Goal: Communication & Community: Answer question/provide support

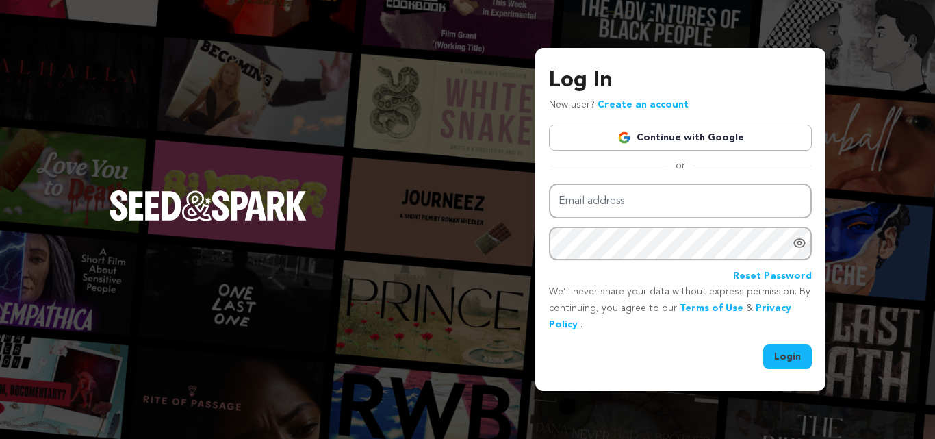
click at [665, 142] on link "Continue with Google" at bounding box center [680, 138] width 263 height 26
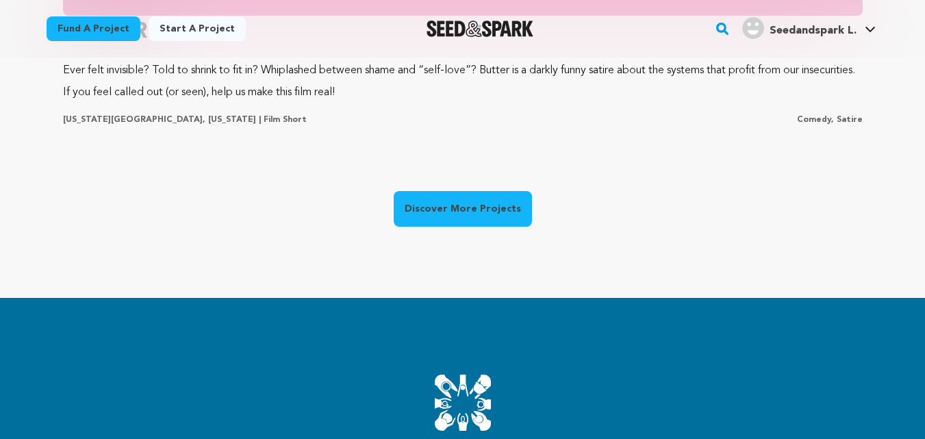
scroll to position [1235, 0]
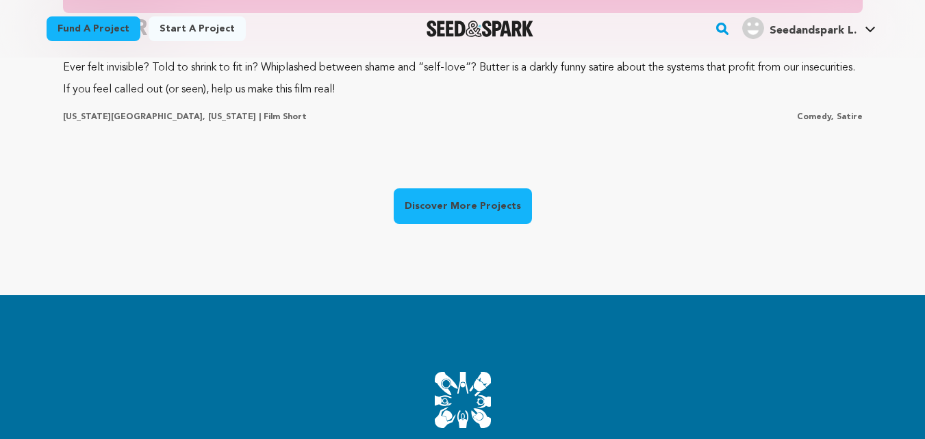
click at [489, 193] on link "Discover More Projects" at bounding box center [463, 206] width 138 height 36
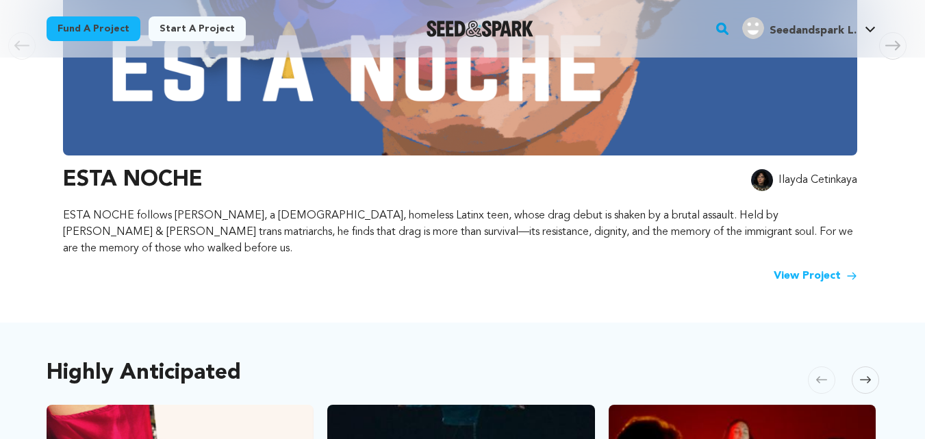
scroll to position [446, 0]
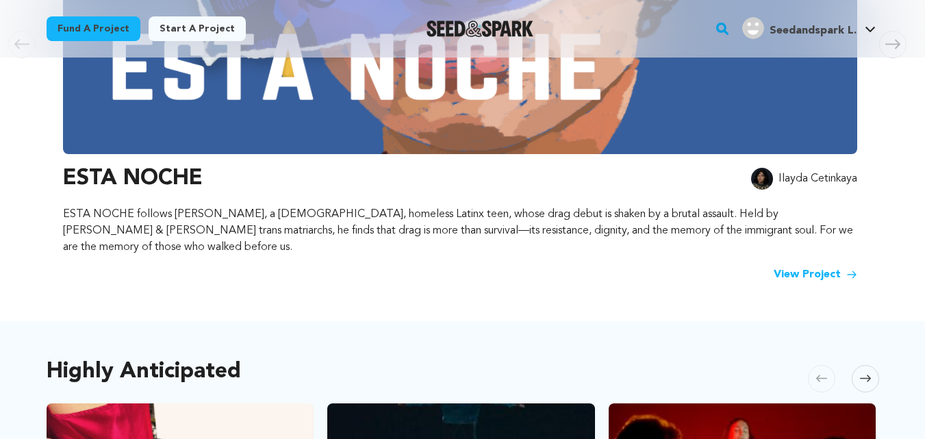
click at [812, 266] on link "View Project" at bounding box center [816, 274] width 84 height 16
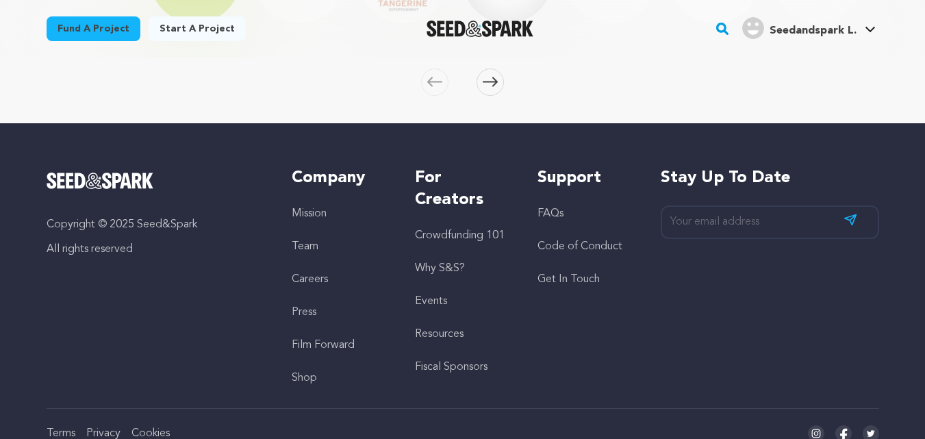
scroll to position [2330, 0]
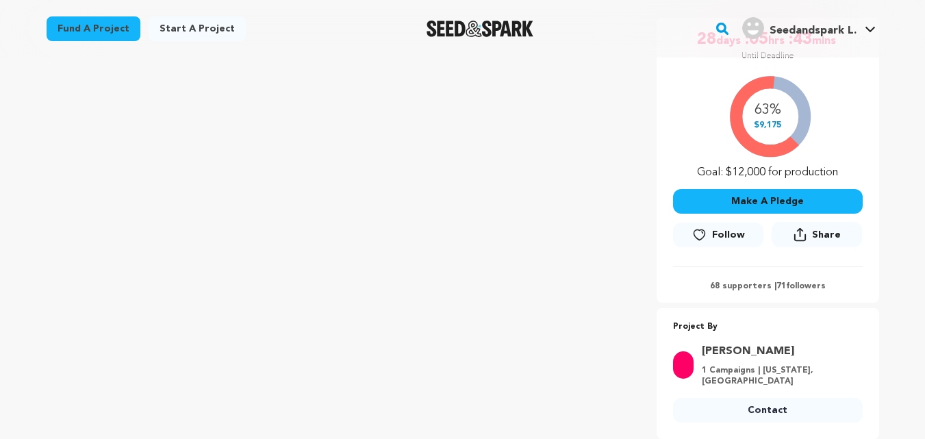
scroll to position [369, 0]
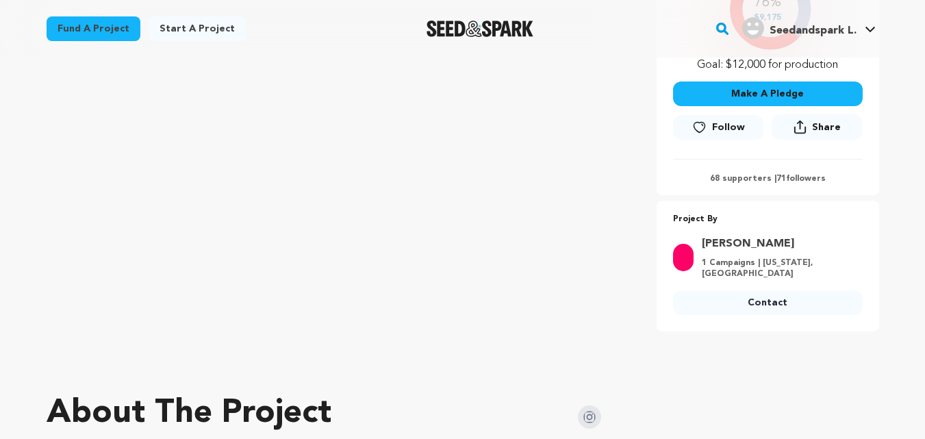
click at [776, 293] on link "Contact" at bounding box center [768, 302] width 190 height 25
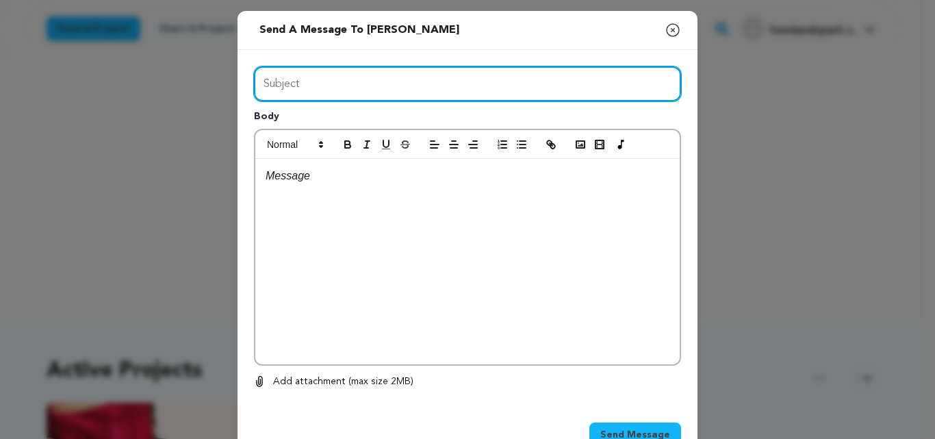
drag, startPoint x: 325, startPoint y: 77, endPoint x: 367, endPoint y: 316, distance: 242.6
click at [367, 316] on div "Subject Body 0 % 0 %" at bounding box center [467, 227] width 427 height 323
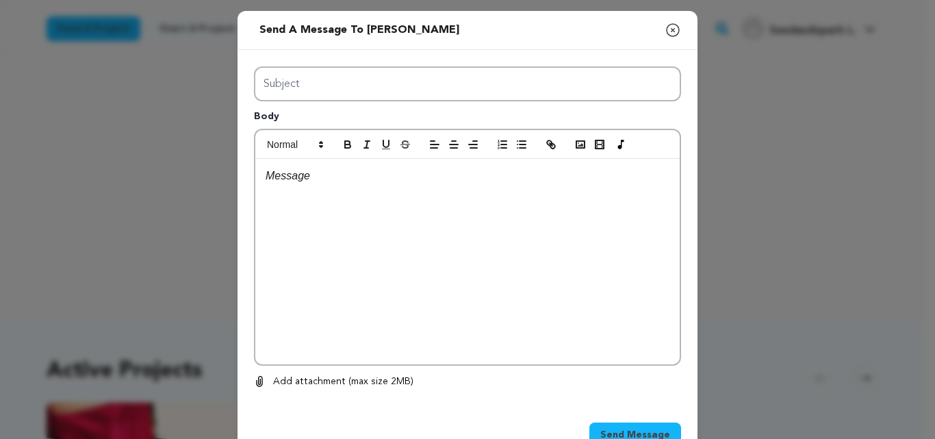
click at [446, 322] on div at bounding box center [467, 261] width 424 height 205
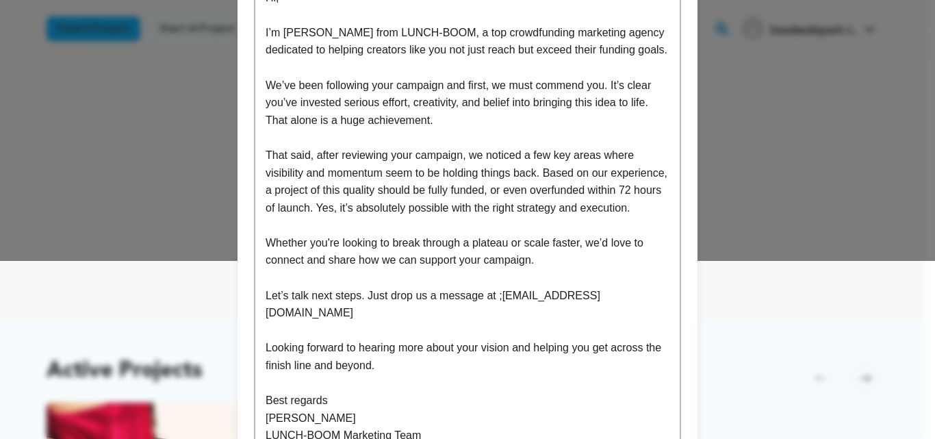
scroll to position [290, 0]
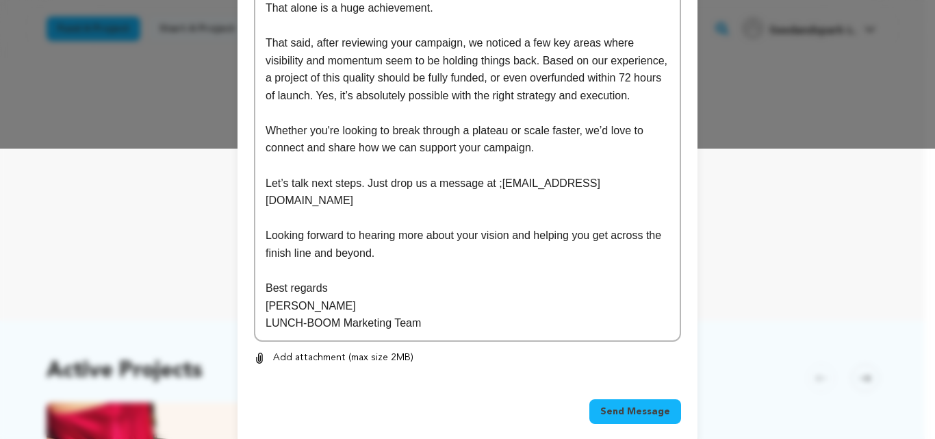
click at [635, 399] on button "Send Message" at bounding box center [635, 411] width 92 height 25
click at [613, 405] on span "Send Message" at bounding box center [635, 412] width 70 height 14
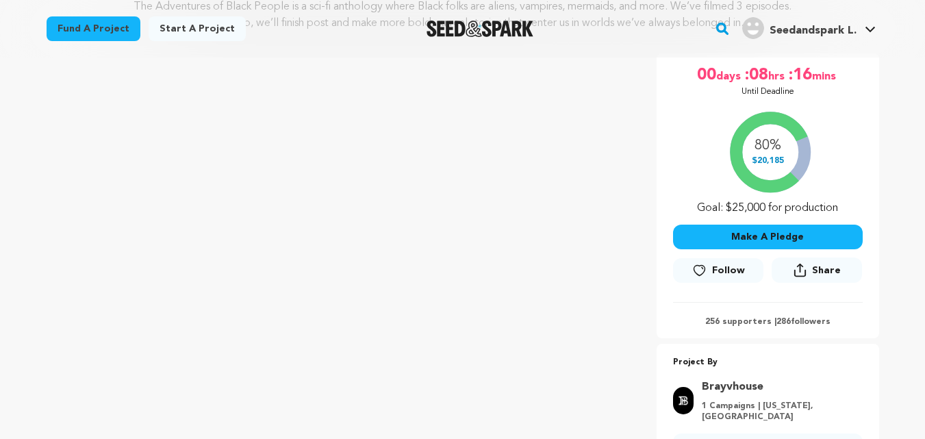
scroll to position [235, 0]
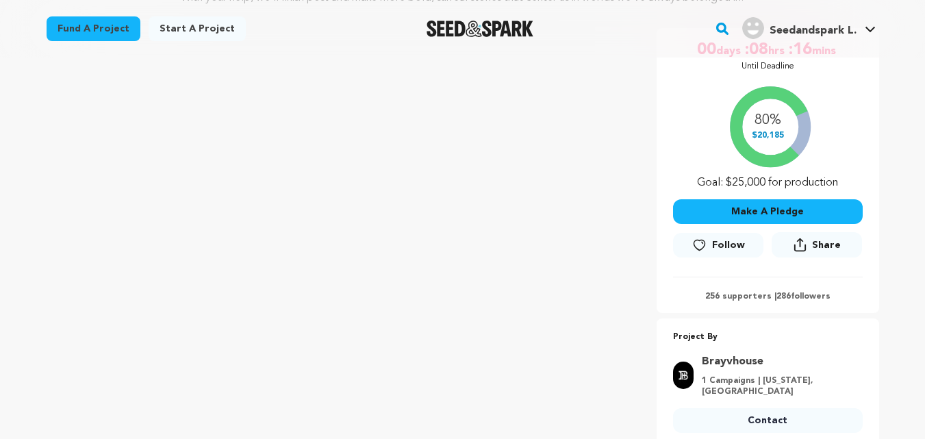
click at [781, 410] on link "Contact" at bounding box center [768, 420] width 190 height 25
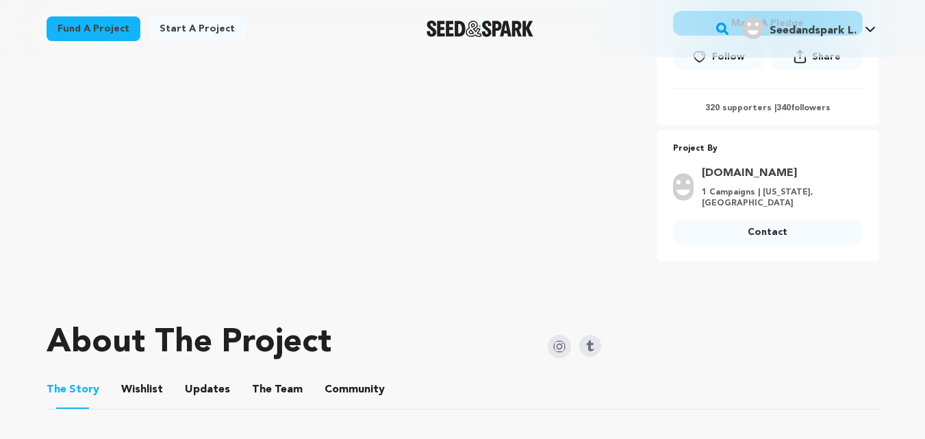
scroll to position [440, 0]
click at [815, 238] on link "Contact" at bounding box center [768, 231] width 190 height 25
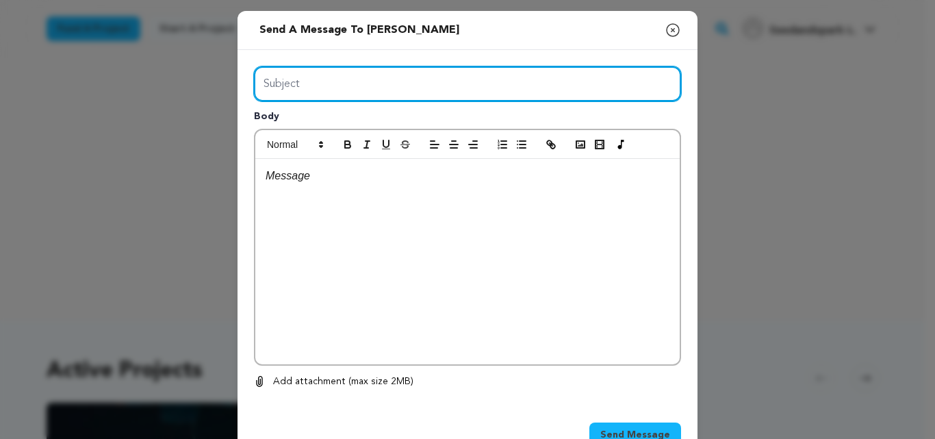
click at [372, 87] on input "Subject" at bounding box center [467, 83] width 427 height 35
type input "Launch Boom"
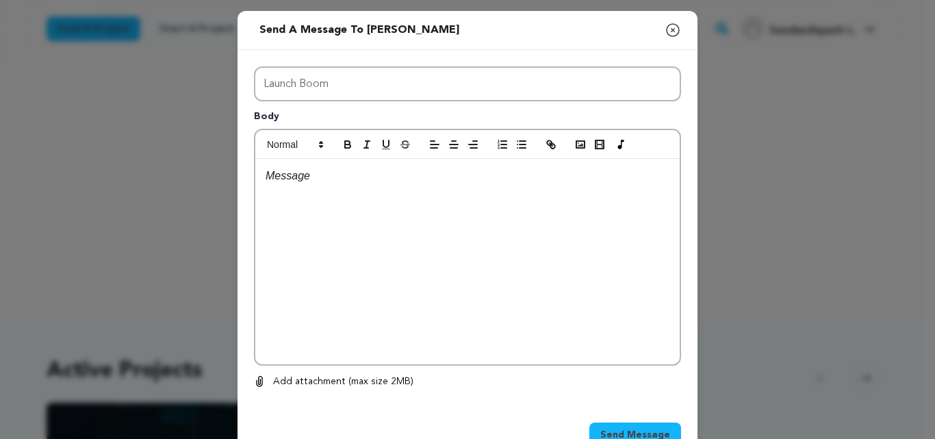
click at [361, 222] on div at bounding box center [467, 261] width 424 height 205
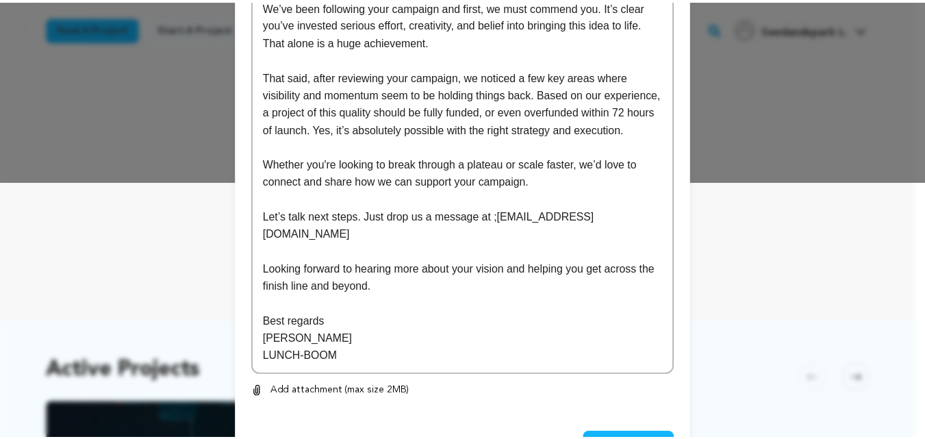
scroll to position [290, 0]
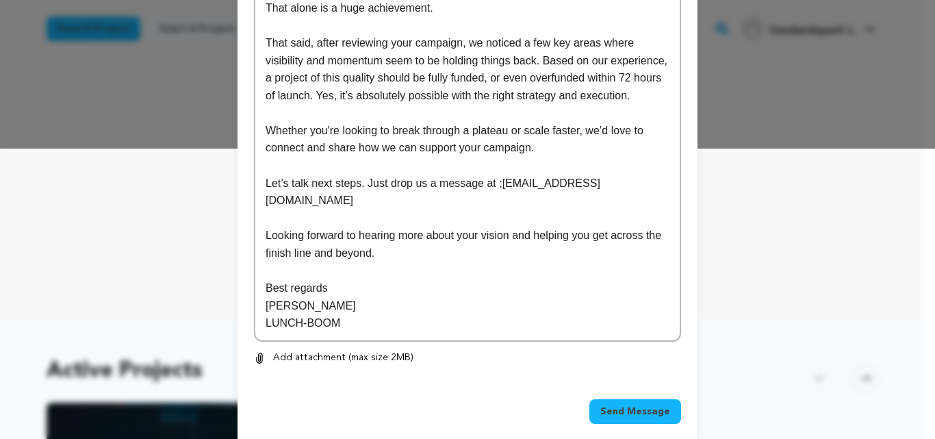
click at [611, 405] on span "Send Message" at bounding box center [635, 412] width 70 height 14
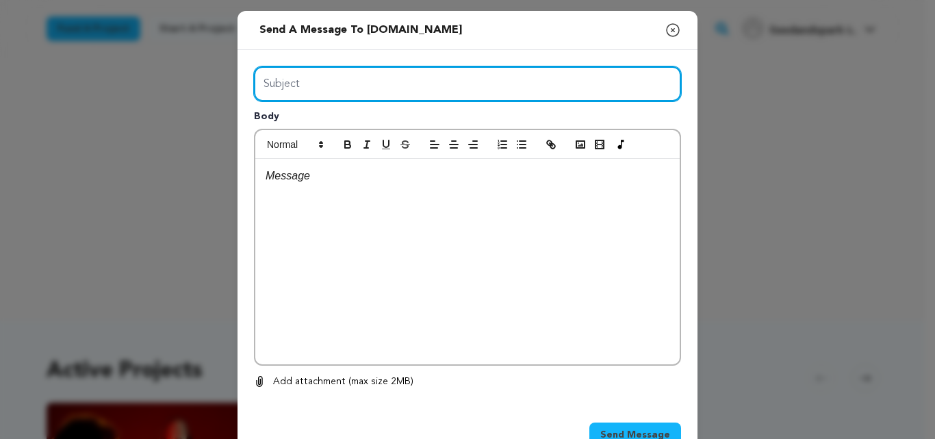
click at [415, 71] on input "Subject" at bounding box center [467, 83] width 427 height 35
type input "Launch Boom"
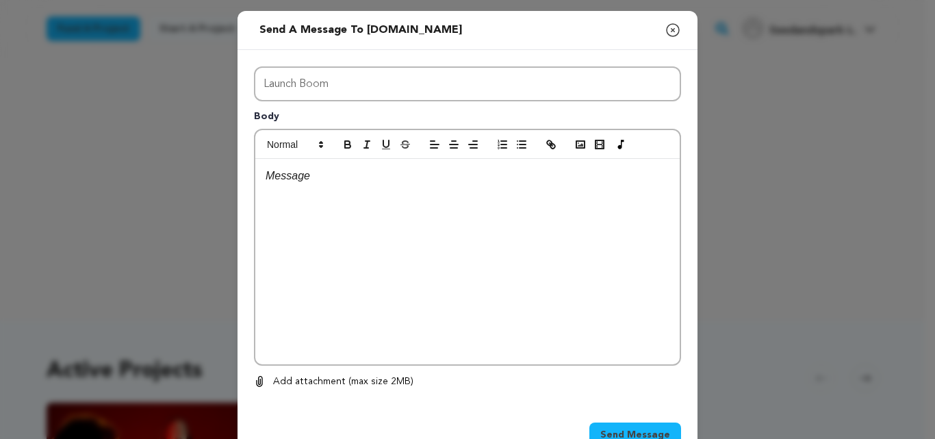
click at [347, 262] on div at bounding box center [467, 261] width 424 height 205
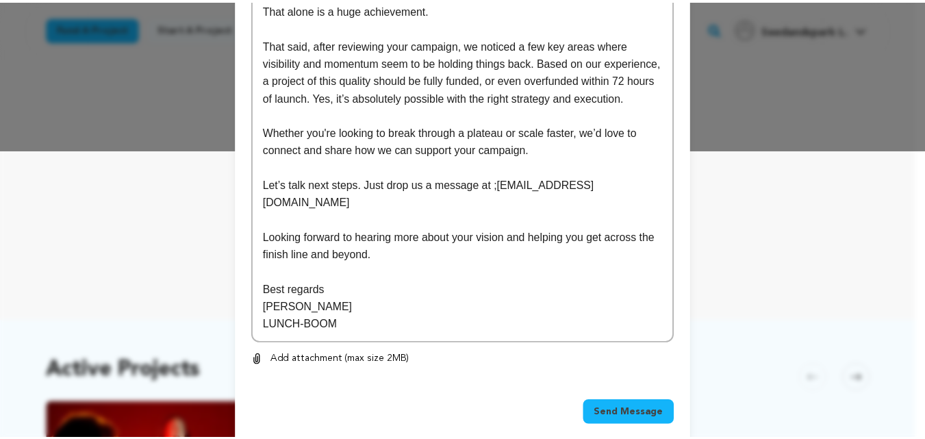
scroll to position [290, 0]
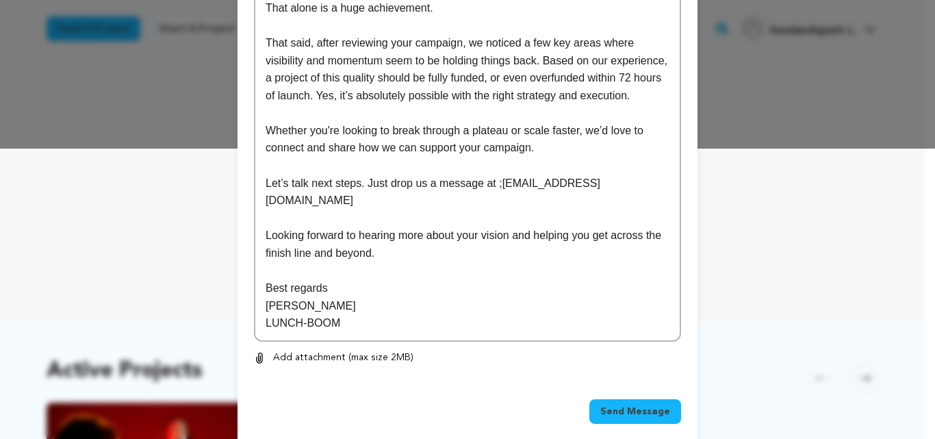
click at [631, 405] on span "Send Message" at bounding box center [635, 412] width 70 height 14
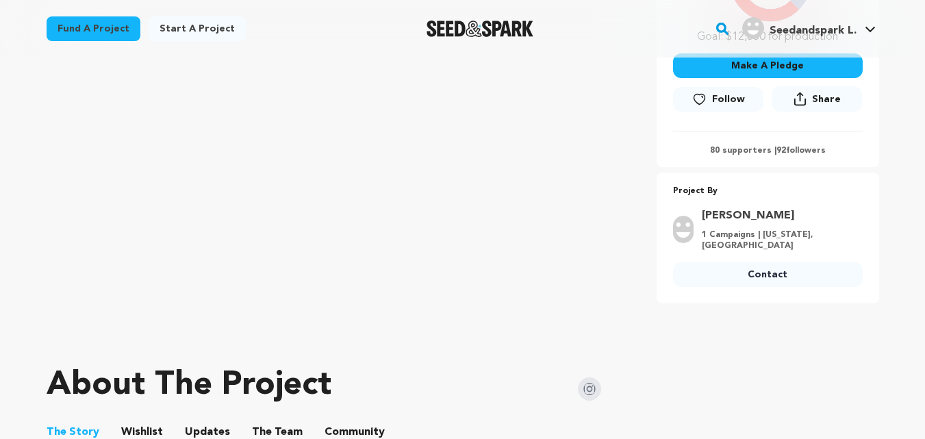
scroll to position [384, 0]
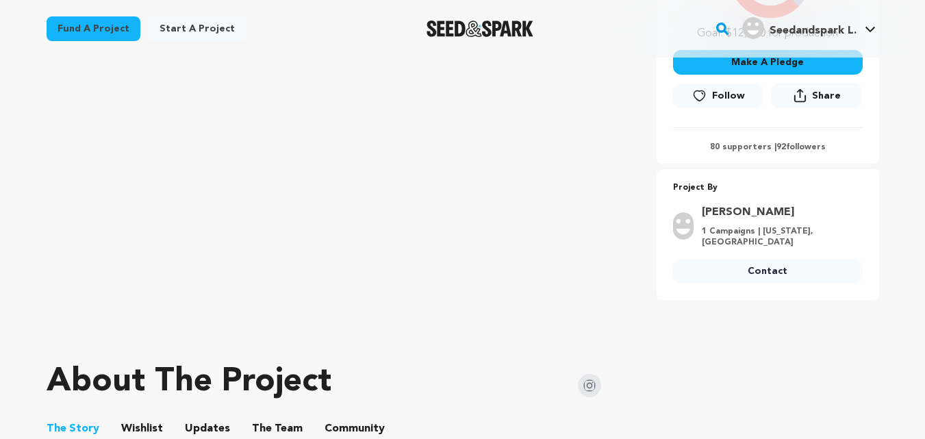
click at [741, 270] on link "Contact" at bounding box center [768, 271] width 190 height 25
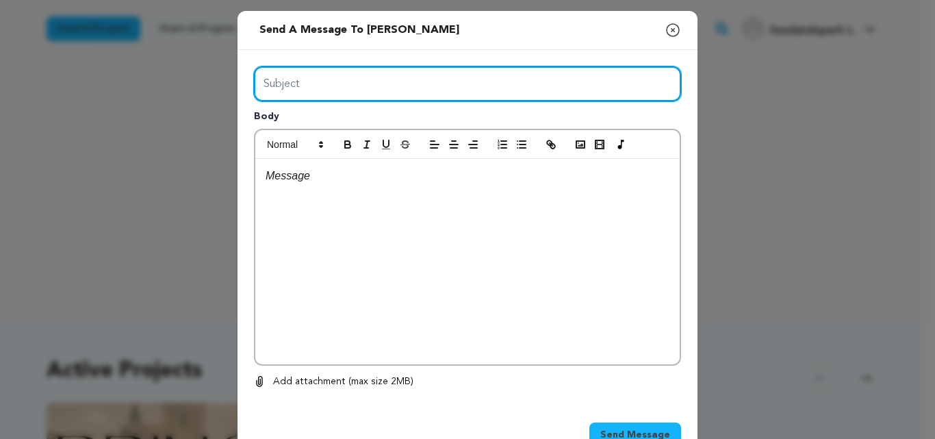
drag, startPoint x: 0, startPoint y: 0, endPoint x: 304, endPoint y: 84, distance: 315.2
click at [304, 84] on input "Subject" at bounding box center [467, 83] width 427 height 35
type input "Launch Boom"
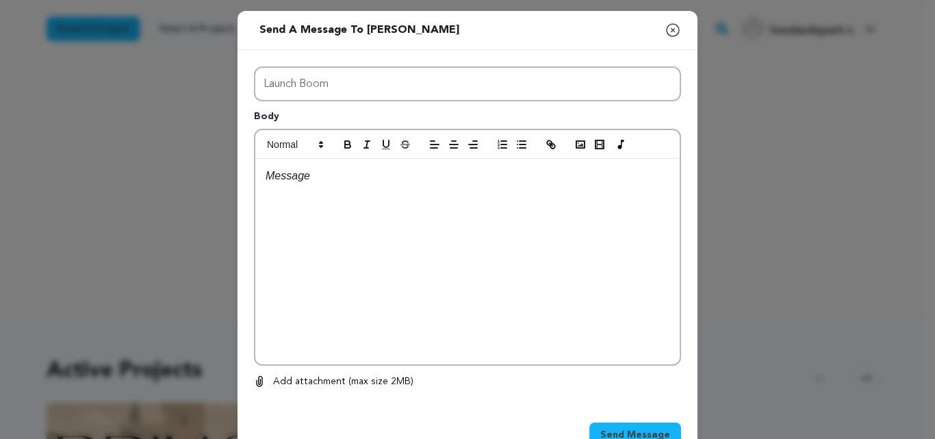
click at [393, 229] on div at bounding box center [467, 261] width 424 height 205
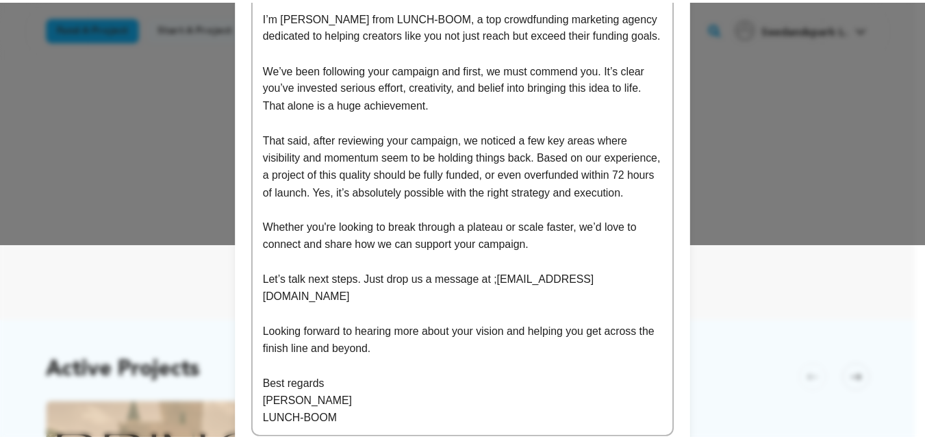
scroll to position [290, 0]
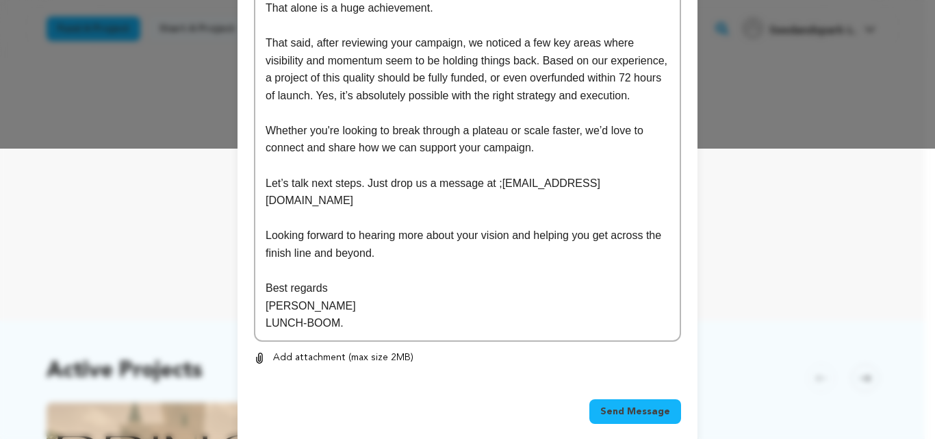
click at [642, 405] on span "Send Message" at bounding box center [635, 412] width 70 height 14
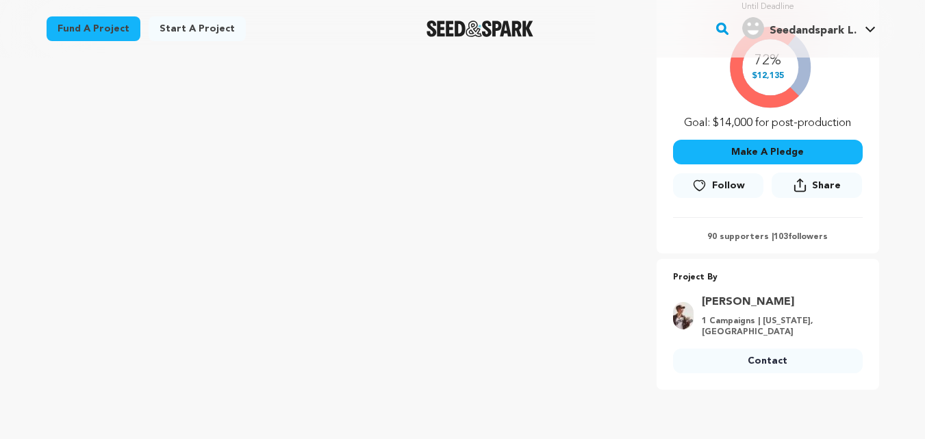
scroll to position [320, 0]
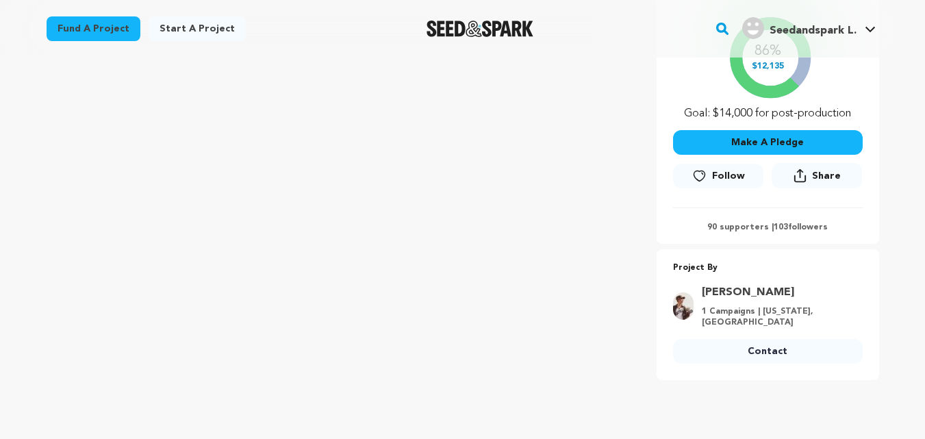
click at [796, 339] on link "Contact" at bounding box center [768, 351] width 190 height 25
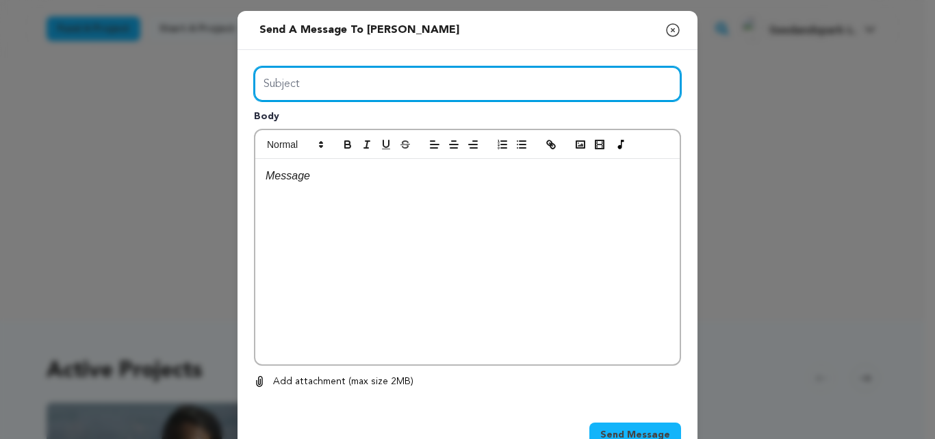
drag, startPoint x: 0, startPoint y: 0, endPoint x: 372, endPoint y: 71, distance: 378.5
click at [372, 71] on input "Subject" at bounding box center [467, 83] width 427 height 35
type input "Launch Boom"
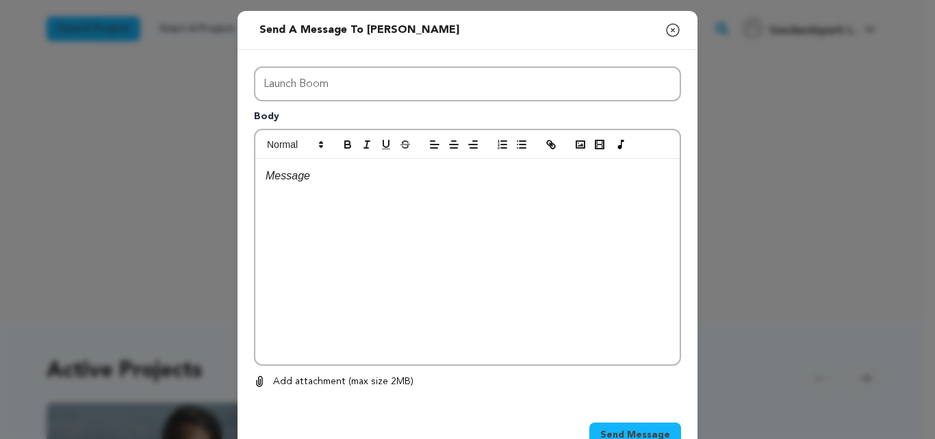
click at [396, 297] on div at bounding box center [467, 261] width 424 height 205
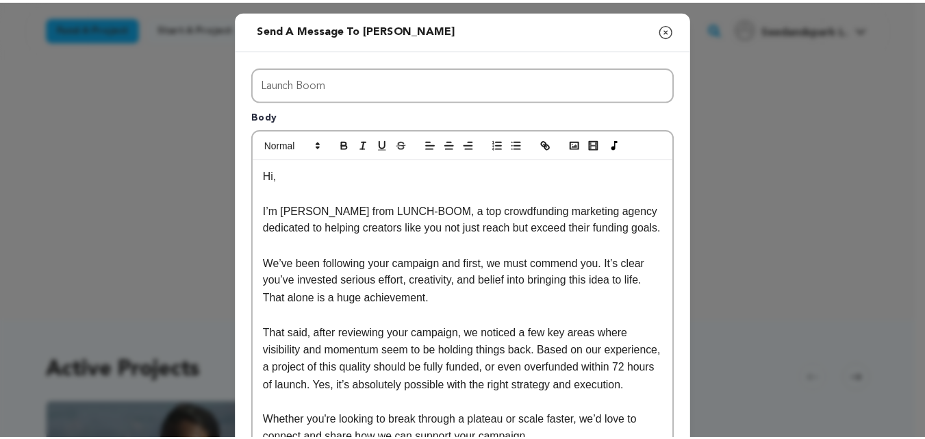
scroll to position [290, 0]
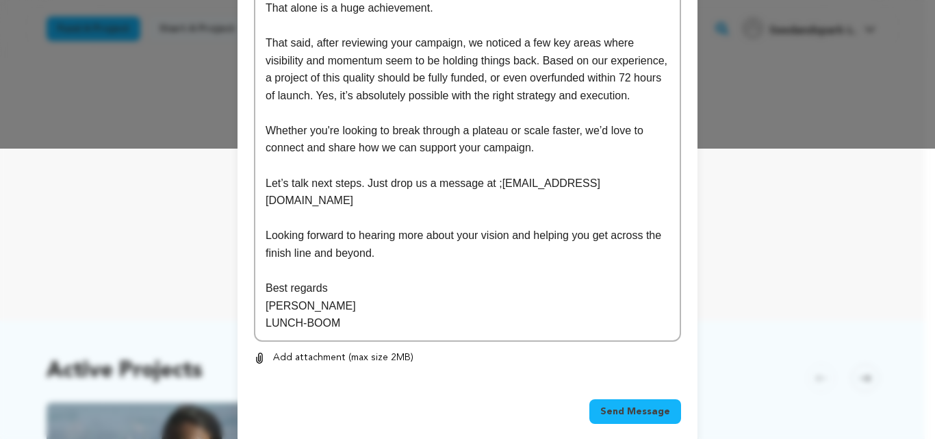
click at [622, 405] on span "Send Message" at bounding box center [635, 412] width 70 height 14
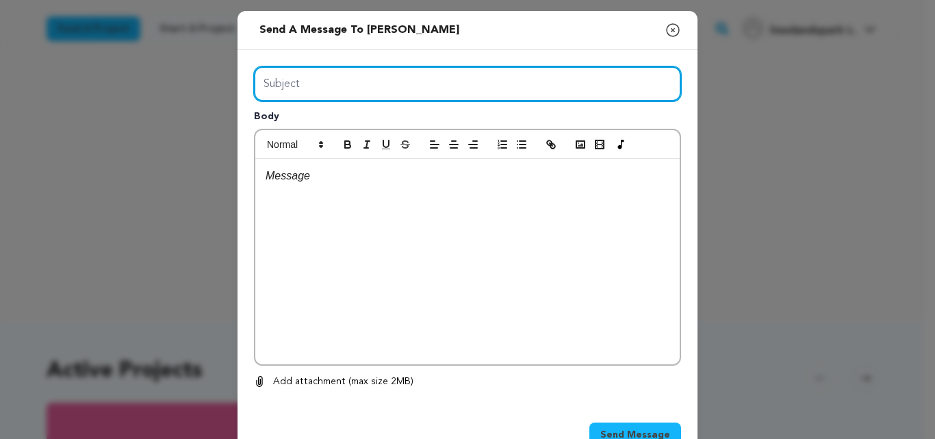
drag, startPoint x: 0, startPoint y: 0, endPoint x: 348, endPoint y: 116, distance: 366.5
click at [348, 116] on div "Subject Body 0 % 0 %" at bounding box center [467, 227] width 427 height 323
type input "Launch Boom"
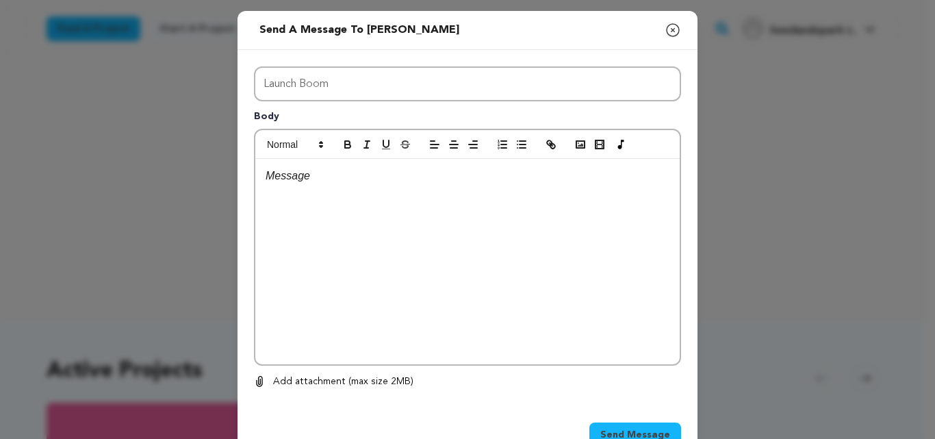
click at [401, 248] on div at bounding box center [467, 261] width 424 height 205
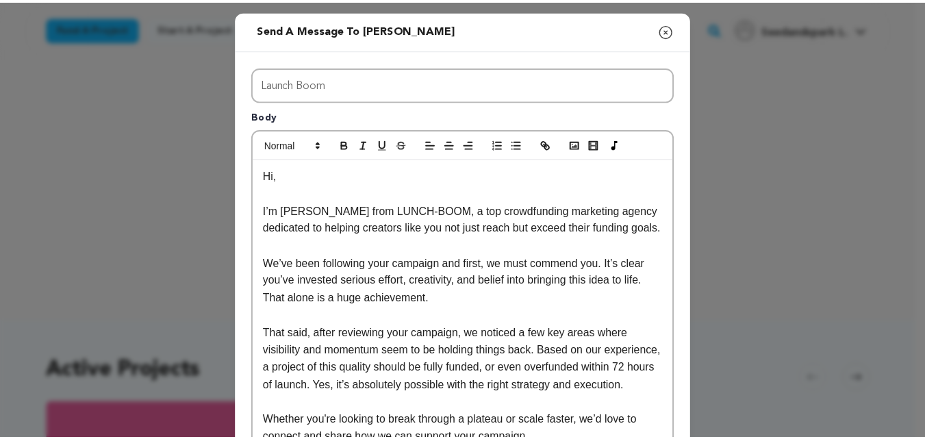
scroll to position [290, 0]
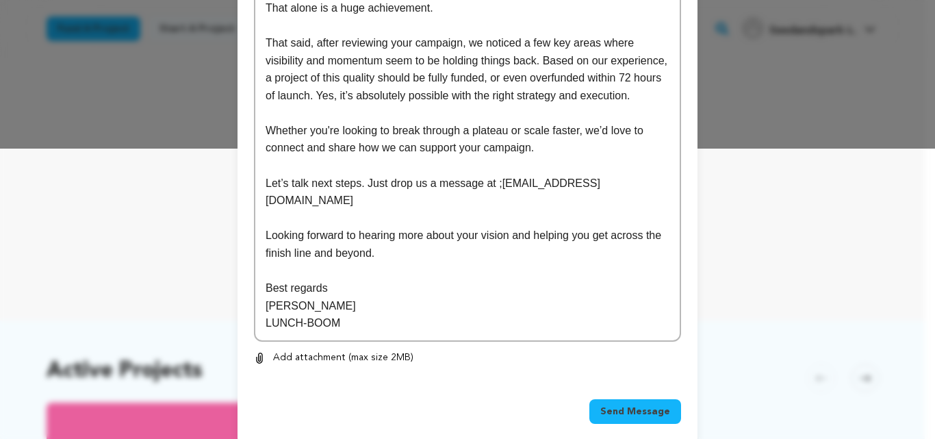
click at [642, 401] on button "Send Message" at bounding box center [635, 411] width 92 height 25
click at [646, 401] on button "Send Message" at bounding box center [664, 411] width 36 height 25
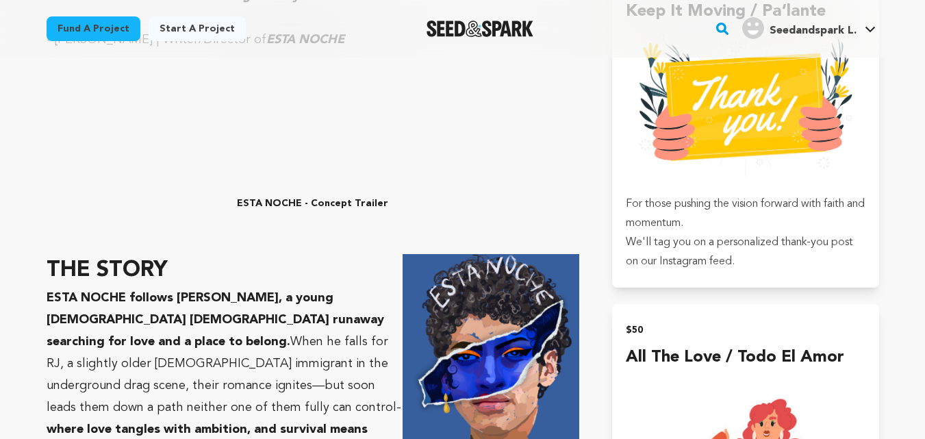
scroll to position [1110, 0]
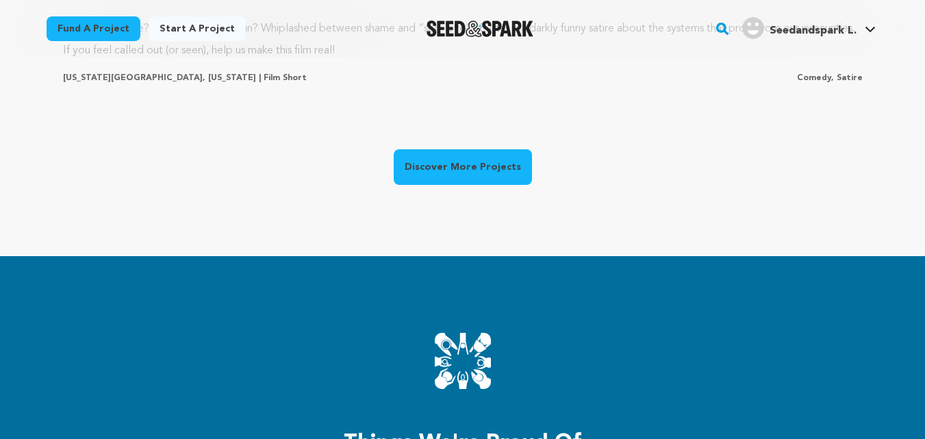
scroll to position [1269, 0]
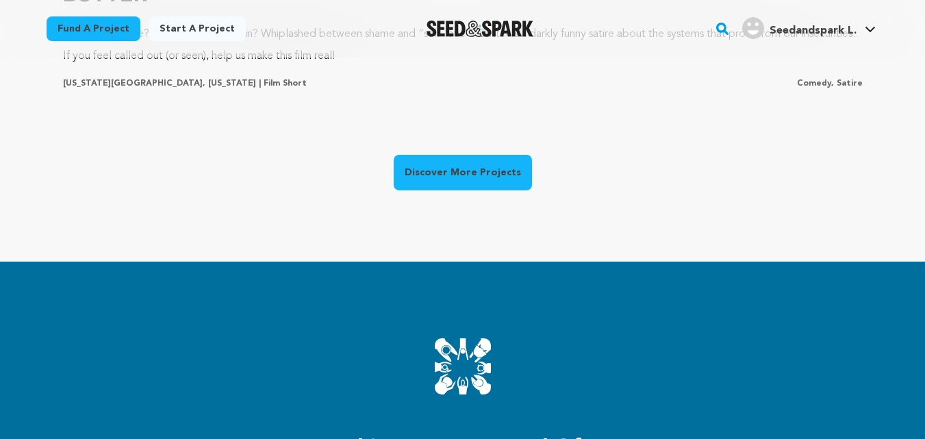
click at [465, 171] on link "Discover More Projects" at bounding box center [463, 173] width 138 height 36
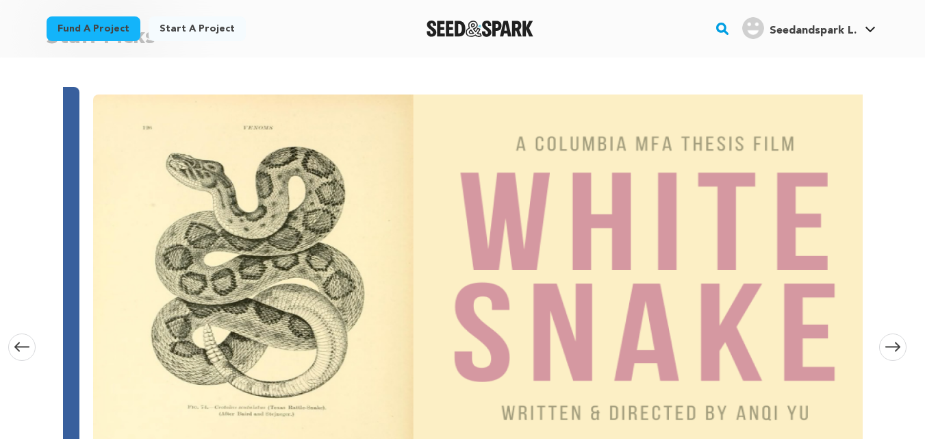
scroll to position [0, 808]
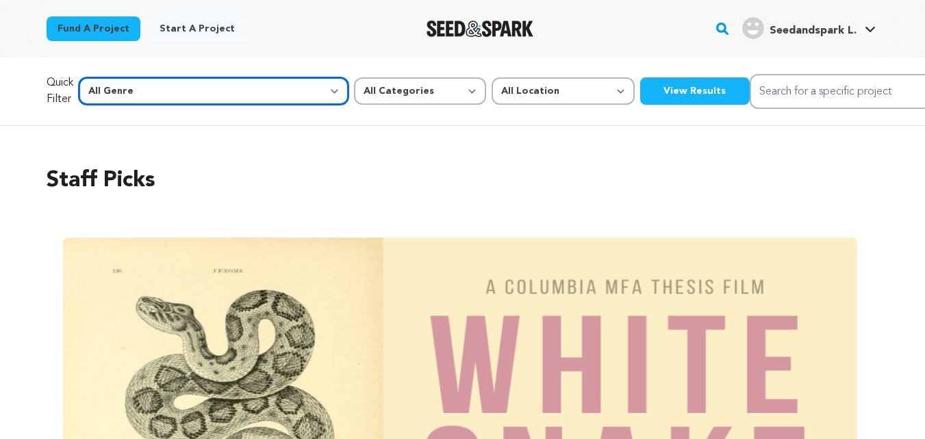
click at [162, 88] on select "All Genre Action Adventure Afrobeat Alternative Ambient Animation Bebop Big Ban…" at bounding box center [214, 90] width 270 height 27
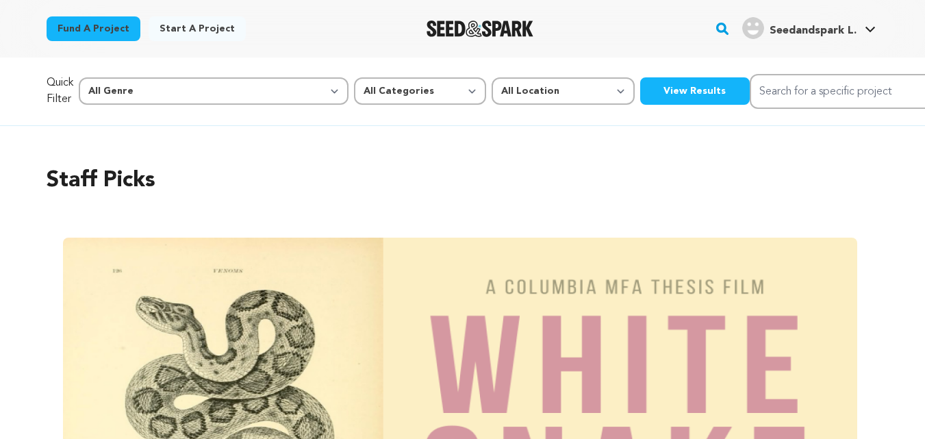
click at [458, 147] on div "Staff Picks Carousel Skip to previous slide page Carousel ESTA NOCHE Ilayda Cet…" at bounding box center [463, 446] width 833 height 619
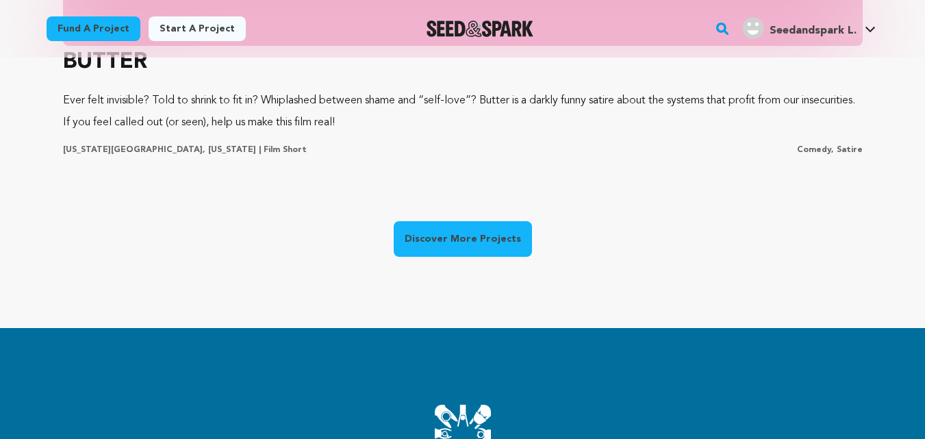
scroll to position [1203, 0]
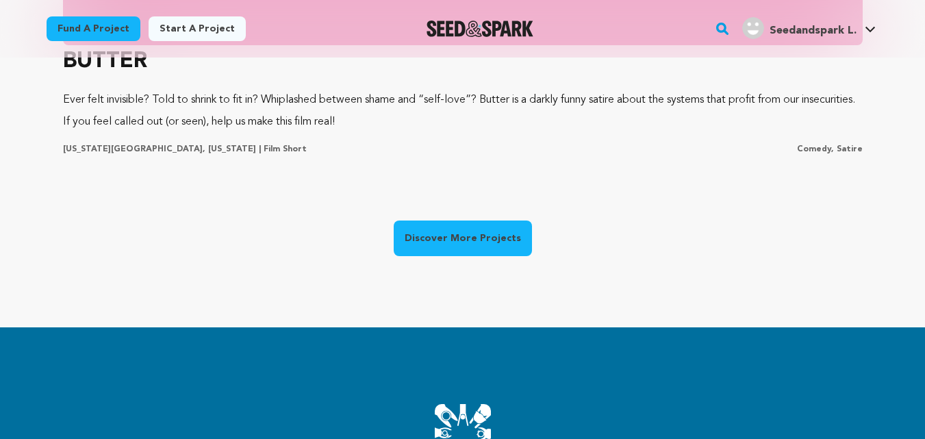
click at [481, 242] on link "Discover More Projects" at bounding box center [463, 238] width 138 height 36
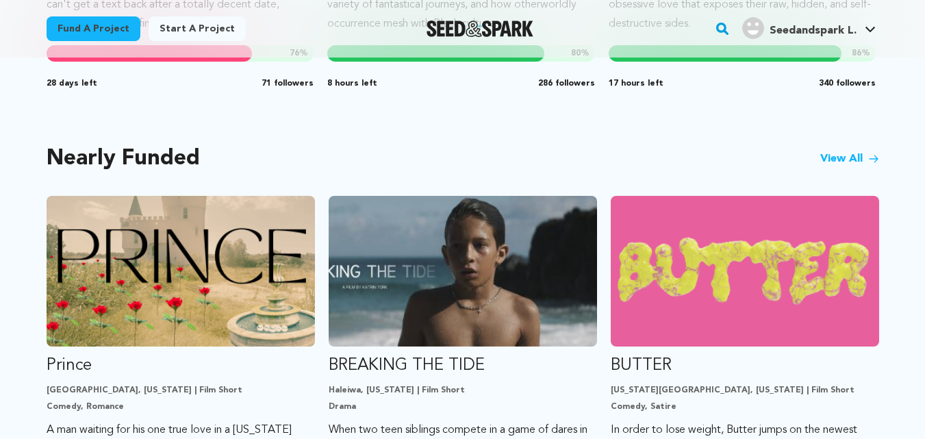
scroll to position [1097, 0]
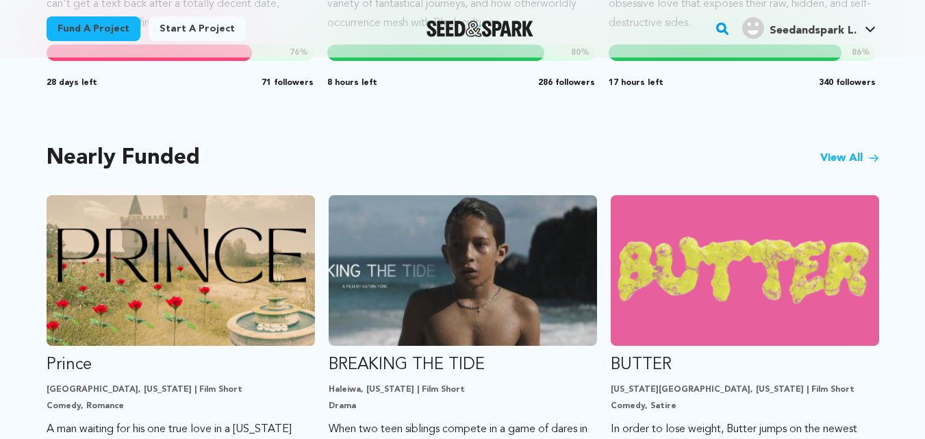
click at [834, 150] on link "View All" at bounding box center [849, 158] width 59 height 16
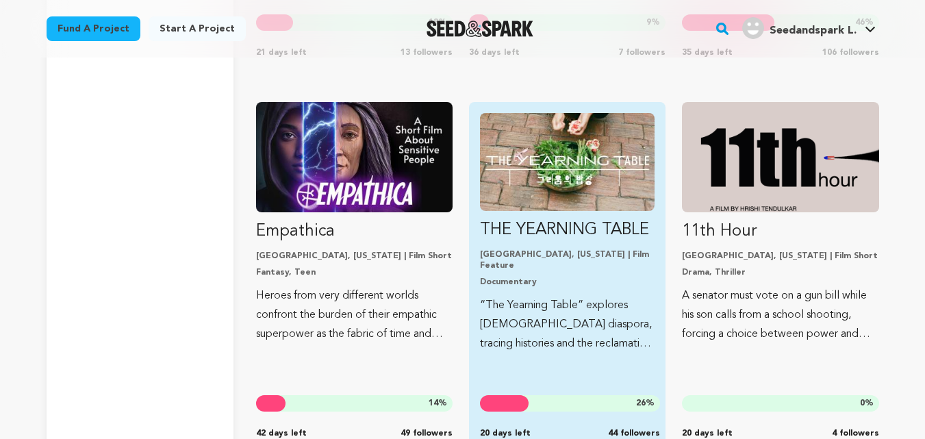
scroll to position [7414, 0]
click at [533, 194] on img "Fund THE YEARNING TABLE" at bounding box center [567, 163] width 175 height 98
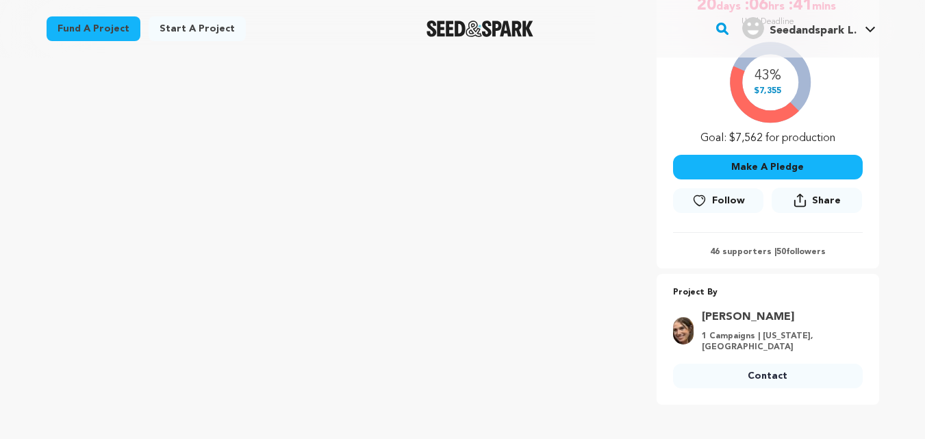
scroll to position [307, 0]
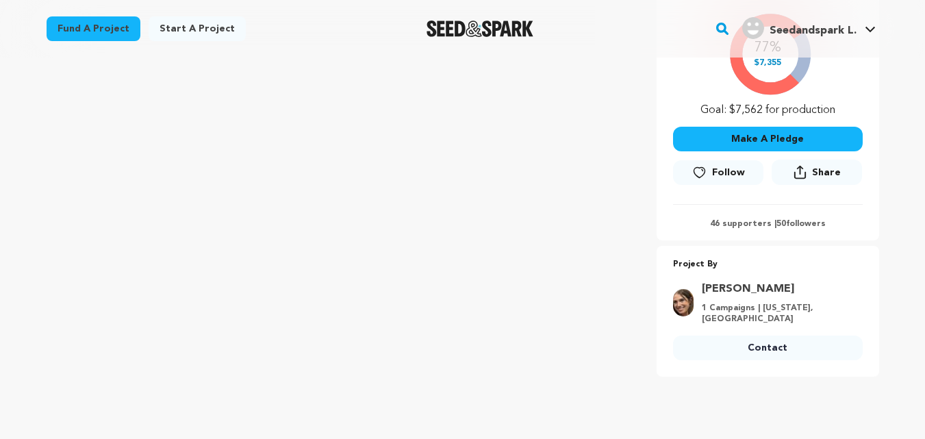
click at [774, 345] on link "Contact" at bounding box center [768, 347] width 190 height 25
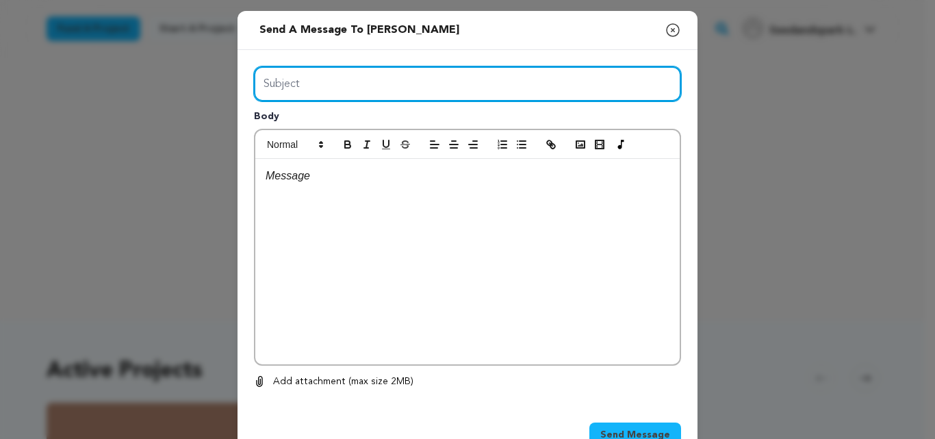
drag, startPoint x: 0, startPoint y: 0, endPoint x: 340, endPoint y: 88, distance: 351.4
click at [340, 88] on input "Subject" at bounding box center [467, 83] width 427 height 35
type input "Launch Boom"
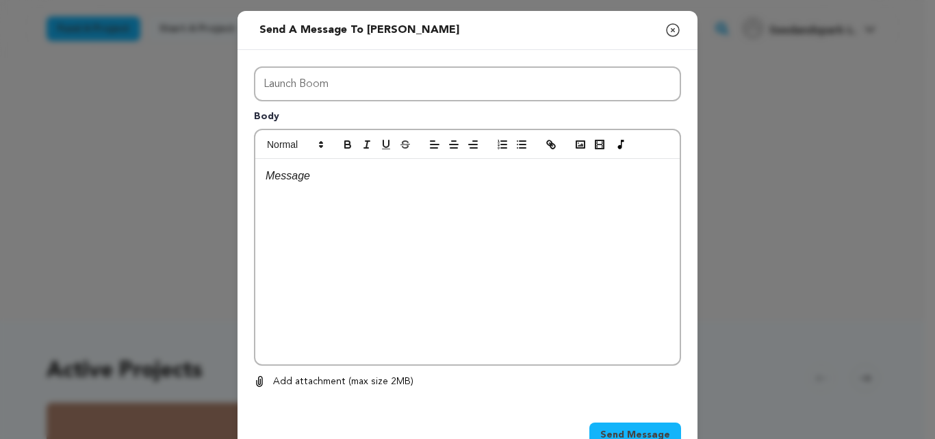
click at [394, 237] on div at bounding box center [467, 261] width 424 height 205
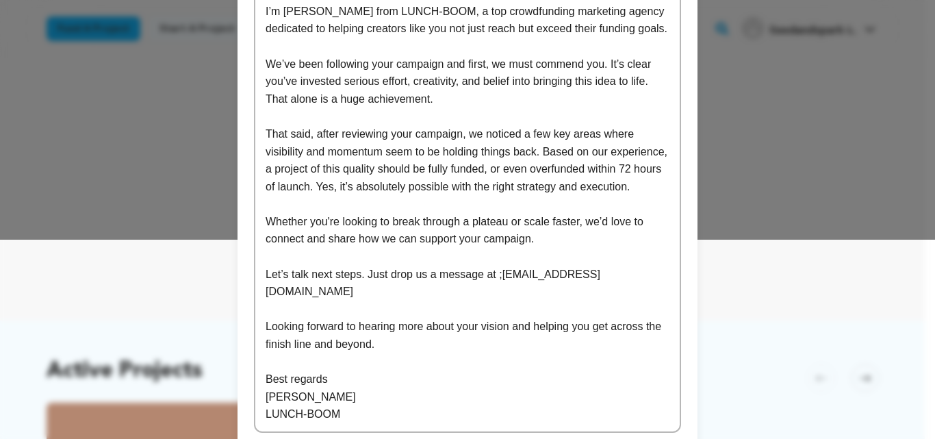
scroll to position [290, 0]
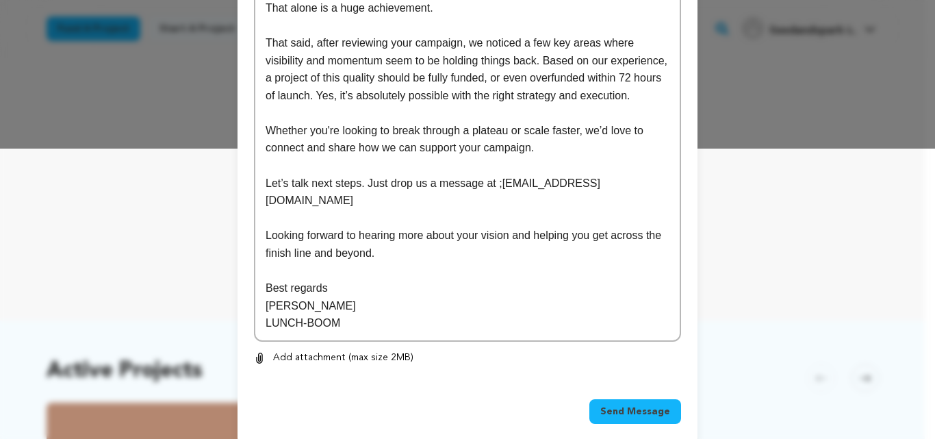
click at [642, 405] on span "Send Message" at bounding box center [635, 412] width 70 height 14
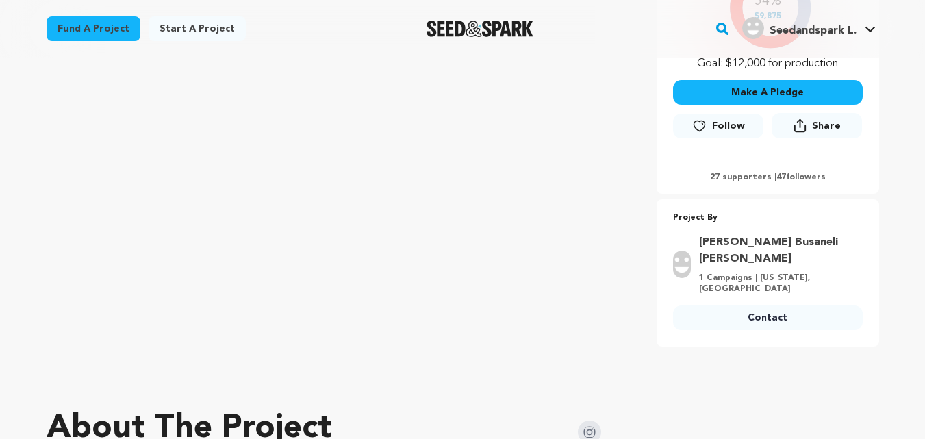
scroll to position [370, 0]
click at [802, 305] on link "Contact" at bounding box center [768, 317] width 190 height 25
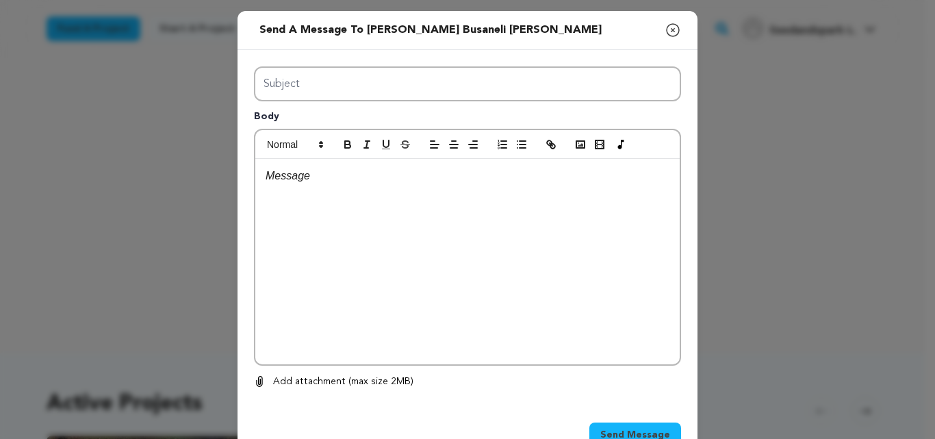
type input "Launch Boom"
click at [431, 264] on div at bounding box center [467, 261] width 424 height 205
paste div
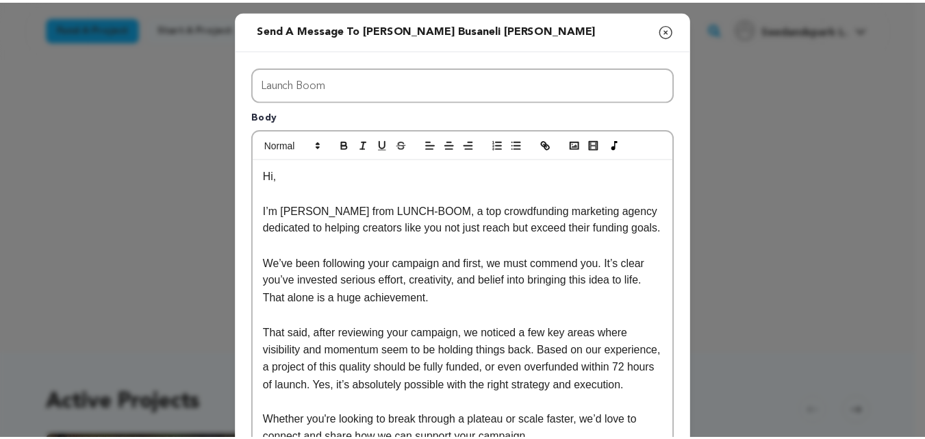
scroll to position [290, 0]
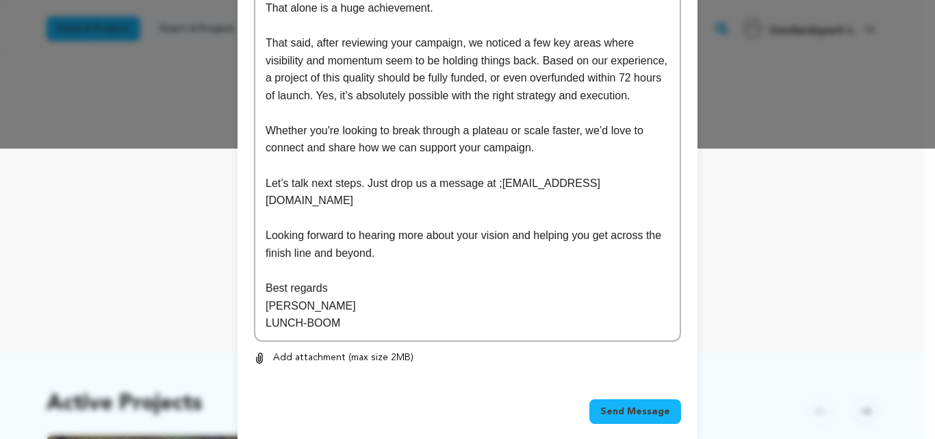
click at [645, 405] on span "Send Message" at bounding box center [635, 412] width 70 height 14
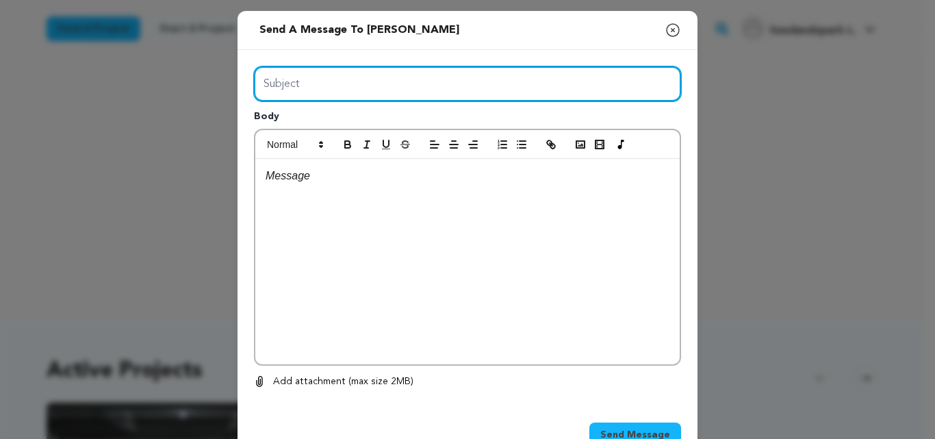
drag, startPoint x: 0, startPoint y: 0, endPoint x: 371, endPoint y: 119, distance: 389.7
click at [371, 119] on div "Subject Body 0 % 0 %" at bounding box center [467, 227] width 427 height 323
type input "Launch Boom"
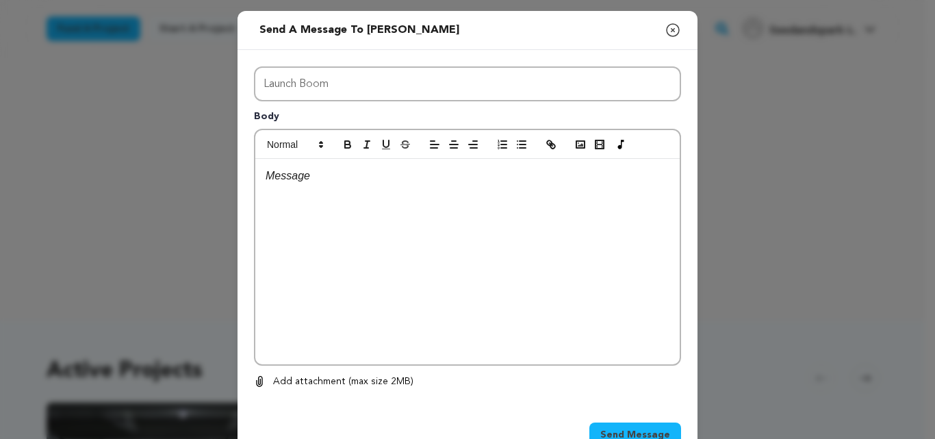
click at [401, 241] on div at bounding box center [467, 261] width 424 height 205
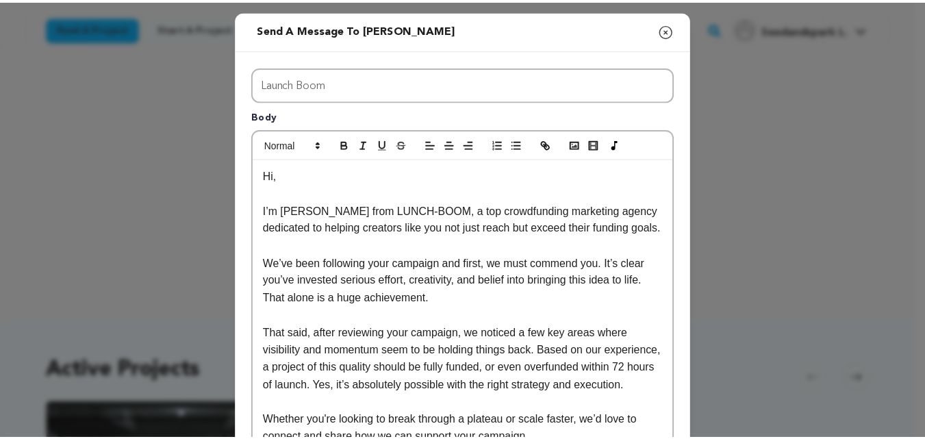
scroll to position [290, 0]
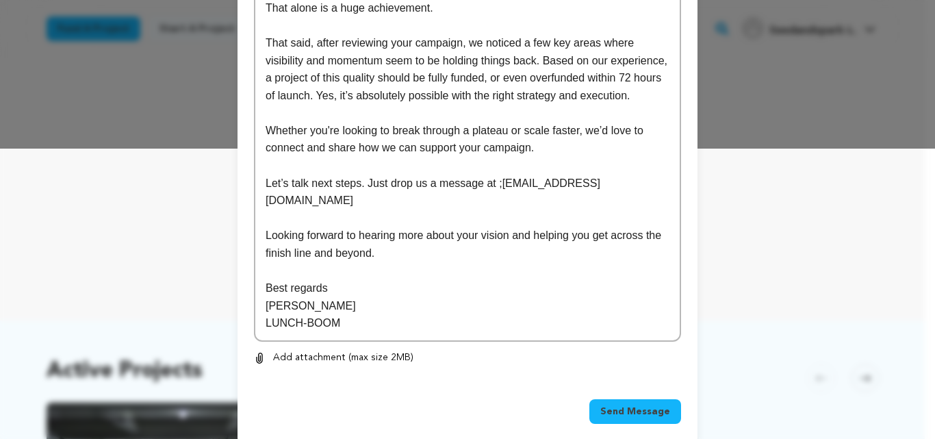
click at [653, 405] on span "Send Message" at bounding box center [635, 412] width 70 height 14
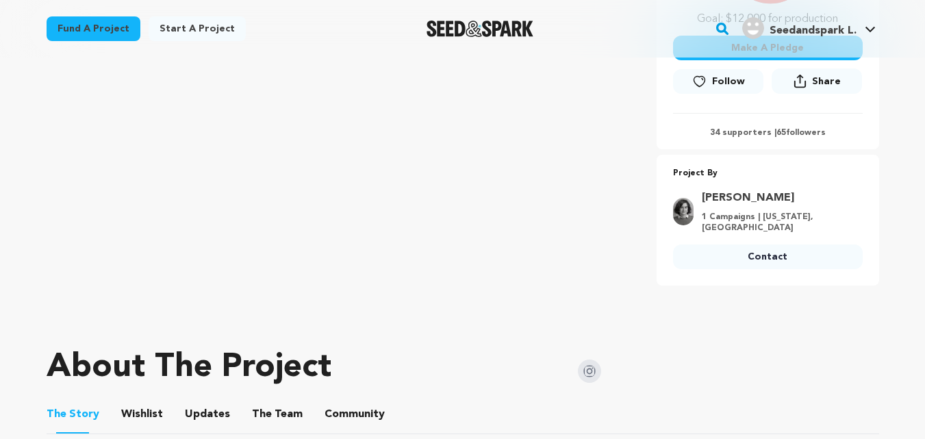
scroll to position [383, 0]
click at [796, 246] on link "Contact" at bounding box center [768, 256] width 190 height 25
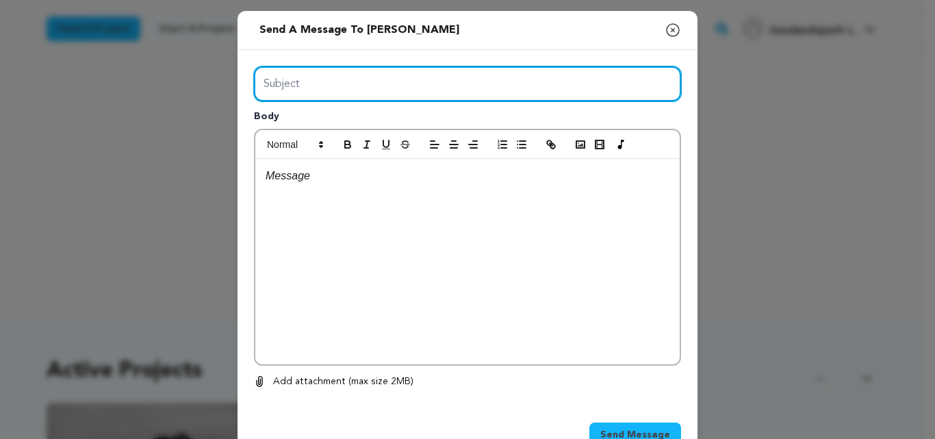
drag, startPoint x: 0, startPoint y: 0, endPoint x: 355, endPoint y: 129, distance: 377.5
click at [355, 129] on div "Subject Body 0 % 0 %" at bounding box center [467, 227] width 427 height 323
type input "Launch Boom"
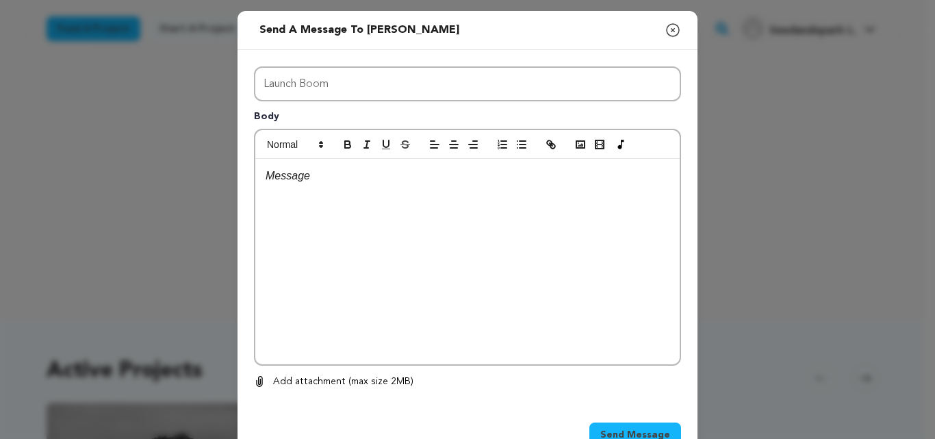
click at [363, 203] on div at bounding box center [467, 261] width 424 height 205
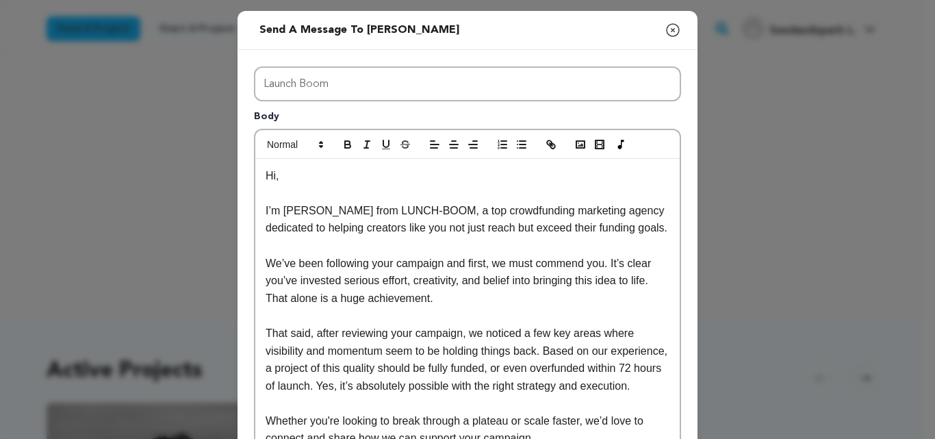
scroll to position [290, 0]
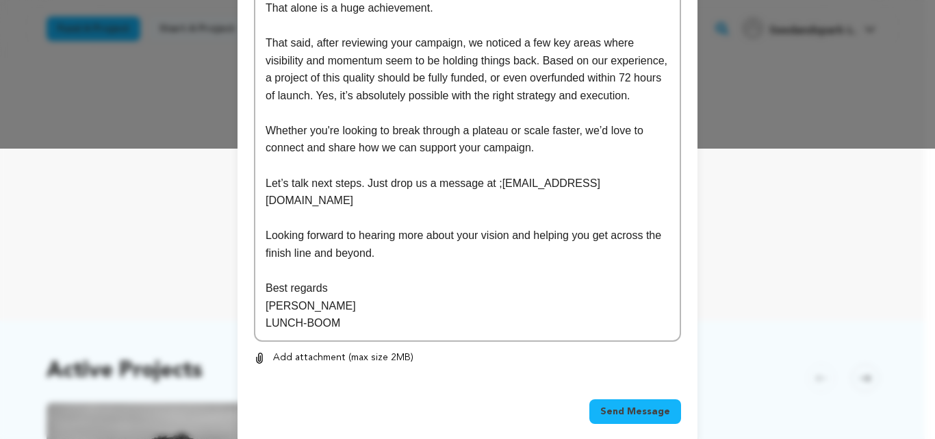
click at [633, 405] on span "Send Message" at bounding box center [635, 412] width 70 height 14
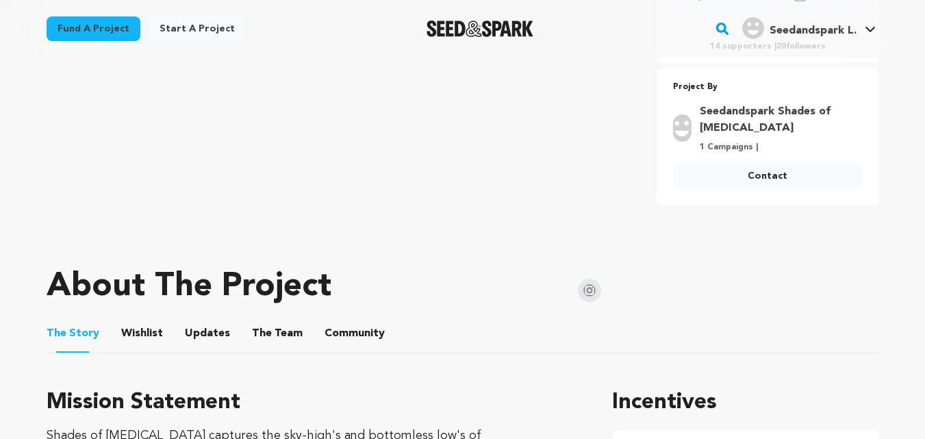
scroll to position [544, 0]
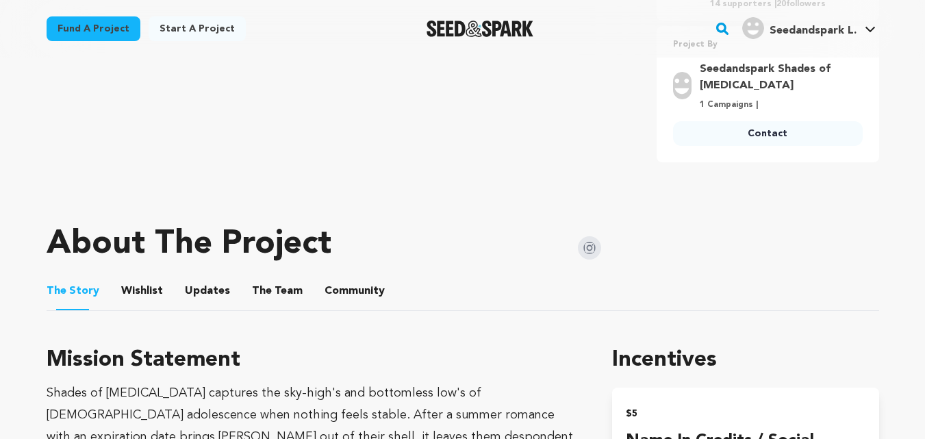
click at [754, 138] on link "Contact" at bounding box center [768, 133] width 190 height 25
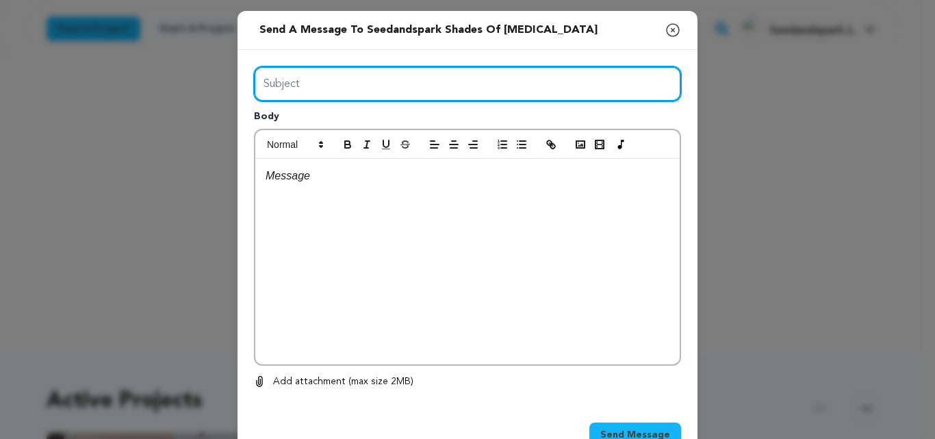
drag, startPoint x: 429, startPoint y: 88, endPoint x: 384, endPoint y: 118, distance: 53.7
click at [384, 118] on div "Subject Body 0 % 0 %" at bounding box center [467, 227] width 427 height 323
type input "Launch Boom"
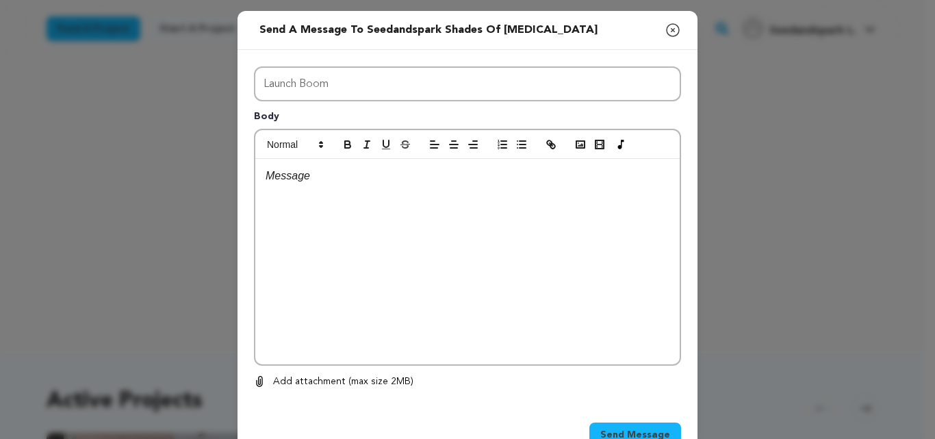
click at [411, 223] on div at bounding box center [467, 261] width 424 height 205
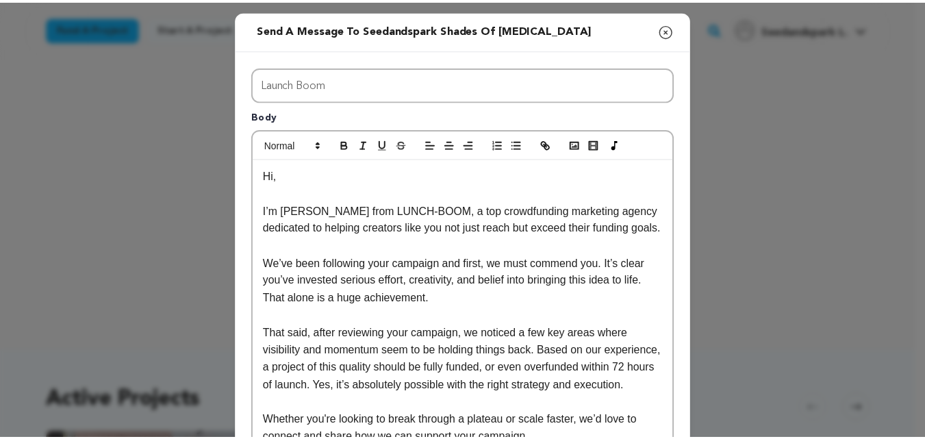
scroll to position [290, 0]
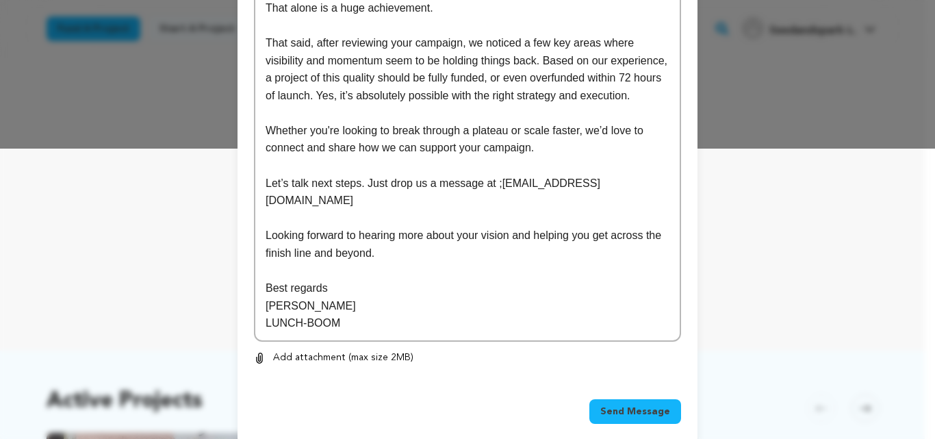
click at [635, 403] on button "Send Message" at bounding box center [635, 411] width 92 height 25
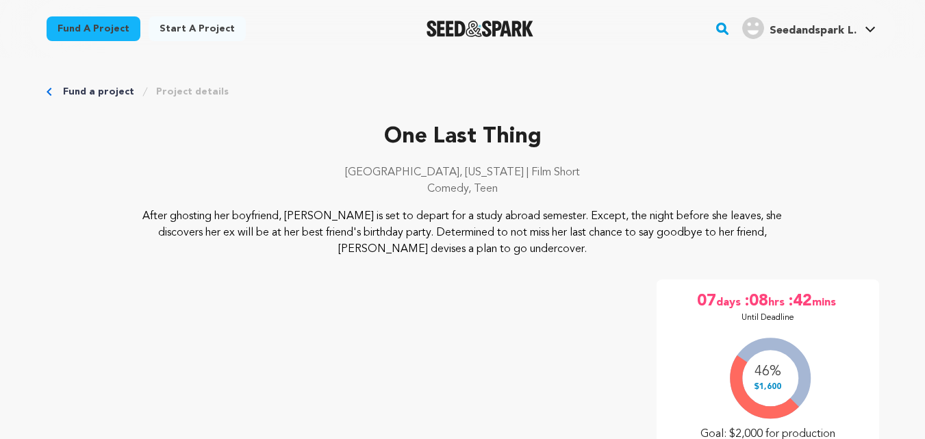
scroll to position [378, 0]
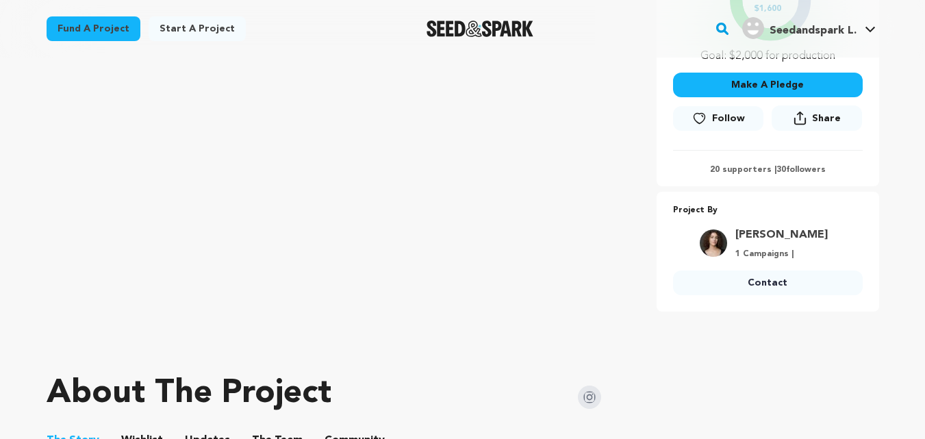
click at [765, 270] on link "Contact" at bounding box center [768, 282] width 190 height 25
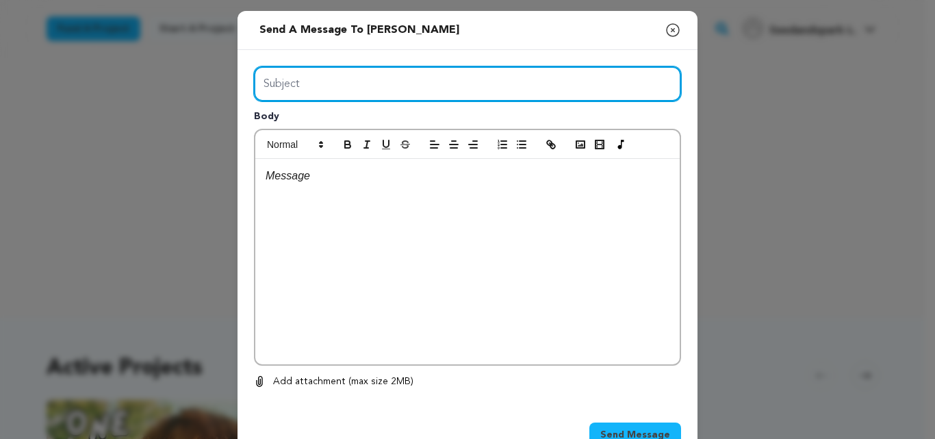
drag, startPoint x: 0, startPoint y: 0, endPoint x: 458, endPoint y: 84, distance: 465.6
click at [458, 84] on input "Subject" at bounding box center [467, 83] width 427 height 35
type input "Launch Boom"
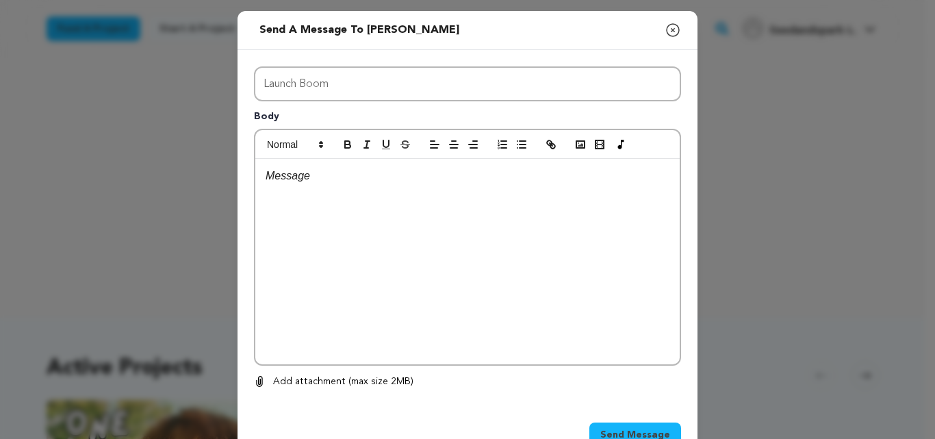
click at [400, 246] on div at bounding box center [467, 261] width 424 height 205
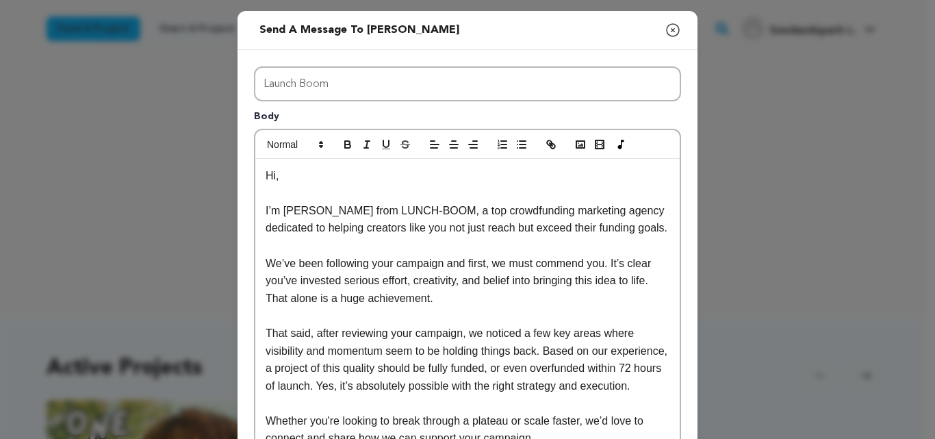
click at [370, 210] on p "I’m [PERSON_NAME] from LUNCH-BOOM, a top crowdfunding marketing agency dedicate…" at bounding box center [468, 219] width 404 height 35
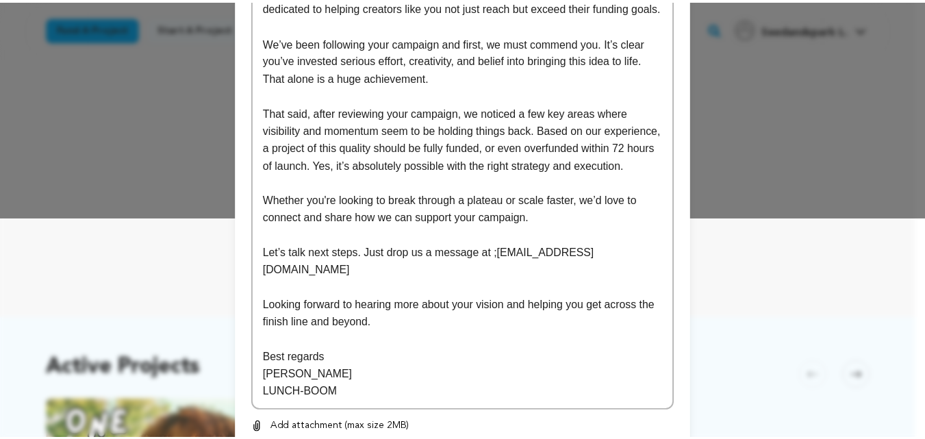
scroll to position [277, 0]
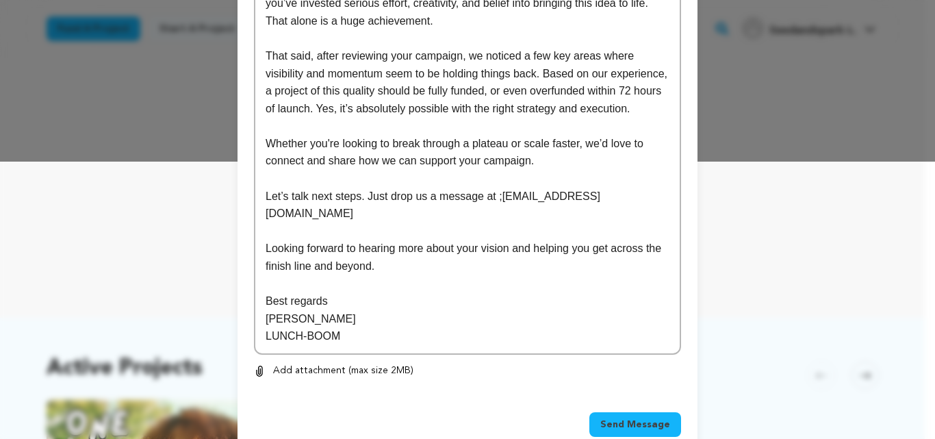
click at [614, 418] on span "Send Message" at bounding box center [635, 425] width 70 height 14
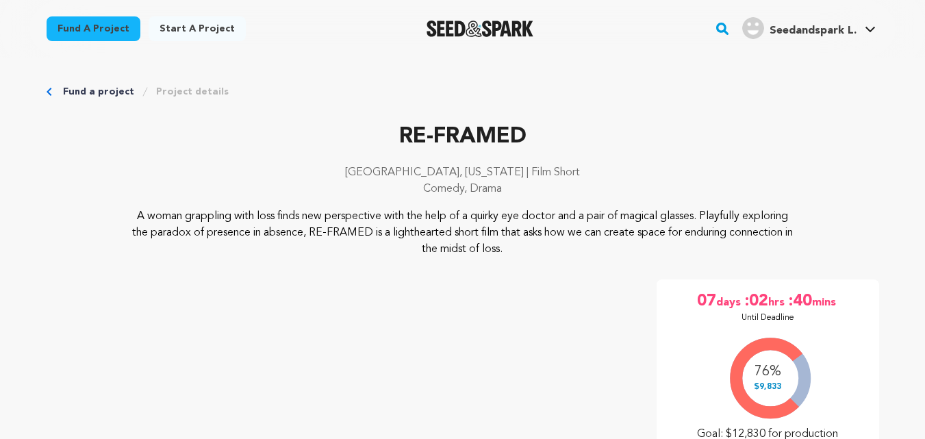
scroll to position [380, 0]
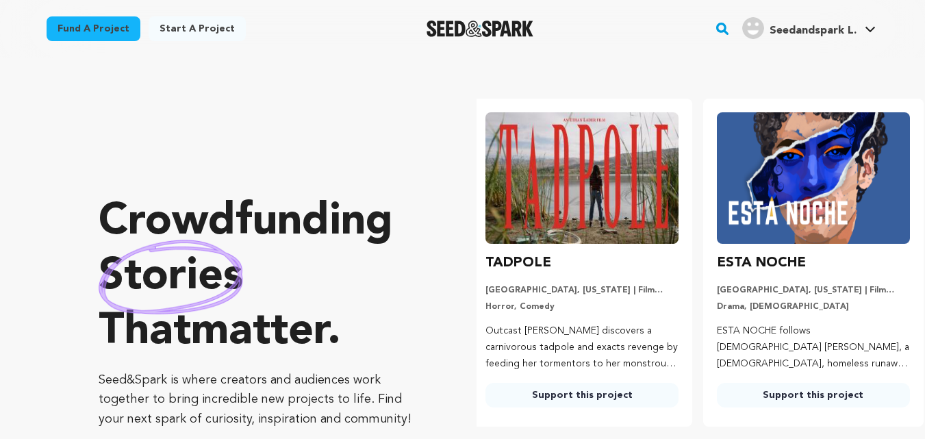
scroll to position [0, 242]
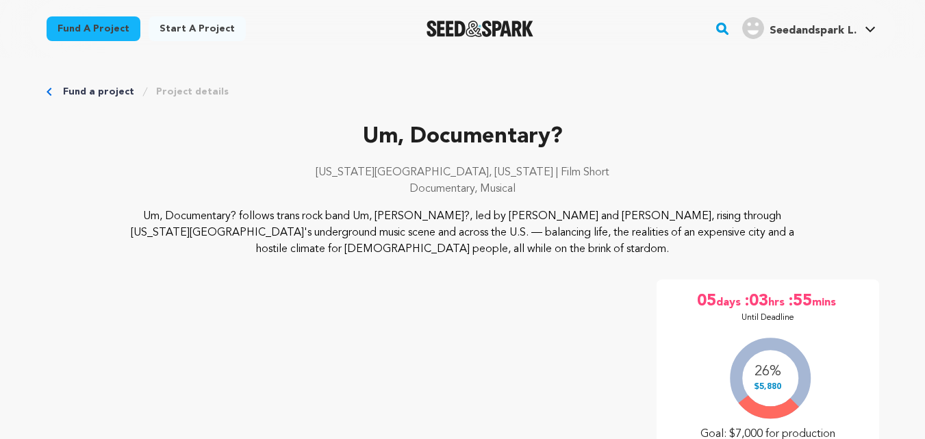
scroll to position [322, 0]
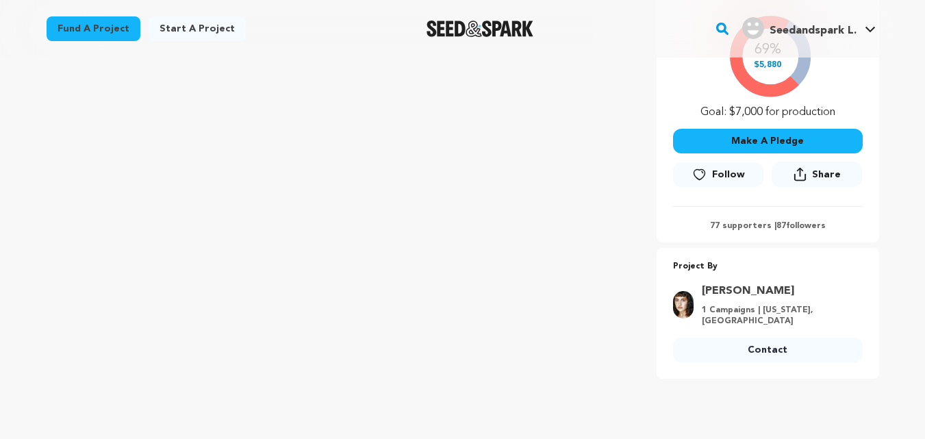
click at [737, 348] on link "Contact" at bounding box center [768, 350] width 190 height 25
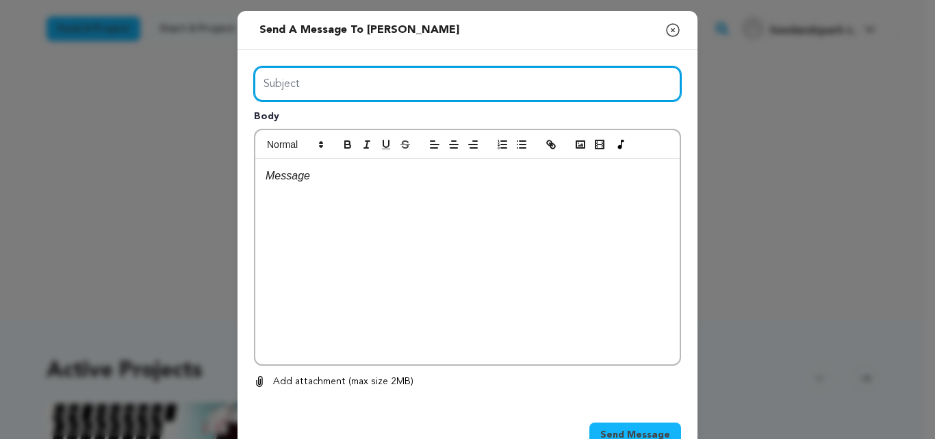
click at [315, 67] on input "Subject" at bounding box center [467, 83] width 427 height 35
type input "Launch Boom"
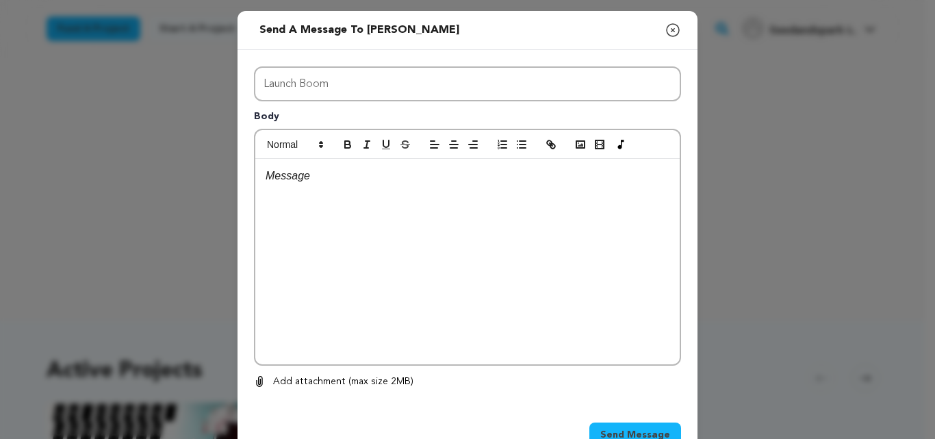
click at [373, 293] on div at bounding box center [467, 261] width 424 height 205
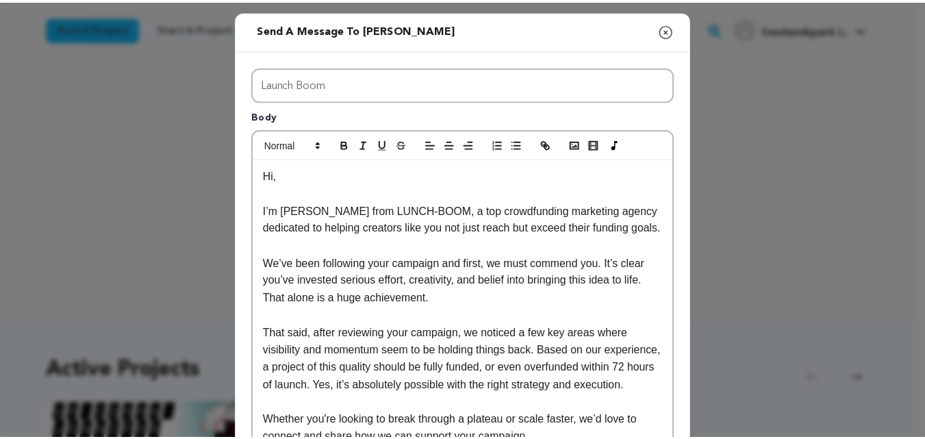
scroll to position [290, 0]
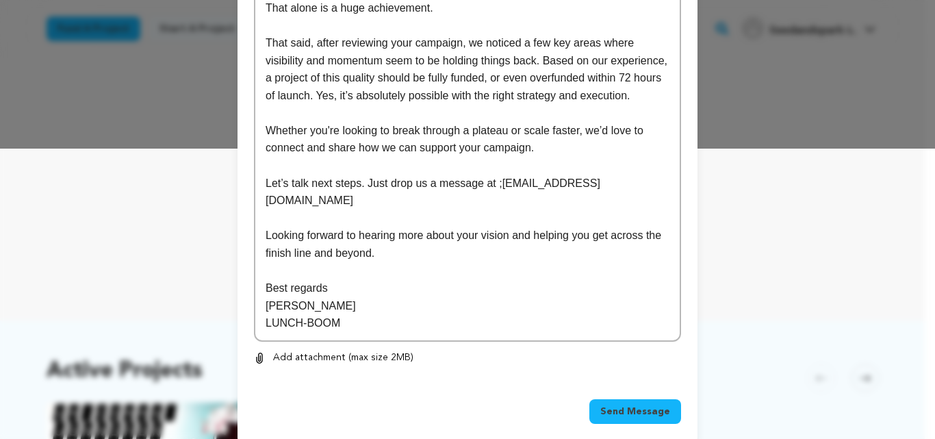
click at [613, 405] on span "Send Message" at bounding box center [635, 412] width 70 height 14
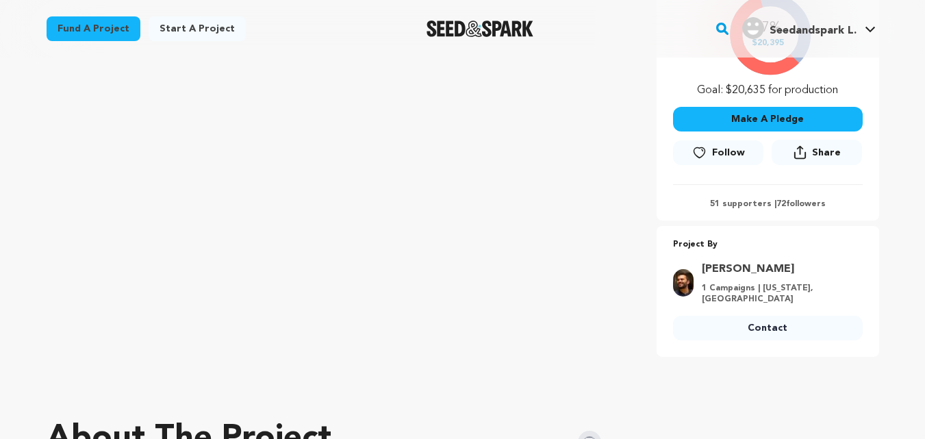
scroll to position [353, 0]
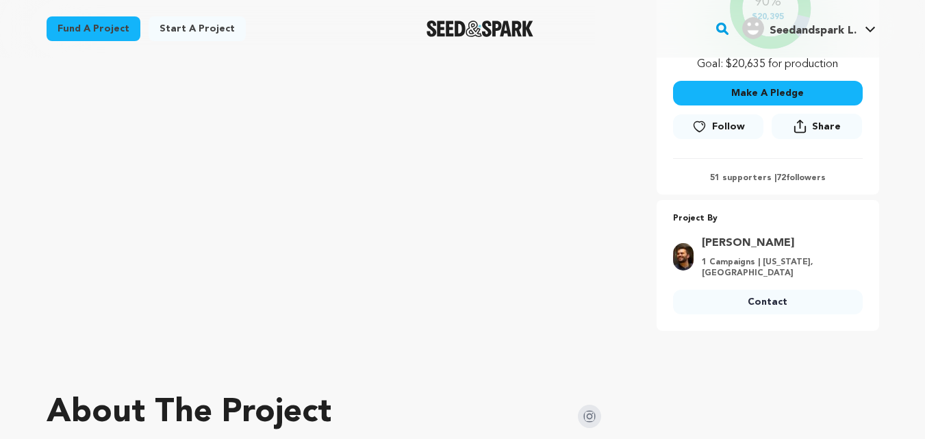
click at [772, 294] on link "Contact" at bounding box center [768, 302] width 190 height 25
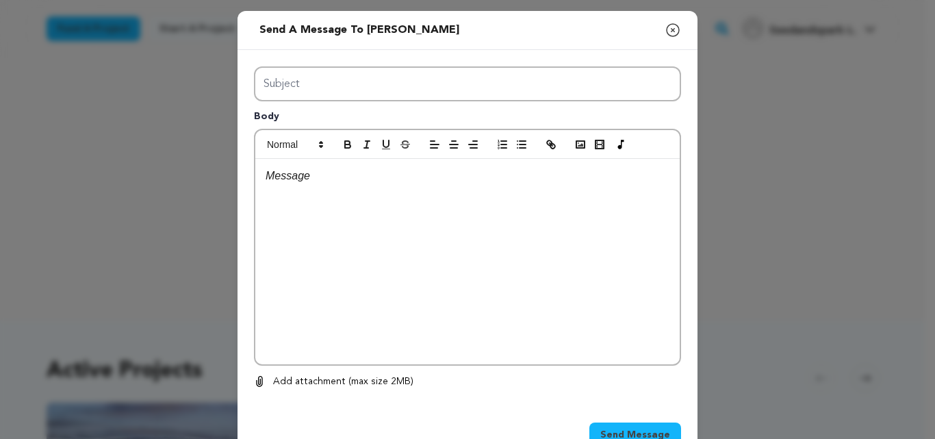
click at [377, 113] on div "Subject Body 0 % 0 %" at bounding box center [467, 227] width 427 height 323
type input "Launch Boom"
click at [405, 284] on div at bounding box center [467, 261] width 424 height 205
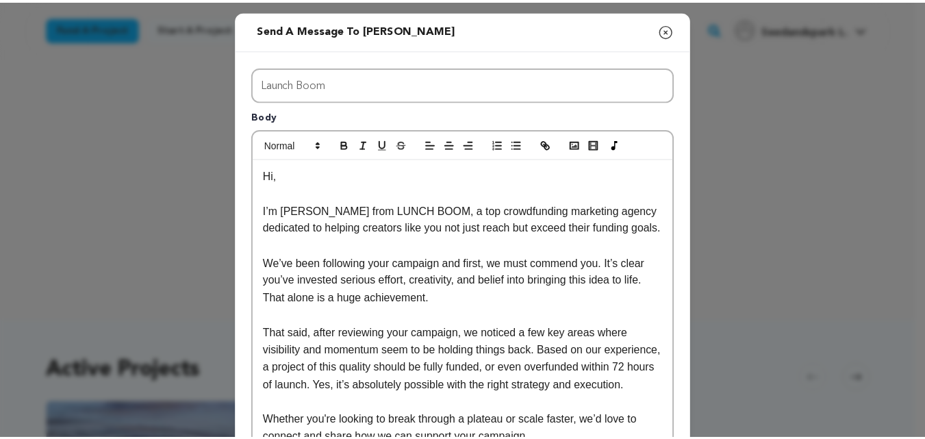
scroll to position [290, 0]
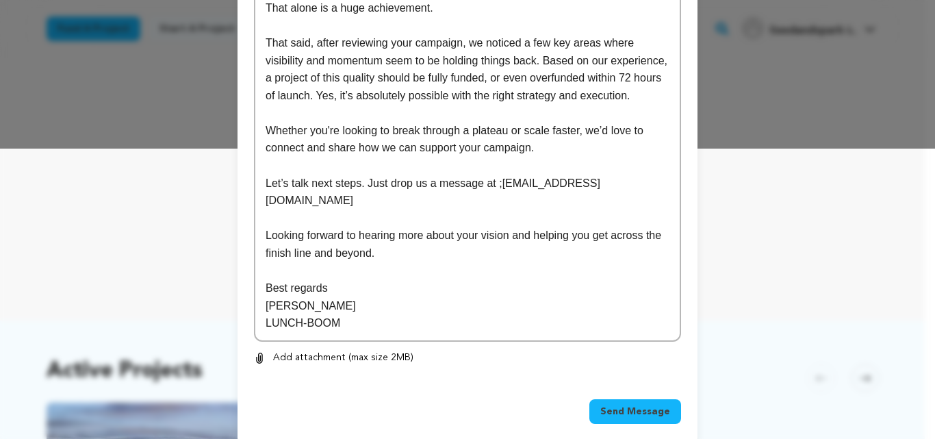
click at [641, 405] on span "Send Message" at bounding box center [635, 412] width 70 height 14
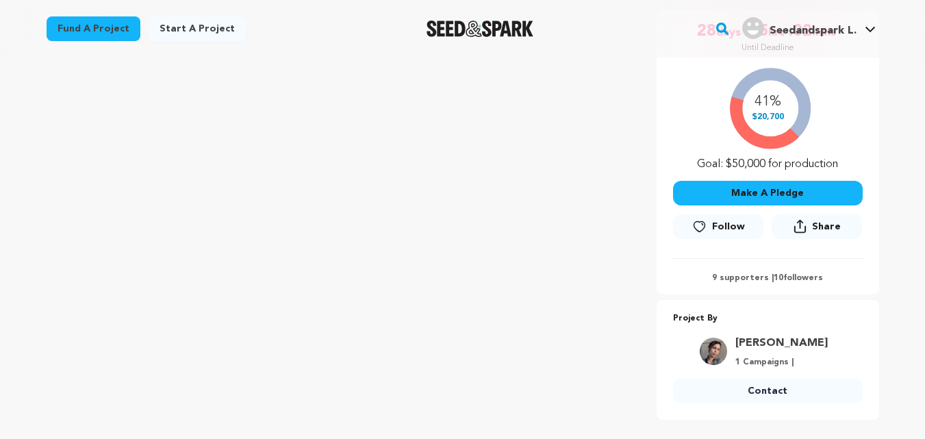
scroll to position [270, 0]
click at [739, 391] on link "Contact" at bounding box center [768, 391] width 190 height 25
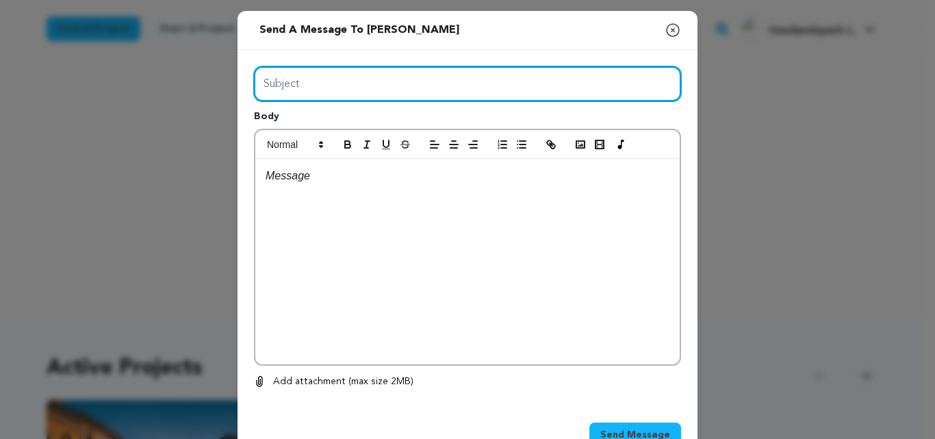
drag, startPoint x: 0, startPoint y: 0, endPoint x: 348, endPoint y: 75, distance: 355.8
click at [348, 75] on input "Subject" at bounding box center [467, 83] width 427 height 35
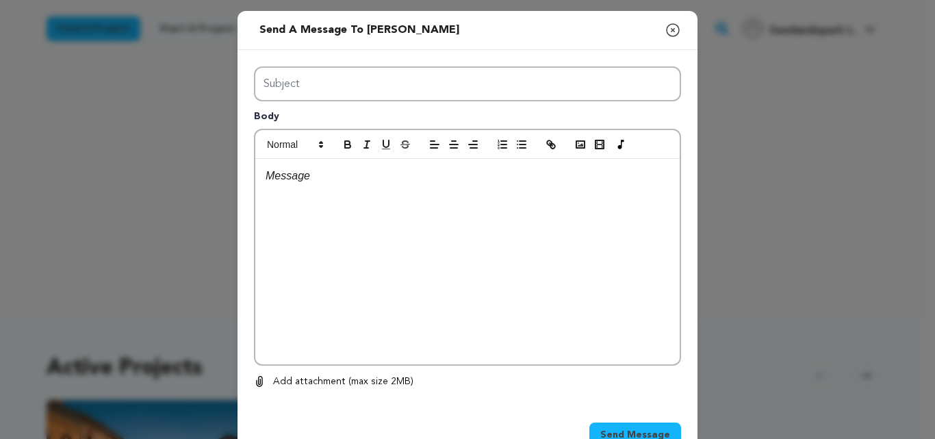
click at [377, 238] on div at bounding box center [467, 261] width 424 height 205
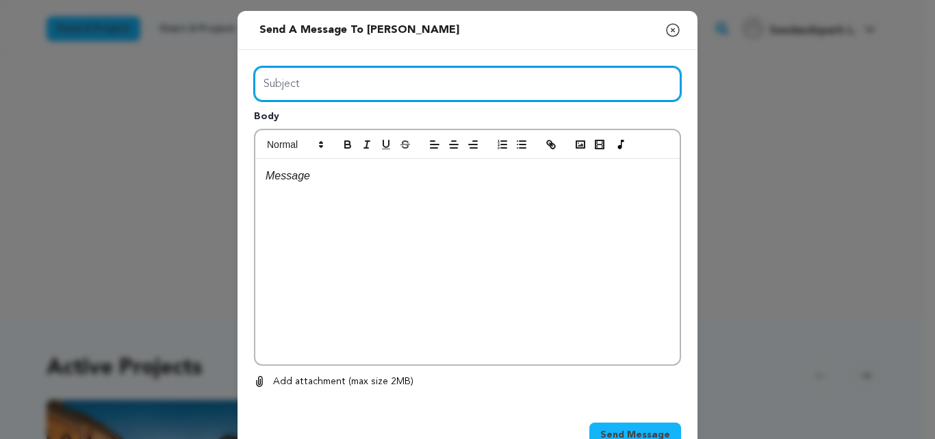
drag, startPoint x: 359, startPoint y: 94, endPoint x: 354, endPoint y: 116, distance: 22.6
click at [354, 116] on div "Subject Body 0 % 0 %" at bounding box center [467, 227] width 427 height 323
type input "Launch Boom"
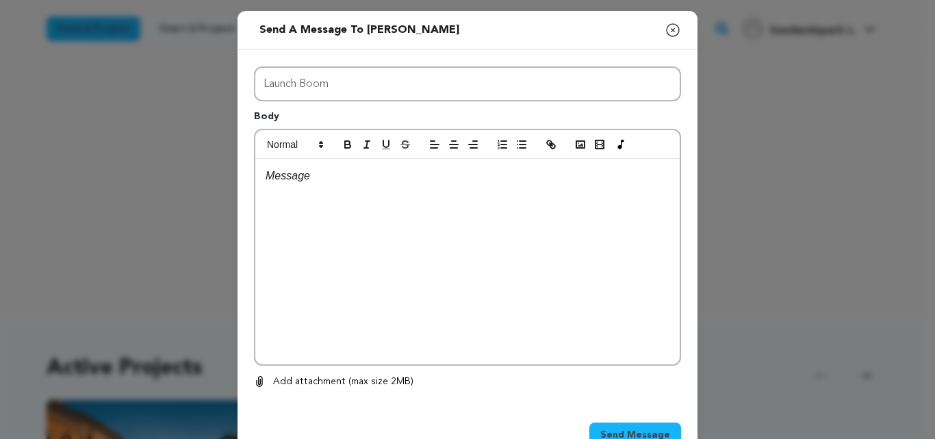
click at [387, 278] on div at bounding box center [467, 261] width 424 height 205
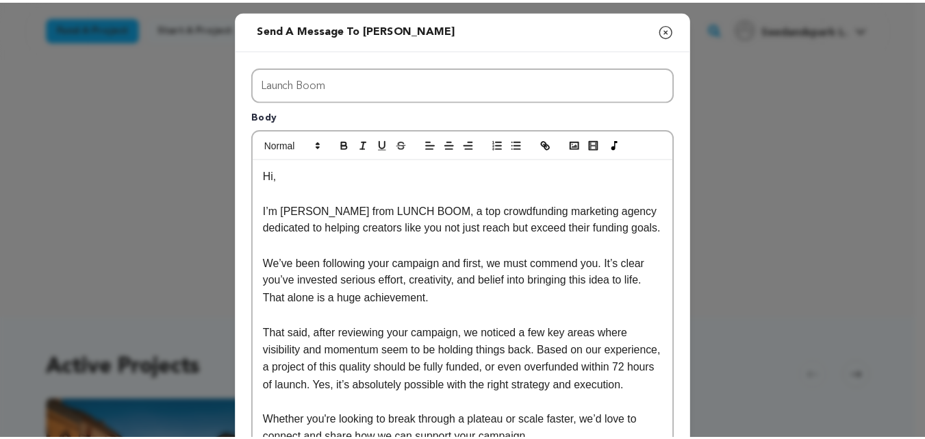
scroll to position [290, 0]
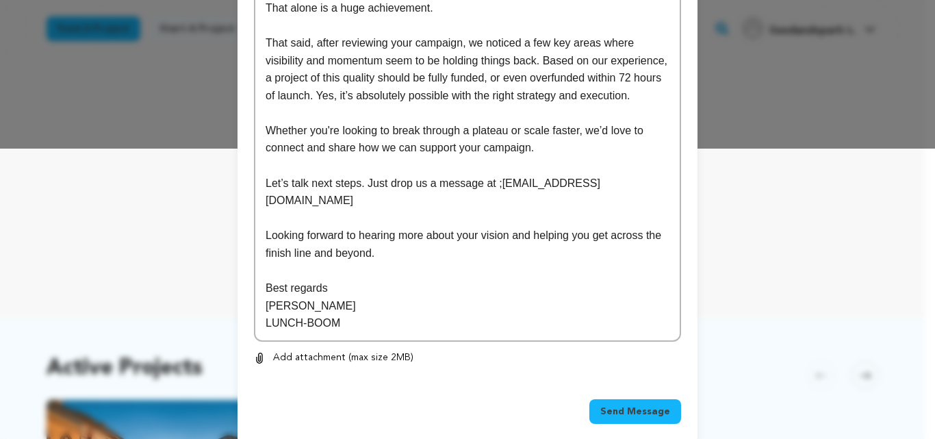
click at [608, 407] on div "Send Message" at bounding box center [467, 414] width 427 height 30
click at [616, 405] on span "Send Message" at bounding box center [635, 412] width 70 height 14
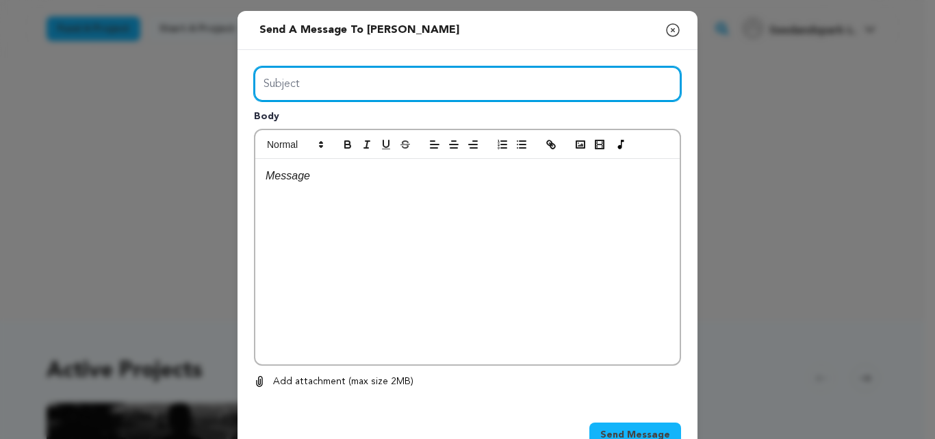
drag, startPoint x: 374, startPoint y: 79, endPoint x: 353, endPoint y: 127, distance: 53.0
click at [353, 127] on div "Subject Body 0 % 0 %" at bounding box center [467, 227] width 427 height 323
type input "Launch Boom"
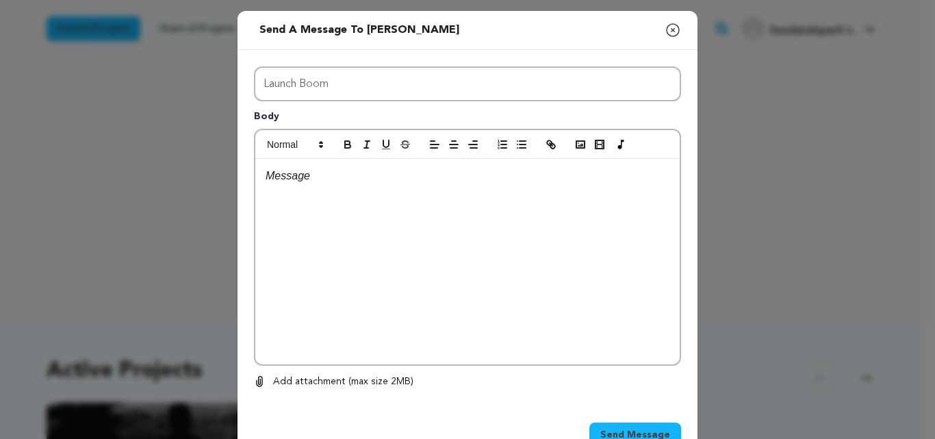
click at [375, 242] on div at bounding box center [467, 261] width 424 height 205
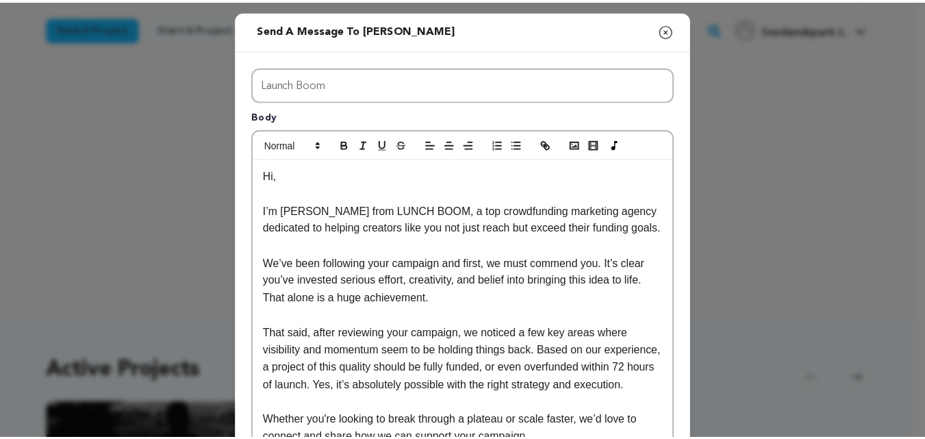
scroll to position [290, 0]
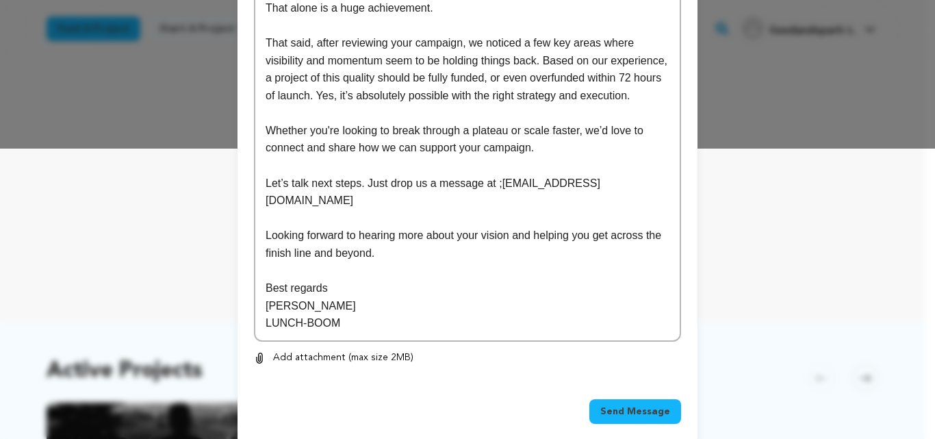
click at [621, 405] on span "Send Message" at bounding box center [635, 412] width 70 height 14
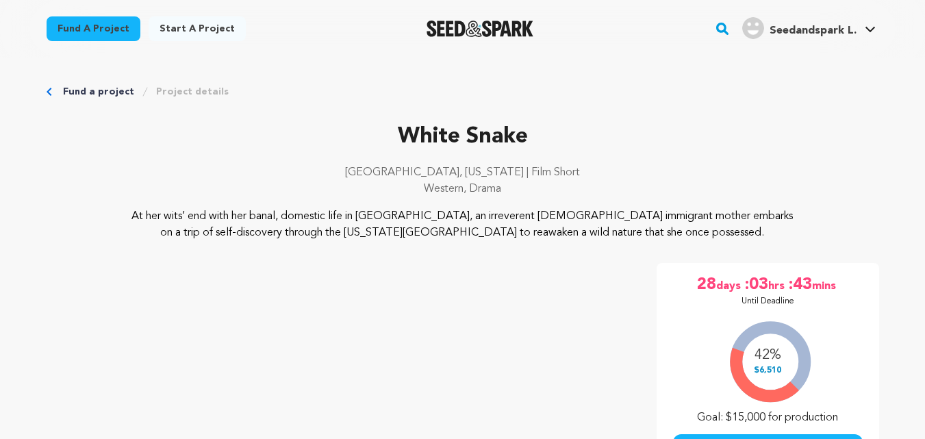
scroll to position [338, 0]
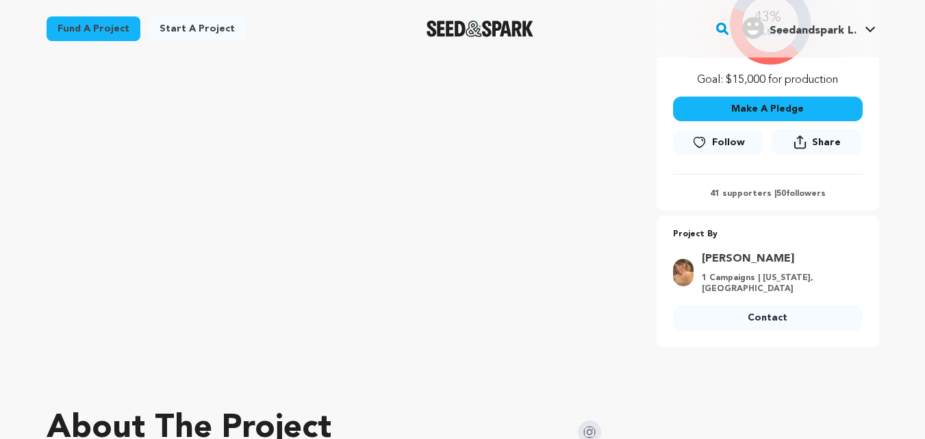
click at [746, 316] on link "Contact" at bounding box center [768, 317] width 190 height 25
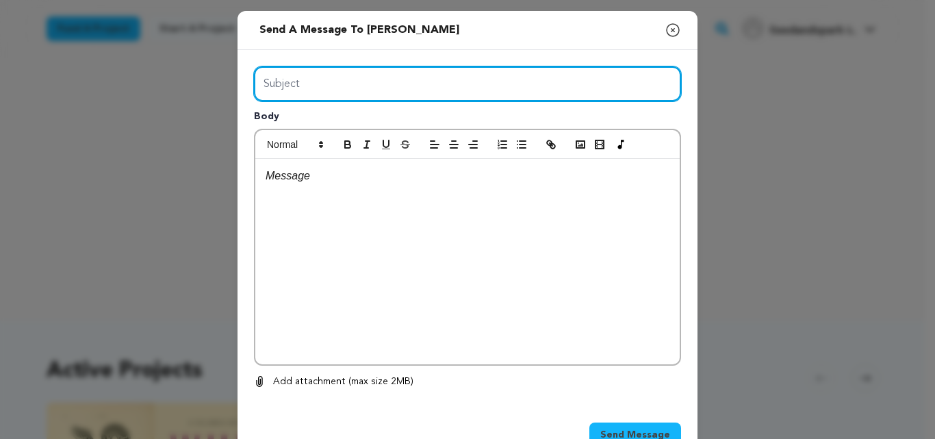
click at [407, 88] on input "Subject" at bounding box center [467, 83] width 427 height 35
type input "Launch Boom"
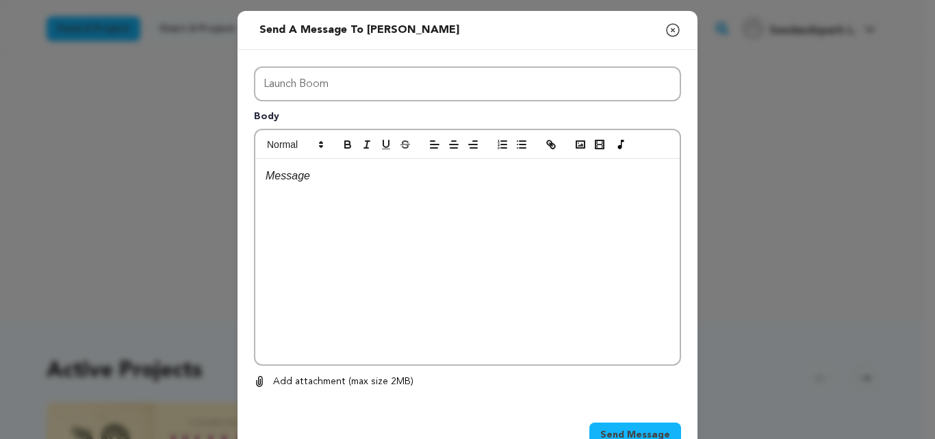
click at [395, 192] on div at bounding box center [467, 261] width 424 height 205
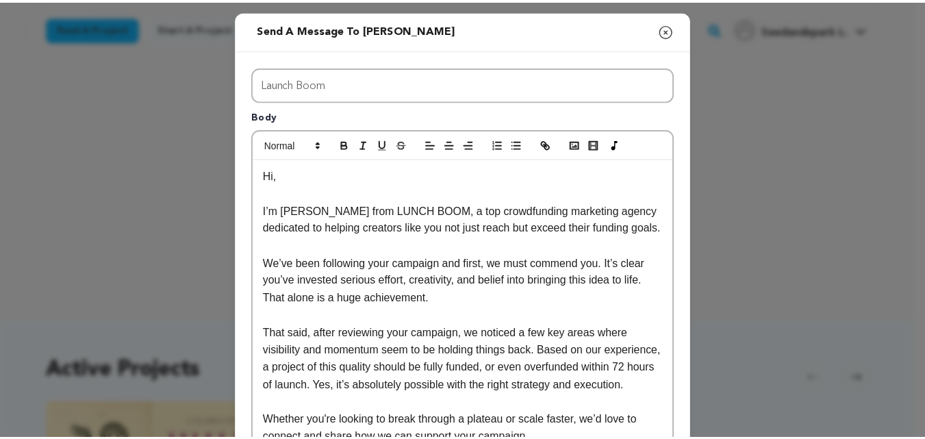
scroll to position [290, 0]
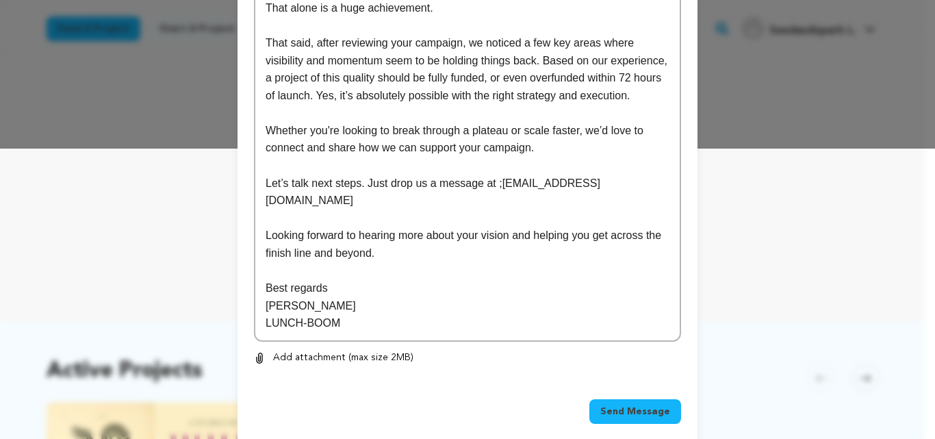
click at [632, 399] on button "Send Message" at bounding box center [635, 411] width 92 height 25
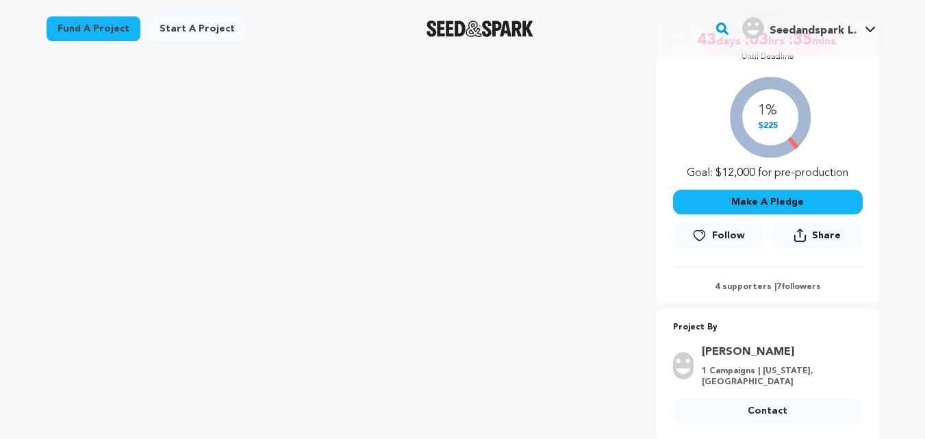
scroll to position [244, 0]
click at [760, 398] on link "Contact" at bounding box center [768, 410] width 190 height 25
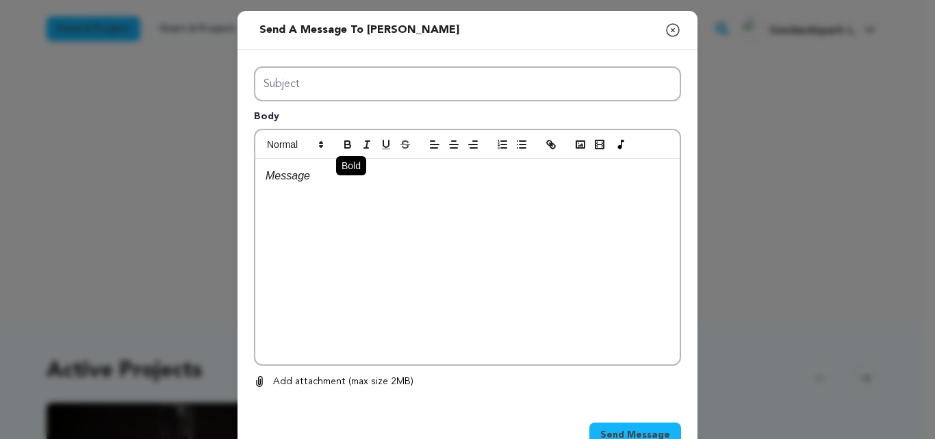
click at [340, 136] on div "Subject Body 0 % 0 %" at bounding box center [467, 227] width 427 height 323
type input "Launch Boom"
click at [376, 236] on div at bounding box center [467, 261] width 424 height 205
paste div
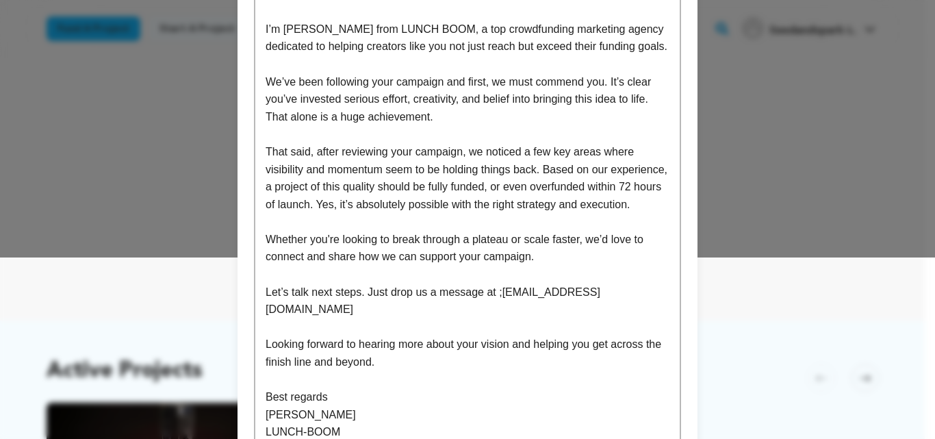
scroll to position [290, 0]
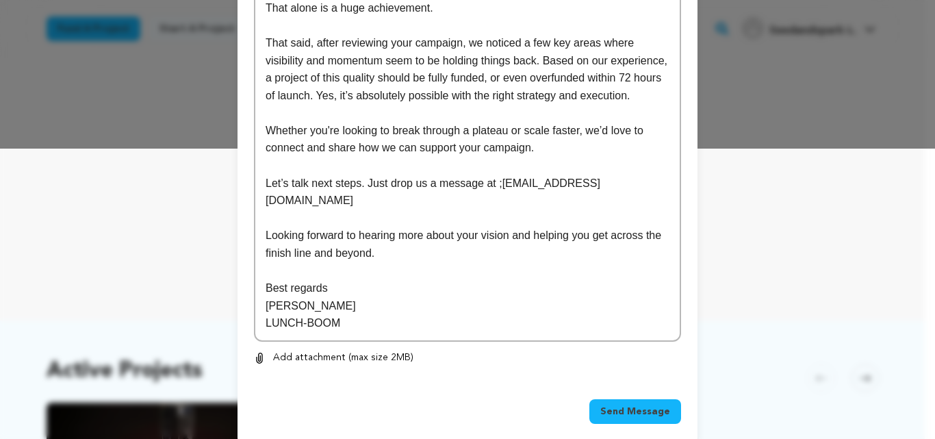
click at [646, 405] on span "Send Message" at bounding box center [635, 412] width 70 height 14
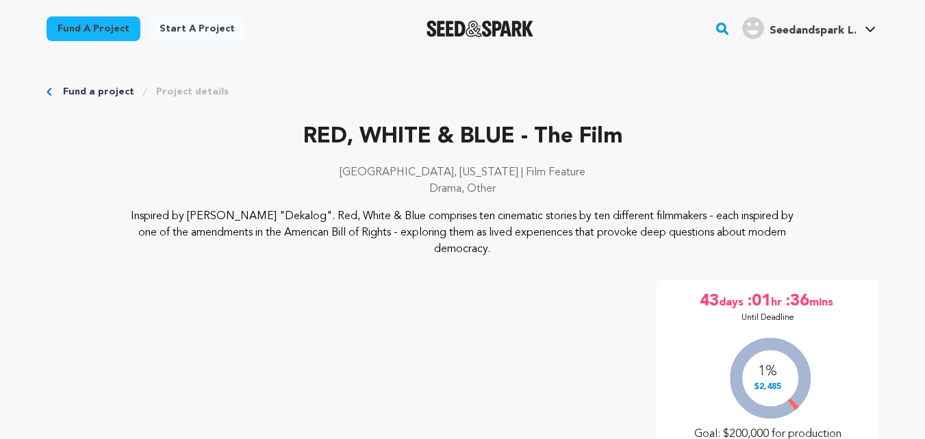
scroll to position [447, 0]
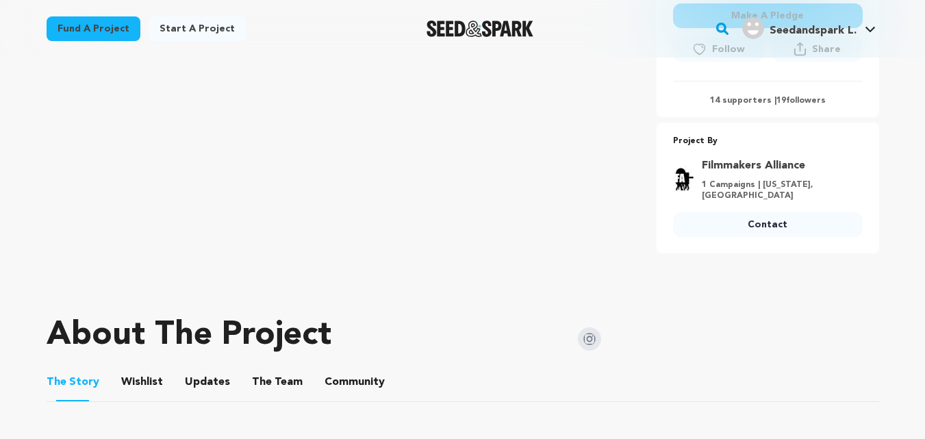
click at [738, 224] on link "Contact" at bounding box center [768, 224] width 190 height 25
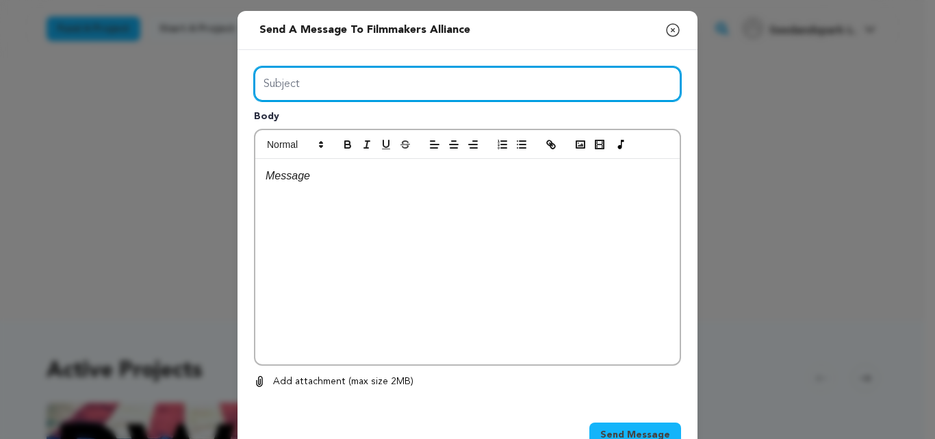
drag, startPoint x: 0, startPoint y: 0, endPoint x: 361, endPoint y: 123, distance: 381.3
click at [361, 123] on div "Subject Body 0 % 0 %" at bounding box center [467, 227] width 427 height 323
type input "Launch Boom"
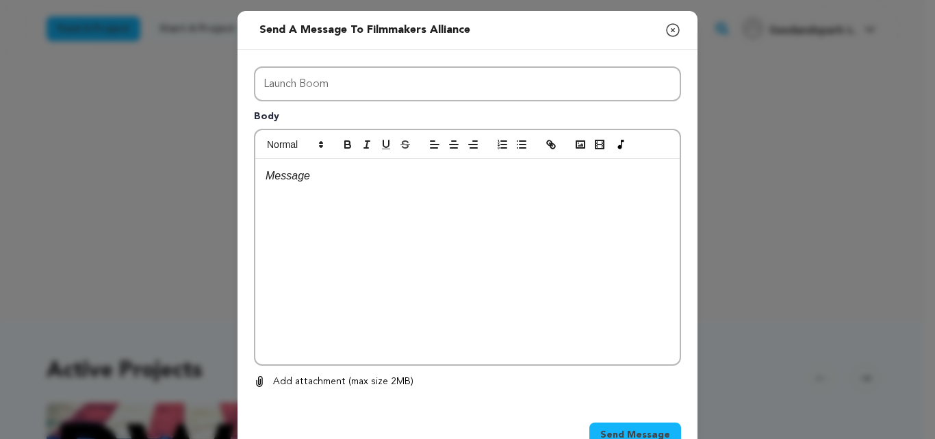
click at [390, 228] on div at bounding box center [467, 261] width 424 height 205
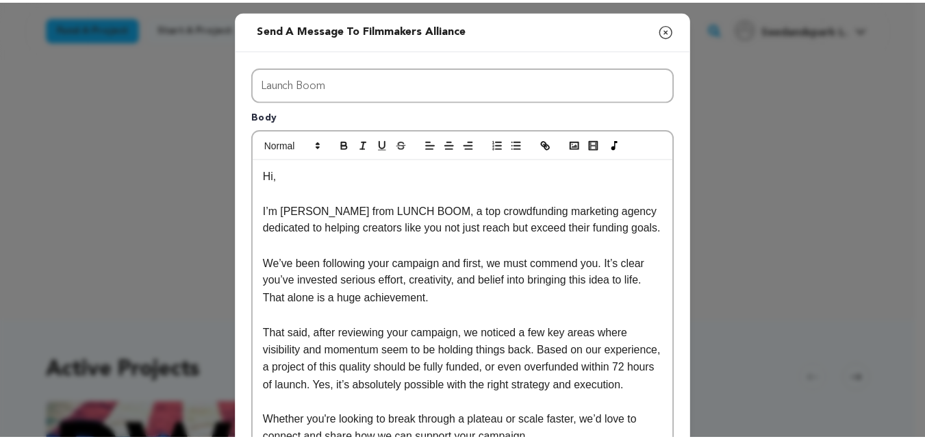
scroll to position [290, 0]
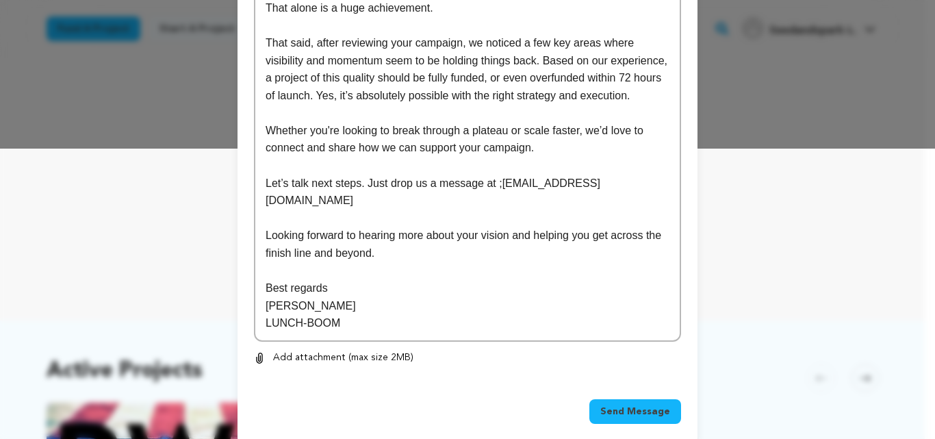
click at [618, 405] on span "Send Message" at bounding box center [635, 412] width 70 height 14
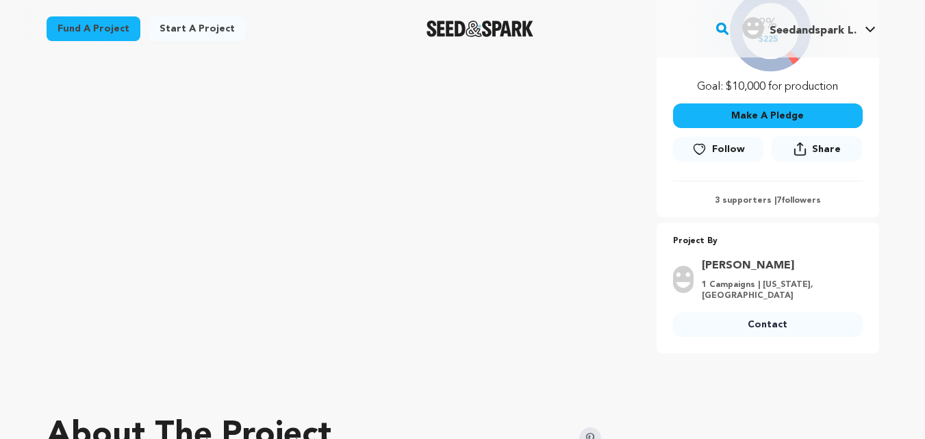
scroll to position [372, 0]
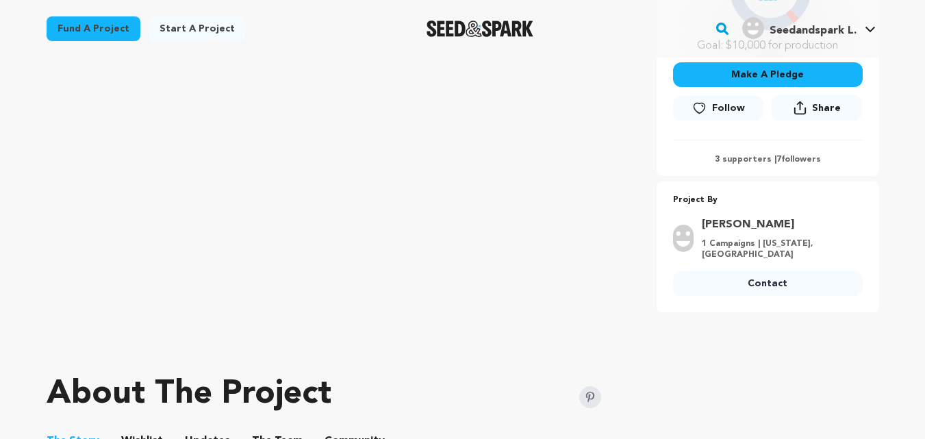
click at [726, 271] on link "Contact" at bounding box center [768, 283] width 190 height 25
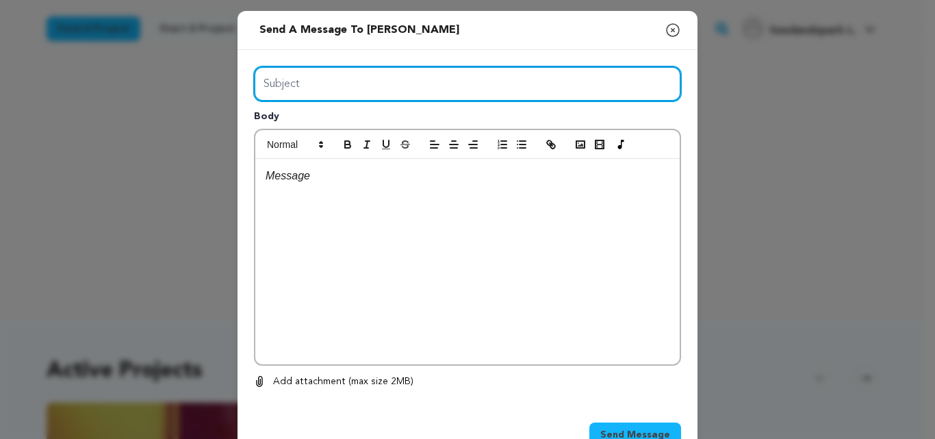
drag, startPoint x: 0, startPoint y: 0, endPoint x: 351, endPoint y: 116, distance: 369.8
click at [351, 116] on div "Subject Body 0 % 0 %" at bounding box center [467, 227] width 427 height 323
type input "Launch Boom"
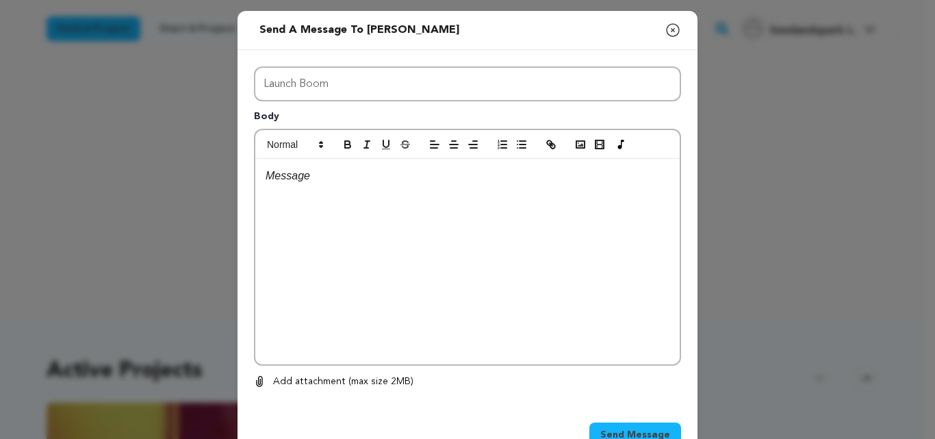
click at [383, 223] on div at bounding box center [467, 261] width 424 height 205
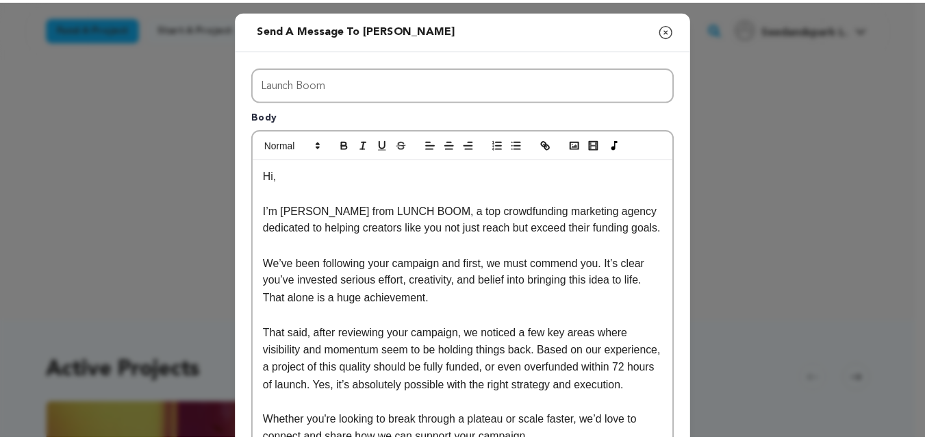
scroll to position [290, 0]
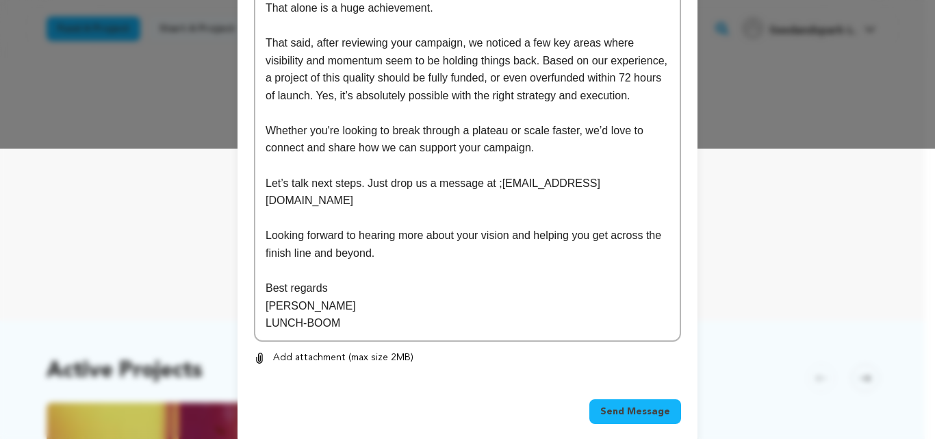
click at [625, 404] on button "Send Message" at bounding box center [635, 411] width 92 height 25
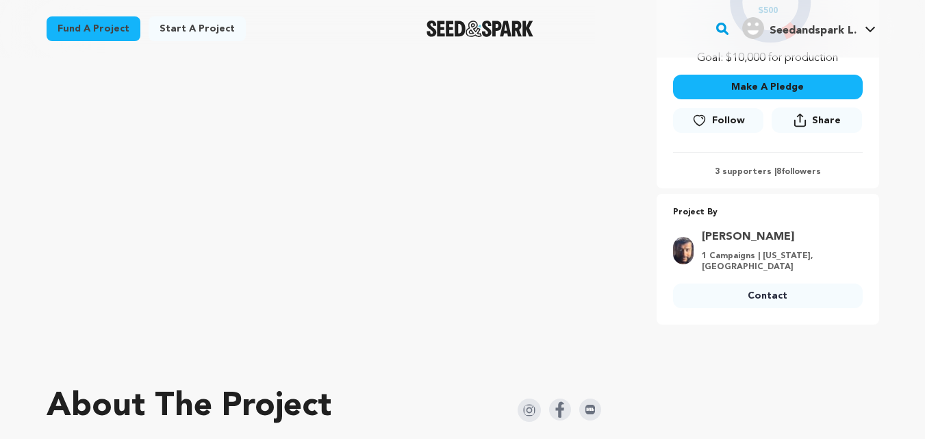
scroll to position [376, 0]
click at [796, 293] on link "Contact" at bounding box center [768, 295] width 190 height 25
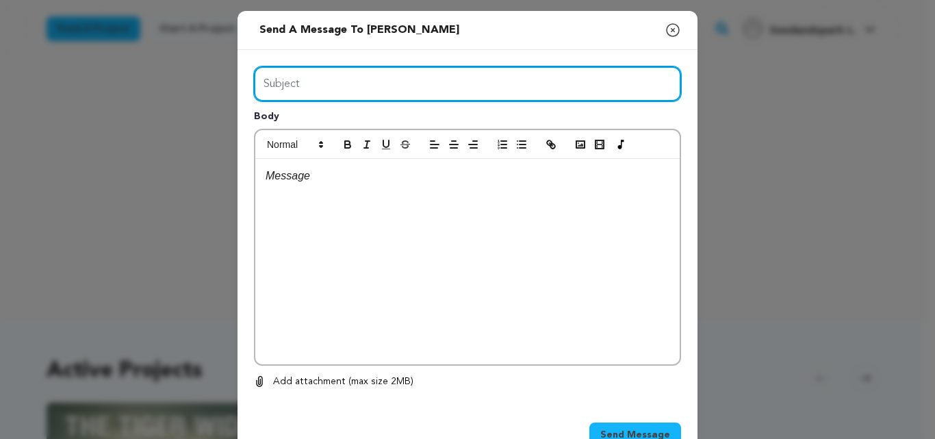
drag, startPoint x: 353, startPoint y: 73, endPoint x: 353, endPoint y: 110, distance: 37.7
click at [353, 110] on div "Subject Body 0 % 0 %" at bounding box center [467, 227] width 427 height 323
type input "Launch Boom"
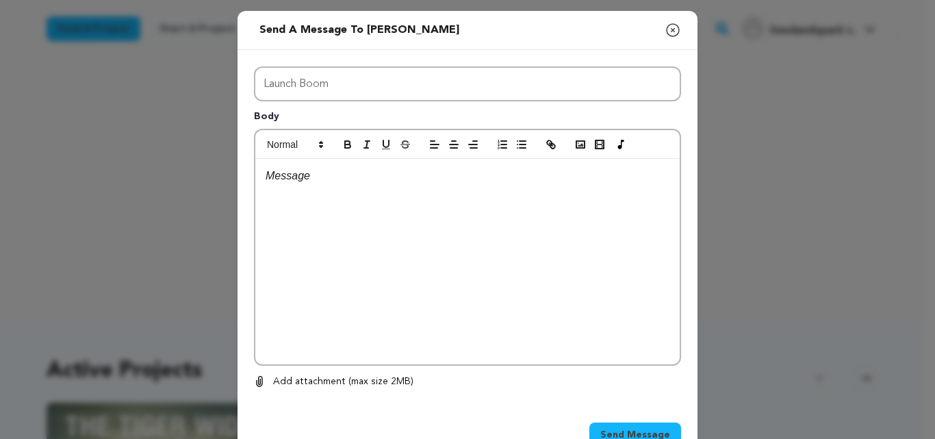
click at [392, 258] on div at bounding box center [467, 261] width 424 height 205
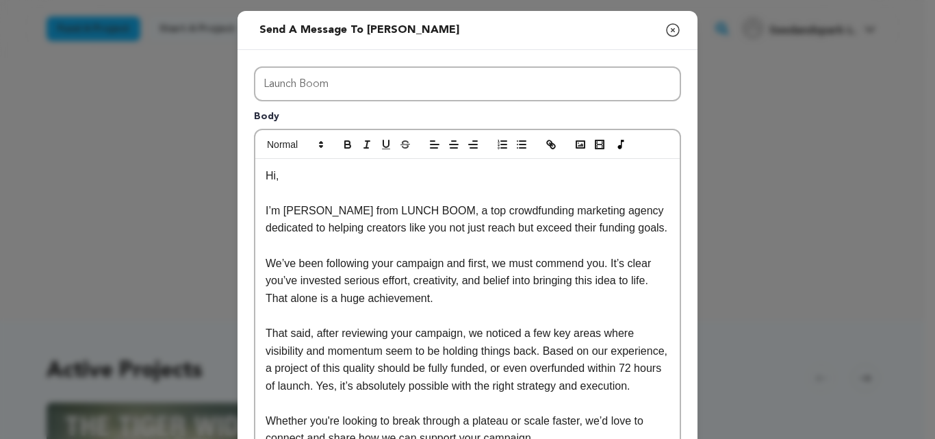
scroll to position [290, 0]
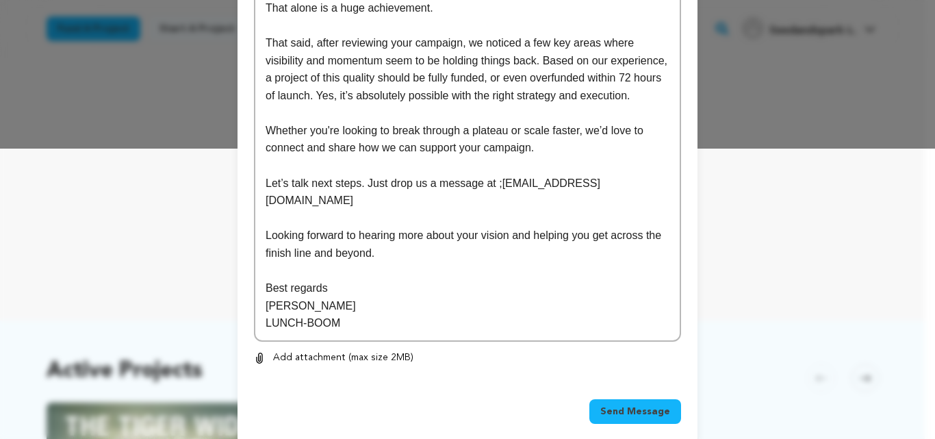
click at [644, 399] on button "Send Message" at bounding box center [635, 411] width 92 height 25
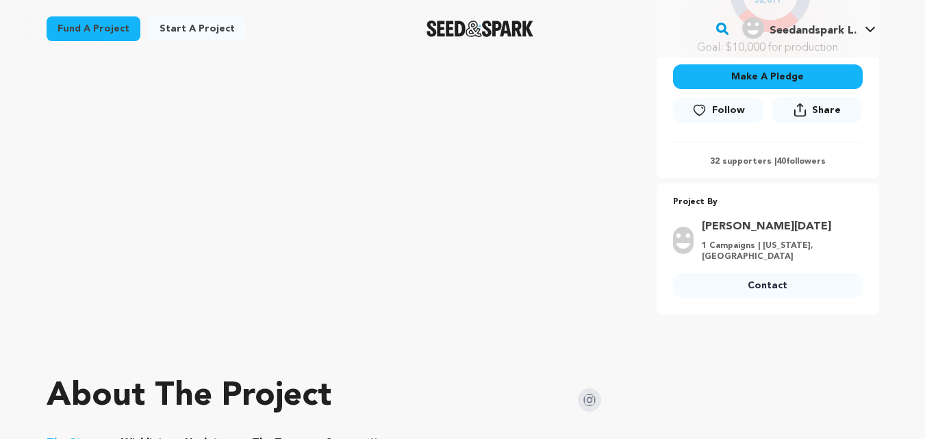
scroll to position [386, 0]
click at [783, 281] on link "Contact" at bounding box center [768, 285] width 190 height 25
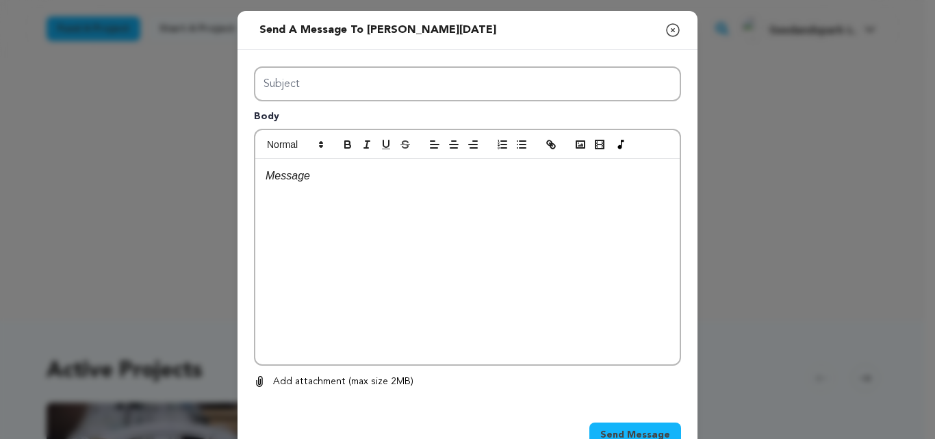
type input "Launch Boom"
click at [427, 249] on div at bounding box center [467, 261] width 424 height 205
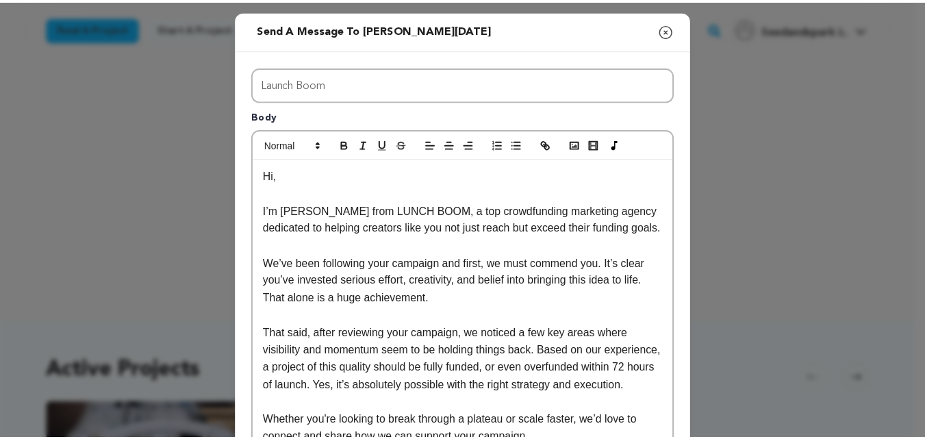
scroll to position [290, 0]
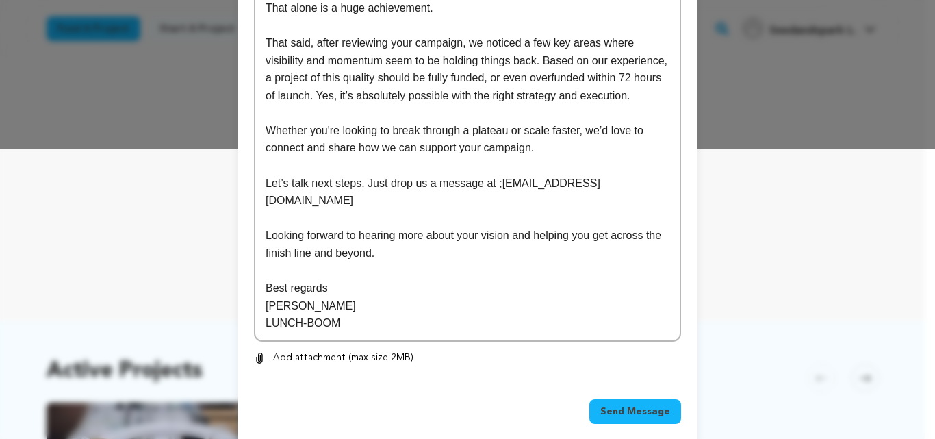
click at [620, 405] on span "Send Message" at bounding box center [635, 412] width 70 height 14
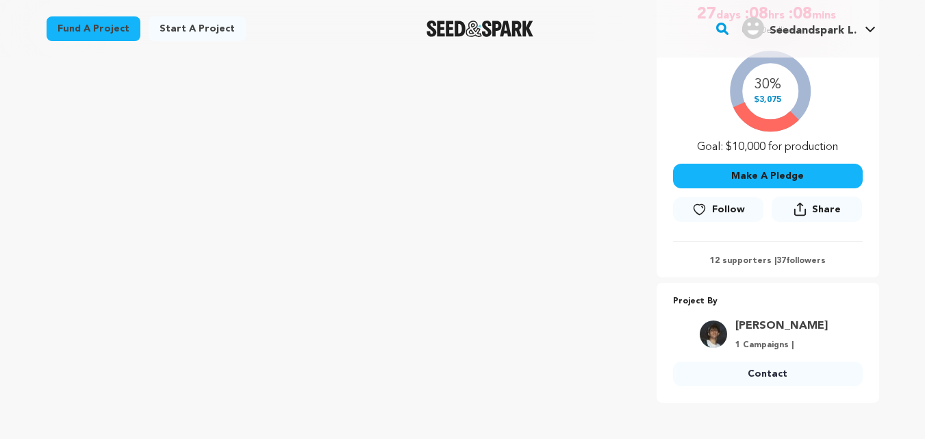
scroll to position [287, 0]
click at [765, 383] on link "Contact" at bounding box center [768, 373] width 190 height 25
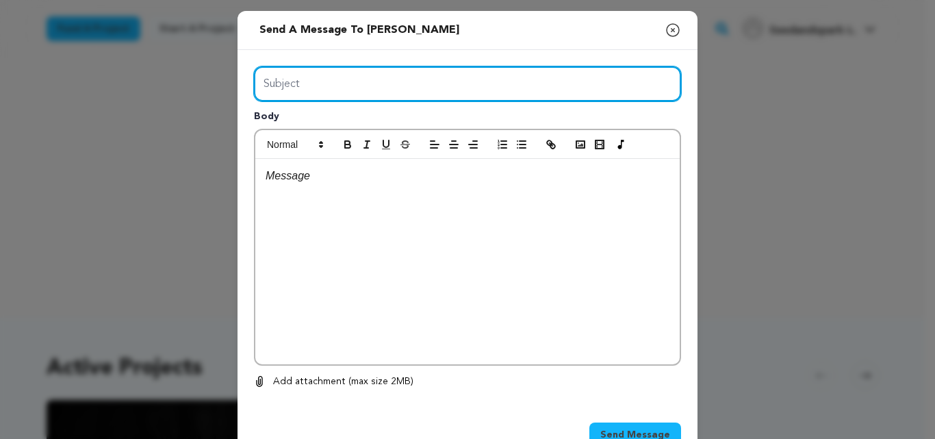
drag, startPoint x: 321, startPoint y: 86, endPoint x: 346, endPoint y: 133, distance: 53.3
click at [346, 133] on div "Subject Body 0 % 0 %" at bounding box center [467, 227] width 427 height 323
type input "Launch Boom"
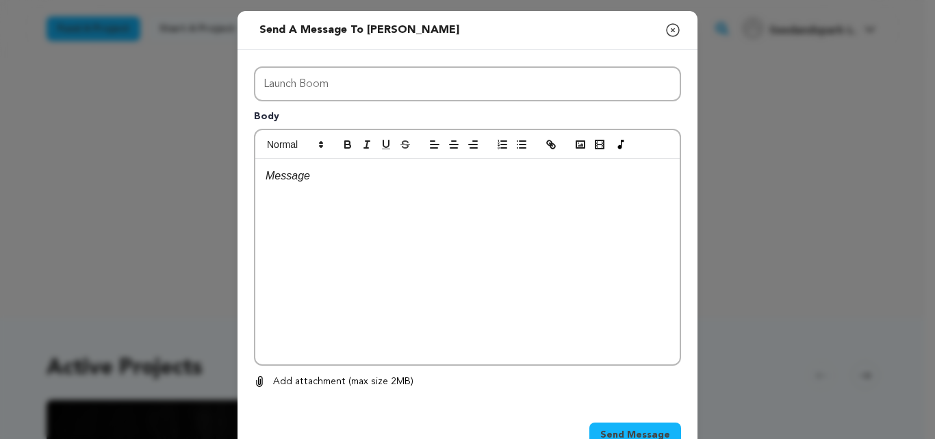
click at [382, 216] on div at bounding box center [467, 261] width 424 height 205
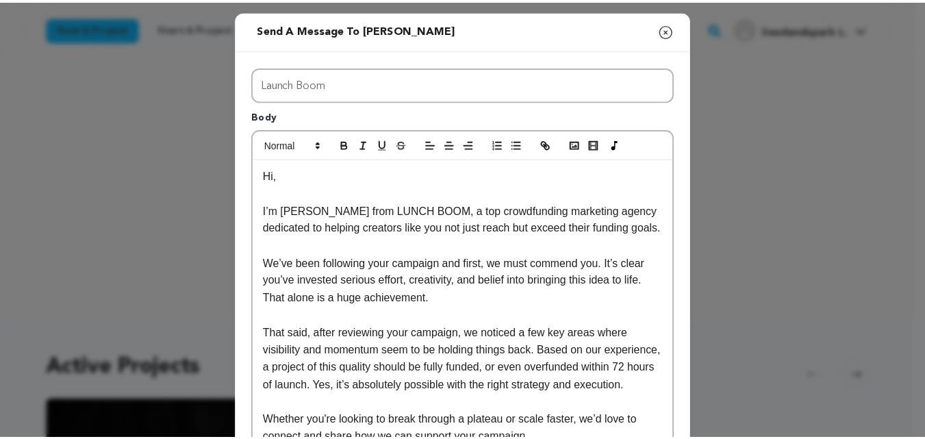
scroll to position [290, 0]
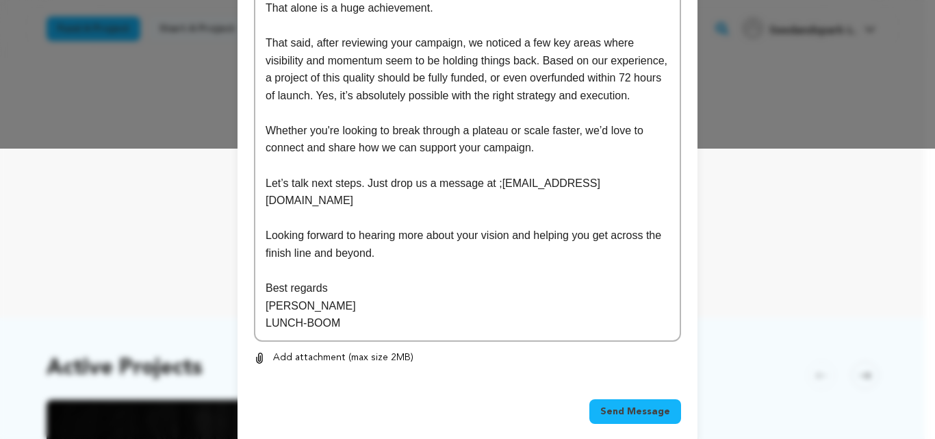
click at [611, 399] on button "Send Message" at bounding box center [635, 411] width 92 height 25
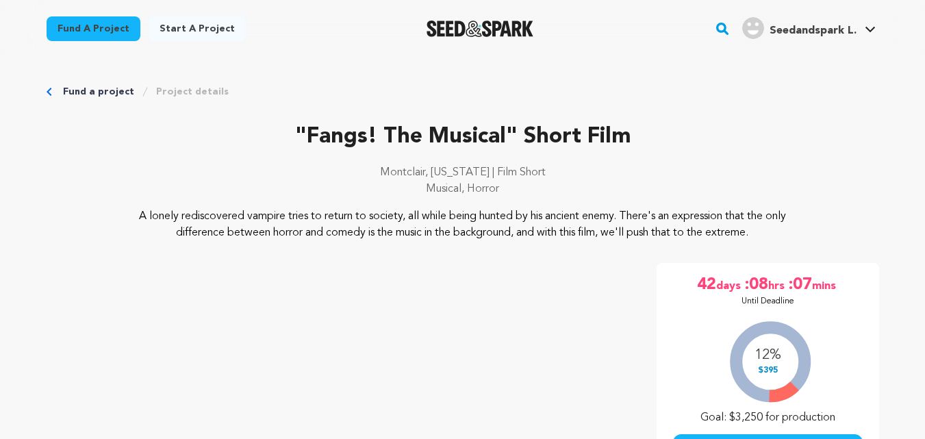
scroll to position [335, 0]
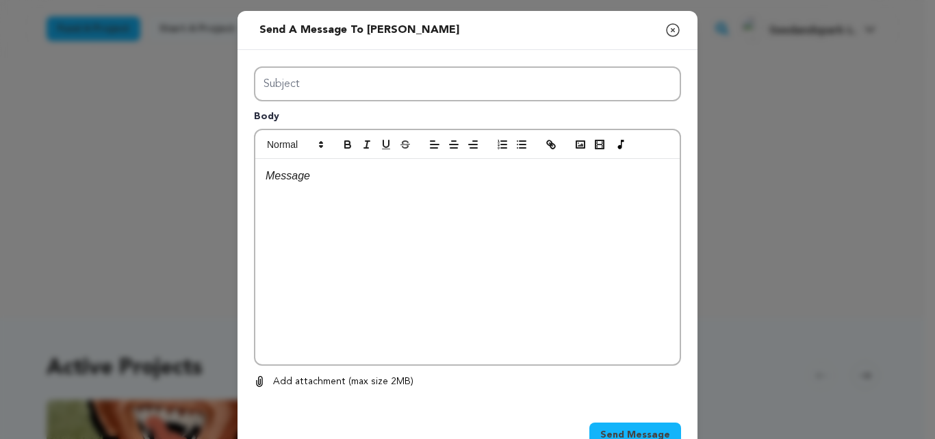
click at [357, 131] on div "Subject Body 0 % 0 %" at bounding box center [467, 227] width 427 height 323
type input "Launch Boom"
click at [393, 205] on div at bounding box center [467, 261] width 424 height 205
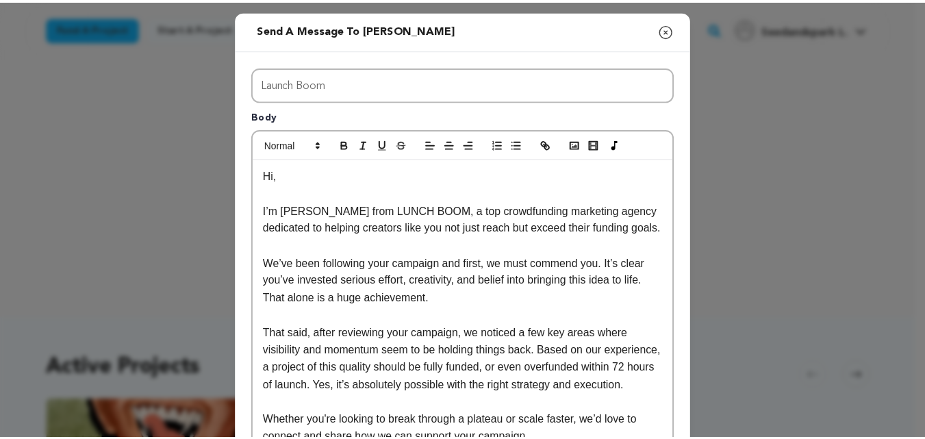
scroll to position [290, 0]
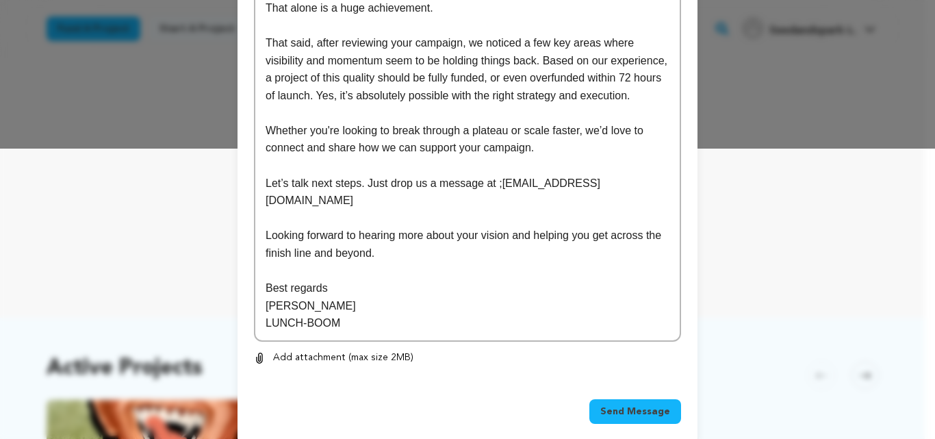
click at [623, 399] on button "Send Message" at bounding box center [635, 411] width 92 height 25
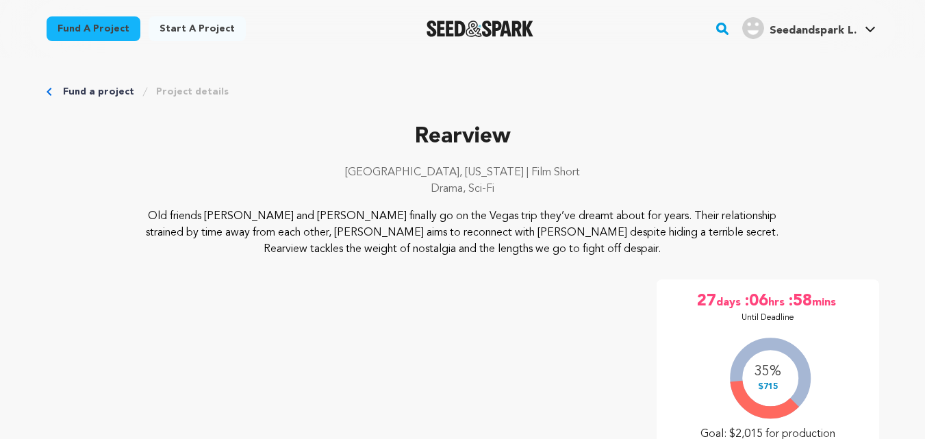
scroll to position [389, 0]
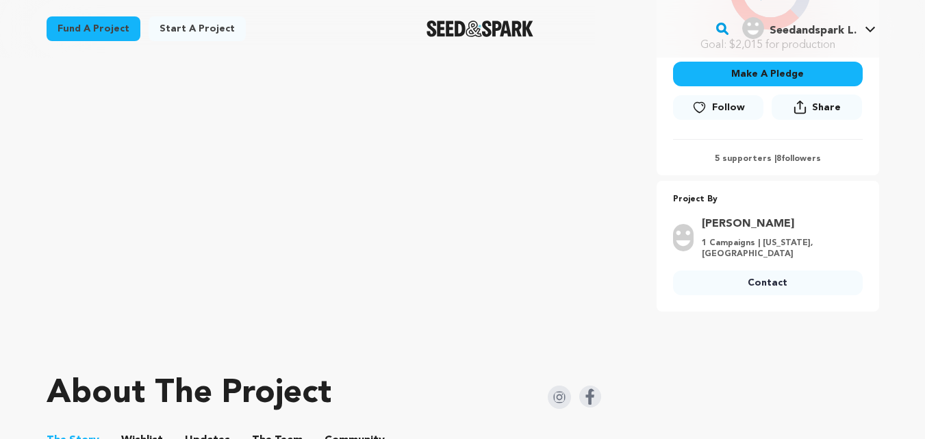
click at [750, 289] on link "Contact" at bounding box center [768, 282] width 190 height 25
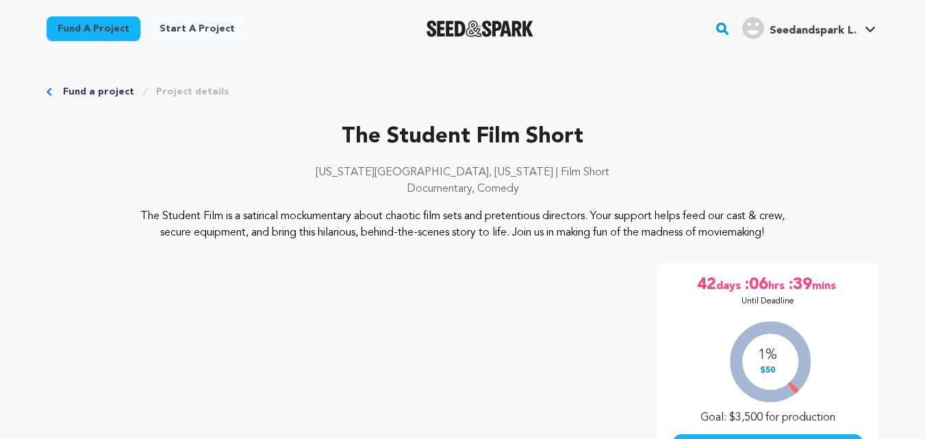
scroll to position [272, 0]
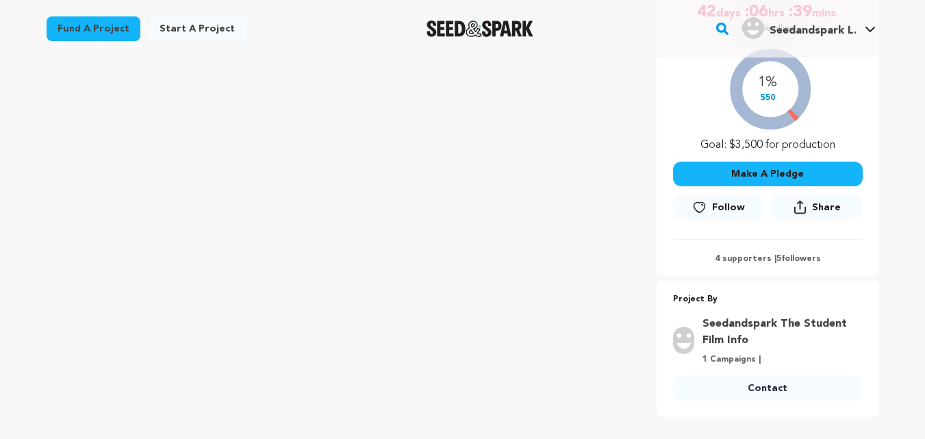
click at [742, 390] on link "Contact" at bounding box center [768, 388] width 190 height 25
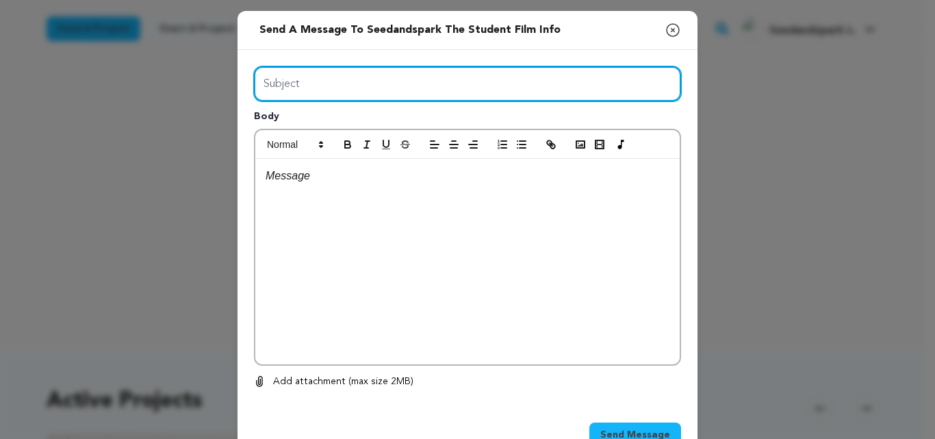
drag, startPoint x: 0, startPoint y: 0, endPoint x: 360, endPoint y: 131, distance: 383.1
click at [360, 131] on div "Subject Body 0 % 0 %" at bounding box center [467, 227] width 427 height 323
type input "Launch Boom"
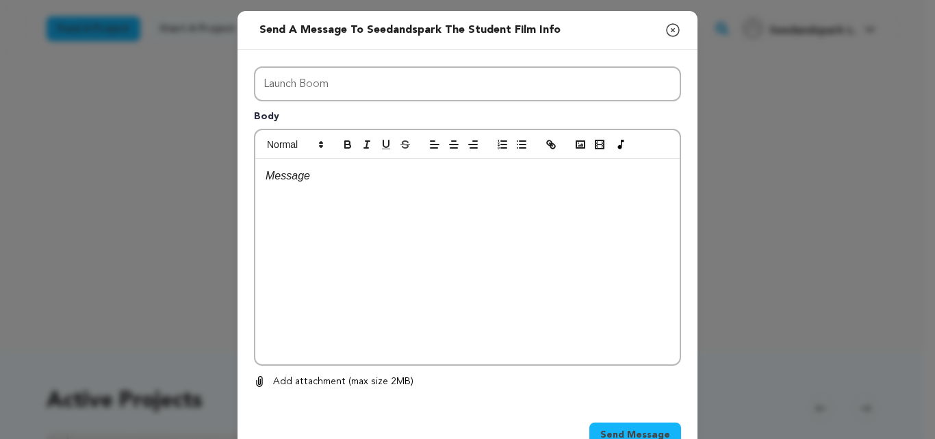
click at [390, 191] on div at bounding box center [467, 261] width 424 height 205
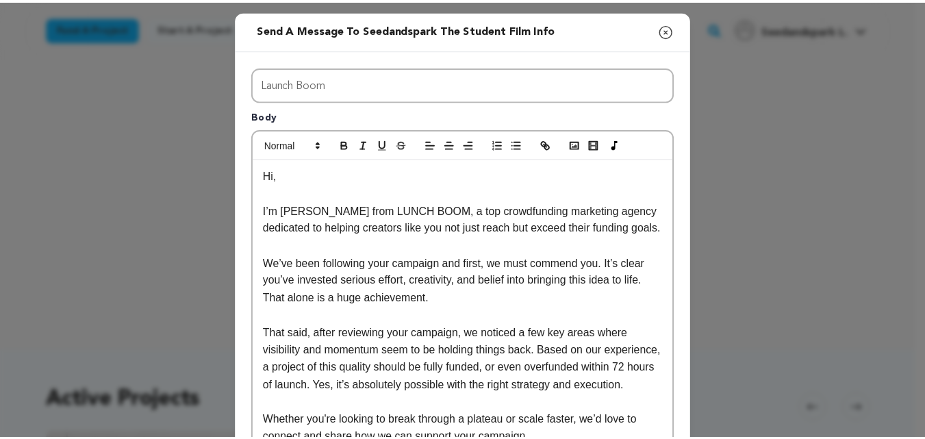
scroll to position [290, 0]
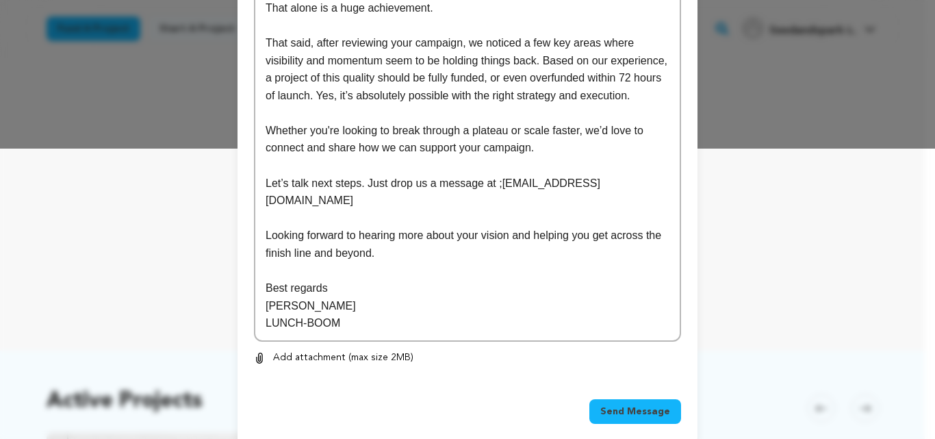
click at [627, 405] on span "Send Message" at bounding box center [635, 412] width 70 height 14
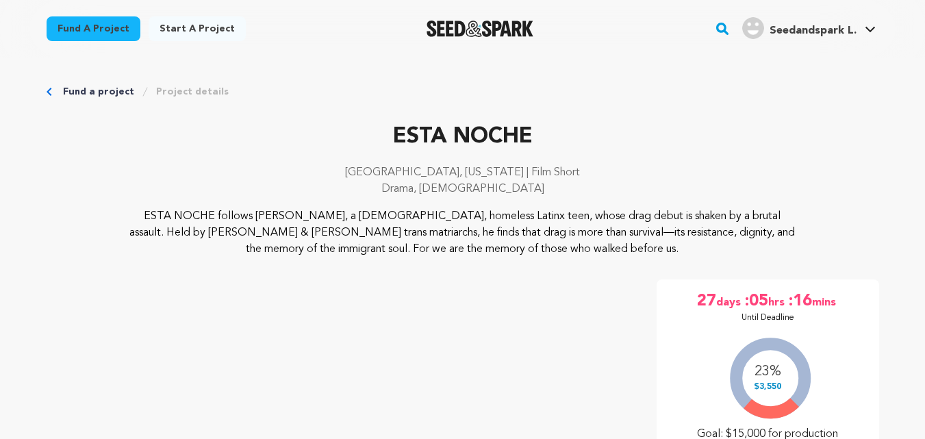
scroll to position [368, 0]
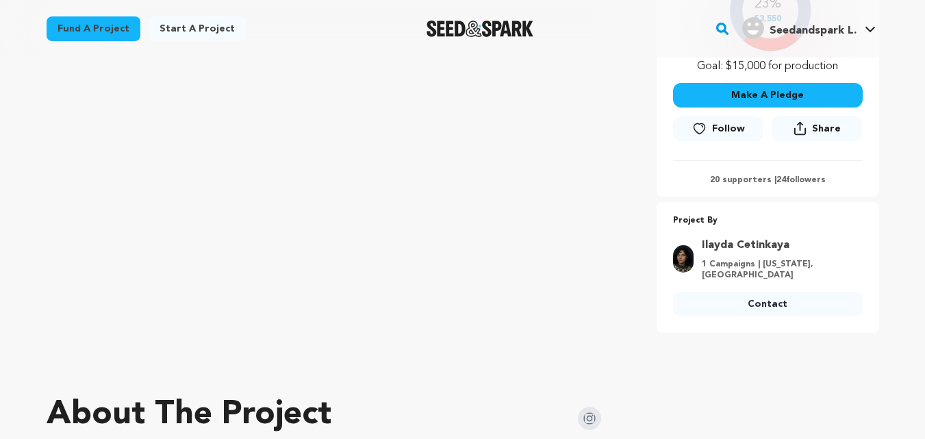
click at [754, 294] on link "Contact" at bounding box center [768, 304] width 190 height 25
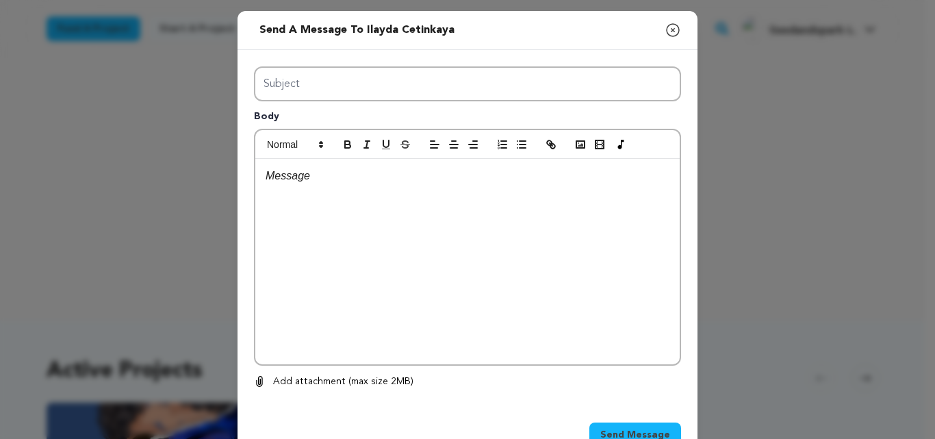
type input "Launch Boom"
click at [408, 285] on div at bounding box center [467, 261] width 424 height 205
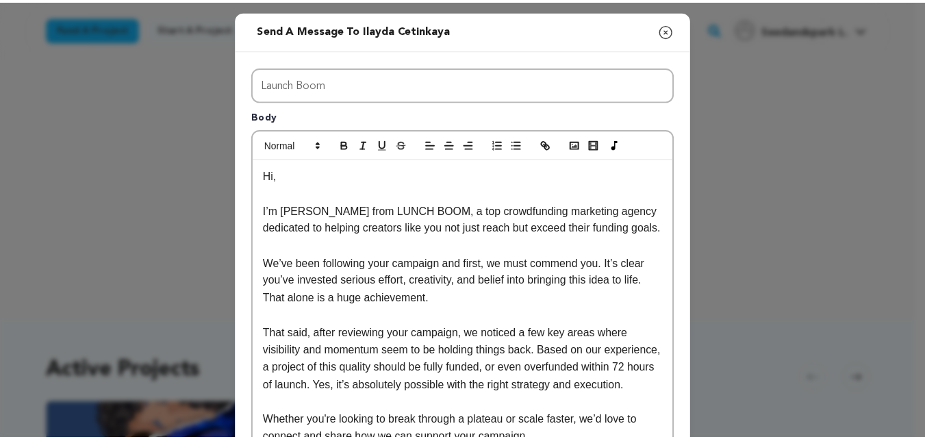
scroll to position [290, 0]
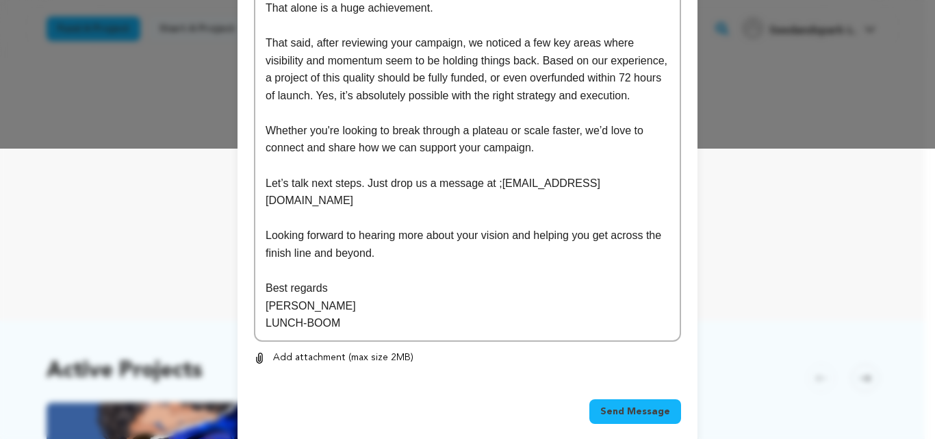
click at [626, 405] on span "Send Message" at bounding box center [635, 412] width 70 height 14
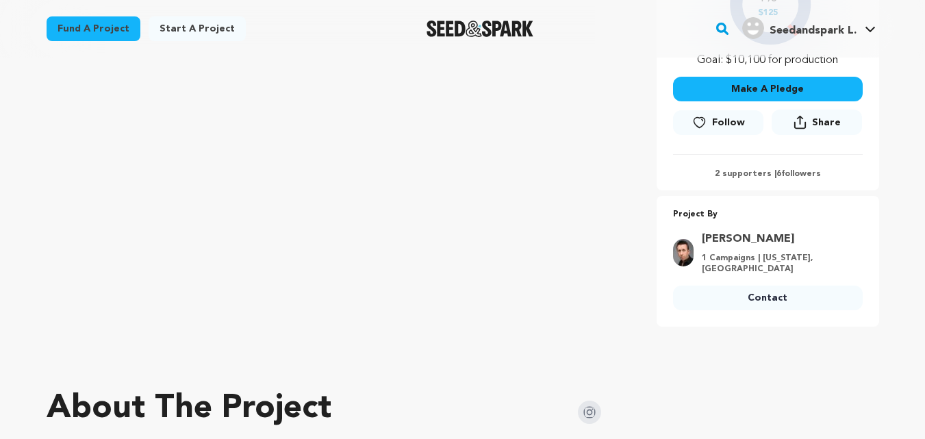
scroll to position [341, 0]
click at [727, 310] on link "Contact" at bounding box center [768, 297] width 190 height 25
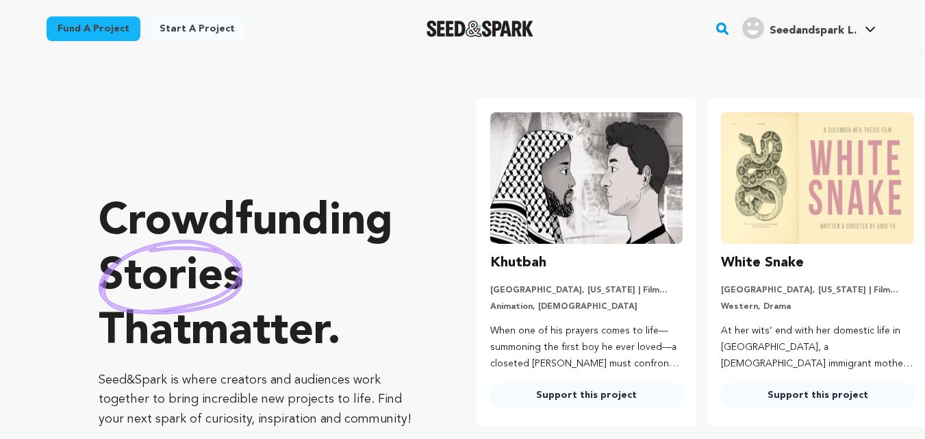
scroll to position [0, 236]
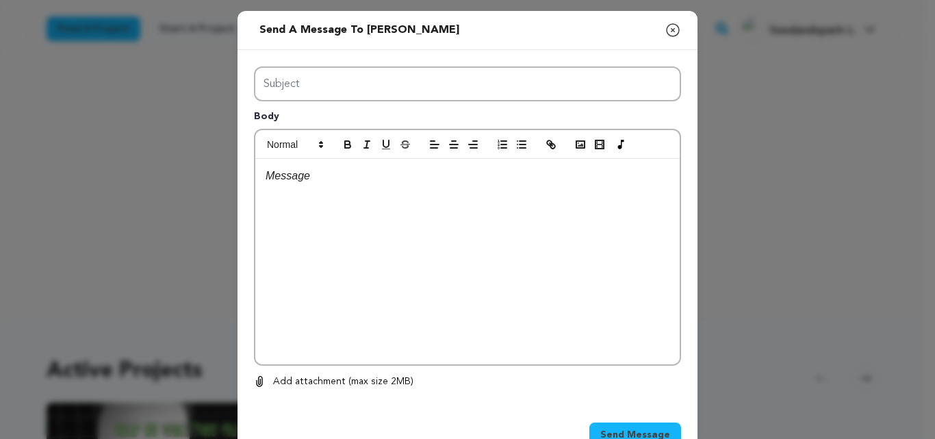
click at [351, 114] on div "Subject Body 0 % 0 %" at bounding box center [467, 227] width 427 height 323
type input "Launch Boom"
click at [391, 239] on div at bounding box center [467, 261] width 424 height 205
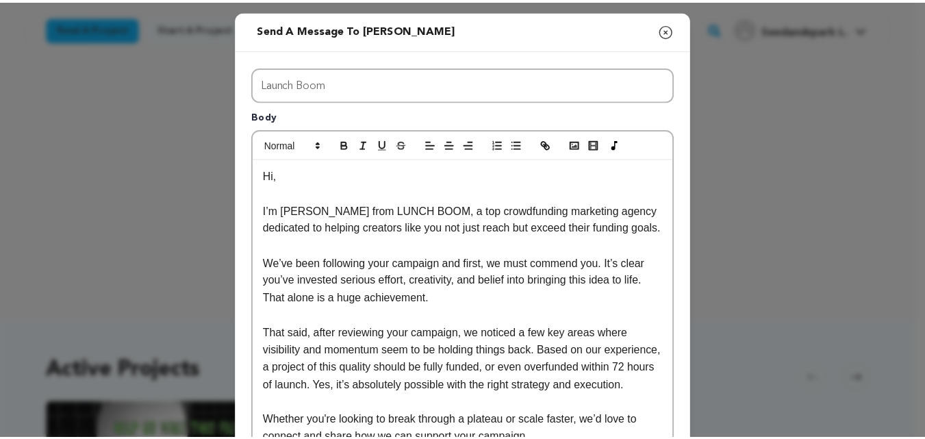
scroll to position [290, 0]
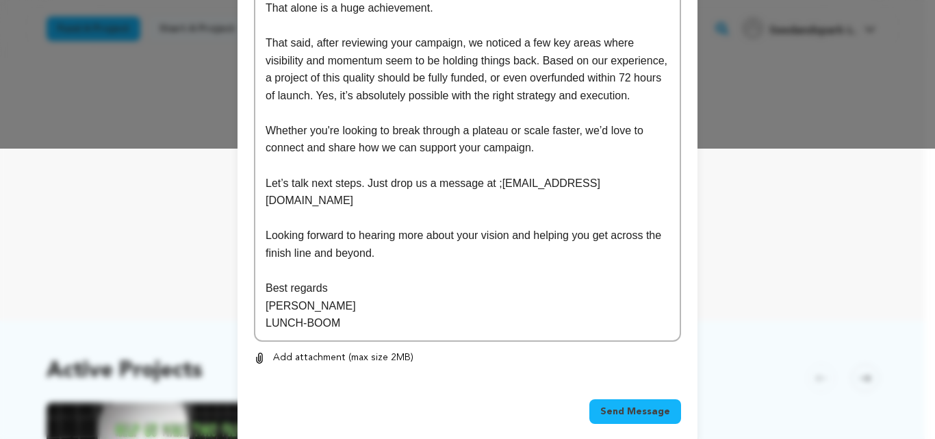
click at [629, 405] on span "Send Message" at bounding box center [635, 412] width 70 height 14
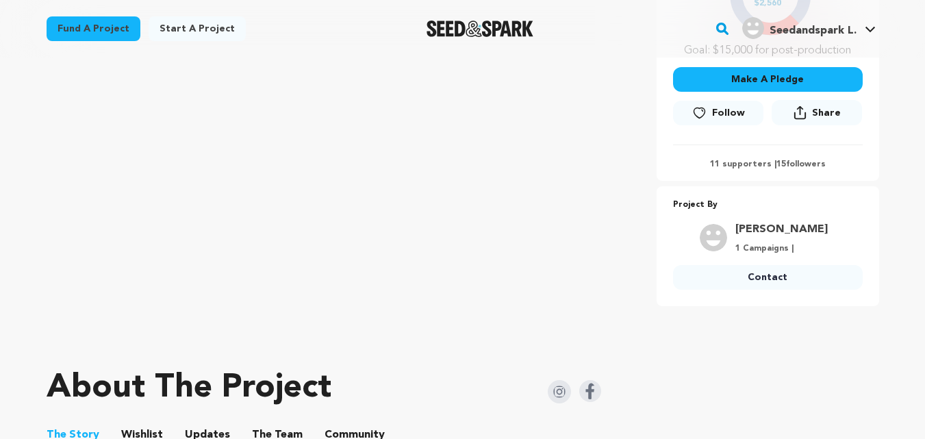
scroll to position [383, 0]
click at [770, 265] on link "Contact" at bounding box center [768, 277] width 190 height 25
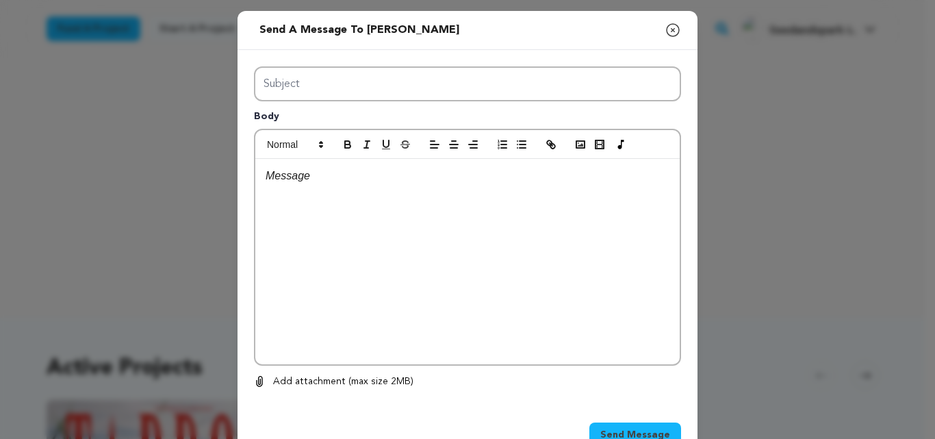
click at [388, 116] on div "Subject Body 0 % 0 %" at bounding box center [467, 227] width 427 height 323
type input "Launch Boom"
click at [462, 313] on div at bounding box center [467, 261] width 424 height 205
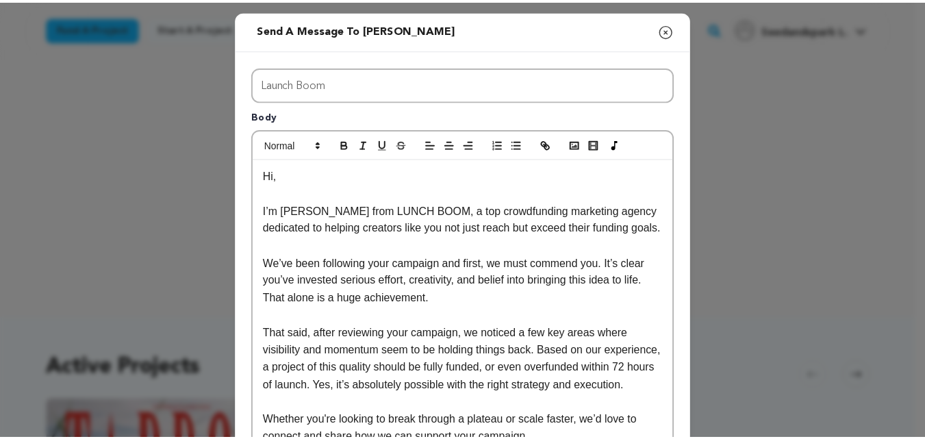
scroll to position [290, 0]
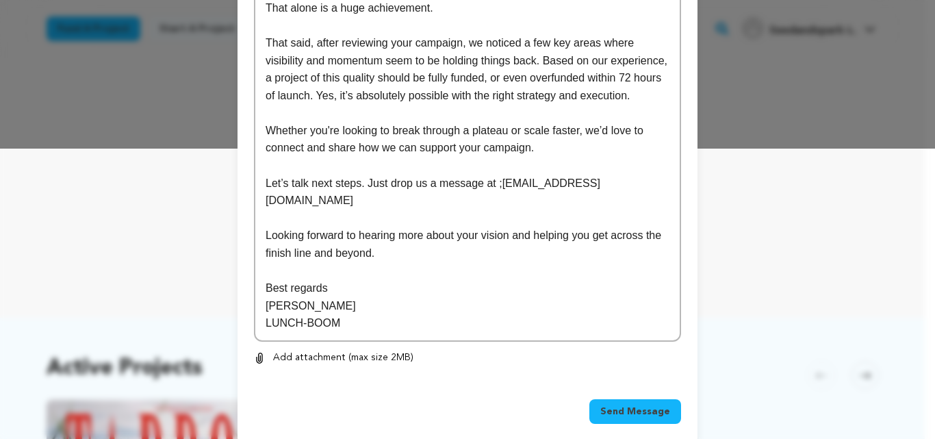
click at [643, 405] on span "Send Message" at bounding box center [635, 412] width 70 height 14
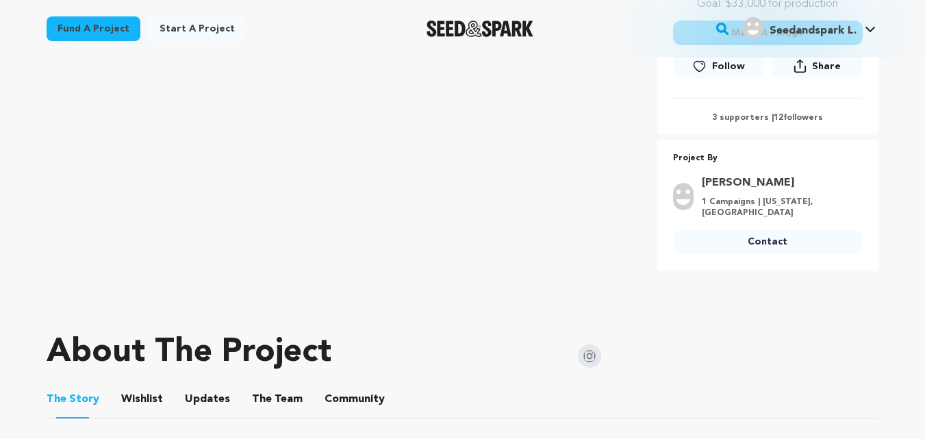
scroll to position [444, 0]
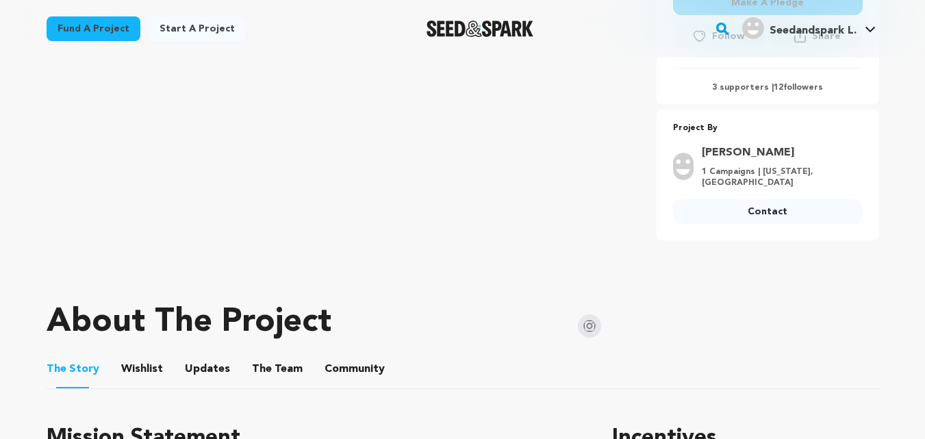
click at [786, 186] on div "[PERSON_NAME] 1 Campaigns | [US_STATE], [GEOGRAPHIC_DATA] Contact" at bounding box center [768, 186] width 190 height 85
click at [788, 203] on link "Contact" at bounding box center [768, 211] width 190 height 25
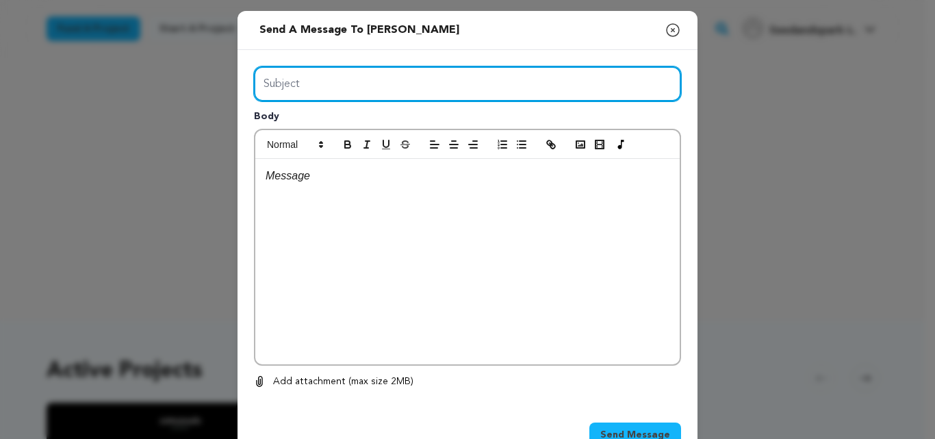
click at [414, 70] on input "Subject" at bounding box center [467, 83] width 427 height 35
type input "Launch Boom"
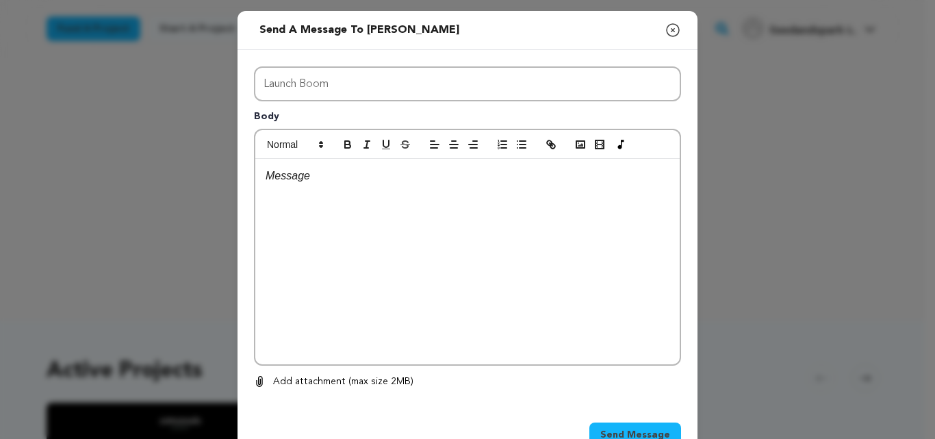
click at [413, 270] on div at bounding box center [467, 261] width 424 height 205
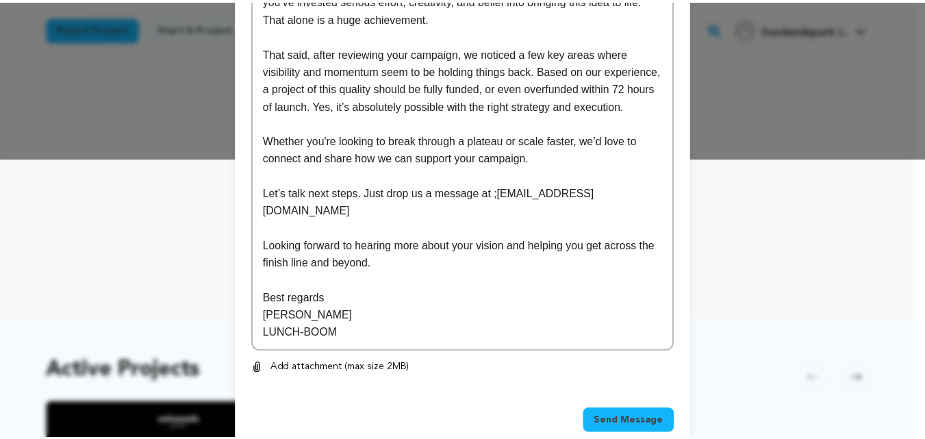
scroll to position [290, 0]
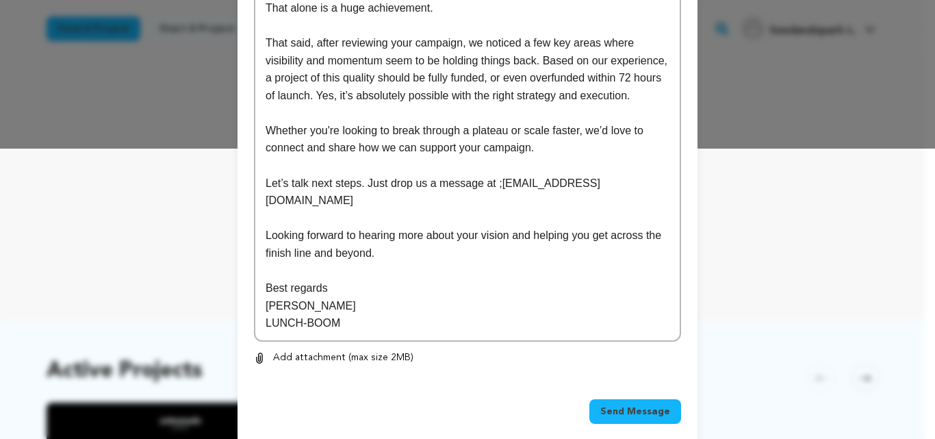
click at [625, 405] on span "Send Message" at bounding box center [635, 412] width 70 height 14
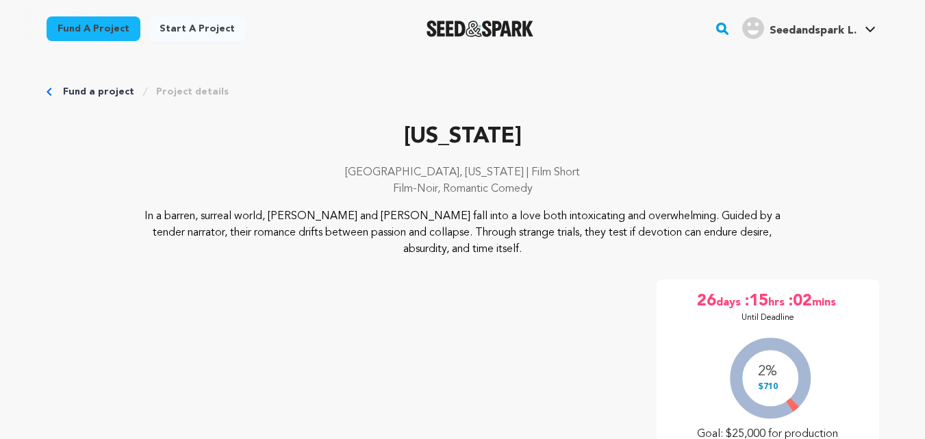
scroll to position [403, 0]
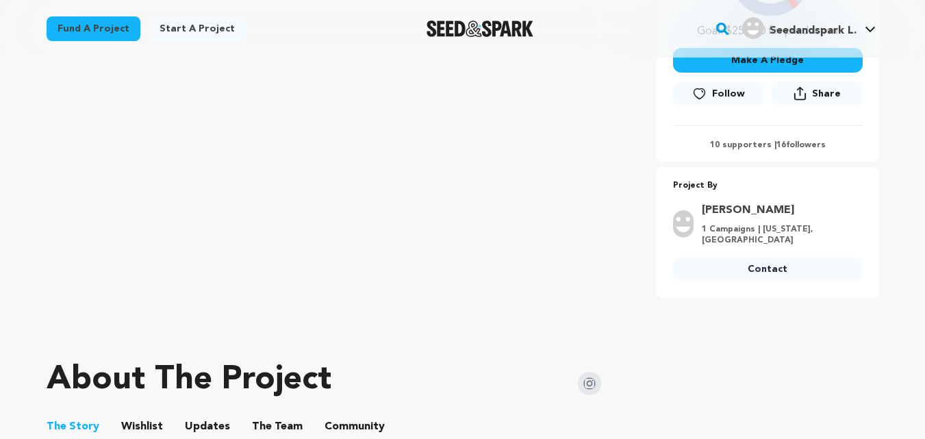
click at [741, 257] on link "Contact" at bounding box center [768, 269] width 190 height 25
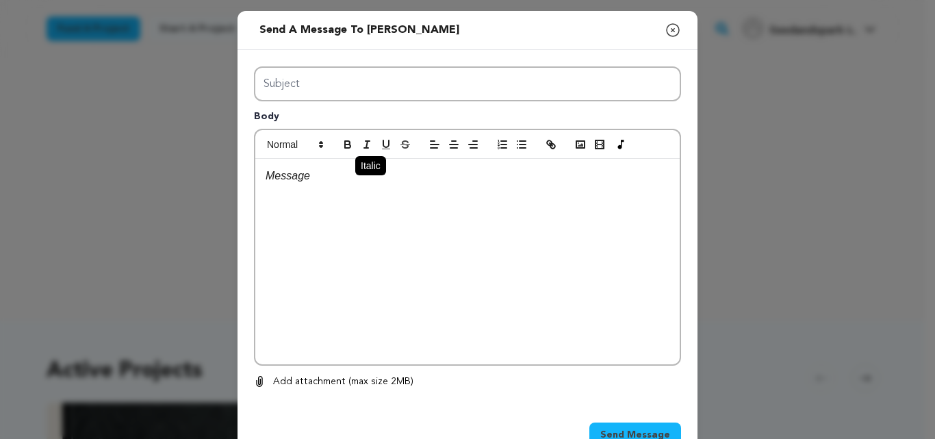
click at [354, 137] on div "Subject Body 0 % 0 %" at bounding box center [467, 227] width 427 height 323
type input "Launch Boom"
click at [404, 276] on div at bounding box center [467, 261] width 424 height 205
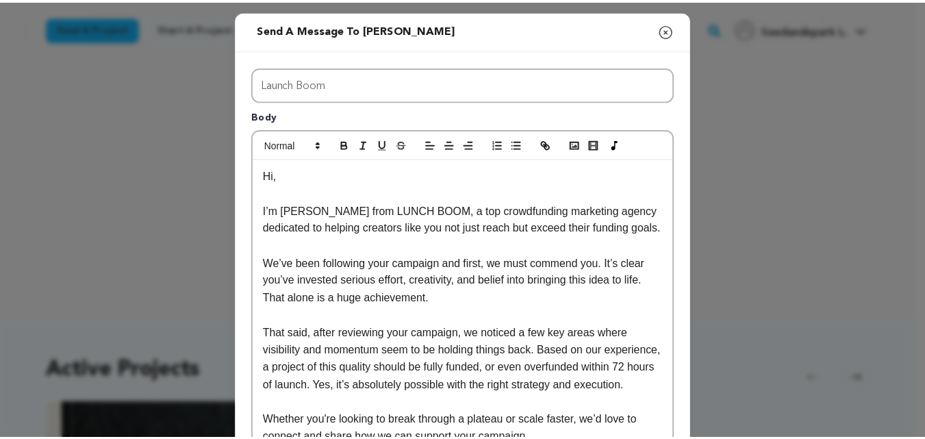
scroll to position [273, 0]
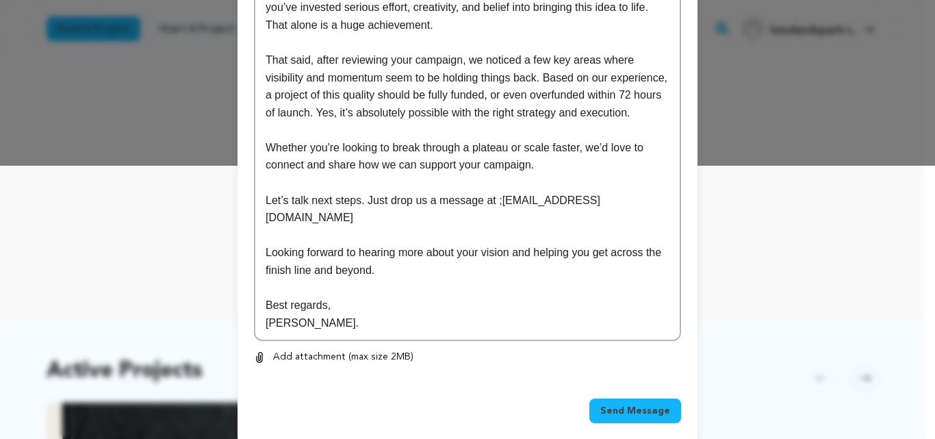
click at [646, 404] on span "Send Message" at bounding box center [635, 411] width 70 height 14
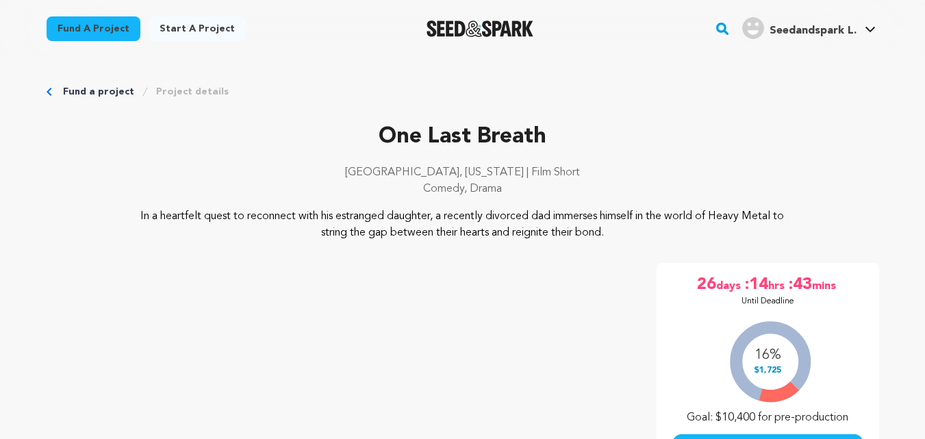
scroll to position [385, 0]
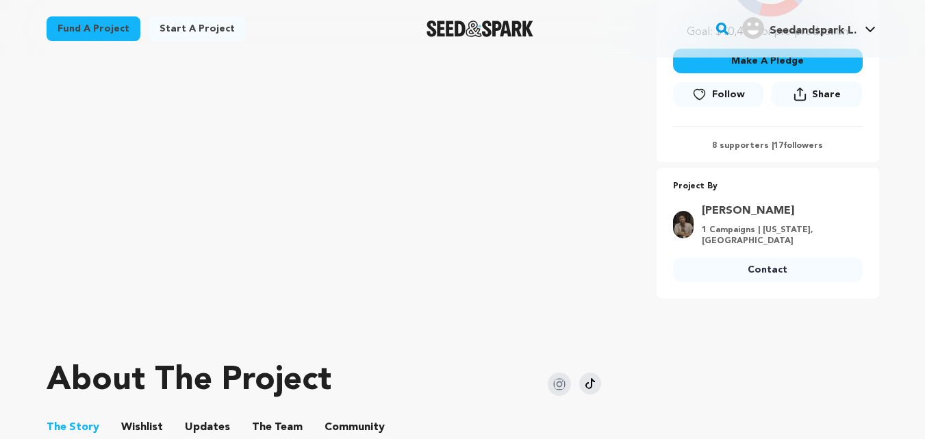
click at [774, 257] on link "Contact" at bounding box center [768, 269] width 190 height 25
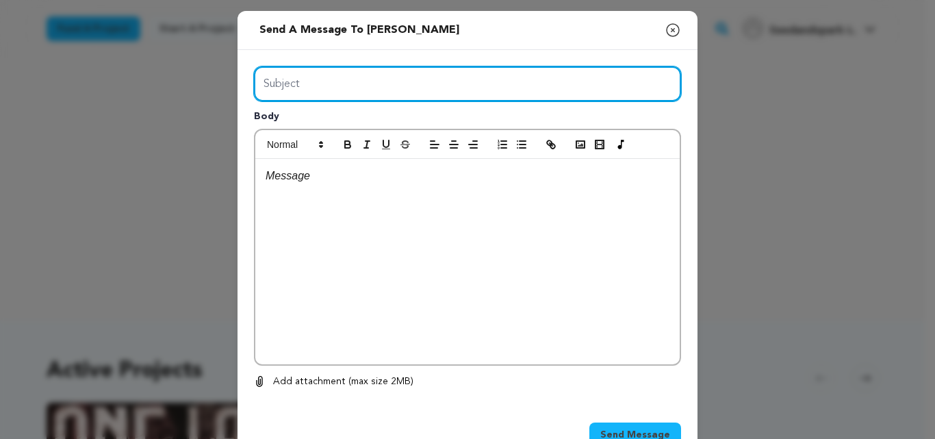
drag, startPoint x: 318, startPoint y: 81, endPoint x: 340, endPoint y: 123, distance: 47.2
click at [340, 123] on div "Subject Body 0 % 0 %" at bounding box center [467, 227] width 427 height 323
type input "Launch Boom"
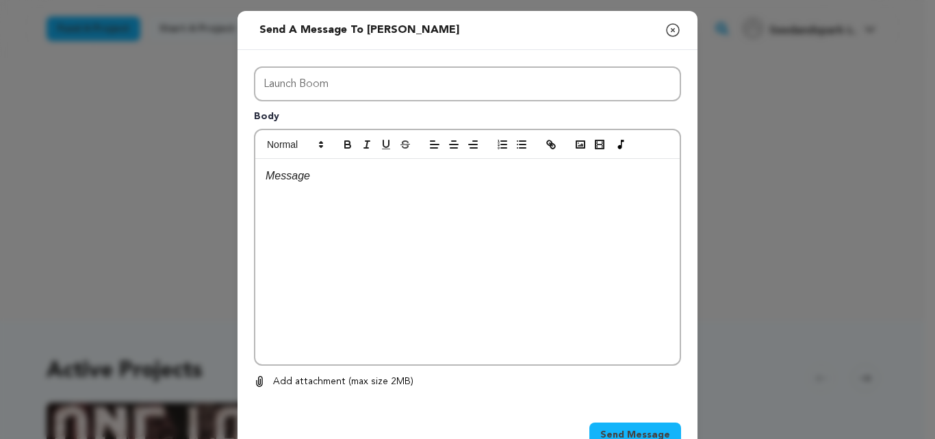
click at [391, 216] on div at bounding box center [467, 261] width 424 height 205
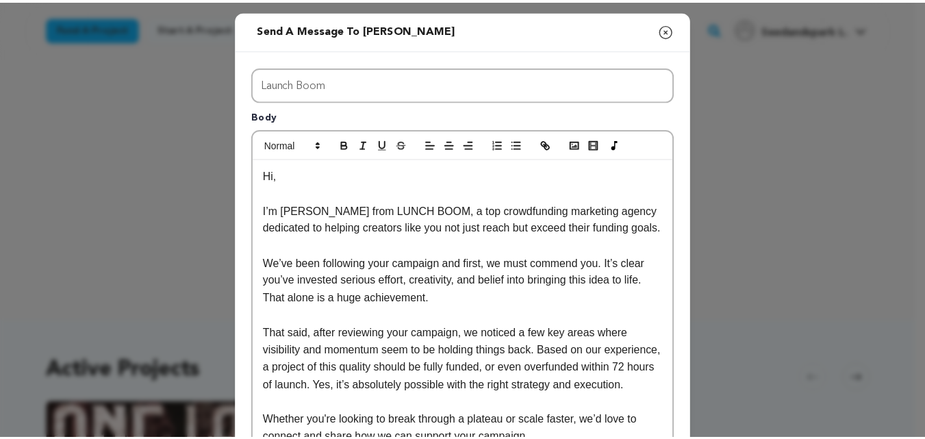
scroll to position [273, 0]
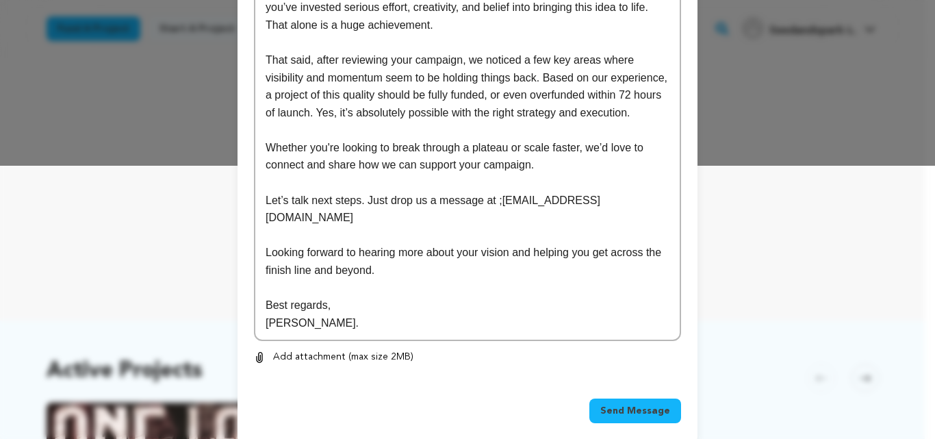
click at [620, 404] on span "Send Message" at bounding box center [635, 411] width 70 height 14
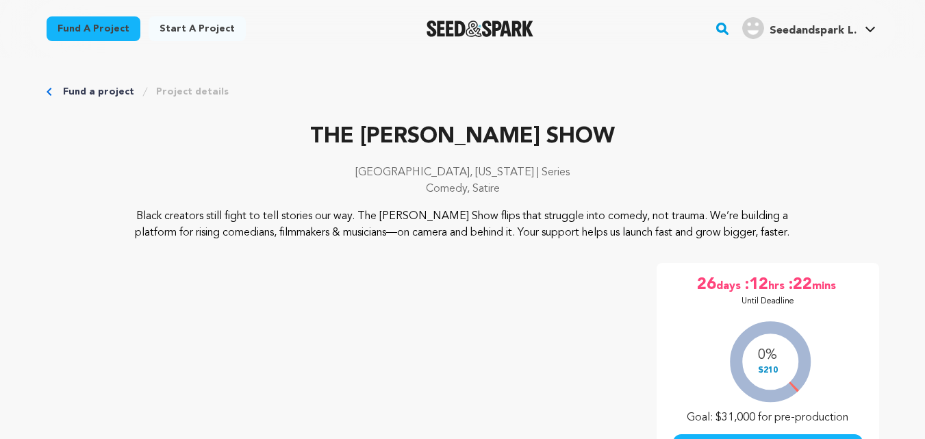
scroll to position [357, 0]
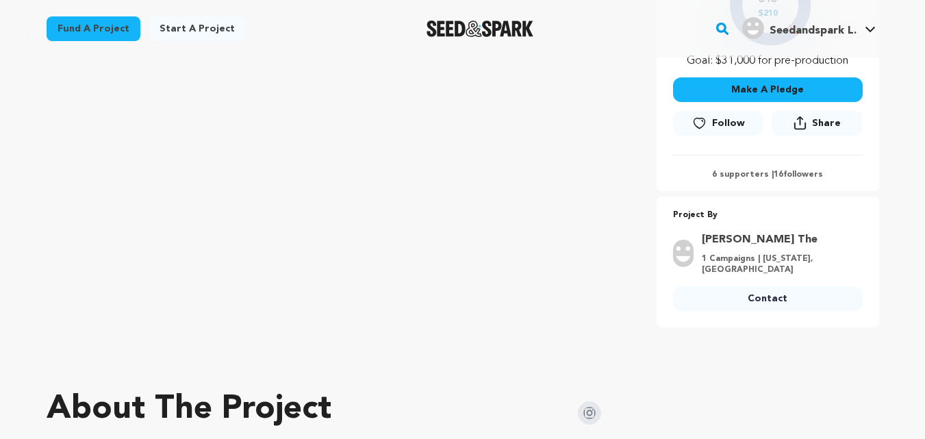
click at [785, 292] on link "Contact" at bounding box center [768, 298] width 190 height 25
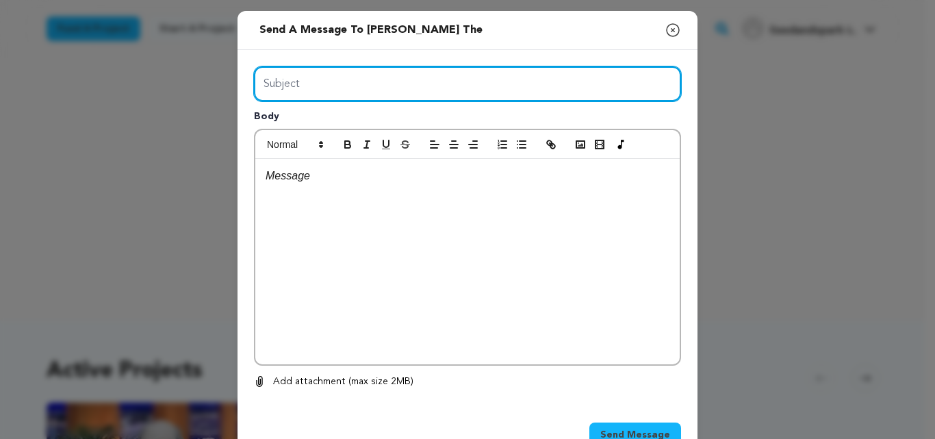
drag, startPoint x: 0, startPoint y: 0, endPoint x: 359, endPoint y: 119, distance: 378.7
click at [359, 119] on div "Subject Body 0 % 0 %" at bounding box center [467, 227] width 427 height 323
type input "Launch Boom"
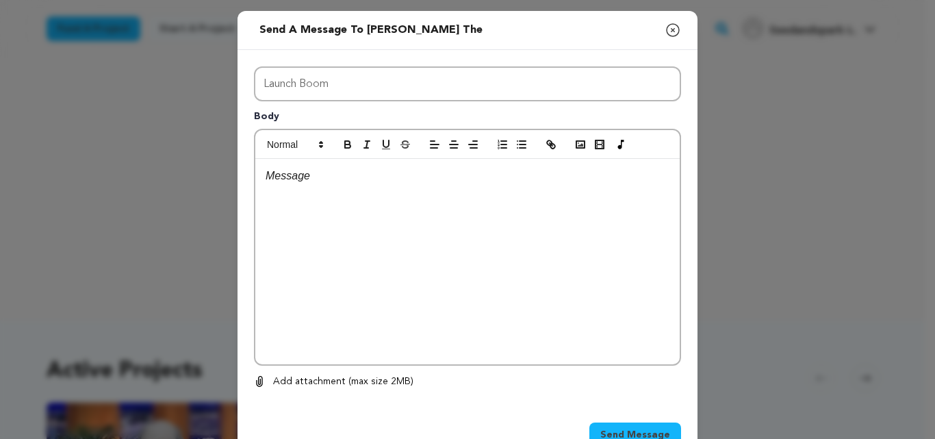
click at [402, 257] on div at bounding box center [467, 261] width 424 height 205
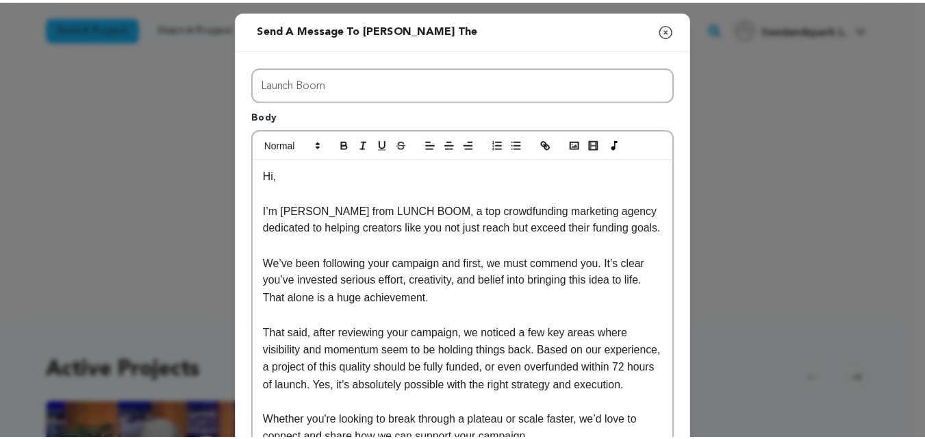
scroll to position [273, 0]
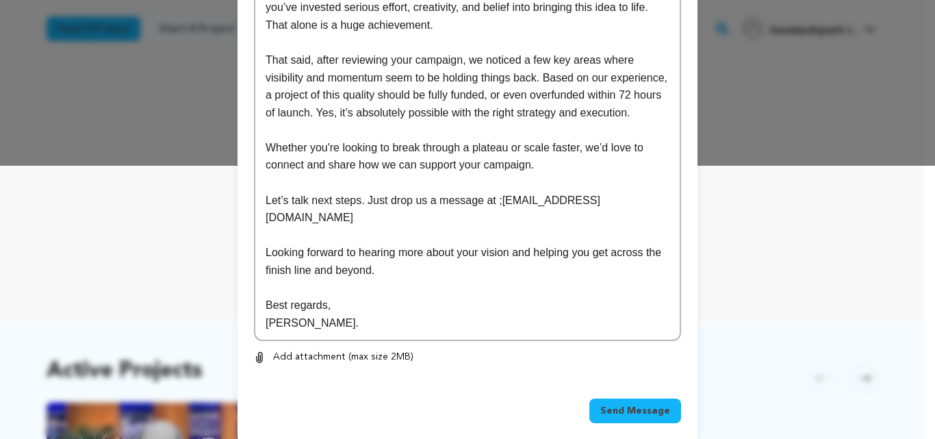
click at [605, 404] on span "Send Message" at bounding box center [635, 411] width 70 height 14
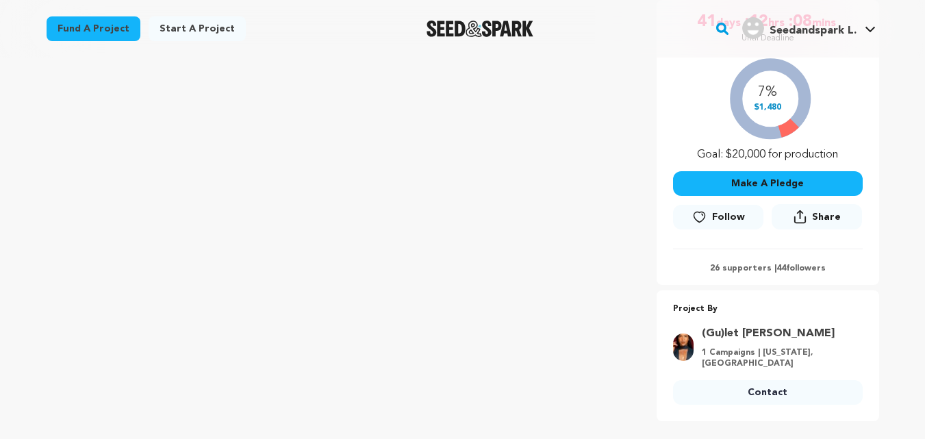
scroll to position [290, 0]
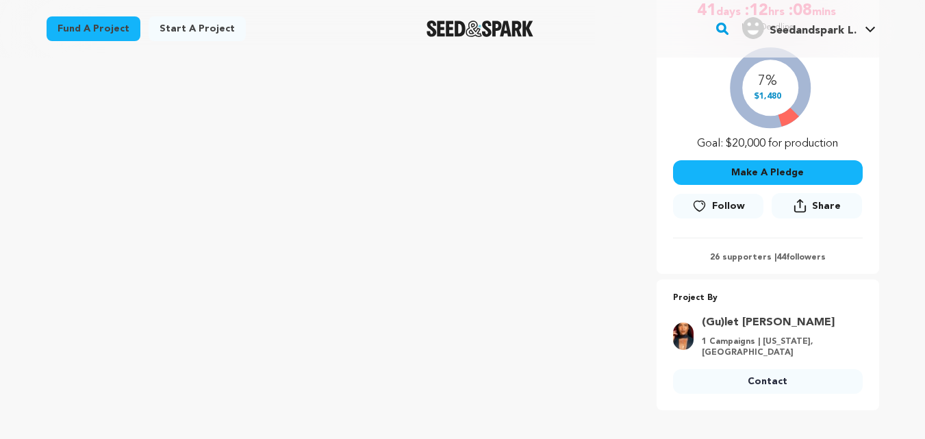
click at [757, 377] on link "Contact" at bounding box center [768, 381] width 190 height 25
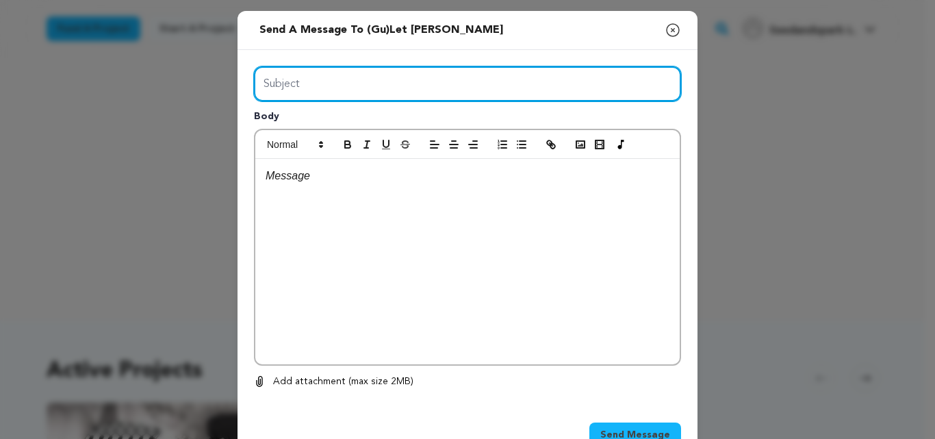
drag, startPoint x: 318, startPoint y: 78, endPoint x: 351, endPoint y: 124, distance: 56.8
click at [351, 124] on div "Subject Body 0 % 0 %" at bounding box center [467, 227] width 427 height 323
type input "Launch Boom"
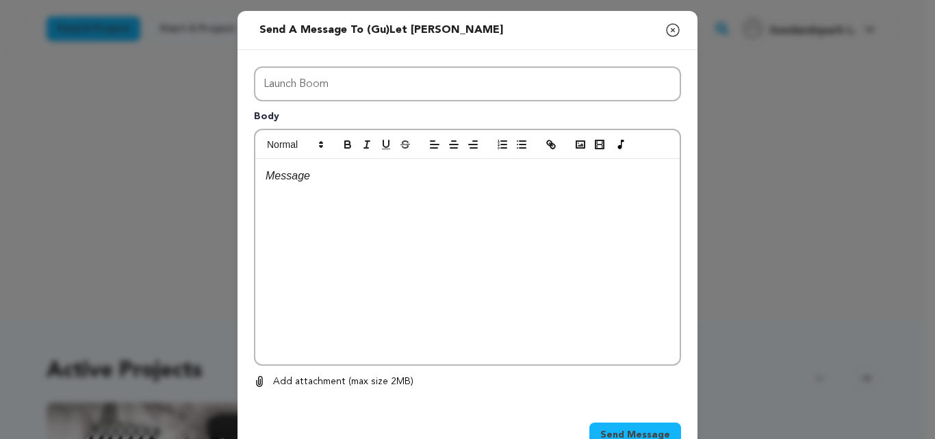
click at [397, 218] on div at bounding box center [467, 261] width 424 height 205
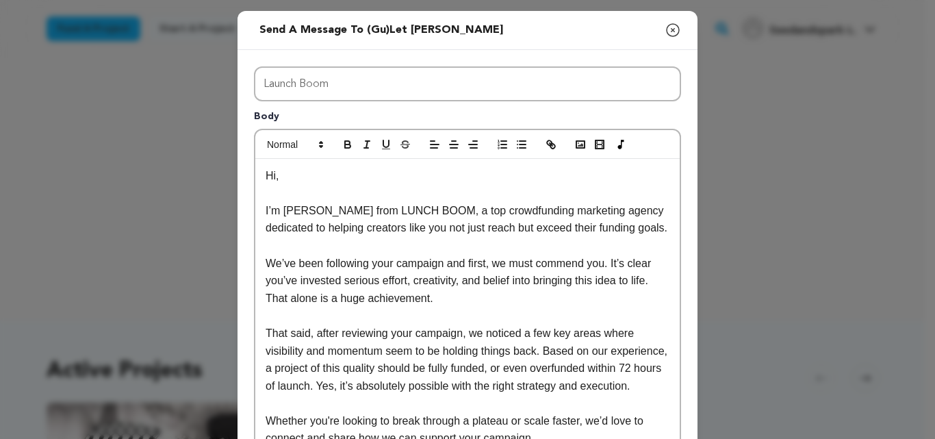
scroll to position [273, 0]
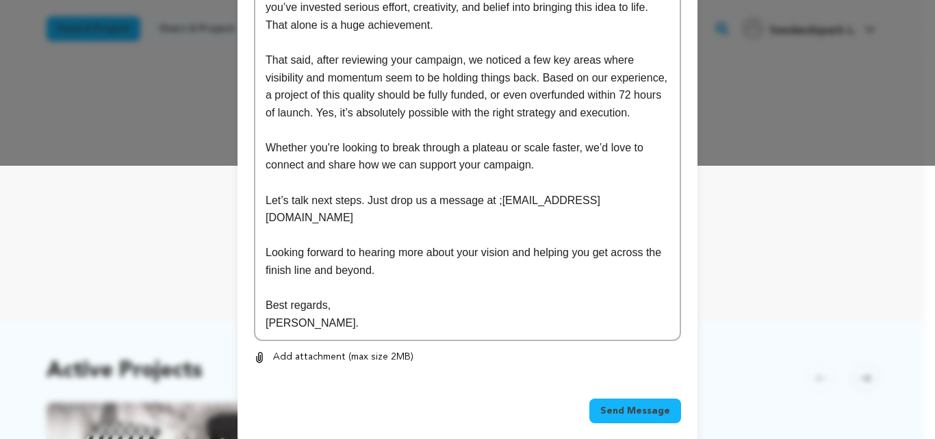
click at [620, 404] on span "Send Message" at bounding box center [635, 411] width 70 height 14
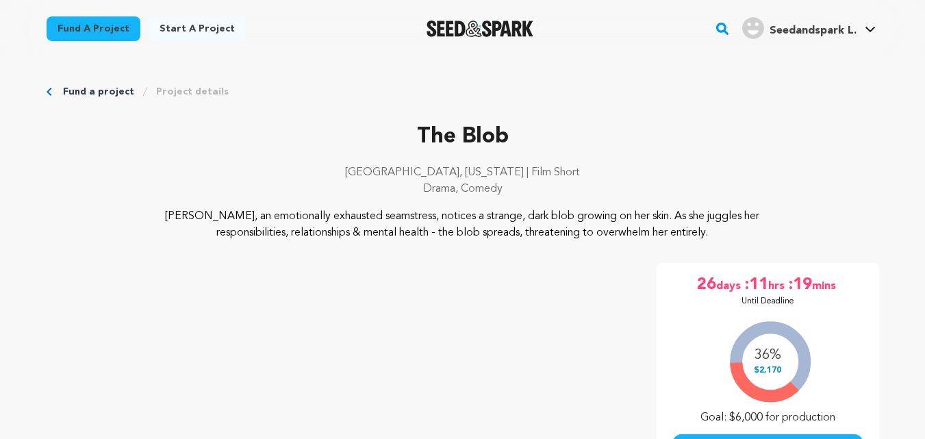
scroll to position [416, 0]
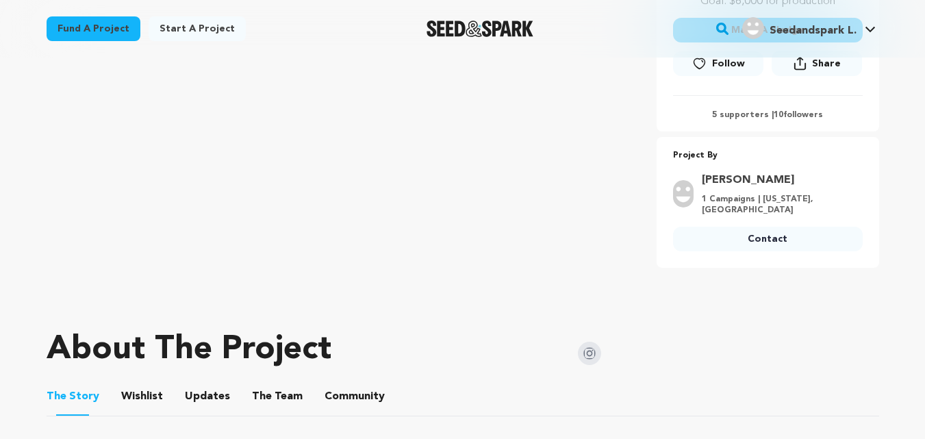
click at [713, 227] on link "Contact" at bounding box center [768, 239] width 190 height 25
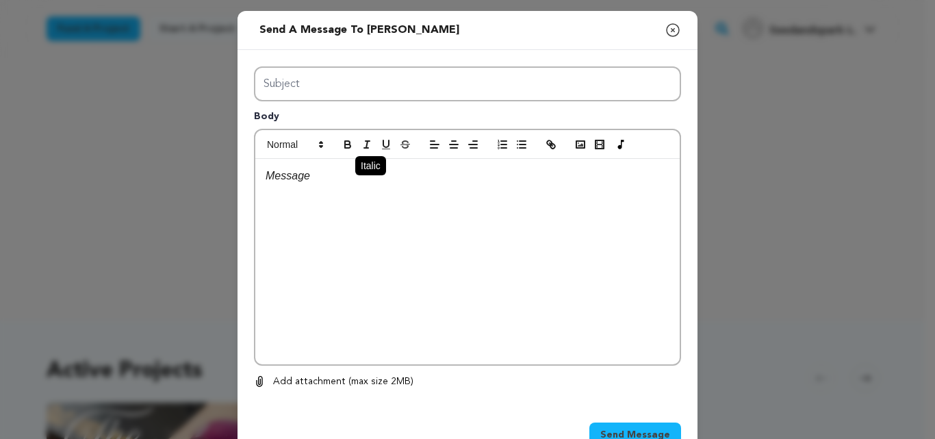
click at [355, 136] on div "Subject Body 0 % 0 %" at bounding box center [467, 227] width 427 height 323
type input "Launch Boom"
click at [398, 236] on div at bounding box center [467, 261] width 424 height 205
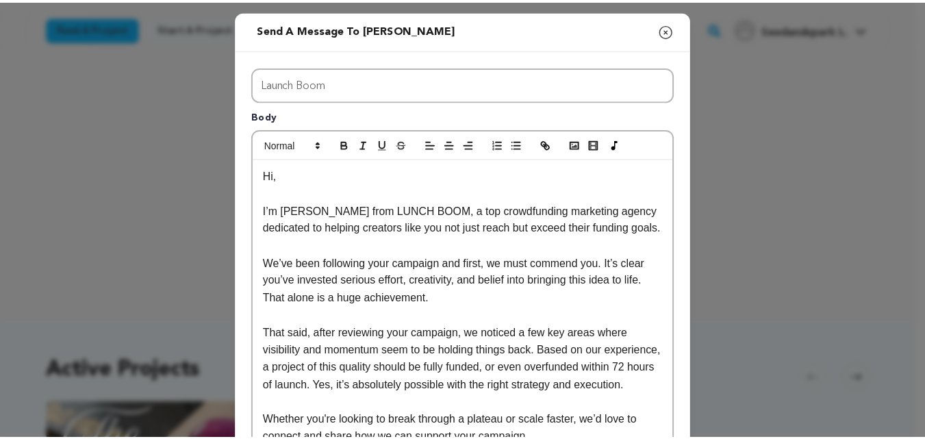
scroll to position [273, 0]
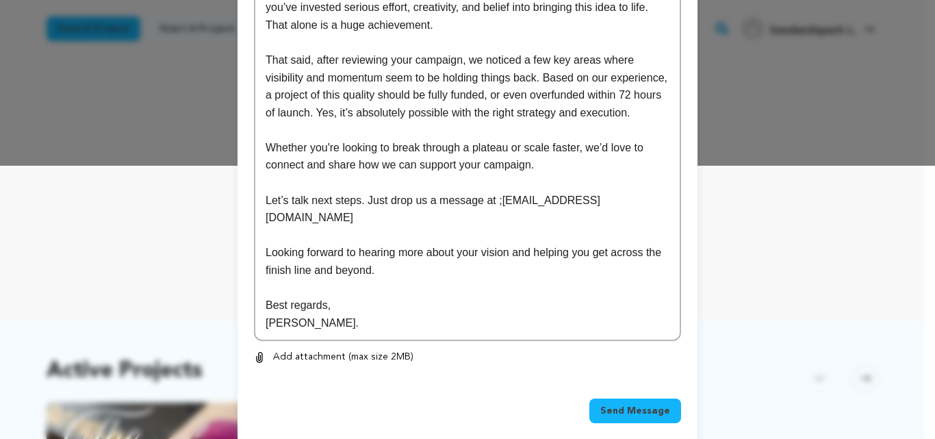
drag, startPoint x: 628, startPoint y: 407, endPoint x: 631, endPoint y: 392, distance: 14.6
click at [631, 398] on div "Send Message" at bounding box center [467, 413] width 427 height 30
click at [631, 404] on span "Send Message" at bounding box center [635, 411] width 70 height 14
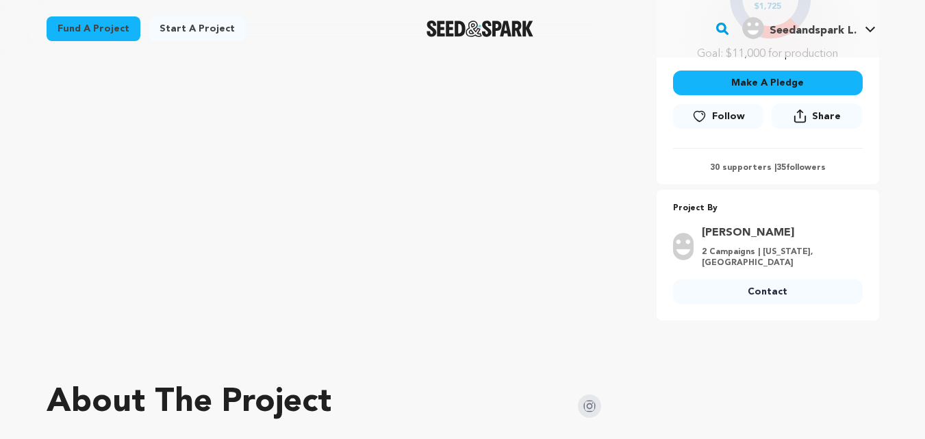
scroll to position [421, 0]
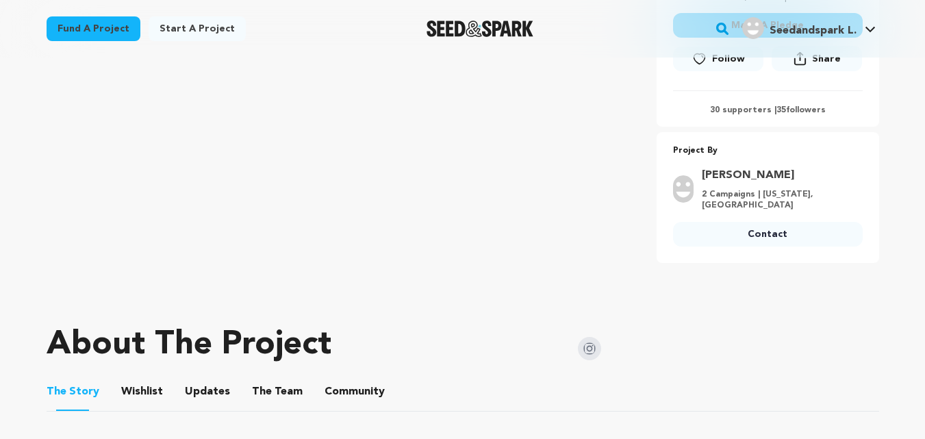
click at [718, 222] on link "Contact" at bounding box center [768, 234] width 190 height 25
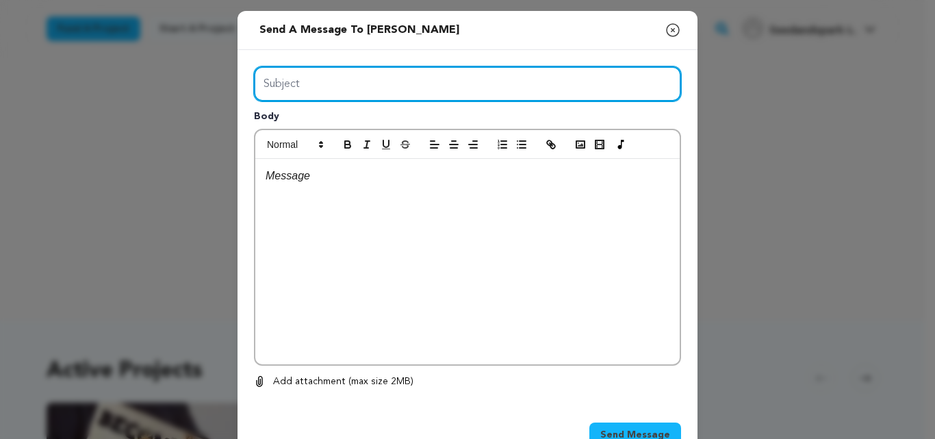
drag, startPoint x: 0, startPoint y: 0, endPoint x: 328, endPoint y: 72, distance: 335.7
click at [328, 72] on input "Subject" at bounding box center [467, 83] width 427 height 35
type input "Launch Boom"
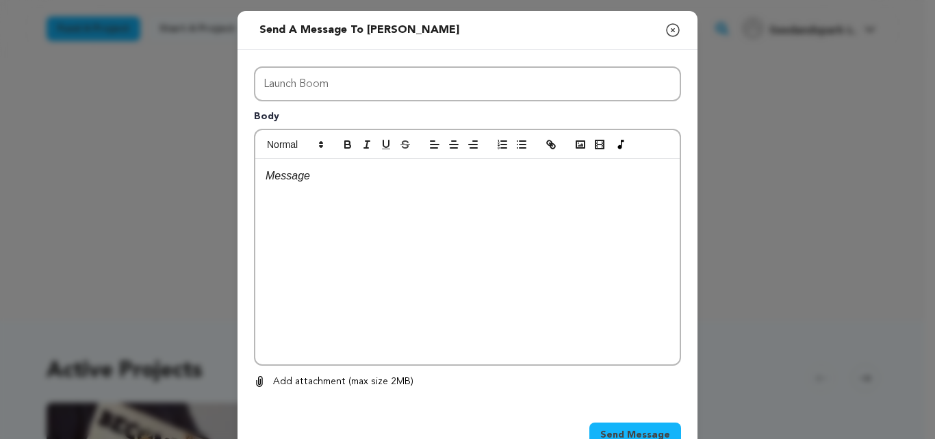
click at [424, 250] on div at bounding box center [467, 261] width 424 height 205
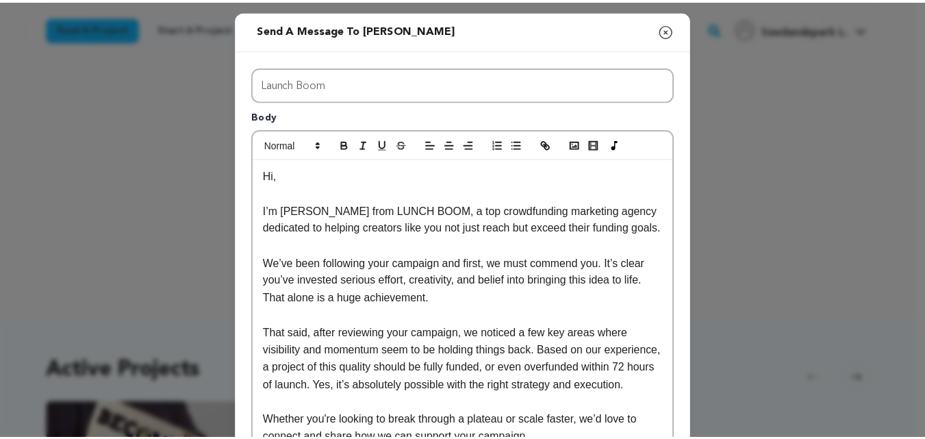
scroll to position [273, 0]
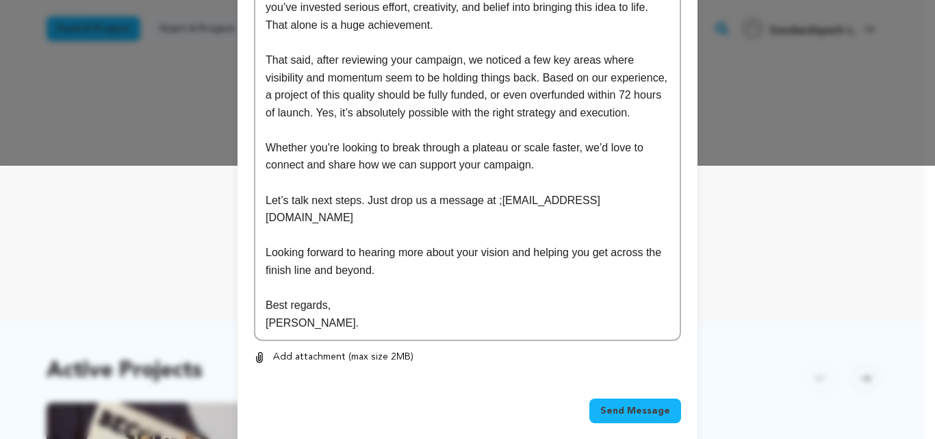
click at [631, 404] on span "Send Message" at bounding box center [635, 411] width 70 height 14
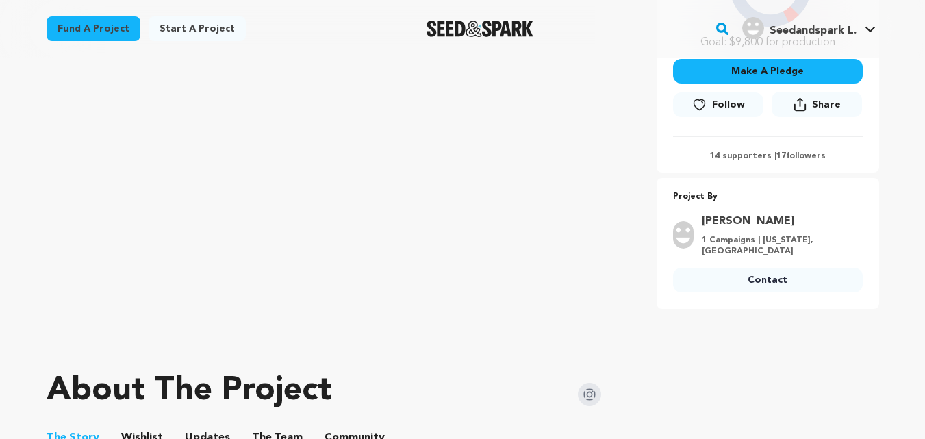
scroll to position [377, 0]
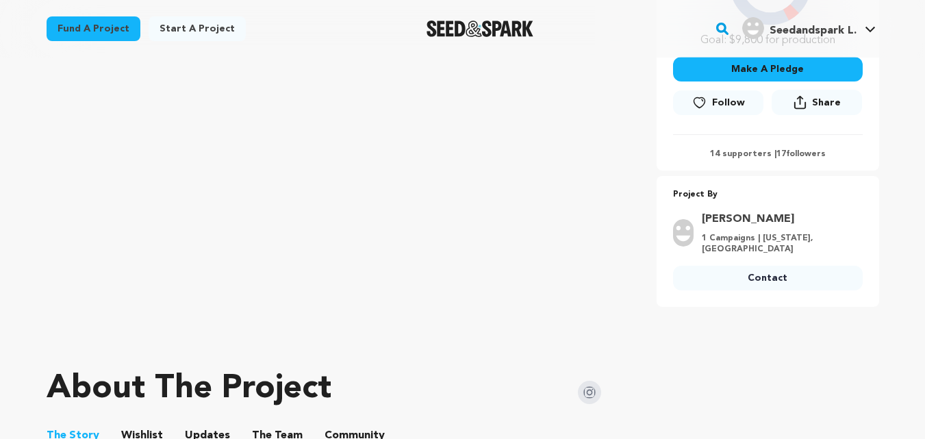
click at [775, 285] on link "Contact" at bounding box center [768, 278] width 190 height 25
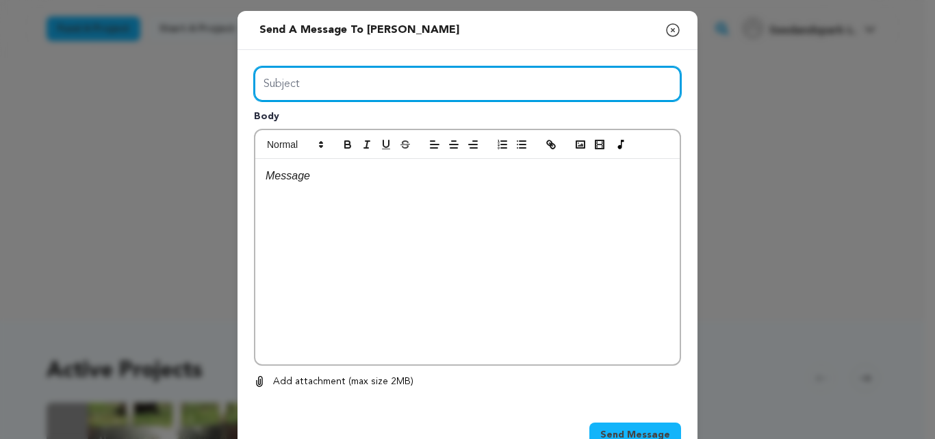
drag, startPoint x: 0, startPoint y: 0, endPoint x: 357, endPoint y: 131, distance: 379.9
click at [357, 131] on div "Subject Body 0 % 0 %" at bounding box center [467, 227] width 427 height 323
type input "Launch Boom"
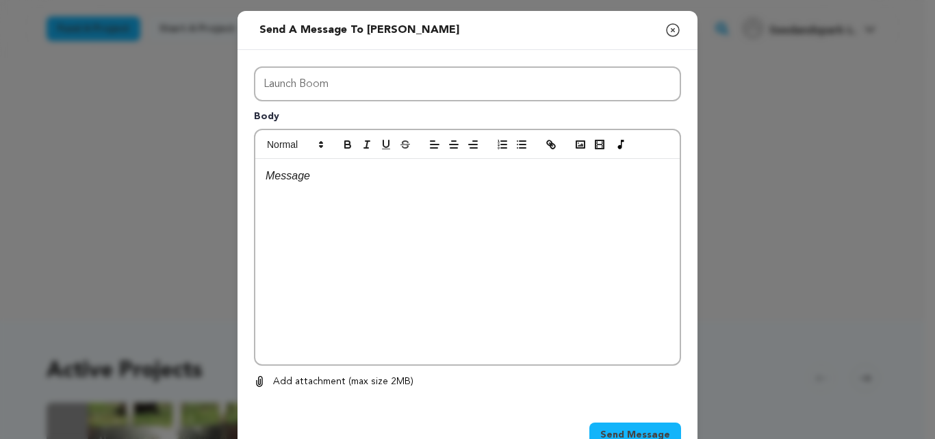
click at [377, 203] on div at bounding box center [467, 261] width 424 height 205
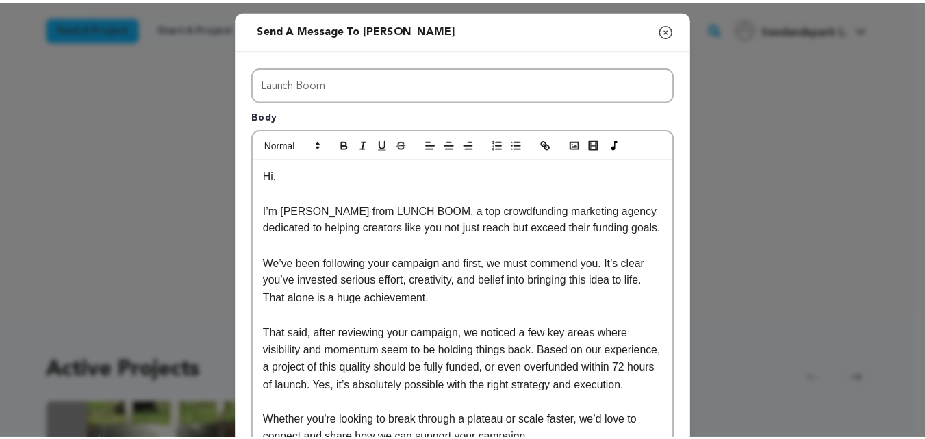
scroll to position [273, 0]
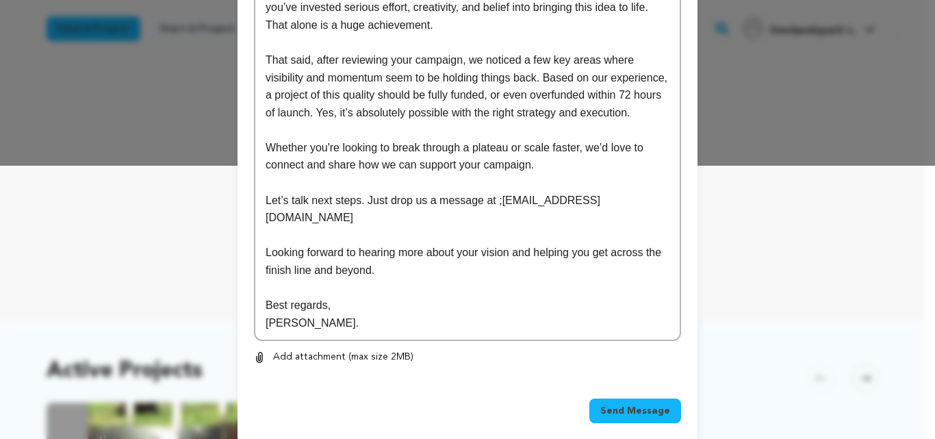
click at [629, 404] on span "Send Message" at bounding box center [635, 411] width 70 height 14
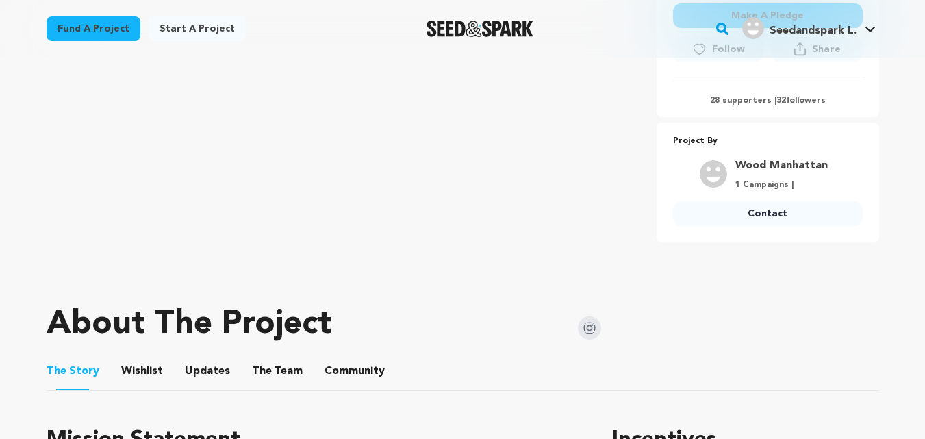
scroll to position [476, 0]
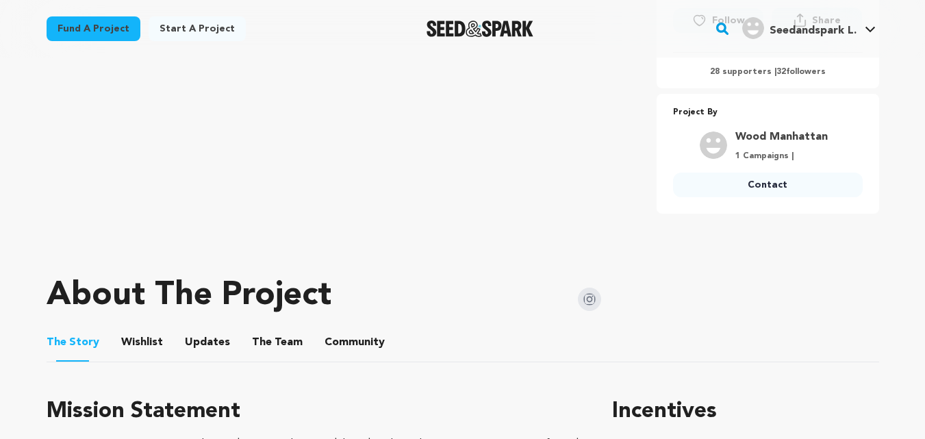
click at [730, 181] on link "Contact" at bounding box center [768, 185] width 190 height 25
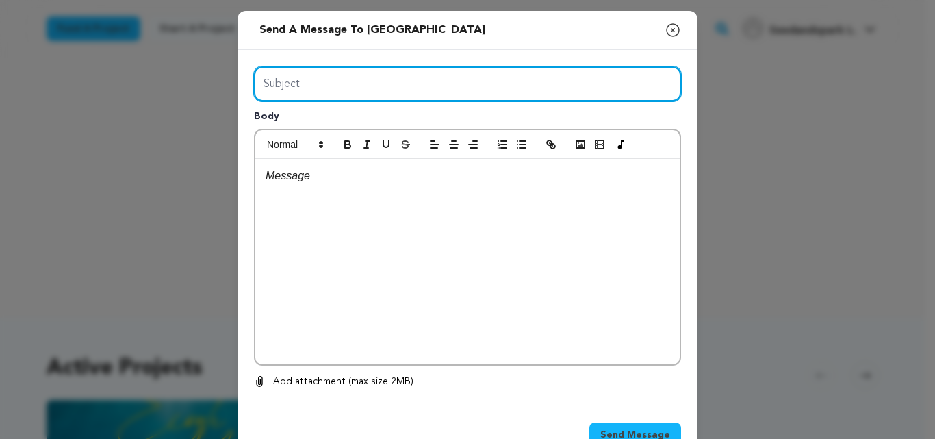
drag, startPoint x: 0, startPoint y: 0, endPoint x: 336, endPoint y: 119, distance: 356.6
click at [336, 119] on div "Subject Body 0 % 0 %" at bounding box center [467, 227] width 427 height 323
type input "Launch Boom"
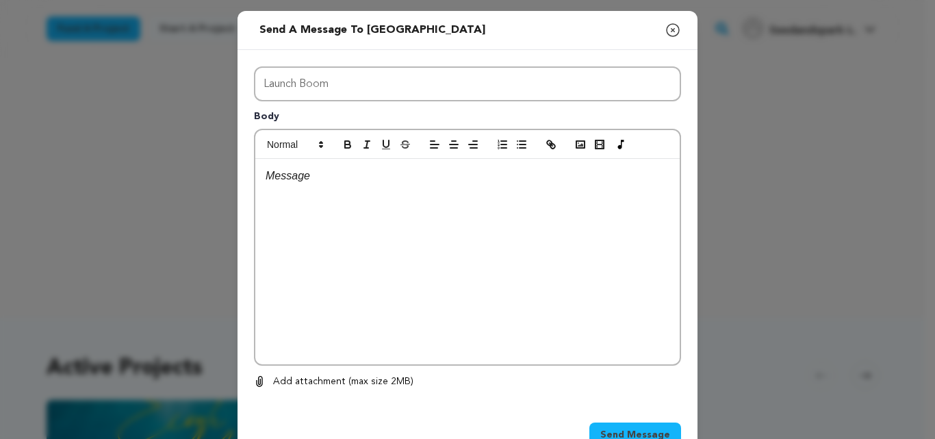
click at [362, 183] on p at bounding box center [468, 176] width 404 height 18
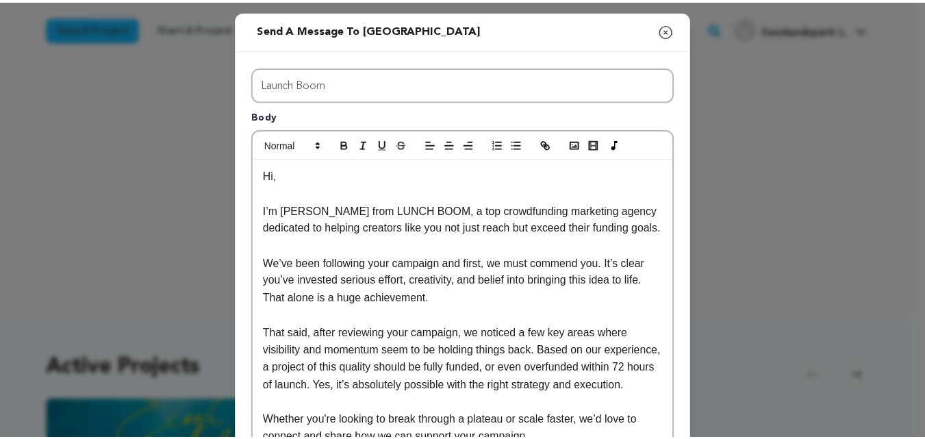
scroll to position [273, 0]
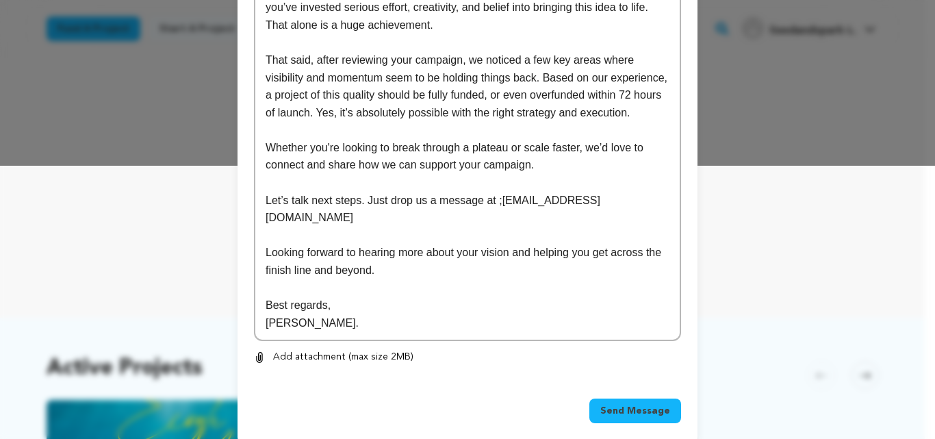
click at [636, 404] on span "Send Message" at bounding box center [635, 411] width 70 height 14
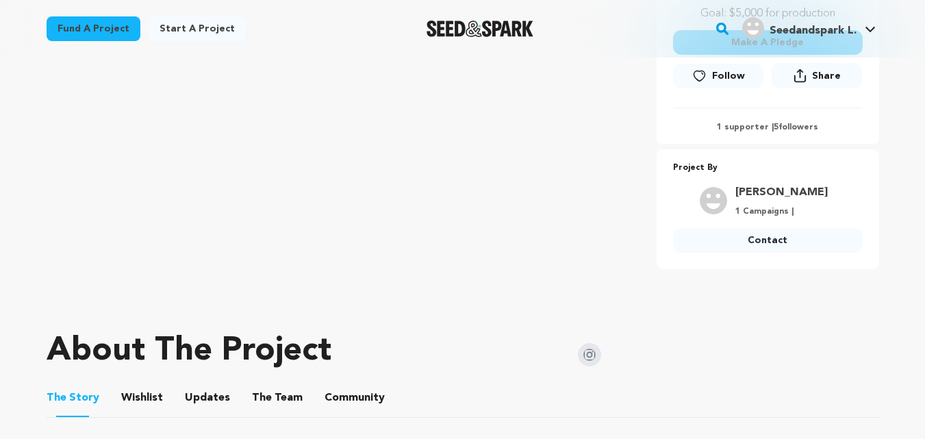
scroll to position [434, 0]
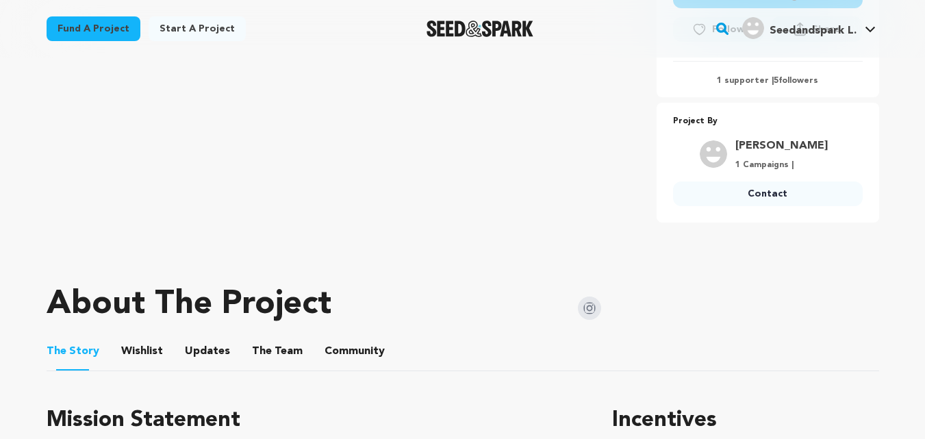
click at [754, 198] on link "Contact" at bounding box center [768, 193] width 190 height 25
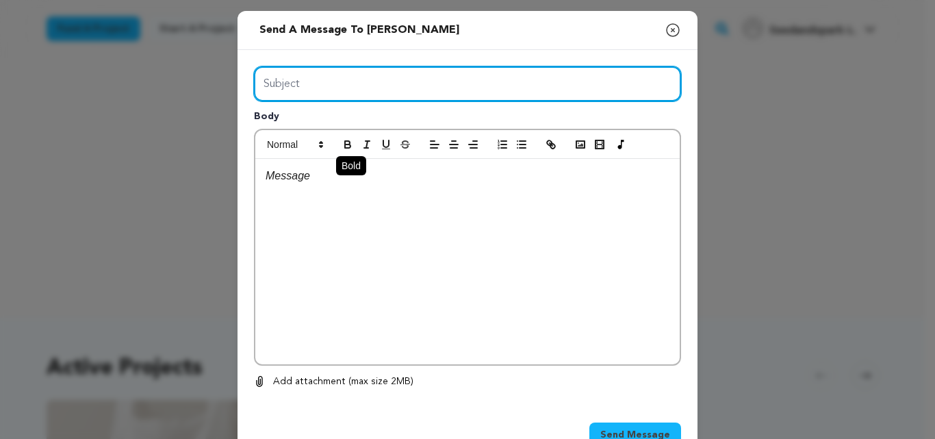
drag, startPoint x: 308, startPoint y: 84, endPoint x: 351, endPoint y: 142, distance: 72.4
click at [351, 142] on div "Subject Body 0 % 0 %" at bounding box center [467, 227] width 427 height 323
type input "Launch Boom"
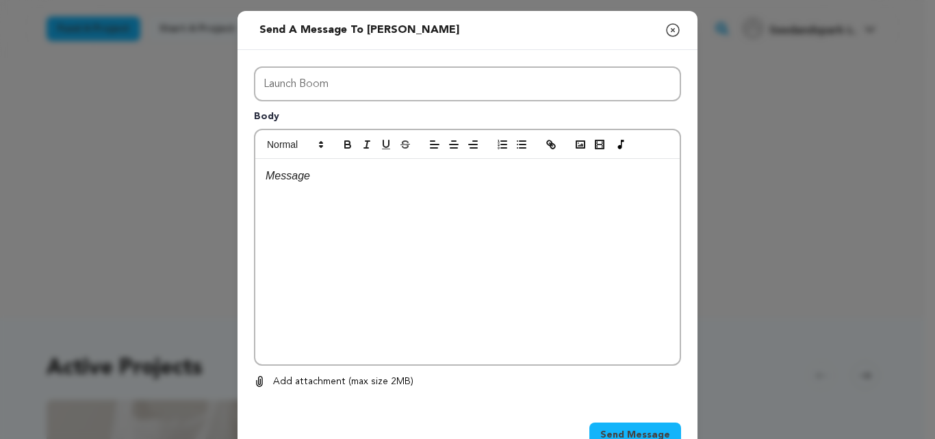
click at [422, 309] on div at bounding box center [467, 261] width 424 height 205
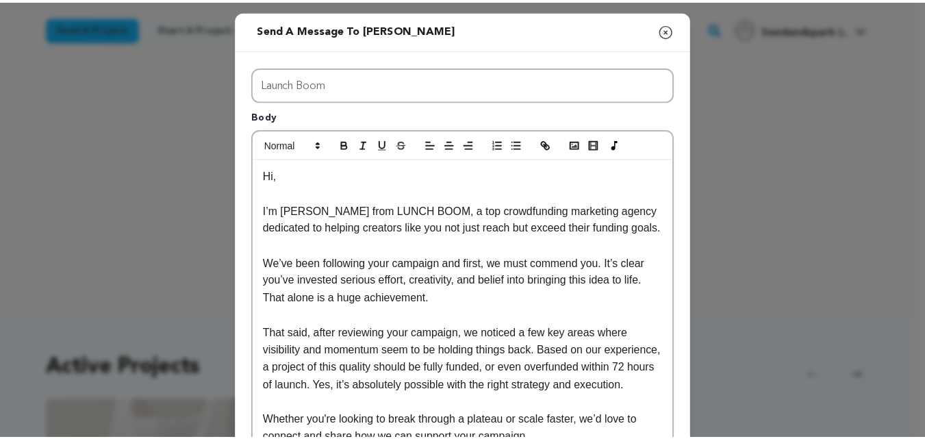
scroll to position [273, 0]
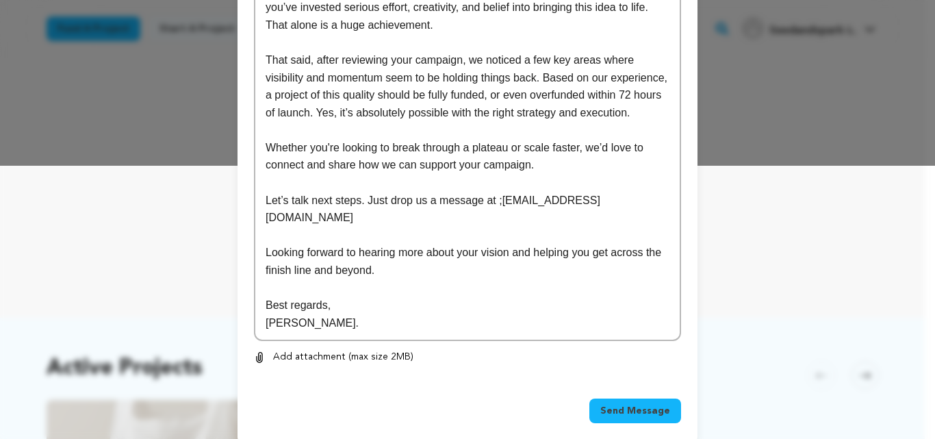
click at [648, 404] on span "Send Message" at bounding box center [635, 411] width 70 height 14
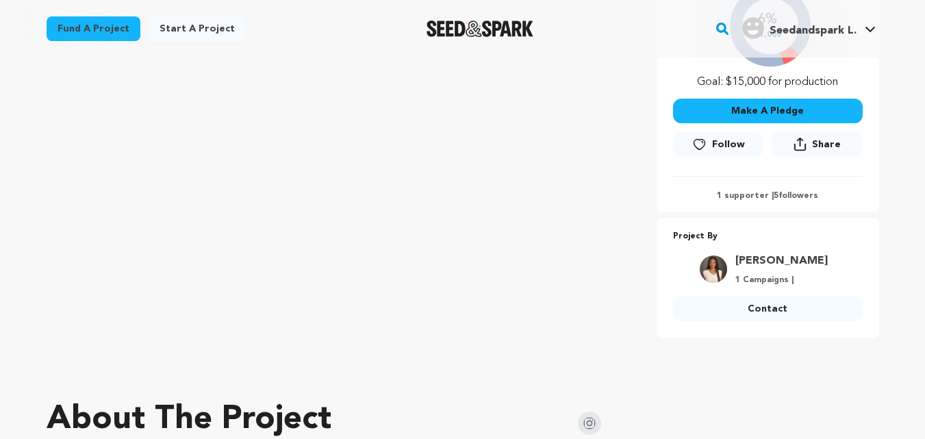
scroll to position [352, 0]
click at [769, 316] on link "Contact" at bounding box center [768, 308] width 190 height 25
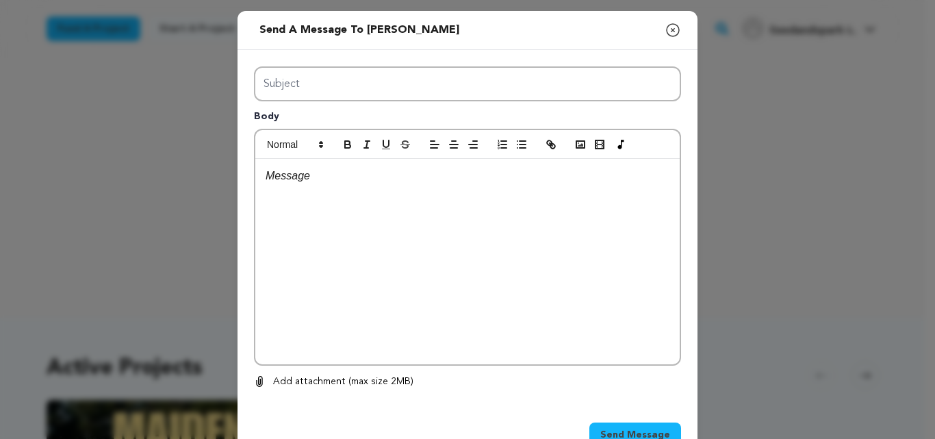
click at [359, 121] on div "Subject Body 0 % 0 %" at bounding box center [467, 227] width 427 height 323
type input "Launch Boom"
click at [392, 240] on div at bounding box center [467, 261] width 424 height 205
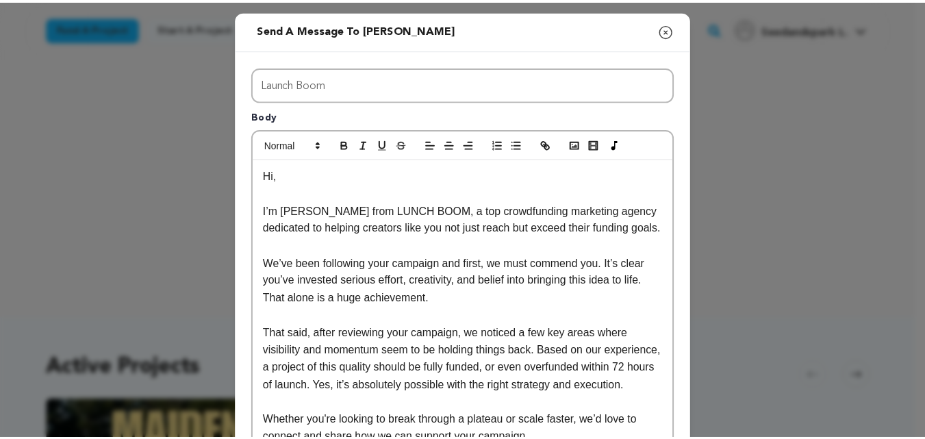
scroll to position [273, 0]
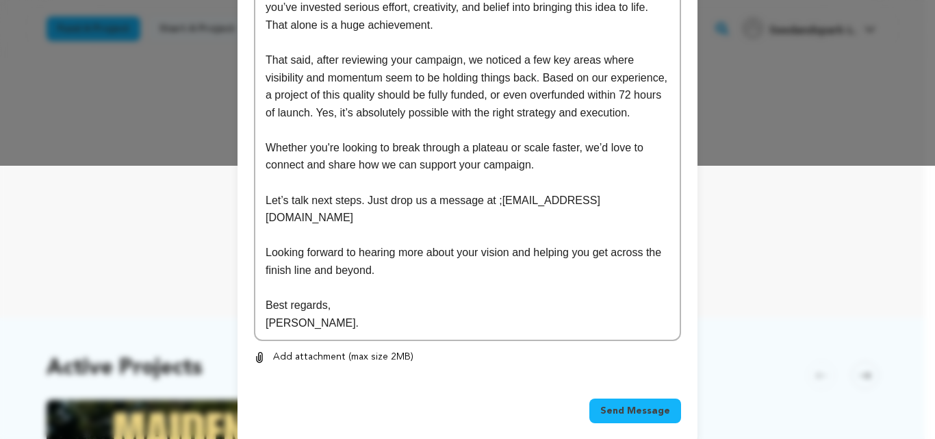
click at [616, 404] on span "Send Message" at bounding box center [635, 411] width 70 height 14
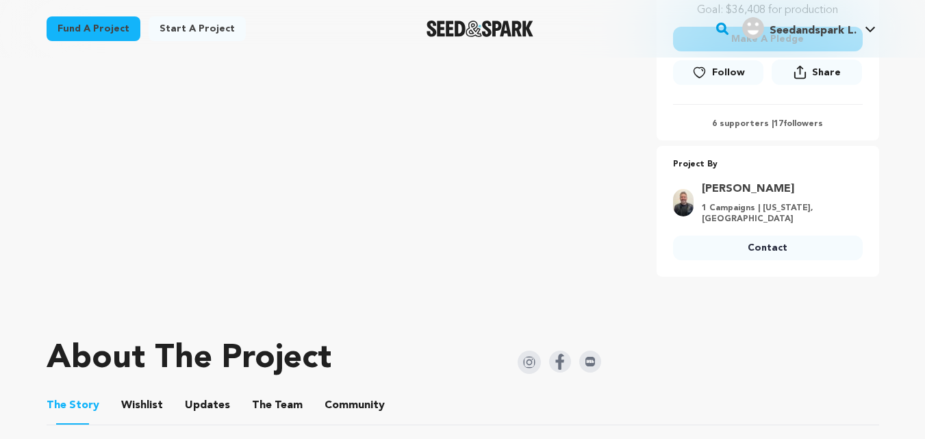
scroll to position [424, 0]
click at [759, 236] on link "Contact" at bounding box center [768, 248] width 190 height 25
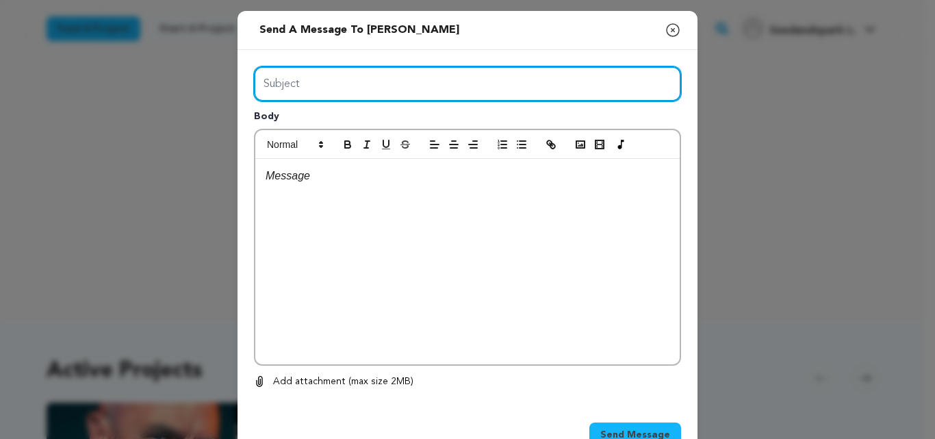
drag, startPoint x: 366, startPoint y: 80, endPoint x: 355, endPoint y: 133, distance: 53.7
click at [355, 133] on div "Subject Body 0 % 0 %" at bounding box center [467, 227] width 427 height 323
type input "Launch Boom"
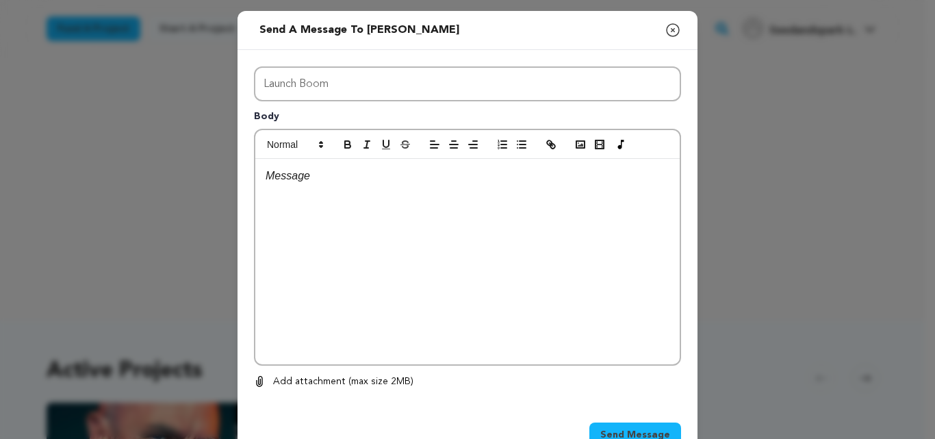
click at [444, 346] on div at bounding box center [467, 261] width 424 height 205
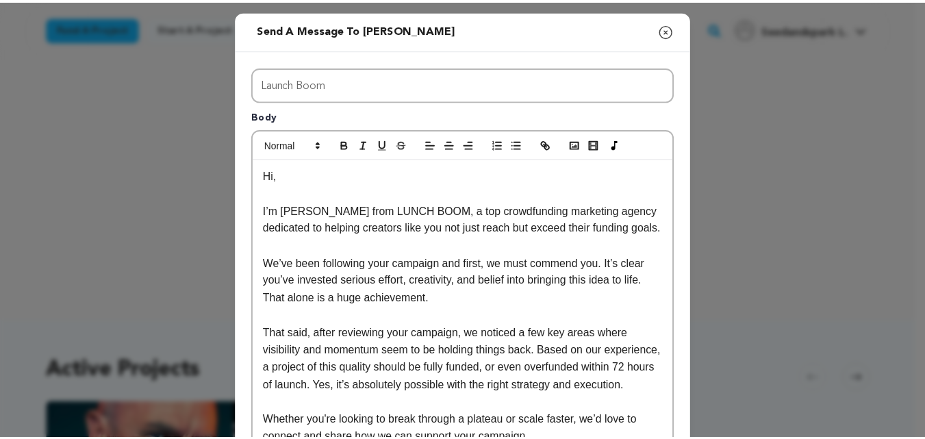
scroll to position [273, 0]
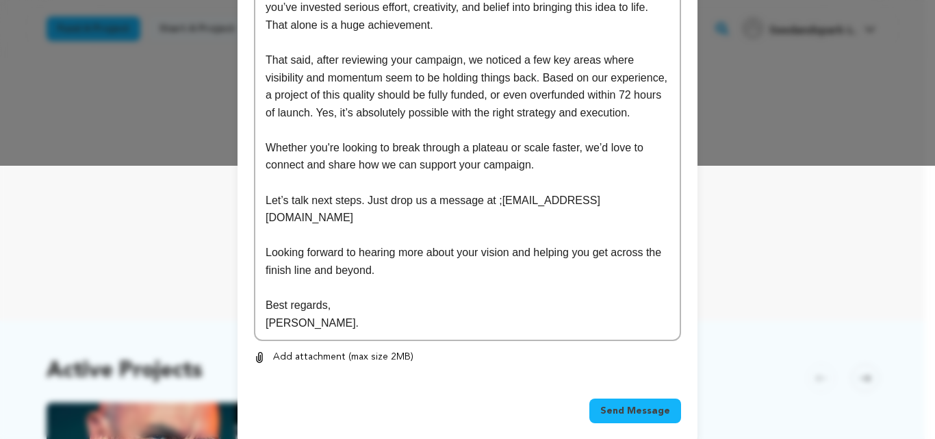
click at [622, 398] on button "Send Message" at bounding box center [635, 410] width 92 height 25
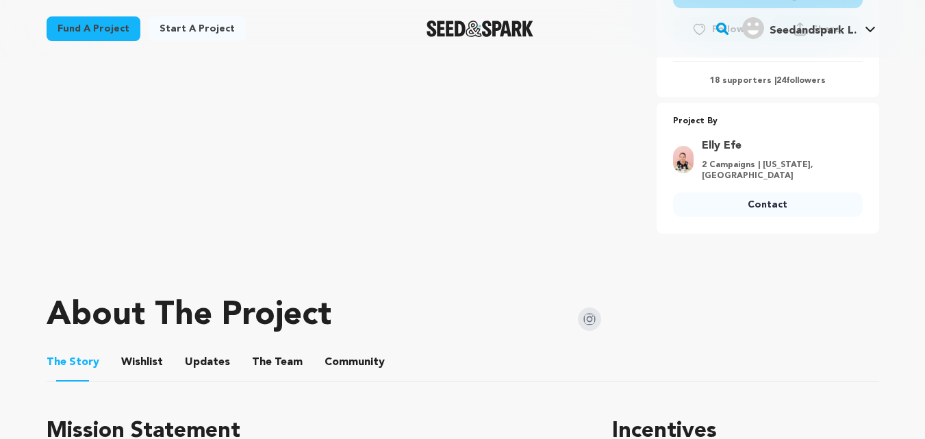
scroll to position [451, 0]
click at [696, 212] on link "Contact" at bounding box center [768, 204] width 190 height 25
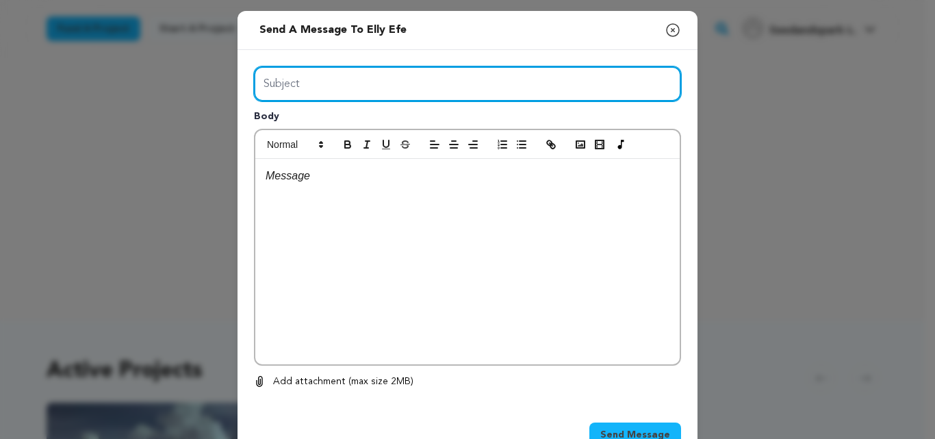
drag, startPoint x: 375, startPoint y: 82, endPoint x: 375, endPoint y: 120, distance: 38.3
click at [375, 120] on div "Subject Body 0 % 0 %" at bounding box center [467, 227] width 427 height 323
type input "Launch Boom"
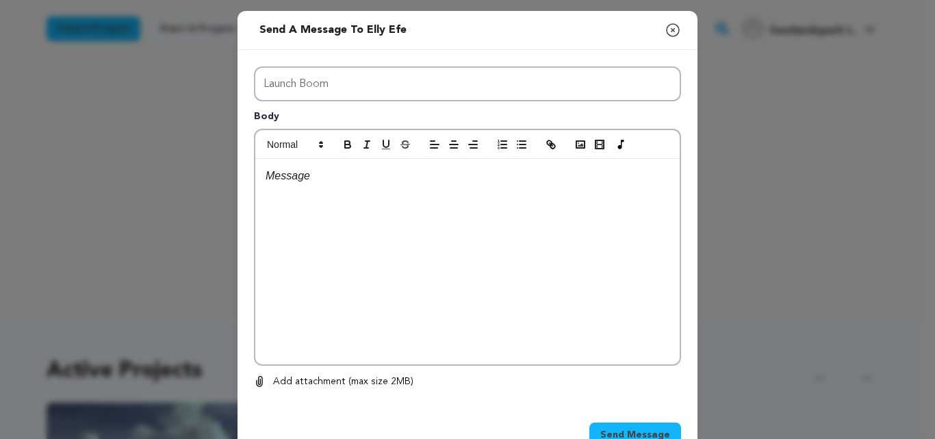
click at [409, 197] on div at bounding box center [467, 261] width 424 height 205
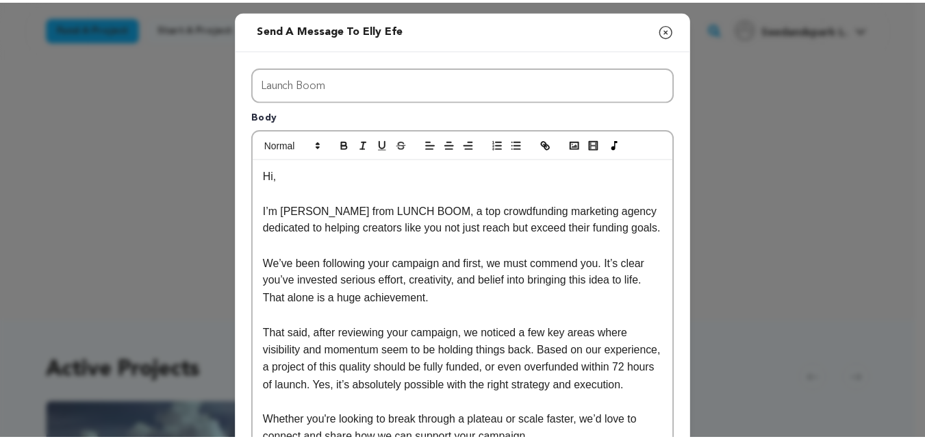
scroll to position [273, 0]
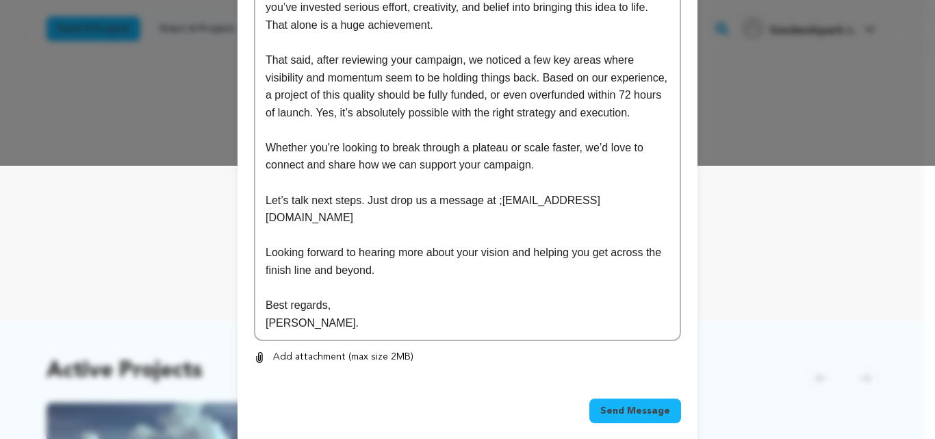
click at [619, 398] on button "Send Message" at bounding box center [635, 410] width 92 height 25
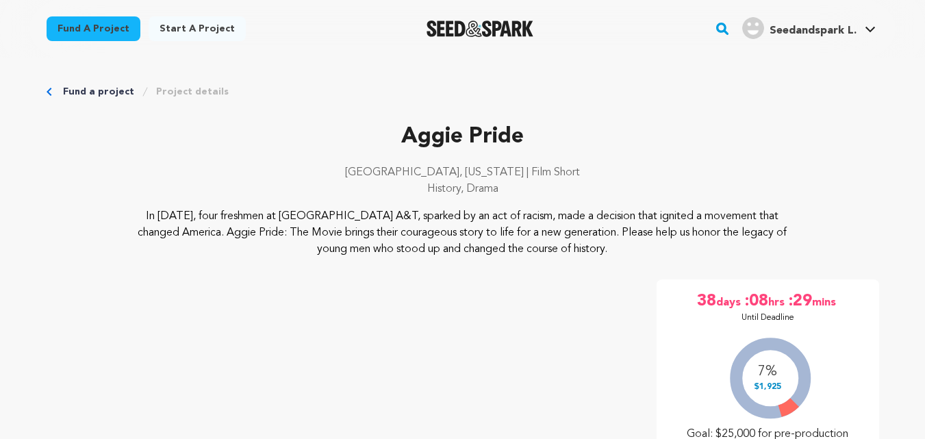
scroll to position [411, 0]
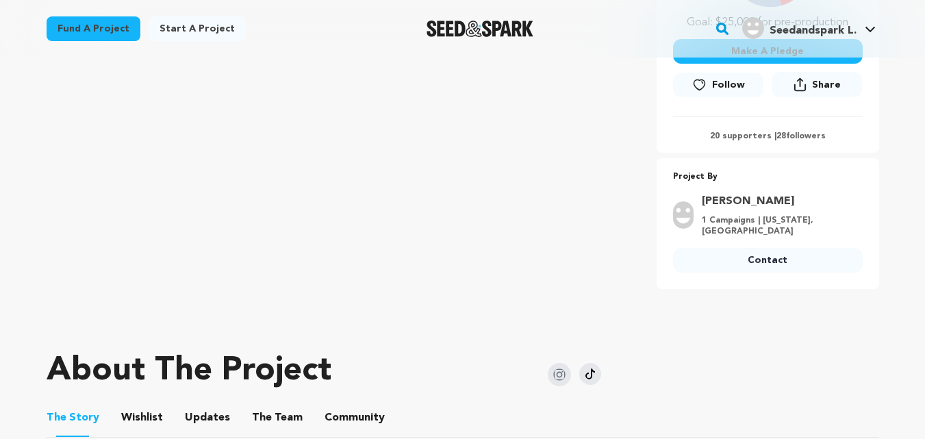
click at [782, 258] on link "Contact" at bounding box center [768, 260] width 190 height 25
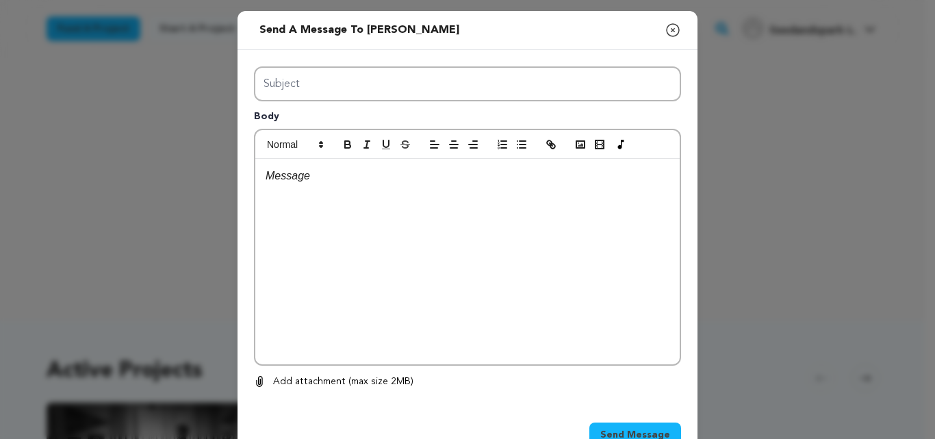
click at [363, 129] on div "Subject Body 0 % 0 %" at bounding box center [467, 227] width 427 height 323
type input "Launch Boom"
click at [407, 233] on div at bounding box center [467, 261] width 424 height 205
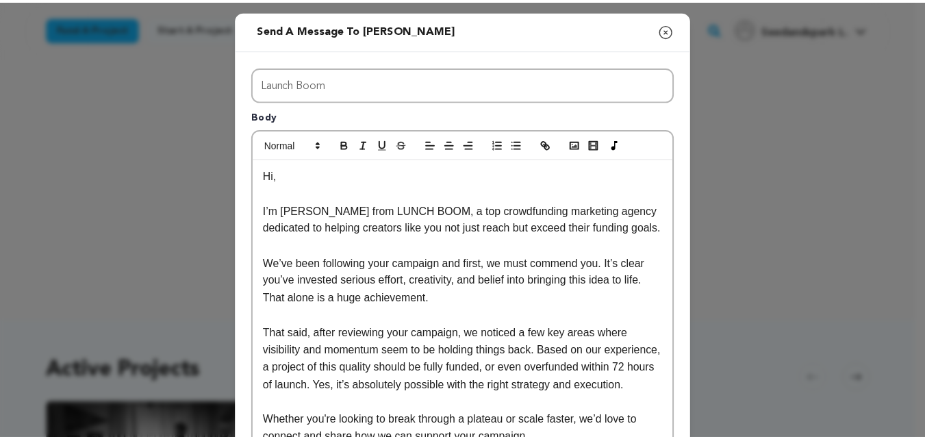
scroll to position [273, 0]
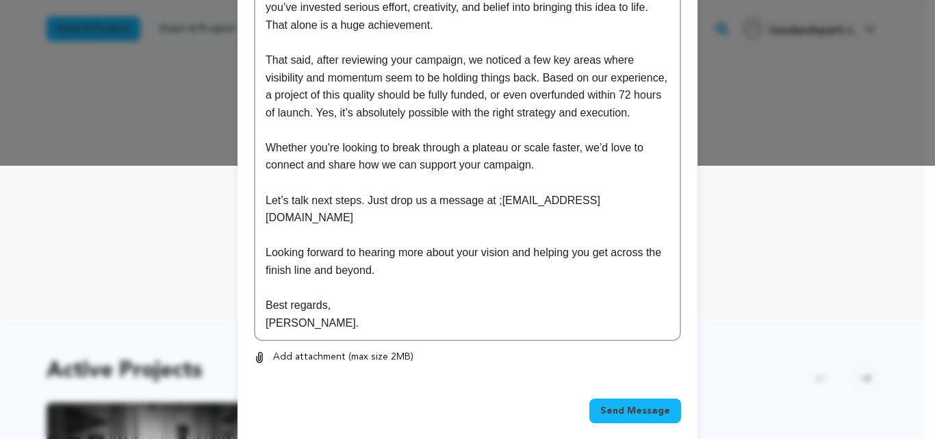
click at [641, 404] on span "Send Message" at bounding box center [635, 411] width 70 height 14
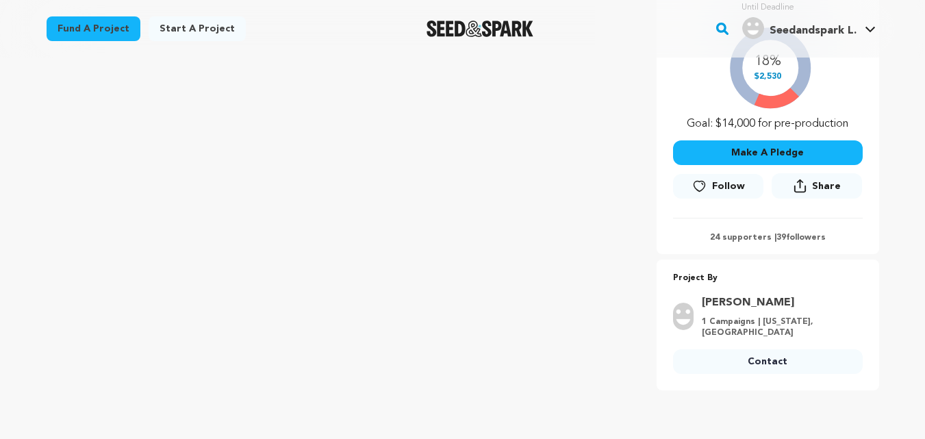
scroll to position [377, 0]
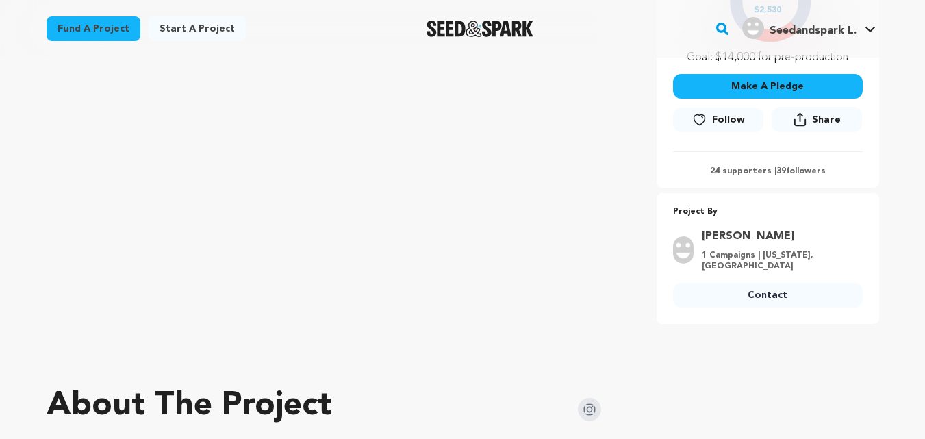
click at [754, 294] on link "Contact" at bounding box center [768, 295] width 190 height 25
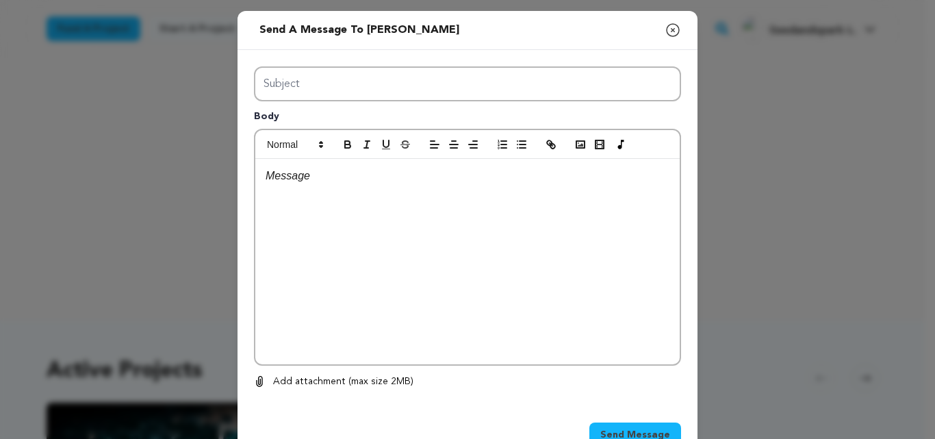
click at [351, 119] on div "Subject Body 0 % 0 %" at bounding box center [467, 227] width 427 height 323
type input "Launch Boom"
click at [370, 190] on div at bounding box center [467, 261] width 424 height 205
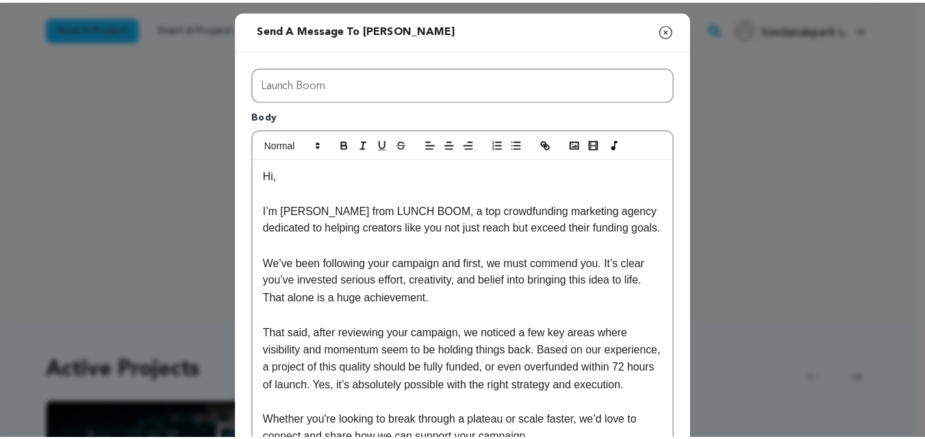
scroll to position [273, 0]
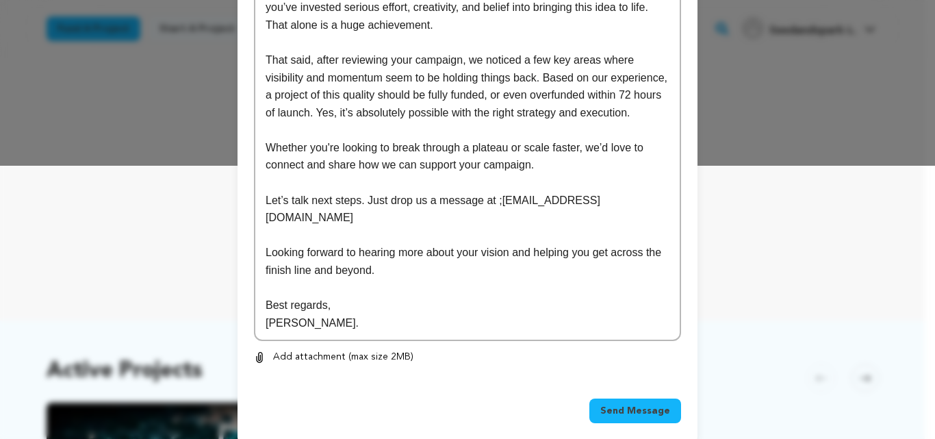
click at [641, 404] on span "Send Message" at bounding box center [635, 411] width 70 height 14
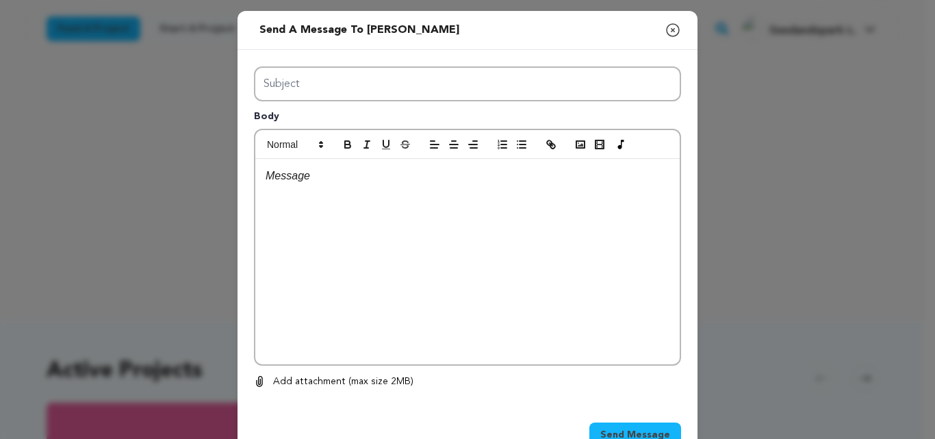
click at [349, 120] on div "Subject Body 0 % 0 %" at bounding box center [467, 227] width 427 height 323
type input "Launch Boom"
click at [390, 277] on div at bounding box center [467, 261] width 424 height 205
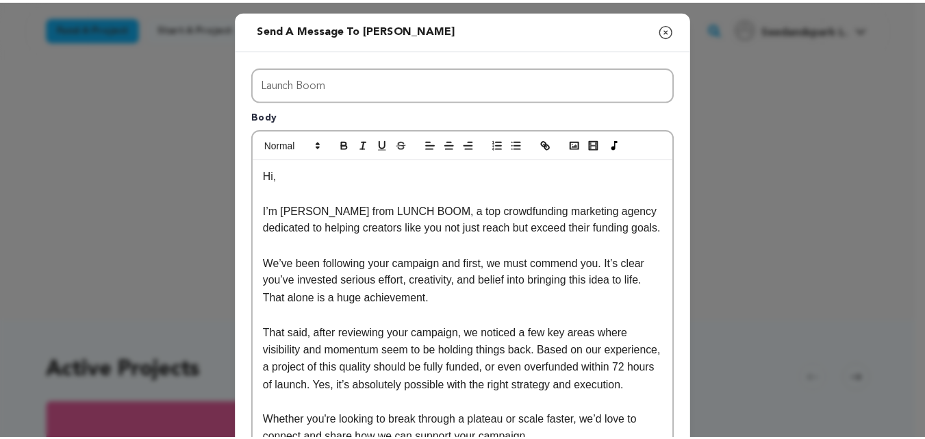
scroll to position [273, 0]
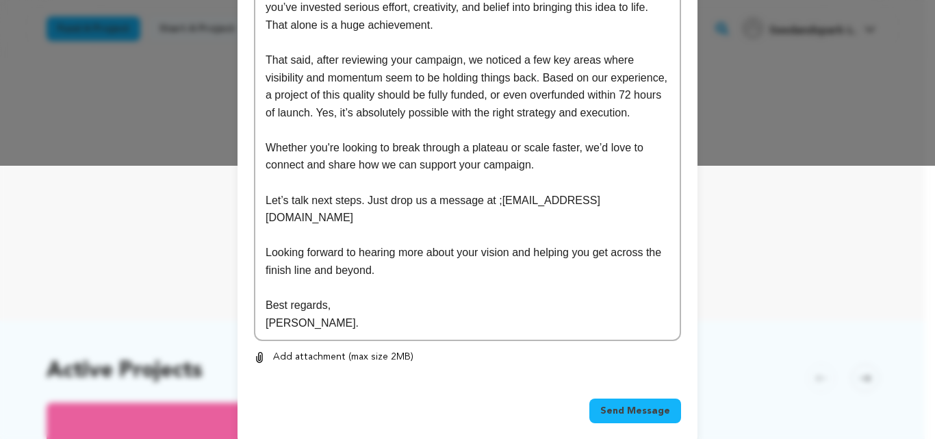
click at [632, 398] on button "Send Message" at bounding box center [635, 410] width 92 height 25
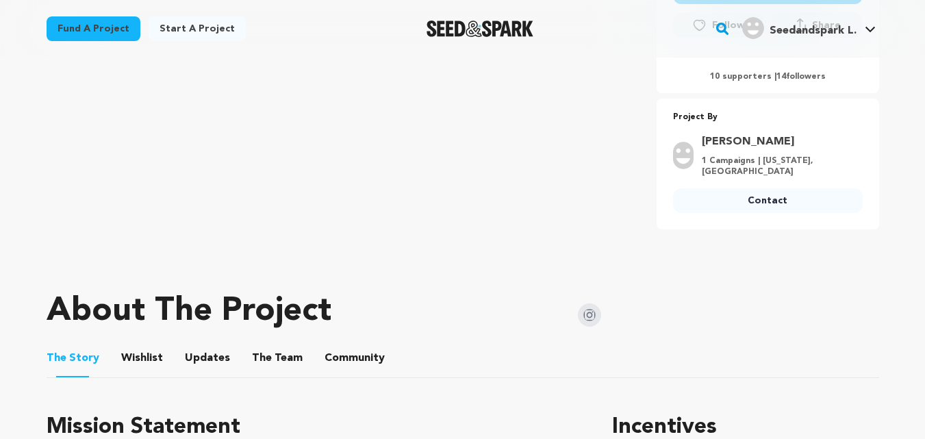
scroll to position [455, 0]
click at [738, 207] on link "Contact" at bounding box center [768, 200] width 190 height 25
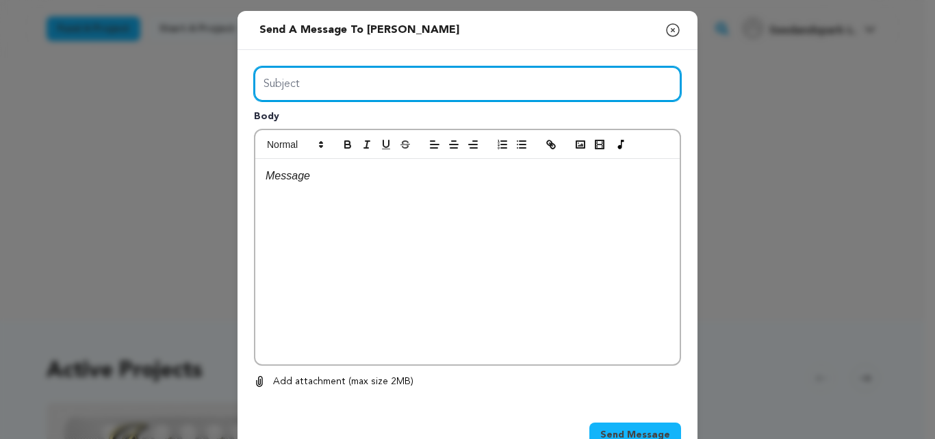
drag, startPoint x: 385, startPoint y: 77, endPoint x: 359, endPoint y: 116, distance: 47.5
click at [359, 116] on div "Subject Body 0 % 0 %" at bounding box center [467, 227] width 427 height 323
type input "Launch Boom"
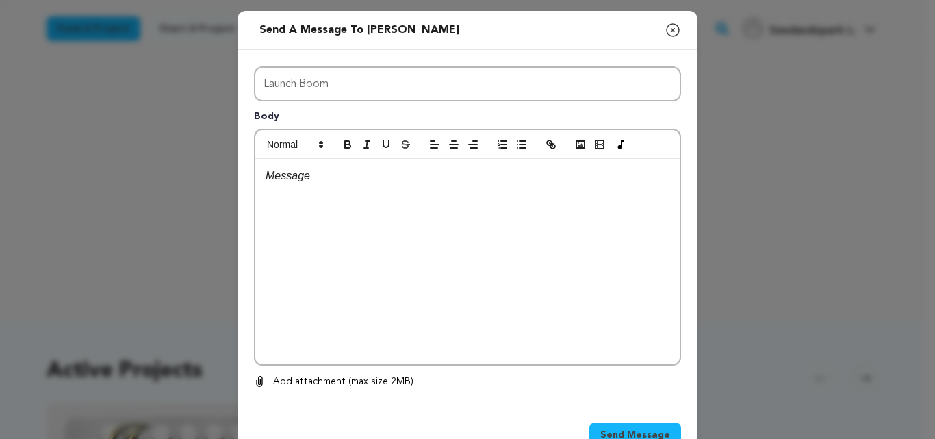
click at [394, 242] on div at bounding box center [467, 261] width 424 height 205
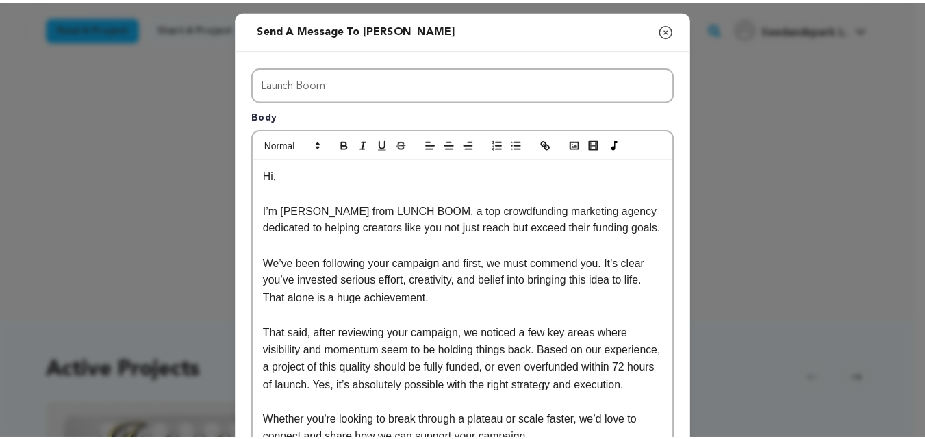
scroll to position [273, 0]
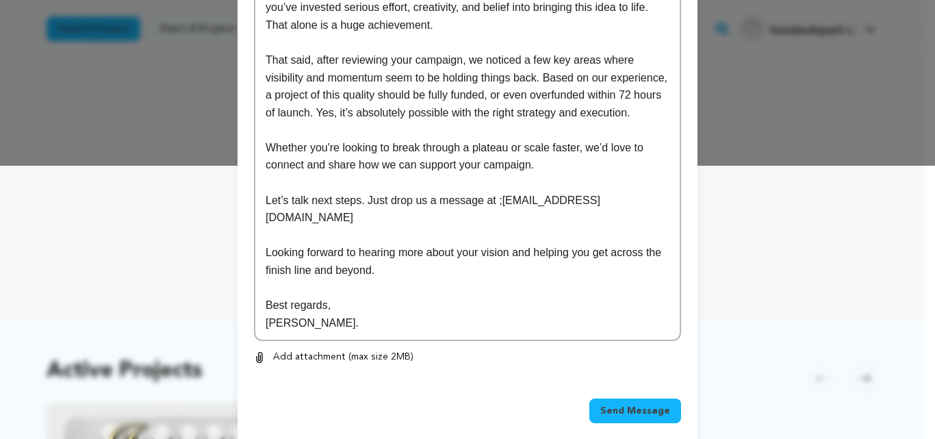
click at [616, 404] on span "Send Message" at bounding box center [635, 411] width 70 height 14
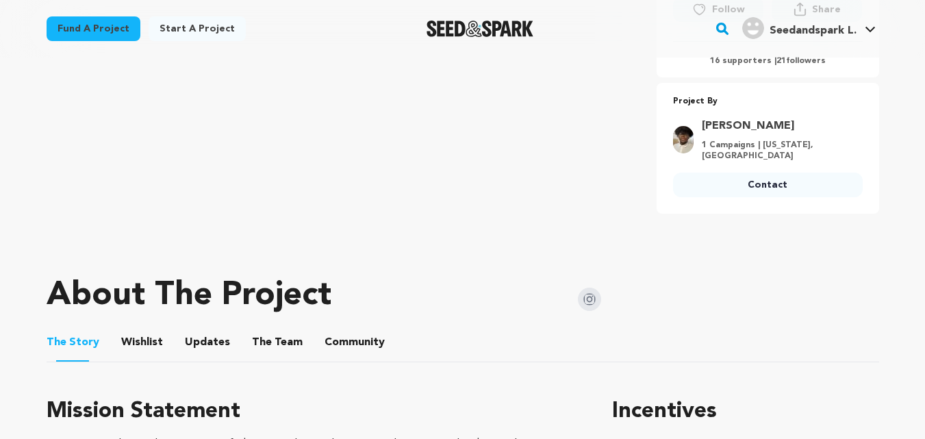
scroll to position [470, 0]
click at [758, 186] on link "Contact" at bounding box center [768, 185] width 190 height 25
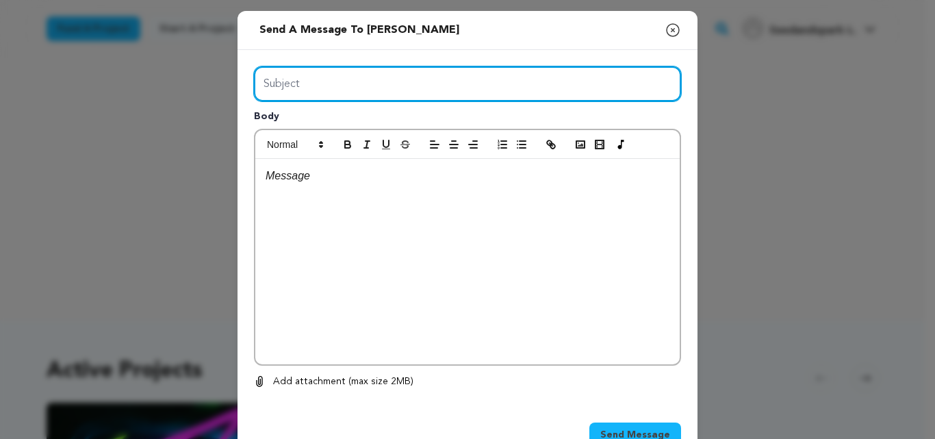
drag, startPoint x: 0, startPoint y: 0, endPoint x: 366, endPoint y: 120, distance: 384.7
click at [366, 120] on div "Subject Body 0 % 0 %" at bounding box center [467, 227] width 427 height 323
type input "Launch Boom"
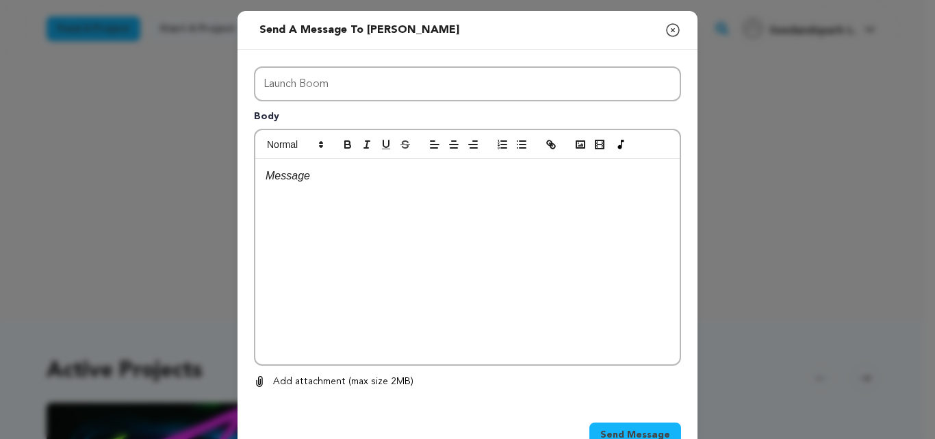
click at [455, 310] on div at bounding box center [467, 261] width 424 height 205
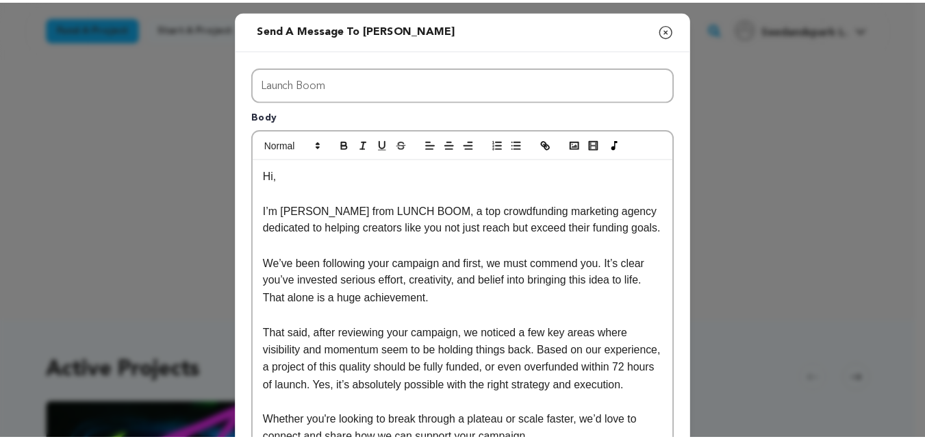
scroll to position [273, 0]
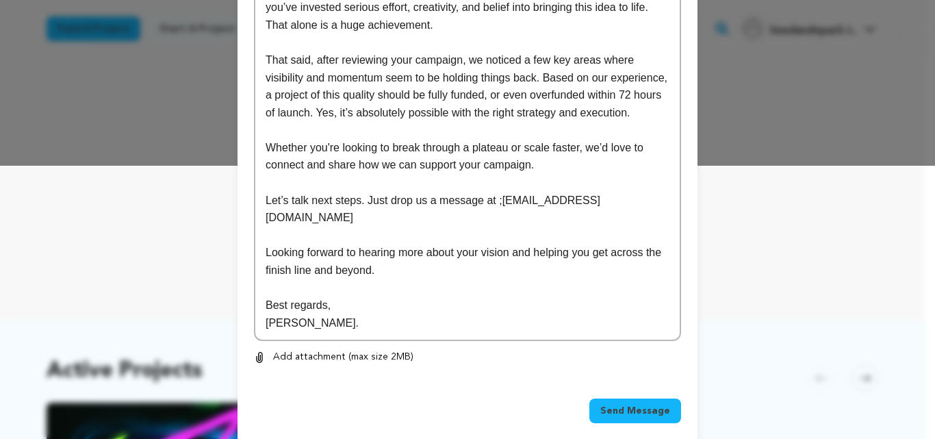
click at [650, 401] on button "Send Message" at bounding box center [635, 410] width 92 height 25
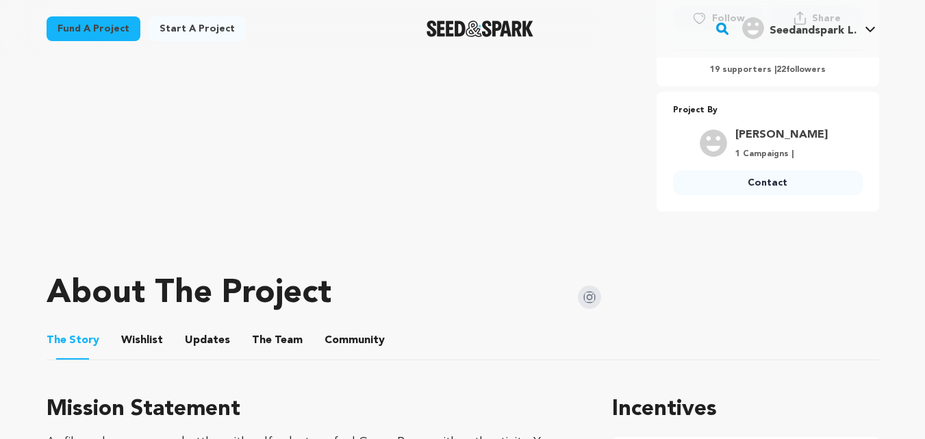
scroll to position [462, 0]
click at [729, 186] on link "Contact" at bounding box center [768, 182] width 190 height 25
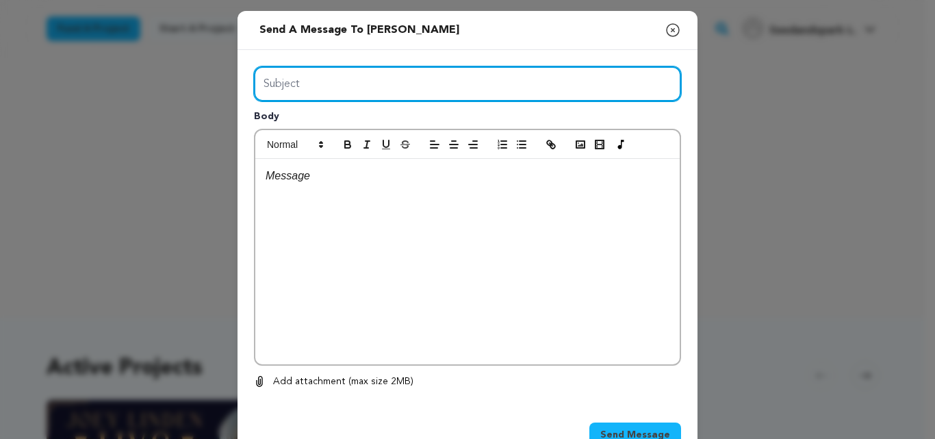
drag, startPoint x: 405, startPoint y: 81, endPoint x: 365, endPoint y: 120, distance: 56.6
click at [365, 120] on div "Subject Body 0 % 0 %" at bounding box center [467, 227] width 427 height 323
type input "Launch Boom"
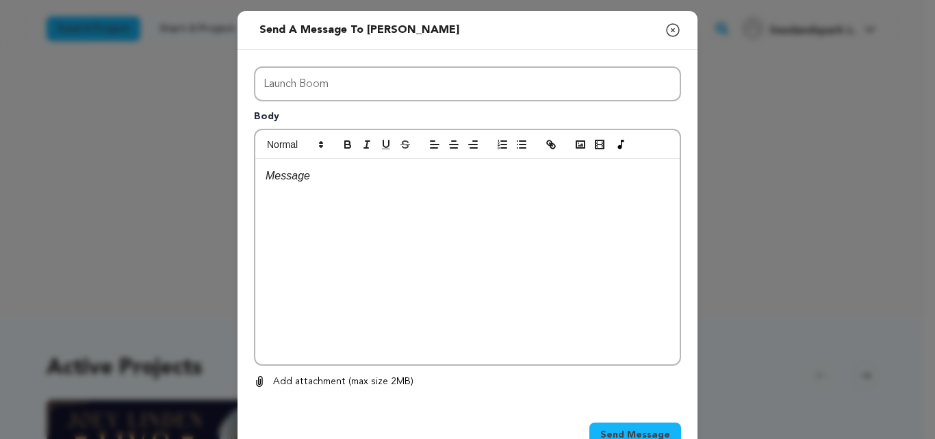
click at [387, 194] on div at bounding box center [467, 261] width 424 height 205
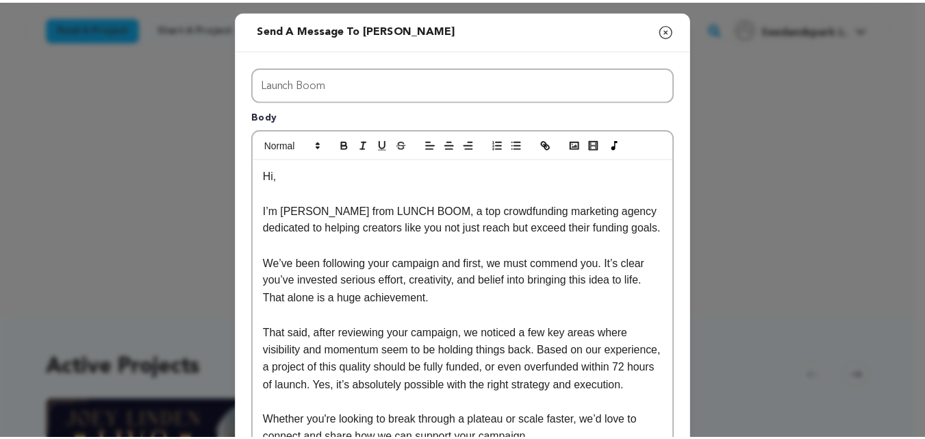
scroll to position [273, 0]
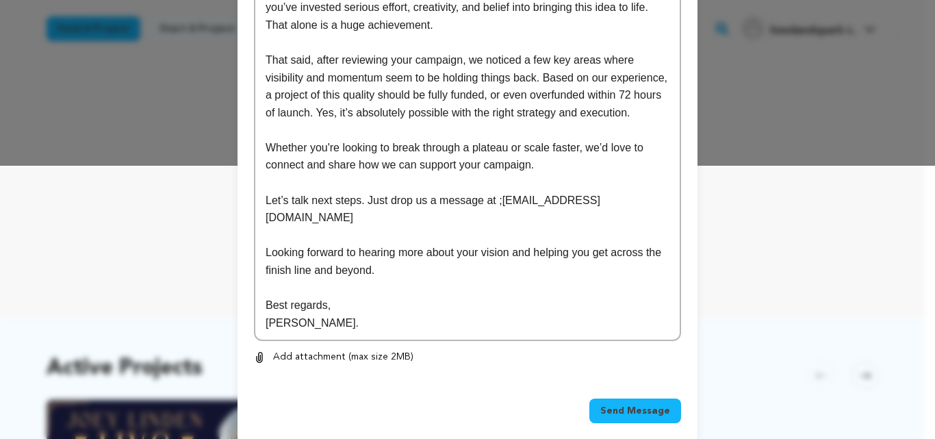
click at [624, 404] on span "Send Message" at bounding box center [635, 411] width 70 height 14
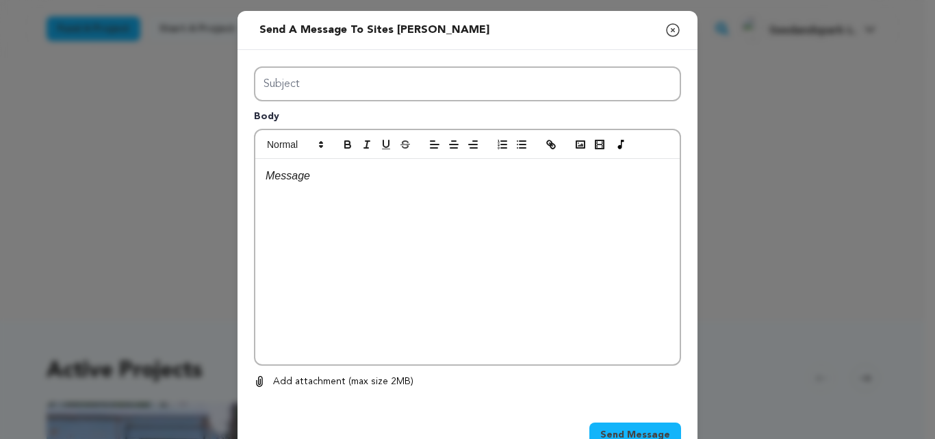
type input "Launch Boom"
click at [394, 242] on div at bounding box center [467, 261] width 424 height 205
paste div
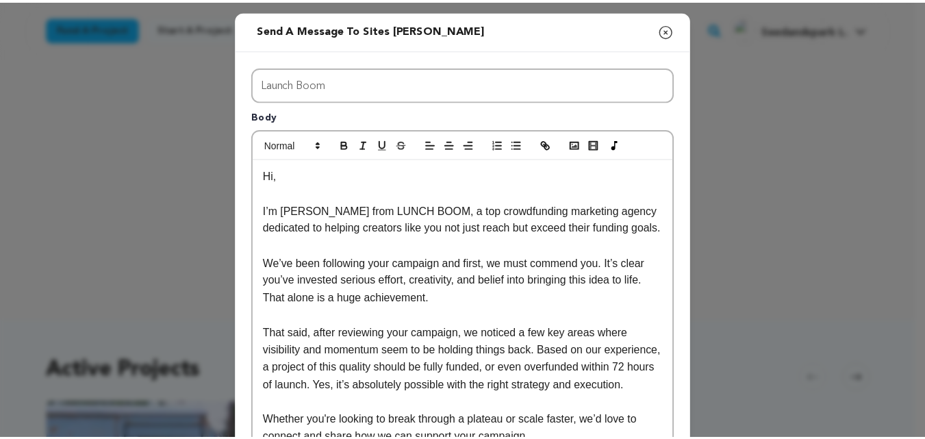
scroll to position [273, 0]
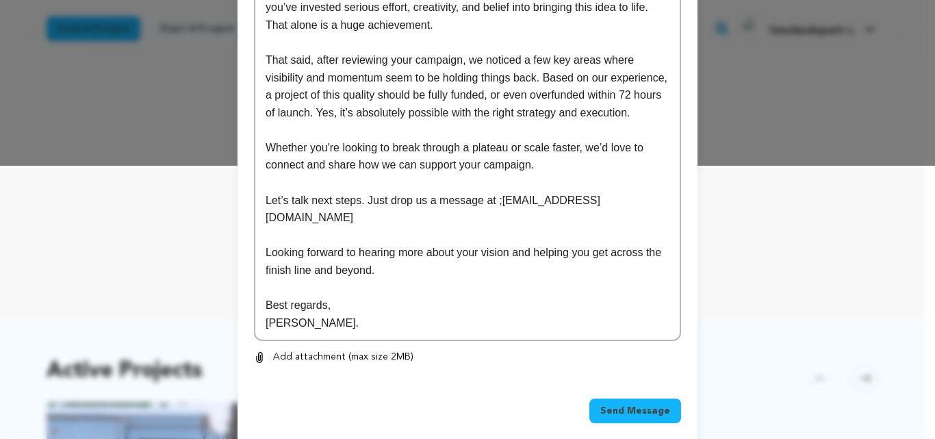
click at [641, 404] on span "Send Message" at bounding box center [635, 411] width 70 height 14
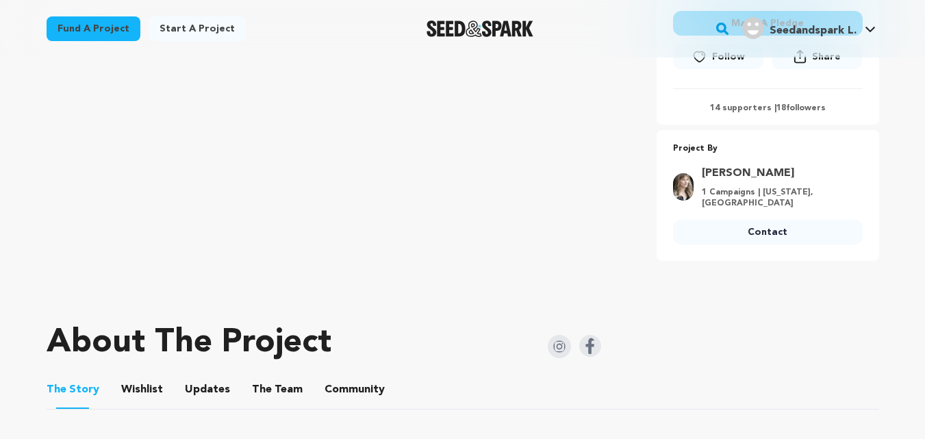
scroll to position [424, 0]
drag, startPoint x: 559, startPoint y: 266, endPoint x: 747, endPoint y: 247, distance: 188.6
click at [765, 230] on link "Contact" at bounding box center [768, 231] width 190 height 25
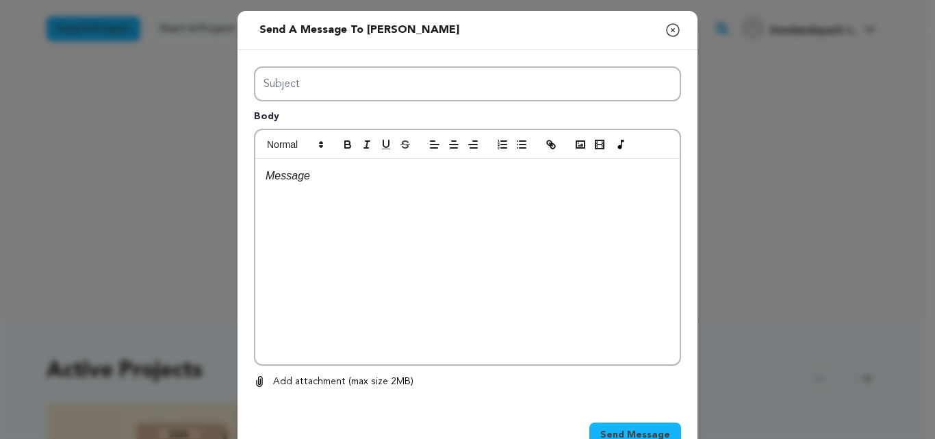
type input "Launch Boom"
click at [385, 203] on div at bounding box center [467, 261] width 424 height 205
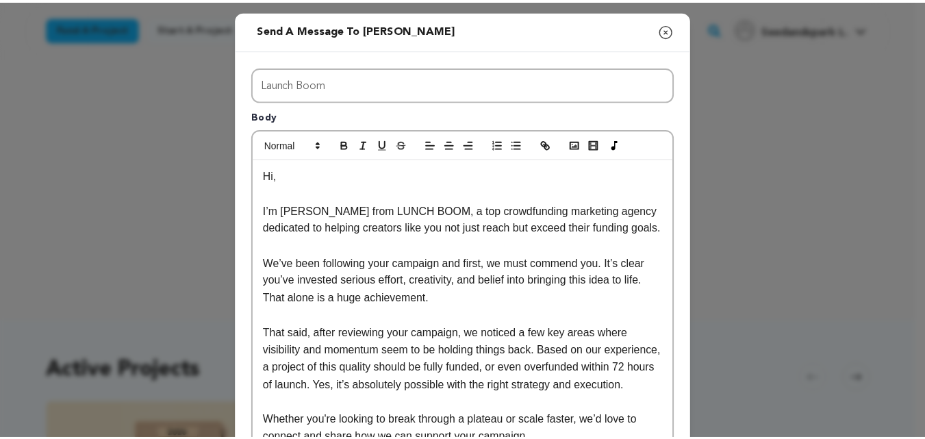
scroll to position [273, 0]
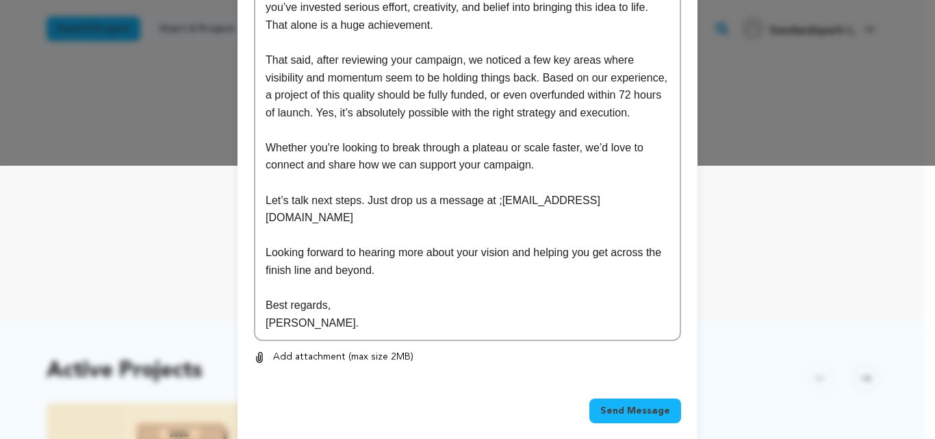
click at [631, 405] on button "Send Message" at bounding box center [635, 410] width 92 height 25
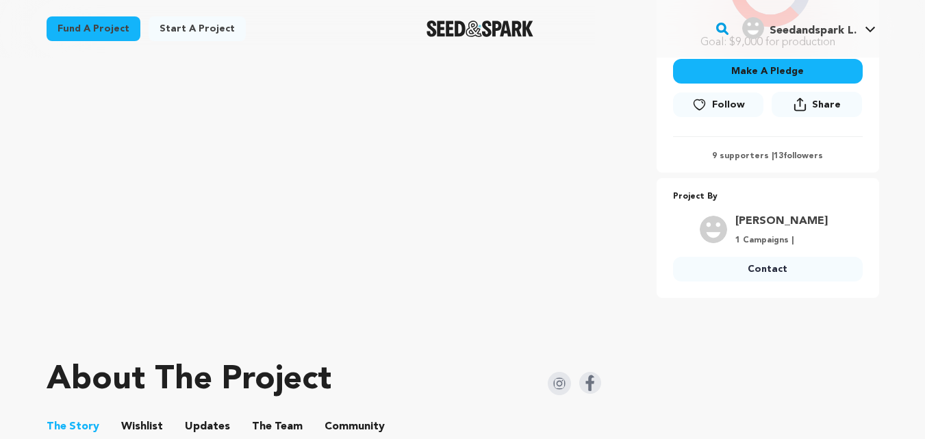
scroll to position [392, 0]
click at [763, 268] on link "Contact" at bounding box center [768, 269] width 190 height 25
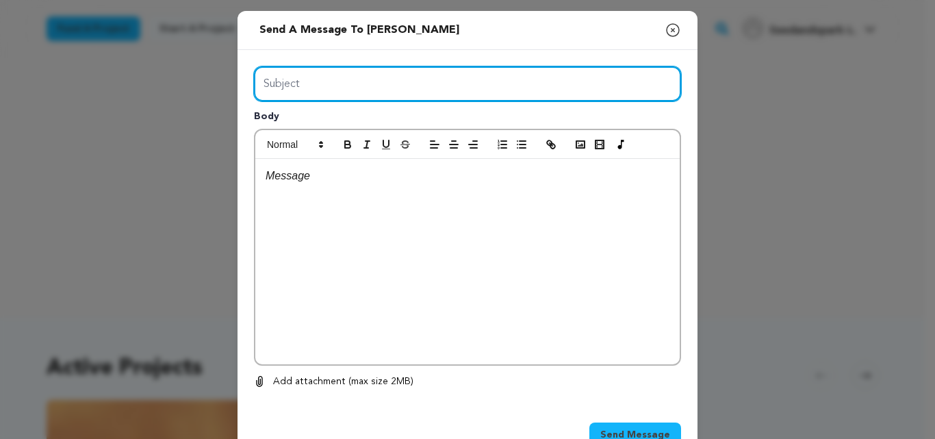
drag, startPoint x: 0, startPoint y: 0, endPoint x: 417, endPoint y: 87, distance: 425.9
click at [417, 87] on input "Subject" at bounding box center [467, 83] width 427 height 35
type input "Launch Boom"
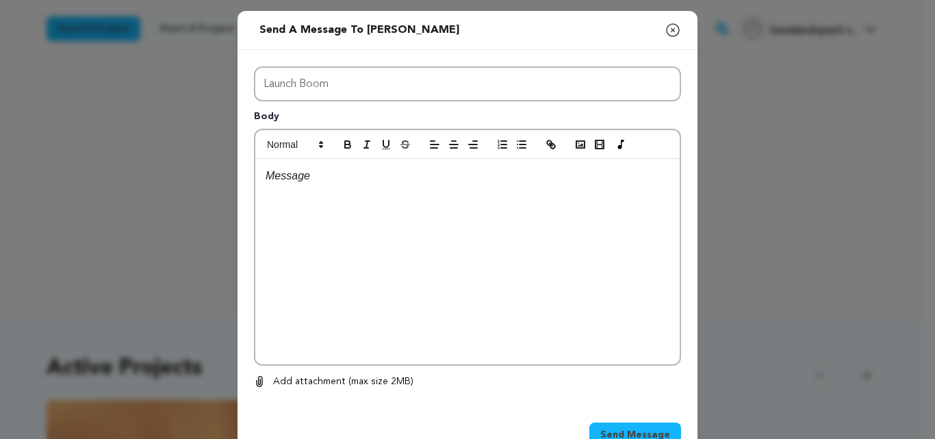
click at [433, 280] on div at bounding box center [467, 261] width 424 height 205
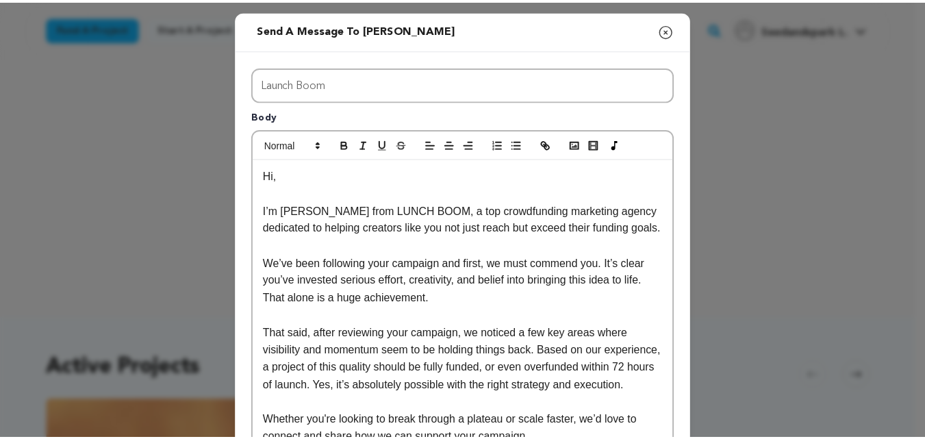
scroll to position [273, 0]
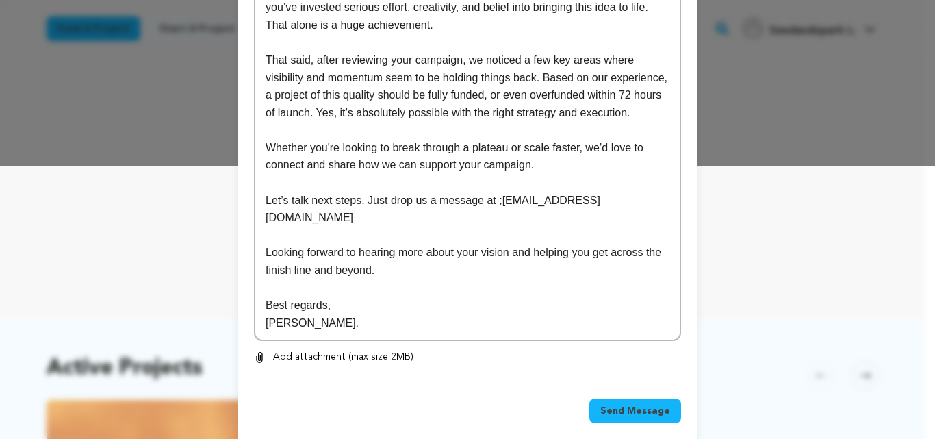
click at [610, 404] on span "Send Message" at bounding box center [635, 411] width 70 height 14
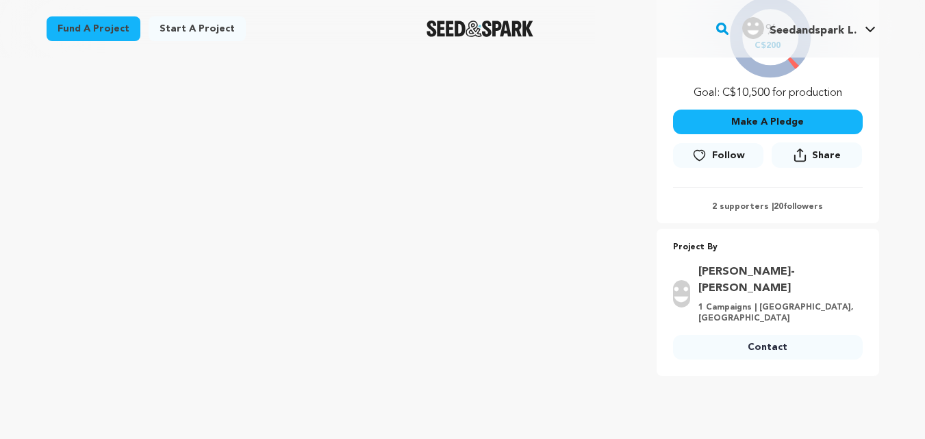
scroll to position [325, 0]
click at [789, 335] on link "Contact" at bounding box center [768, 347] width 190 height 25
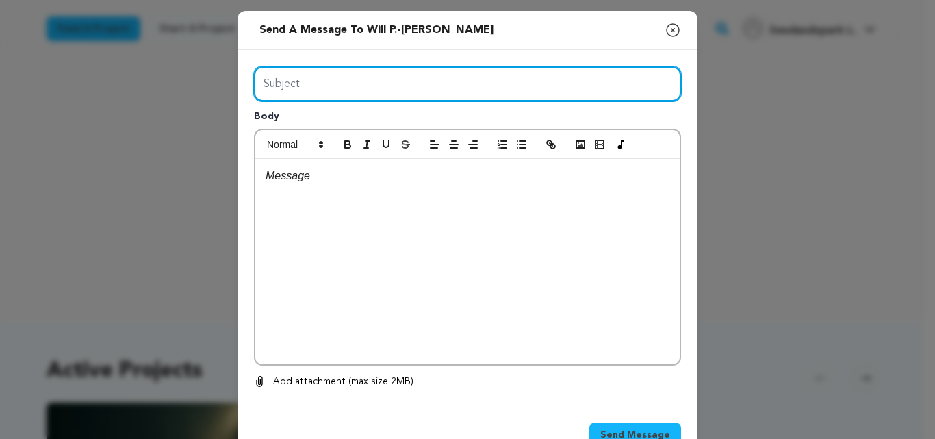
drag, startPoint x: 0, startPoint y: 0, endPoint x: 367, endPoint y: 120, distance: 386.2
click at [367, 120] on div "Subject Body 0 % 0 %" at bounding box center [467, 227] width 427 height 323
type input "Launch Boom"
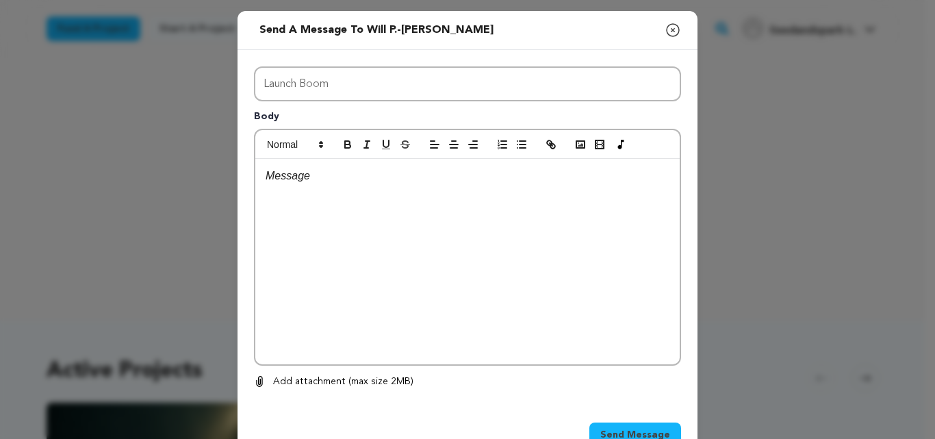
click at [409, 274] on div at bounding box center [467, 261] width 424 height 205
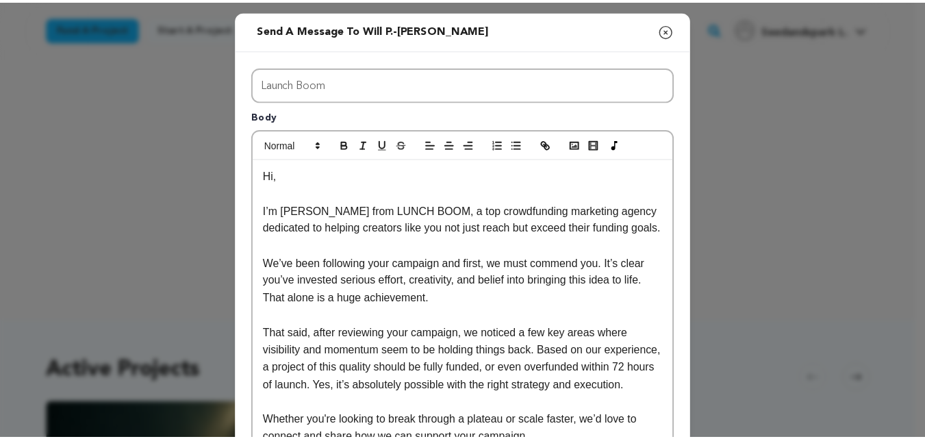
scroll to position [273, 0]
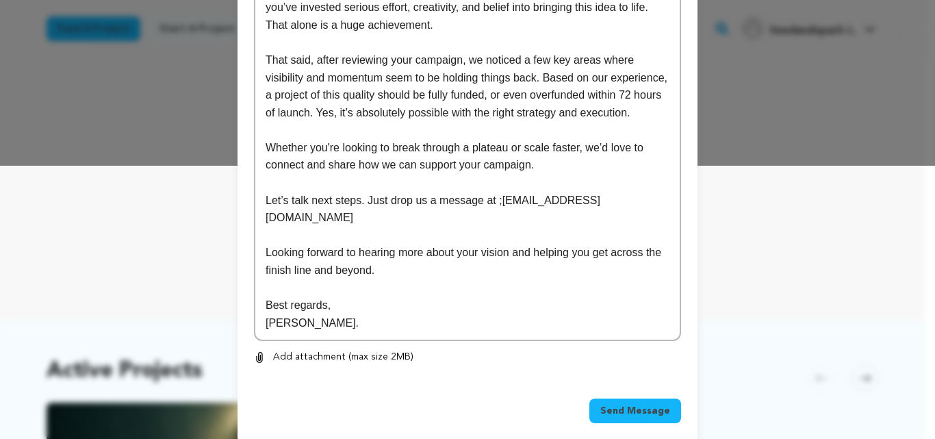
click at [636, 403] on button "Send Message" at bounding box center [635, 410] width 92 height 25
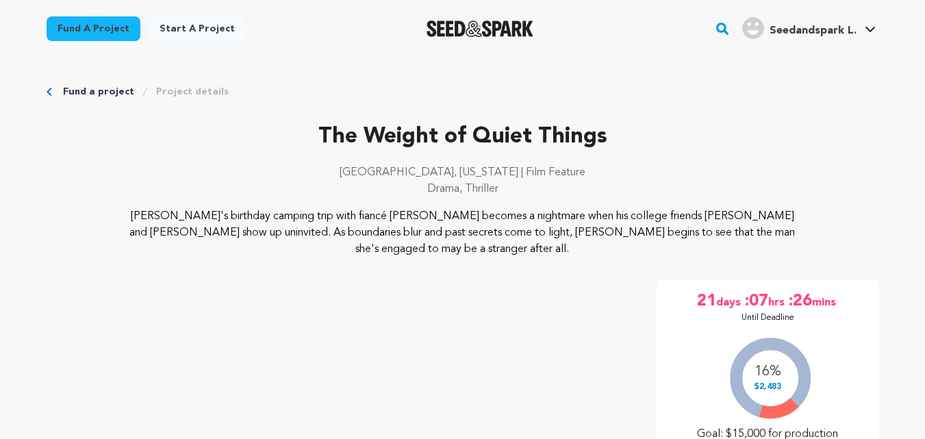
scroll to position [471, 0]
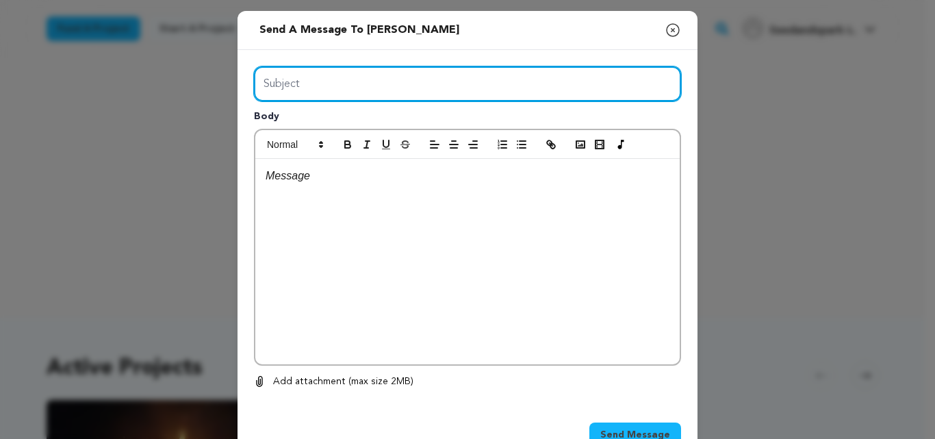
click at [420, 97] on input "Subject" at bounding box center [467, 83] width 427 height 35
type input "Launch Boom"
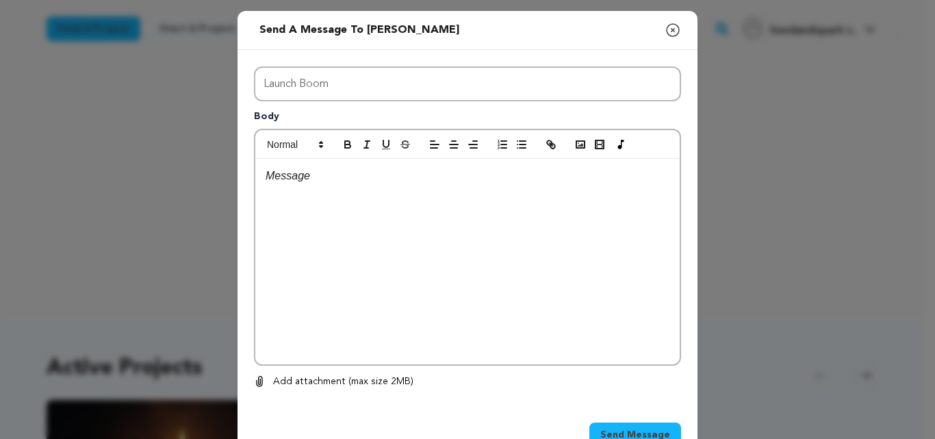
click at [463, 383] on div "0 % 0 % Add attachment (max size 2MB) Remove" at bounding box center [467, 382] width 427 height 16
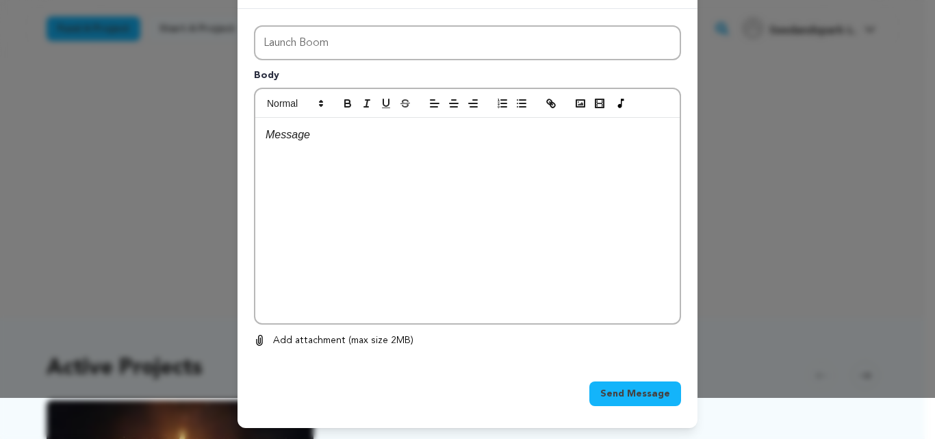
click at [444, 253] on div at bounding box center [467, 220] width 424 height 205
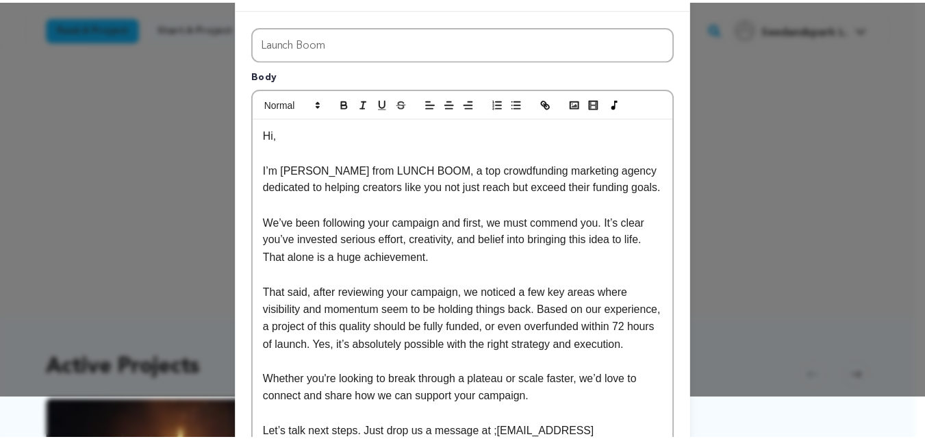
scroll to position [273, 0]
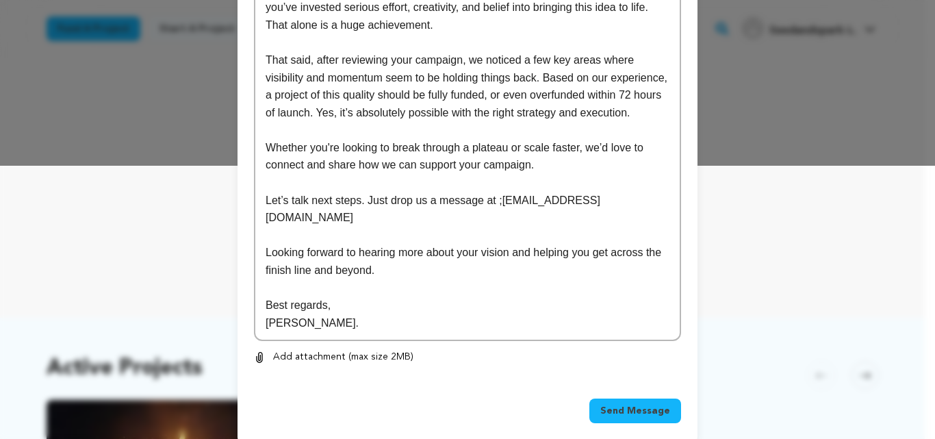
click at [624, 404] on span "Send Message" at bounding box center [635, 411] width 70 height 14
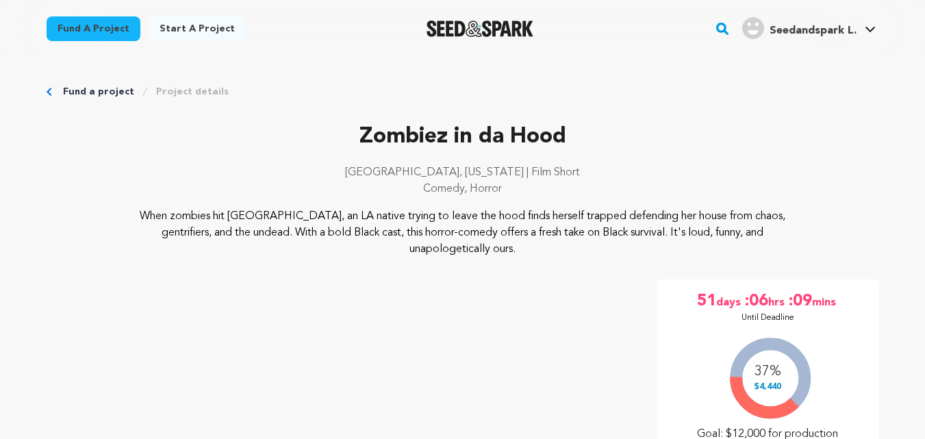
scroll to position [298, 0]
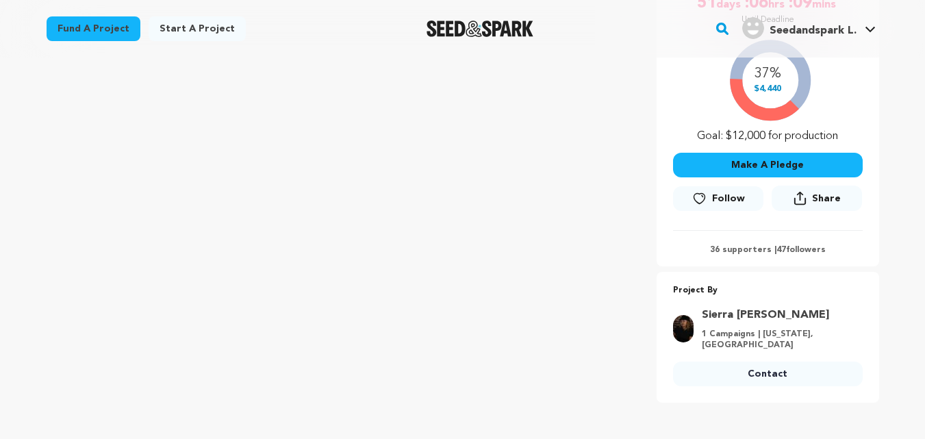
click at [790, 372] on link "Contact" at bounding box center [768, 373] width 190 height 25
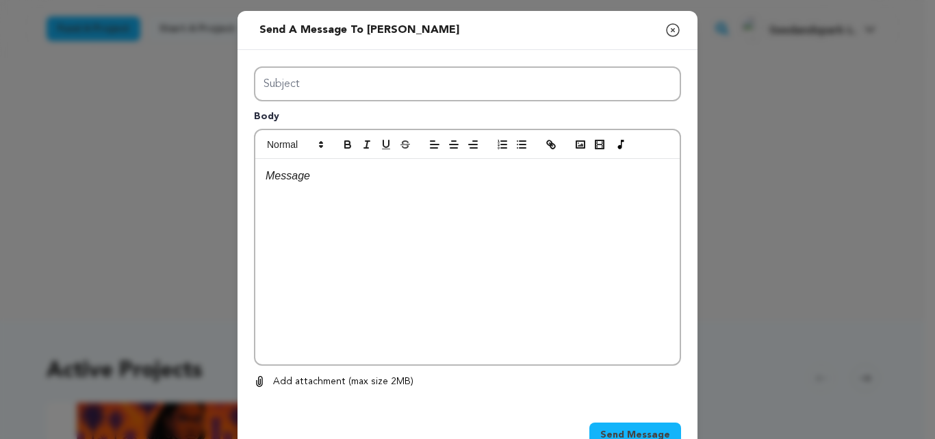
click at [342, 116] on div "Subject Body 0 % 0 %" at bounding box center [467, 227] width 427 height 323
type input "Launch Boom"
click at [357, 152] on button "button" at bounding box center [366, 144] width 19 height 16
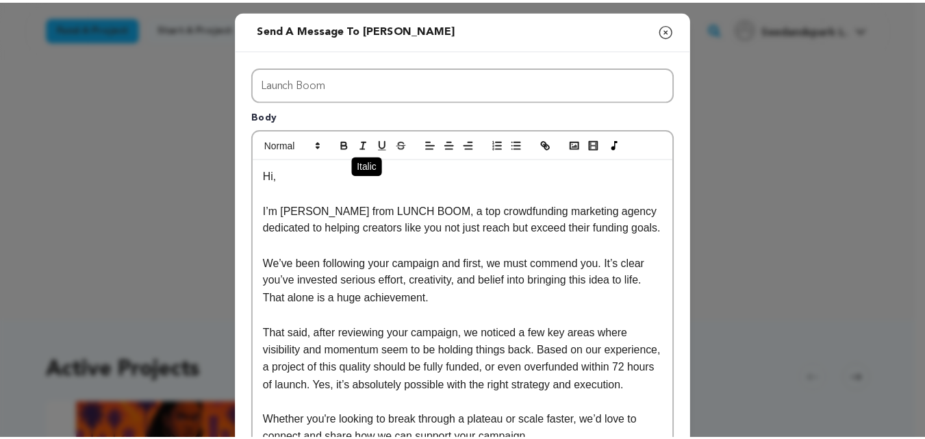
scroll to position [273, 0]
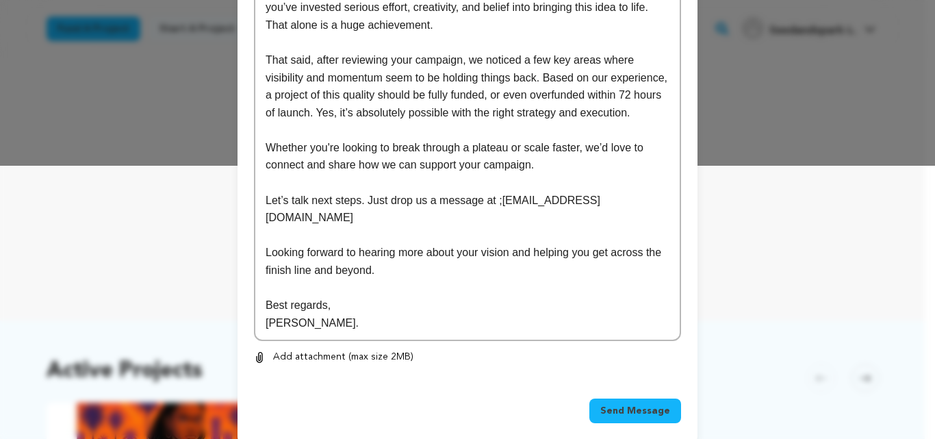
click at [625, 404] on span "Send Message" at bounding box center [635, 411] width 70 height 14
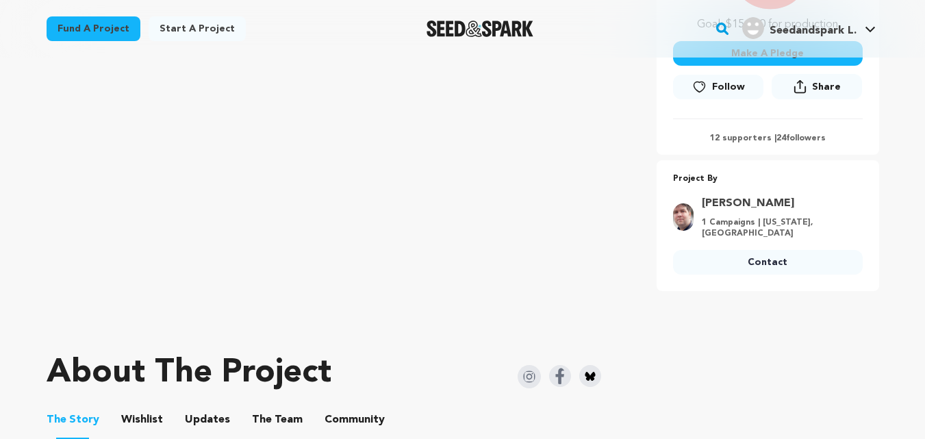
scroll to position [409, 0]
click at [746, 262] on link "Contact" at bounding box center [768, 262] width 190 height 25
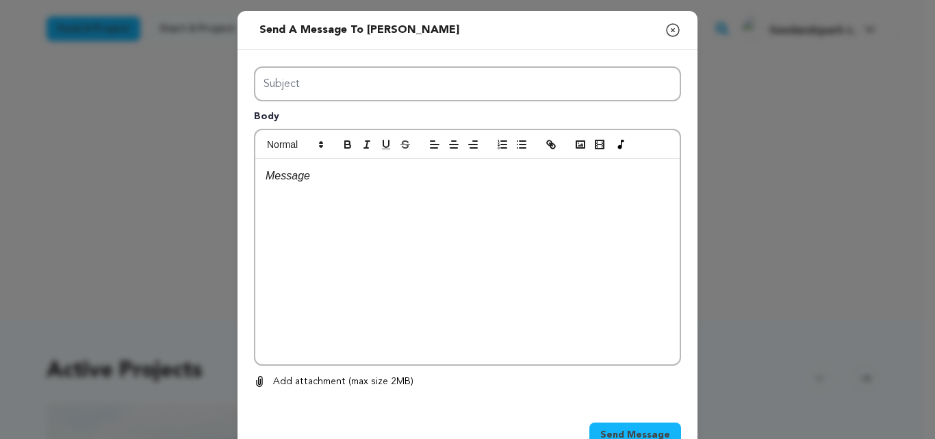
click at [365, 128] on div "Subject Body 0 % 0 %" at bounding box center [467, 227] width 427 height 323
type input "Launch Boom"
click at [441, 305] on div at bounding box center [467, 261] width 424 height 205
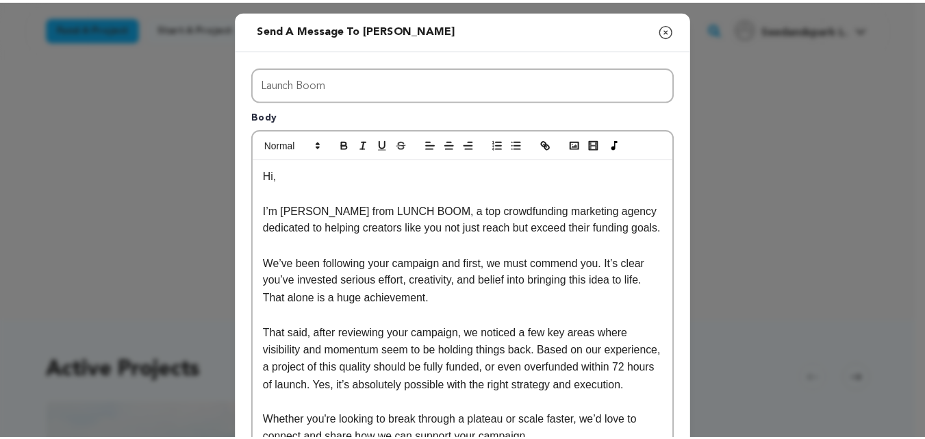
scroll to position [273, 0]
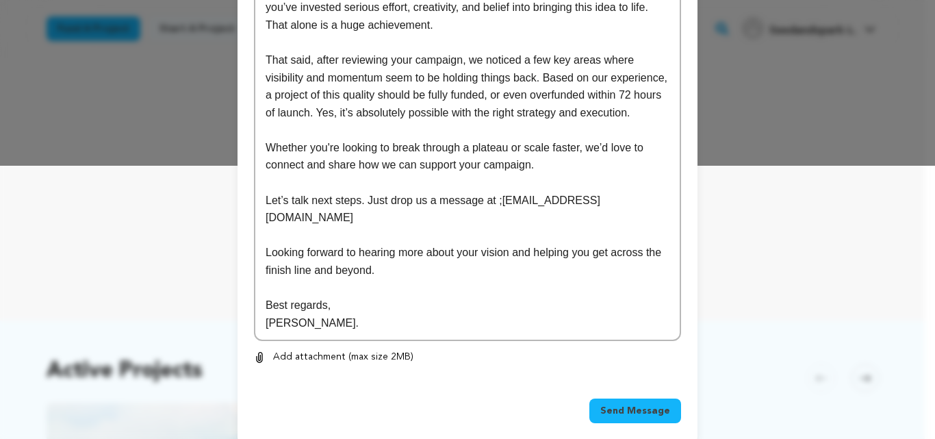
click at [620, 401] on button "Send Message" at bounding box center [635, 410] width 92 height 25
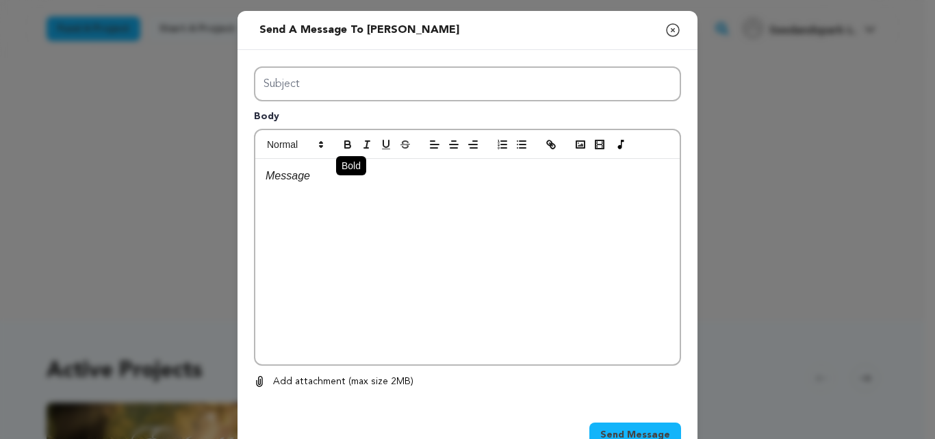
click at [348, 147] on div "Subject Body 0 % 0 %" at bounding box center [467, 227] width 427 height 323
type input "Launch Boom"
click at [410, 344] on div at bounding box center [467, 261] width 424 height 205
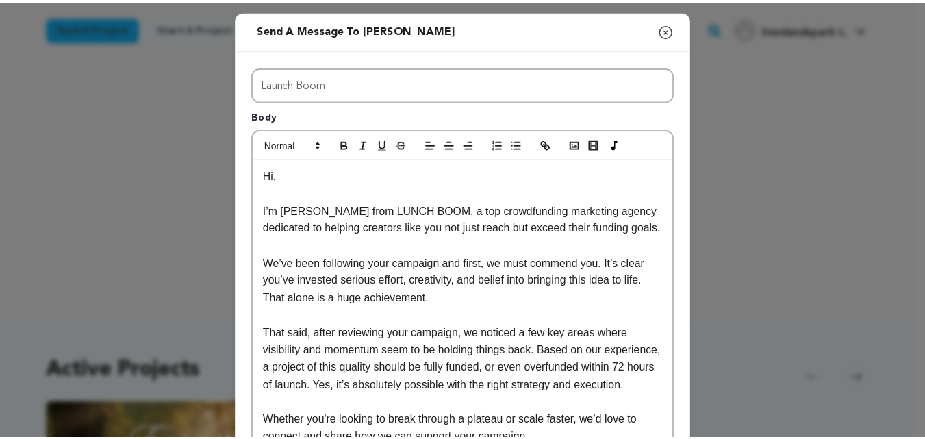
scroll to position [273, 0]
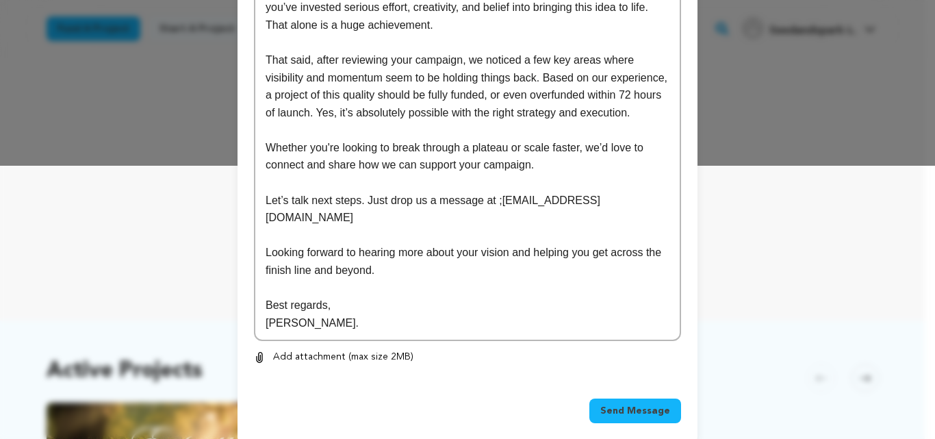
click at [622, 398] on button "Send Message" at bounding box center [635, 410] width 92 height 25
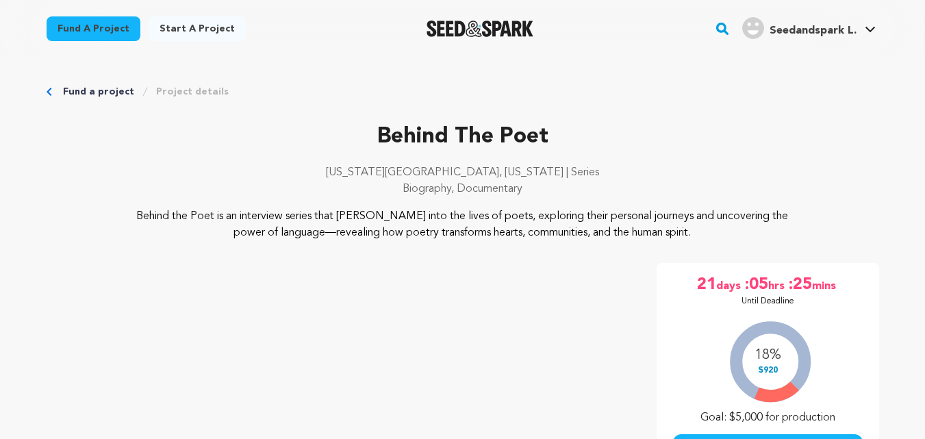
scroll to position [283, 0]
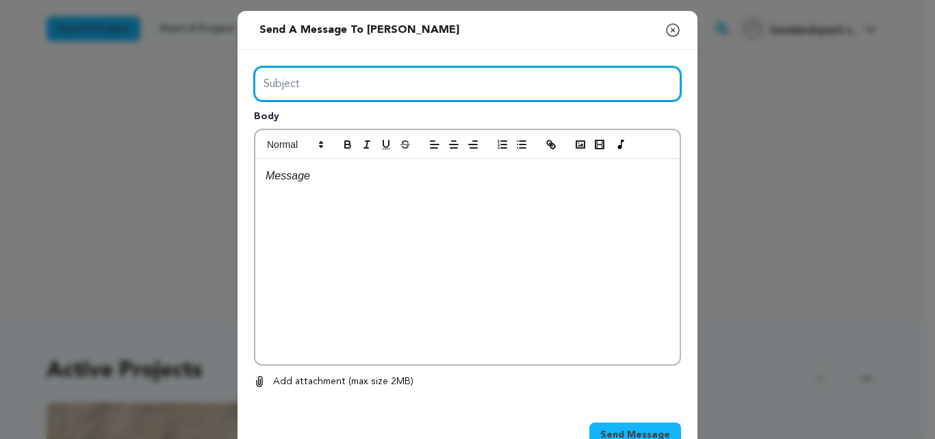
drag, startPoint x: 0, startPoint y: 0, endPoint x: 355, endPoint y: 133, distance: 379.3
click at [355, 133] on div "Subject Body 0 % 0 %" at bounding box center [467, 227] width 427 height 323
type input "Launch Boom"
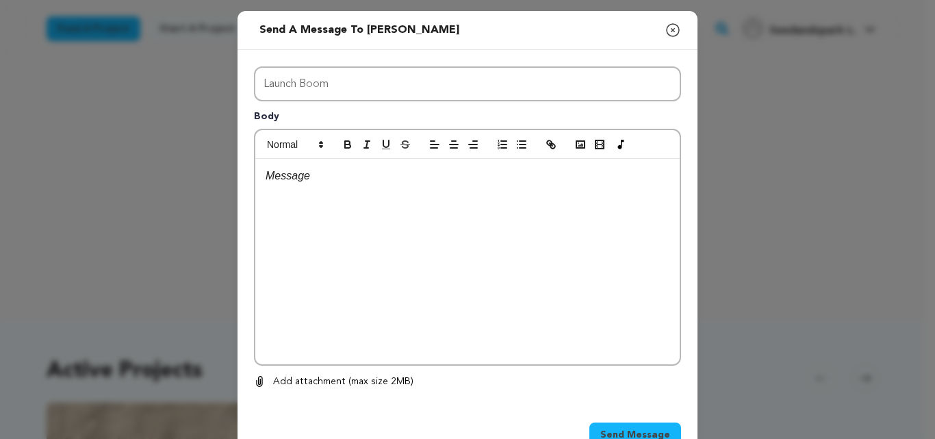
click at [387, 340] on div at bounding box center [467, 261] width 424 height 205
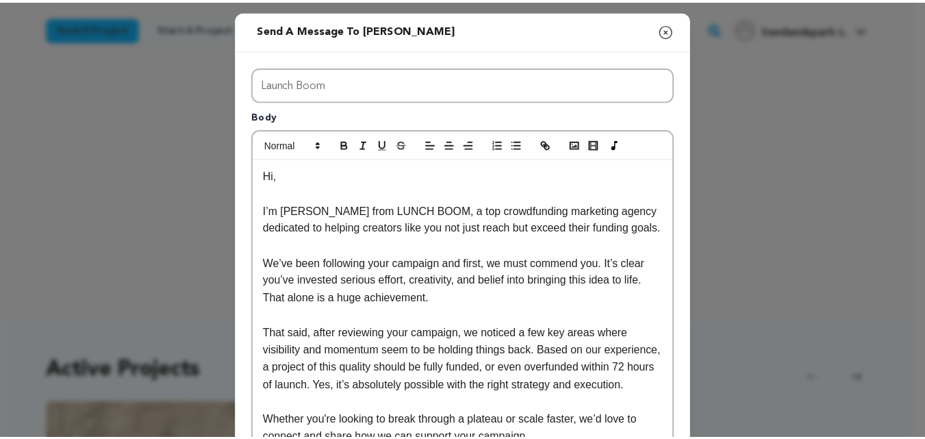
scroll to position [273, 0]
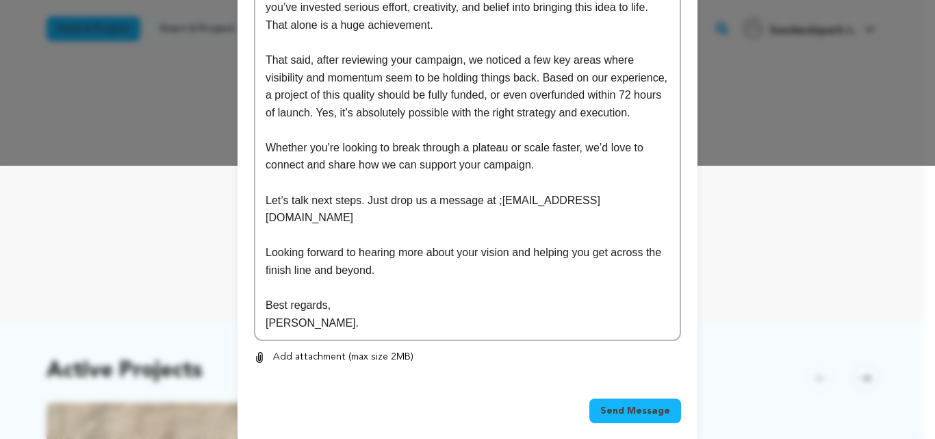
click at [616, 404] on span "Send Message" at bounding box center [635, 411] width 70 height 14
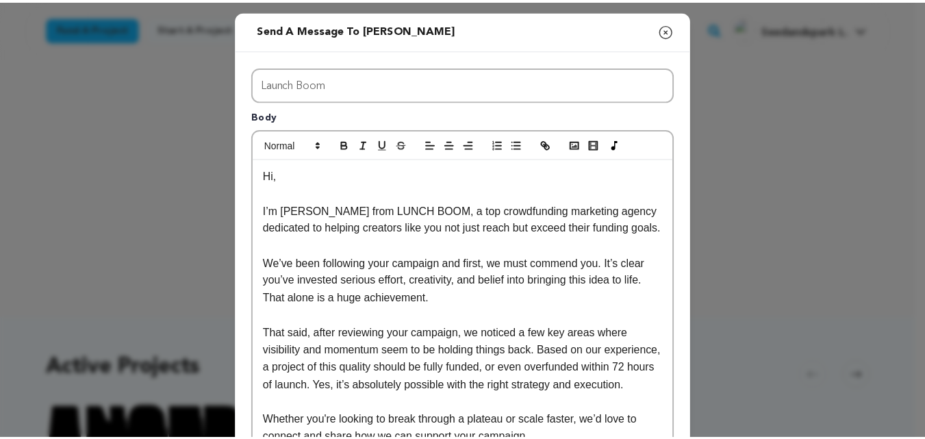
scroll to position [273, 0]
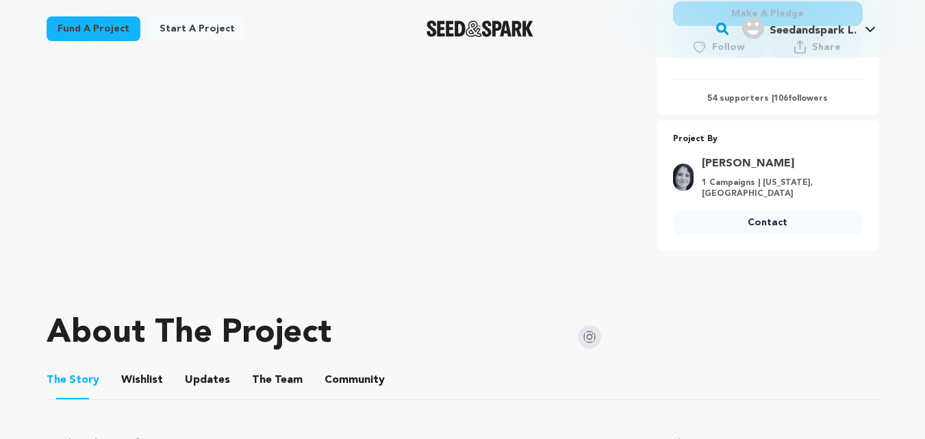
scroll to position [449, 0]
click at [733, 227] on link "Contact" at bounding box center [768, 222] width 190 height 25
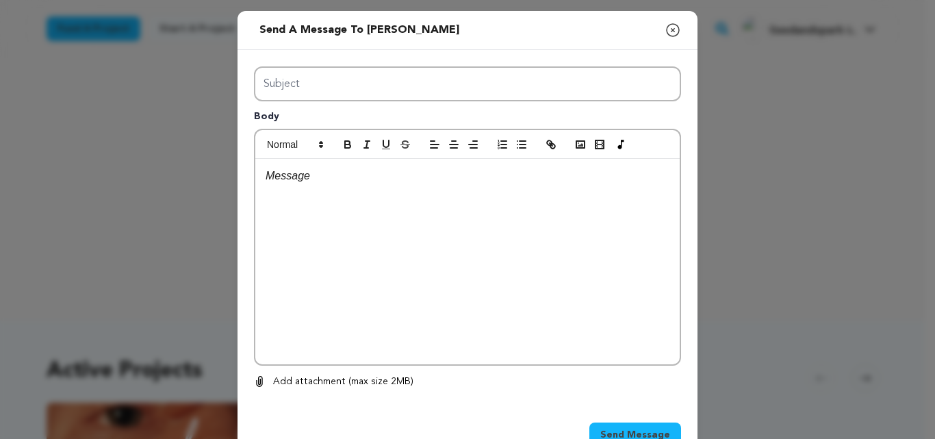
type input "Launch Boom"
click at [394, 262] on div at bounding box center [467, 261] width 424 height 205
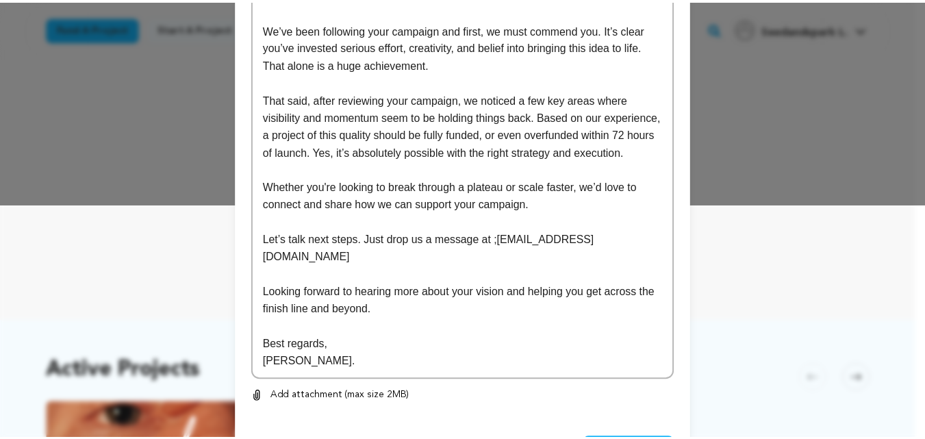
scroll to position [235, 0]
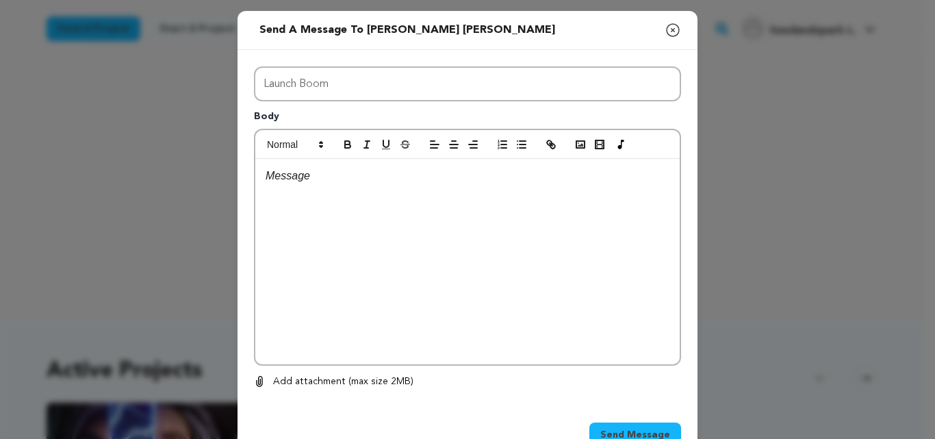
click at [390, 275] on div at bounding box center [467, 261] width 424 height 205
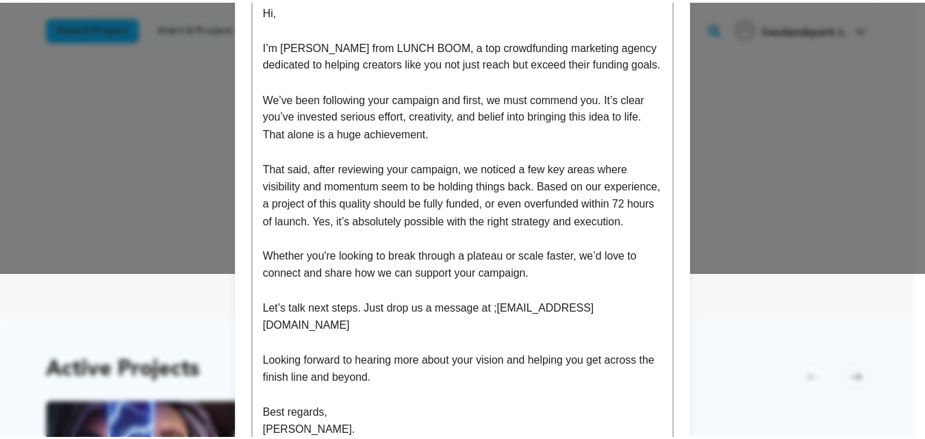
scroll to position [273, 0]
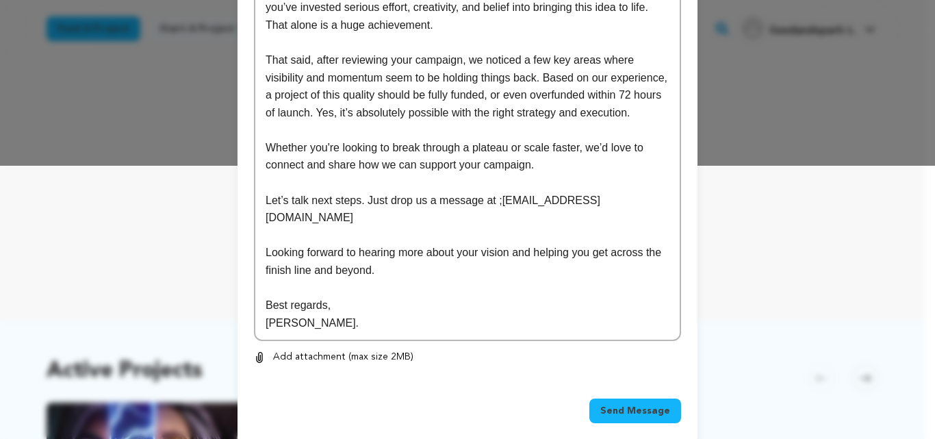
click at [659, 406] on div "Send Message" at bounding box center [467, 413] width 427 height 30
click at [655, 401] on button "Send Message" at bounding box center [635, 410] width 92 height 25
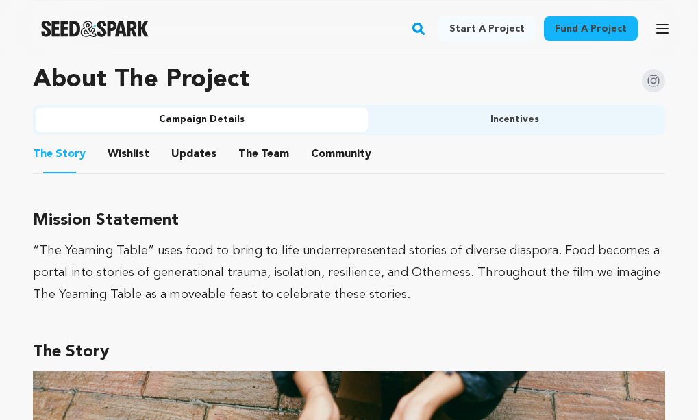
scroll to position [860, 0]
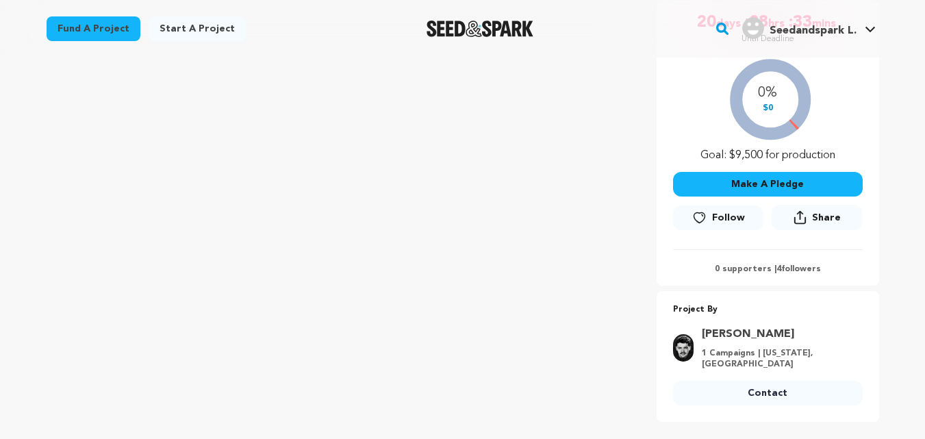
scroll to position [308, 0]
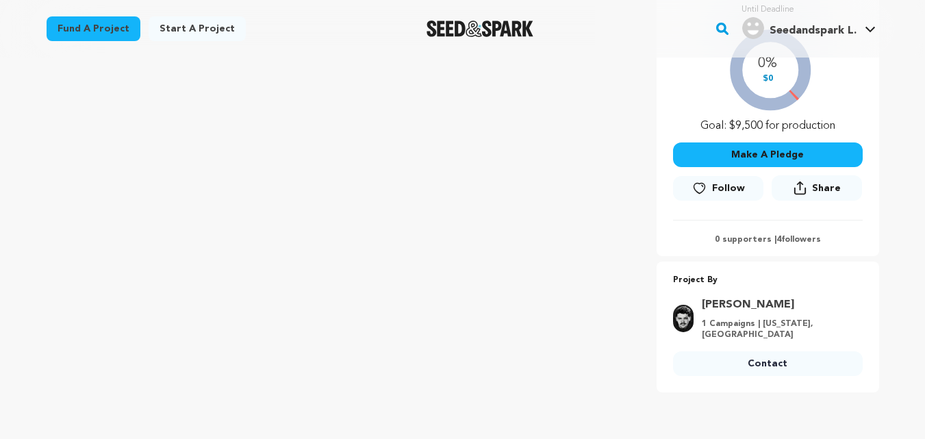
click at [778, 366] on link "Contact" at bounding box center [768, 363] width 190 height 25
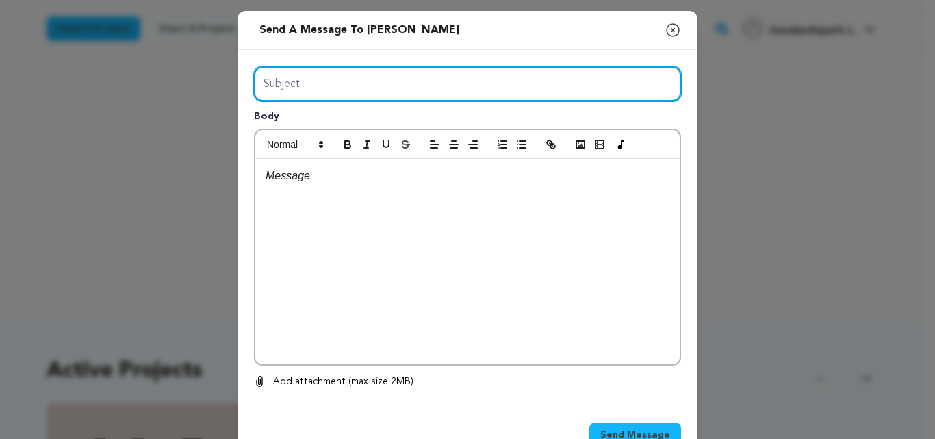
click at [524, 84] on input "Subject" at bounding box center [467, 83] width 427 height 35
type input "Launch Boom"
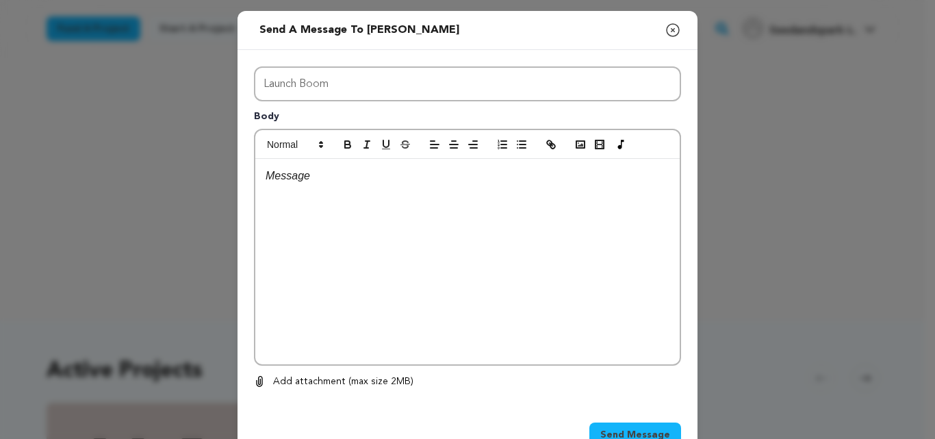
click at [374, 290] on div at bounding box center [467, 261] width 424 height 205
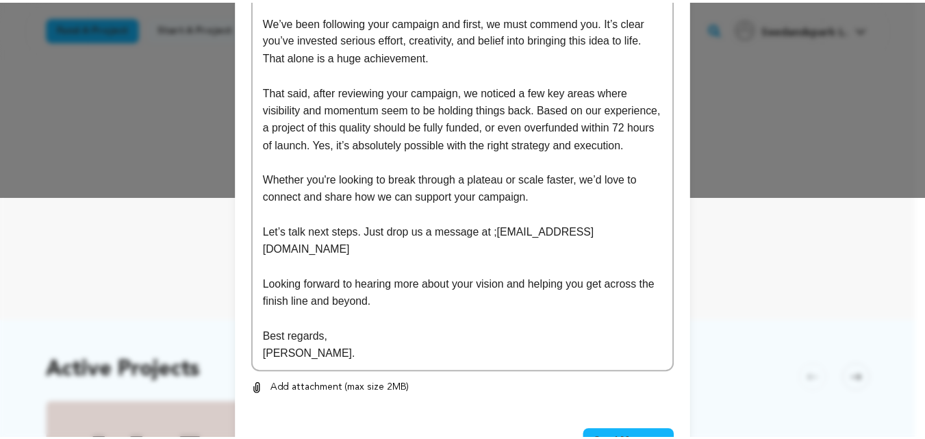
scroll to position [273, 0]
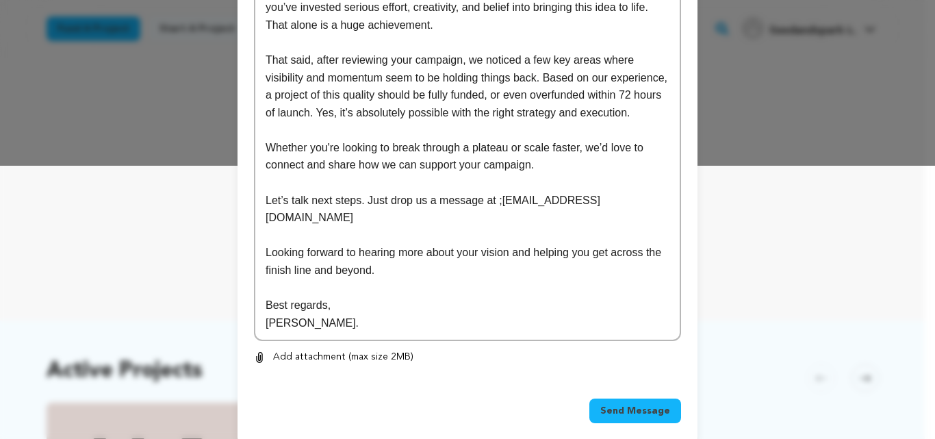
click at [636, 404] on span "Send Message" at bounding box center [635, 411] width 70 height 14
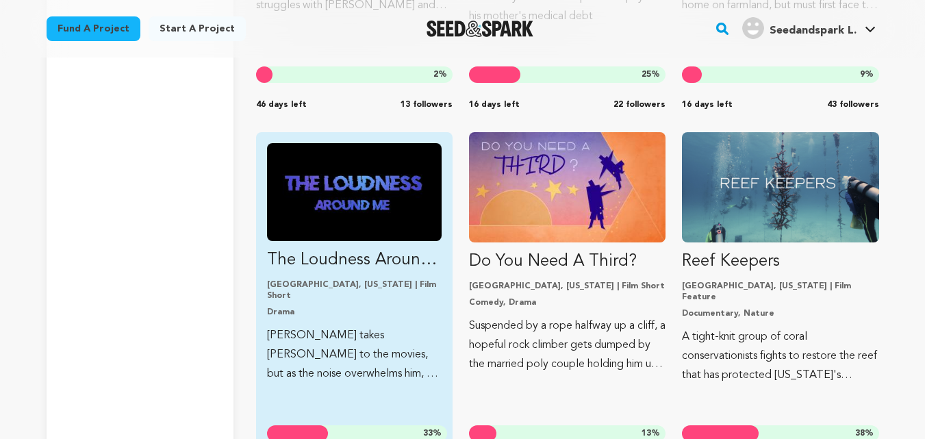
scroll to position [9922, 0]
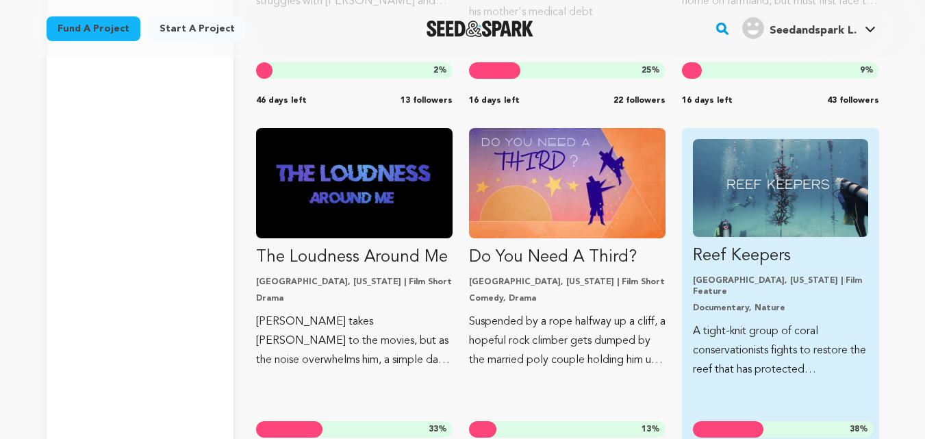
click at [726, 145] on img "Fund Reef Keepers" at bounding box center [780, 188] width 175 height 98
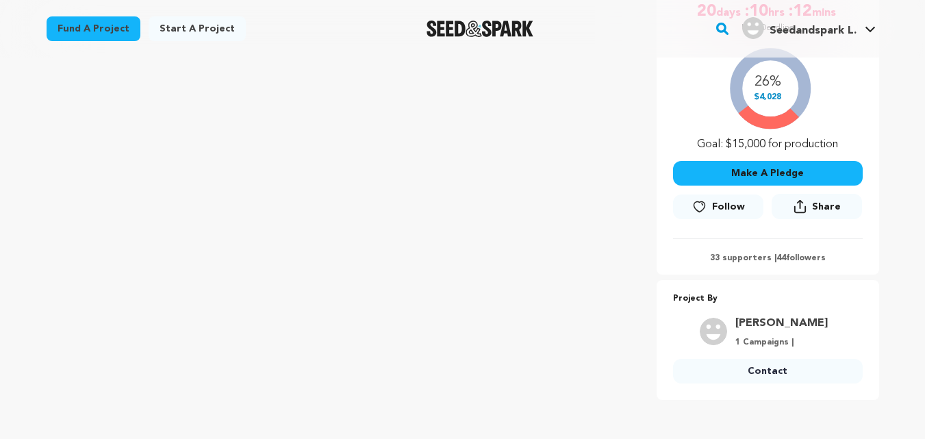
scroll to position [295, 0]
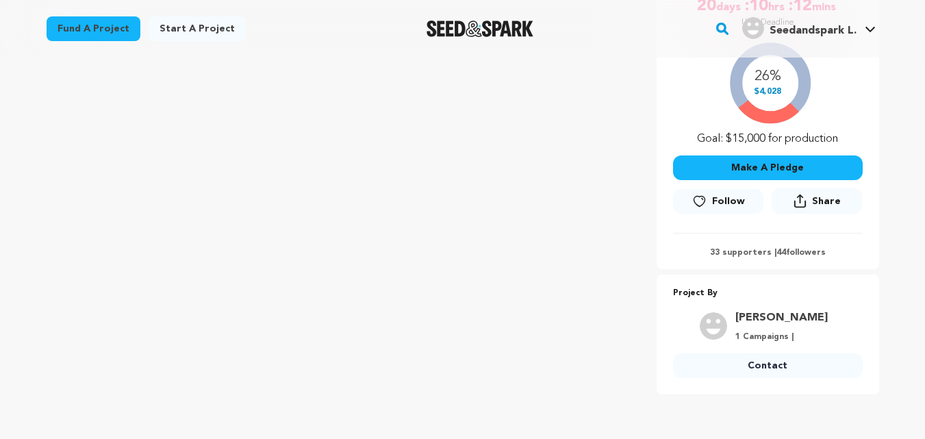
click at [783, 376] on link "Contact" at bounding box center [768, 365] width 190 height 25
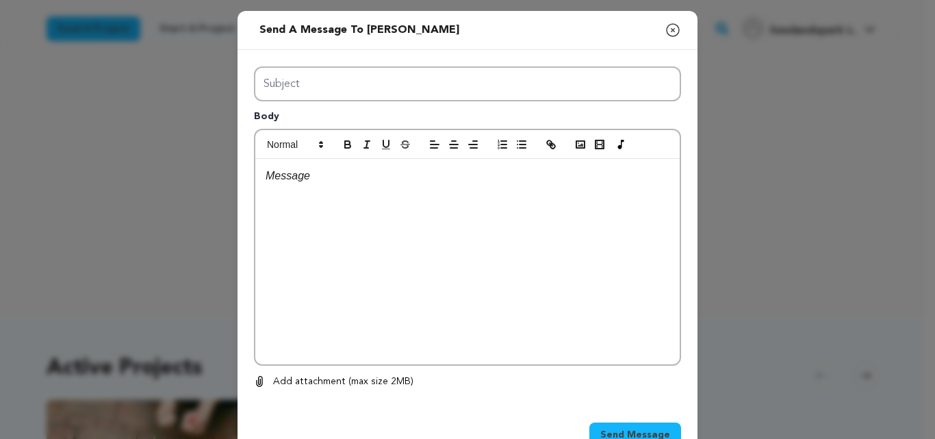
drag, startPoint x: 363, startPoint y: 64, endPoint x: 363, endPoint y: 84, distance: 19.9
click at [363, 84] on div "Subject Body 0 % 0 % Remove" at bounding box center [468, 228] width 460 height 356
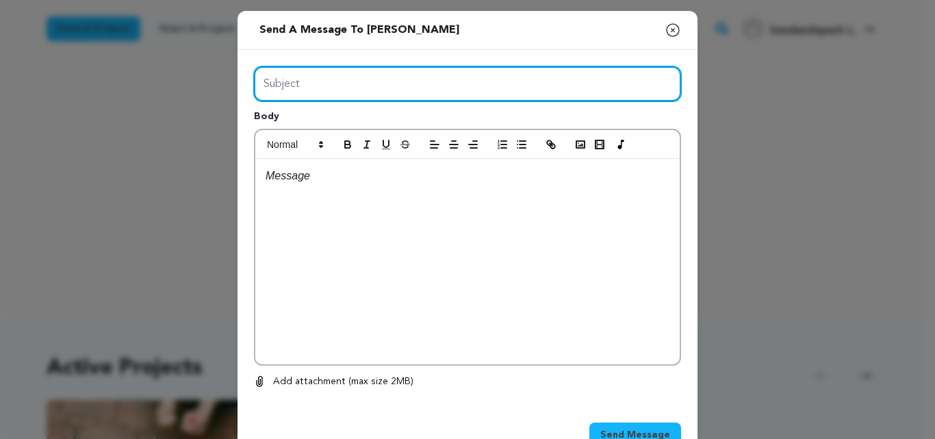
type input "Launch Boom"
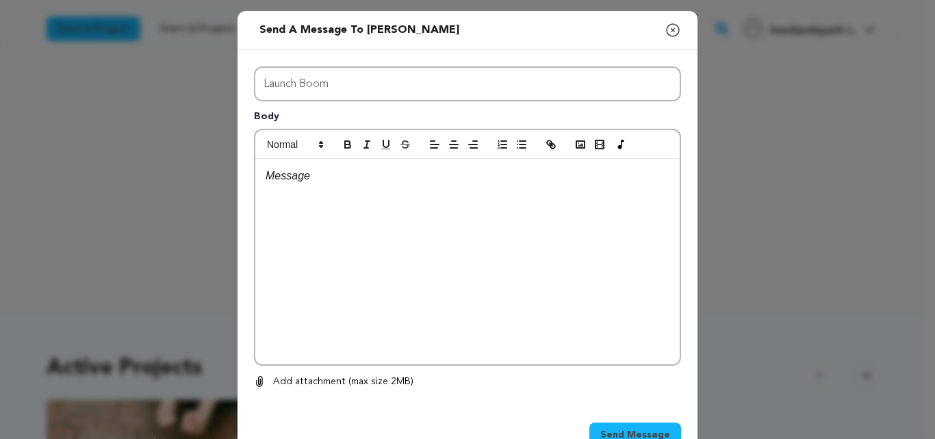
click at [395, 218] on div at bounding box center [467, 261] width 424 height 205
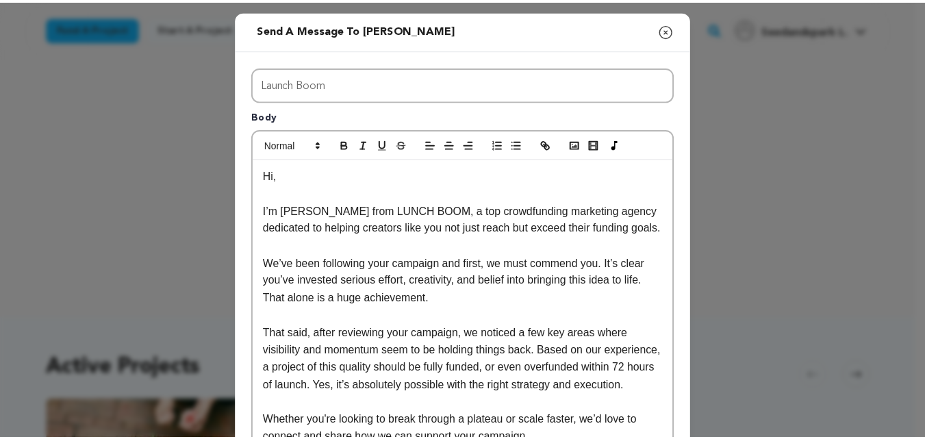
scroll to position [273, 0]
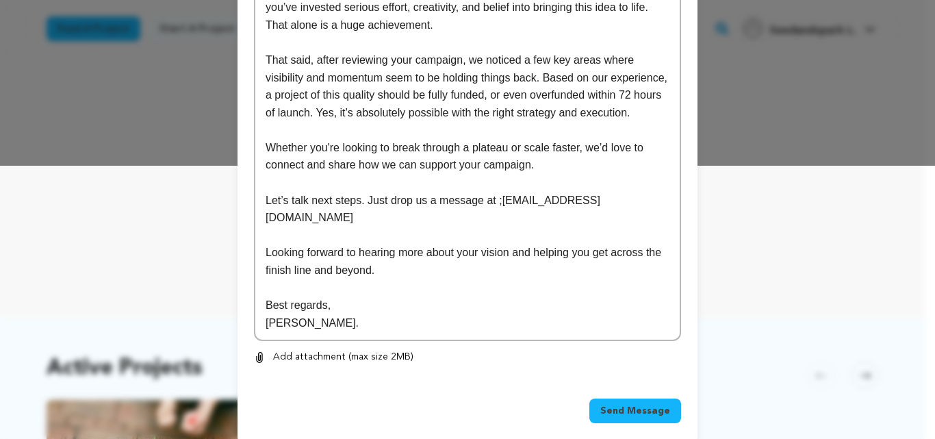
click at [630, 403] on button "Send Message" at bounding box center [635, 410] width 92 height 25
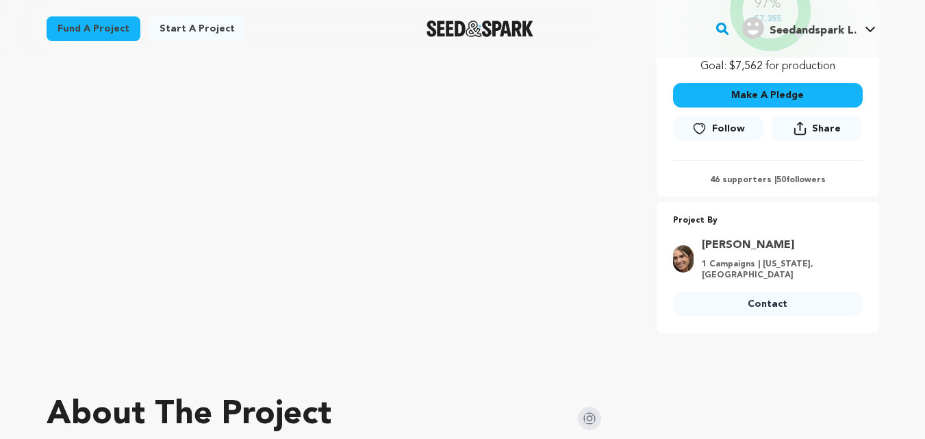
scroll to position [352, 0]
click at [752, 303] on link "Contact" at bounding box center [768, 303] width 190 height 25
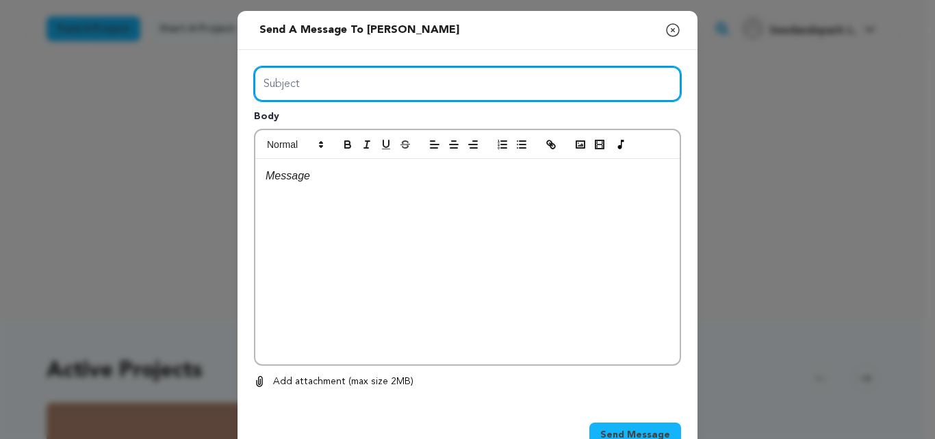
click at [461, 85] on input "Subject" at bounding box center [467, 83] width 427 height 35
type input "Launch Boom"
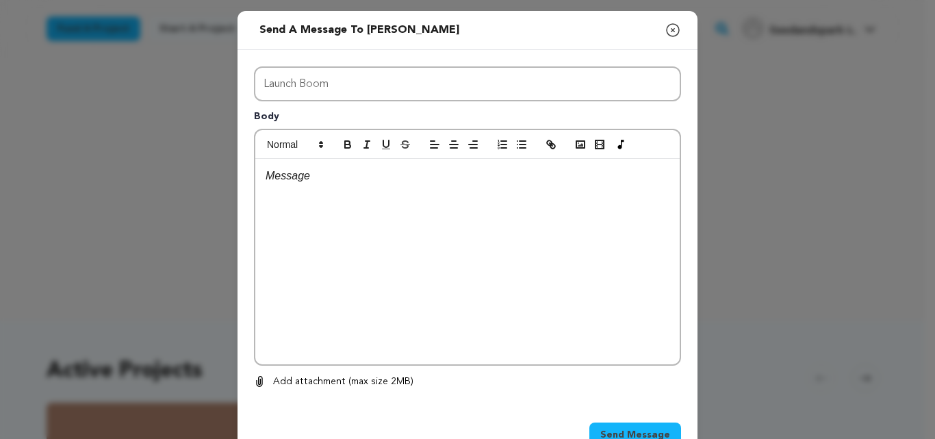
click at [417, 216] on div at bounding box center [467, 261] width 424 height 205
paste div
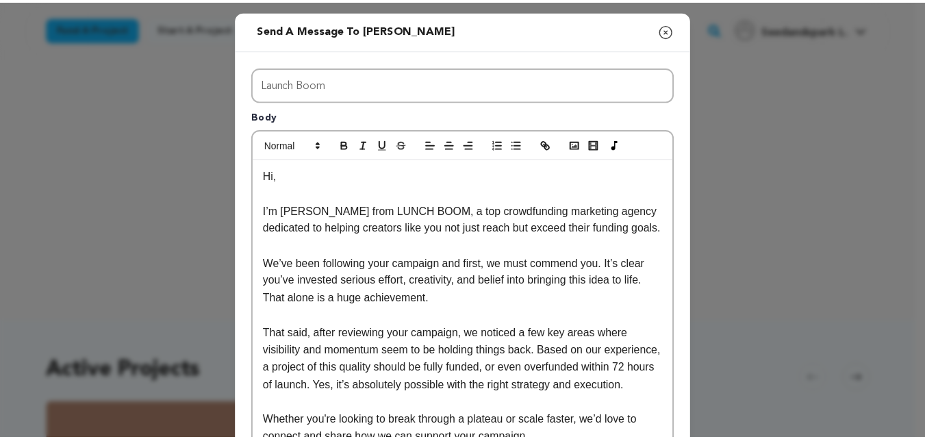
scroll to position [273, 0]
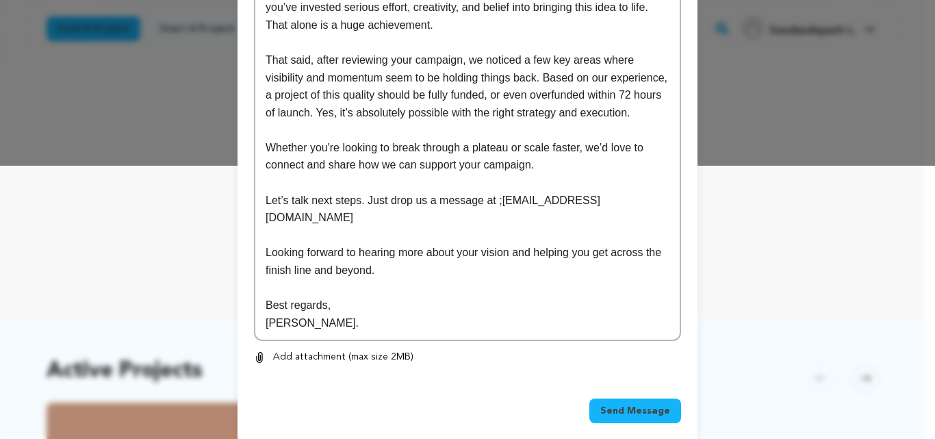
click at [643, 402] on button "Send Message" at bounding box center [635, 410] width 92 height 25
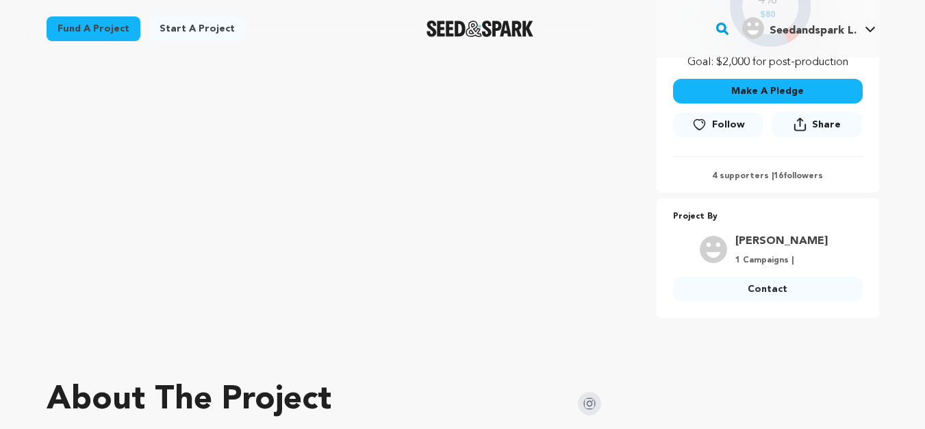
scroll to position [377, 0]
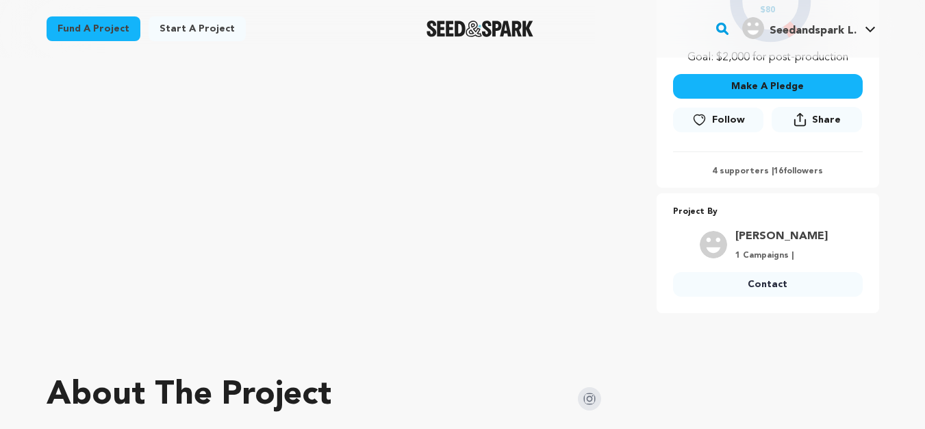
click at [727, 279] on link "Contact" at bounding box center [768, 284] width 190 height 25
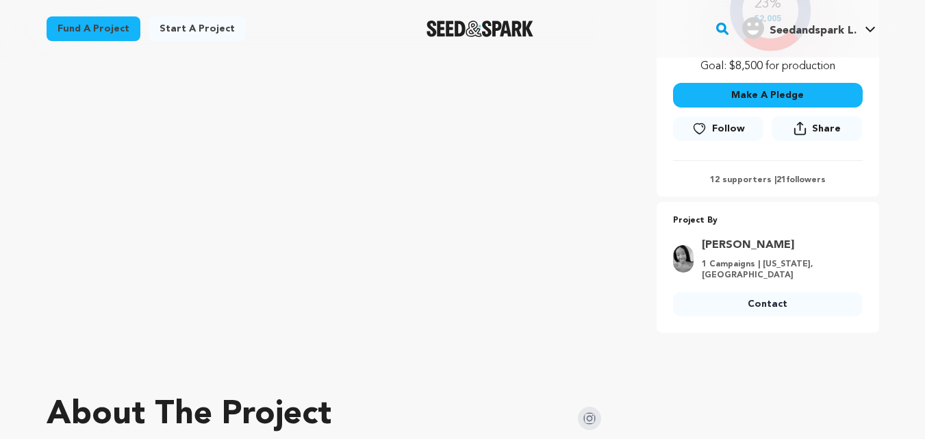
scroll to position [379, 0]
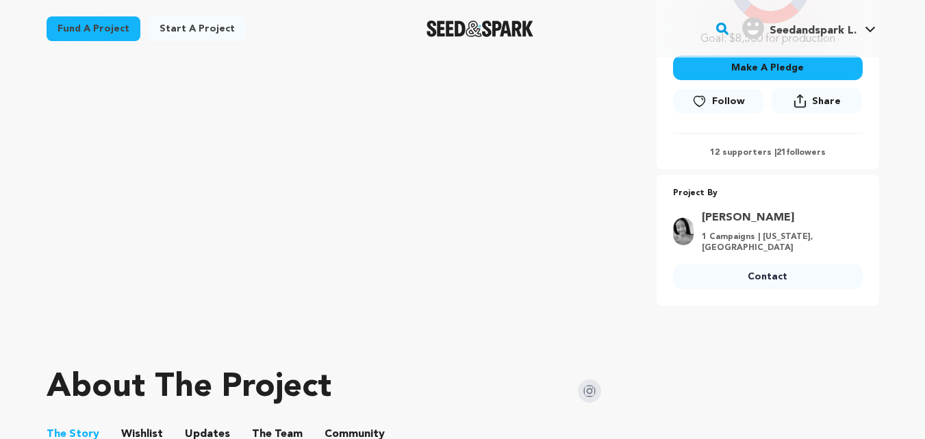
click at [756, 265] on link "Contact" at bounding box center [768, 276] width 190 height 25
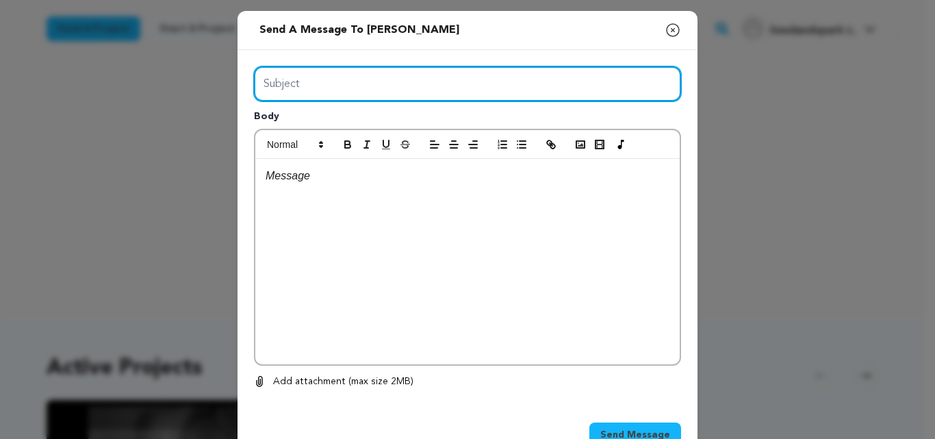
drag, startPoint x: 414, startPoint y: 88, endPoint x: 372, endPoint y: 132, distance: 60.1
click at [372, 132] on div "Subject Body 0 % 0 %" at bounding box center [467, 227] width 427 height 323
type input "Launch Boom"
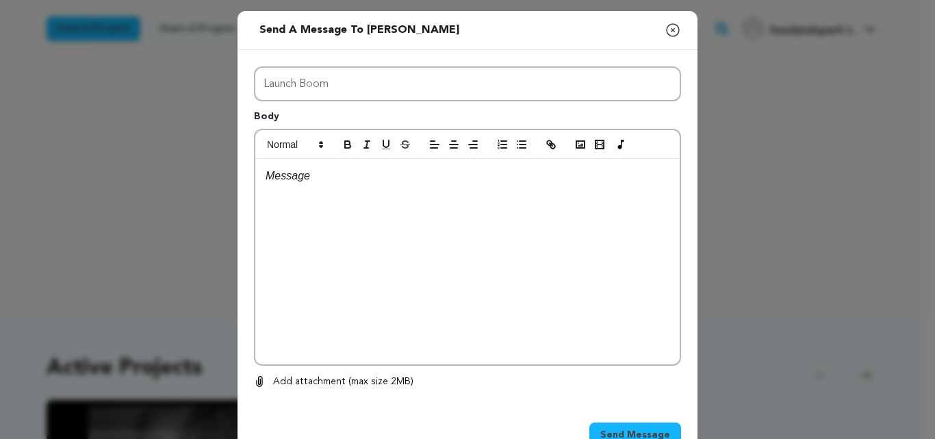
click at [416, 291] on div at bounding box center [467, 261] width 424 height 205
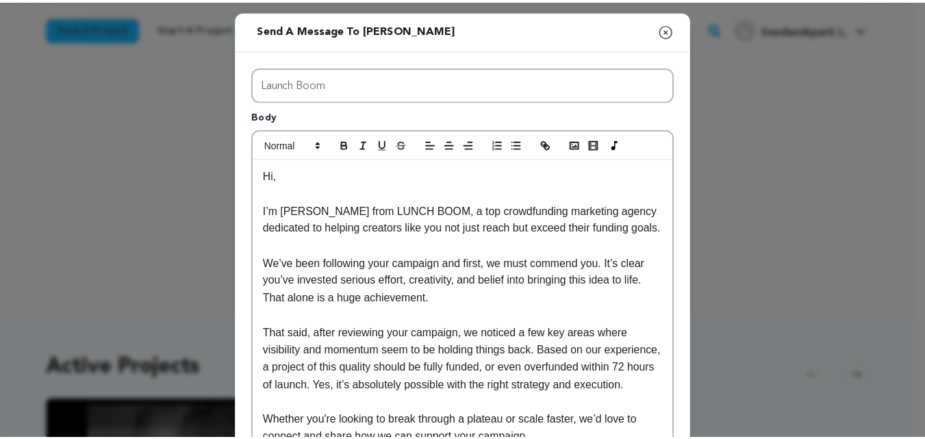
scroll to position [273, 0]
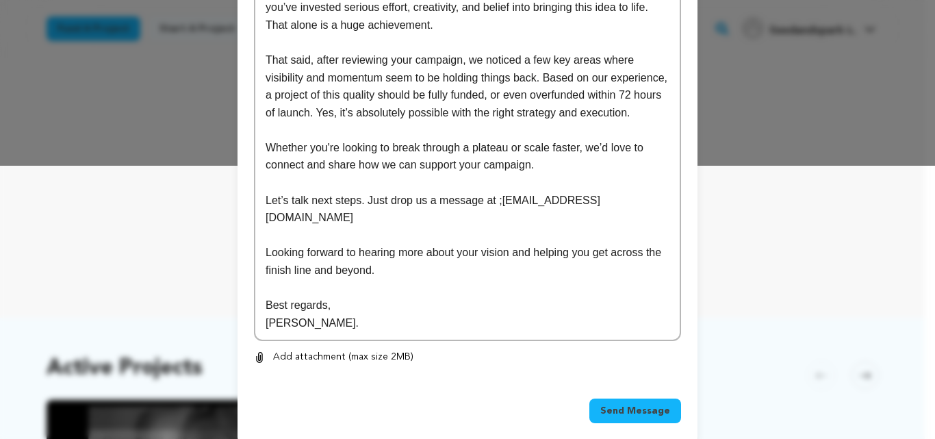
click at [655, 402] on div "Send Message" at bounding box center [467, 413] width 427 height 30
click at [655, 402] on button "Send Message" at bounding box center [635, 410] width 92 height 25
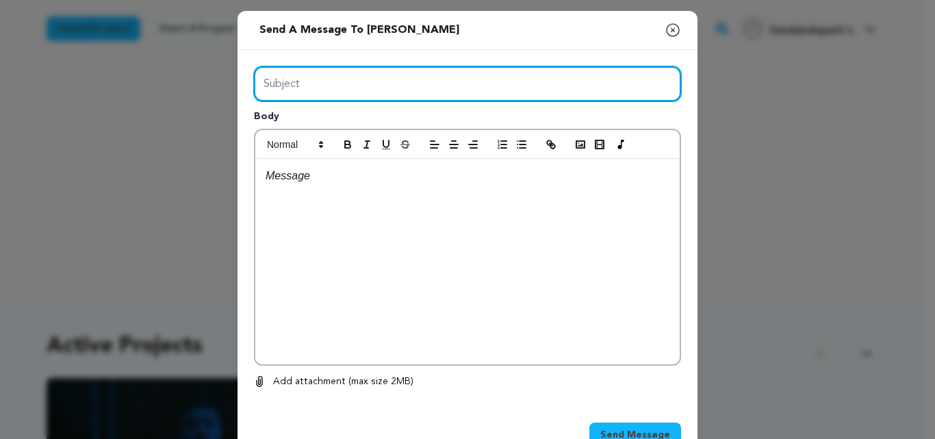
drag, startPoint x: 443, startPoint y: 84, endPoint x: 361, endPoint y: 118, distance: 88.6
click at [361, 118] on div "Subject Body 0 % 0 %" at bounding box center [467, 227] width 427 height 323
type input "Launch Boom"
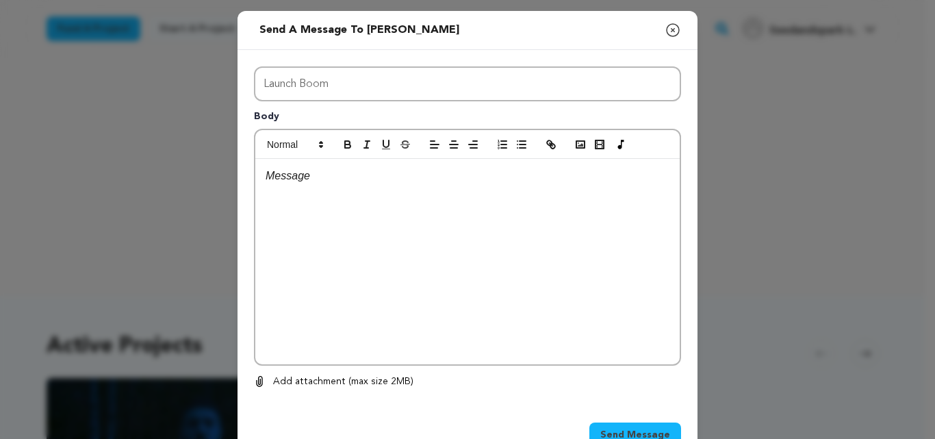
click at [361, 249] on div at bounding box center [467, 261] width 424 height 205
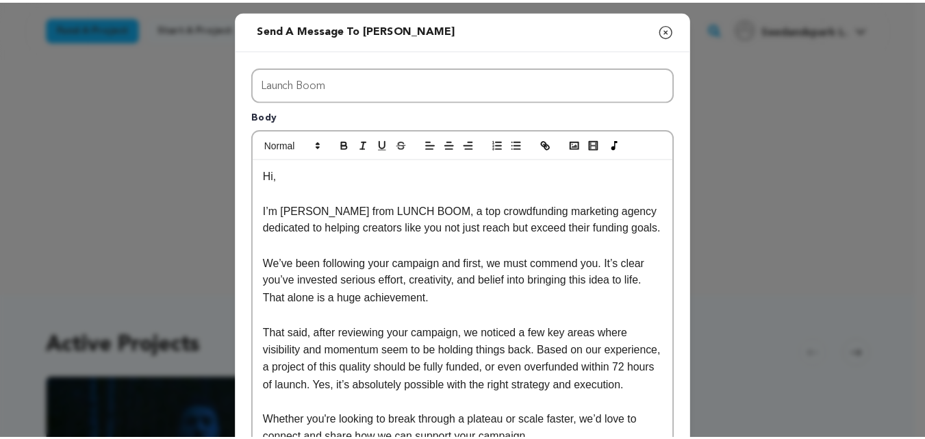
scroll to position [273, 0]
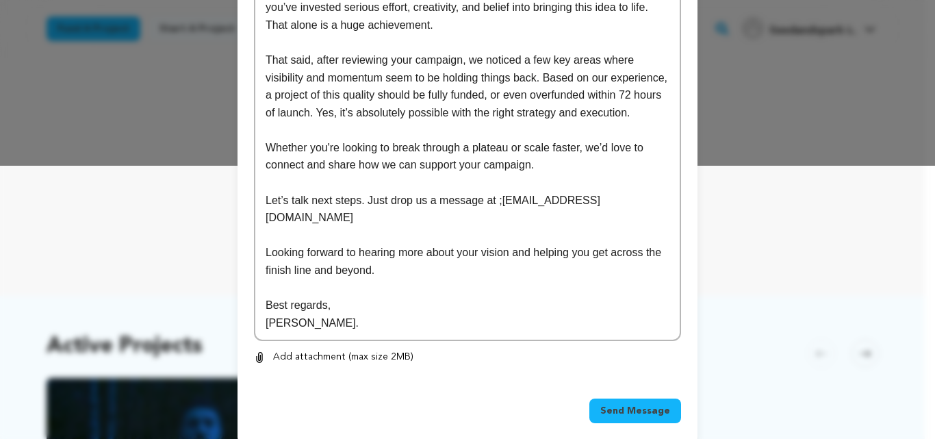
click at [638, 404] on span "Send Message" at bounding box center [635, 411] width 70 height 14
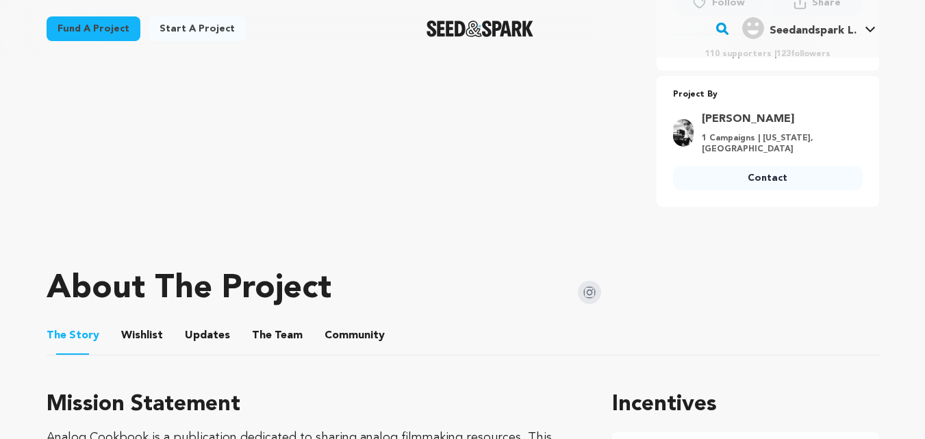
scroll to position [530, 0]
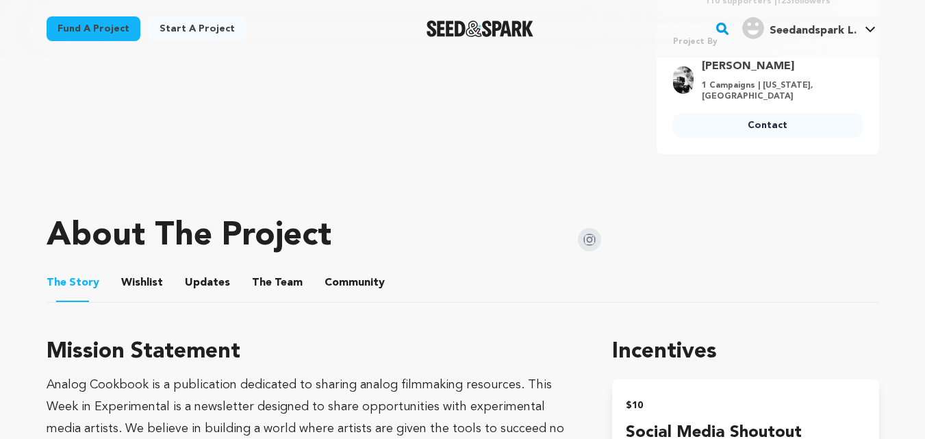
click at [796, 115] on link "Contact" at bounding box center [768, 125] width 190 height 25
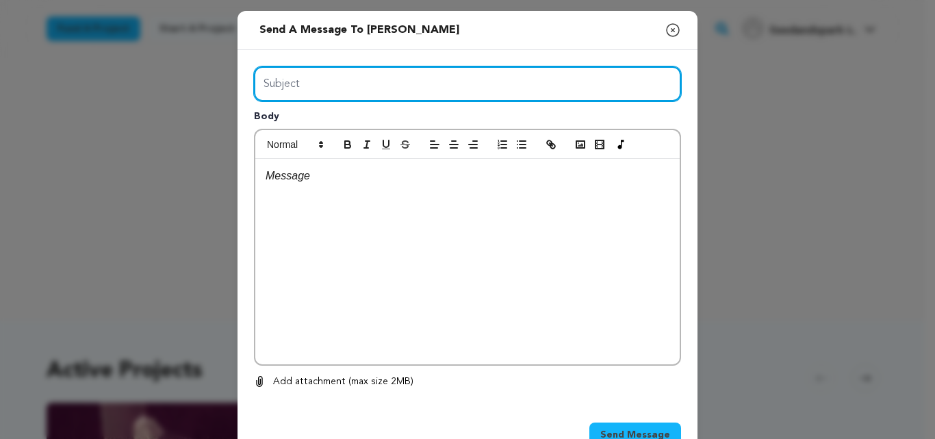
click at [370, 97] on input "Subject" at bounding box center [467, 83] width 427 height 35
type input "Launch Boom"
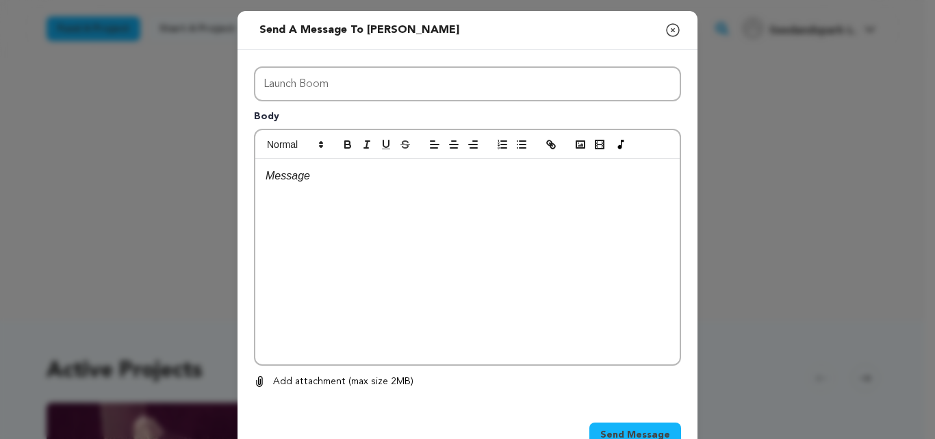
click at [394, 266] on div at bounding box center [467, 261] width 424 height 205
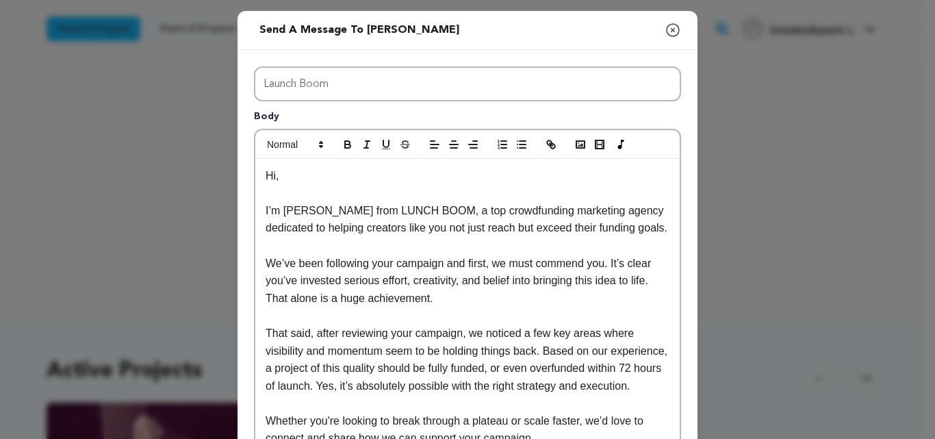
scroll to position [273, 0]
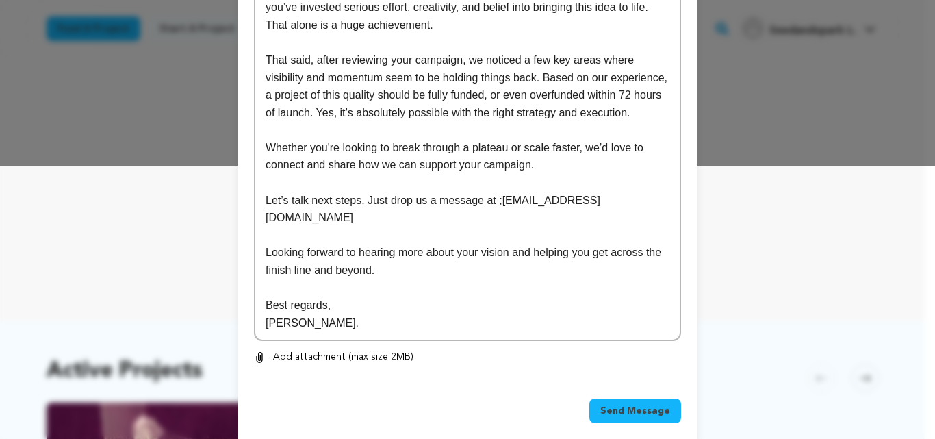
click at [631, 406] on div "Send Message" at bounding box center [467, 413] width 427 height 30
click at [632, 404] on span "Send Message" at bounding box center [635, 411] width 70 height 14
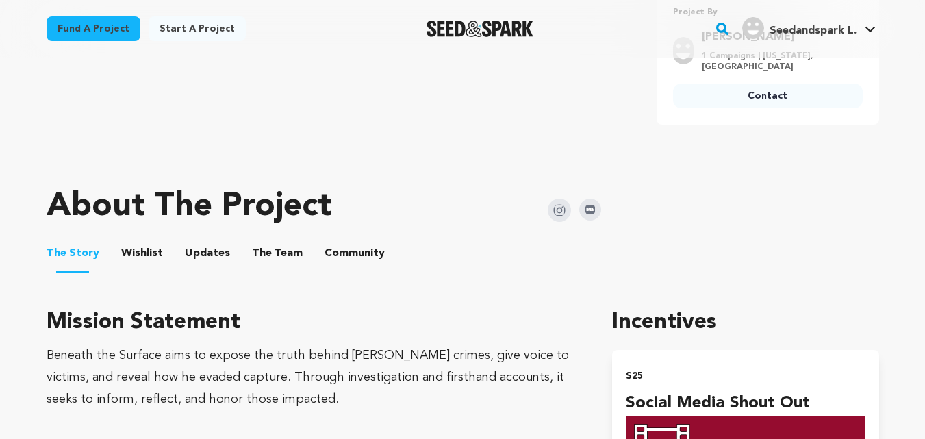
scroll to position [583, 0]
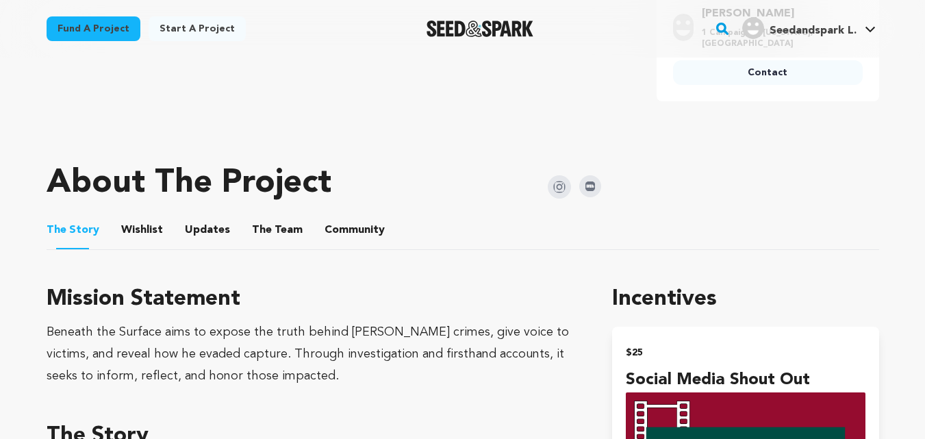
click at [763, 66] on link "Contact" at bounding box center [768, 72] width 190 height 25
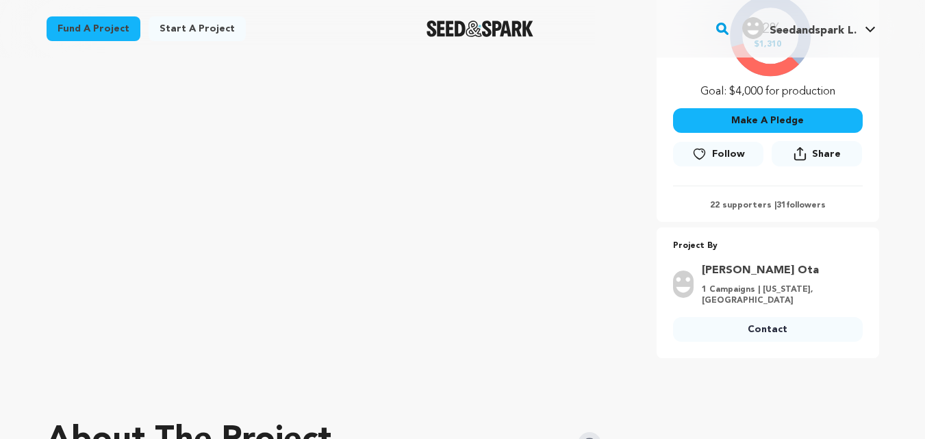
scroll to position [342, 0]
click at [728, 335] on link "Contact" at bounding box center [768, 329] width 190 height 25
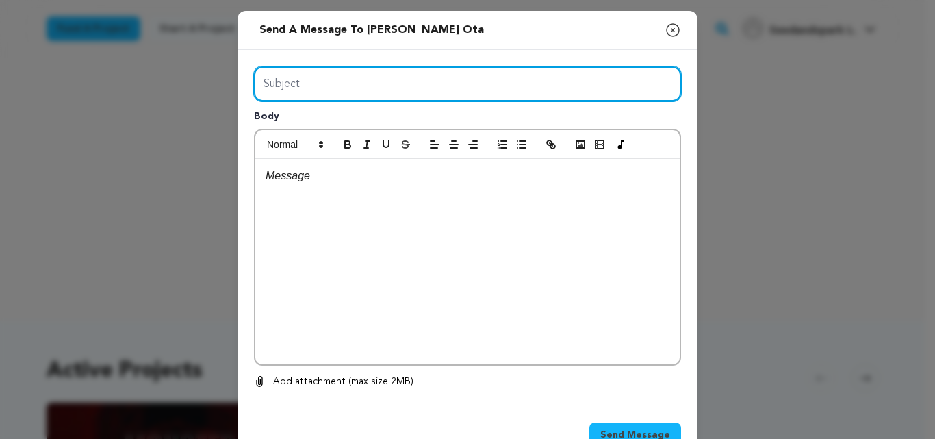
click at [366, 101] on input "Subject" at bounding box center [467, 83] width 427 height 35
drag, startPoint x: 366, startPoint y: 101, endPoint x: 362, endPoint y: 113, distance: 13.0
click at [362, 113] on div "Subject Body 0 % 0 %" at bounding box center [467, 227] width 427 height 323
type input "Launch Boom"
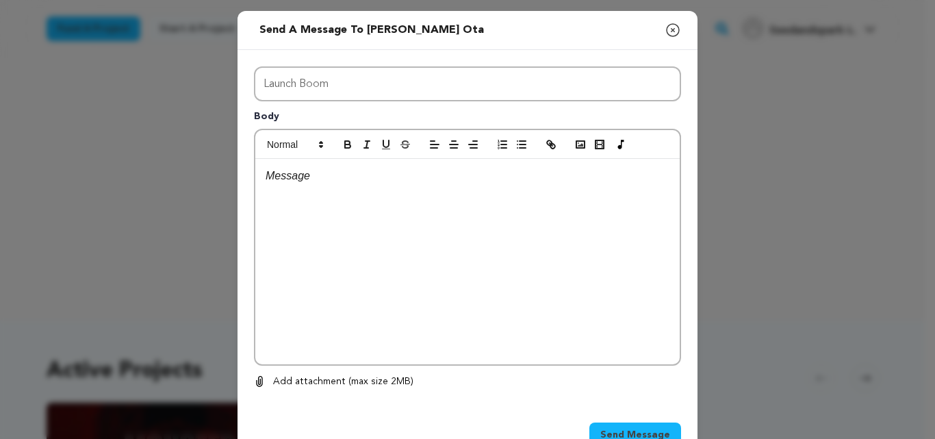
click at [405, 210] on div at bounding box center [467, 261] width 424 height 205
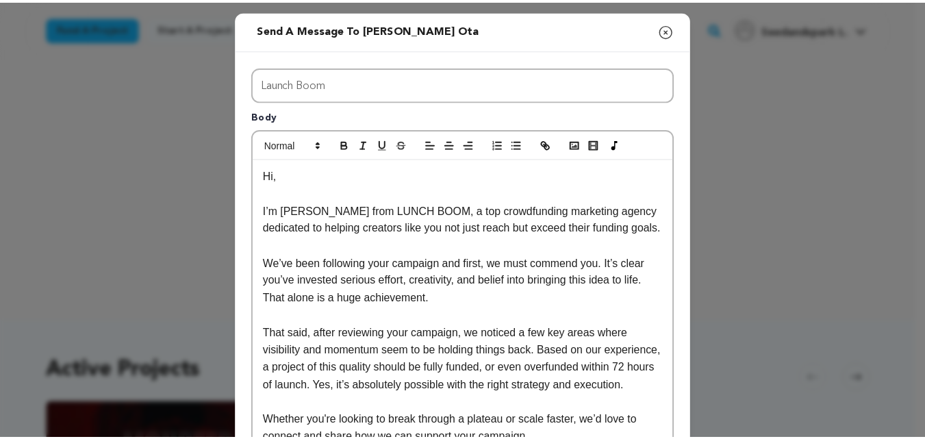
scroll to position [273, 0]
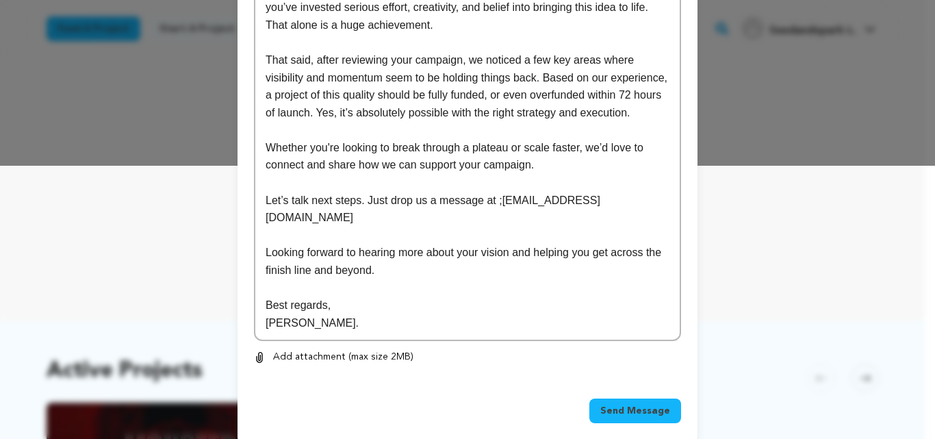
click at [645, 404] on span "Send Message" at bounding box center [635, 411] width 70 height 14
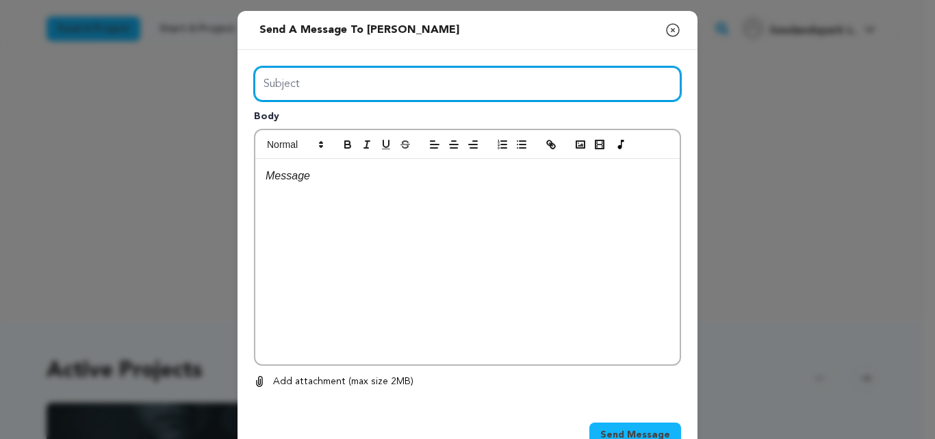
click at [422, 72] on input "Subject" at bounding box center [467, 83] width 427 height 35
type input "Launch Boom"
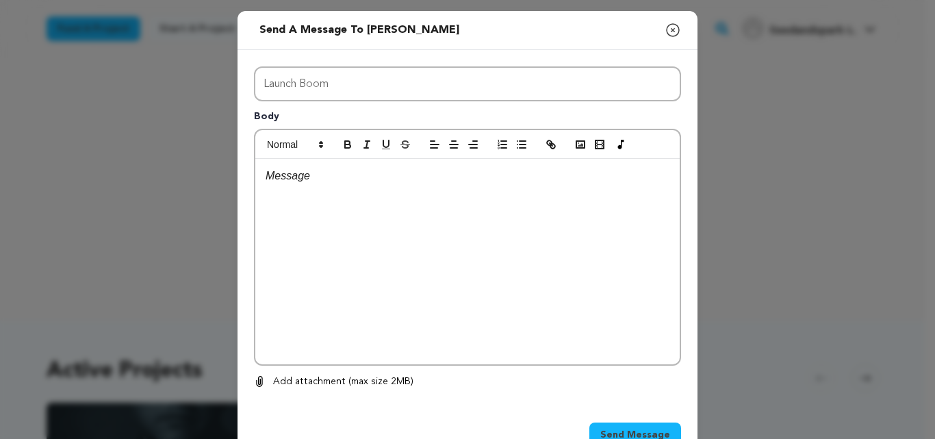
click at [435, 285] on div at bounding box center [467, 261] width 424 height 205
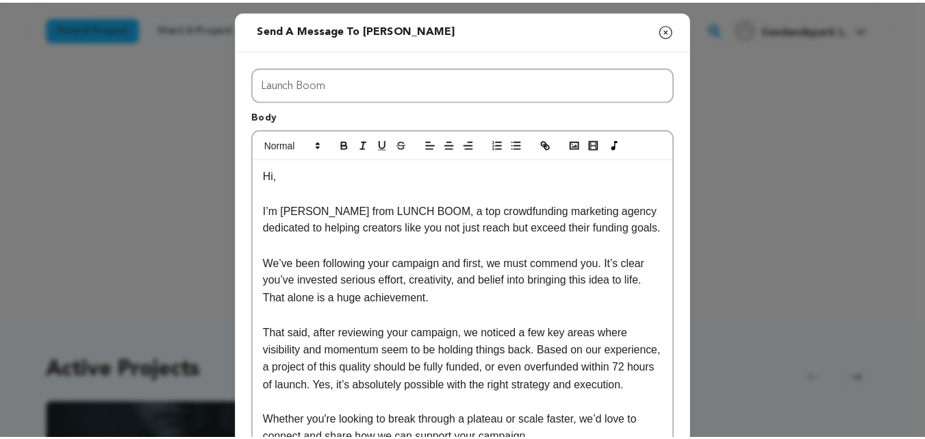
scroll to position [273, 0]
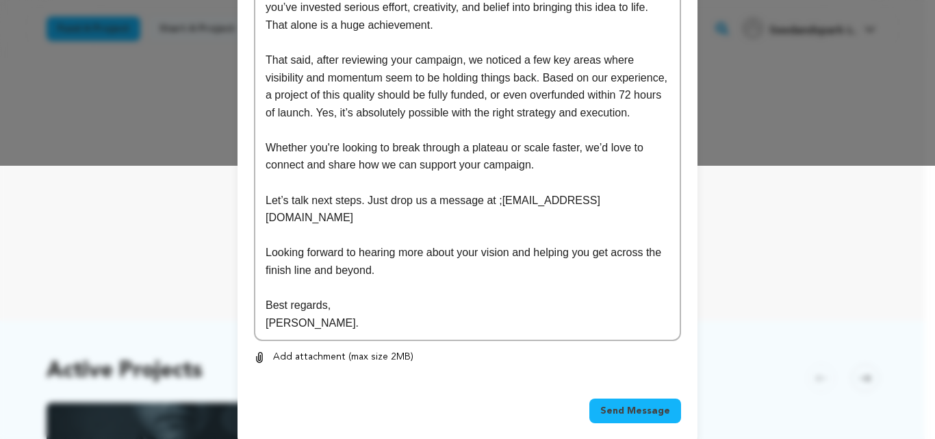
drag, startPoint x: 659, startPoint y: 405, endPoint x: 607, endPoint y: 231, distance: 180.9
click at [607, 231] on div "Send a message to [PERSON_NAME] Close modal Subject Launch Boom Body Hi, I’m [P…" at bounding box center [468, 91] width 460 height 707
click at [626, 404] on span "Send Message" at bounding box center [635, 411] width 70 height 14
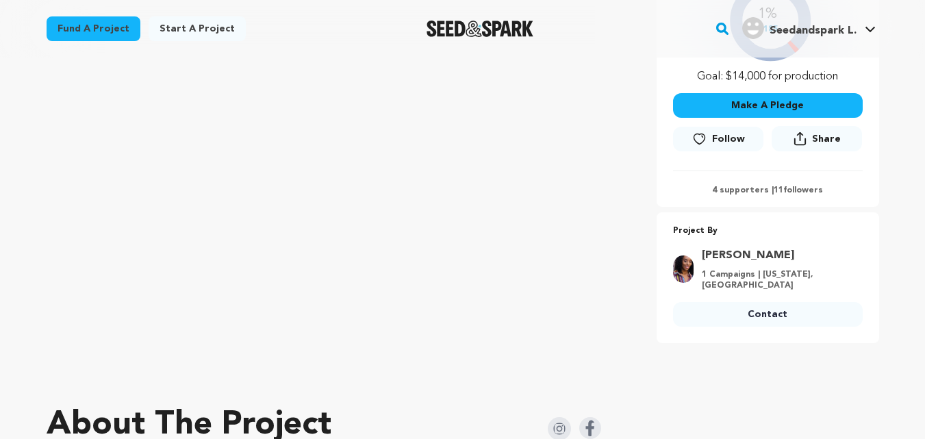
scroll to position [358, 0]
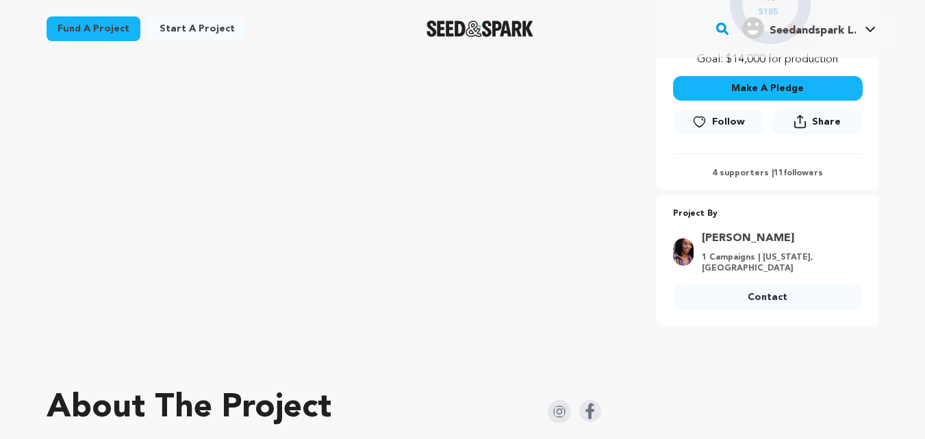
click at [735, 285] on link "Contact" at bounding box center [768, 297] width 190 height 25
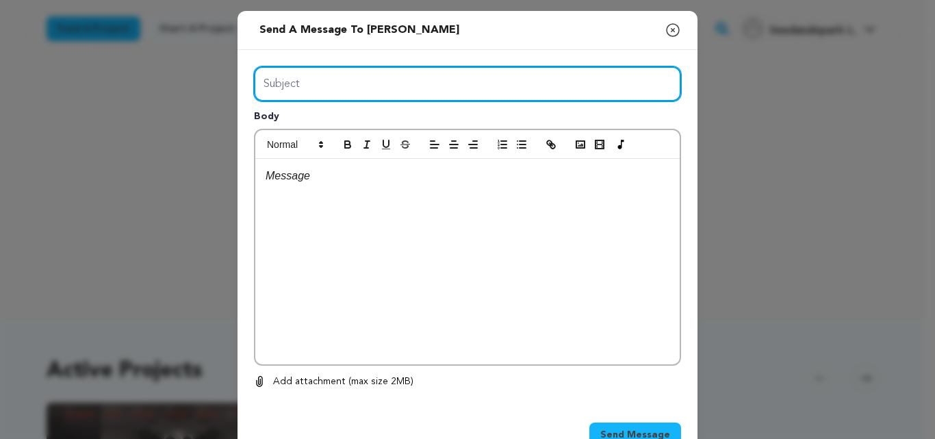
drag, startPoint x: 381, startPoint y: 87, endPoint x: 361, endPoint y: 124, distance: 42.0
click at [361, 124] on div "Subject Body 0 % 0 %" at bounding box center [467, 227] width 427 height 323
type input "Launch Boom"
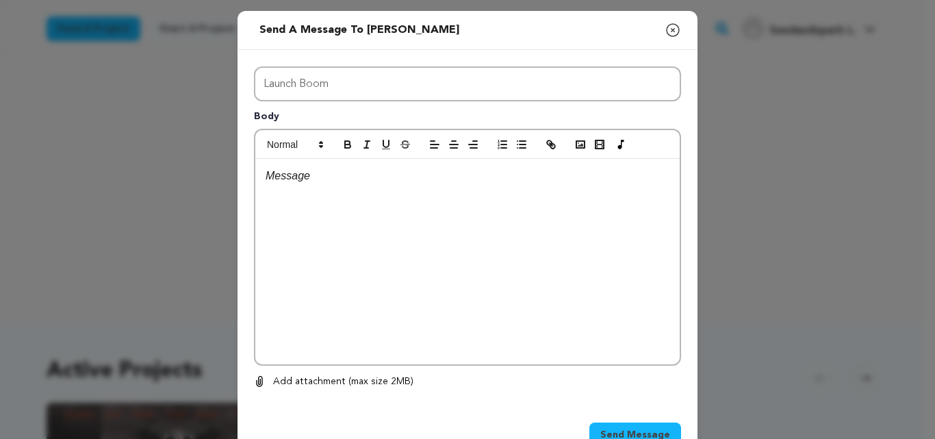
click at [407, 269] on div at bounding box center [467, 261] width 424 height 205
paste div
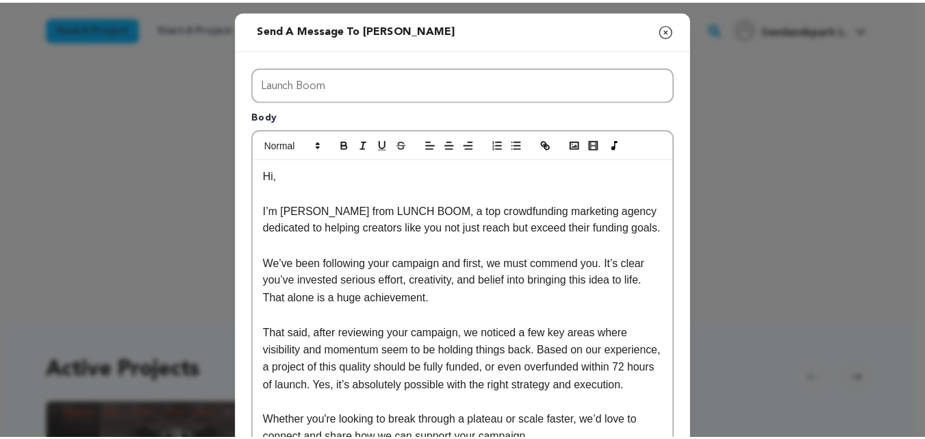
scroll to position [273, 0]
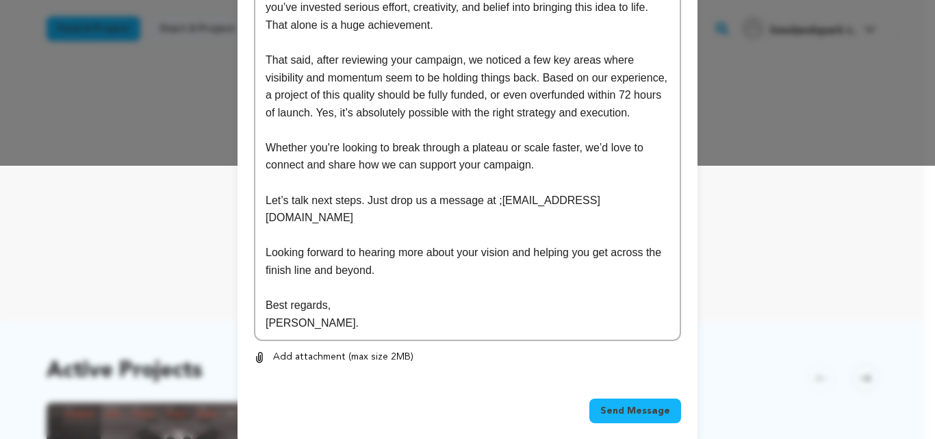
click at [613, 404] on span "Send Message" at bounding box center [635, 411] width 70 height 14
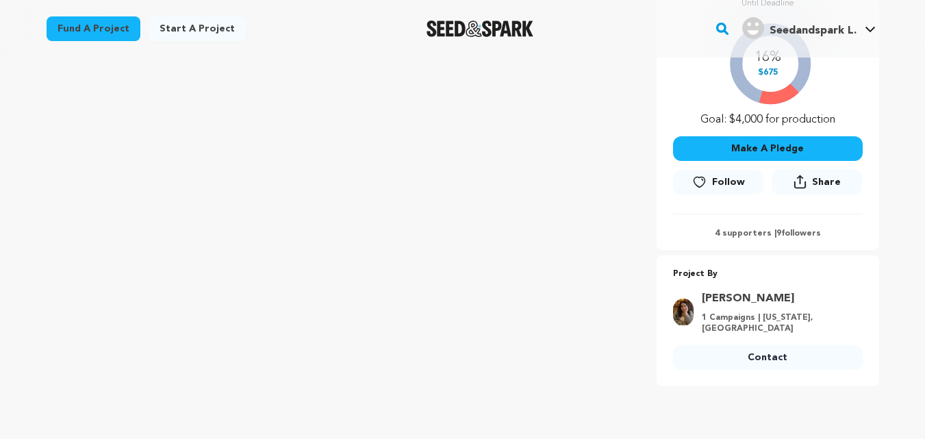
scroll to position [383, 0]
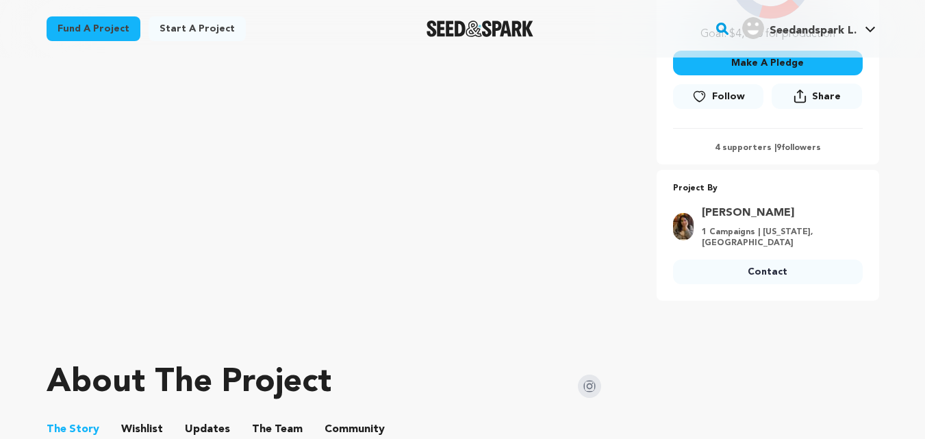
click at [740, 266] on link "Contact" at bounding box center [768, 271] width 190 height 25
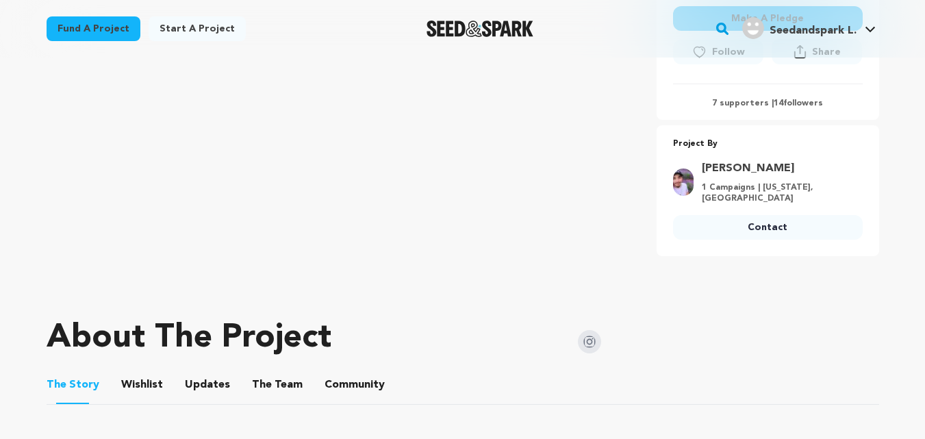
scroll to position [559, 0]
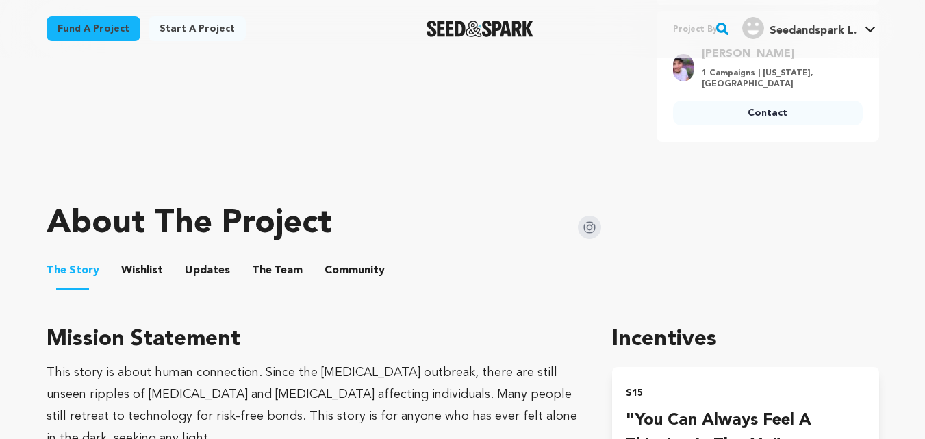
click at [723, 101] on link "Contact" at bounding box center [768, 113] width 190 height 25
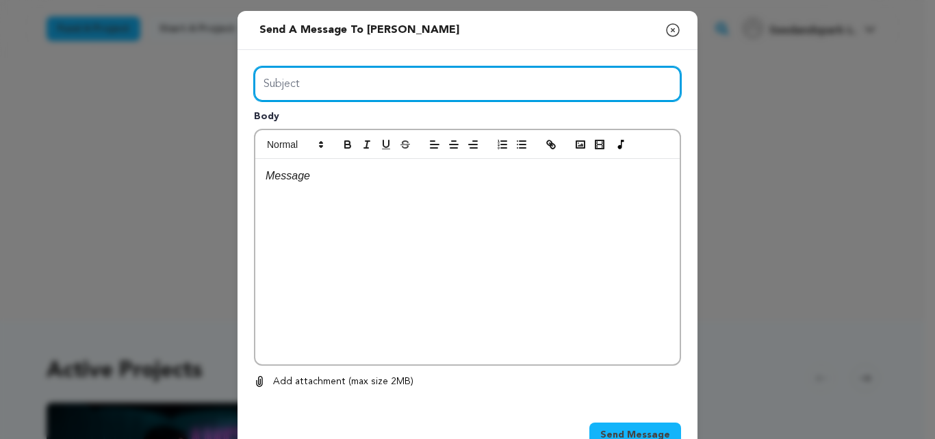
drag, startPoint x: 433, startPoint y: 92, endPoint x: 382, endPoint y: 119, distance: 57.6
click at [382, 119] on div "Subject Body 0 % 0 %" at bounding box center [467, 227] width 427 height 323
type input "Launch Boom"
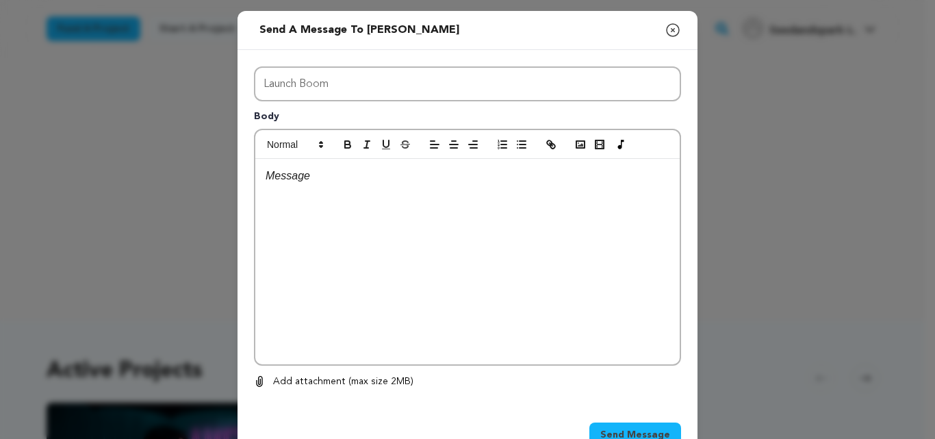
click at [431, 265] on div at bounding box center [467, 261] width 424 height 205
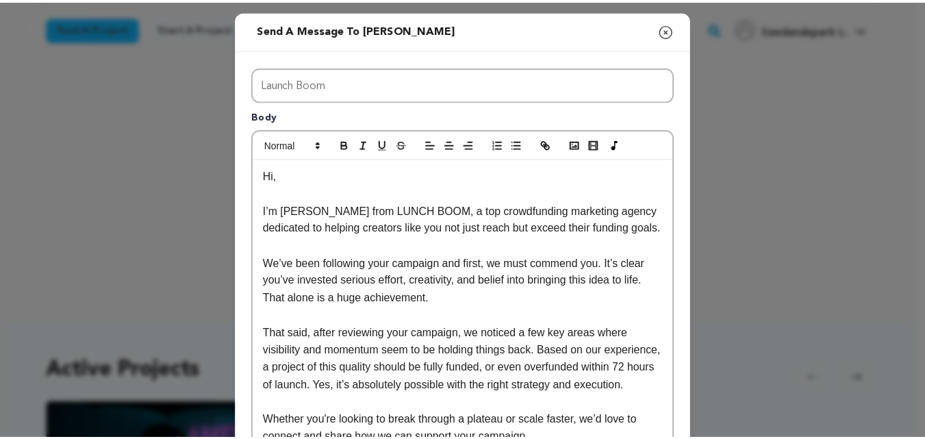
scroll to position [273, 0]
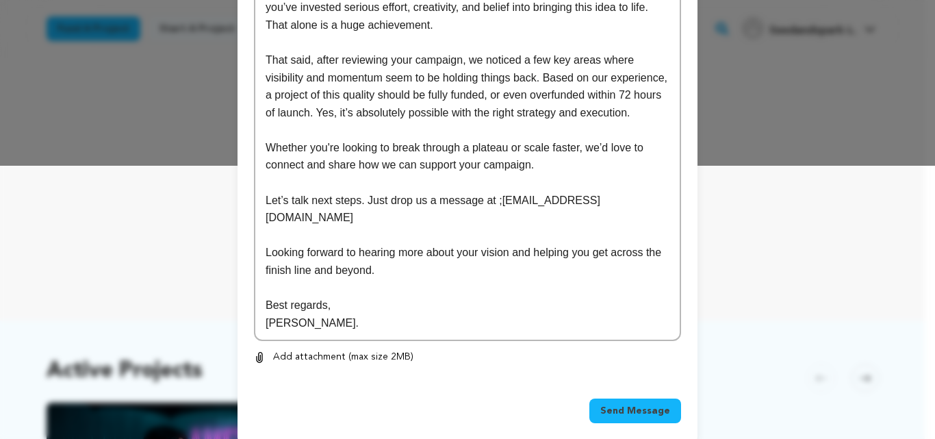
click at [628, 404] on span "Send Message" at bounding box center [635, 411] width 70 height 14
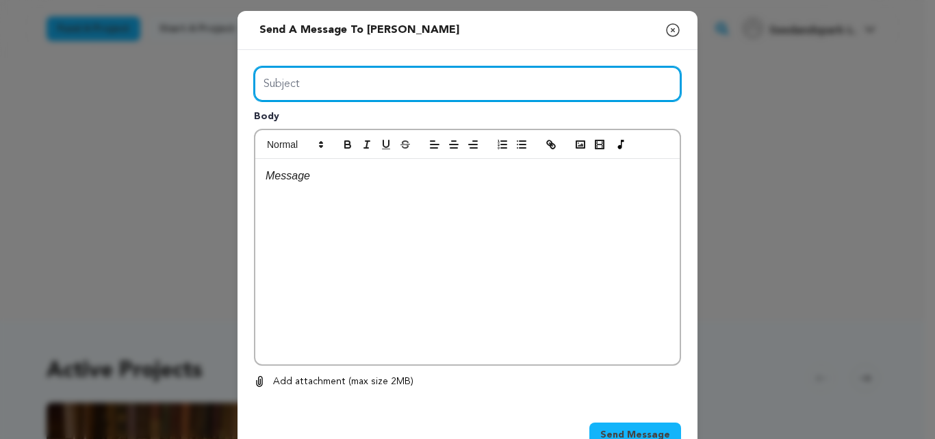
drag, startPoint x: 336, startPoint y: 77, endPoint x: 351, endPoint y: 128, distance: 52.7
click at [351, 128] on div "Subject Body 0 % 0 %" at bounding box center [467, 227] width 427 height 323
type input "Launch Boom"
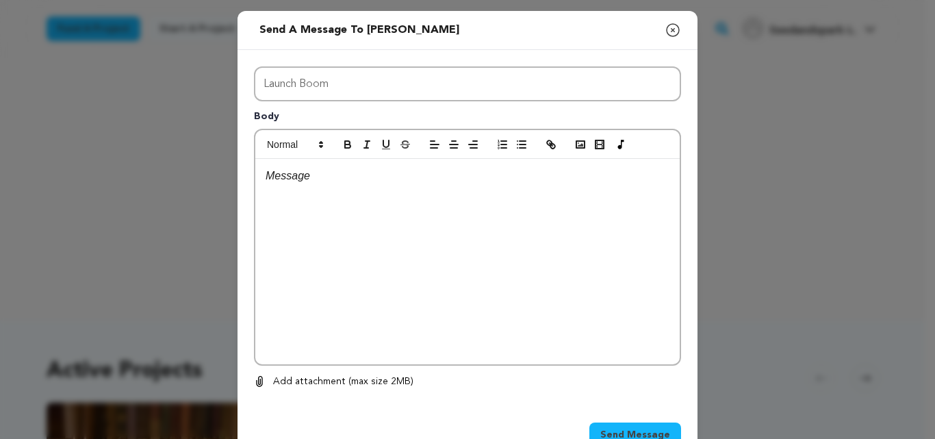
click at [382, 251] on div at bounding box center [467, 261] width 424 height 205
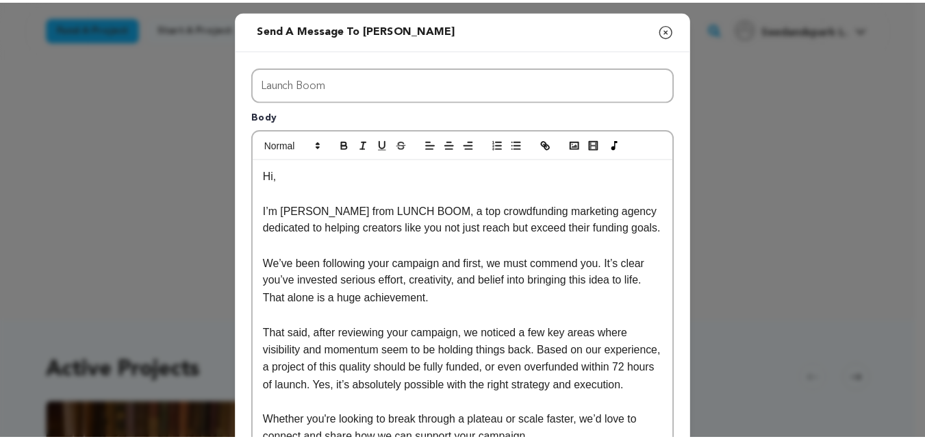
scroll to position [273, 0]
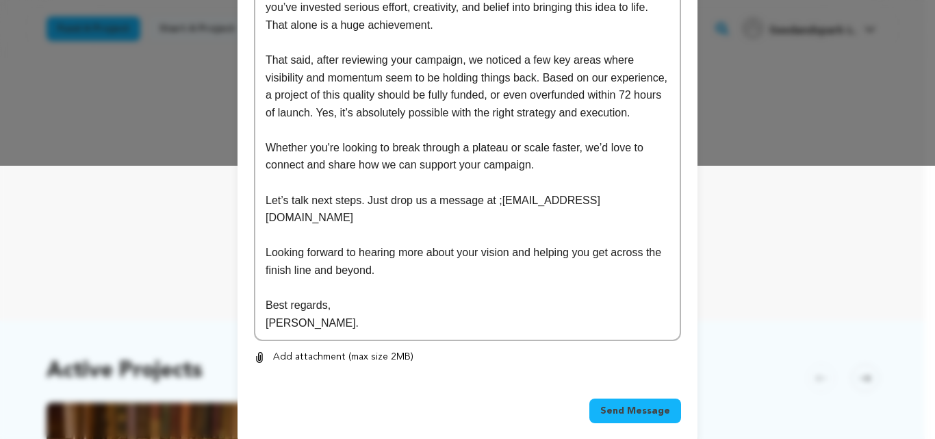
click at [626, 398] on button "Send Message" at bounding box center [635, 410] width 92 height 25
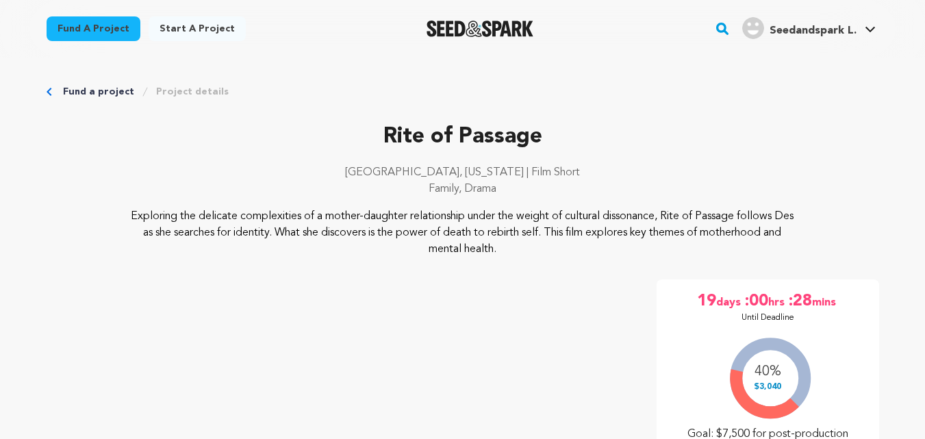
scroll to position [324, 0]
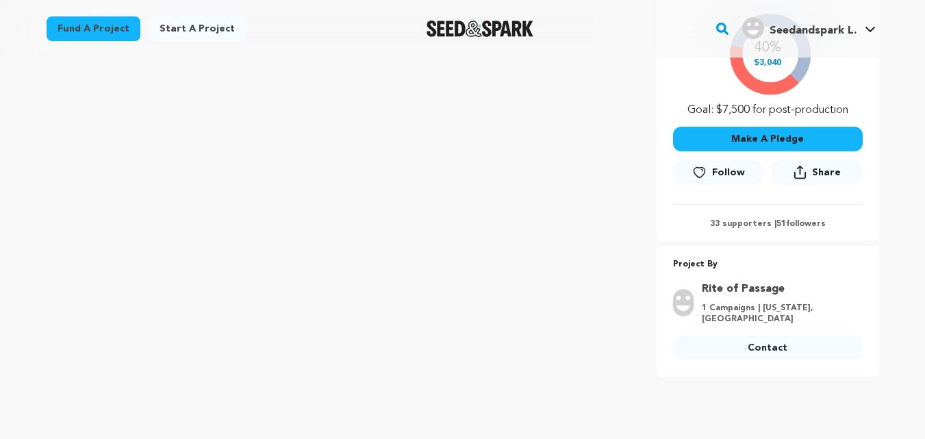
click at [770, 351] on link "Contact" at bounding box center [768, 347] width 190 height 25
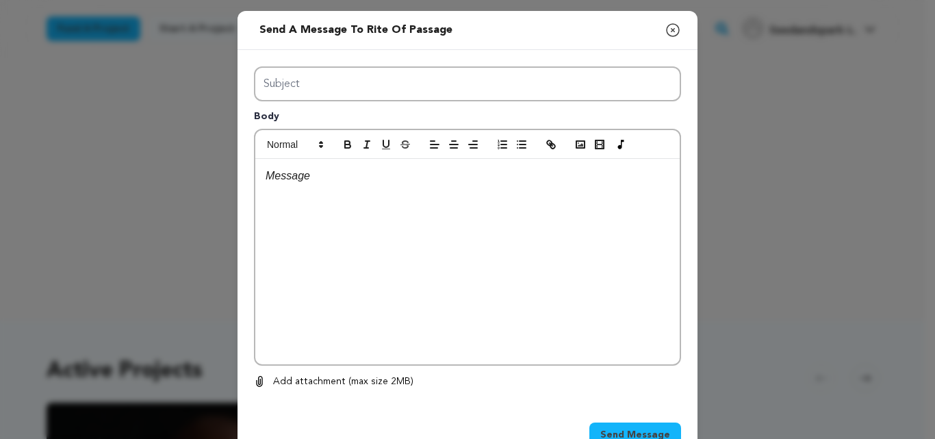
click at [361, 122] on div "Subject Body 0 % 0 %" at bounding box center [467, 227] width 427 height 323
type input "Launch Boom"
click at [365, 203] on div at bounding box center [467, 261] width 424 height 205
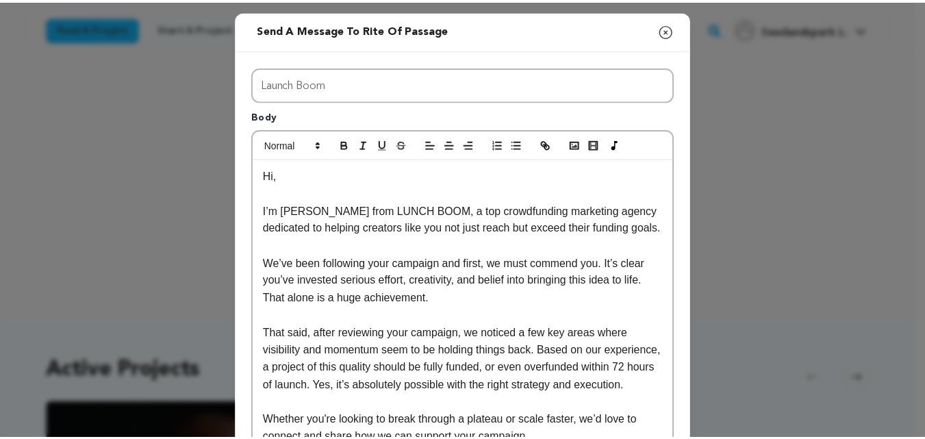
scroll to position [273, 0]
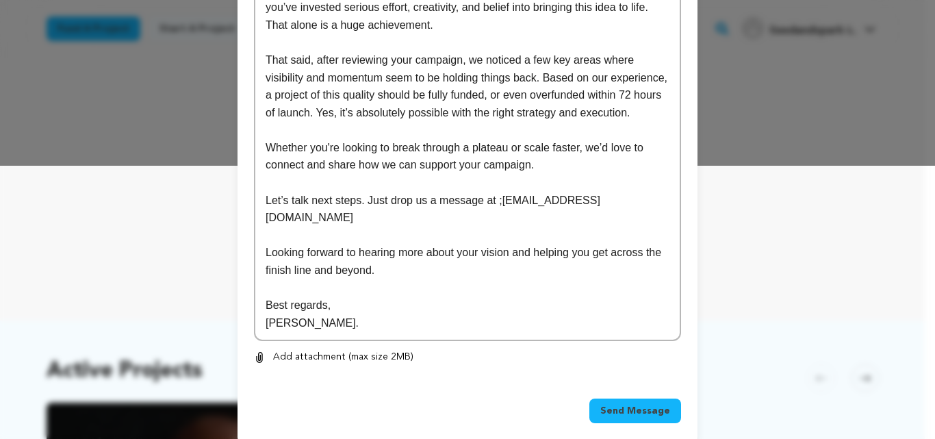
click at [627, 404] on span "Send Message" at bounding box center [635, 411] width 70 height 14
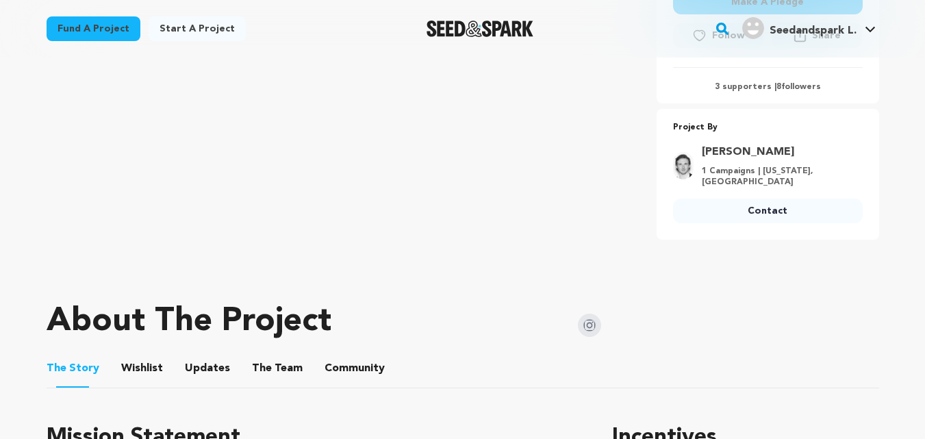
scroll to position [461, 0]
click at [755, 214] on link "Contact" at bounding box center [768, 210] width 190 height 25
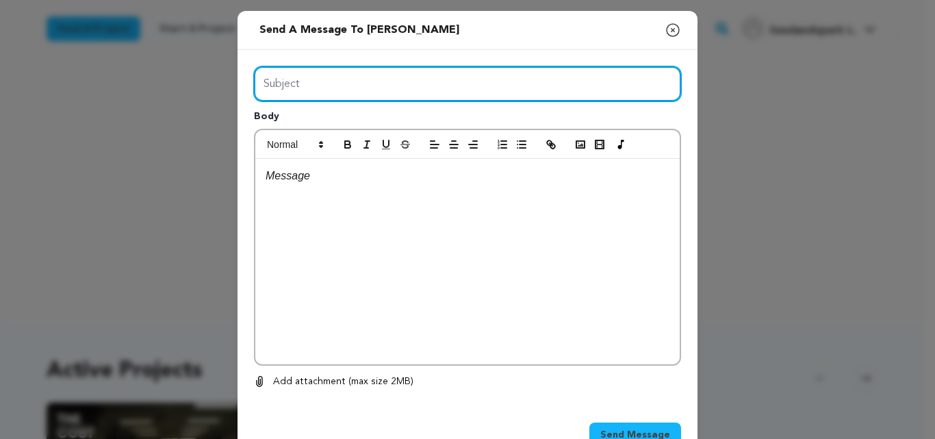
drag, startPoint x: 0, startPoint y: 0, endPoint x: 360, endPoint y: 122, distance: 380.2
click at [360, 122] on div "Subject Body 0 % 0 %" at bounding box center [467, 227] width 427 height 323
type input "Launch Boom"
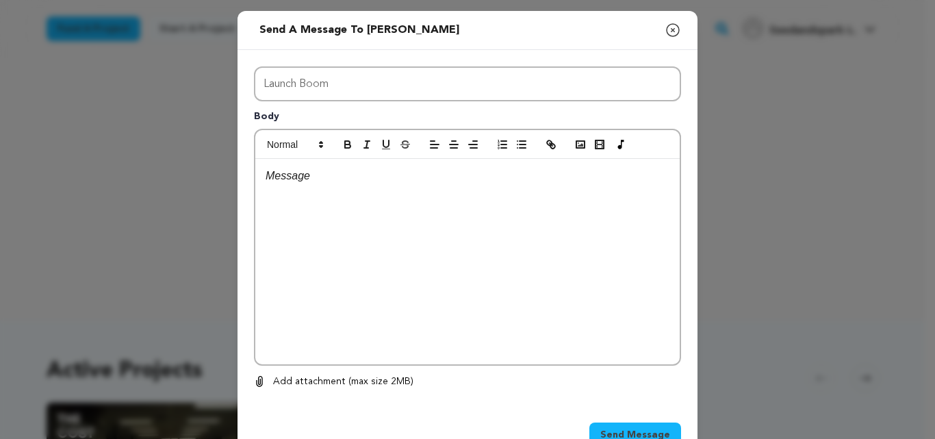
click at [422, 271] on div at bounding box center [467, 261] width 424 height 205
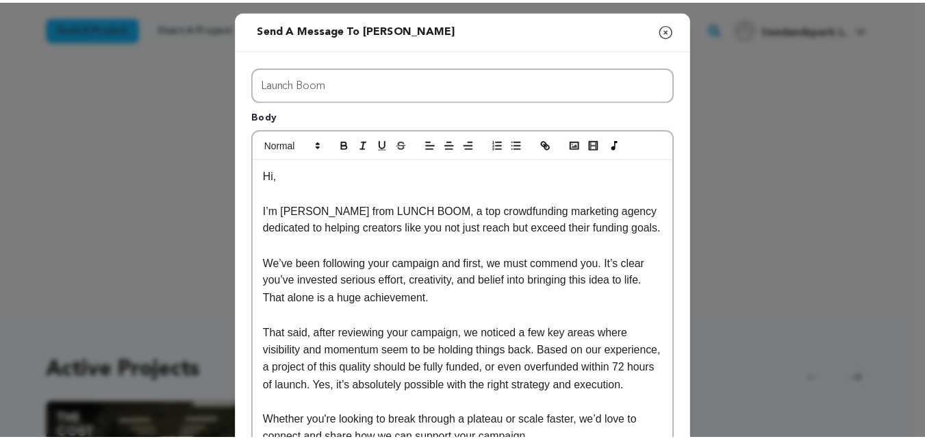
scroll to position [273, 0]
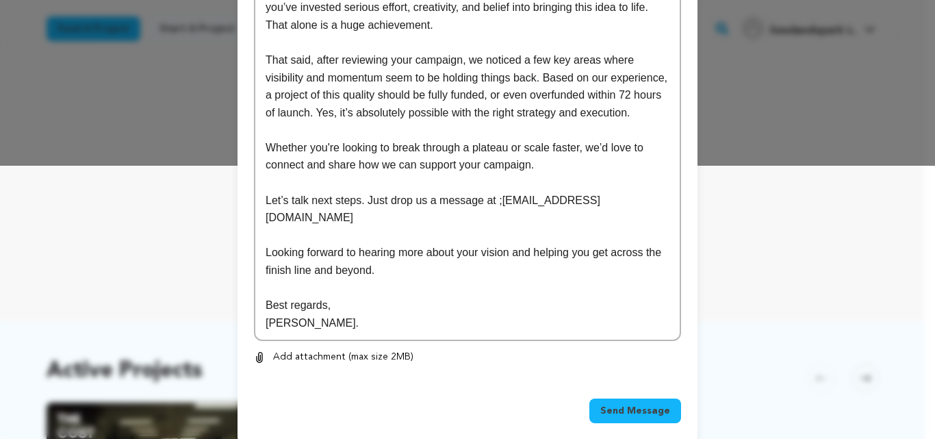
click at [650, 404] on span "Send Message" at bounding box center [635, 411] width 70 height 14
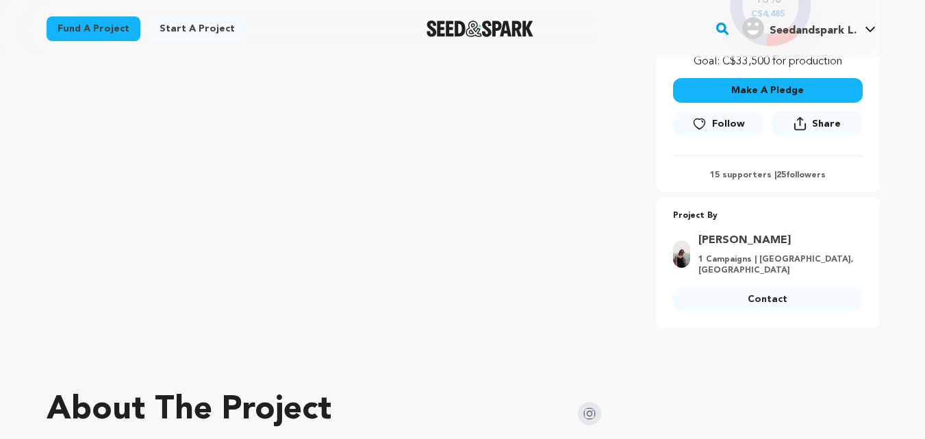
scroll to position [372, 0]
click at [763, 287] on link "Contact" at bounding box center [768, 299] width 190 height 25
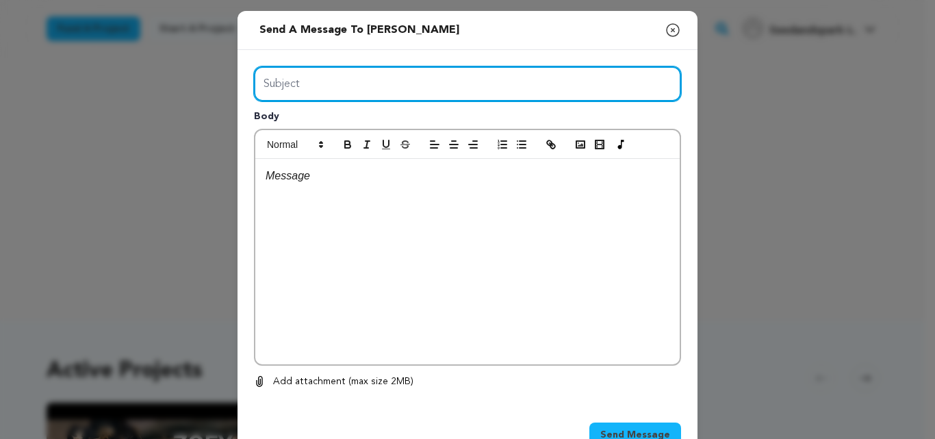
drag, startPoint x: 283, startPoint y: 88, endPoint x: 351, endPoint y: 134, distance: 81.8
click at [351, 134] on div "Subject Body 0 % 0 %" at bounding box center [467, 227] width 427 height 323
type input "Launch Boom"
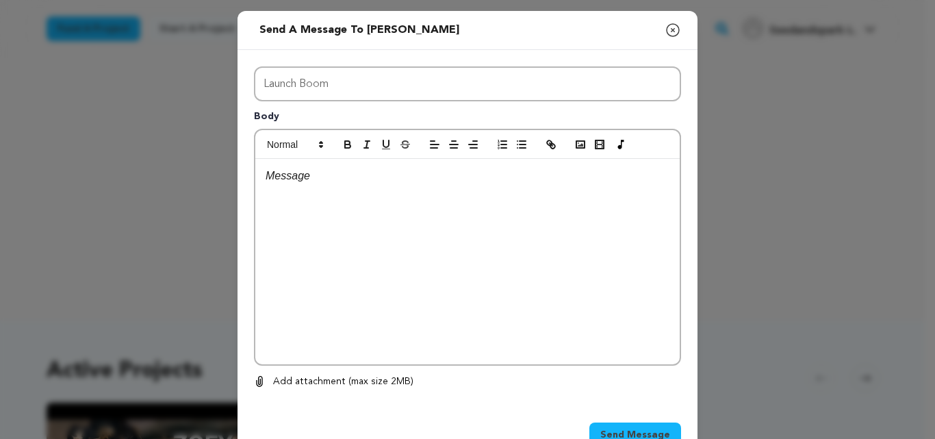
click at [405, 286] on div at bounding box center [467, 261] width 424 height 205
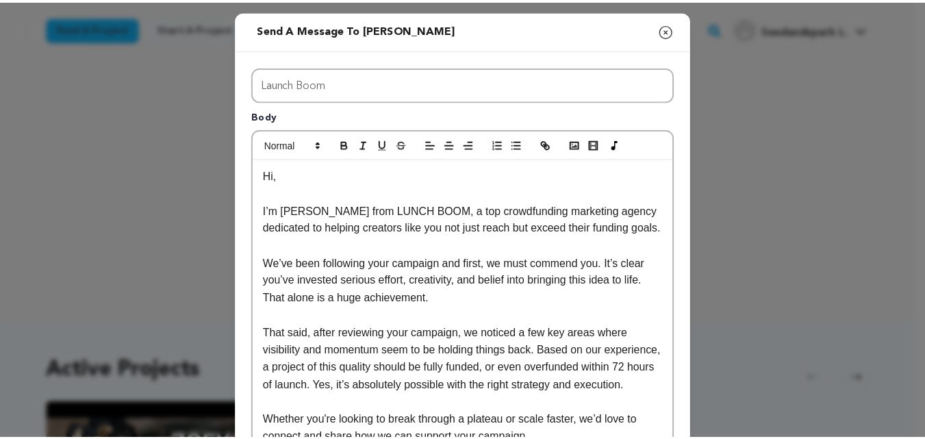
scroll to position [273, 0]
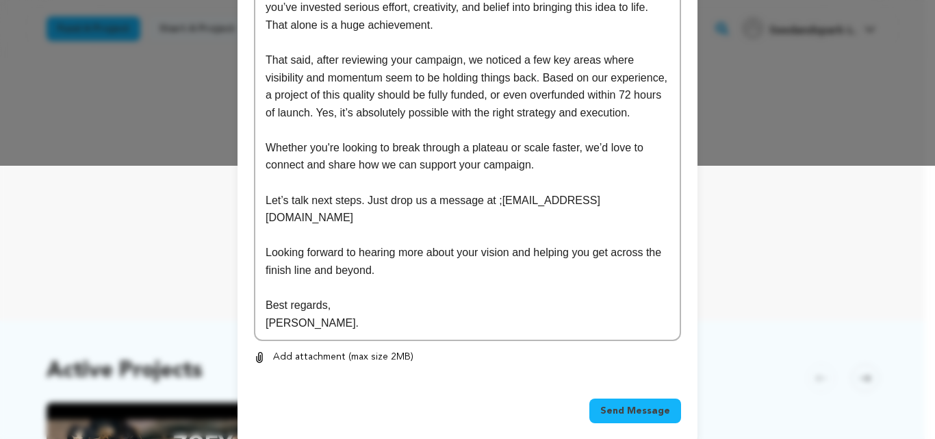
click at [630, 404] on span "Send Message" at bounding box center [635, 411] width 70 height 14
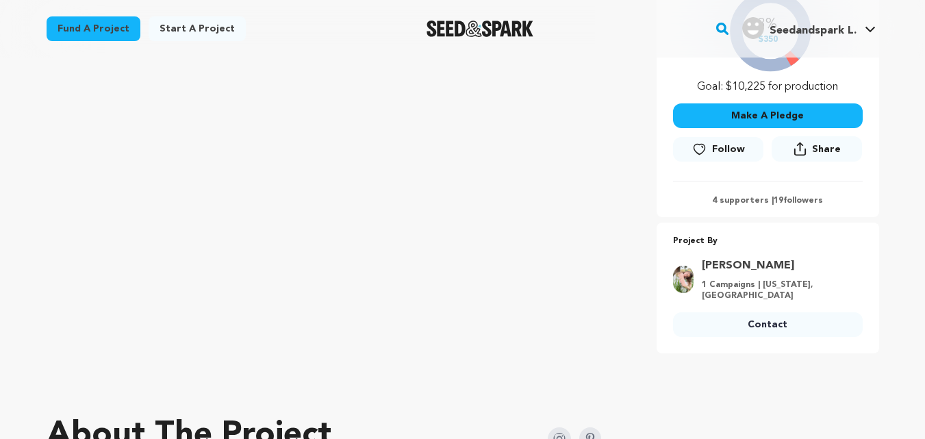
scroll to position [331, 0]
click at [736, 313] on link "Contact" at bounding box center [768, 324] width 190 height 25
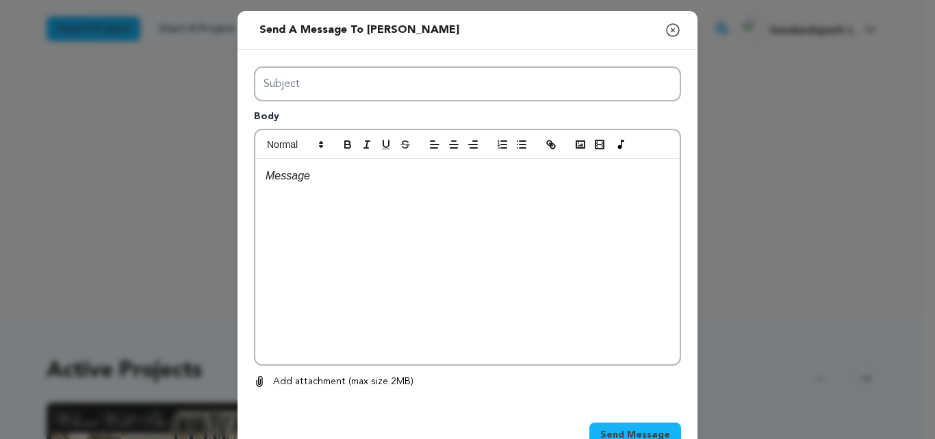
click at [401, 75] on input "Subject" at bounding box center [467, 83] width 427 height 35
type input "Launch Boom"
click at [382, 212] on div at bounding box center [467, 261] width 424 height 205
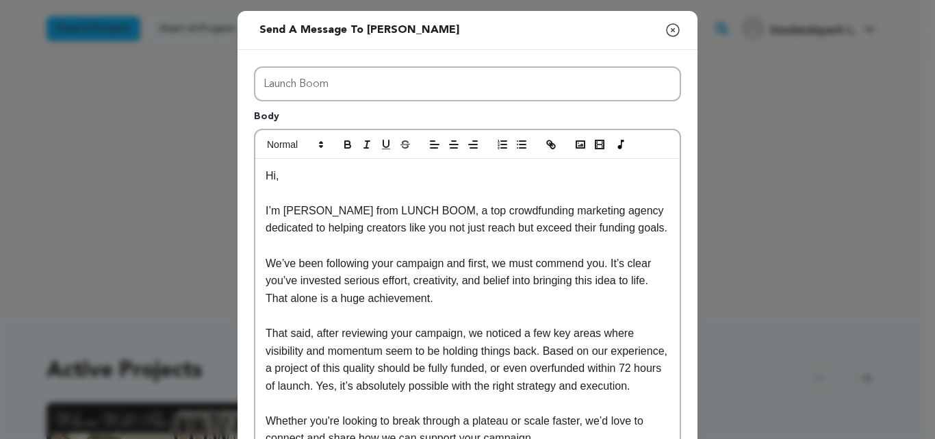
scroll to position [273, 0]
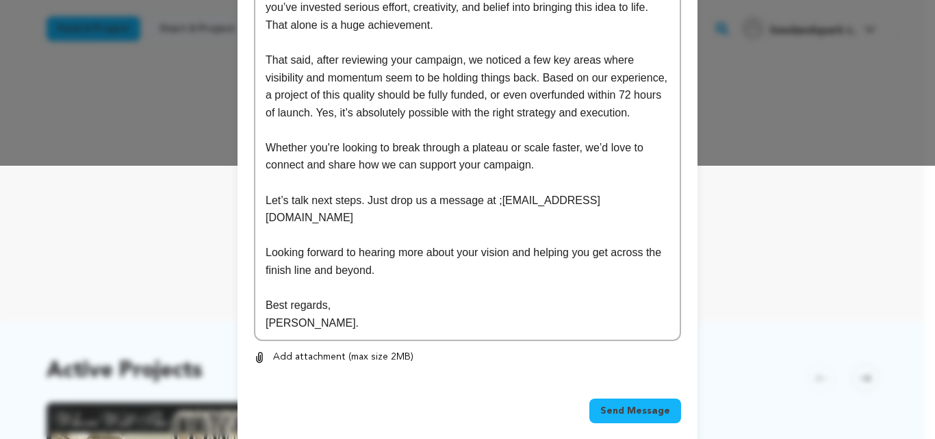
click at [627, 404] on span "Send Message" at bounding box center [635, 411] width 70 height 14
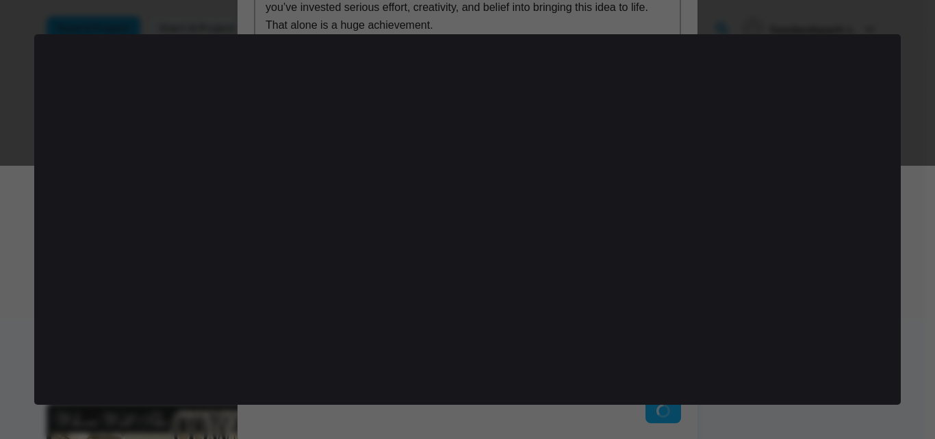
scroll to position [0, 0]
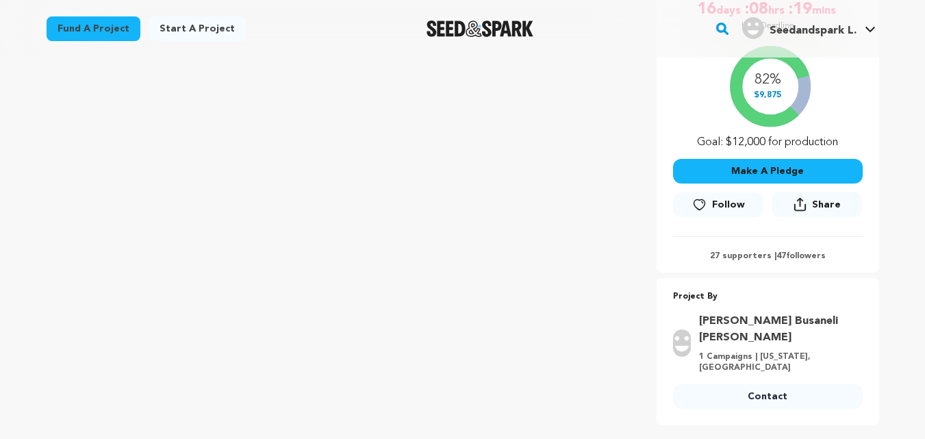
scroll to position [292, 0]
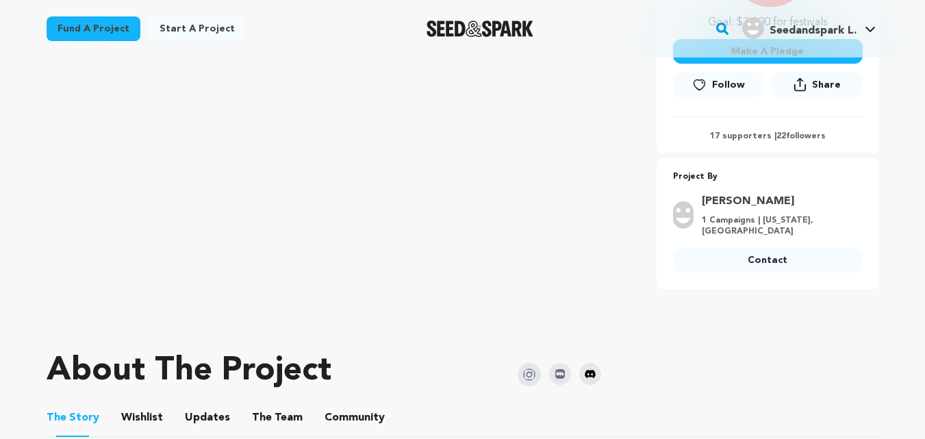
scroll to position [423, 0]
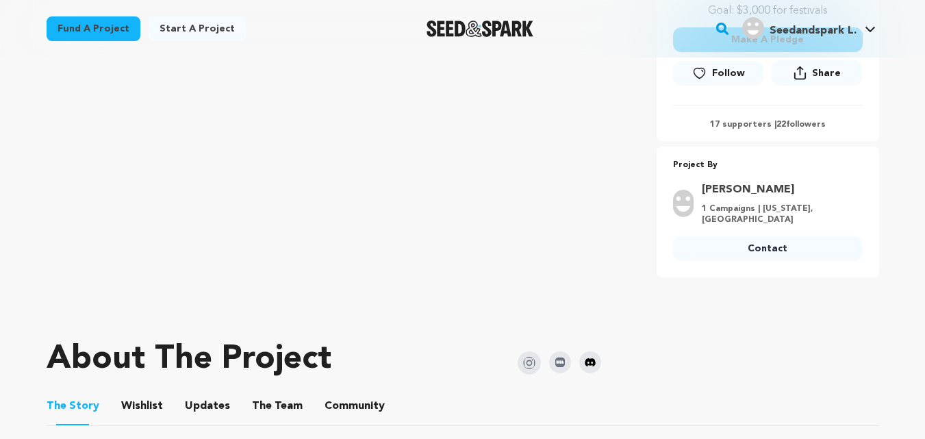
click at [741, 240] on link "Contact" at bounding box center [768, 248] width 190 height 25
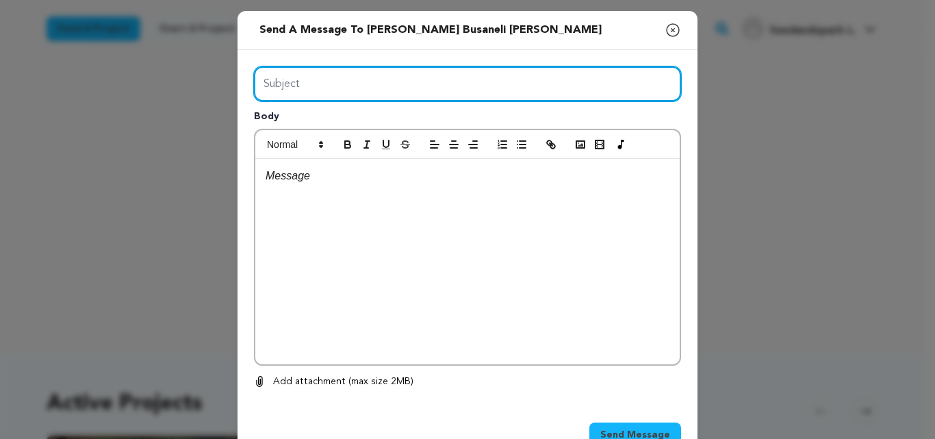
drag, startPoint x: 364, startPoint y: 90, endPoint x: 352, endPoint y: 120, distance: 32.3
click at [352, 120] on div "Subject Body 0 % 0 %" at bounding box center [467, 227] width 427 height 323
type input "Launch Boom"
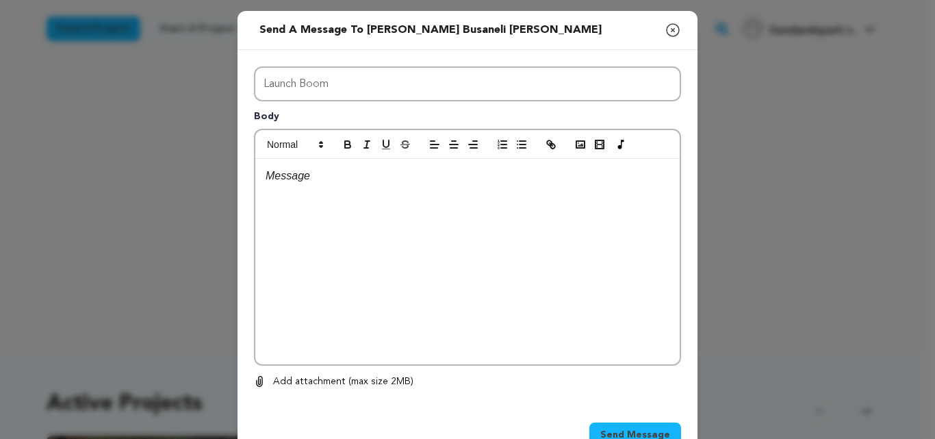
click at [440, 316] on div at bounding box center [467, 261] width 424 height 205
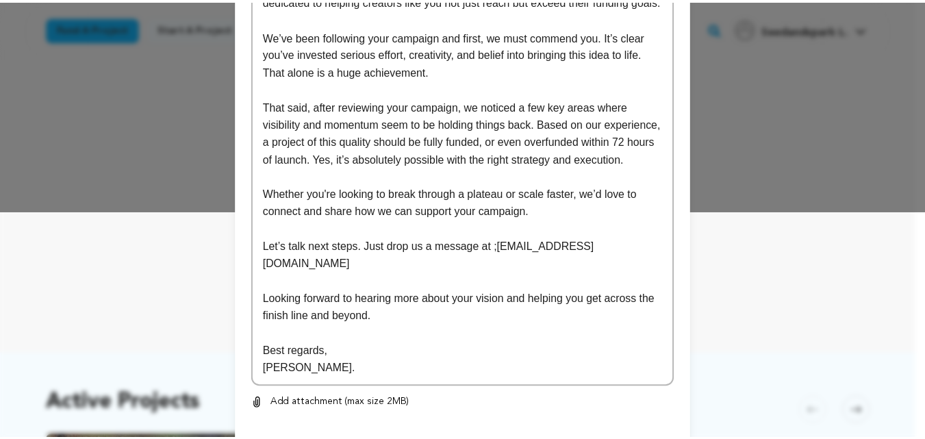
scroll to position [273, 0]
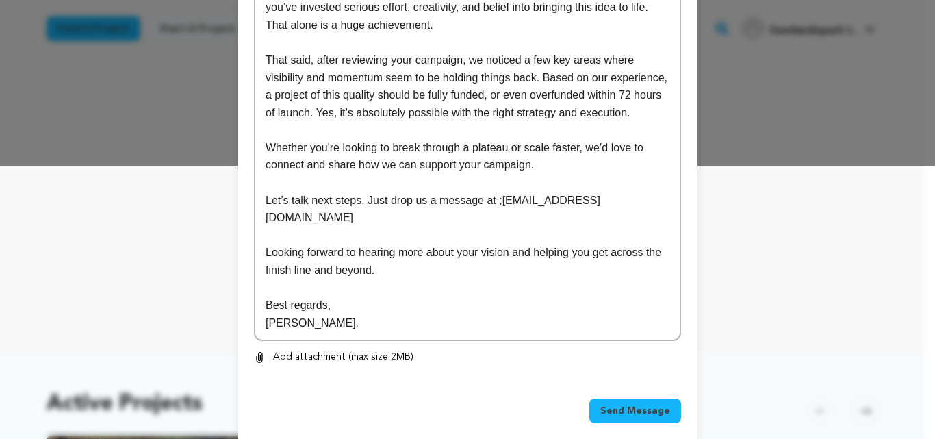
click at [643, 404] on span "Send Message" at bounding box center [635, 411] width 70 height 14
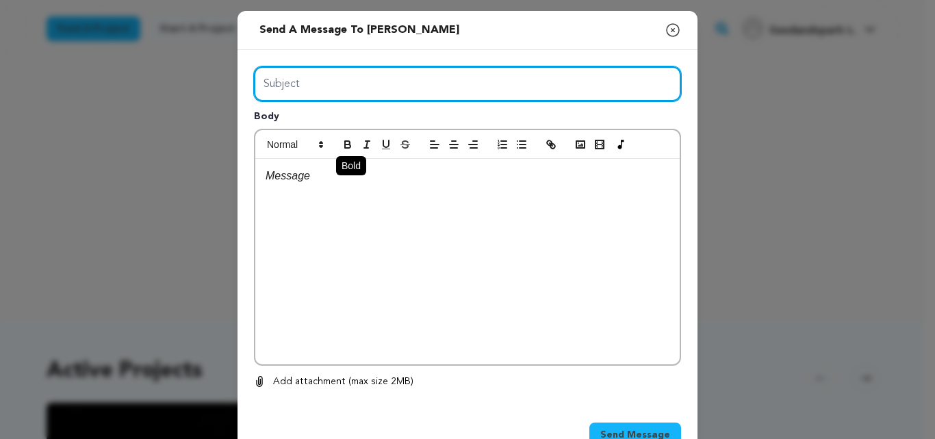
drag, startPoint x: 351, startPoint y: 88, endPoint x: 348, endPoint y: 141, distance: 52.8
click at [348, 141] on div "Subject Body 0 % 0 %" at bounding box center [467, 227] width 427 height 323
type input "Launch Boom"
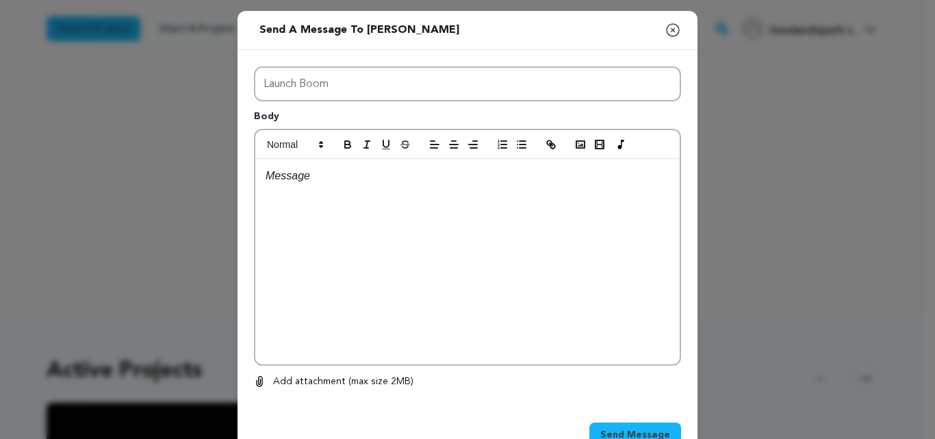
click at [374, 252] on div at bounding box center [467, 261] width 424 height 205
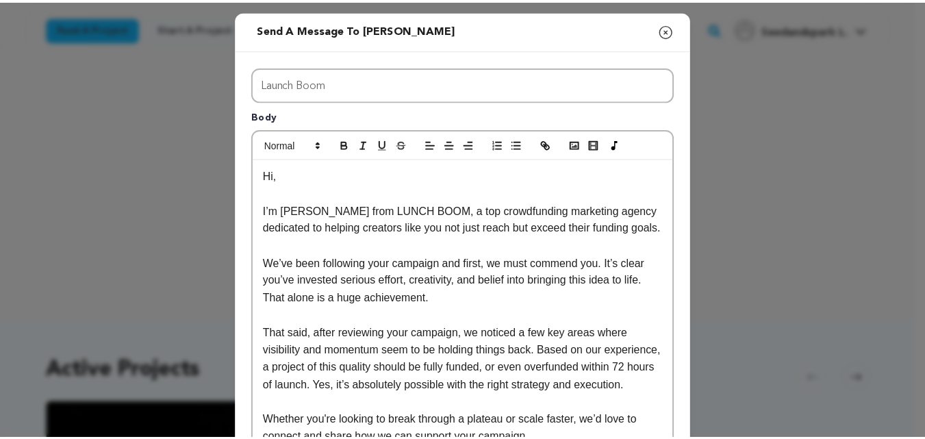
scroll to position [273, 0]
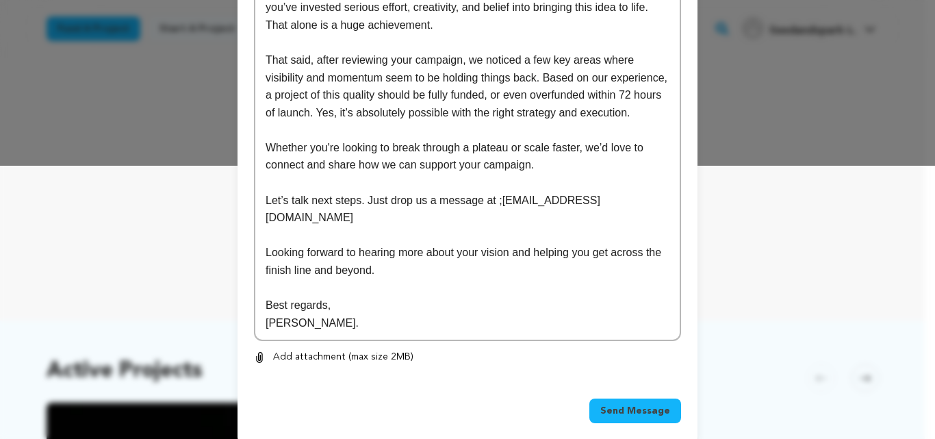
click at [637, 404] on span "Send Message" at bounding box center [635, 411] width 70 height 14
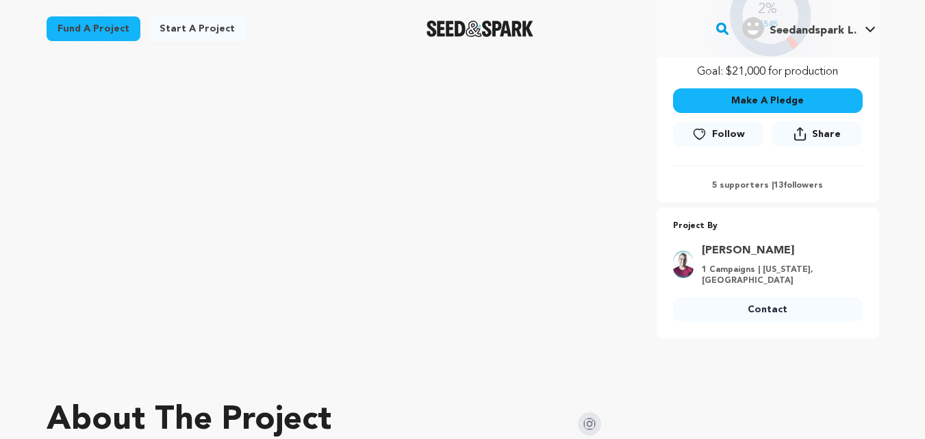
scroll to position [409, 0]
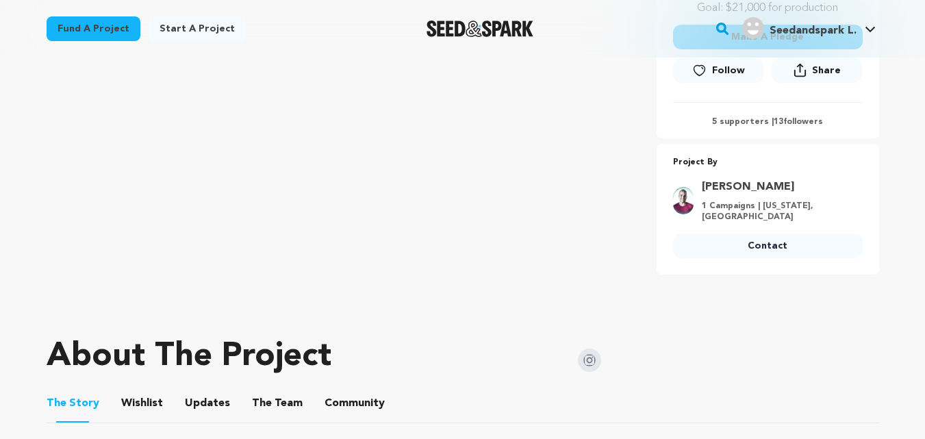
click at [746, 246] on link "Contact" at bounding box center [768, 245] width 190 height 25
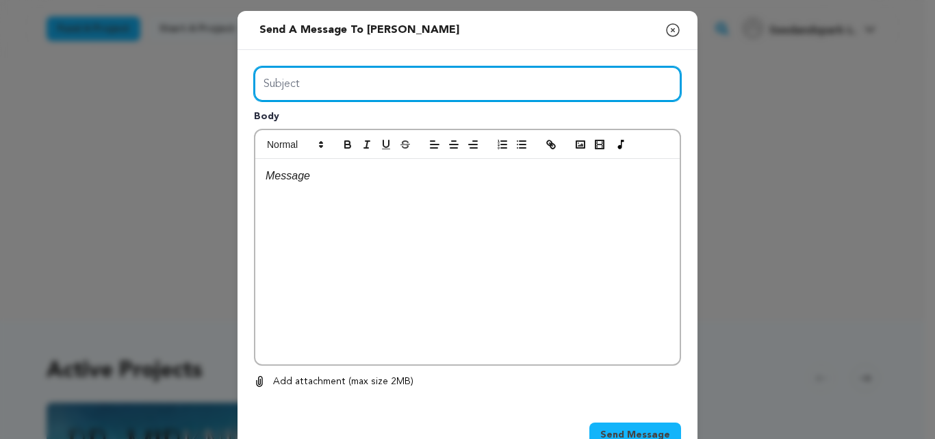
click at [529, 82] on input "Subject" at bounding box center [467, 83] width 427 height 35
type input "Launch Boom"
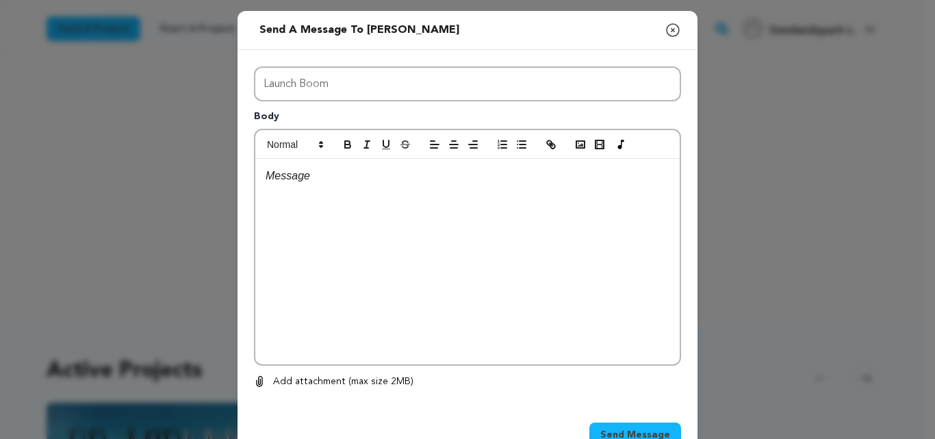
click at [427, 306] on div at bounding box center [467, 261] width 424 height 205
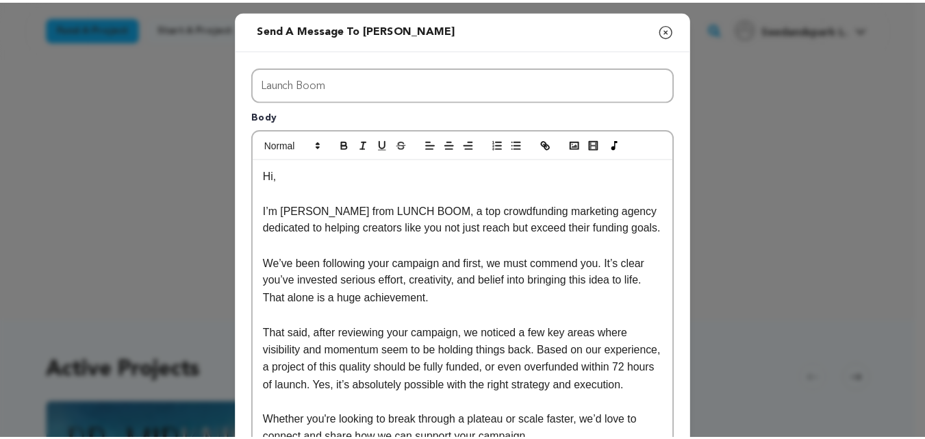
scroll to position [273, 0]
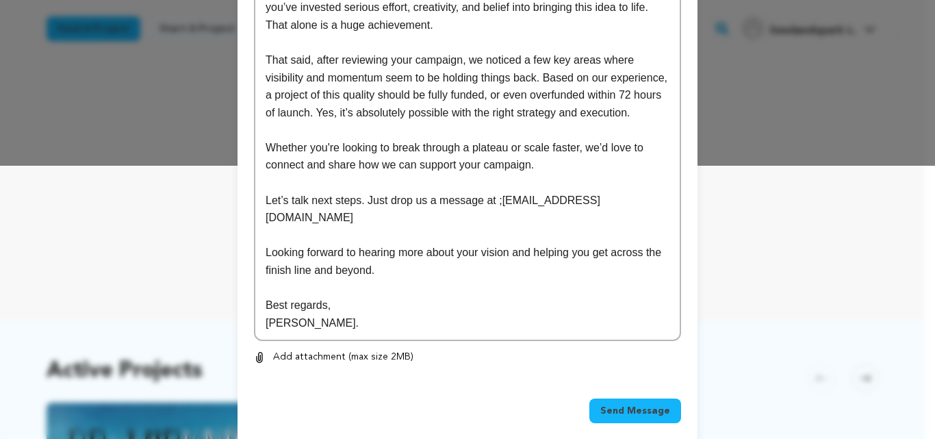
click at [645, 404] on span "Send Message" at bounding box center [635, 411] width 70 height 14
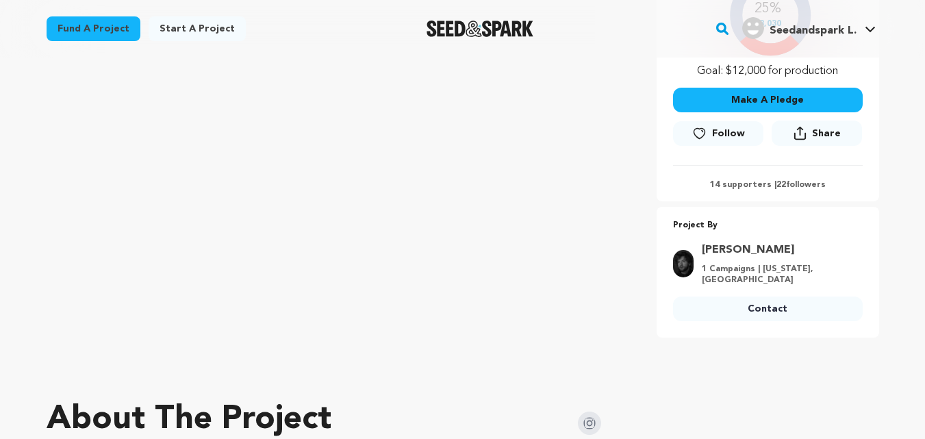
scroll to position [370, 0]
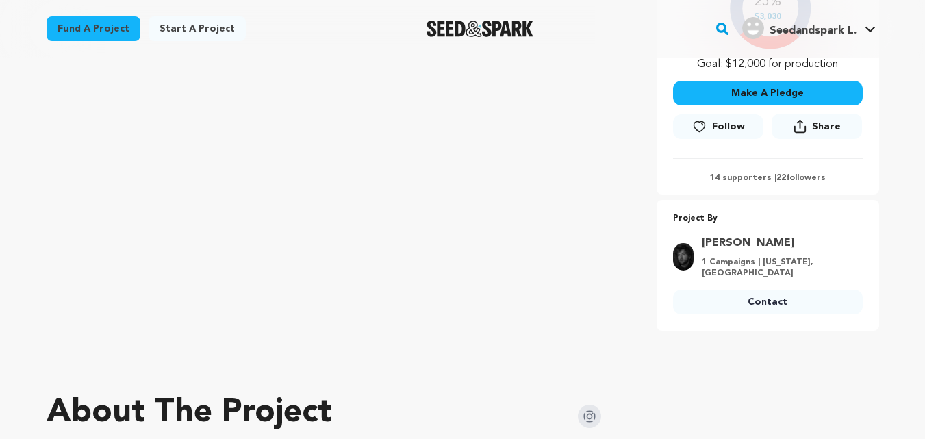
click at [791, 309] on link "Contact" at bounding box center [768, 302] width 190 height 25
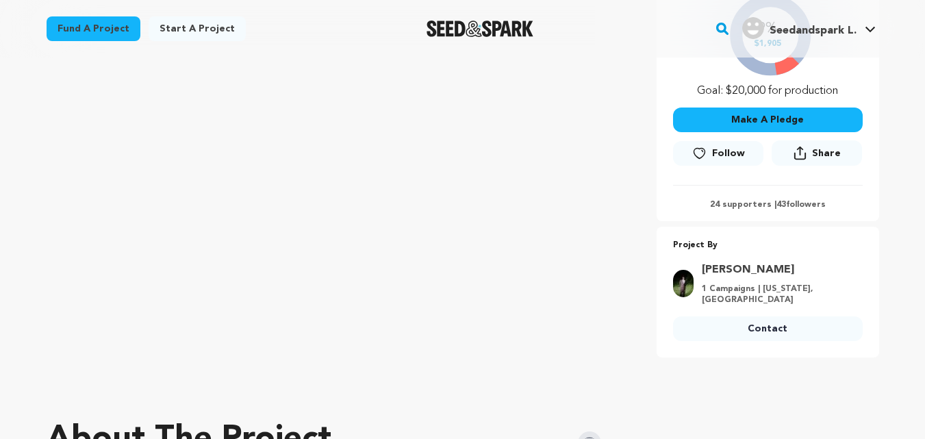
scroll to position [343, 0]
click at [754, 316] on link "Contact" at bounding box center [768, 328] width 190 height 25
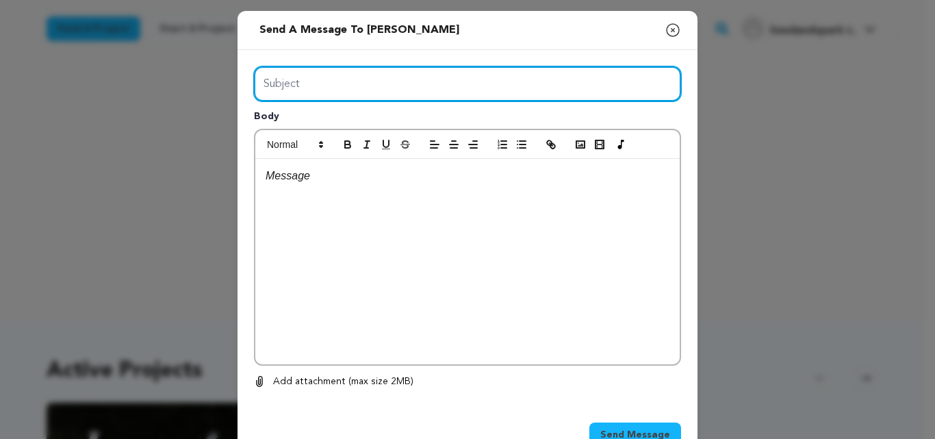
click at [455, 90] on input "Subject" at bounding box center [467, 83] width 427 height 35
type input "Launch Boom"
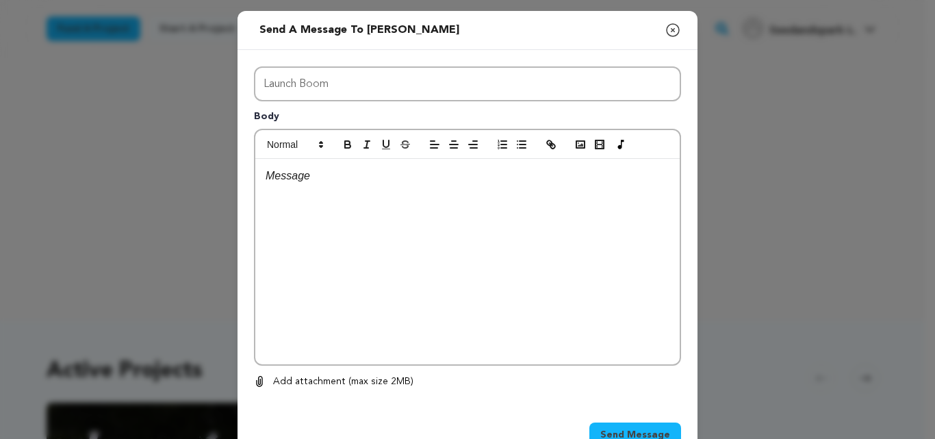
click at [431, 276] on div at bounding box center [467, 261] width 424 height 205
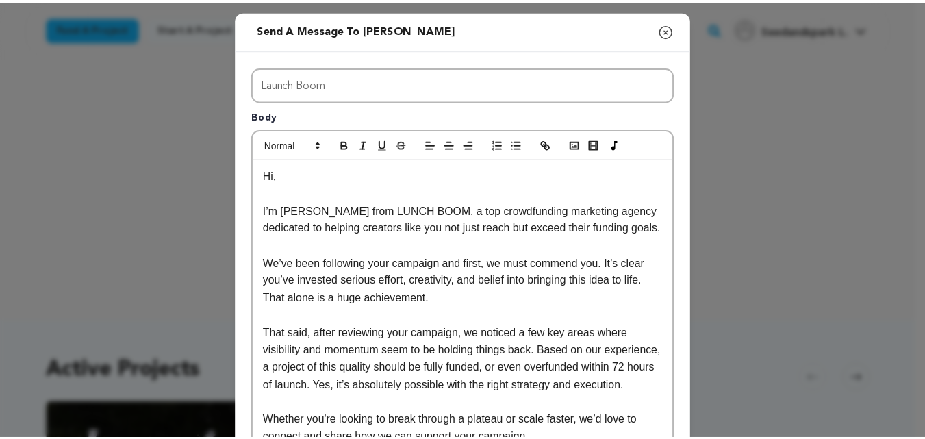
scroll to position [273, 0]
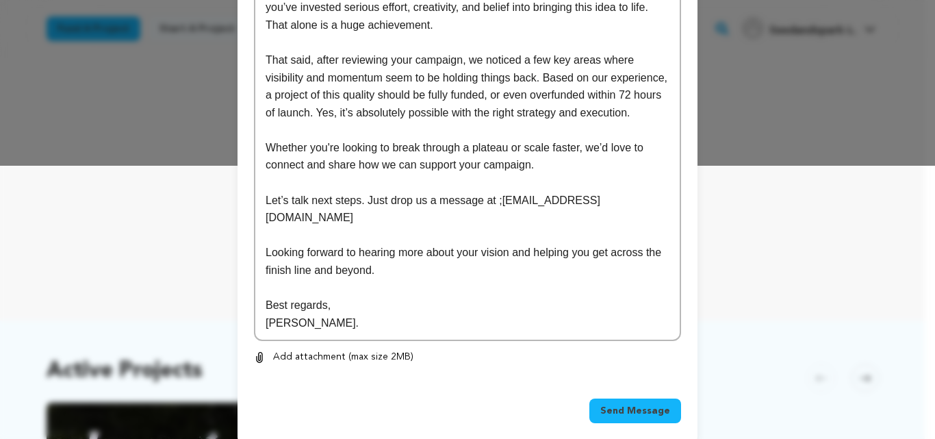
click at [639, 404] on span "Send Message" at bounding box center [635, 411] width 70 height 14
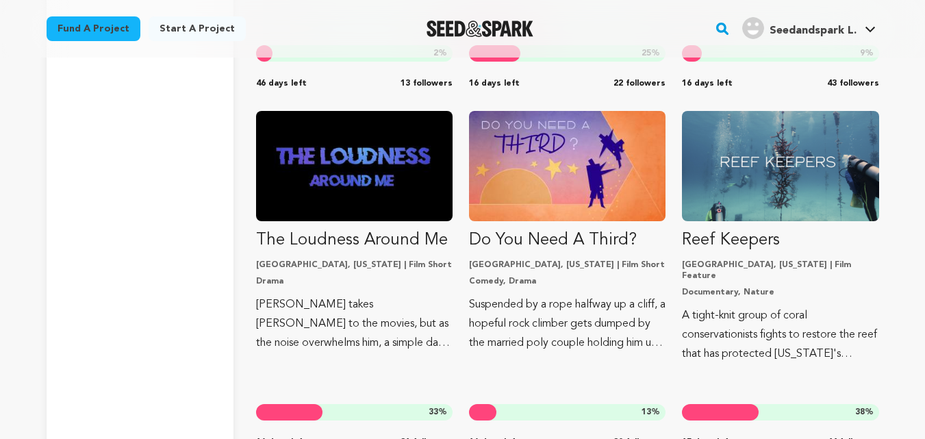
scroll to position [9937, 0]
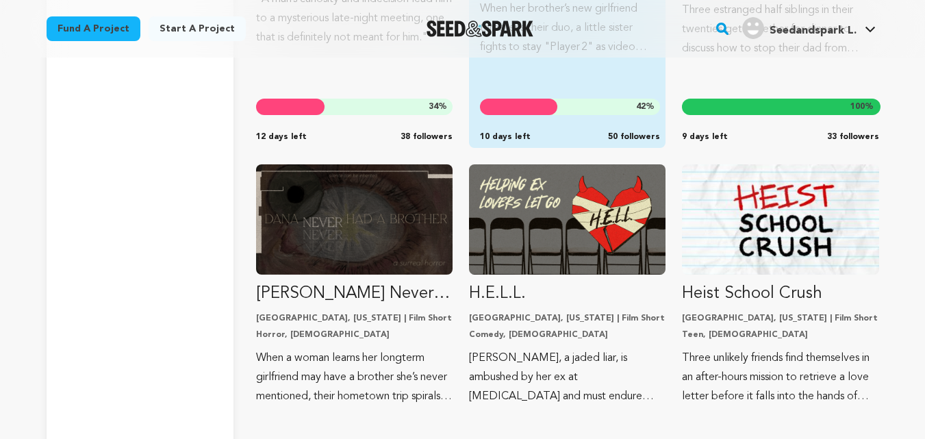
scroll to position [12819, 0]
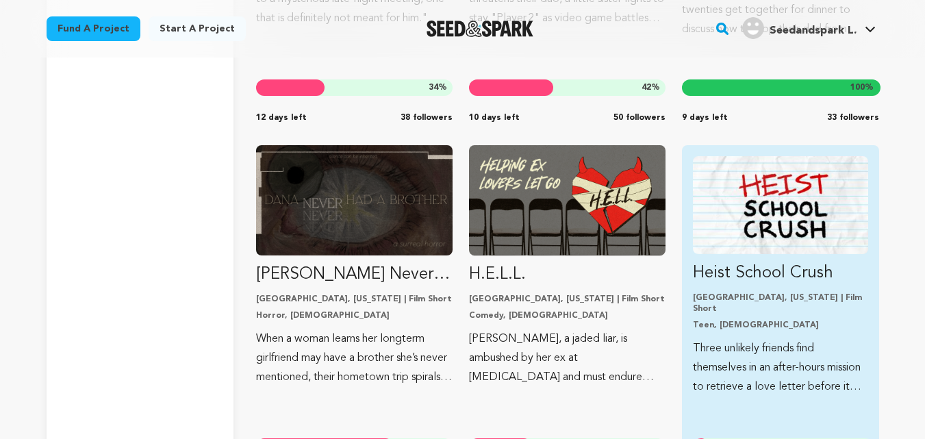
drag, startPoint x: 679, startPoint y: 142, endPoint x: 731, endPoint y: 208, distance: 84.4
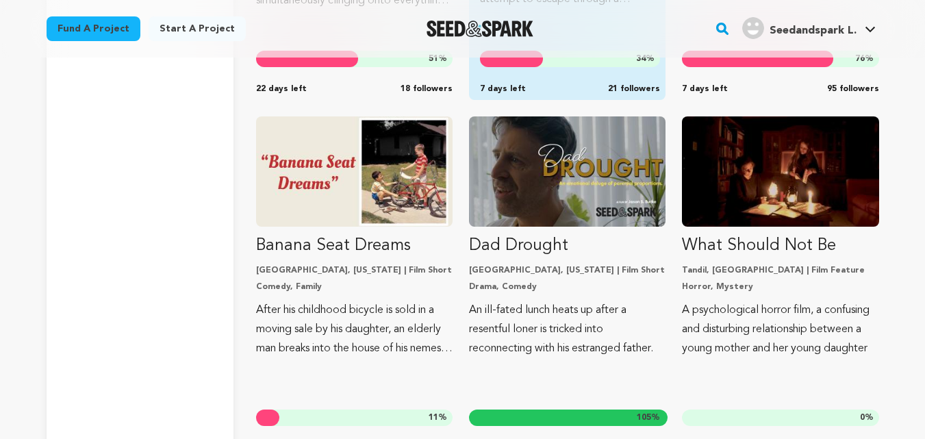
scroll to position [15403, 0]
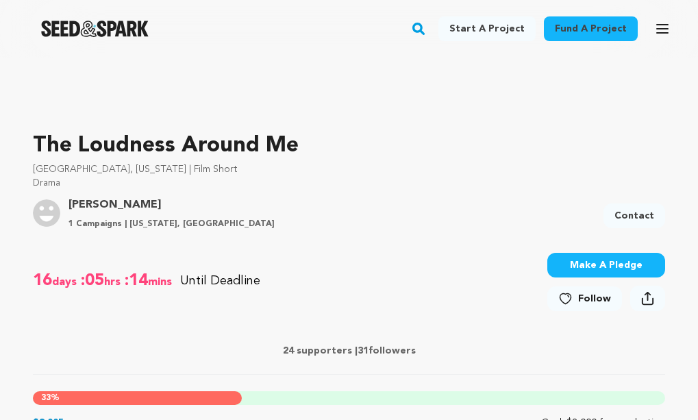
scroll to position [351, 0]
click at [630, 213] on link "Contact" at bounding box center [634, 215] width 62 height 25
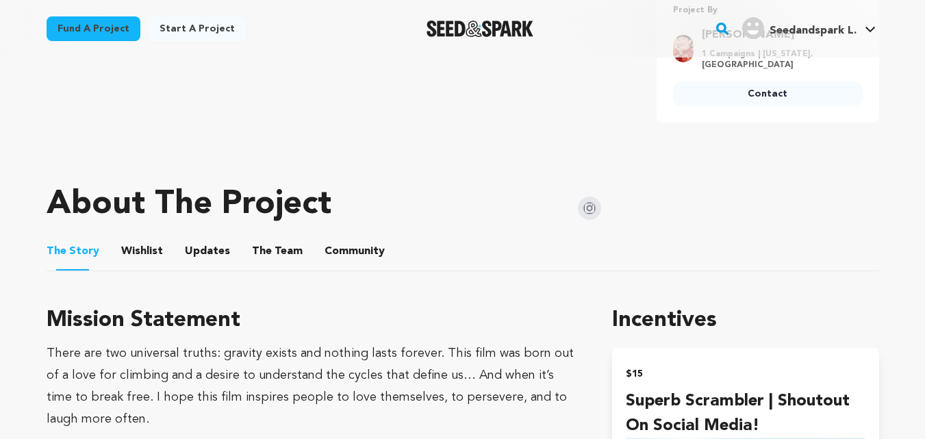
scroll to position [602, 0]
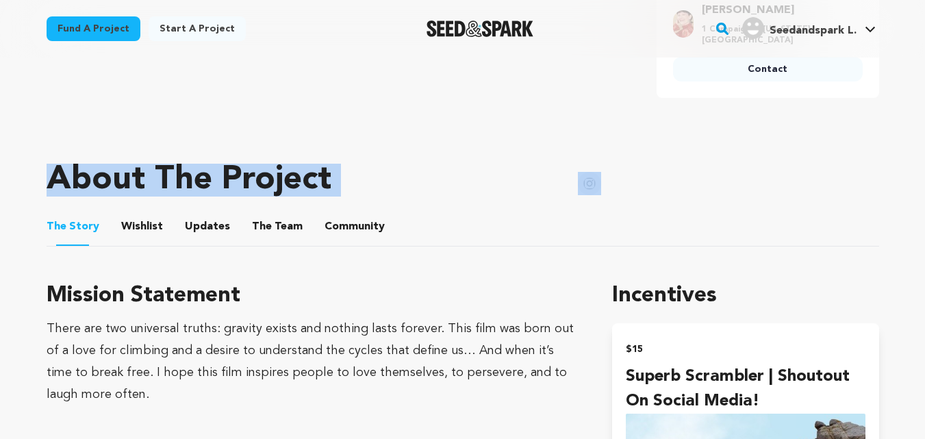
drag, startPoint x: 663, startPoint y: 173, endPoint x: 784, endPoint y: 137, distance: 125.6
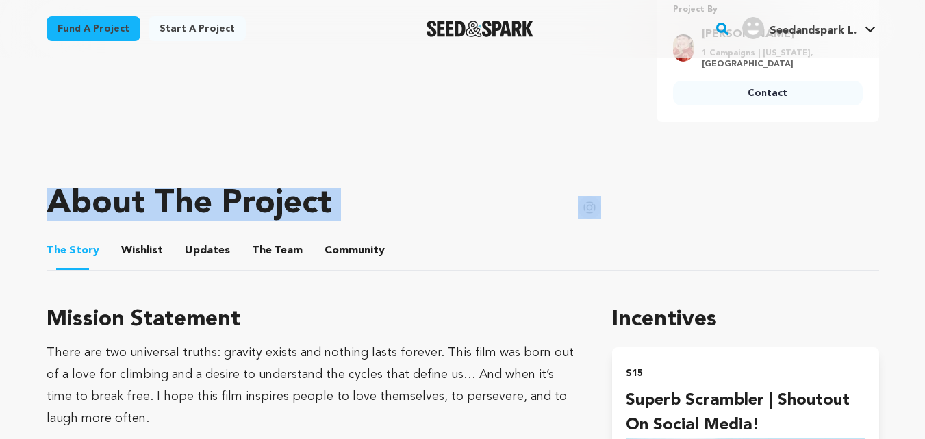
scroll to position [579, 0]
click at [766, 97] on link "Contact" at bounding box center [768, 92] width 190 height 25
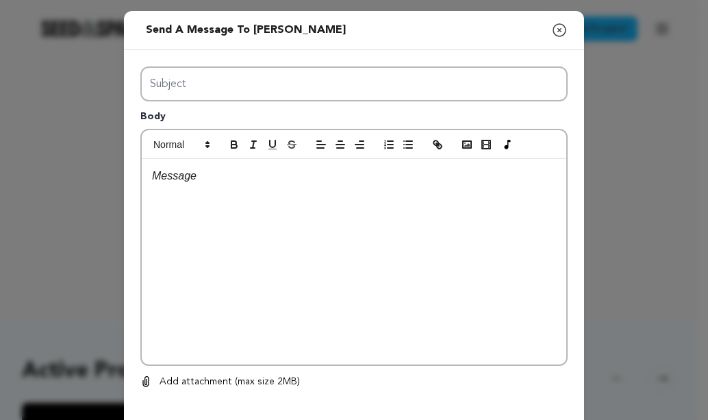
click at [233, 121] on div "Subject Body 0 % 0 %" at bounding box center [353, 227] width 427 height 323
type input "Launch Boom"
click at [276, 255] on div at bounding box center [354, 261] width 424 height 205
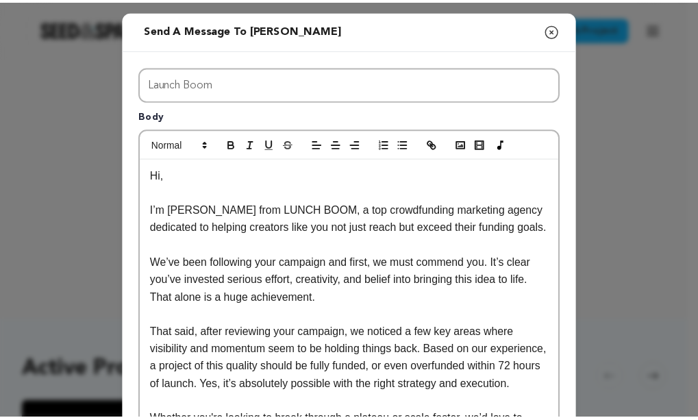
scroll to position [292, 0]
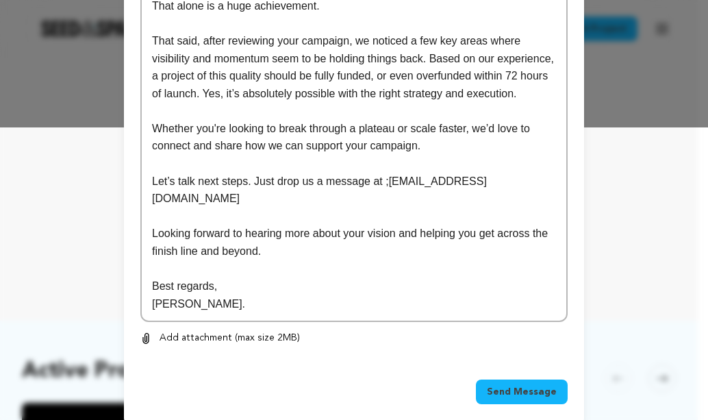
click at [523, 385] on span "Send Message" at bounding box center [522, 392] width 70 height 14
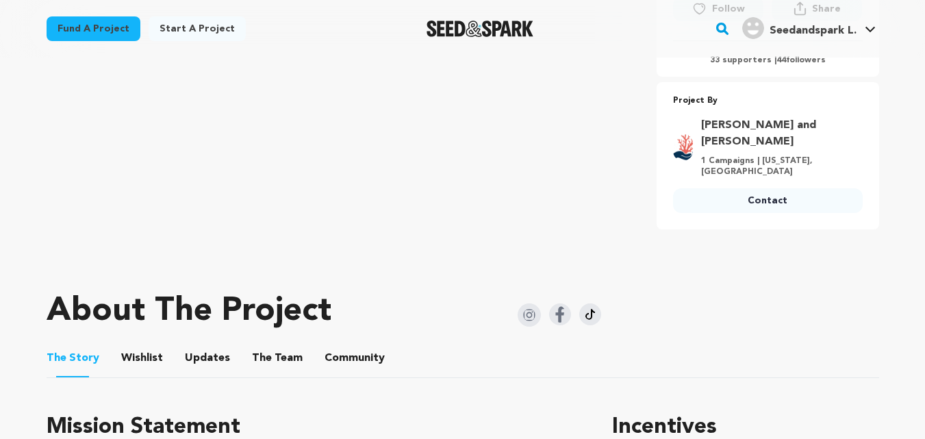
scroll to position [511, 0]
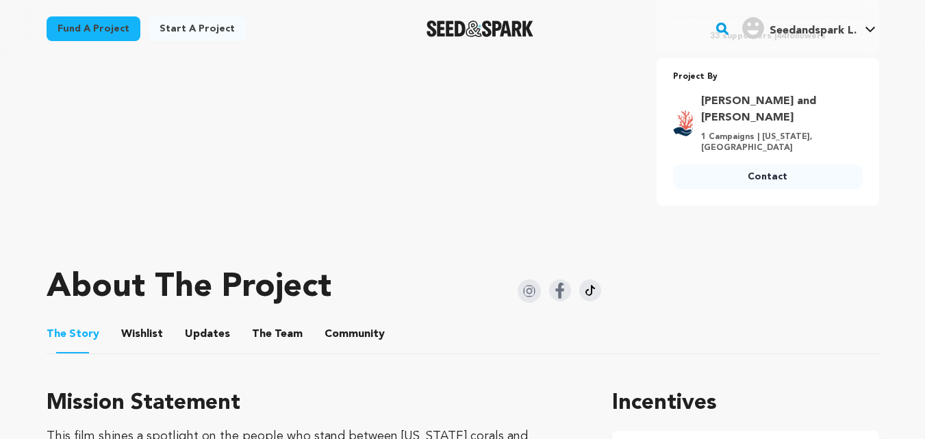
click at [724, 168] on link "Contact" at bounding box center [768, 176] width 190 height 25
click at [717, 166] on link "Contact" at bounding box center [768, 176] width 190 height 25
click at [742, 164] on link "Contact" at bounding box center [768, 176] width 190 height 25
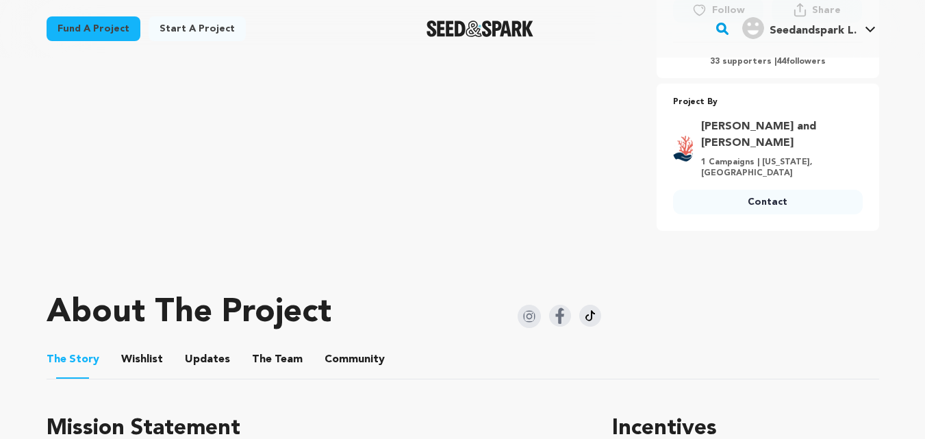
scroll to position [487, 0]
click at [770, 196] on link "Contact" at bounding box center [768, 201] width 190 height 25
click at [778, 192] on link "Contact" at bounding box center [768, 201] width 190 height 25
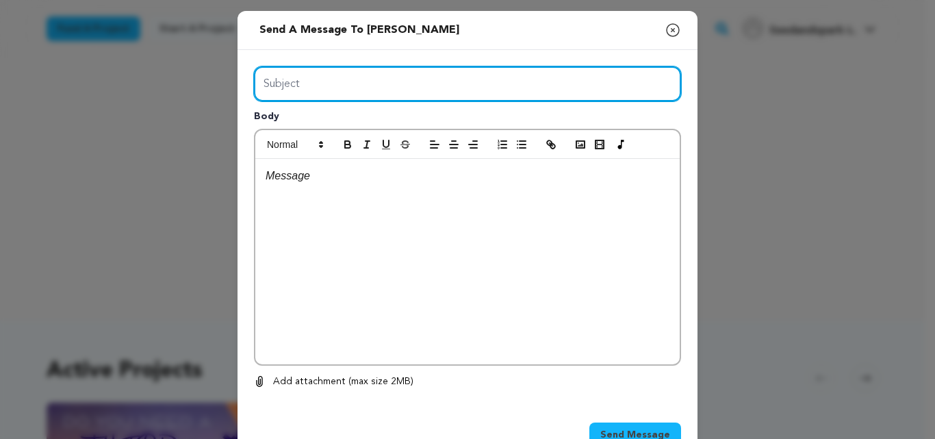
click at [357, 97] on input "Subject" at bounding box center [467, 83] width 427 height 35
type input "Launch Boom"
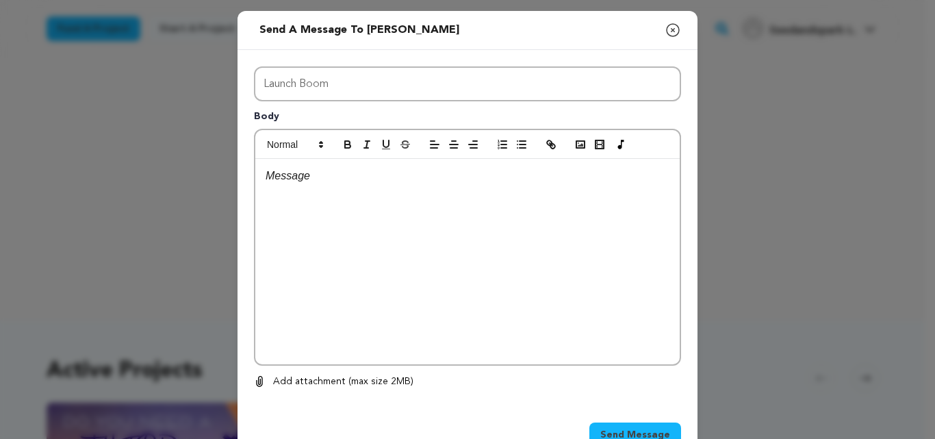
click at [370, 177] on p at bounding box center [468, 176] width 404 height 18
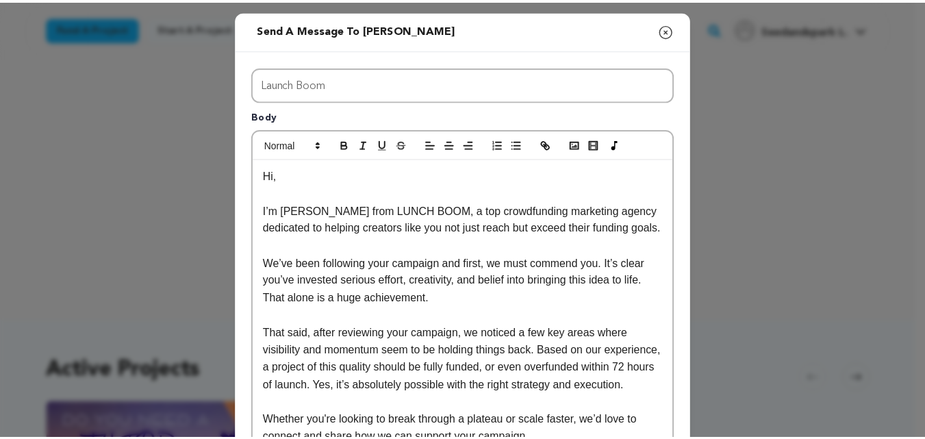
scroll to position [273, 0]
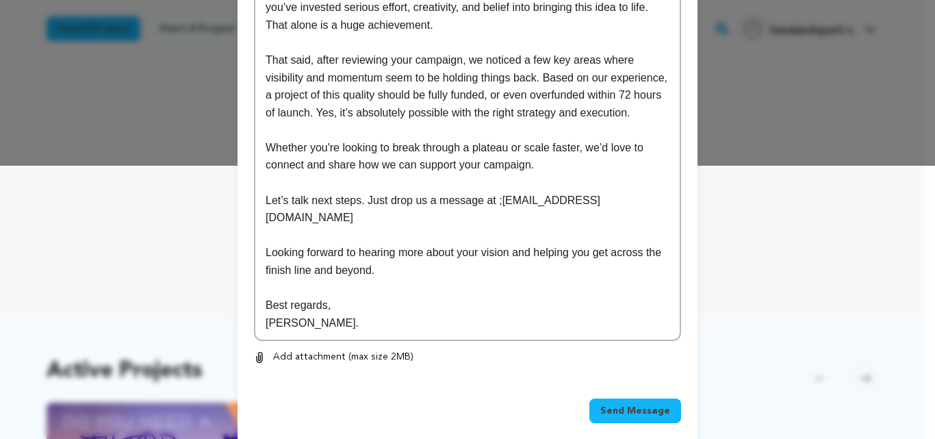
click at [637, 404] on span "Send Message" at bounding box center [635, 411] width 70 height 14
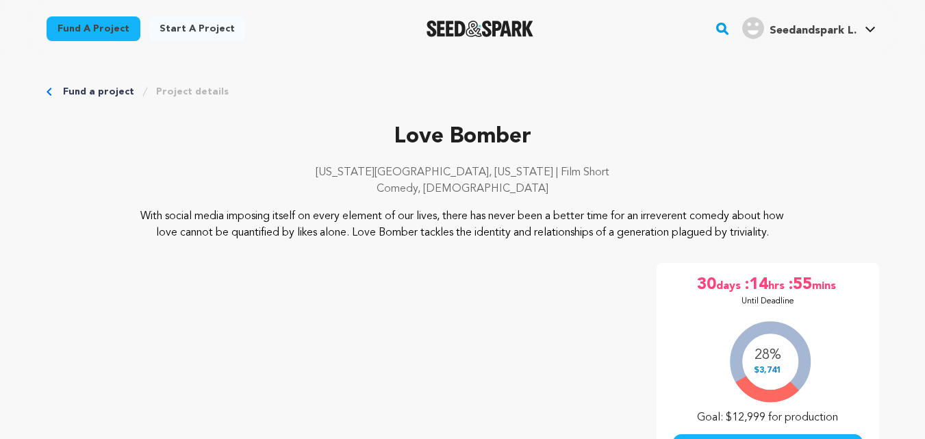
scroll to position [425, 0]
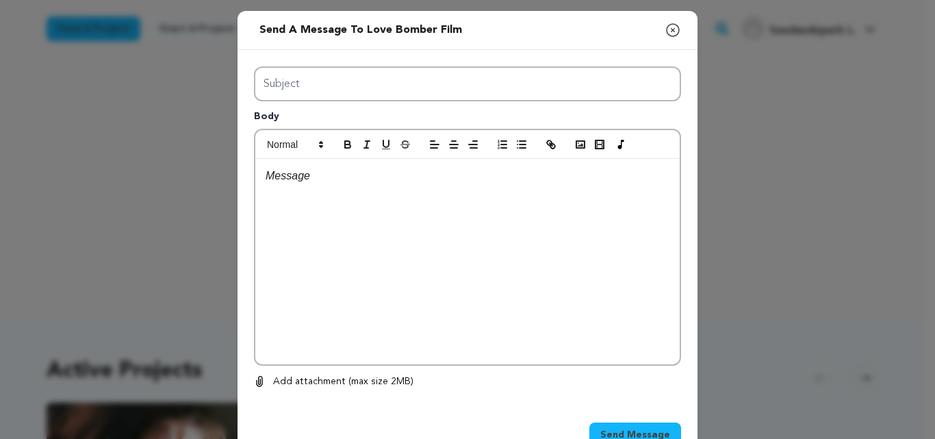
click at [377, 126] on div "Subject Body 0 % 0 %" at bounding box center [467, 227] width 427 height 323
type input "Launch Boom"
click at [419, 305] on div at bounding box center [467, 261] width 424 height 205
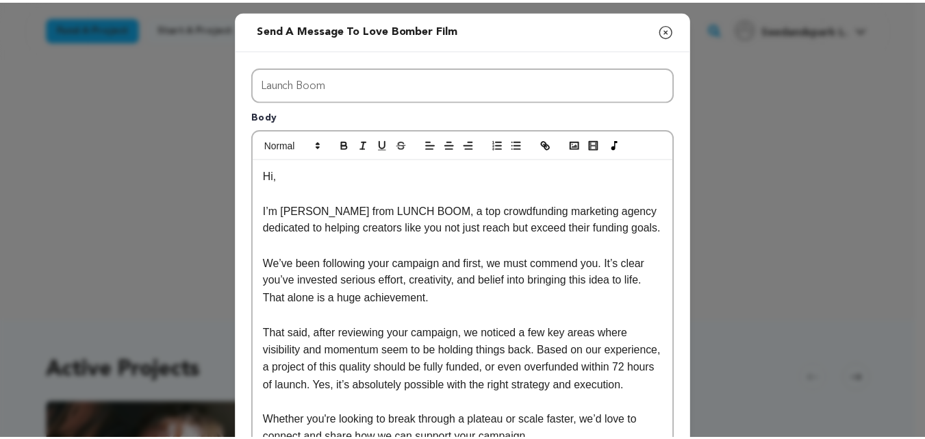
scroll to position [273, 0]
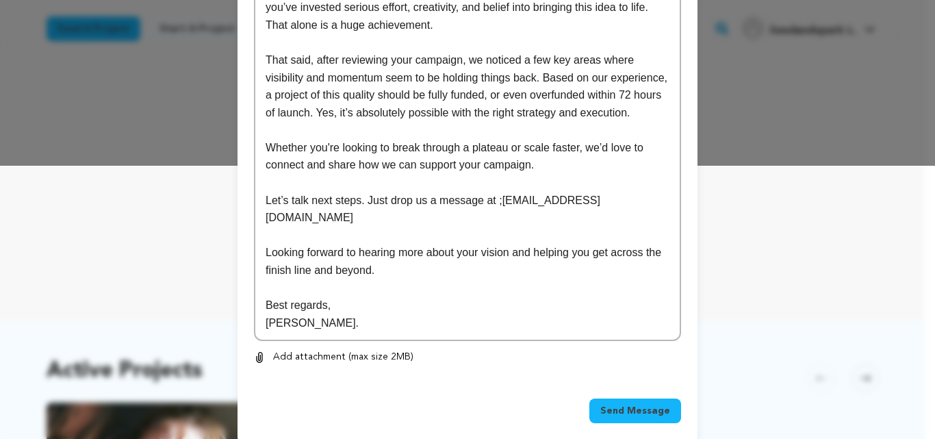
click at [633, 404] on span "Send Message" at bounding box center [635, 411] width 70 height 14
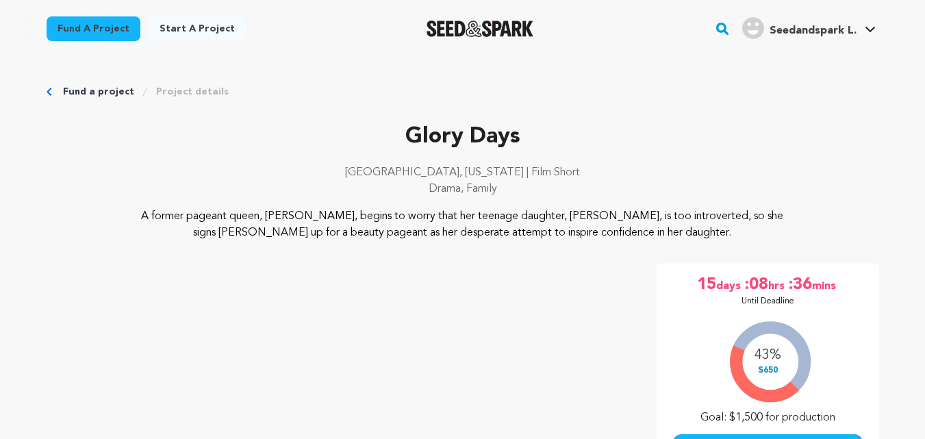
scroll to position [386, 0]
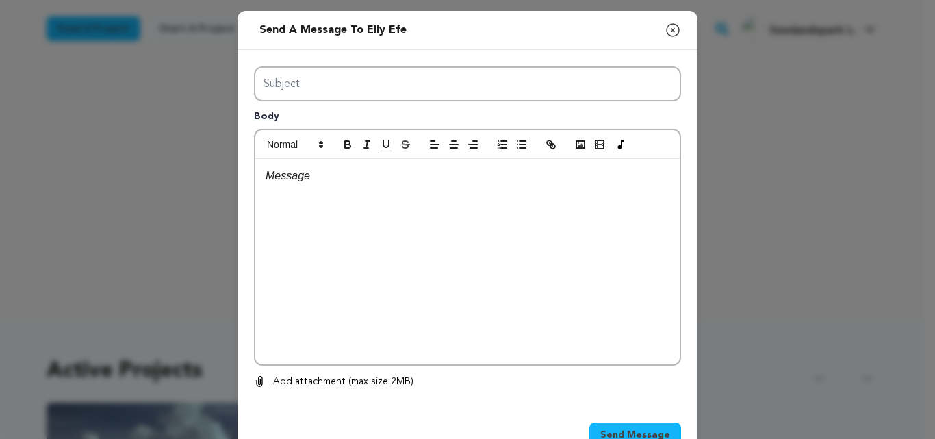
type input "Launch Boom"
click at [393, 252] on div at bounding box center [467, 261] width 424 height 205
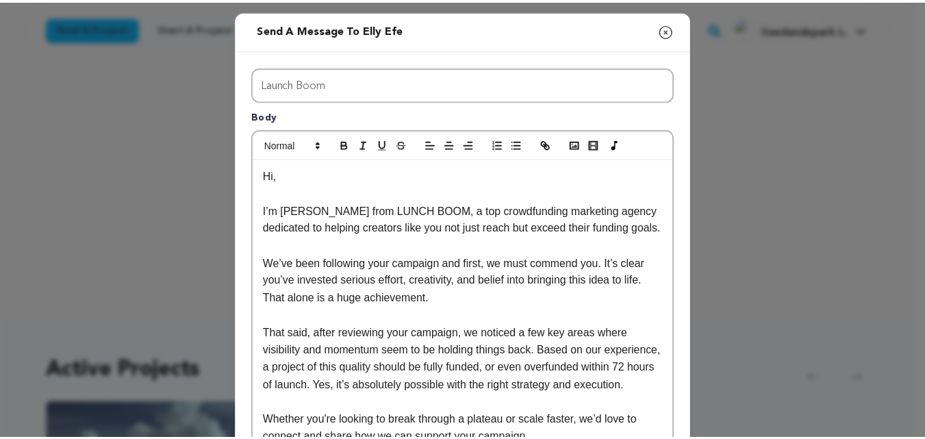
scroll to position [273, 0]
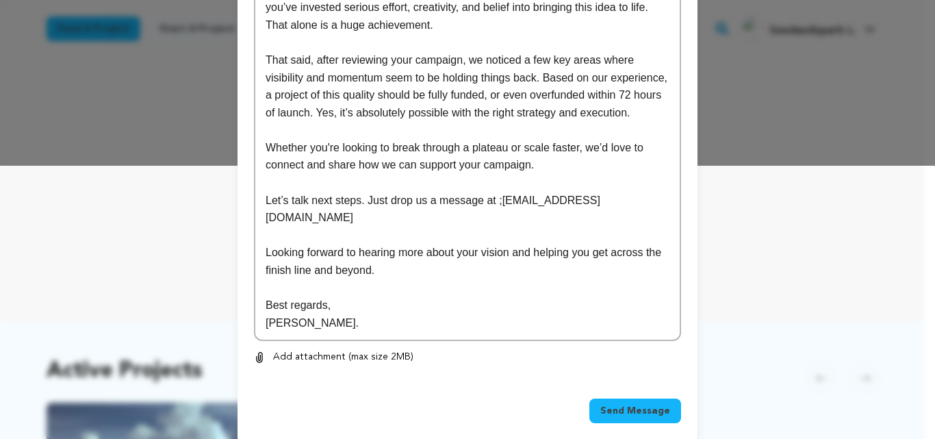
click at [635, 404] on span "Send Message" at bounding box center [635, 411] width 70 height 14
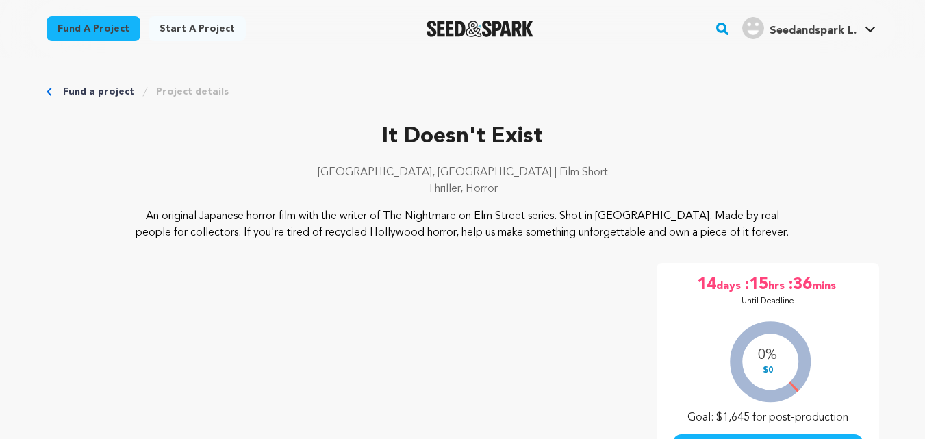
scroll to position [507, 0]
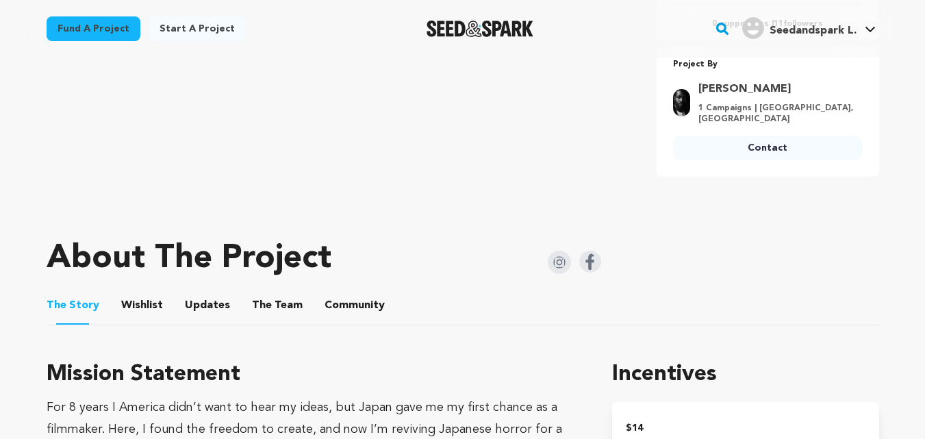
click at [763, 149] on link "Contact" at bounding box center [768, 148] width 190 height 25
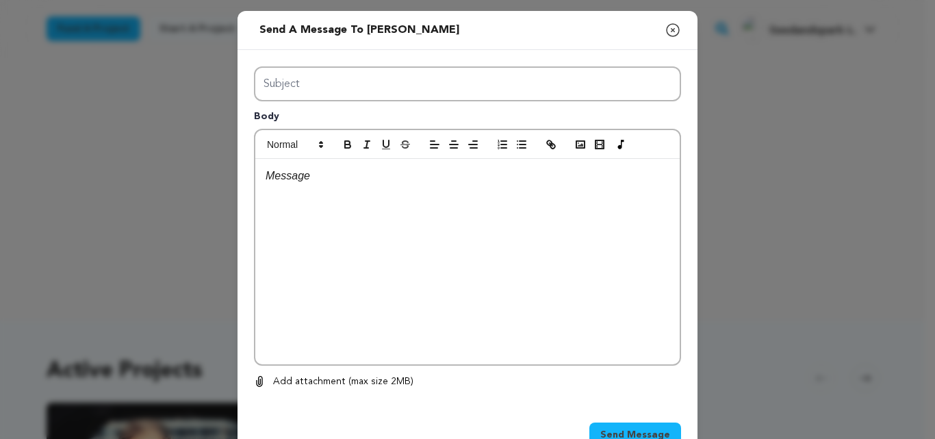
click at [357, 111] on div "Subject Body 0 % 0 %" at bounding box center [467, 227] width 427 height 323
type input "Launch Boom"
click at [390, 266] on div at bounding box center [467, 261] width 424 height 205
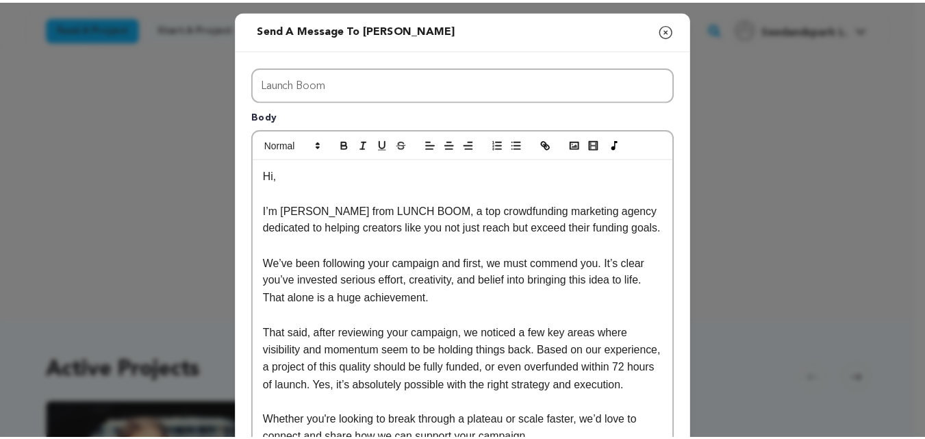
scroll to position [273, 0]
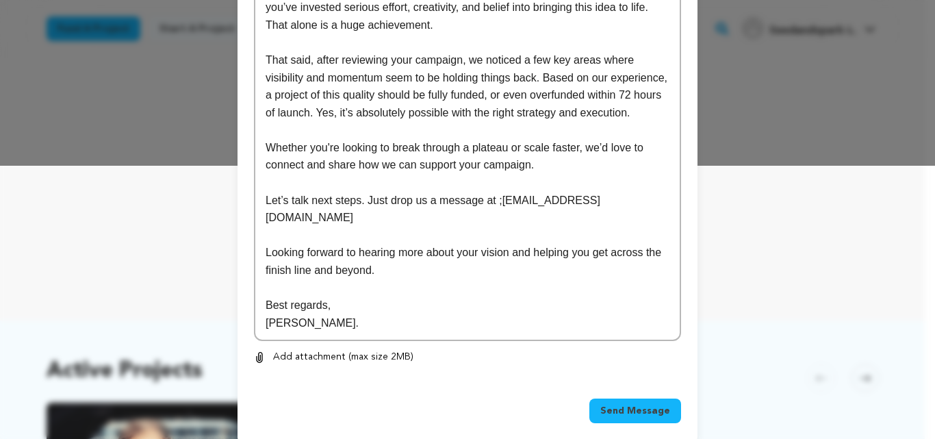
click at [628, 404] on span "Send Message" at bounding box center [635, 411] width 70 height 14
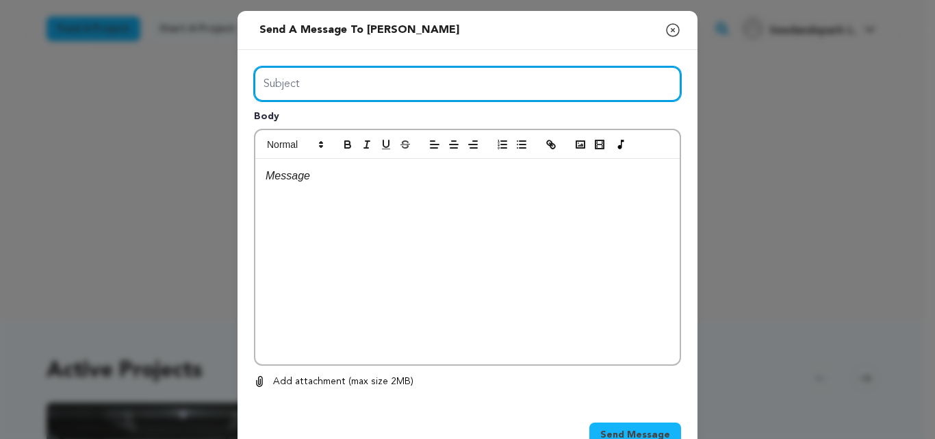
click at [449, 70] on input "Subject" at bounding box center [467, 83] width 427 height 35
type input "Launch Boom"
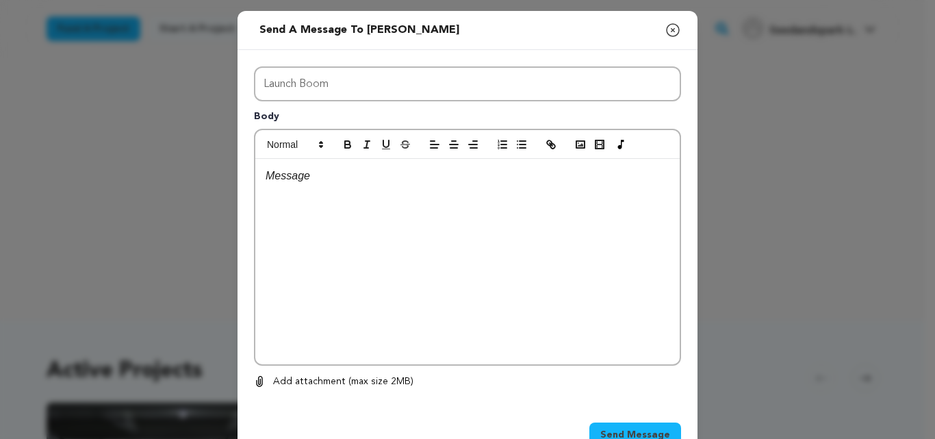
click at [411, 309] on div at bounding box center [467, 261] width 424 height 205
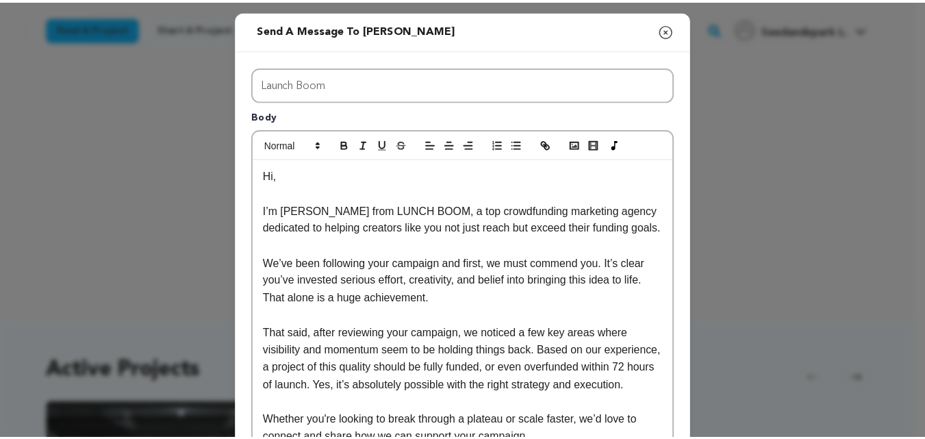
scroll to position [273, 0]
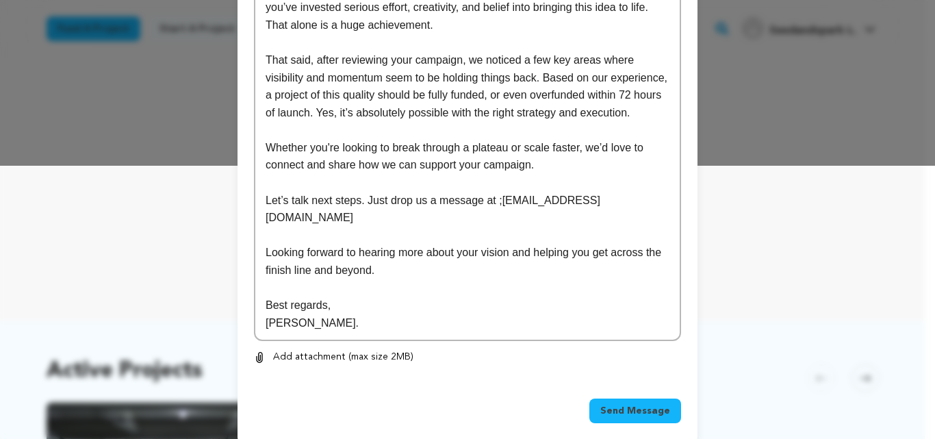
click at [617, 398] on button "Send Message" at bounding box center [635, 410] width 92 height 25
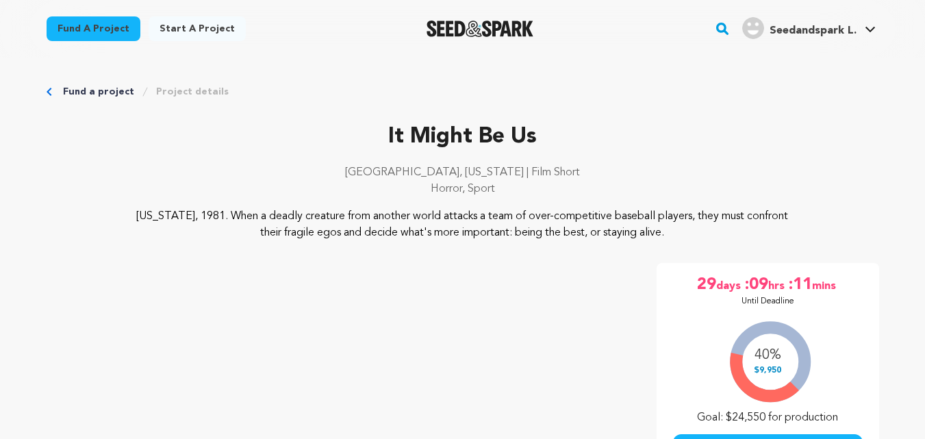
scroll to position [333, 0]
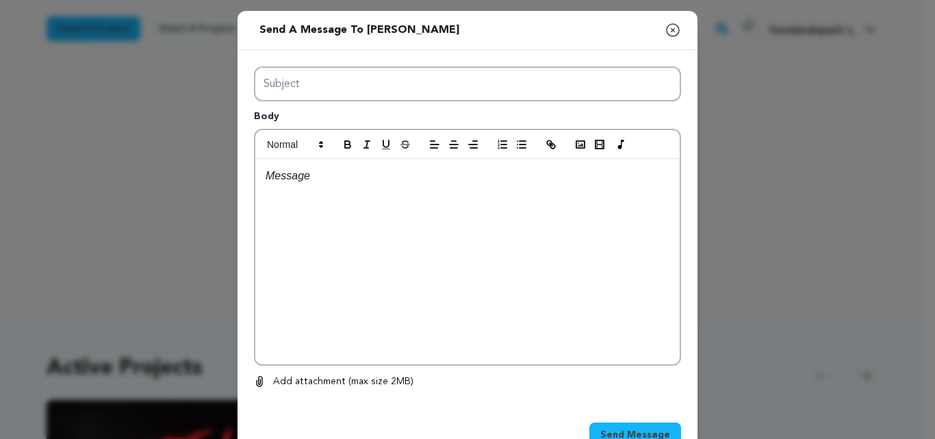
type input "Launch Boom"
click at [422, 294] on div at bounding box center [467, 261] width 424 height 205
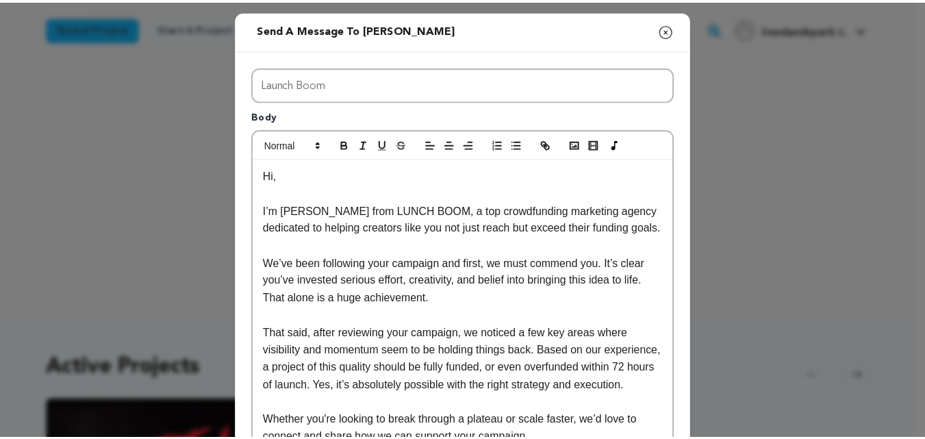
scroll to position [273, 0]
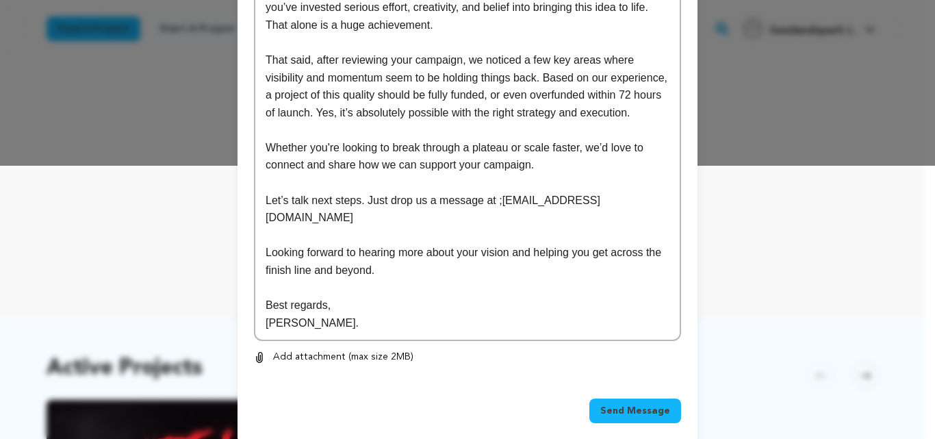
click at [644, 404] on span "Send Message" at bounding box center [635, 411] width 70 height 14
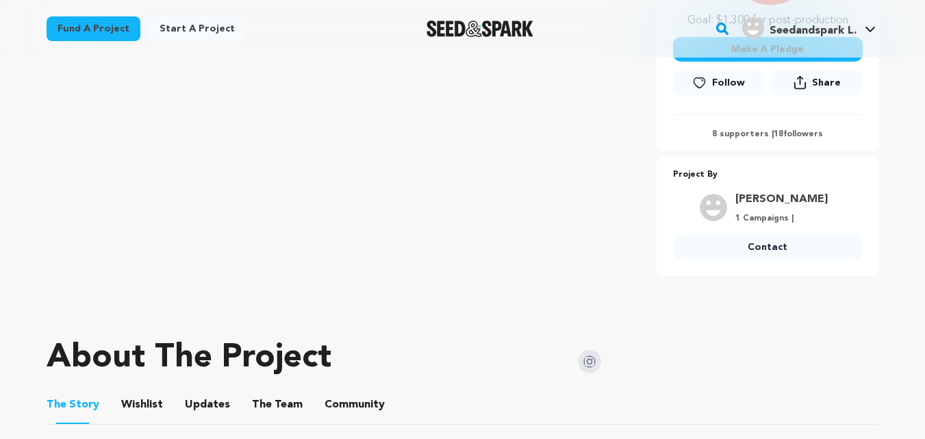
scroll to position [425, 0]
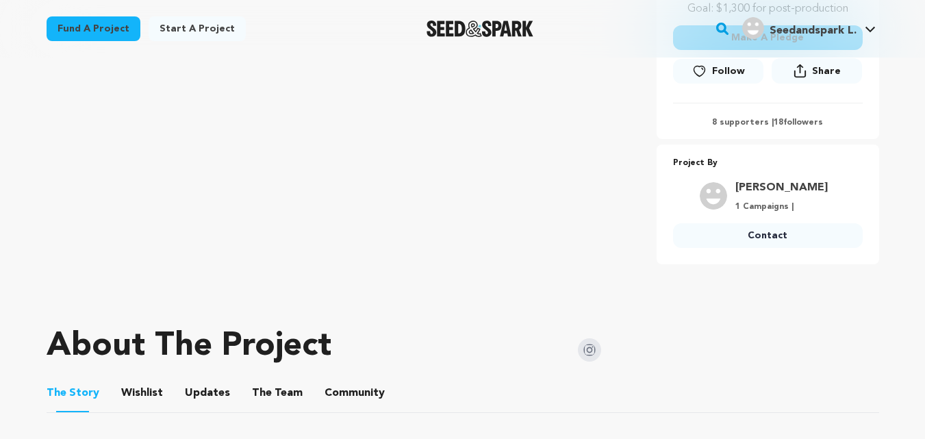
click at [773, 230] on link "Contact" at bounding box center [768, 235] width 190 height 25
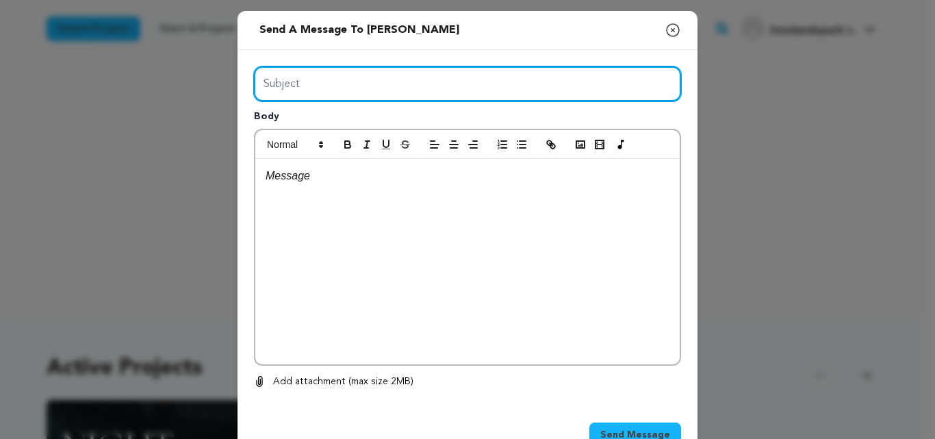
drag, startPoint x: 323, startPoint y: 92, endPoint x: 343, endPoint y: 127, distance: 40.8
click at [343, 127] on div "Subject Body 0 % 0 %" at bounding box center [467, 227] width 427 height 323
type input "Launch Boom"
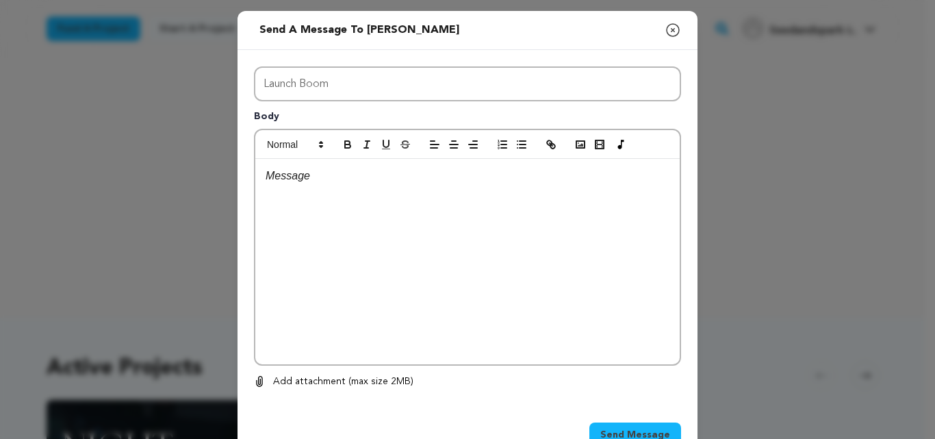
click at [420, 298] on div at bounding box center [467, 261] width 424 height 205
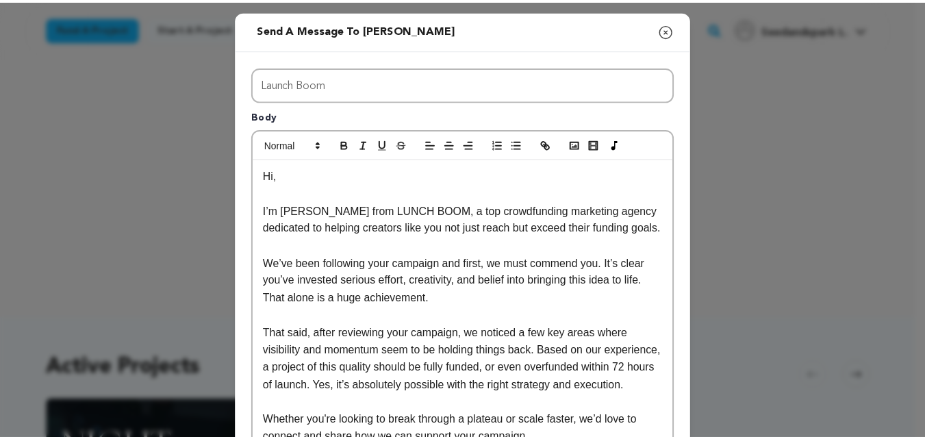
scroll to position [273, 0]
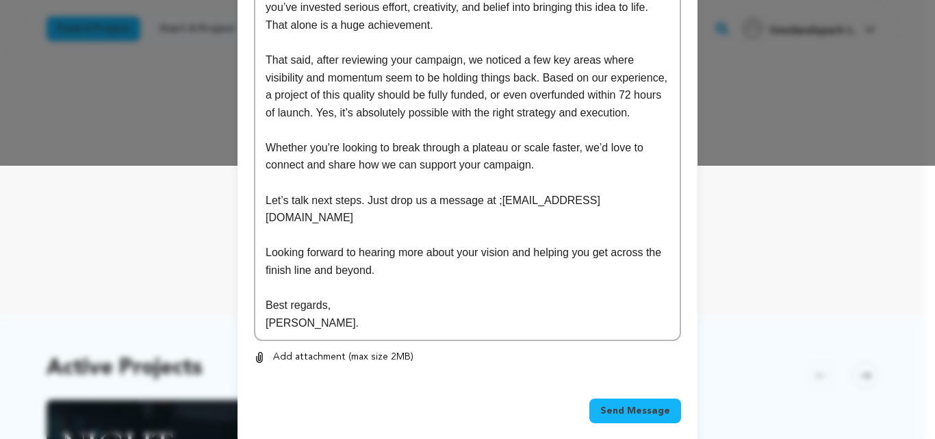
click at [633, 398] on button "Send Message" at bounding box center [635, 410] width 92 height 25
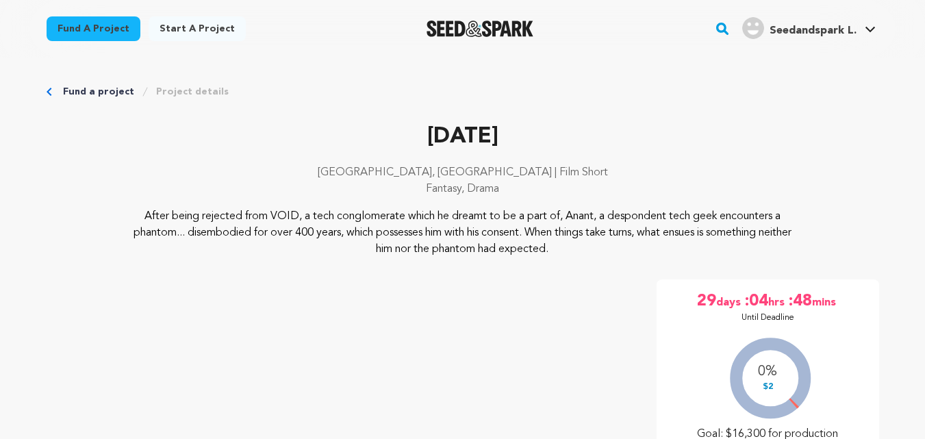
scroll to position [329, 0]
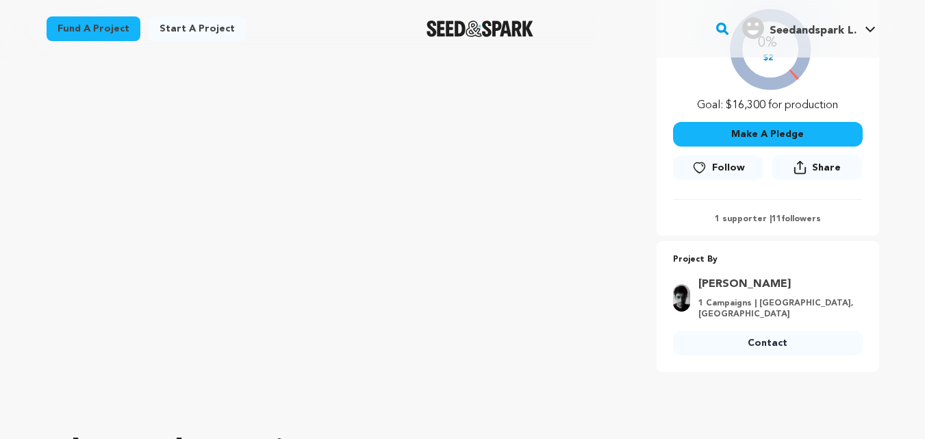
click at [779, 346] on link "Contact" at bounding box center [768, 343] width 190 height 25
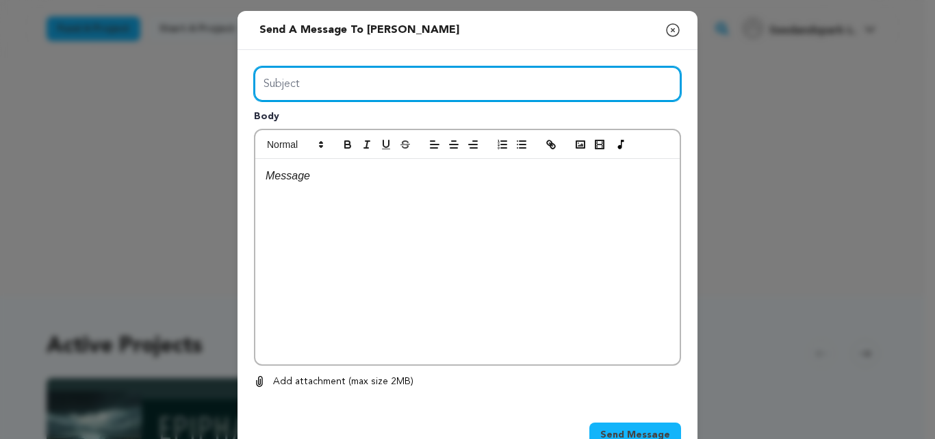
drag, startPoint x: 346, startPoint y: 87, endPoint x: 361, endPoint y: 117, distance: 33.7
click at [361, 117] on div "Subject Body 0 % 0 %" at bounding box center [467, 227] width 427 height 323
type input "Launch Boom"
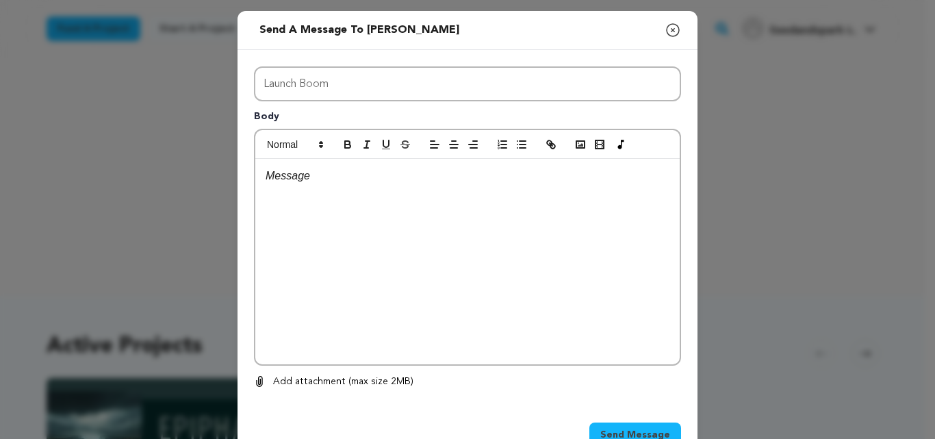
click at [407, 242] on div at bounding box center [467, 261] width 424 height 205
paste div
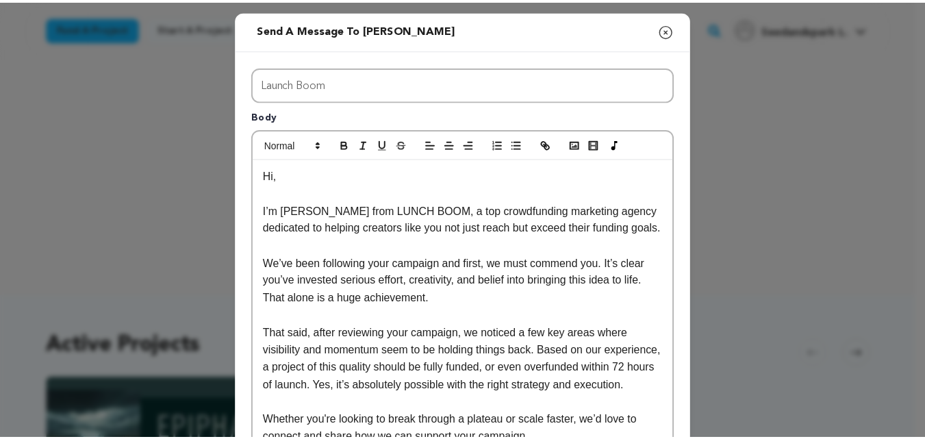
scroll to position [273, 0]
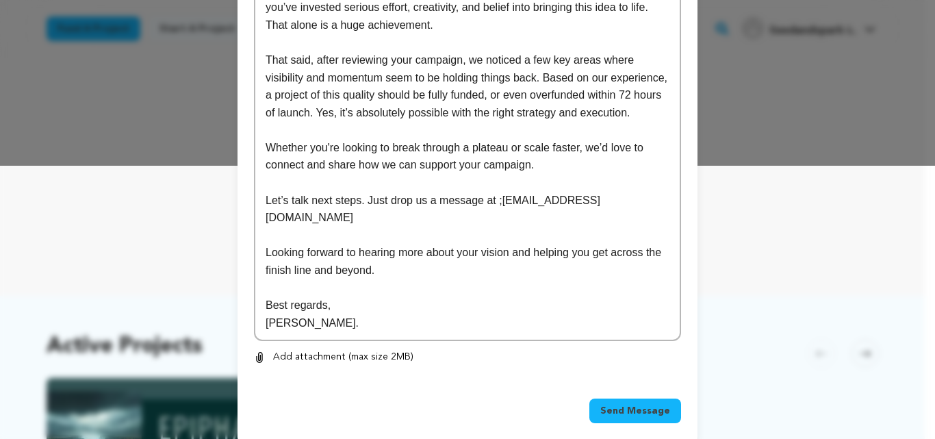
click at [654, 404] on span "Send Message" at bounding box center [635, 411] width 70 height 14
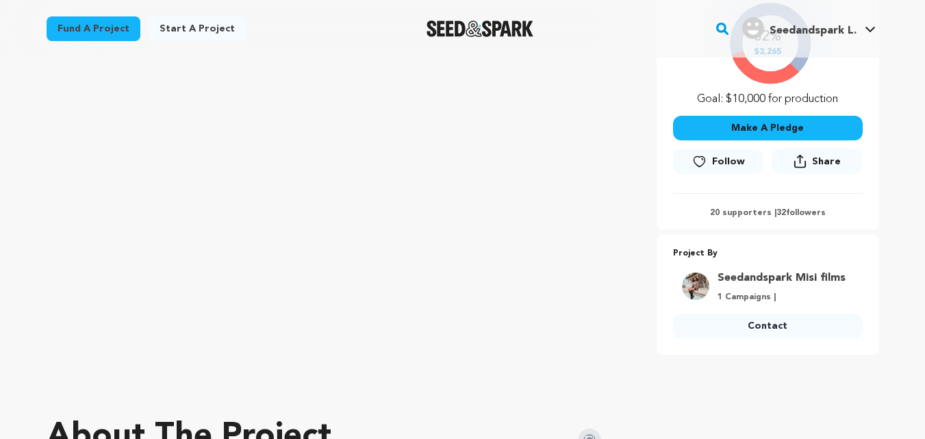
scroll to position [335, 0]
click at [744, 329] on link "Contact" at bounding box center [768, 326] width 190 height 25
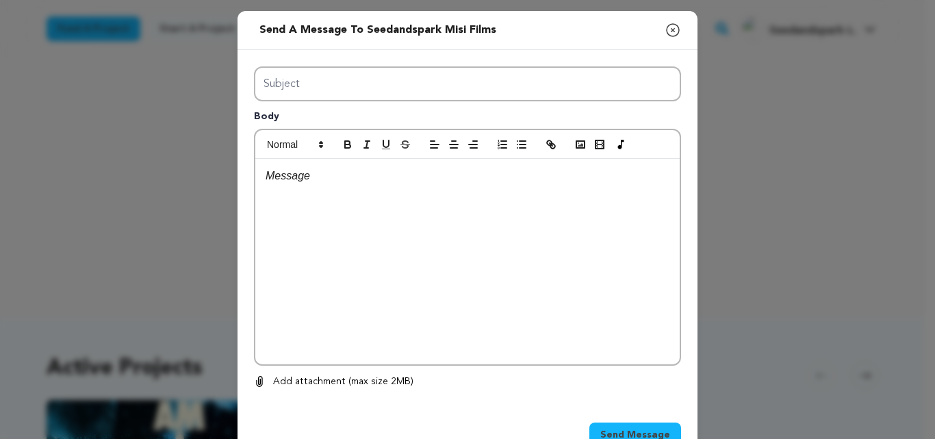
click at [377, 124] on div "Subject Body 0 % 0 %" at bounding box center [467, 227] width 427 height 323
type input "Launch Boom"
click at [416, 260] on div at bounding box center [467, 261] width 424 height 205
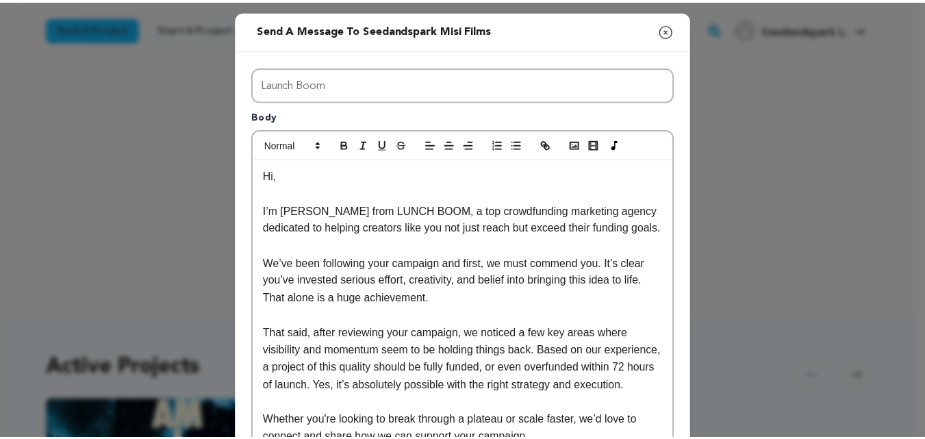
scroll to position [273, 0]
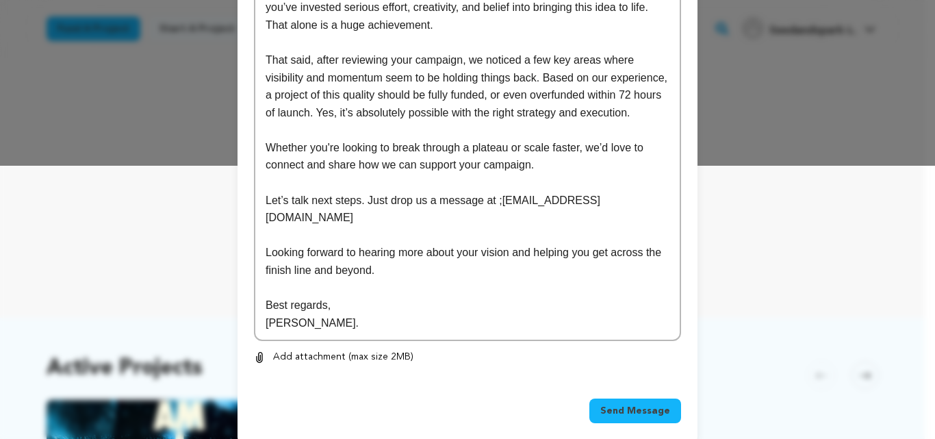
click at [637, 404] on span "Send Message" at bounding box center [635, 411] width 70 height 14
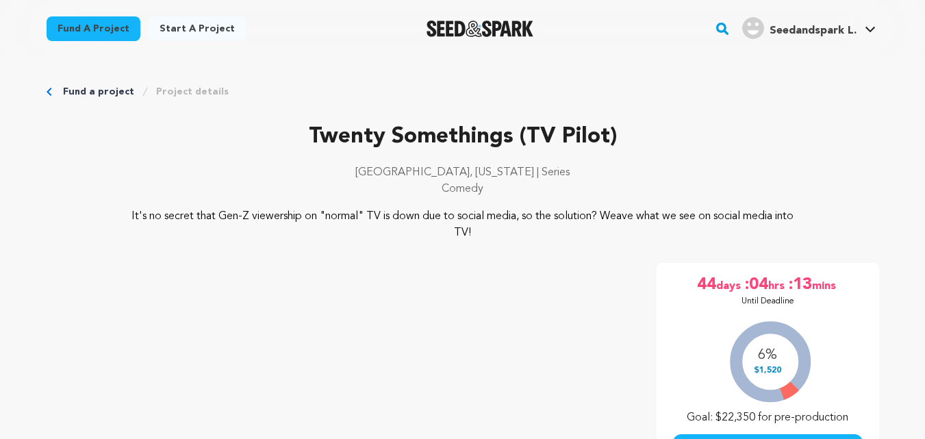
scroll to position [516, 0]
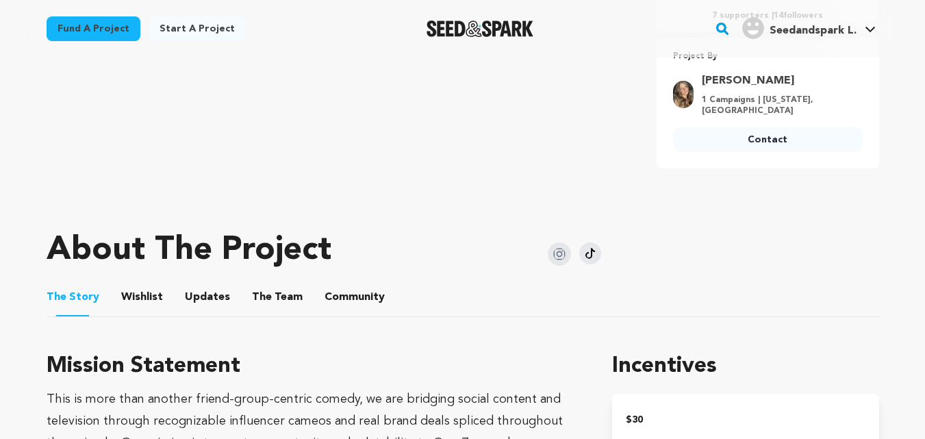
click at [713, 138] on link "Contact" at bounding box center [768, 139] width 190 height 25
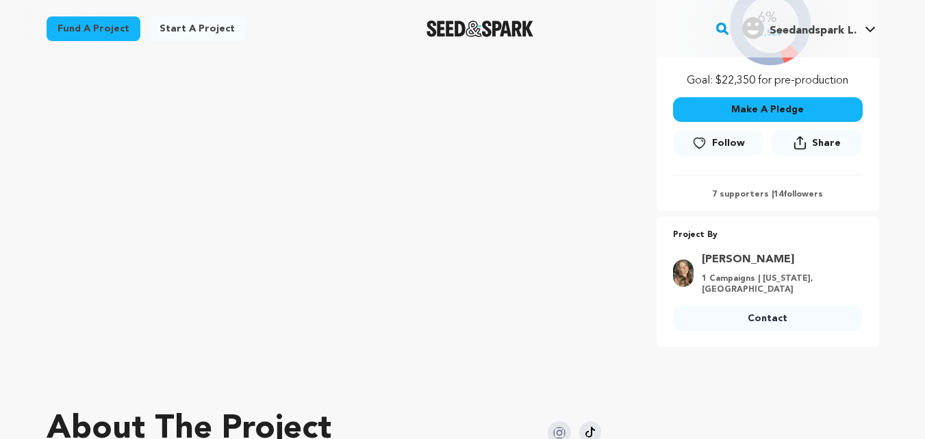
scroll to position [319, 0]
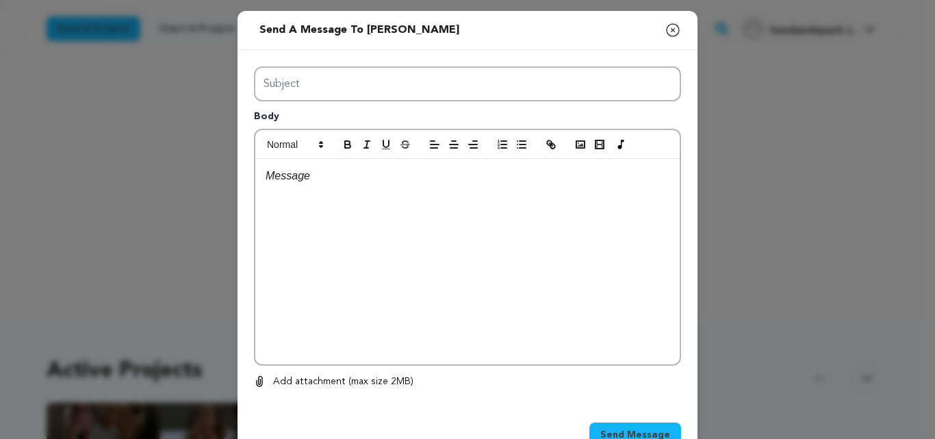
drag, startPoint x: 466, startPoint y: 64, endPoint x: 457, endPoint y: 80, distance: 18.7
click at [457, 80] on div "Subject Body 0 % 0 % Remove" at bounding box center [468, 228] width 460 height 356
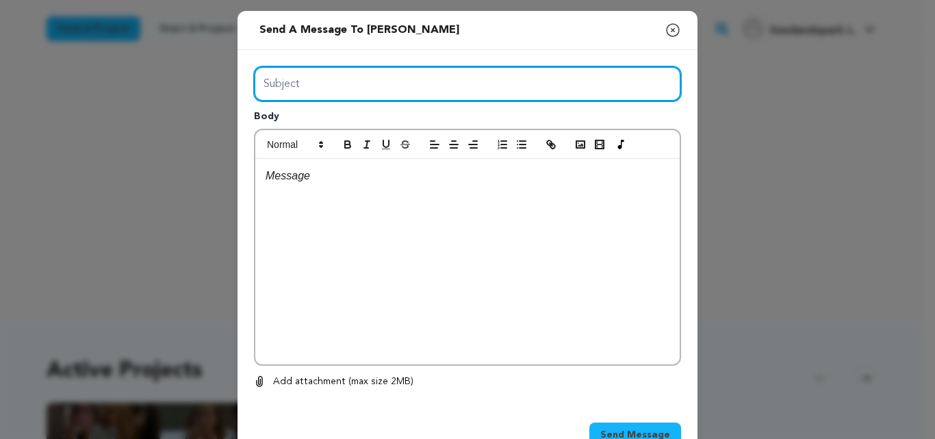
type input "Launch Boom"
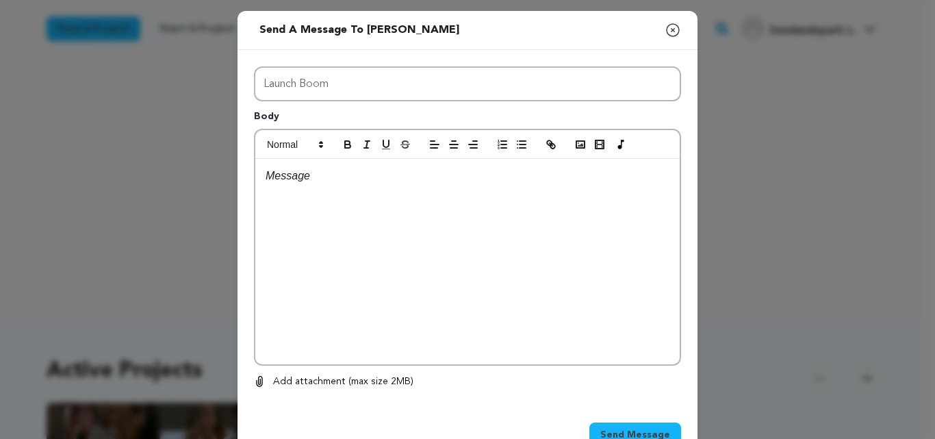
click at [397, 239] on div at bounding box center [467, 261] width 424 height 205
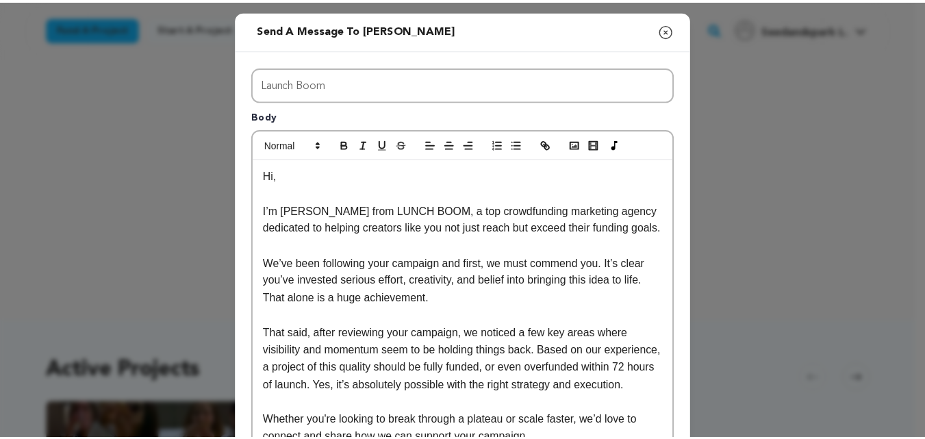
scroll to position [273, 0]
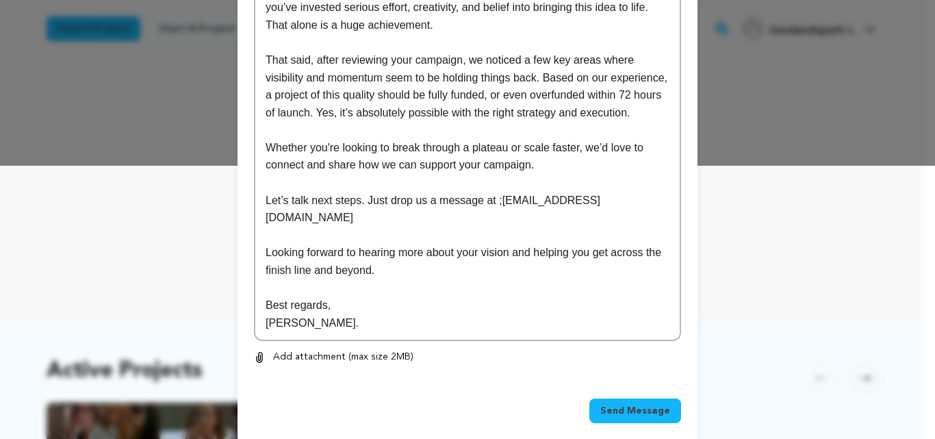
click at [622, 401] on button "Send Message" at bounding box center [635, 410] width 92 height 25
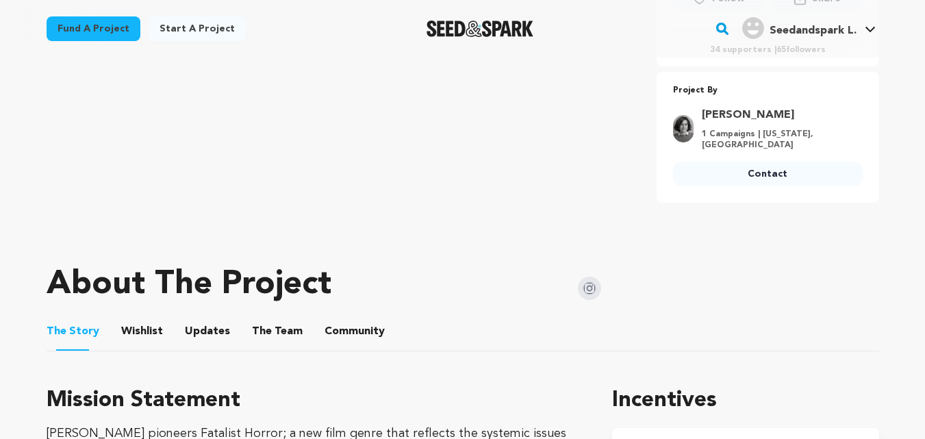
scroll to position [465, 0]
click at [754, 185] on link "Contact" at bounding box center [768, 174] width 190 height 25
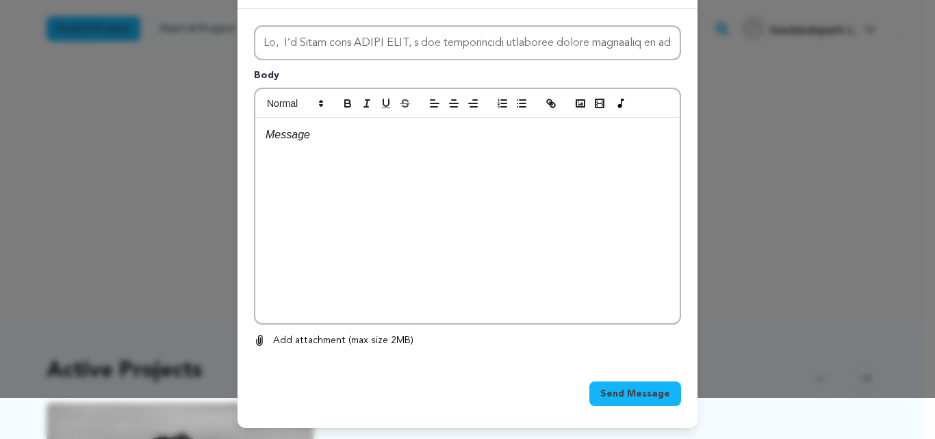
drag, startPoint x: 664, startPoint y: 42, endPoint x: 56, endPoint y: 18, distance: 608.4
click at [56, 18] on div "Send a message to Sabrina Ghidossi Close modal Subject Body 0 0 Remove" at bounding box center [467, 199] width 935 height 480
type input "."
click at [293, 46] on input "." at bounding box center [467, 42] width 427 height 35
click at [293, 46] on input "Subject" at bounding box center [467, 42] width 427 height 35
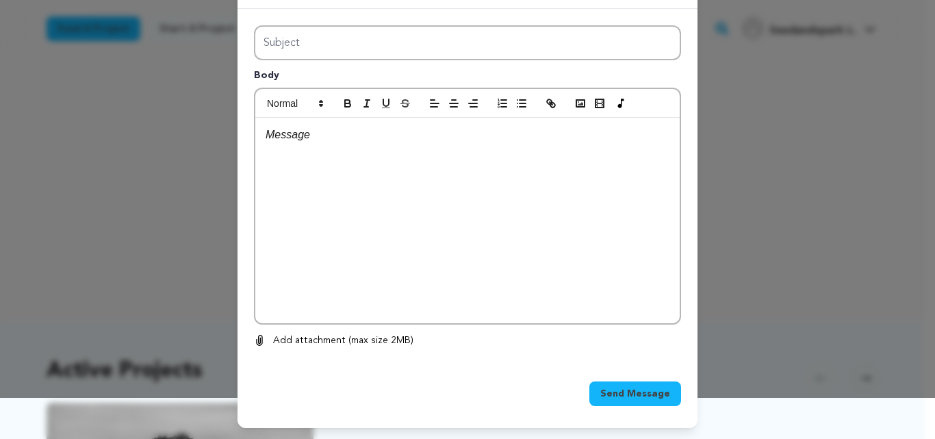
type input "Launch Boom"
click at [356, 207] on div at bounding box center [467, 220] width 424 height 205
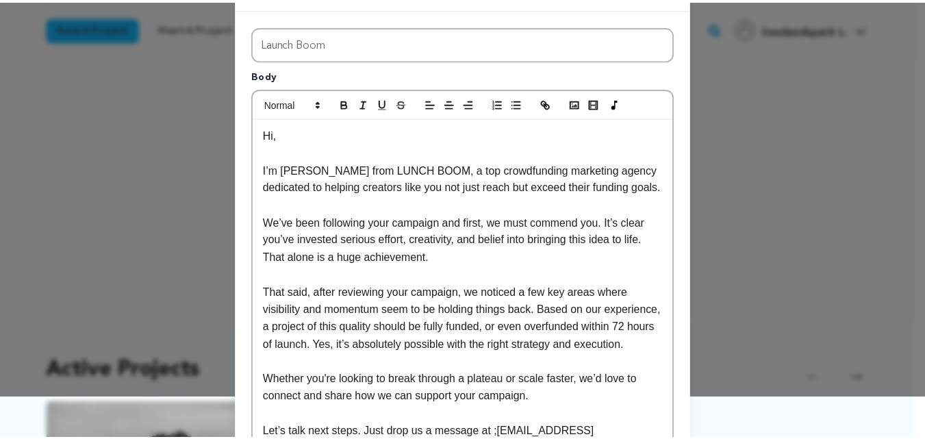
scroll to position [273, 0]
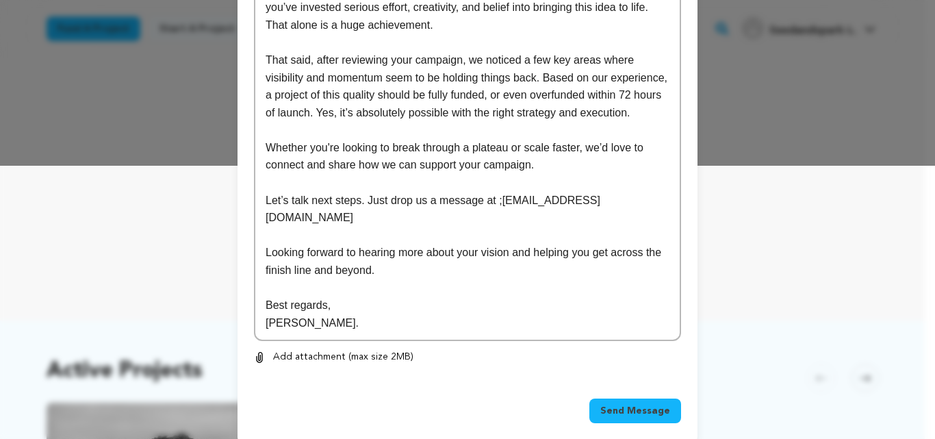
click at [622, 404] on span "Send Message" at bounding box center [635, 411] width 70 height 14
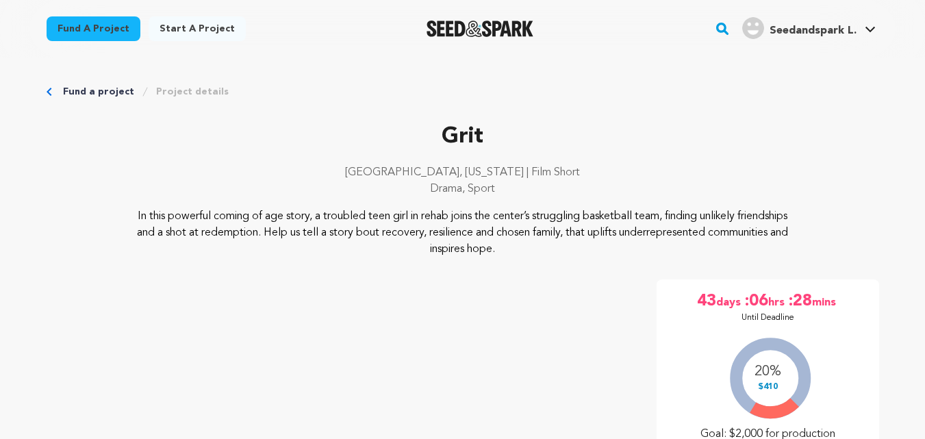
scroll to position [376, 0]
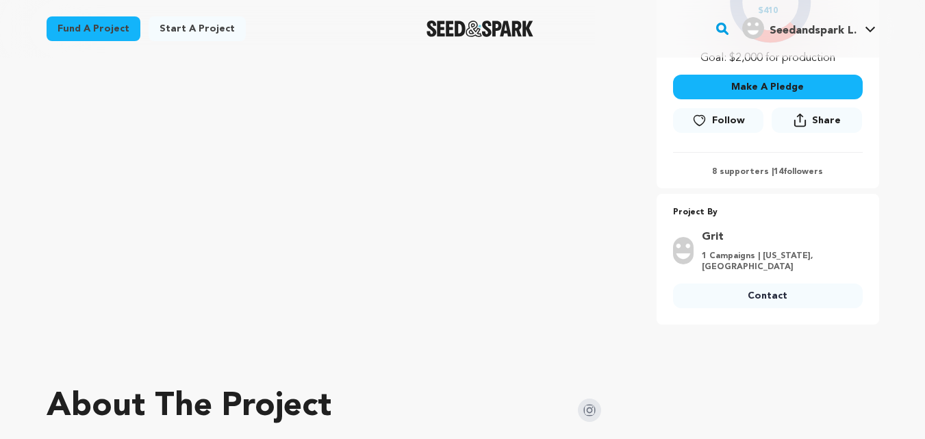
click at [748, 302] on link "Contact" at bounding box center [768, 295] width 190 height 25
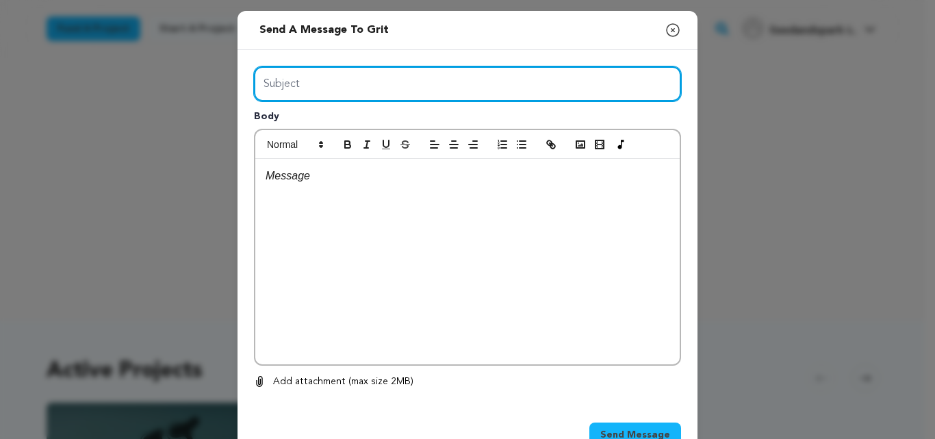
drag, startPoint x: 0, startPoint y: 0, endPoint x: 352, endPoint y: 125, distance: 373.5
click at [352, 125] on div "Subject Body 0 % 0 %" at bounding box center [467, 227] width 427 height 323
type input "Launch Boom"
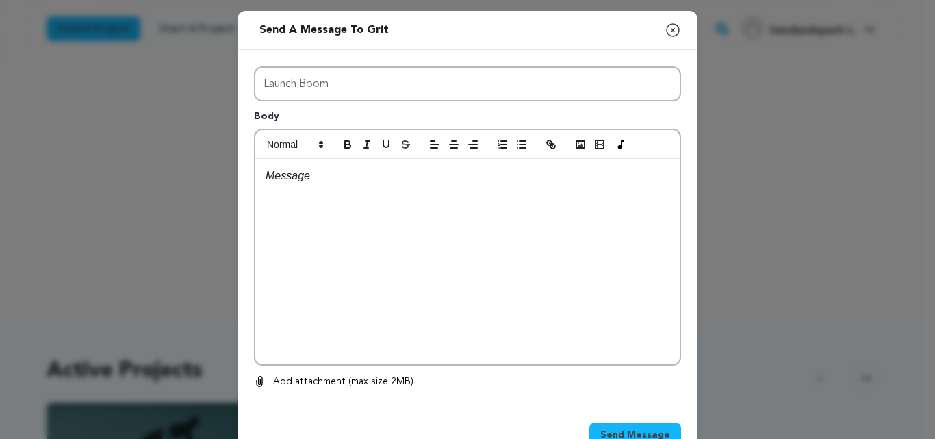
click at [383, 235] on div at bounding box center [467, 261] width 424 height 205
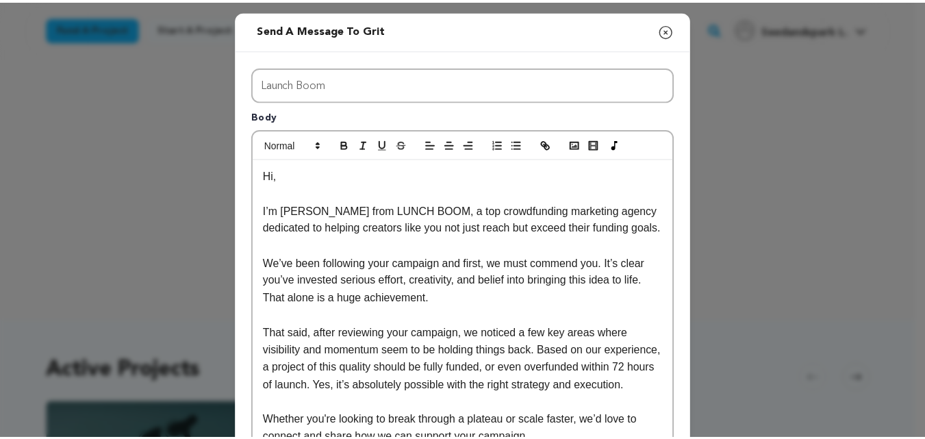
scroll to position [273, 0]
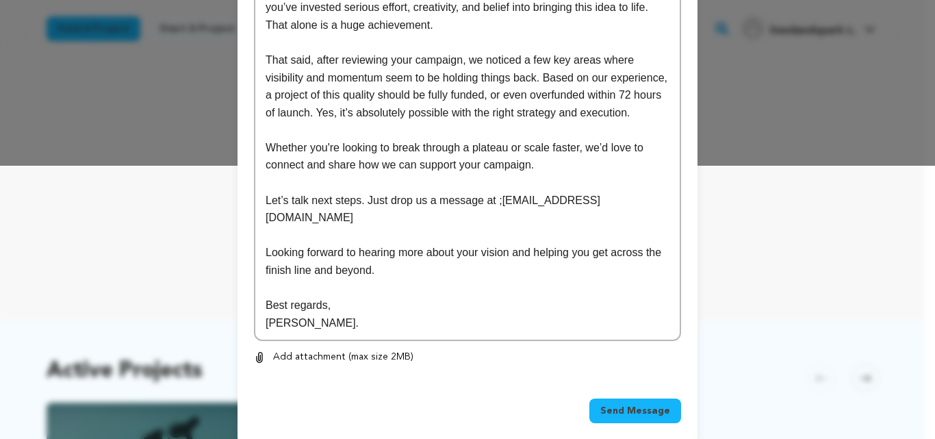
click at [641, 404] on span "Send Message" at bounding box center [635, 411] width 70 height 14
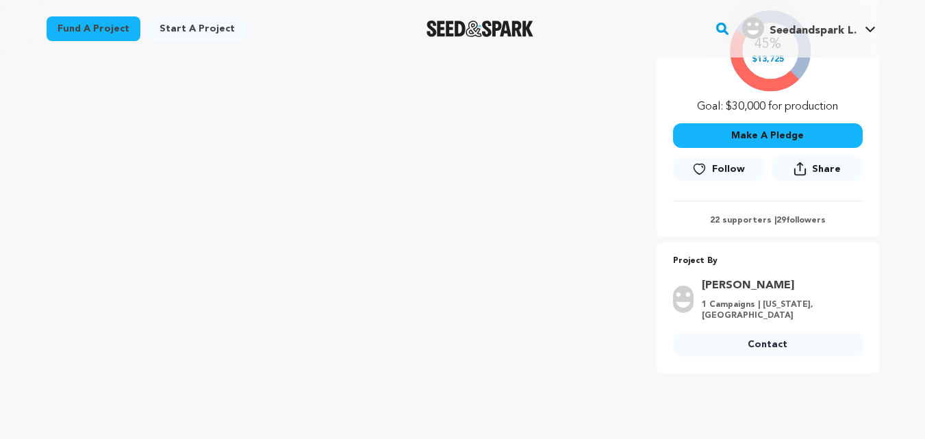
scroll to position [364, 0]
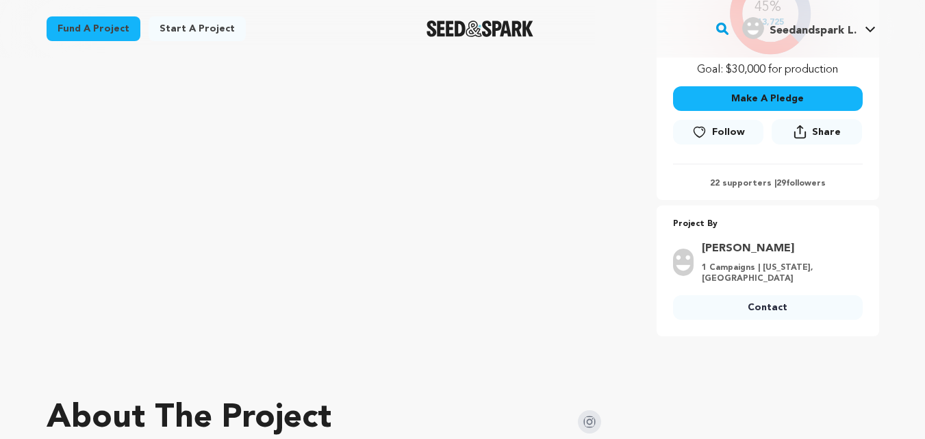
click at [744, 302] on link "Contact" at bounding box center [768, 307] width 190 height 25
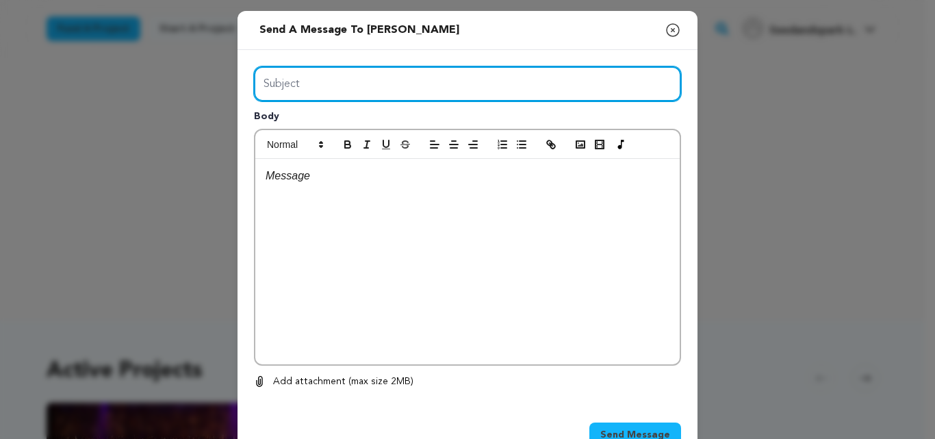
drag, startPoint x: 361, startPoint y: 89, endPoint x: 346, endPoint y: 124, distance: 38.0
click at [346, 124] on div "Subject Body 0 % 0 %" at bounding box center [467, 227] width 427 height 323
type input "Launch Boom"
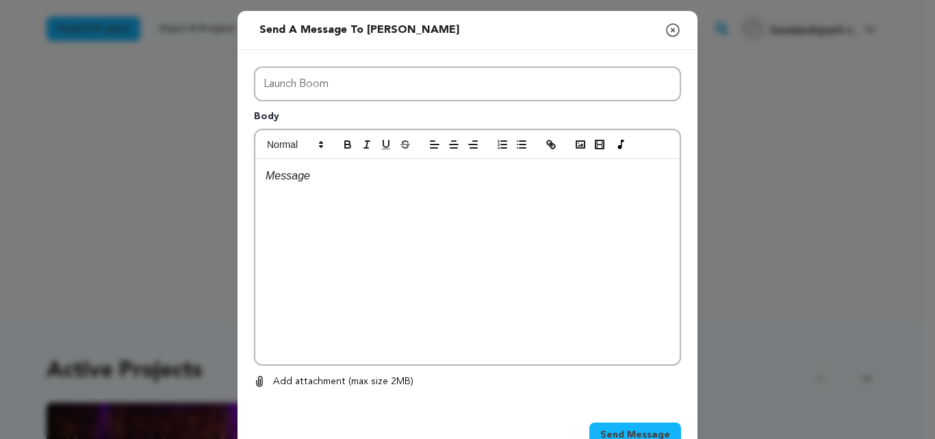
click at [379, 220] on div at bounding box center [467, 261] width 424 height 205
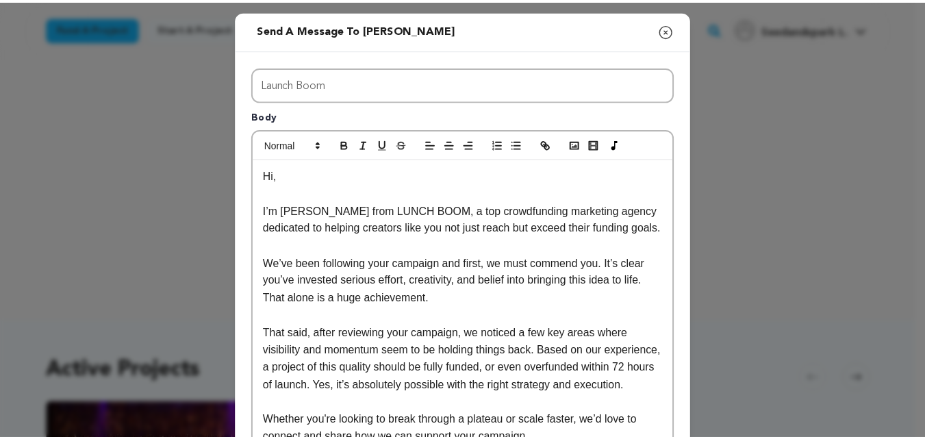
scroll to position [273, 0]
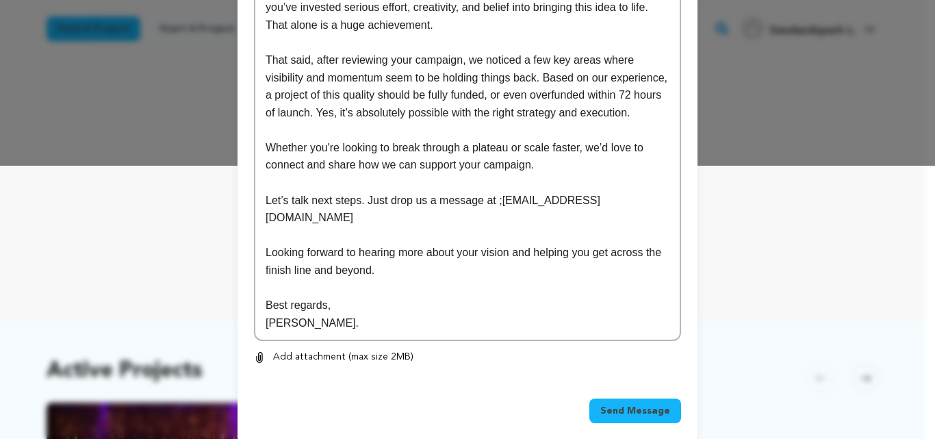
click at [644, 404] on span "Send Message" at bounding box center [635, 411] width 70 height 14
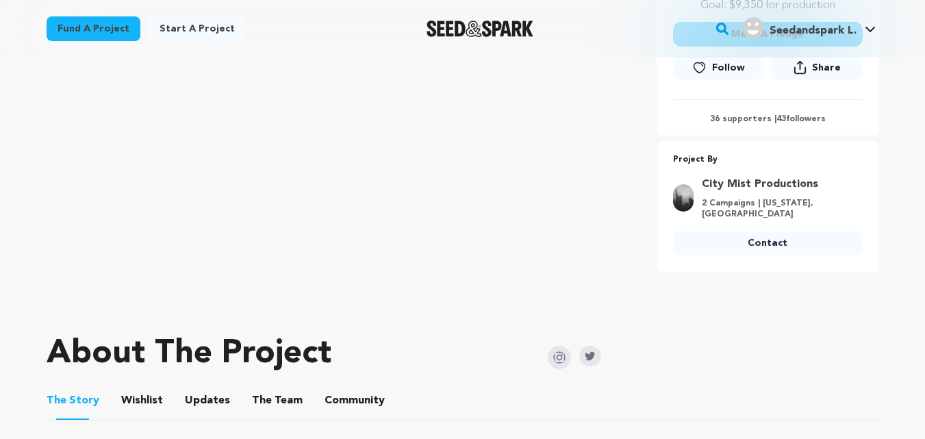
scroll to position [440, 0]
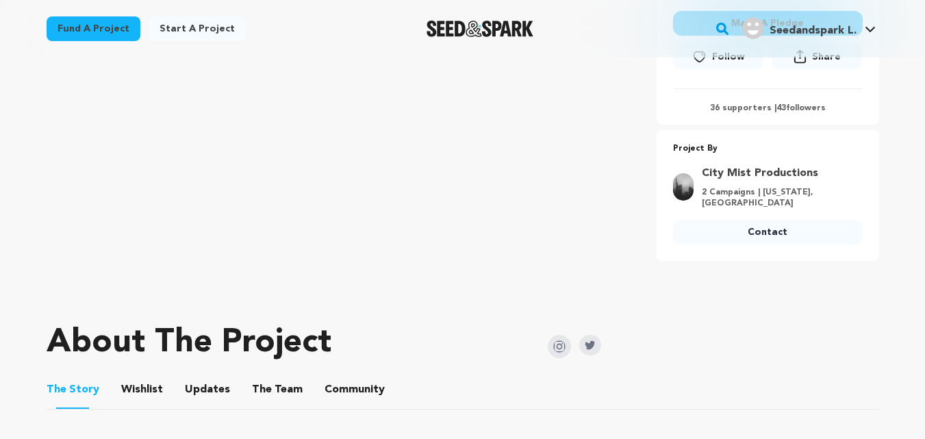
click at [754, 231] on link "Contact" at bounding box center [768, 232] width 190 height 25
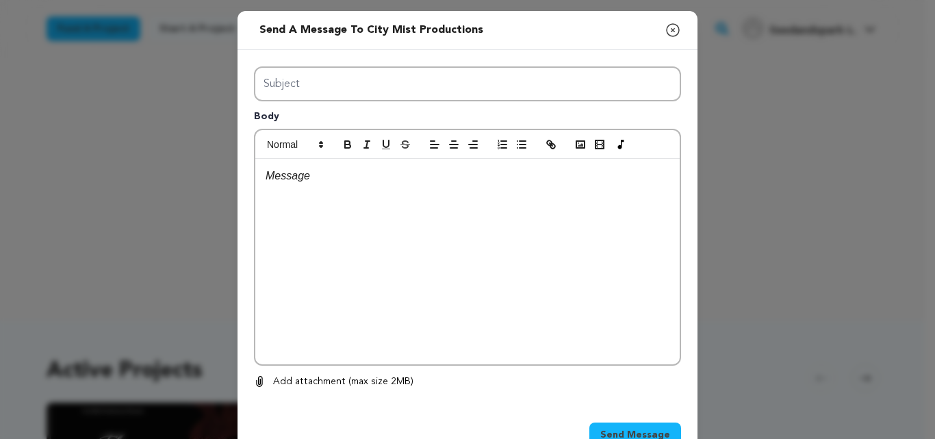
click at [357, 124] on div "Subject Body 0 % 0 %" at bounding box center [467, 227] width 427 height 323
type input "Launch Boom"
click at [405, 251] on div at bounding box center [467, 261] width 424 height 205
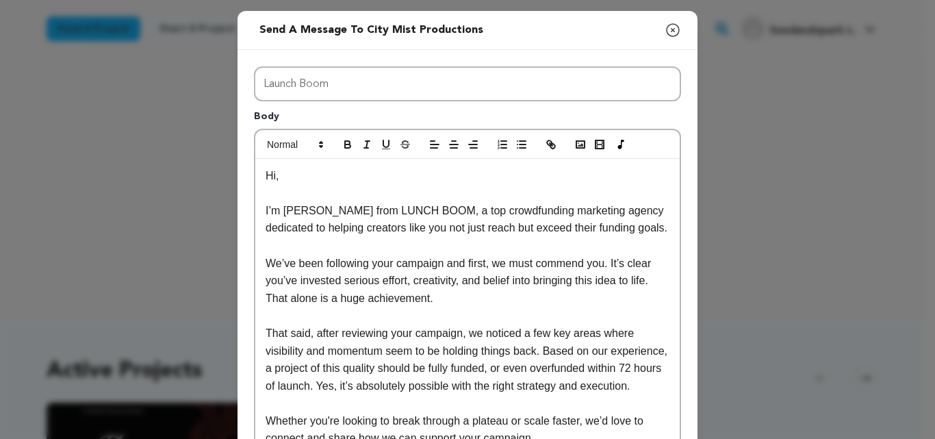
scroll to position [273, 0]
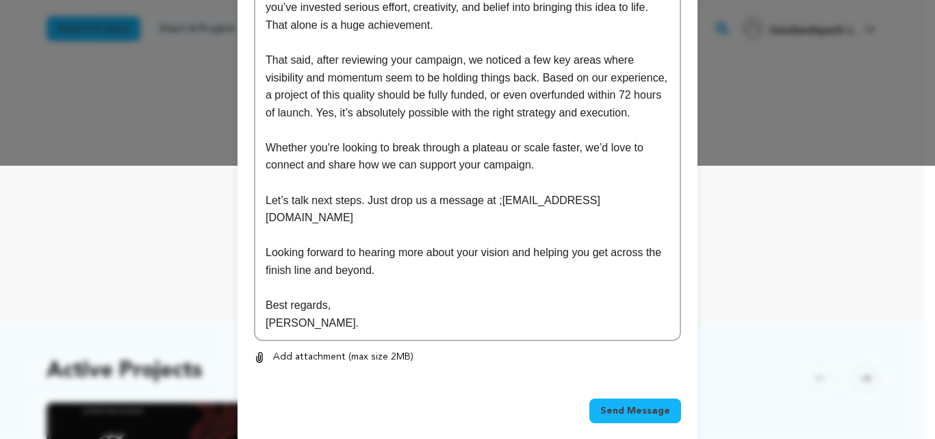
click at [640, 403] on button "Send Message" at bounding box center [635, 410] width 92 height 25
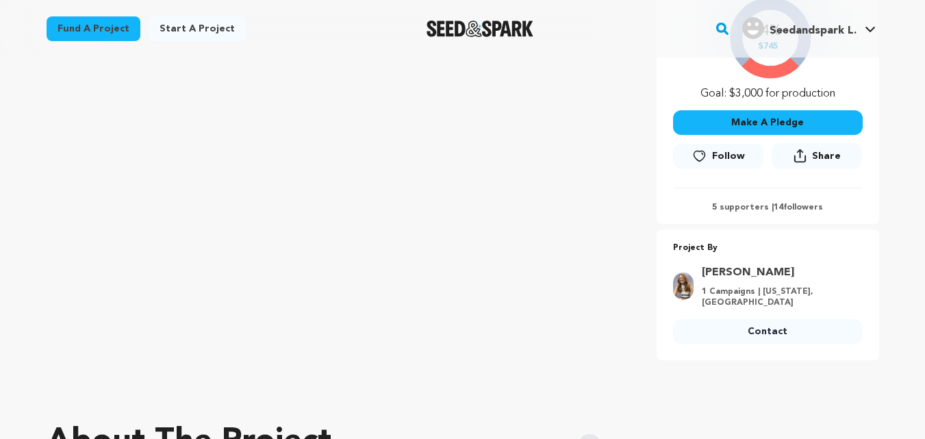
scroll to position [356, 0]
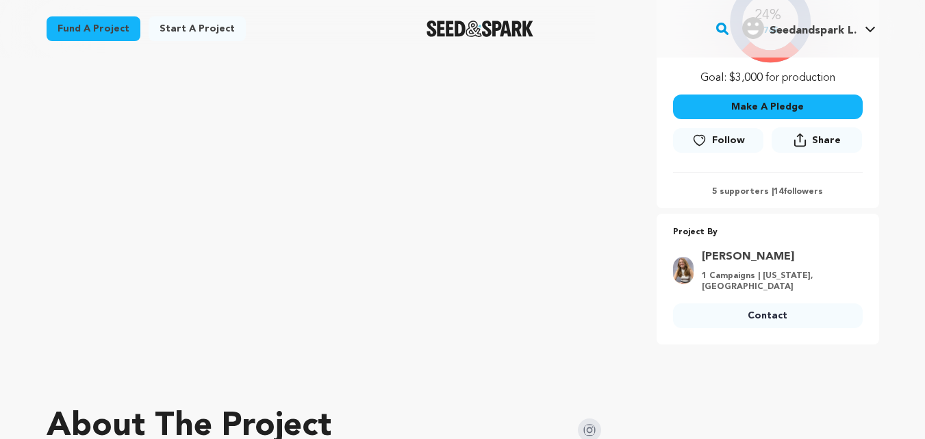
click at [752, 306] on link "Contact" at bounding box center [768, 315] width 190 height 25
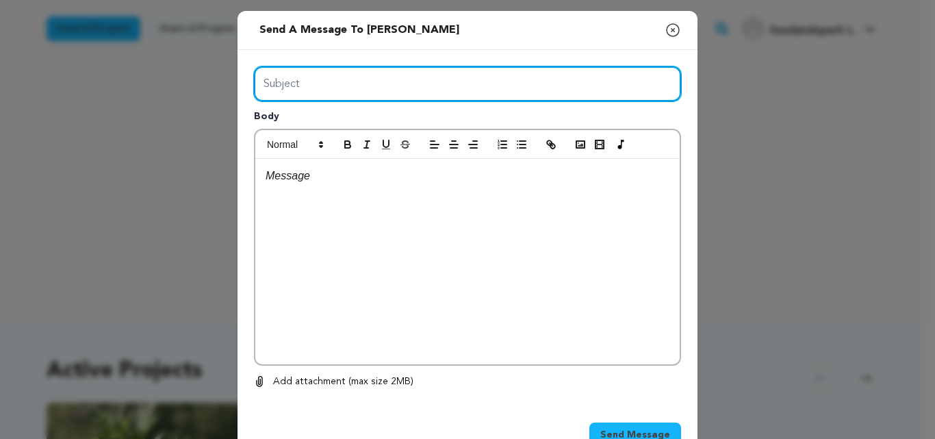
click at [342, 88] on input "Subject" at bounding box center [467, 83] width 427 height 35
type input "Launch Boom"
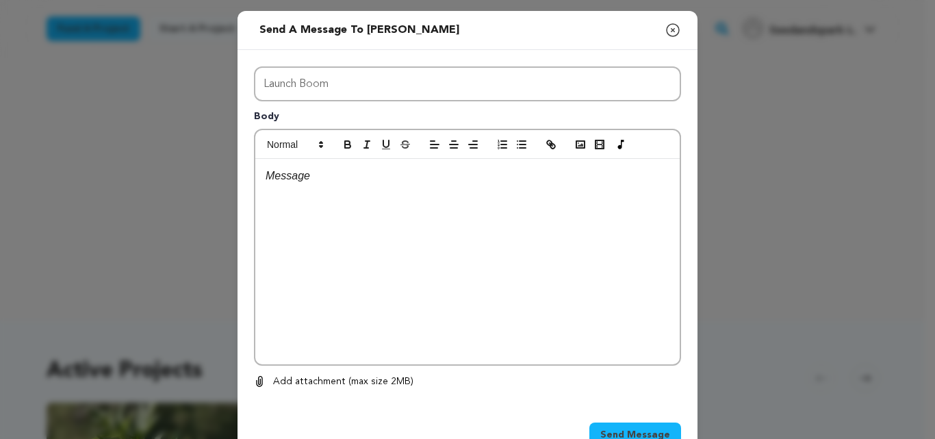
click at [416, 327] on div at bounding box center [467, 261] width 424 height 205
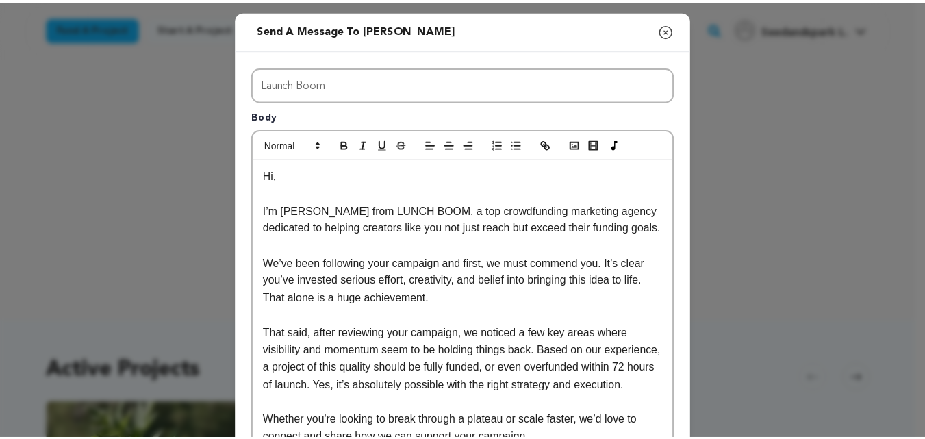
scroll to position [273, 0]
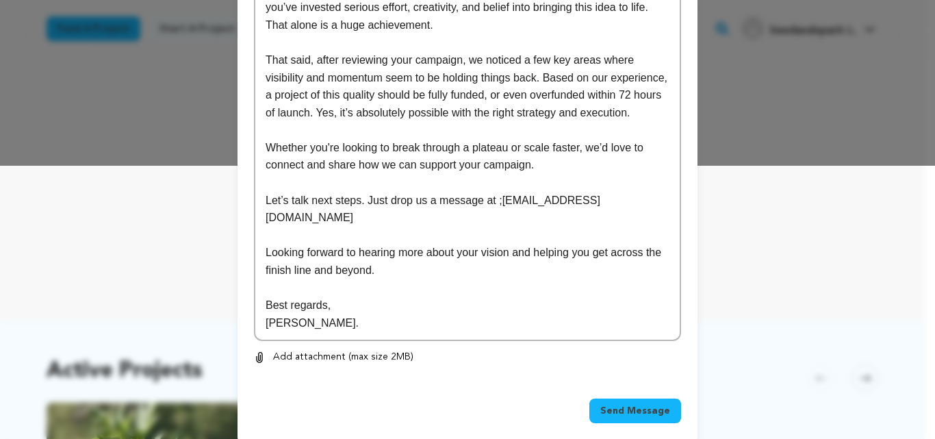
click at [644, 404] on span "Send Message" at bounding box center [635, 411] width 70 height 14
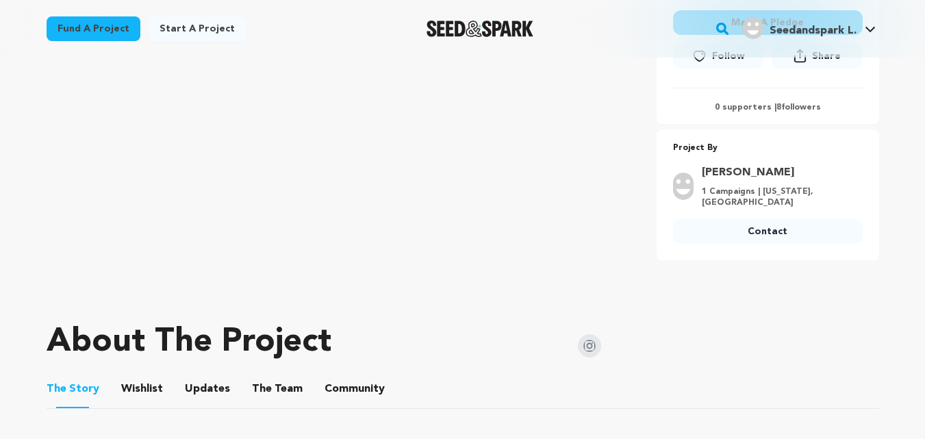
scroll to position [492, 0]
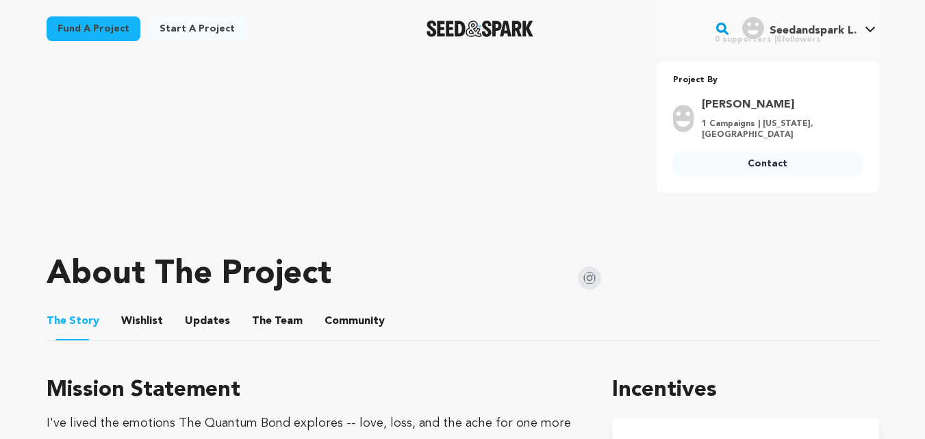
drag, startPoint x: 705, startPoint y: 149, endPoint x: 714, endPoint y: 160, distance: 13.6
click at [714, 160] on div "[PERSON_NAME] 1 Campaigns | [US_STATE], [GEOGRAPHIC_DATA] Contact" at bounding box center [768, 139] width 190 height 85
click at [714, 160] on link "Contact" at bounding box center [768, 163] width 190 height 25
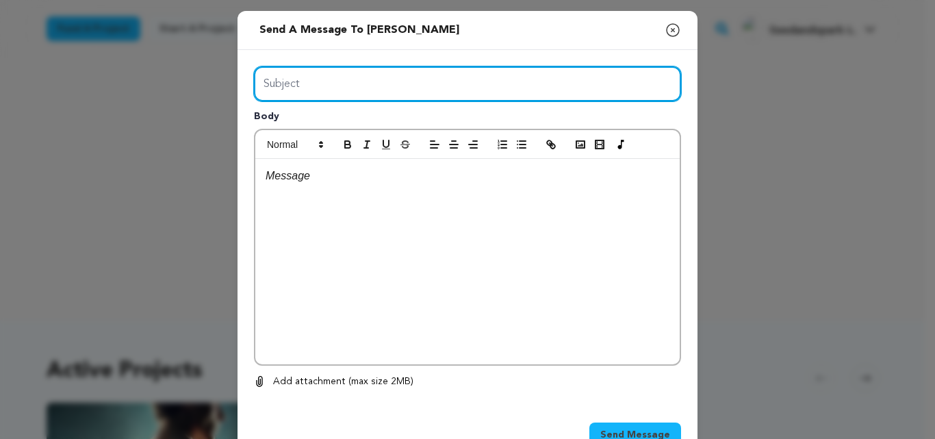
click at [386, 82] on input "Subject" at bounding box center [467, 83] width 427 height 35
type input "Launch Boom"
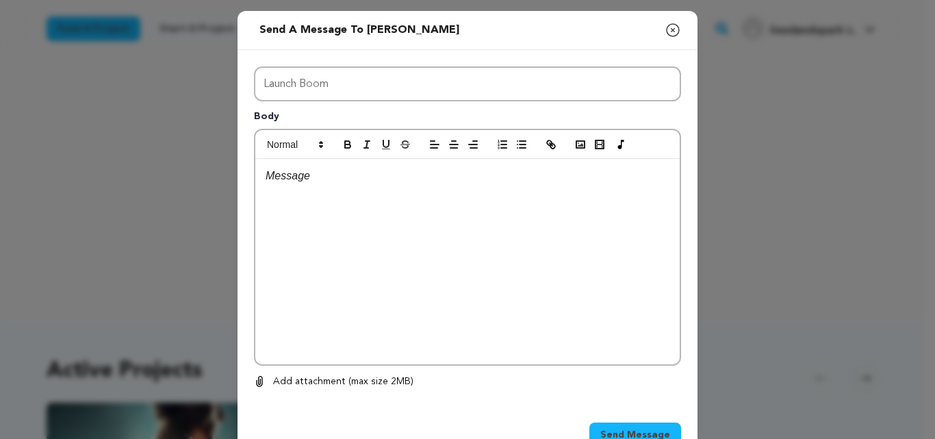
click at [396, 283] on div at bounding box center [467, 261] width 424 height 205
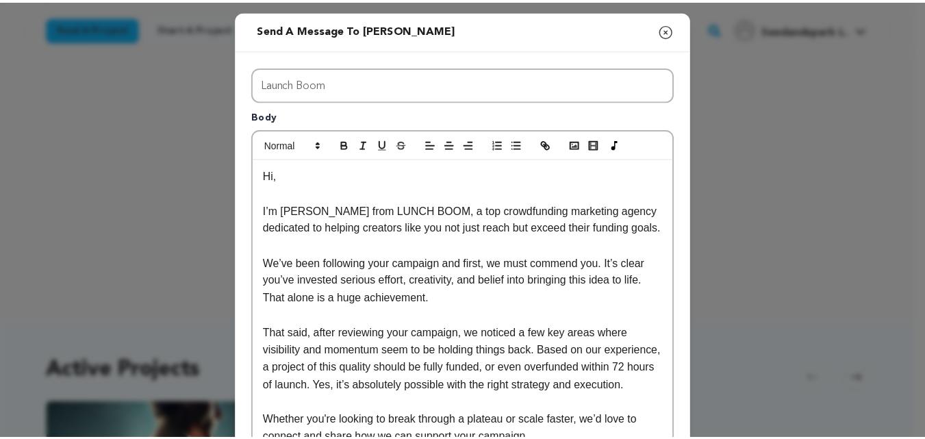
scroll to position [273, 0]
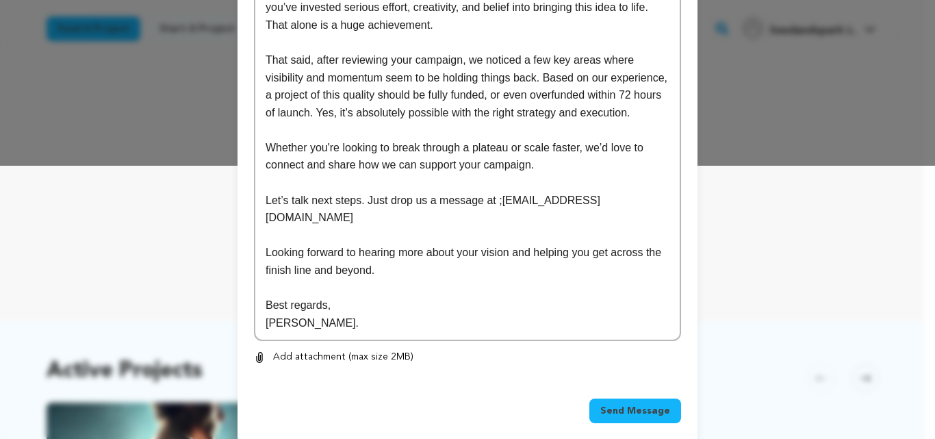
click at [630, 404] on span "Send Message" at bounding box center [635, 411] width 70 height 14
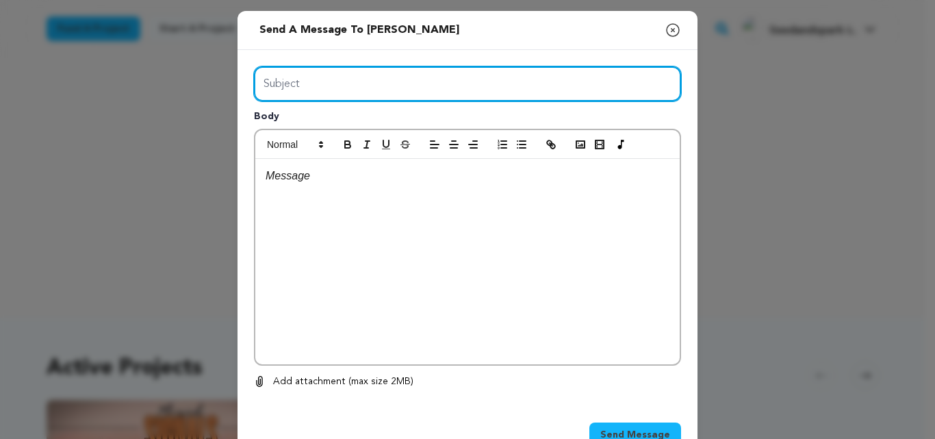
click at [479, 81] on input "Subject" at bounding box center [467, 83] width 427 height 35
type input "Launch Boom"
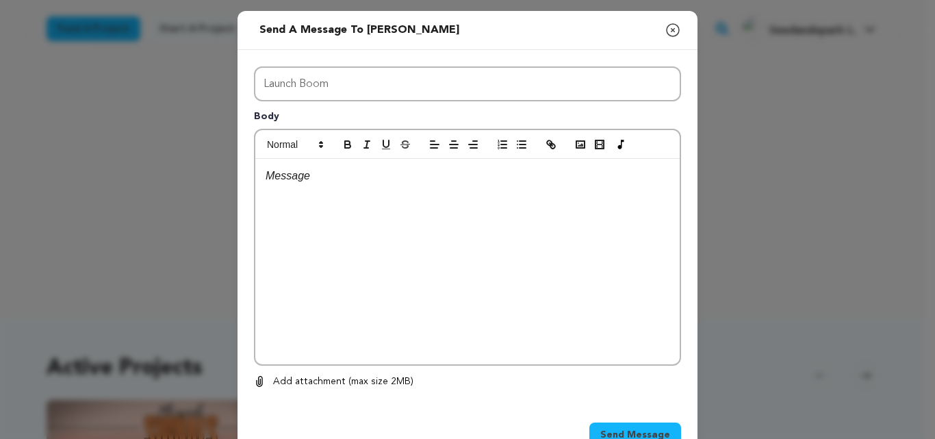
click at [429, 320] on div at bounding box center [467, 261] width 424 height 205
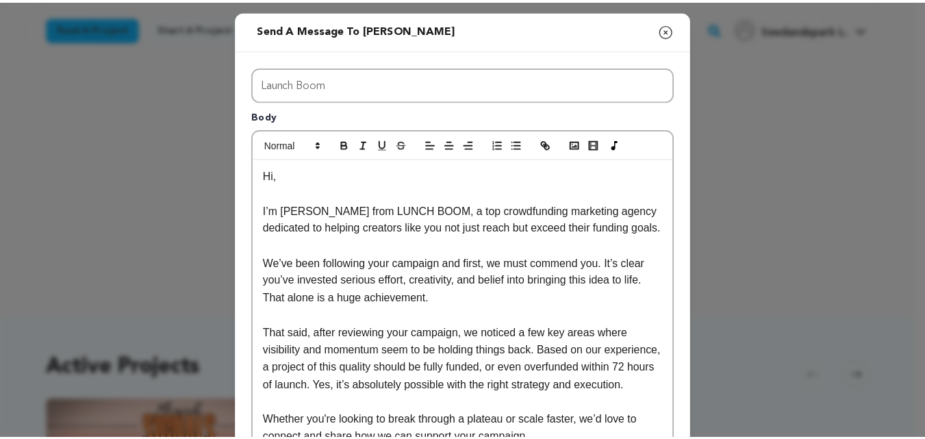
scroll to position [273, 0]
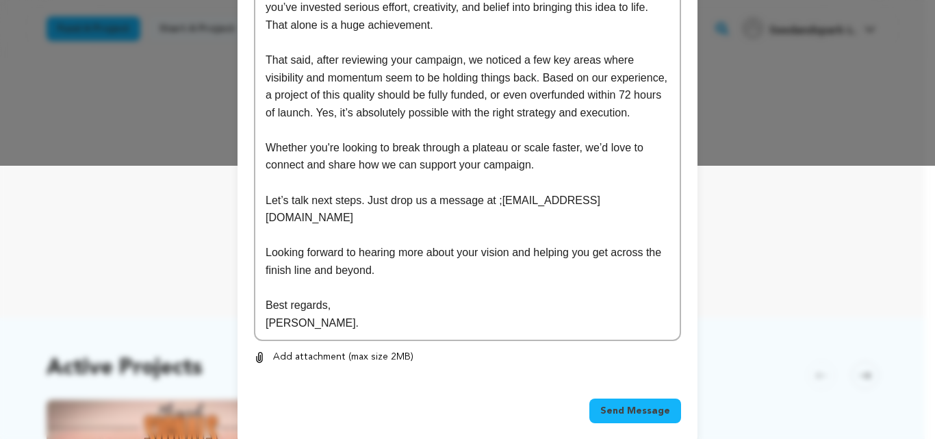
click at [652, 404] on span "Send Message" at bounding box center [635, 411] width 70 height 14
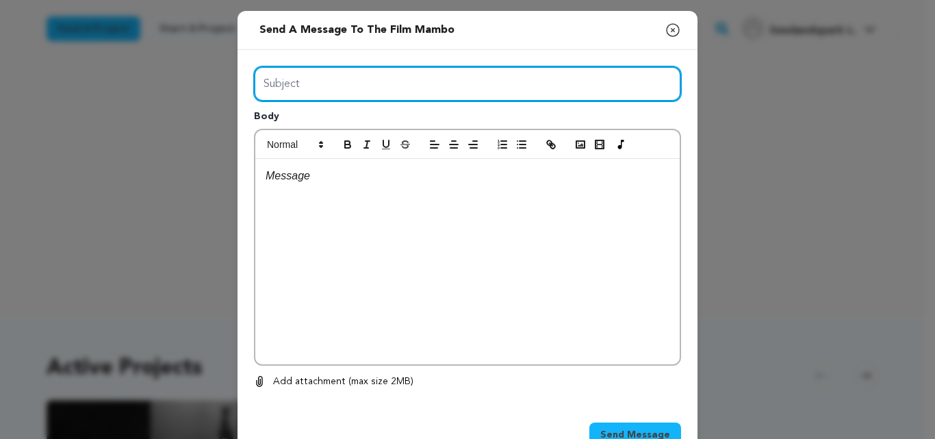
drag, startPoint x: 454, startPoint y: 86, endPoint x: 387, endPoint y: 115, distance: 73.0
click at [387, 115] on div "Subject Body 0 % 0 %" at bounding box center [467, 227] width 427 height 323
type input "Launch Boom"
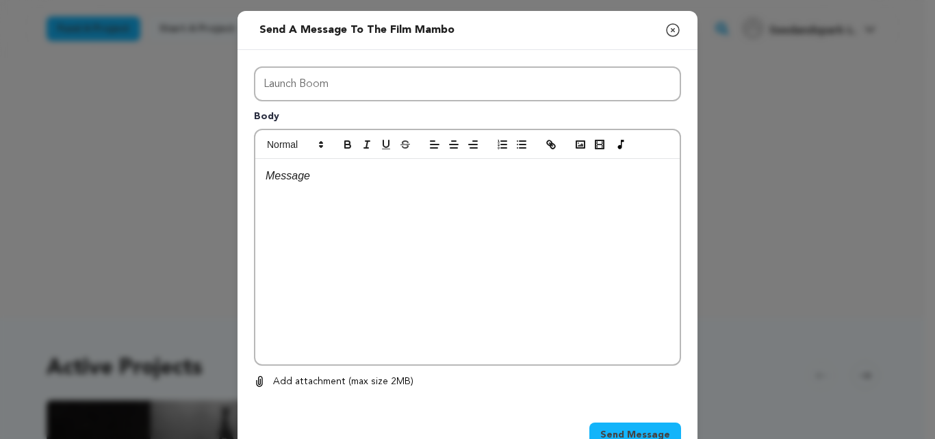
click at [408, 273] on div at bounding box center [467, 261] width 424 height 205
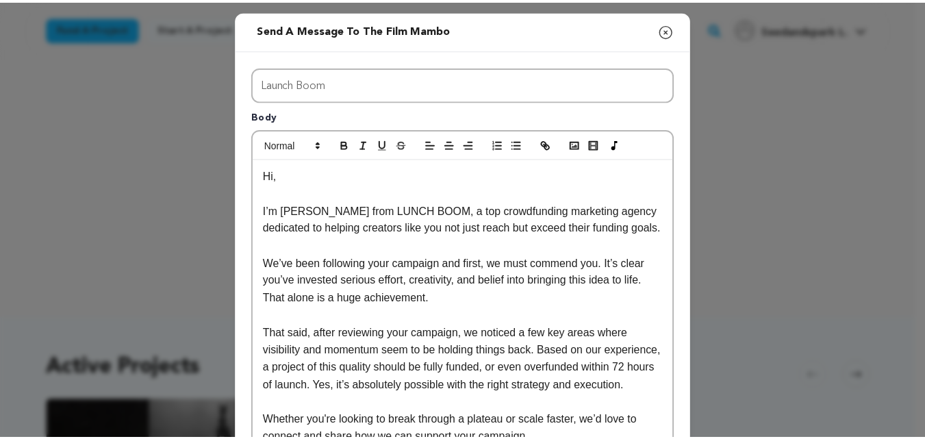
scroll to position [273, 0]
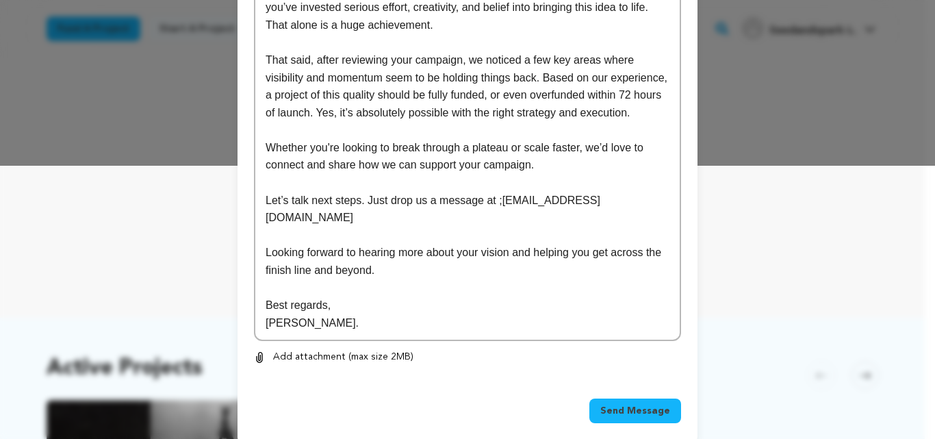
click at [641, 404] on span "Send Message" at bounding box center [635, 411] width 70 height 14
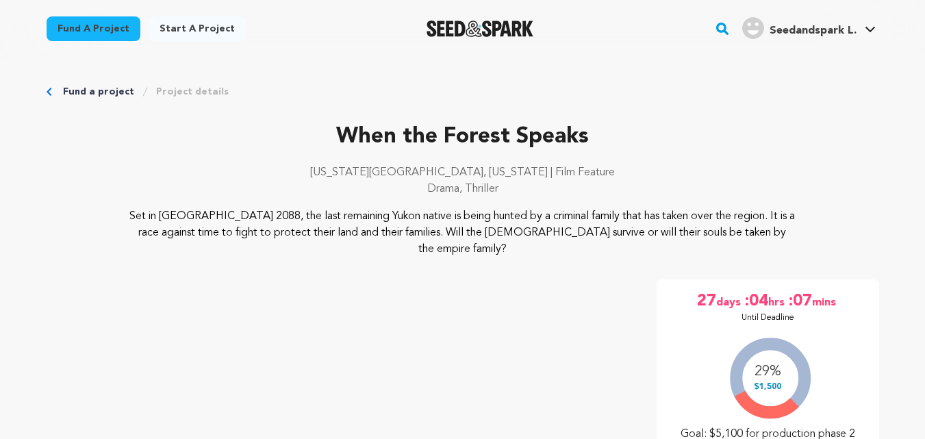
scroll to position [246, 0]
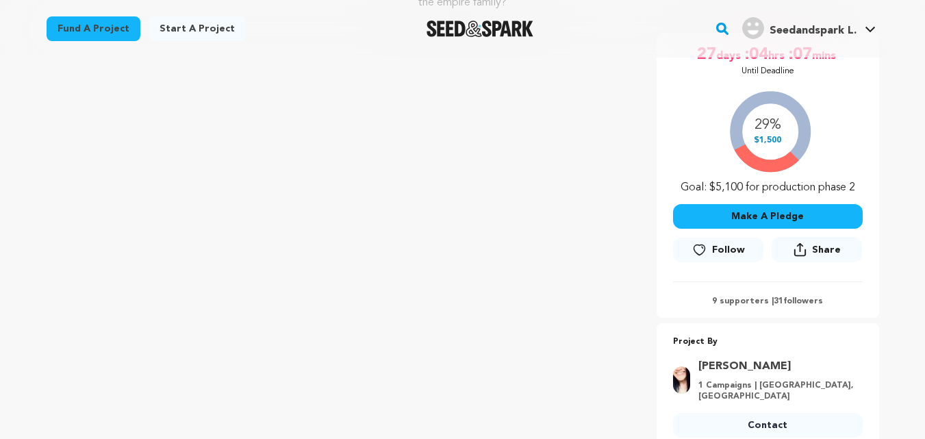
click at [751, 413] on link "Contact" at bounding box center [768, 425] width 190 height 25
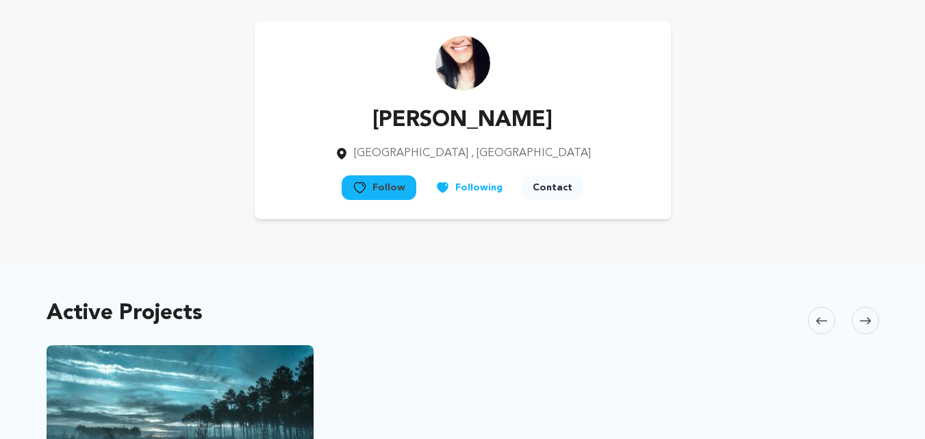
click at [546, 183] on button "Contact" at bounding box center [553, 187] width 62 height 25
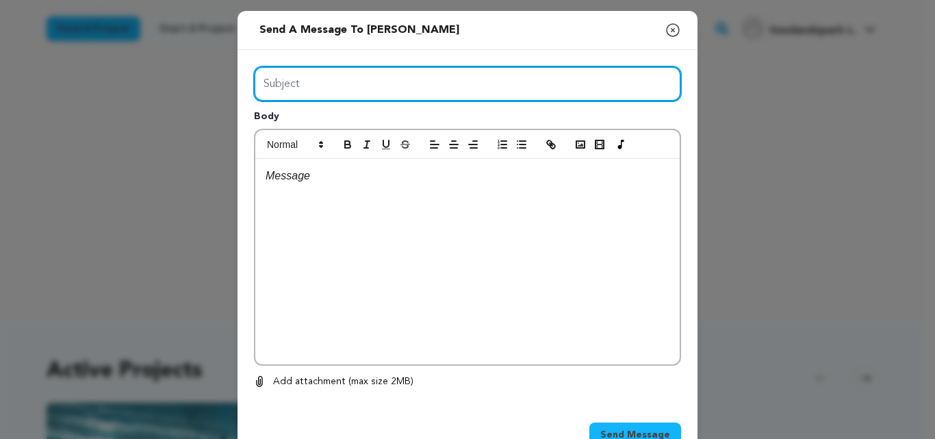
drag, startPoint x: 406, startPoint y: 81, endPoint x: 378, endPoint y: 134, distance: 59.7
click at [378, 134] on div "Subject Body 0 % 0 %" at bounding box center [467, 227] width 427 height 323
type input "Launch Boom"
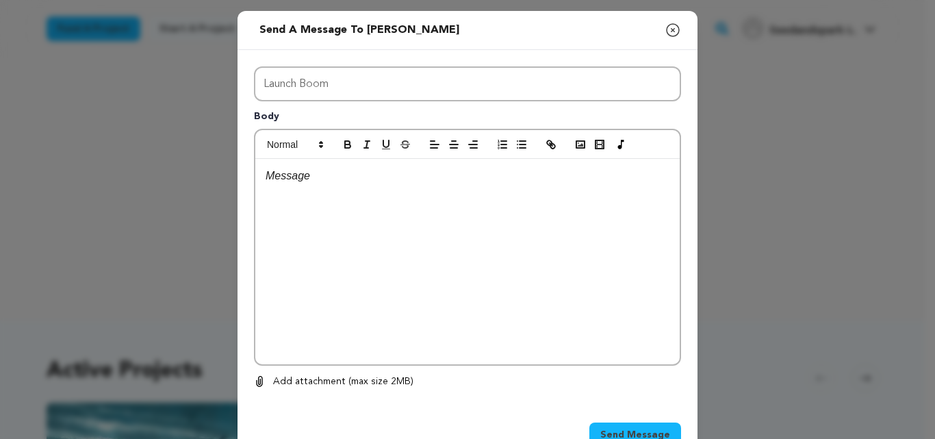
click at [431, 356] on div at bounding box center [467, 261] width 424 height 205
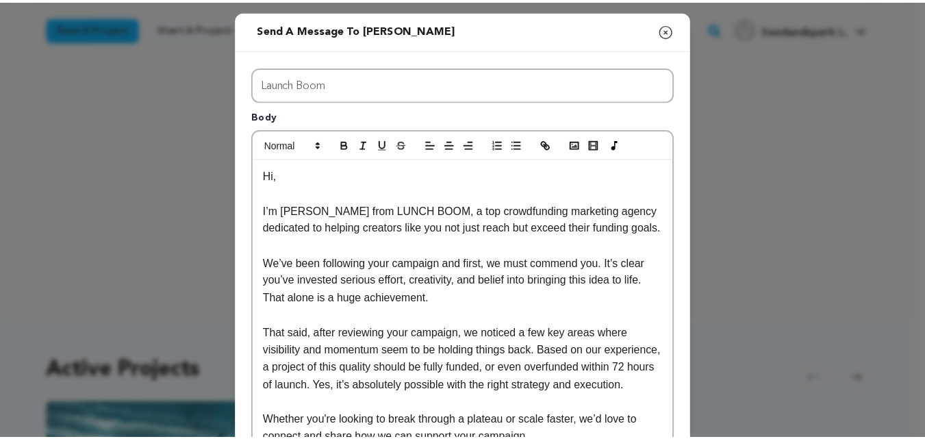
scroll to position [273, 0]
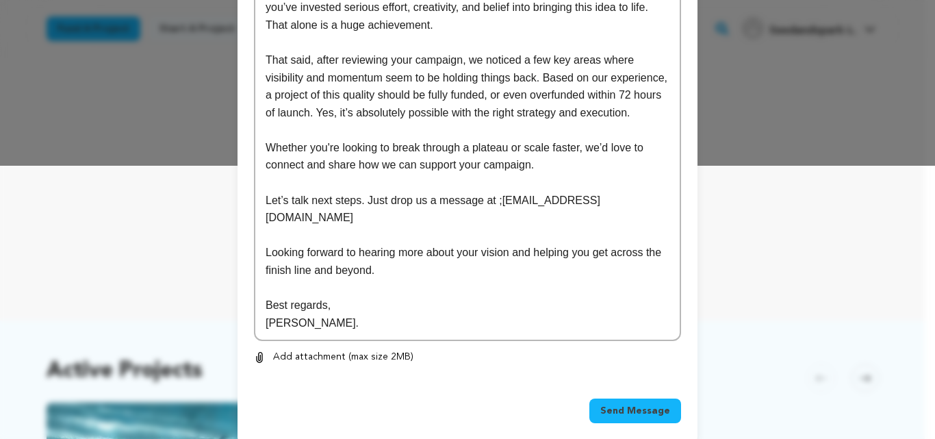
click at [641, 404] on span "Send Message" at bounding box center [635, 411] width 70 height 14
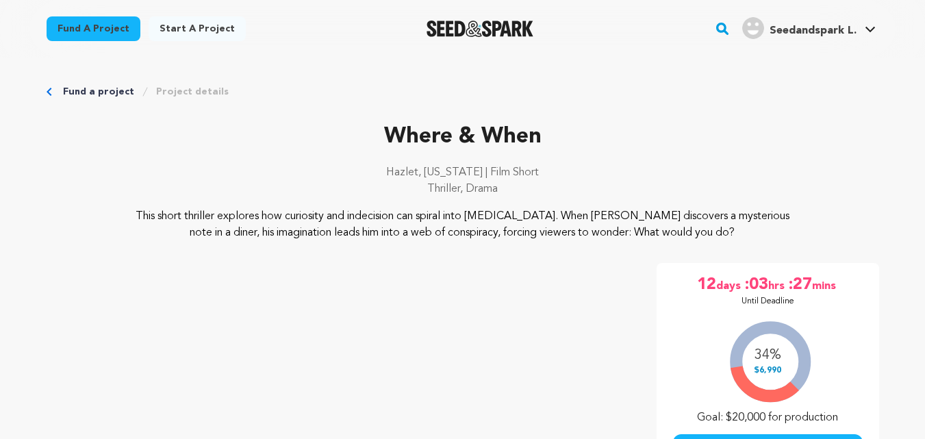
scroll to position [328, 0]
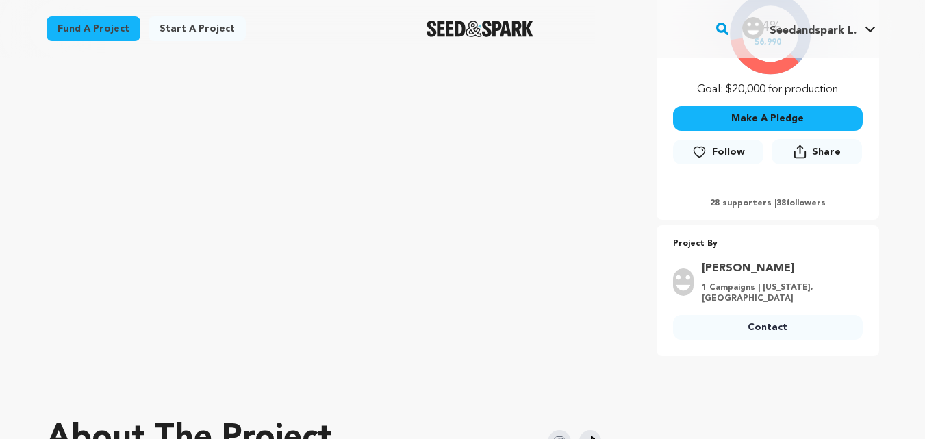
click at [784, 323] on link "Contact" at bounding box center [768, 327] width 190 height 25
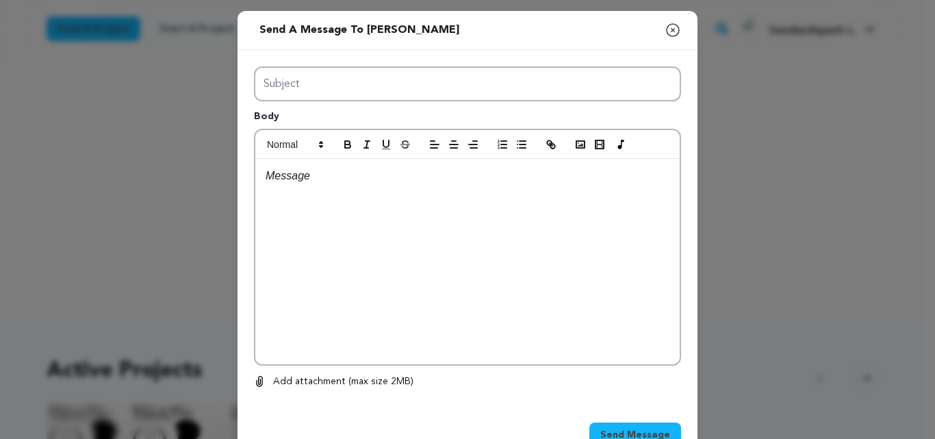
drag, startPoint x: 0, startPoint y: 0, endPoint x: 356, endPoint y: 81, distance: 365.1
click at [356, 81] on div "Subject Body 0 % 0 % Remove" at bounding box center [468, 228] width 460 height 356
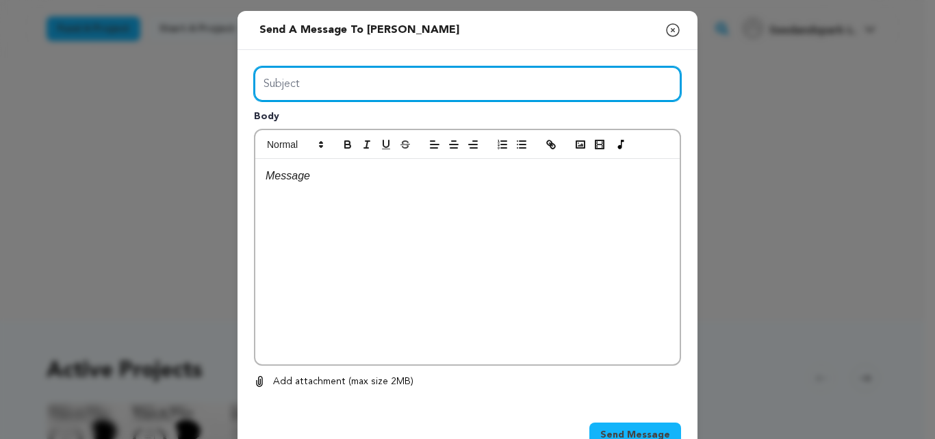
type input "Launch Boom"
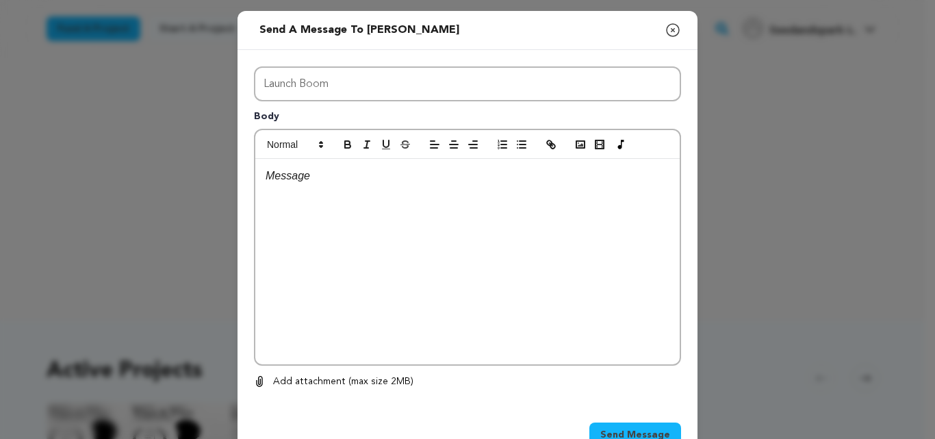
click at [380, 246] on div at bounding box center [467, 261] width 424 height 205
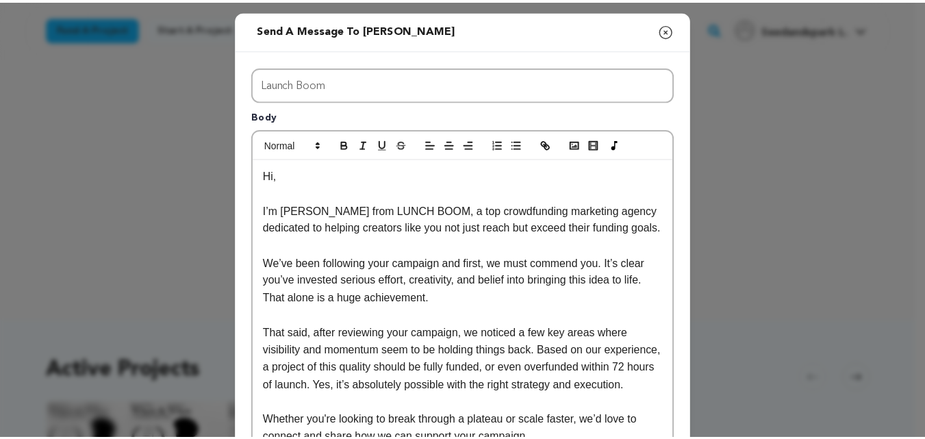
scroll to position [273, 0]
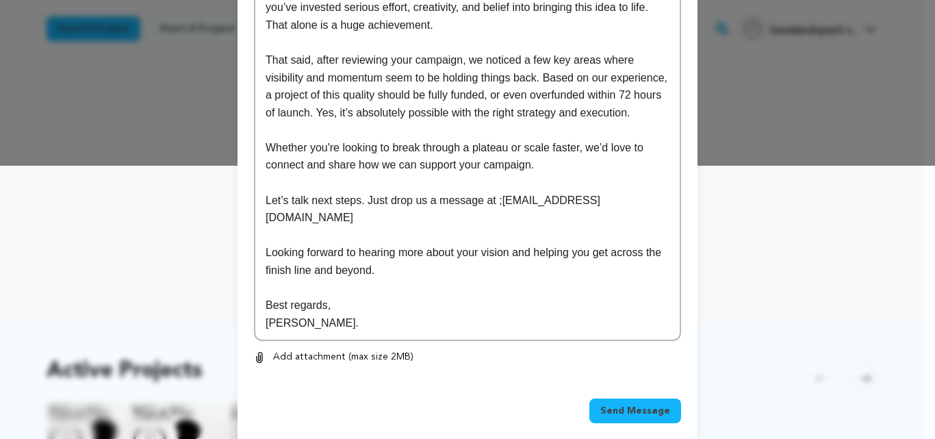
click at [631, 398] on button "Send Message" at bounding box center [635, 410] width 92 height 25
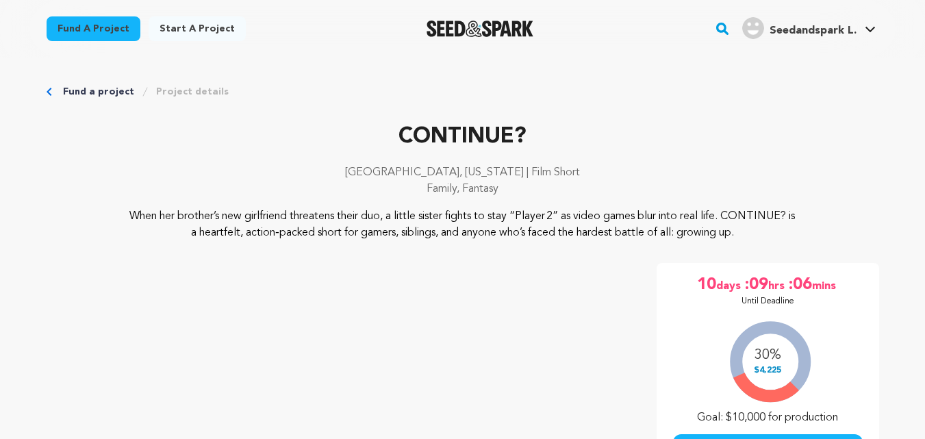
scroll to position [286, 0]
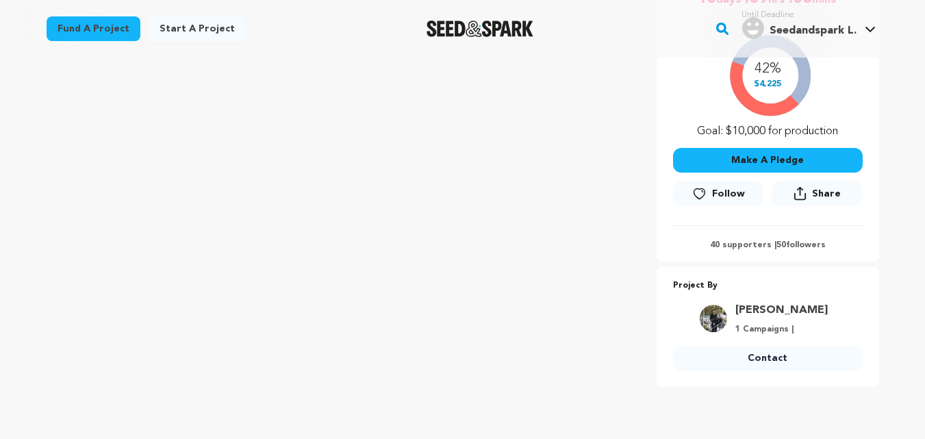
click at [750, 368] on link "Contact" at bounding box center [768, 358] width 190 height 25
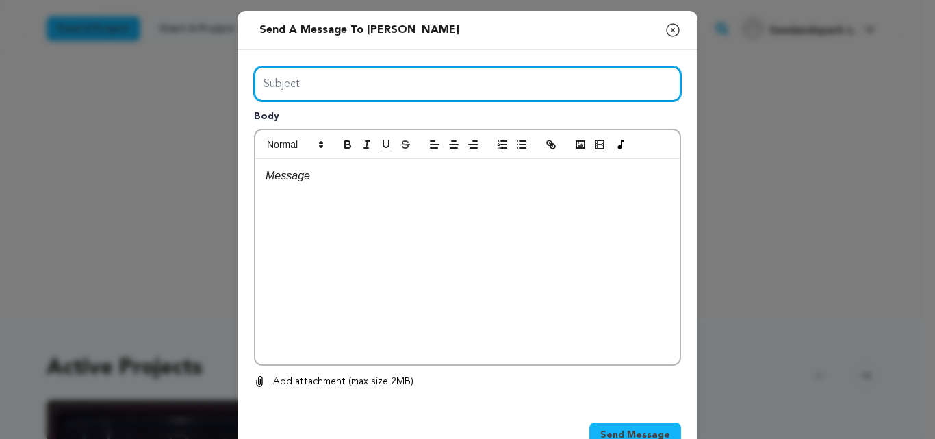
drag, startPoint x: 367, startPoint y: 88, endPoint x: 353, endPoint y: 129, distance: 42.7
click at [353, 129] on div "Subject Body 0 % 0 %" at bounding box center [467, 227] width 427 height 323
type input "Launch Boom"
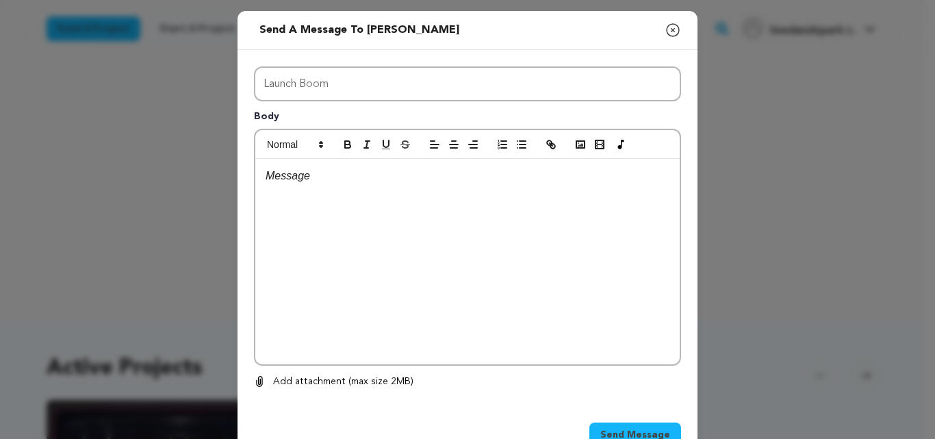
click at [405, 237] on div at bounding box center [467, 261] width 424 height 205
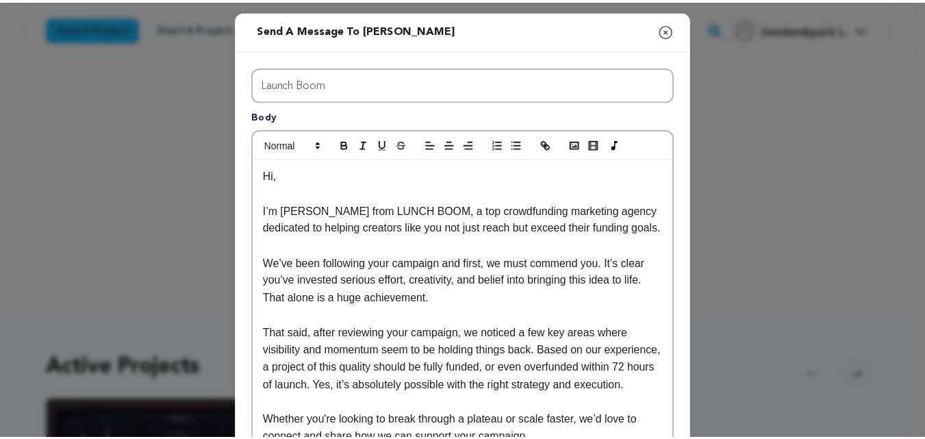
scroll to position [273, 0]
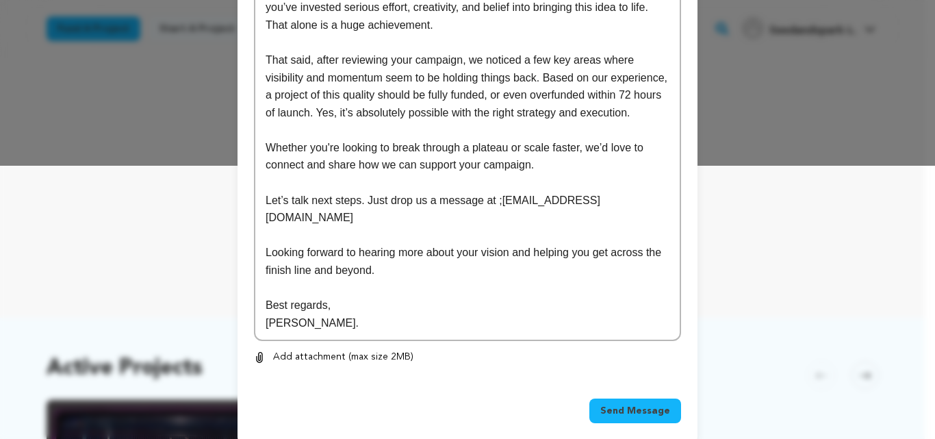
drag, startPoint x: 634, startPoint y: 392, endPoint x: 536, endPoint y: 59, distance: 347.5
click at [536, 59] on div "Send a message to Mitchell Jung Close modal Subject Launch Boom Body Hi, I’m Ch…" at bounding box center [468, 91] width 460 height 707
click at [639, 401] on button "Send Message" at bounding box center [635, 410] width 92 height 25
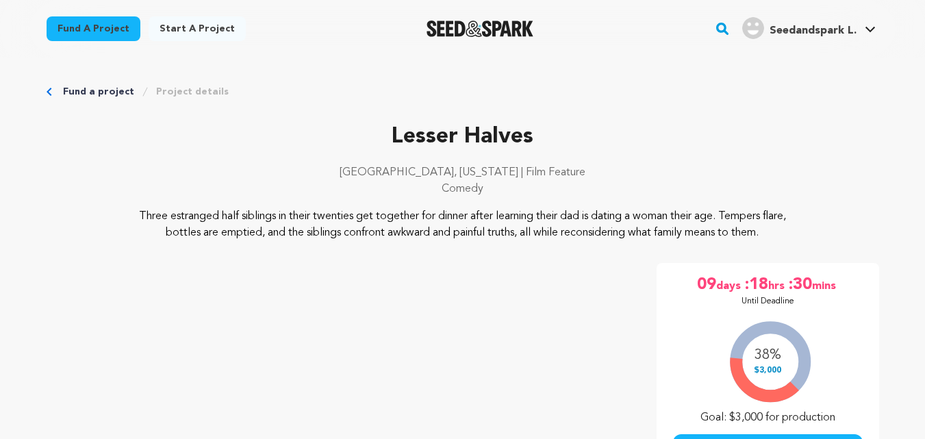
scroll to position [478, 0]
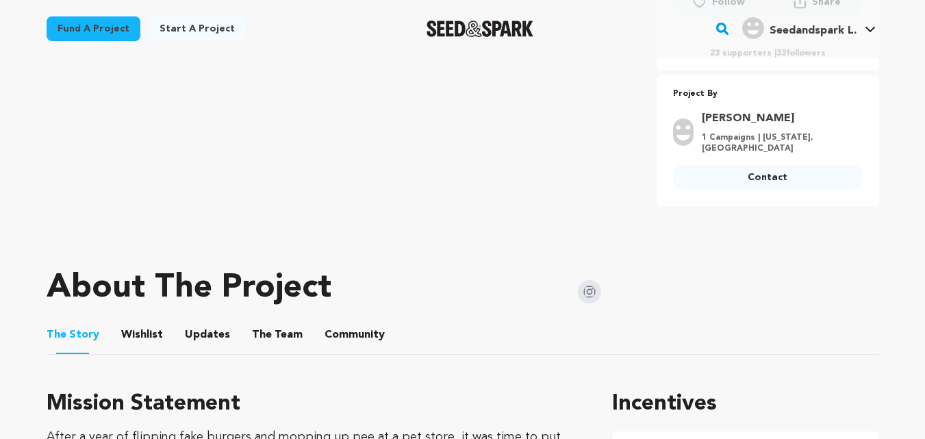
click at [722, 190] on div "Contact" at bounding box center [768, 180] width 190 height 30
click at [726, 180] on link "Contact" at bounding box center [768, 177] width 190 height 25
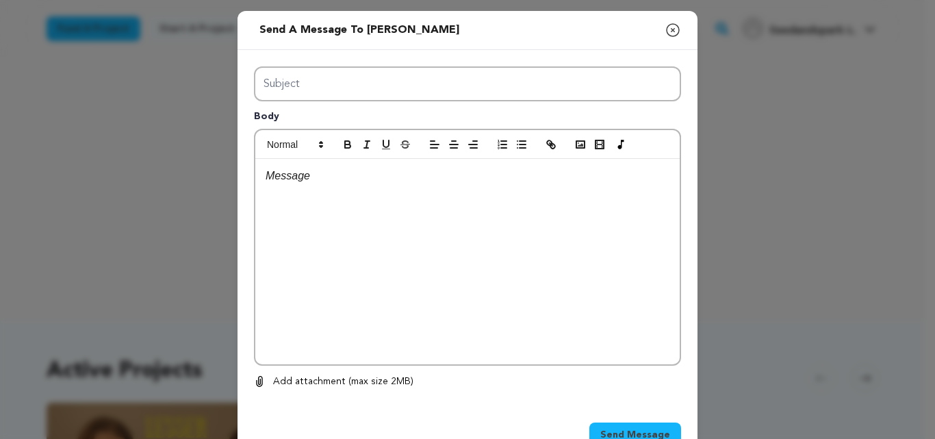
click at [344, 119] on div "Subject Body 0 % 0 %" at bounding box center [467, 227] width 427 height 323
type input "Launch Boom"
click at [422, 251] on div at bounding box center [467, 261] width 424 height 205
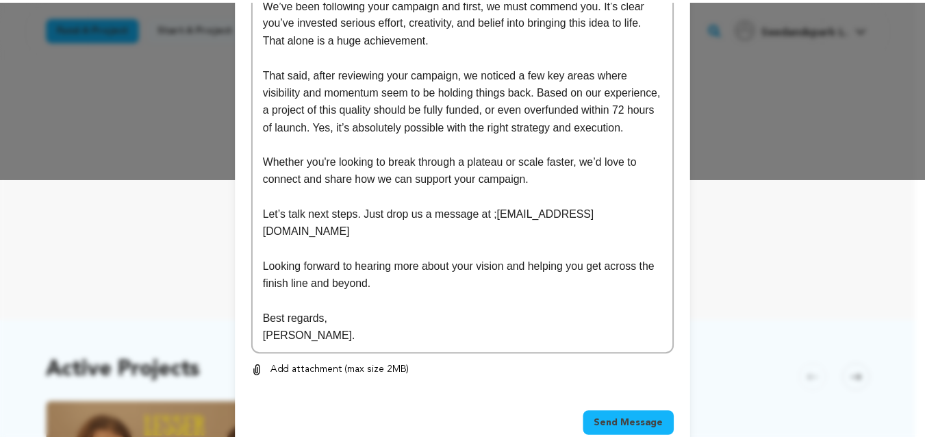
scroll to position [273, 0]
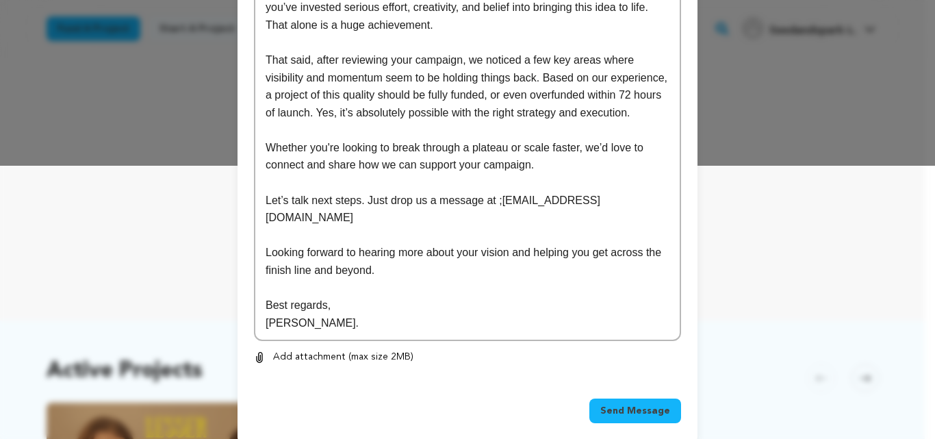
click at [647, 404] on span "Send Message" at bounding box center [635, 411] width 70 height 14
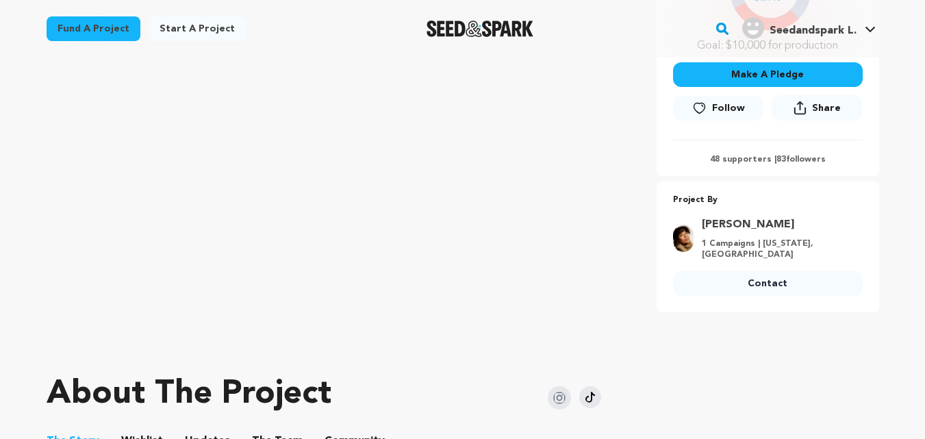
scroll to position [362, 0]
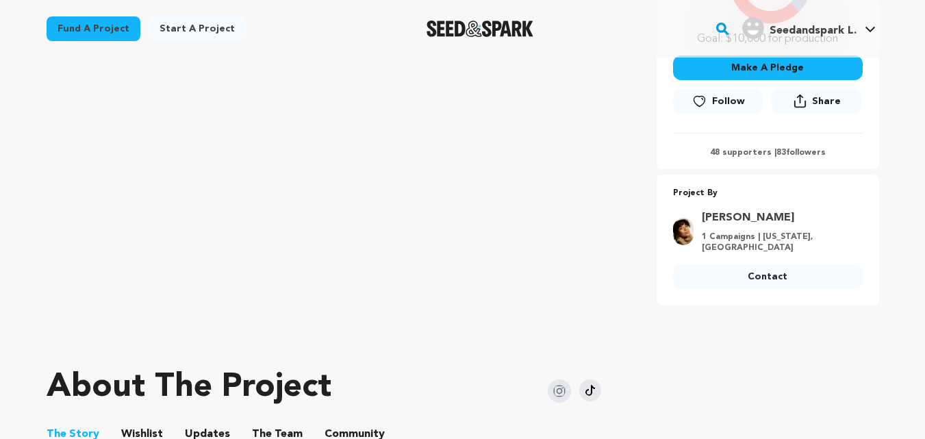
click at [744, 282] on link "Contact" at bounding box center [768, 276] width 190 height 25
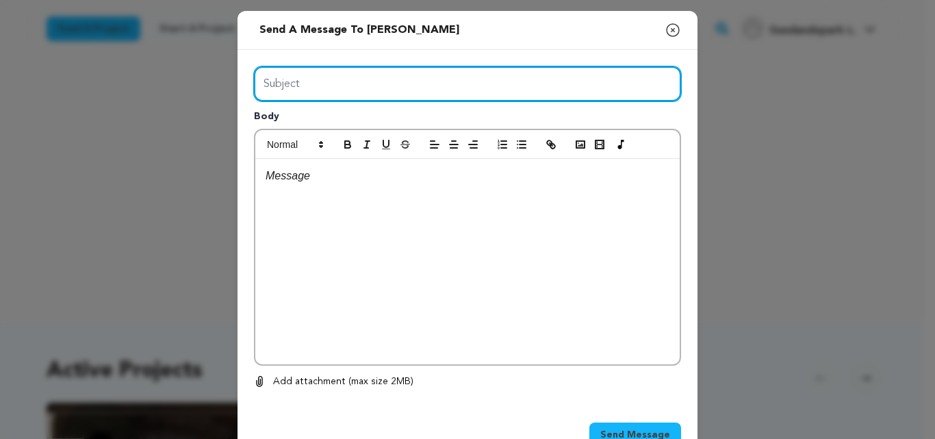
drag, startPoint x: 406, startPoint y: 83, endPoint x: 385, endPoint y: 125, distance: 46.8
click at [385, 125] on div "Subject Body 0 % 0 %" at bounding box center [467, 227] width 427 height 323
type input "Launch Boom"
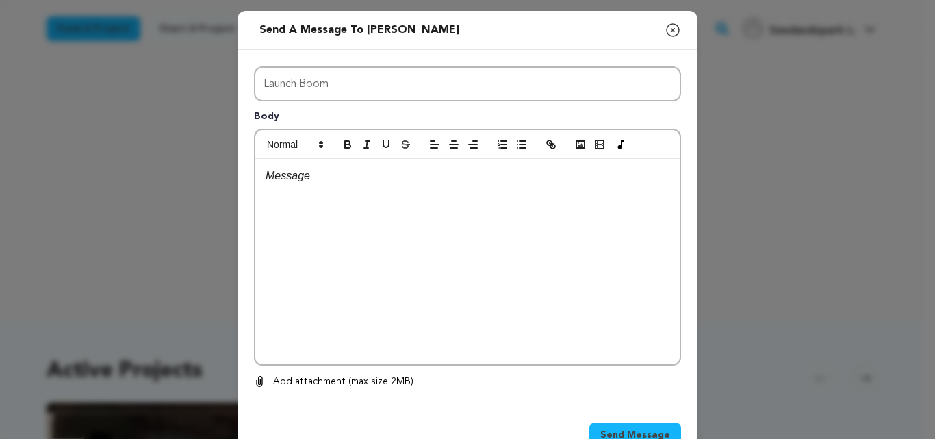
click at [401, 250] on div at bounding box center [467, 261] width 424 height 205
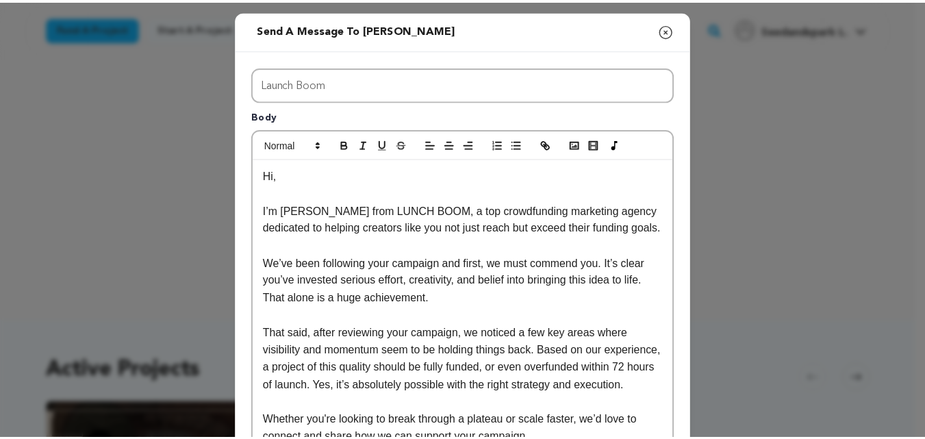
scroll to position [273, 0]
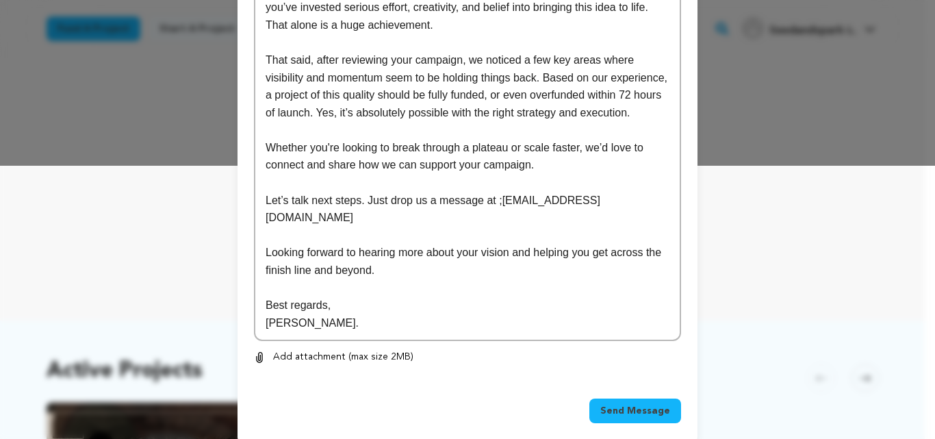
click at [640, 404] on span "Send Message" at bounding box center [635, 411] width 70 height 14
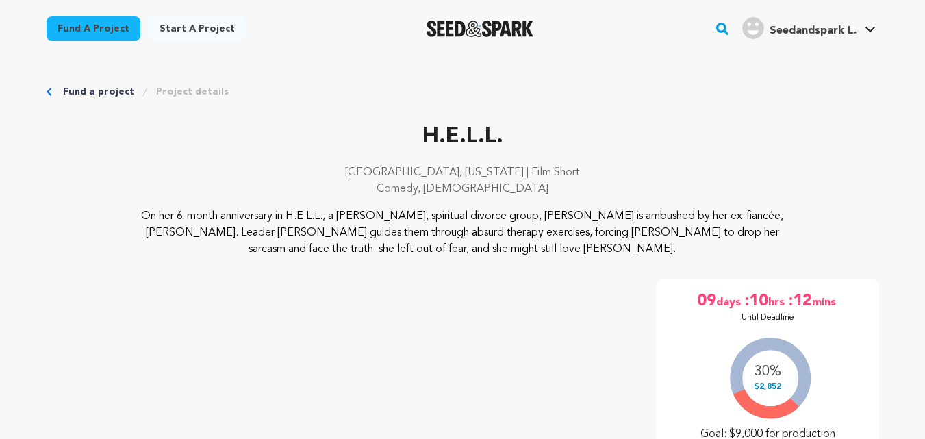
scroll to position [407, 0]
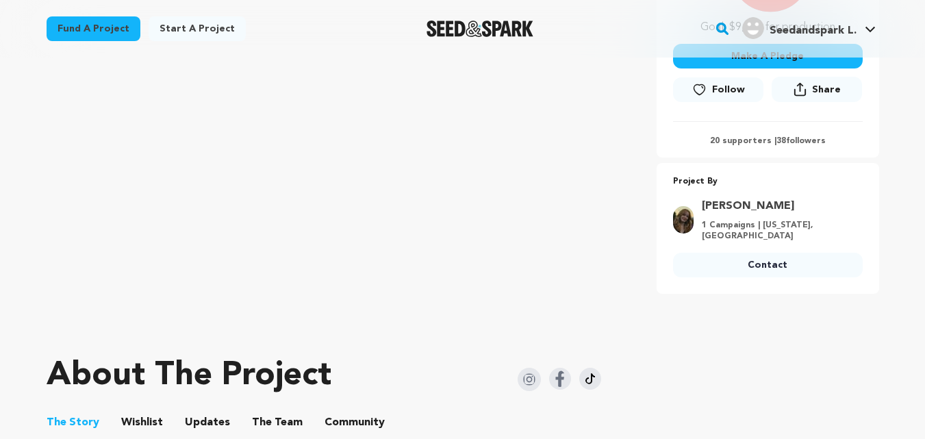
click at [726, 262] on link "Contact" at bounding box center [768, 265] width 190 height 25
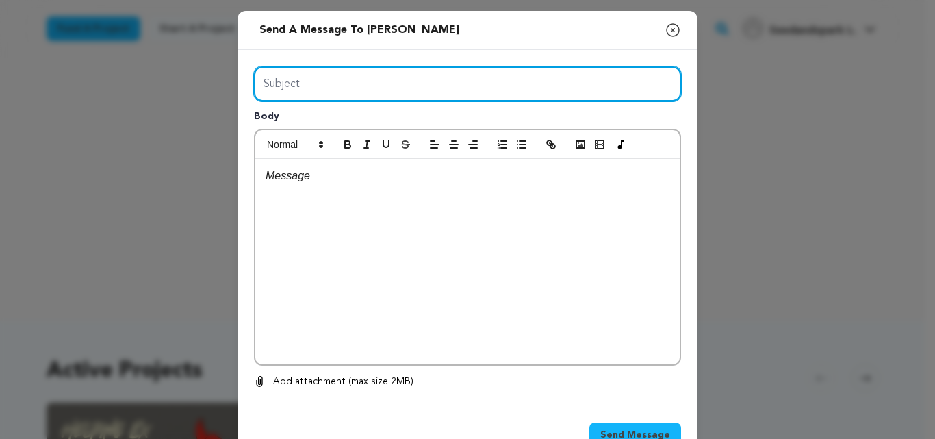
click at [389, 82] on input "Subject" at bounding box center [467, 83] width 427 height 35
type input "Launch Boom"
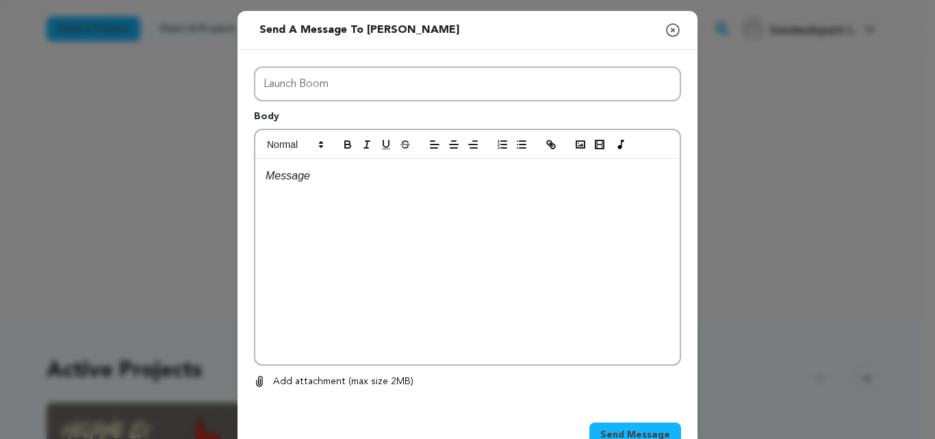
click at [418, 286] on div at bounding box center [467, 261] width 424 height 205
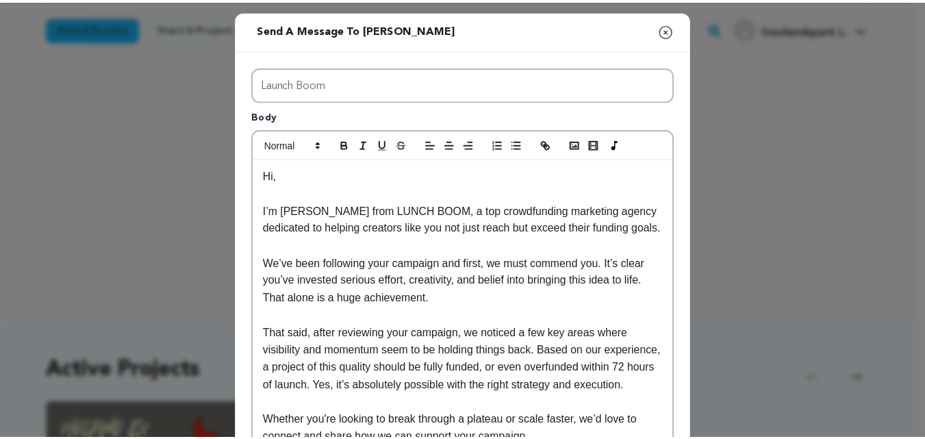
scroll to position [273, 0]
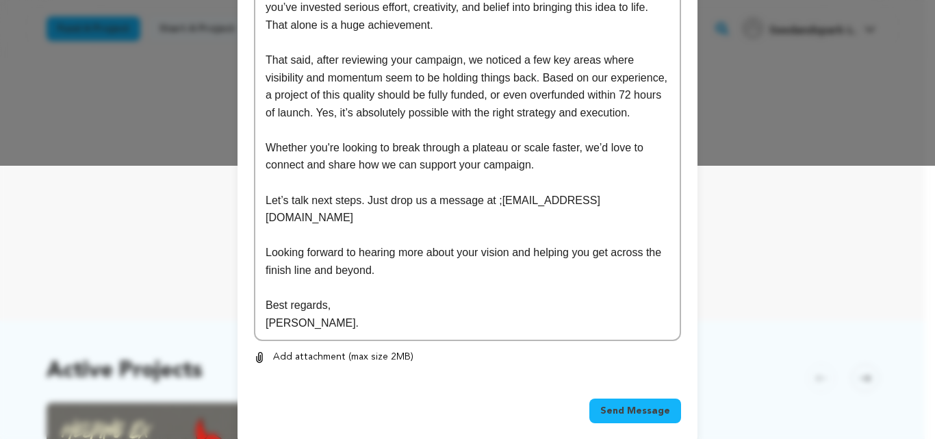
click at [676, 398] on button "Send Message" at bounding box center [635, 410] width 92 height 25
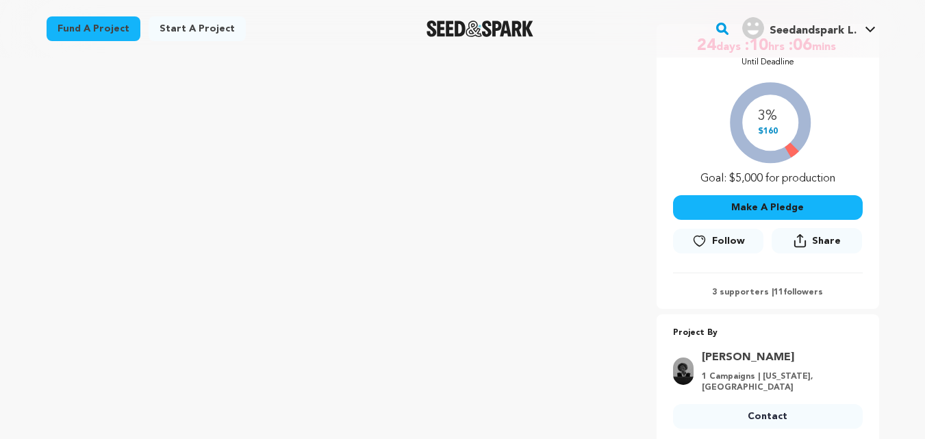
scroll to position [239, 0]
click at [775, 412] on link "Contact" at bounding box center [768, 416] width 190 height 25
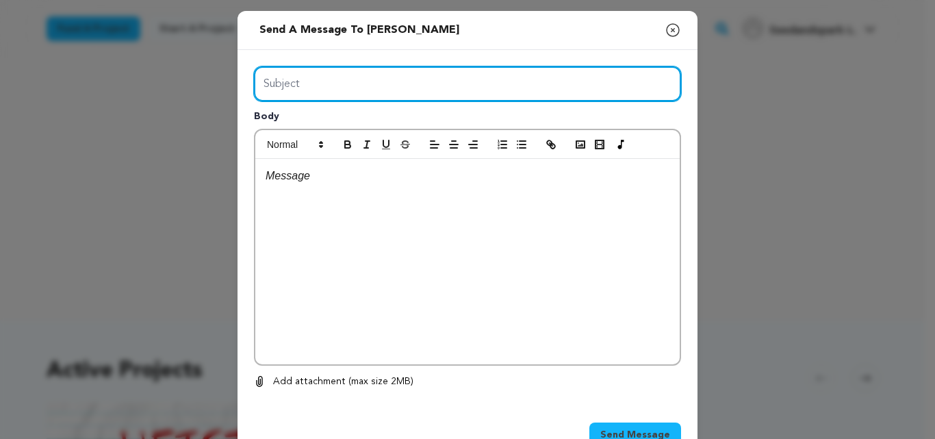
drag, startPoint x: 0, startPoint y: 0, endPoint x: 348, endPoint y: 119, distance: 367.6
click at [348, 119] on div "Subject Body 0 % 0 %" at bounding box center [467, 227] width 427 height 323
type input "Launch Boom"
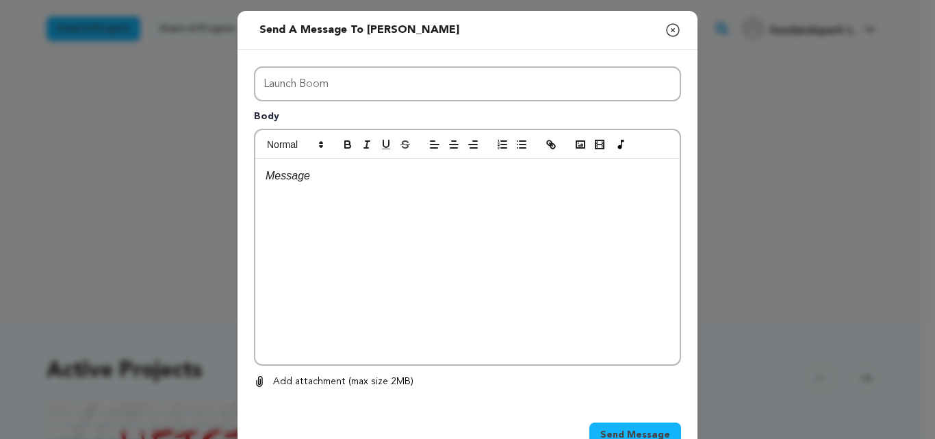
click at [393, 226] on div at bounding box center [467, 261] width 424 height 205
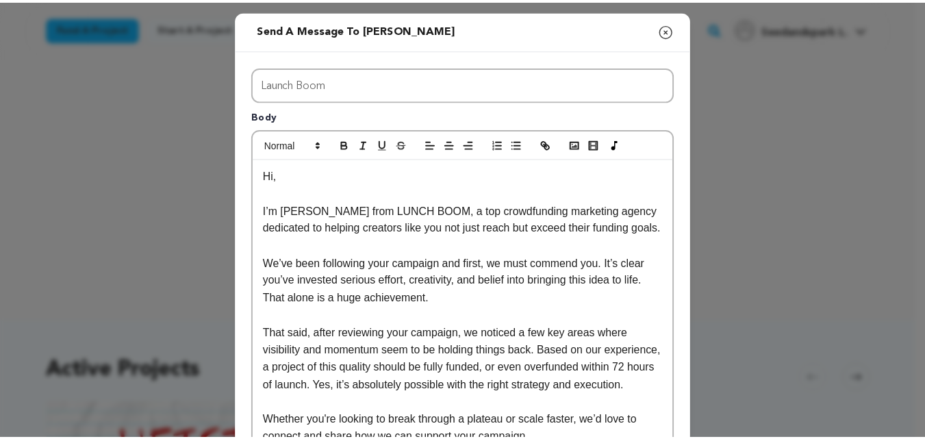
scroll to position [273, 0]
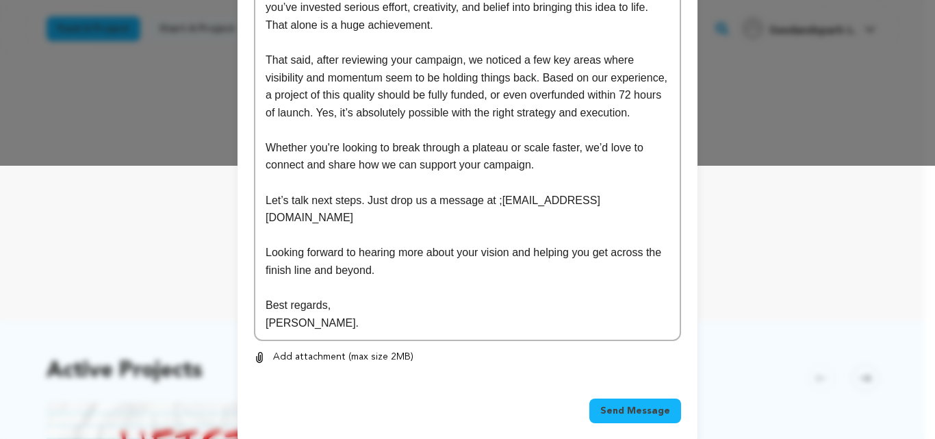
click at [648, 404] on span "Send Message" at bounding box center [635, 411] width 70 height 14
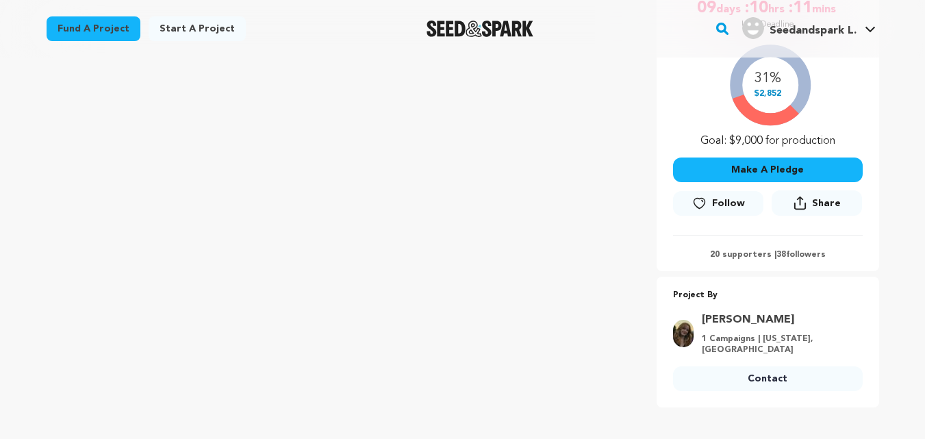
scroll to position [296, 0]
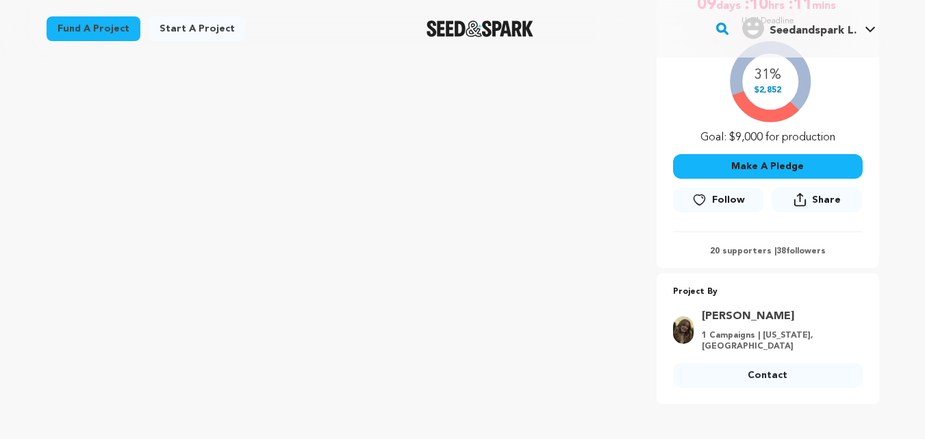
click at [770, 372] on link "Contact" at bounding box center [768, 375] width 190 height 25
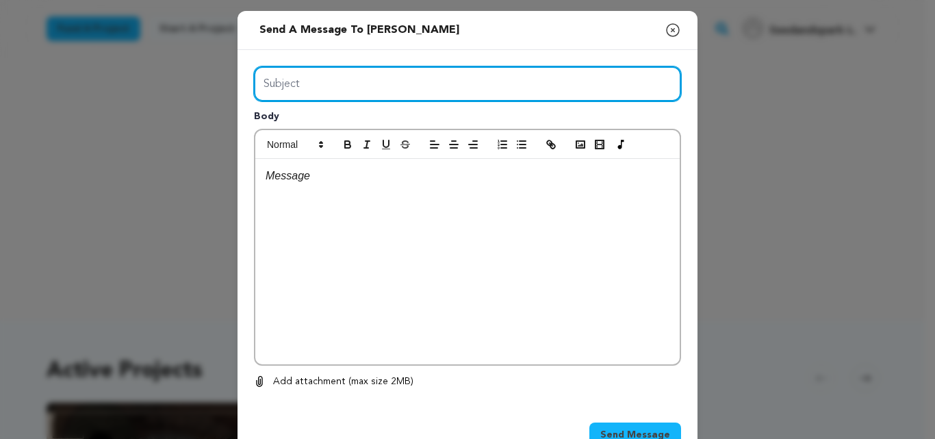
drag, startPoint x: 0, startPoint y: 0, endPoint x: 359, endPoint y: 113, distance: 376.8
click at [359, 113] on div "Subject Body 0 % 0 %" at bounding box center [467, 227] width 427 height 323
type input "Launch Boom"
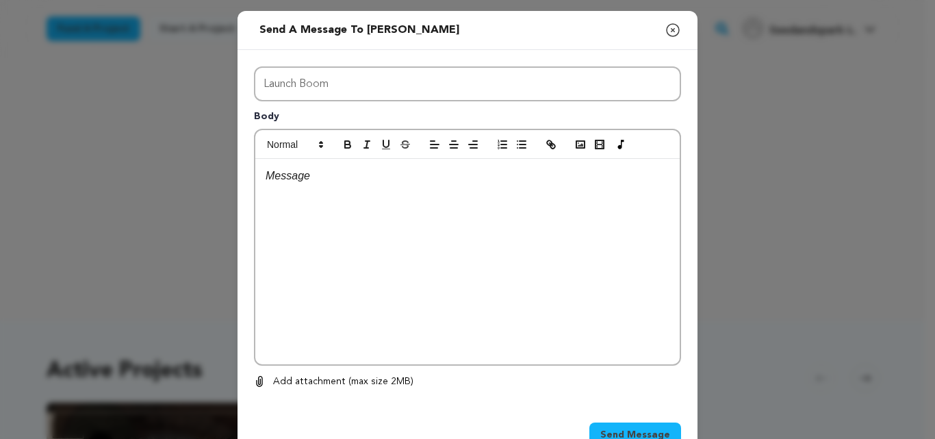
click at [396, 279] on div at bounding box center [467, 261] width 424 height 205
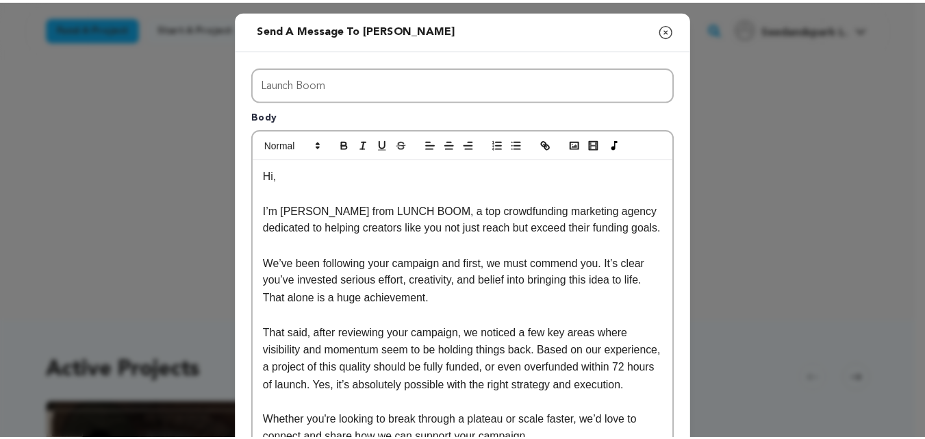
scroll to position [273, 0]
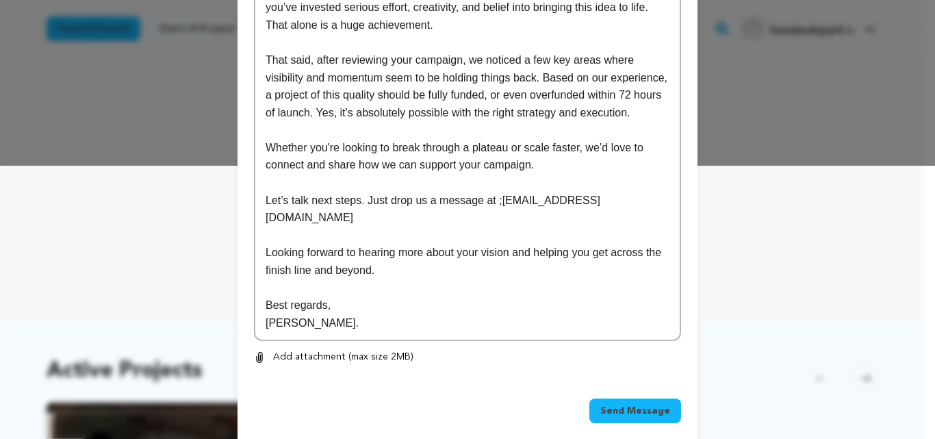
drag, startPoint x: 629, startPoint y: 411, endPoint x: 632, endPoint y: 396, distance: 16.0
click at [632, 396] on div "Send Message" at bounding box center [468, 413] width 460 height 63
click at [632, 404] on span "Send Message" at bounding box center [635, 411] width 70 height 14
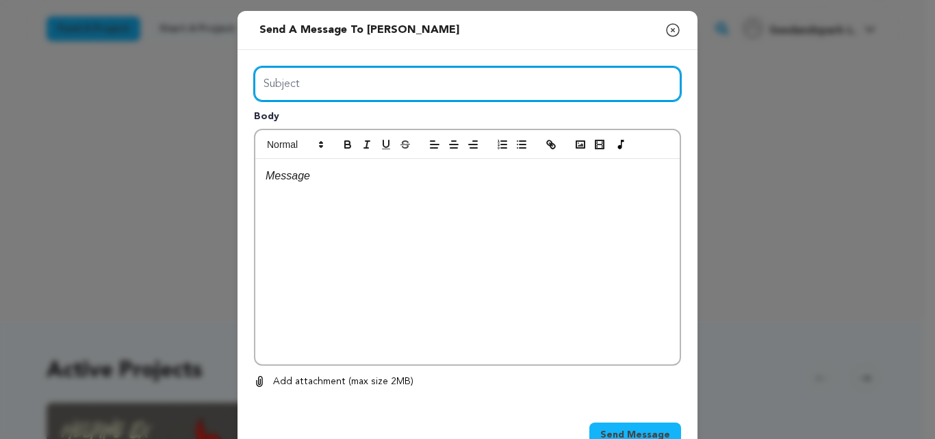
drag, startPoint x: 0, startPoint y: 0, endPoint x: 378, endPoint y: 67, distance: 383.8
click at [378, 67] on input "Subject" at bounding box center [467, 83] width 427 height 35
type input "Launch Boom"
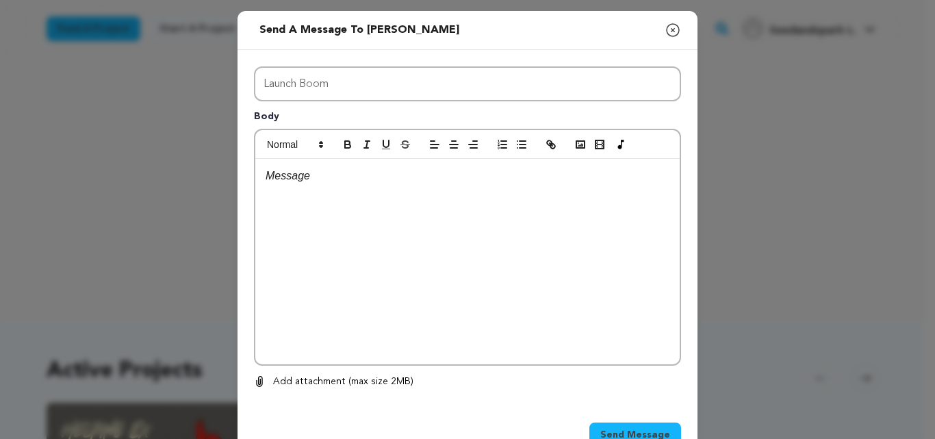
click at [387, 292] on div at bounding box center [467, 261] width 424 height 205
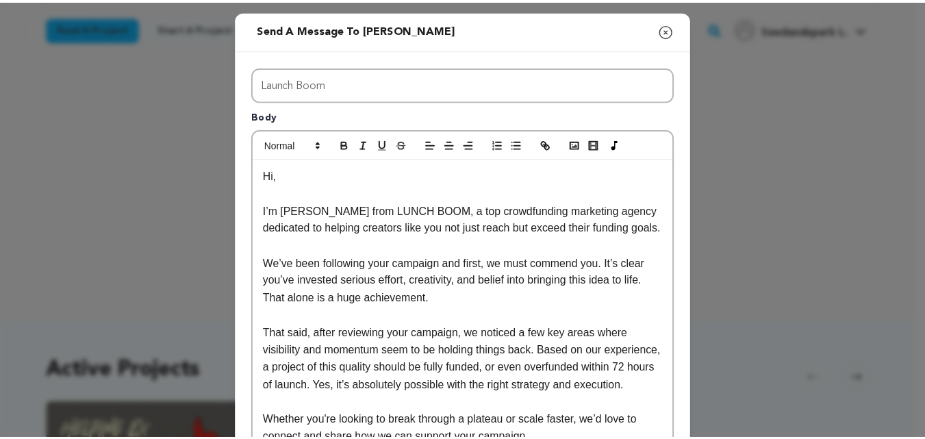
scroll to position [273, 0]
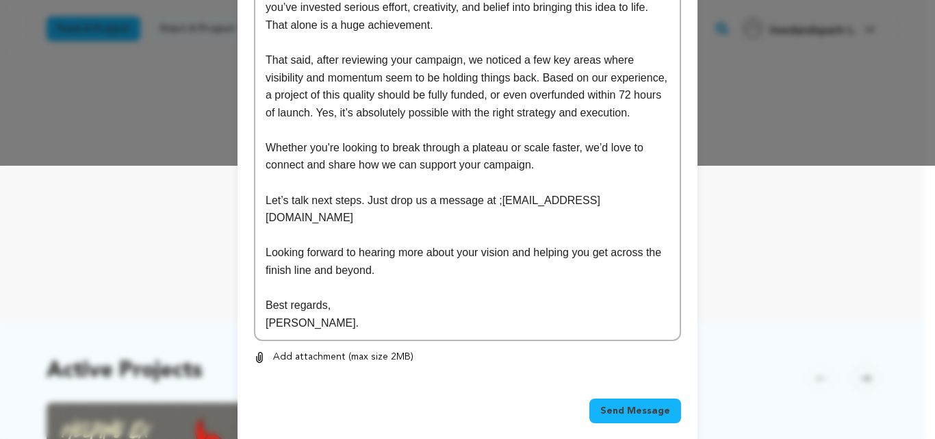
click at [662, 404] on span "Send Message" at bounding box center [635, 411] width 70 height 14
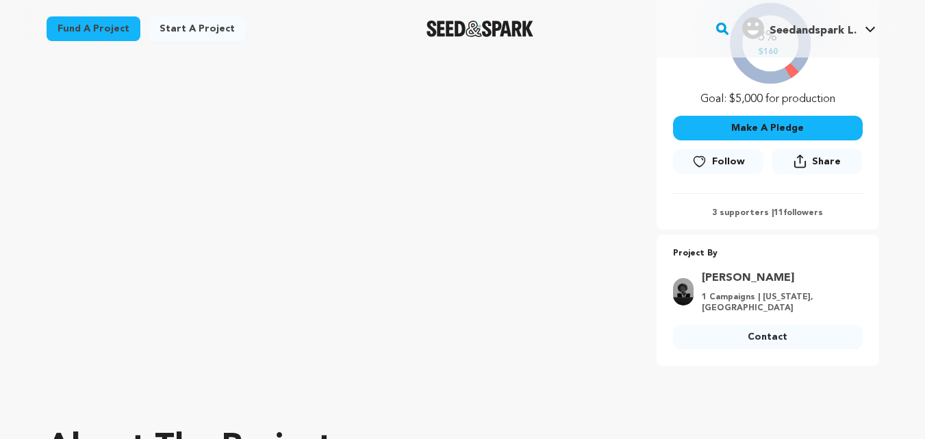
scroll to position [334, 0]
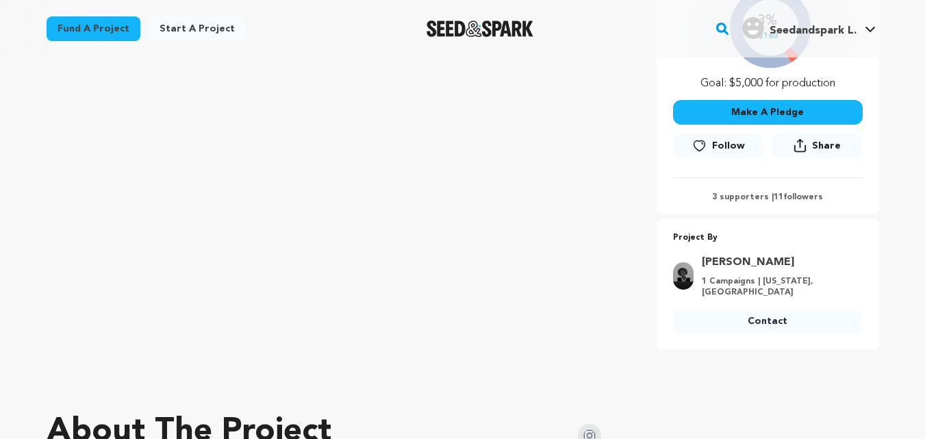
click at [769, 321] on link "Contact" at bounding box center [768, 321] width 190 height 25
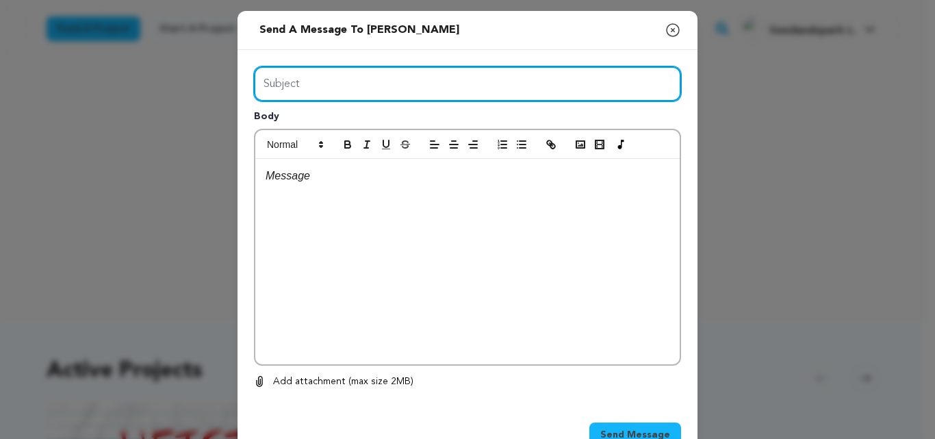
drag, startPoint x: 0, startPoint y: 0, endPoint x: 351, endPoint y: 123, distance: 372.2
click at [351, 123] on div "Subject Body 0 % 0 %" at bounding box center [467, 227] width 427 height 323
type input "Launch Boom"
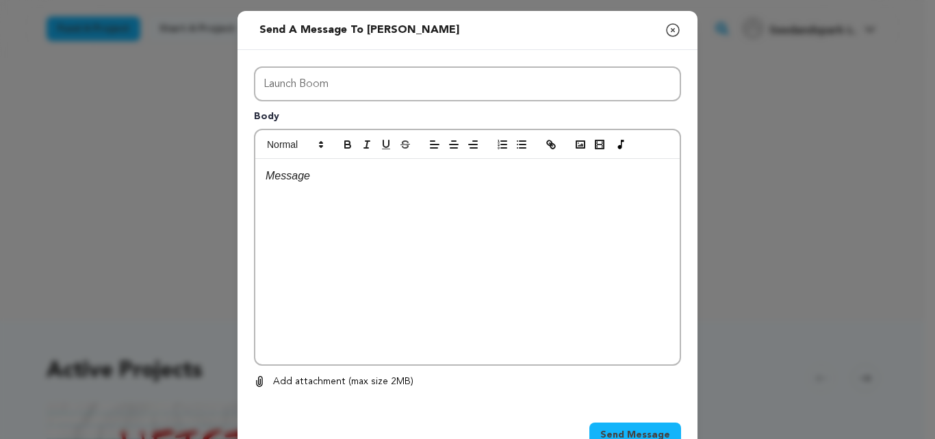
click at [423, 257] on div at bounding box center [467, 261] width 424 height 205
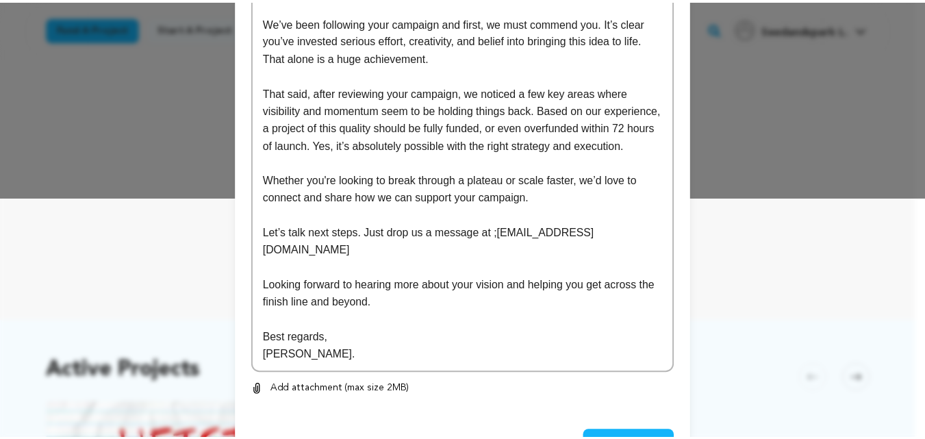
scroll to position [273, 0]
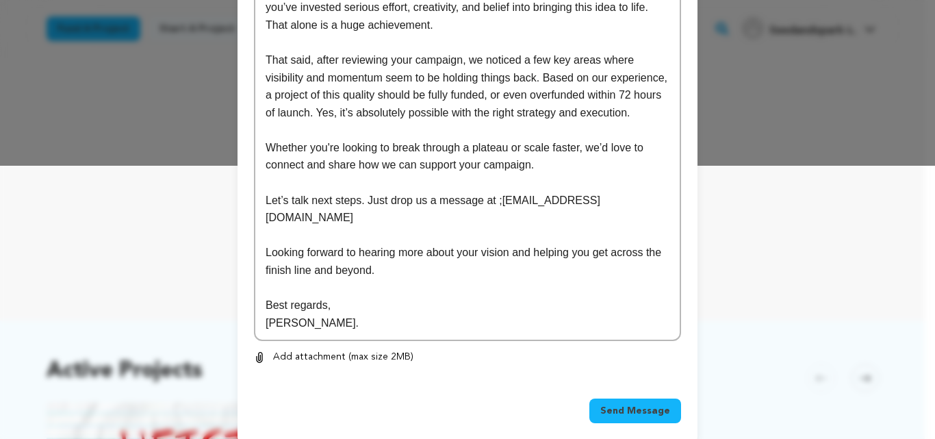
click at [648, 404] on span "Send Message" at bounding box center [635, 411] width 70 height 14
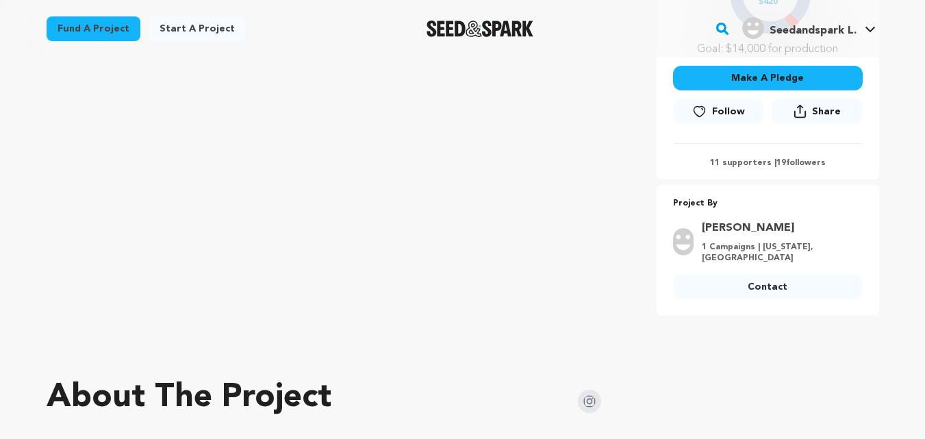
scroll to position [368, 0]
click at [754, 275] on link "Contact" at bounding box center [768, 287] width 190 height 25
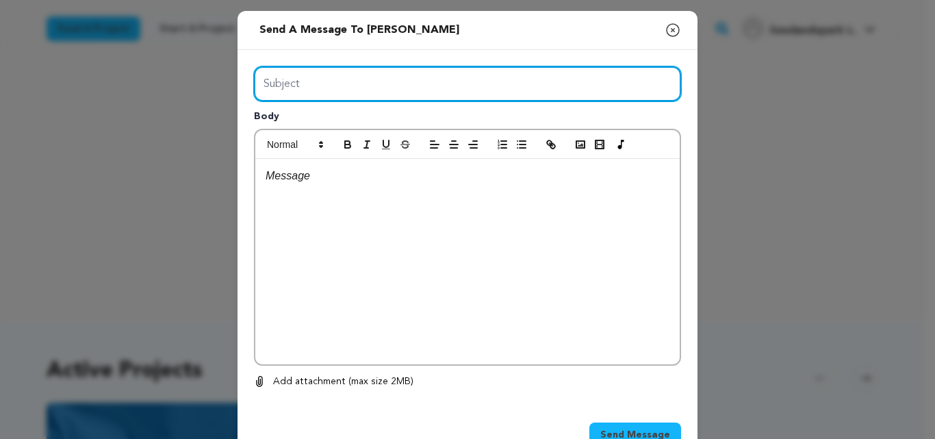
drag, startPoint x: 390, startPoint y: 80, endPoint x: 375, endPoint y: 123, distance: 45.7
click at [375, 123] on div "Subject Body 0 % 0 %" at bounding box center [467, 227] width 427 height 323
type input "Launch Boom"
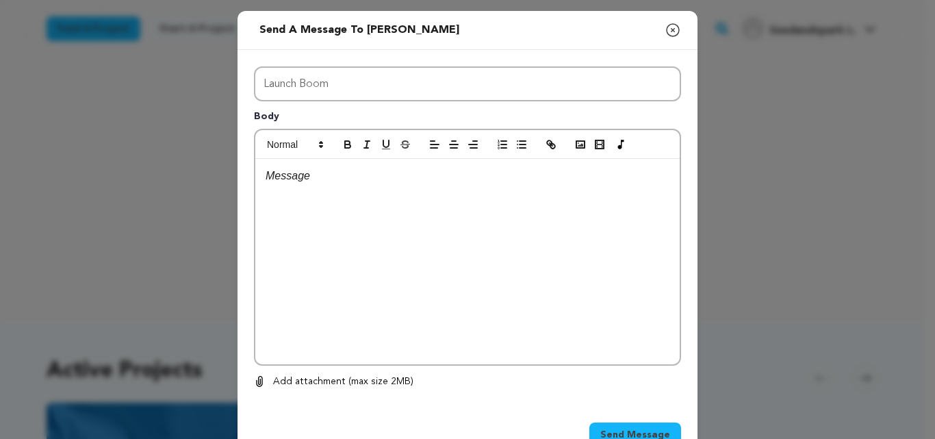
click at [437, 297] on div at bounding box center [467, 261] width 424 height 205
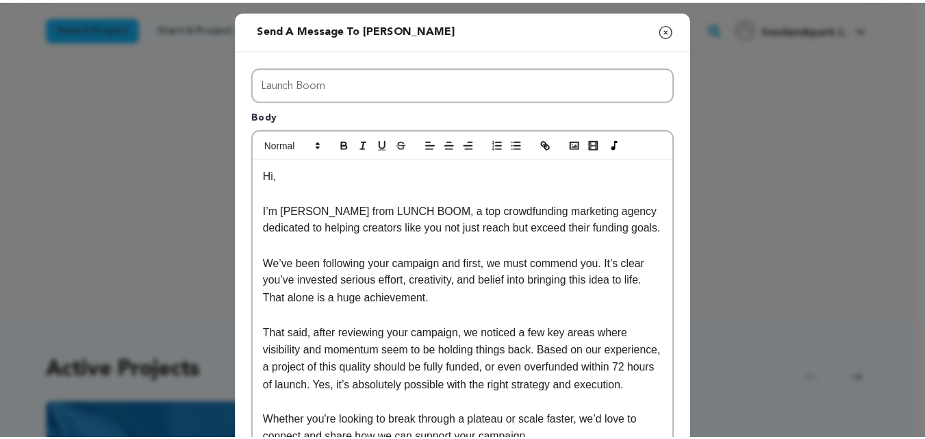
scroll to position [273, 0]
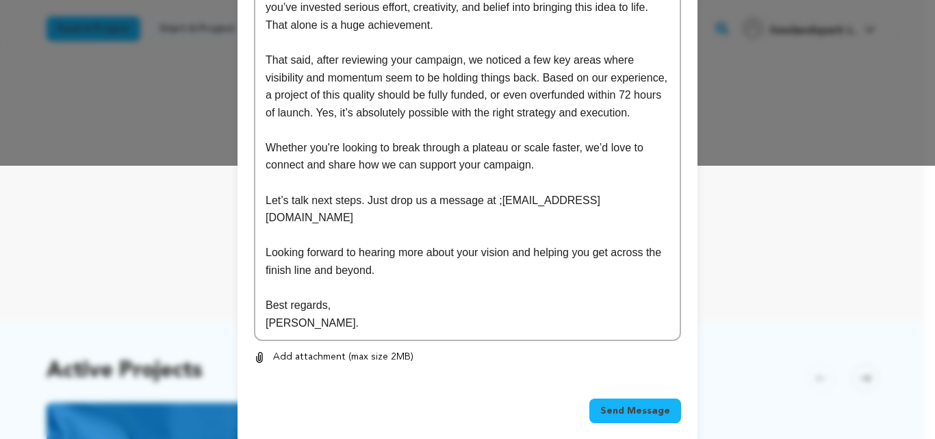
click at [663, 404] on span "Send Message" at bounding box center [635, 411] width 70 height 14
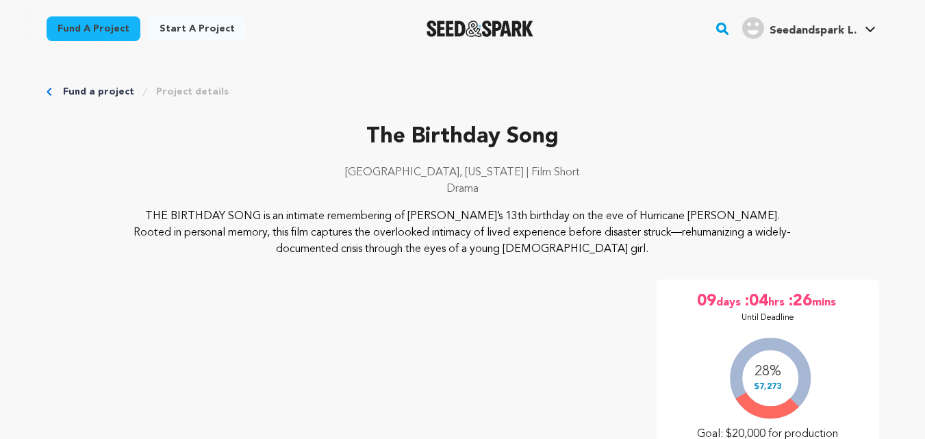
scroll to position [424, 0]
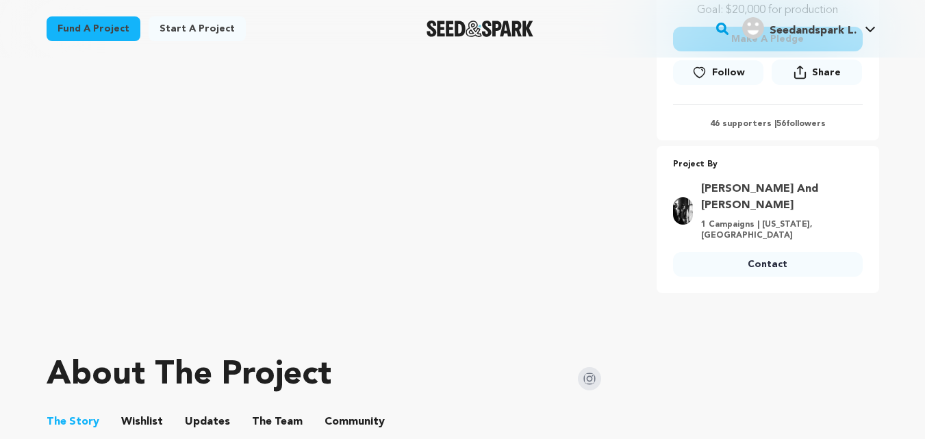
click at [726, 252] on link "Contact" at bounding box center [768, 264] width 190 height 25
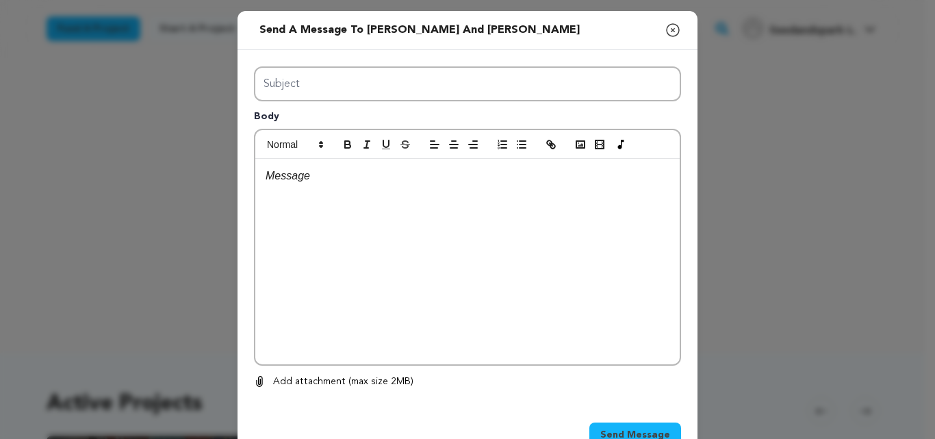
click at [344, 97] on input "Subject" at bounding box center [467, 83] width 427 height 35
type input "Launch Boom"
click at [407, 281] on div at bounding box center [467, 261] width 424 height 205
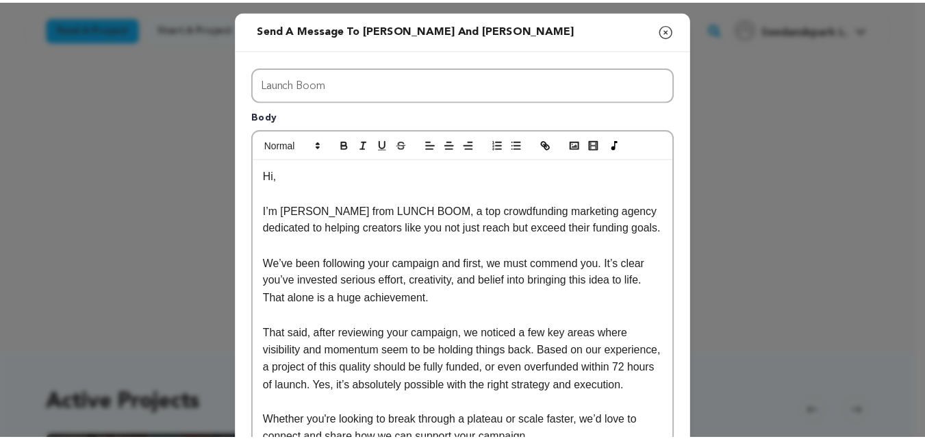
scroll to position [273, 0]
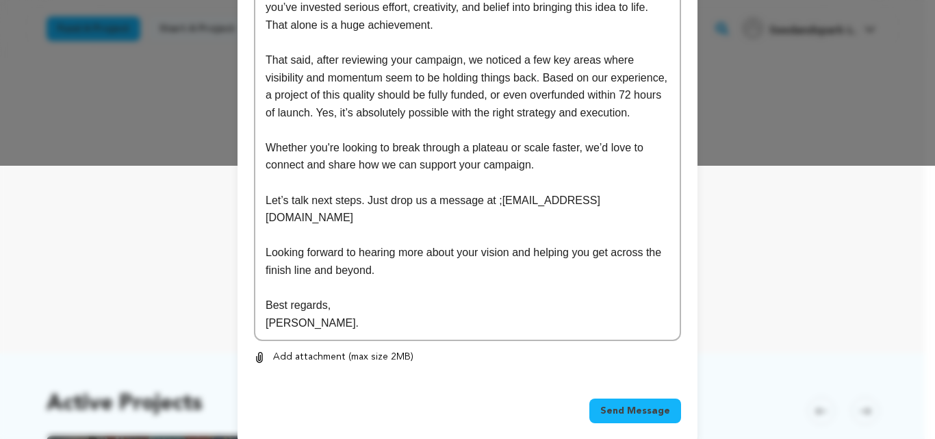
click at [641, 404] on span "Send Message" at bounding box center [635, 411] width 70 height 14
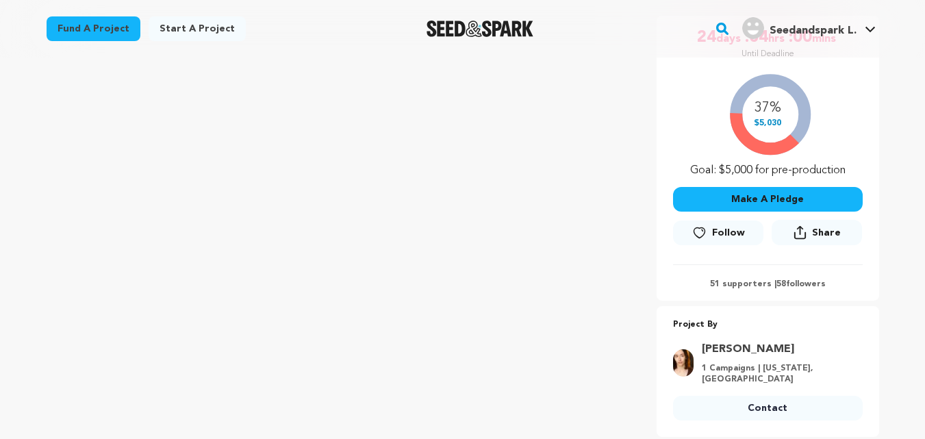
scroll to position [293, 0]
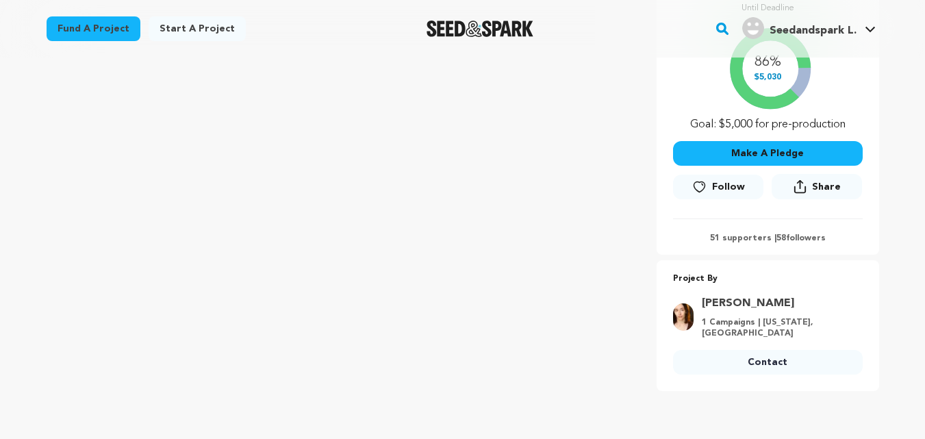
click at [758, 368] on link "Contact" at bounding box center [768, 362] width 190 height 25
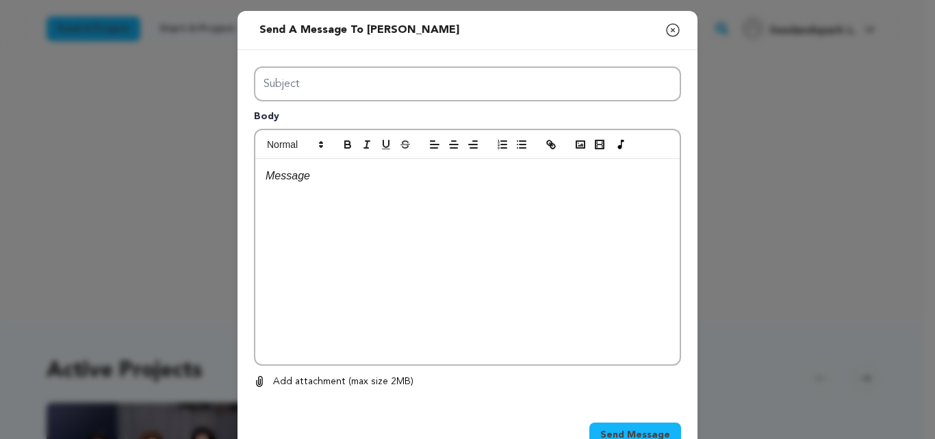
click at [435, 63] on div "Subject Body 0 % 0 % Remove" at bounding box center [468, 228] width 460 height 356
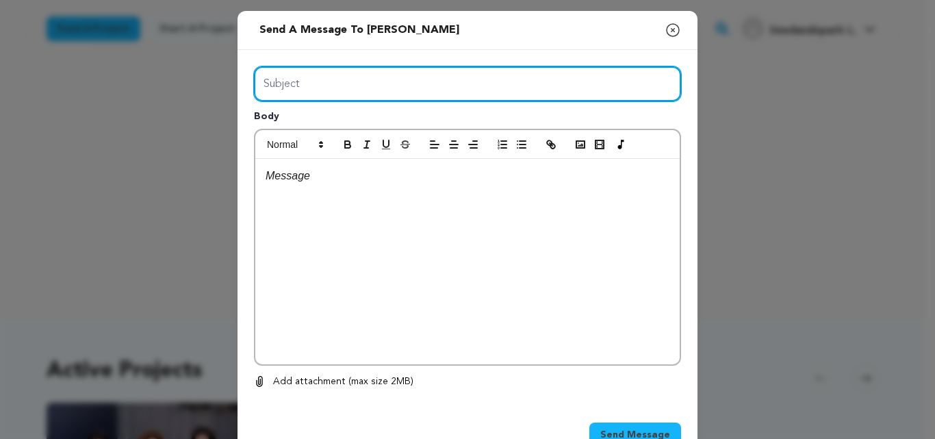
click at [426, 91] on input "Subject" at bounding box center [467, 83] width 427 height 35
type input "Launch Boom"
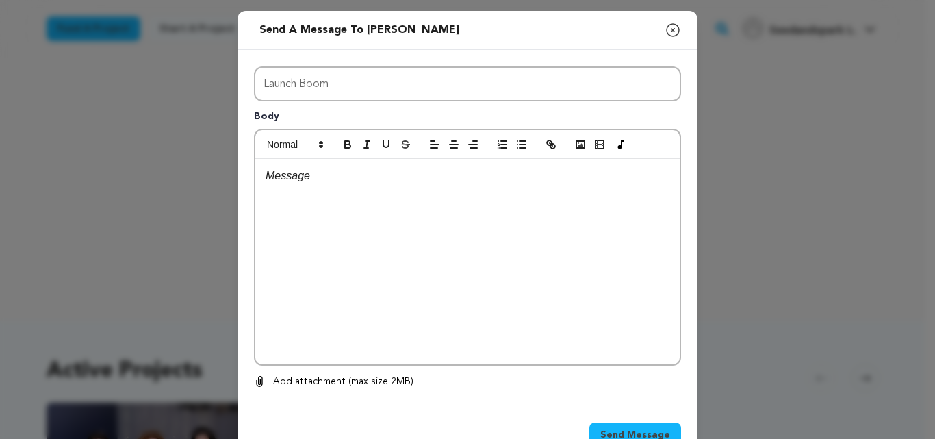
click at [387, 282] on div at bounding box center [467, 261] width 424 height 205
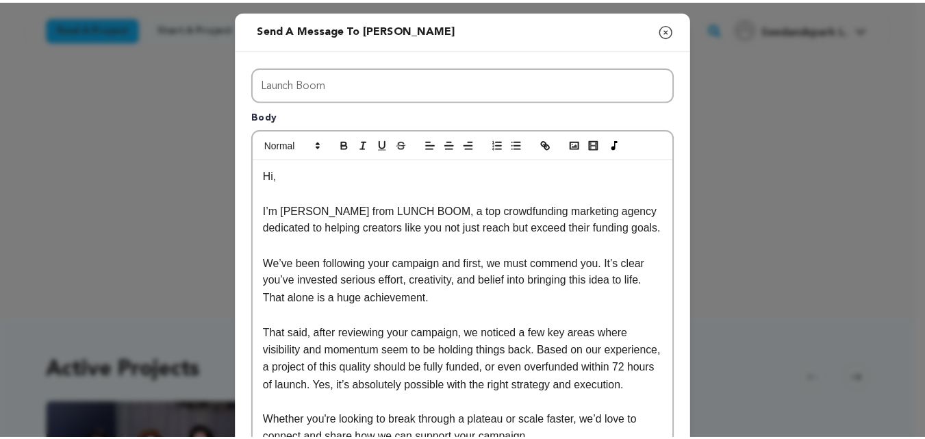
scroll to position [273, 0]
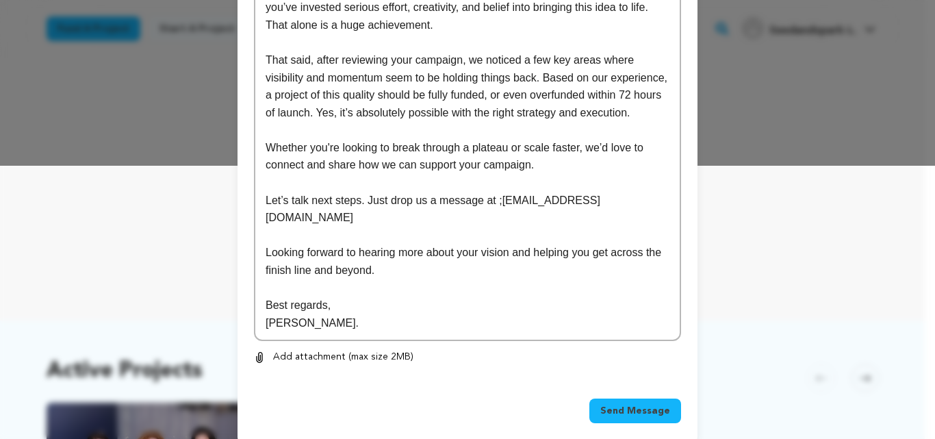
click at [626, 404] on span "Send Message" at bounding box center [635, 411] width 70 height 14
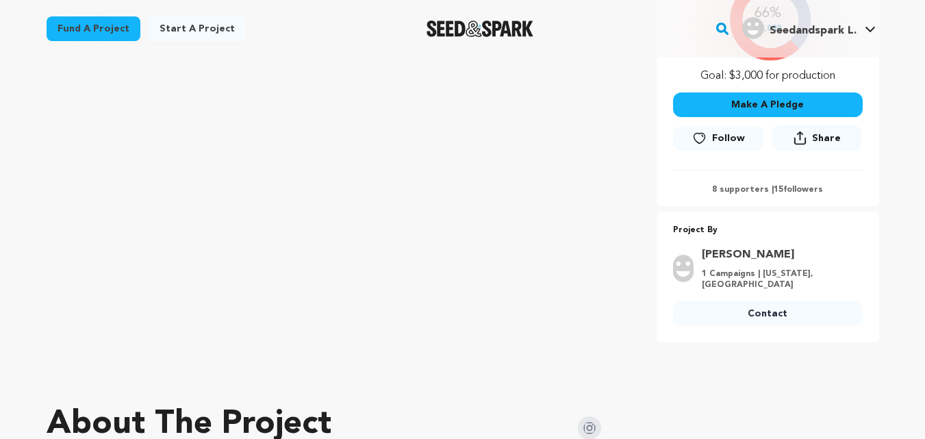
scroll to position [359, 0]
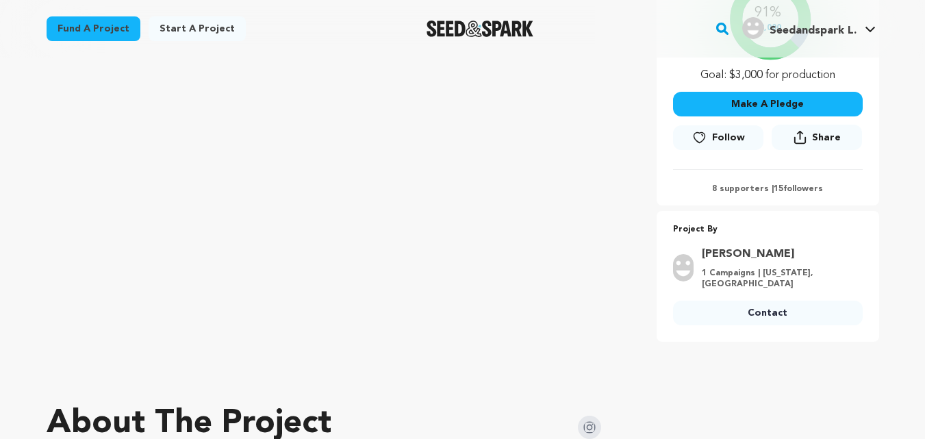
click at [748, 301] on link "Contact" at bounding box center [768, 313] width 190 height 25
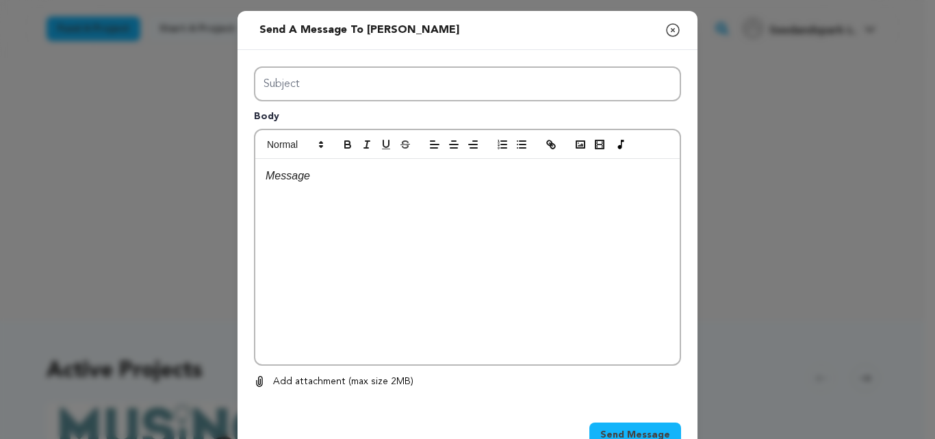
click at [349, 125] on div "Subject Body 0 % 0 %" at bounding box center [467, 227] width 427 height 323
type input "Launch Boom"
click at [425, 333] on div at bounding box center [467, 261] width 424 height 205
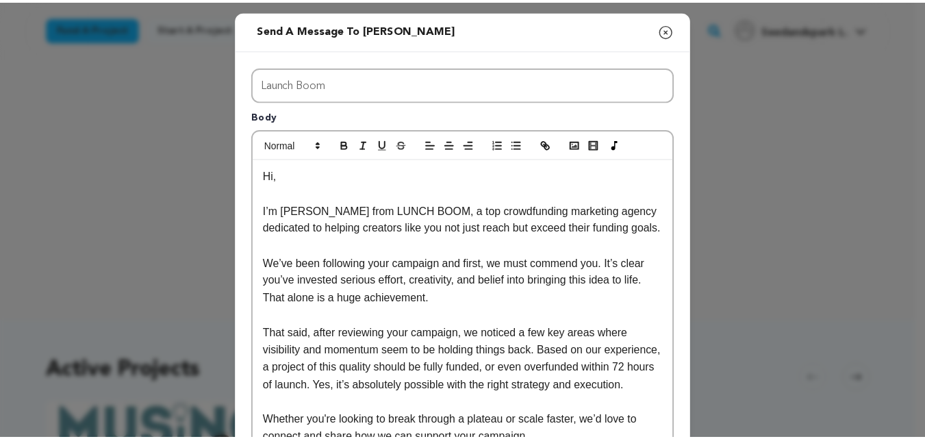
scroll to position [273, 0]
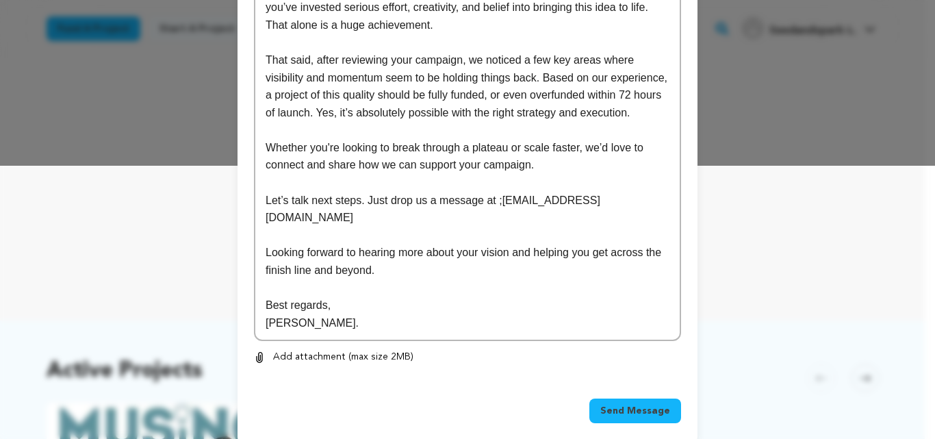
click at [623, 404] on span "Send Message" at bounding box center [635, 411] width 70 height 14
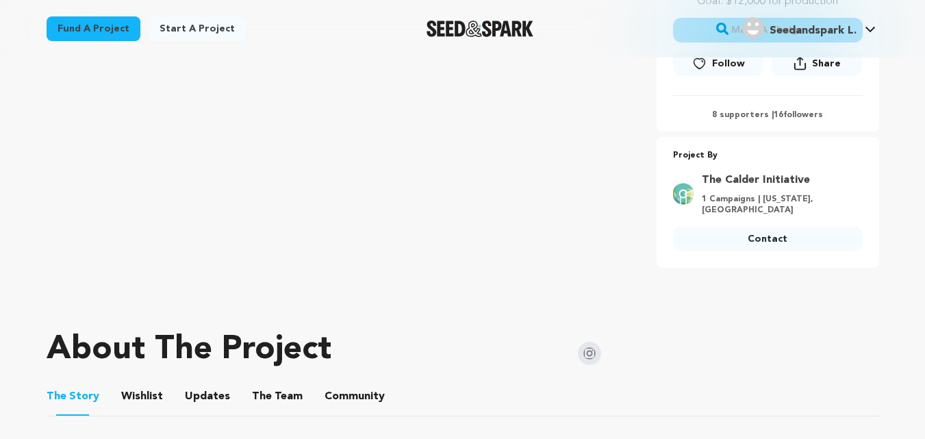
scroll to position [416, 0]
click at [738, 234] on link "Contact" at bounding box center [768, 239] width 190 height 25
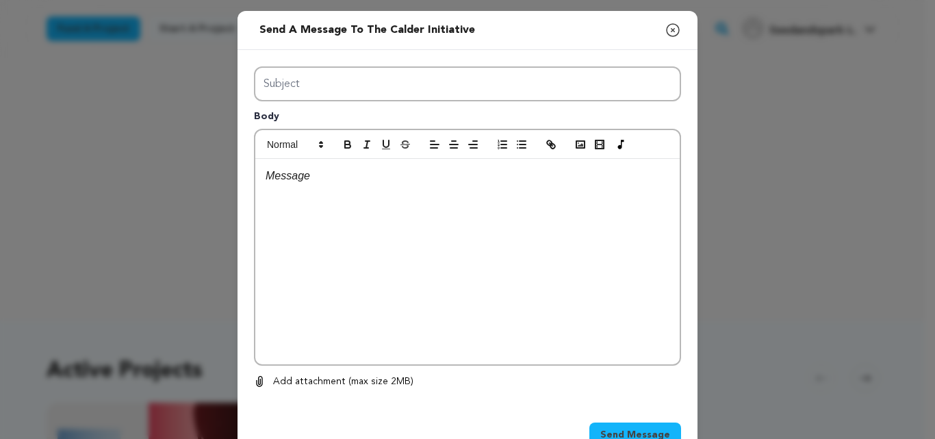
click at [355, 122] on div "Subject Body 0 % 0 %" at bounding box center [467, 227] width 427 height 323
type input "Launch Boom"
click at [412, 298] on div at bounding box center [467, 261] width 424 height 205
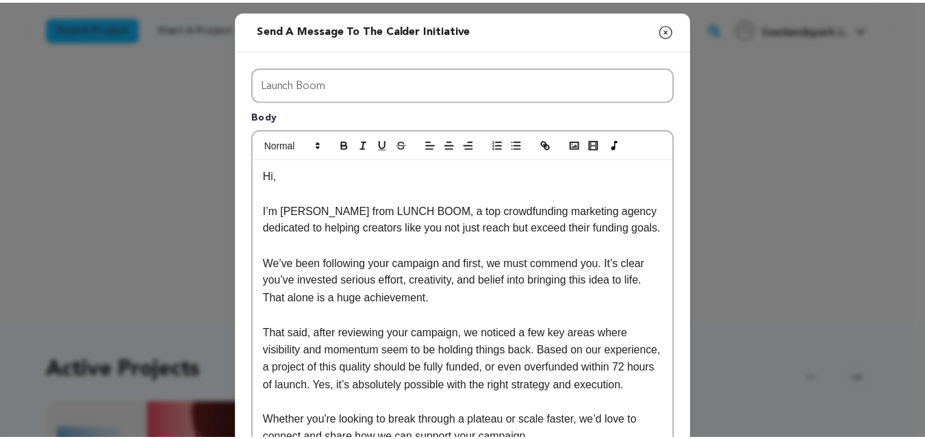
scroll to position [273, 0]
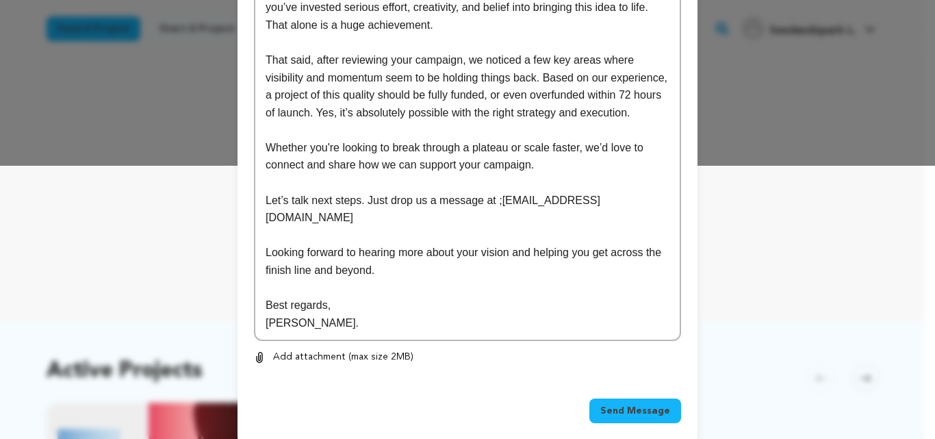
click at [613, 404] on span "Send Message" at bounding box center [635, 411] width 70 height 14
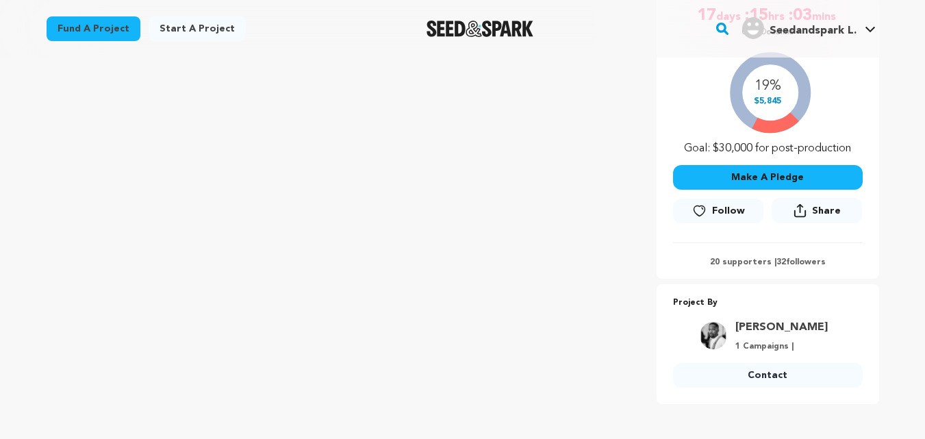
scroll to position [285, 0]
click at [813, 378] on link "Contact" at bounding box center [768, 375] width 190 height 25
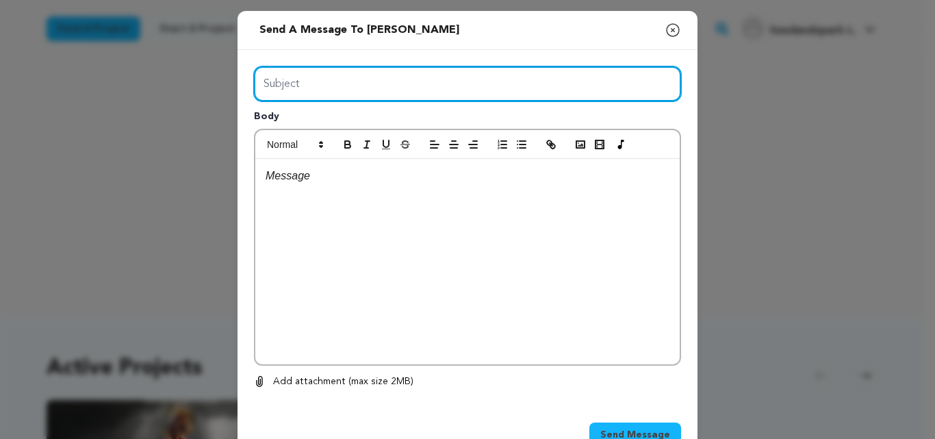
click at [353, 66] on input "Subject" at bounding box center [467, 83] width 427 height 35
type input "Launch Boom"
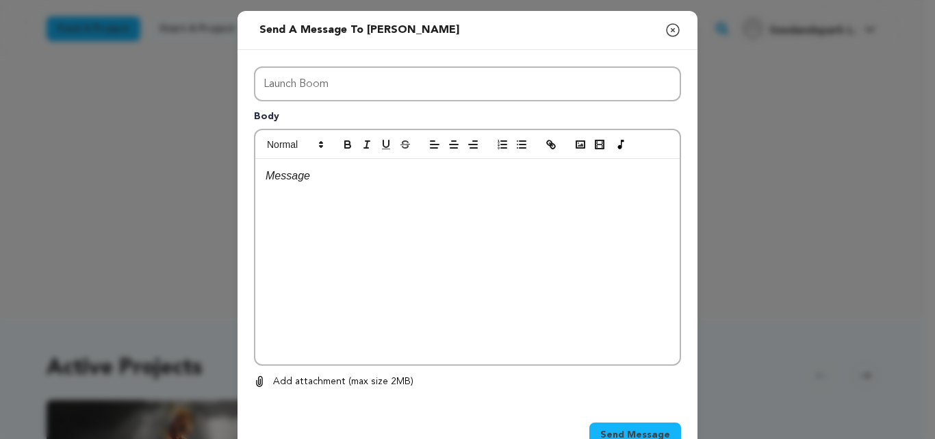
click at [387, 232] on div at bounding box center [467, 261] width 424 height 205
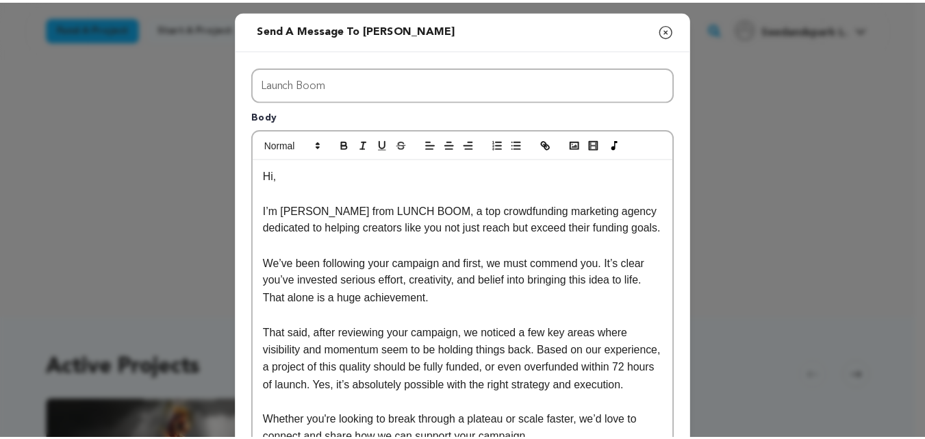
scroll to position [273, 0]
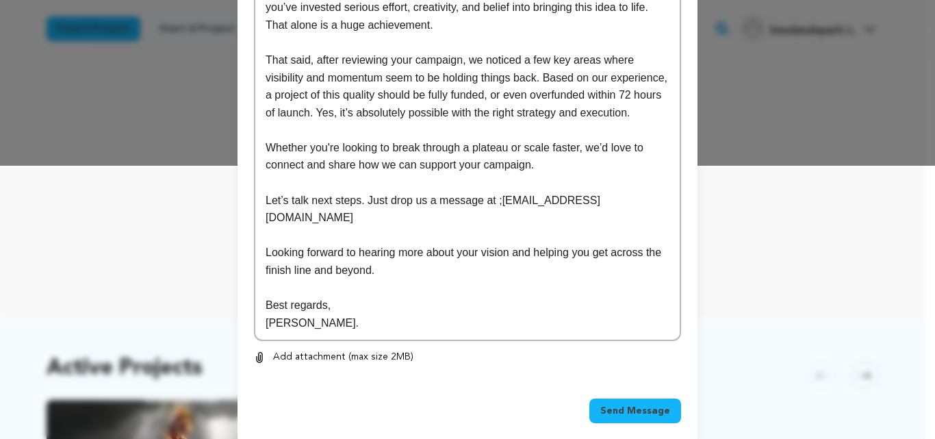
click at [624, 398] on button "Send Message" at bounding box center [635, 410] width 92 height 25
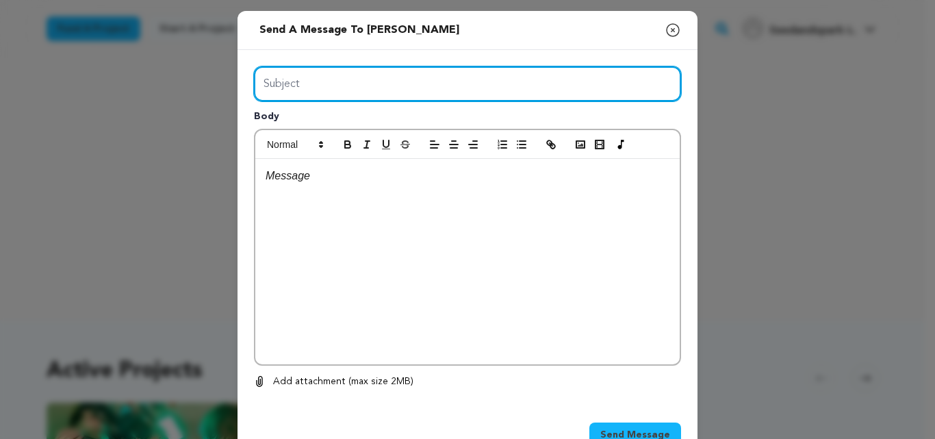
drag, startPoint x: 0, startPoint y: 0, endPoint x: 353, endPoint y: 123, distance: 373.9
click at [353, 123] on div "Subject Body 0 % 0 %" at bounding box center [467, 227] width 427 height 323
type input "Launch Boom"
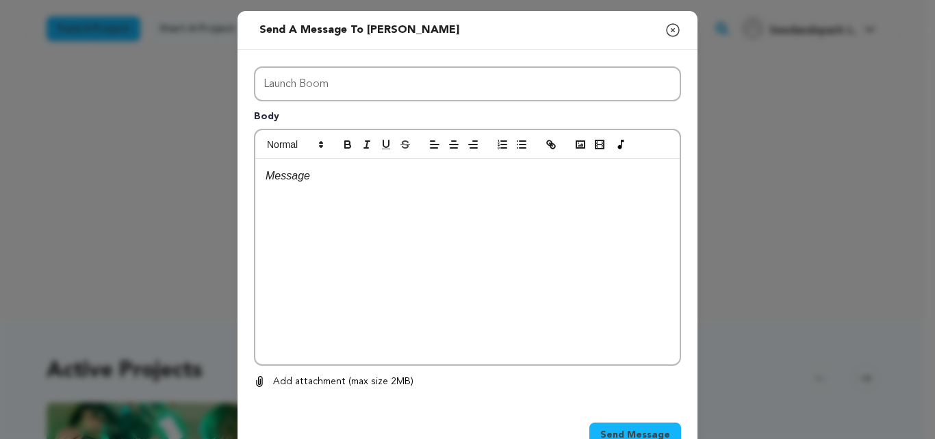
click at [401, 242] on div at bounding box center [467, 261] width 424 height 205
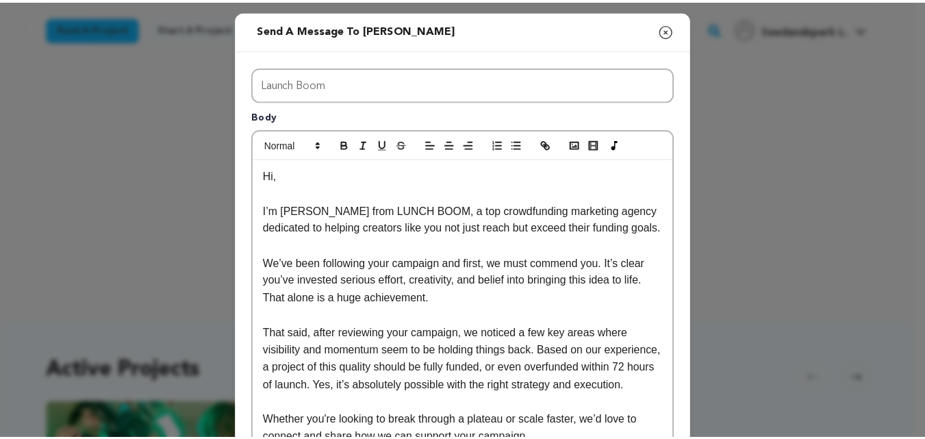
scroll to position [273, 0]
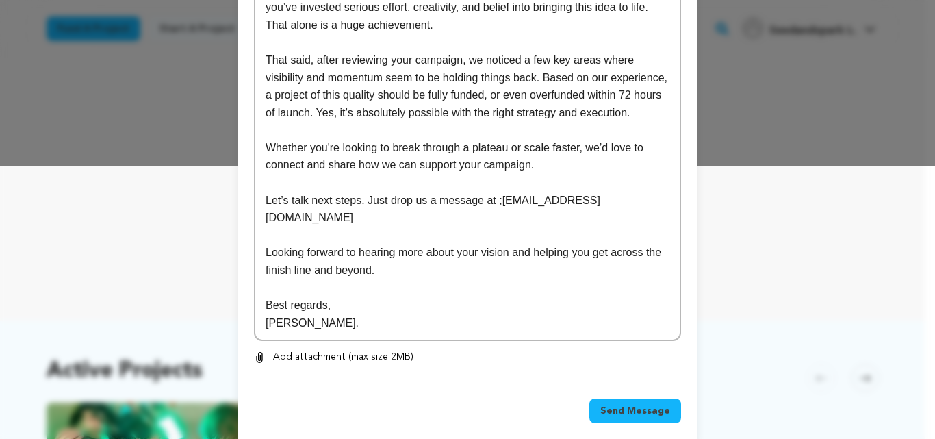
click at [631, 404] on span "Send Message" at bounding box center [635, 411] width 70 height 14
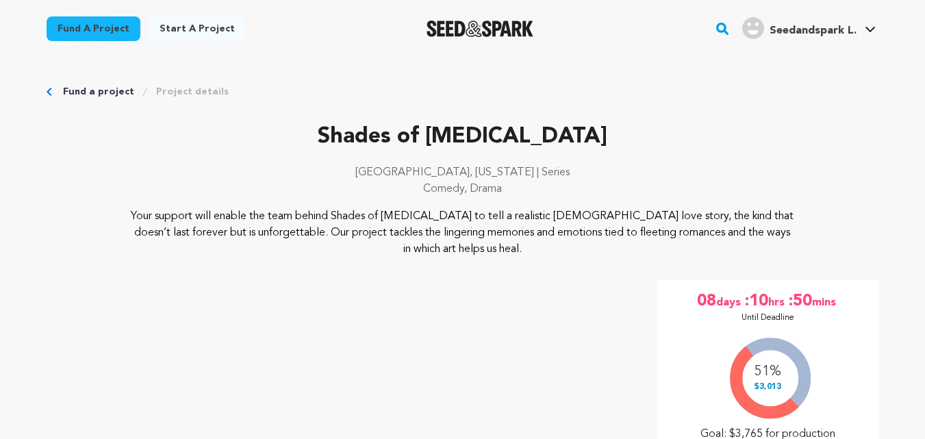
scroll to position [476, 0]
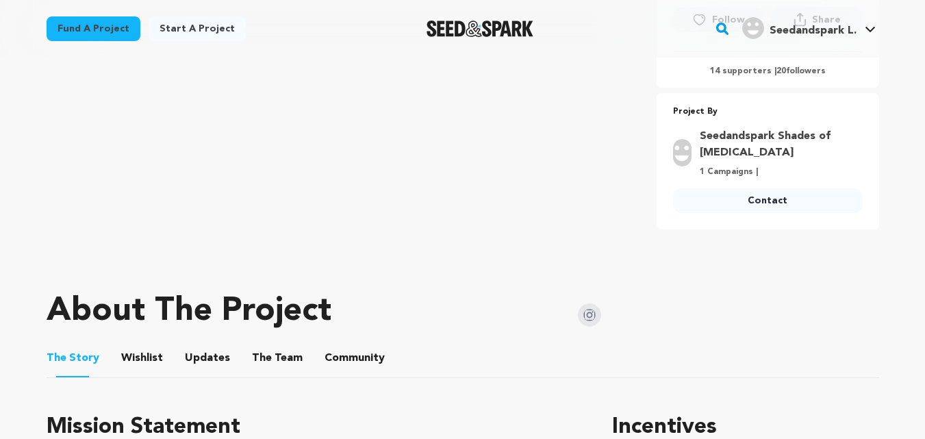
click at [735, 199] on link "Contact" at bounding box center [768, 200] width 190 height 25
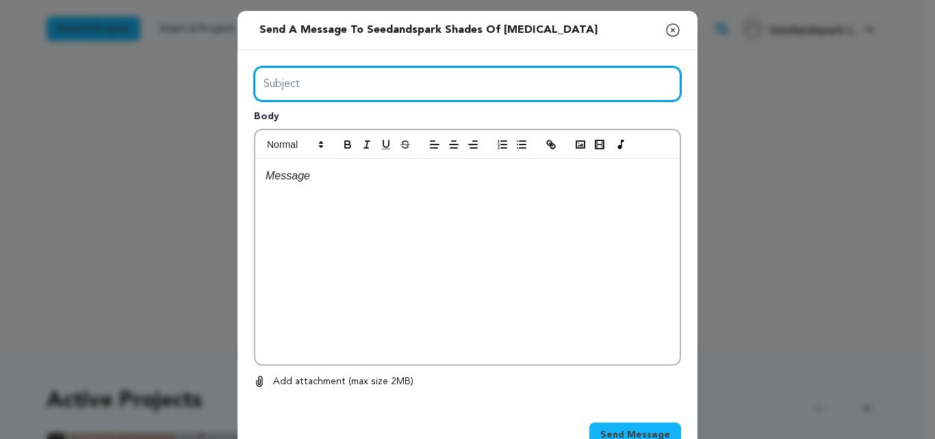
drag, startPoint x: 0, startPoint y: 0, endPoint x: 363, endPoint y: 133, distance: 386.4
click at [363, 133] on div "Subject Body 0 % 0 %" at bounding box center [467, 227] width 427 height 323
type input "Launch Boom"
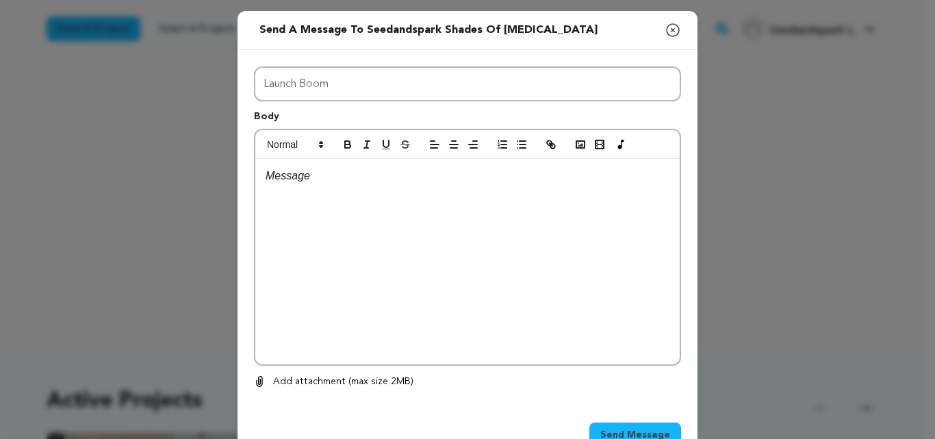
click at [422, 279] on div at bounding box center [467, 261] width 424 height 205
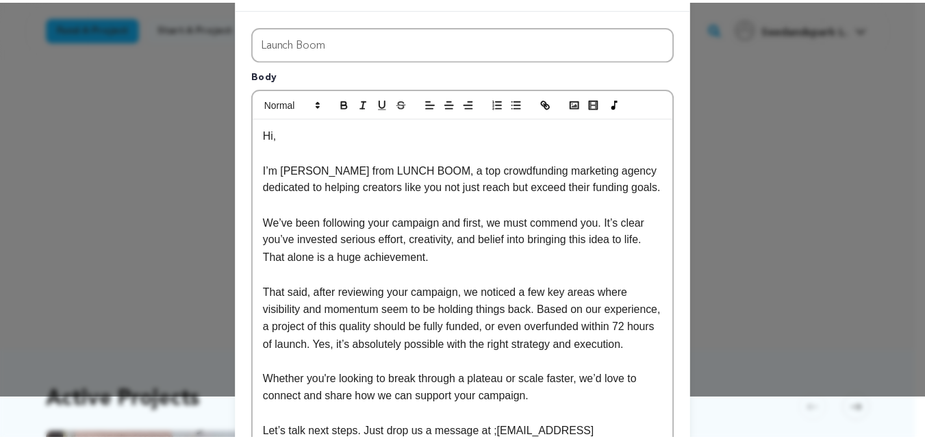
scroll to position [273, 0]
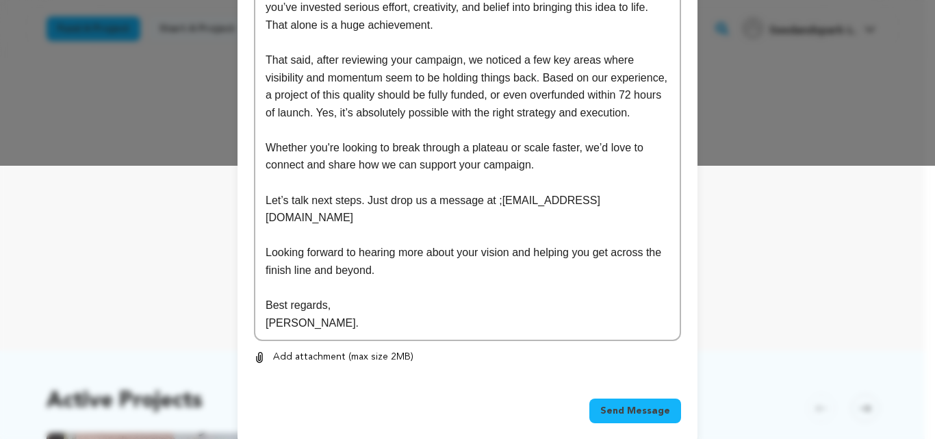
drag, startPoint x: 638, startPoint y: 396, endPoint x: 529, endPoint y: 21, distance: 390.2
click at [529, 21] on div "Send a message to Seedandspark Shades of Muse Close modal Subject Launch Boom B…" at bounding box center [468, 91] width 460 height 707
click at [644, 404] on span "Send Message" at bounding box center [635, 411] width 70 height 14
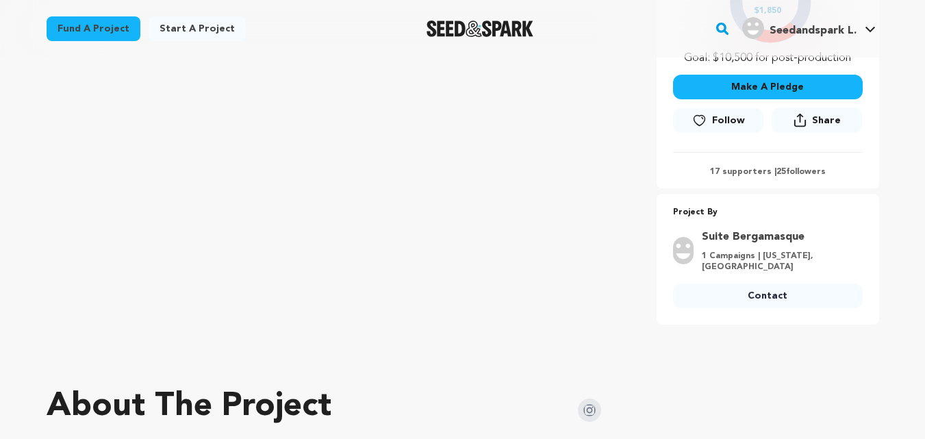
scroll to position [366, 0]
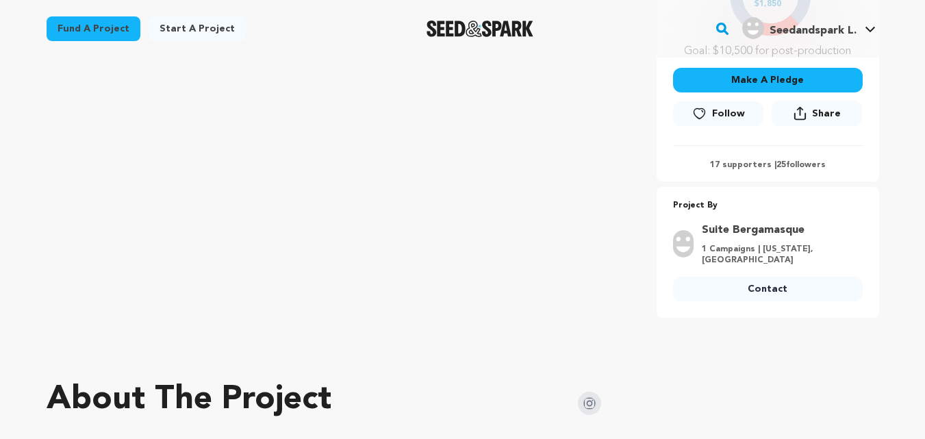
click at [729, 295] on link "Contact" at bounding box center [768, 289] width 190 height 25
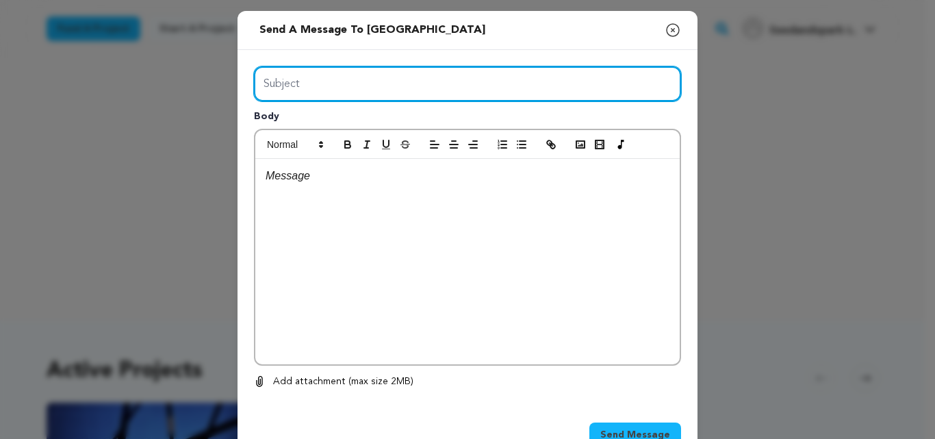
click at [481, 89] on input "Subject" at bounding box center [467, 83] width 427 height 35
type input "Launch Boom"
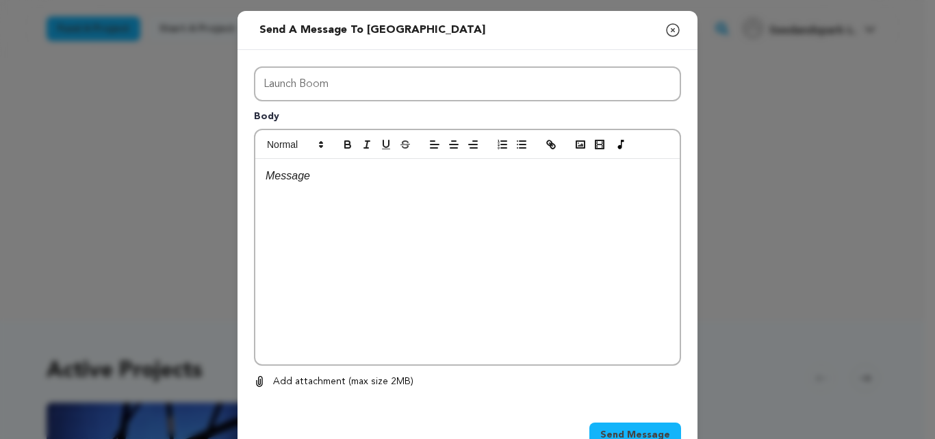
click at [383, 248] on div at bounding box center [467, 261] width 424 height 205
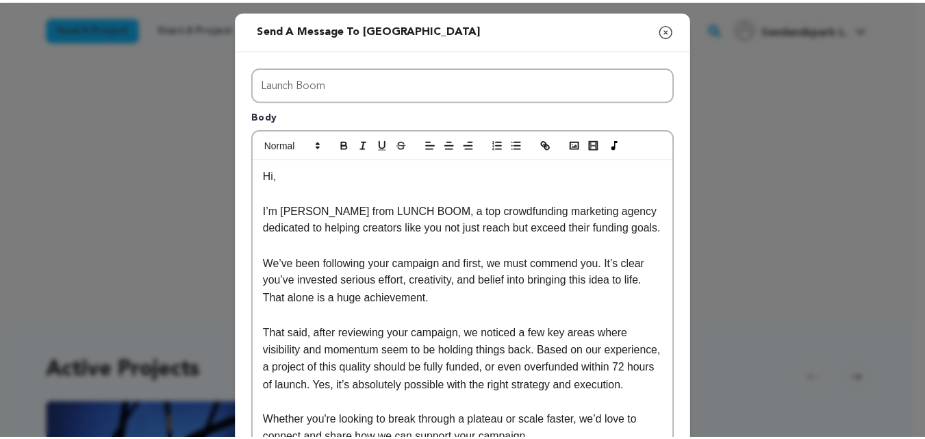
scroll to position [273, 0]
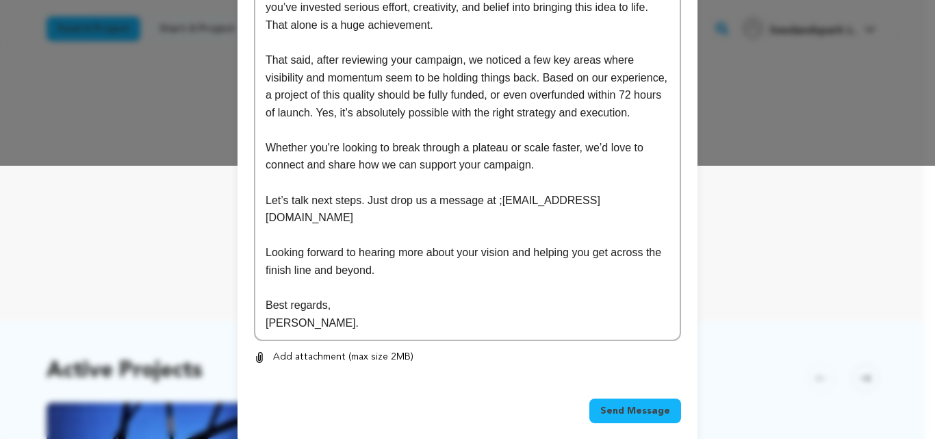
click at [632, 404] on span "Send Message" at bounding box center [635, 411] width 70 height 14
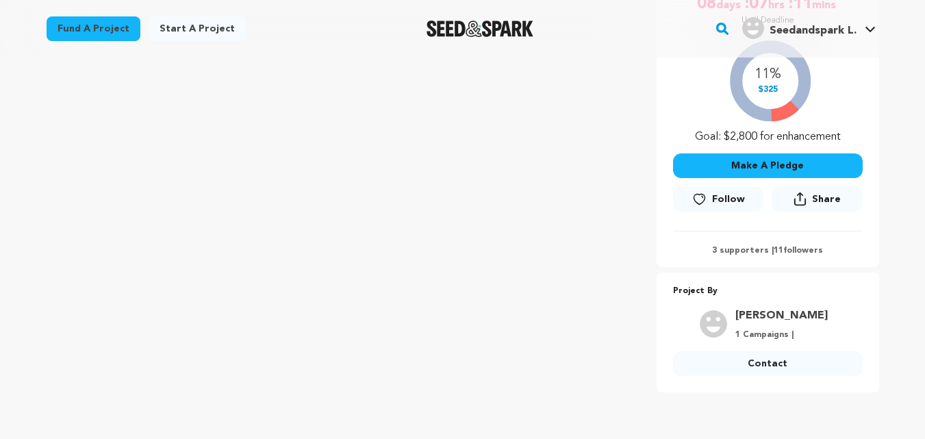
scroll to position [301, 0]
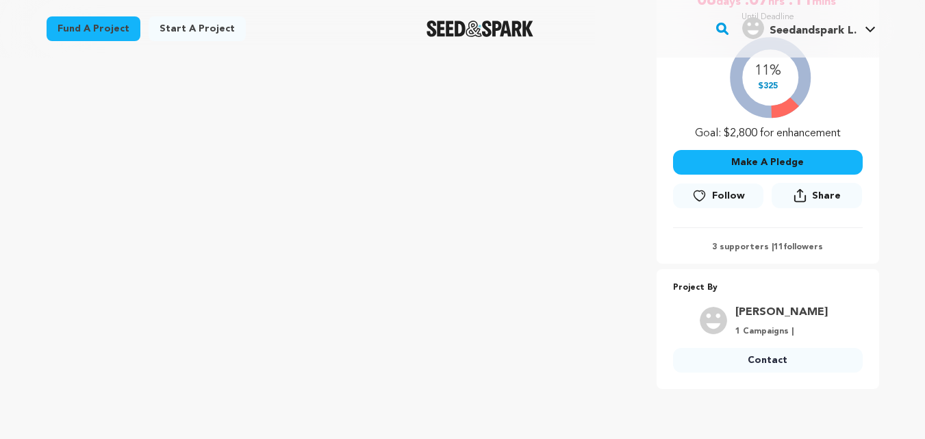
click at [770, 348] on link "Contact" at bounding box center [768, 360] width 190 height 25
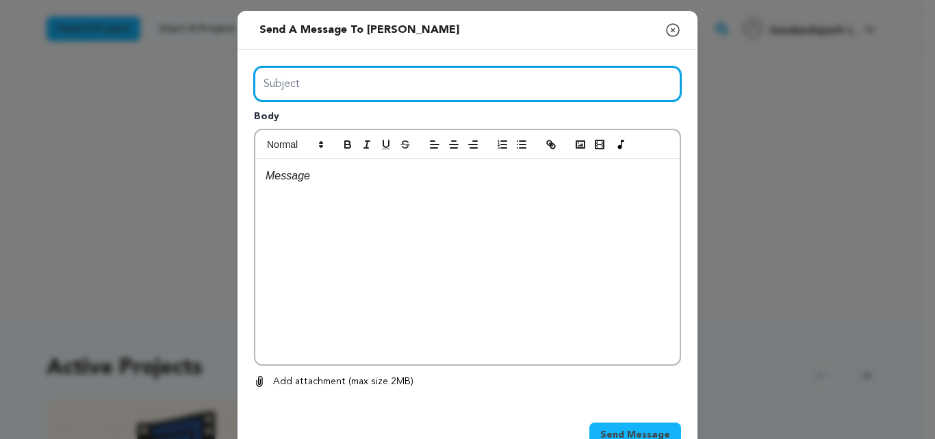
click at [394, 82] on input "Subject" at bounding box center [467, 83] width 427 height 35
type input "Launch Boom"
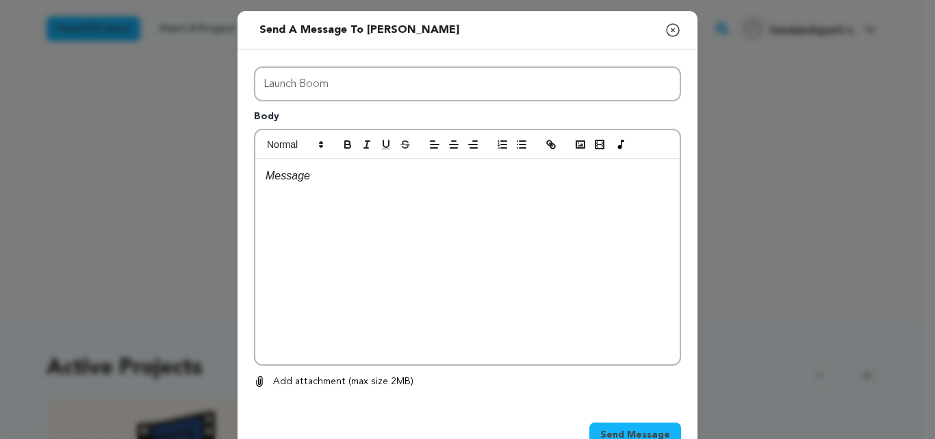
click at [409, 220] on div at bounding box center [467, 261] width 424 height 205
paste div
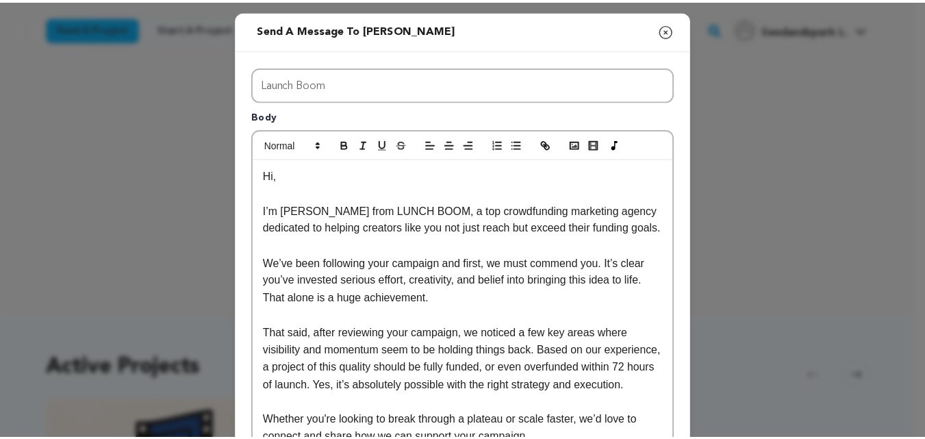
scroll to position [273, 0]
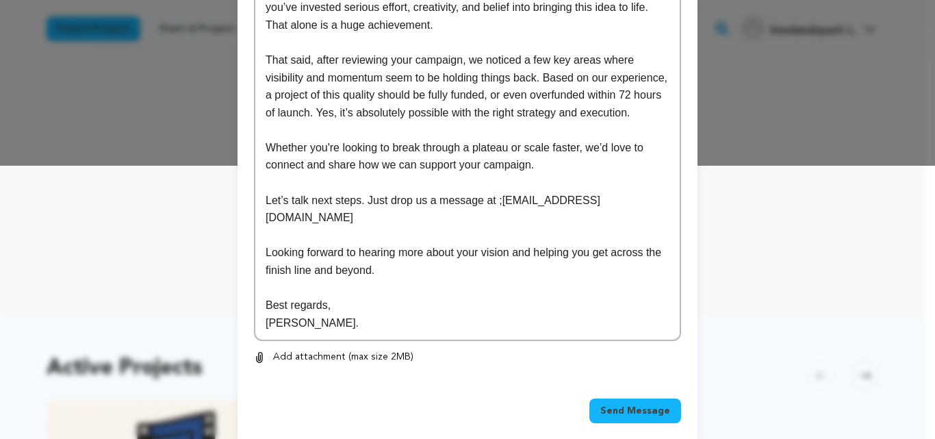
click at [648, 404] on span "Send Message" at bounding box center [635, 411] width 70 height 14
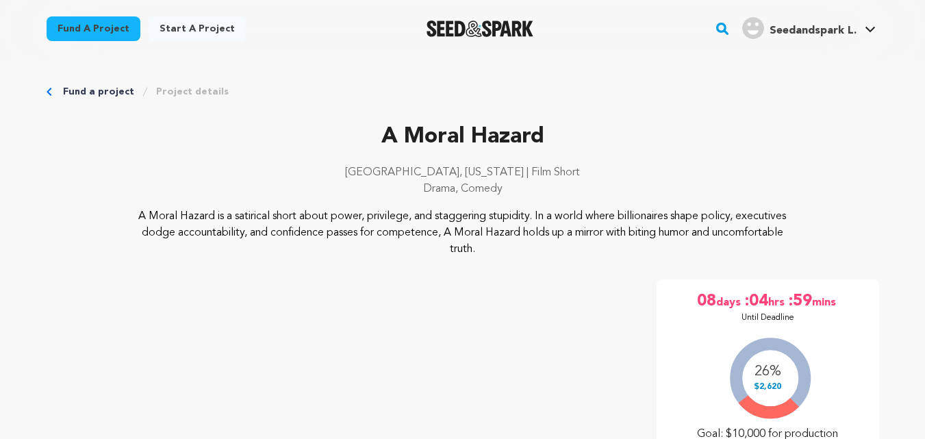
scroll to position [339, 0]
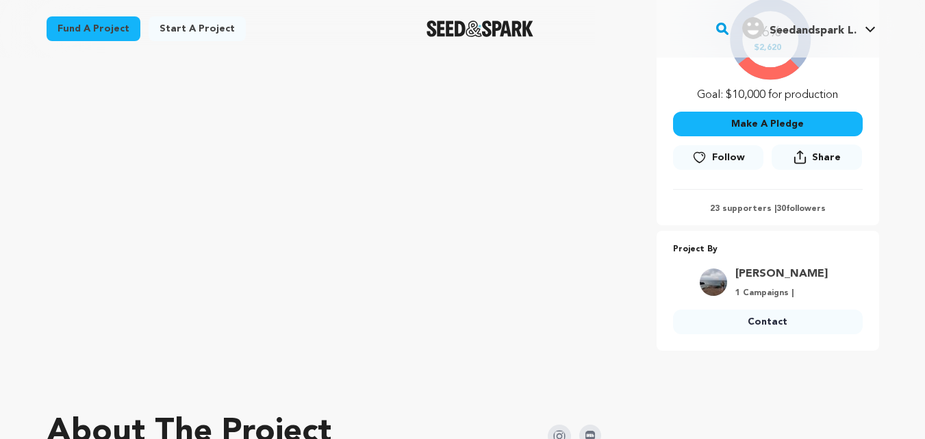
click at [763, 319] on link "Contact" at bounding box center [768, 321] width 190 height 25
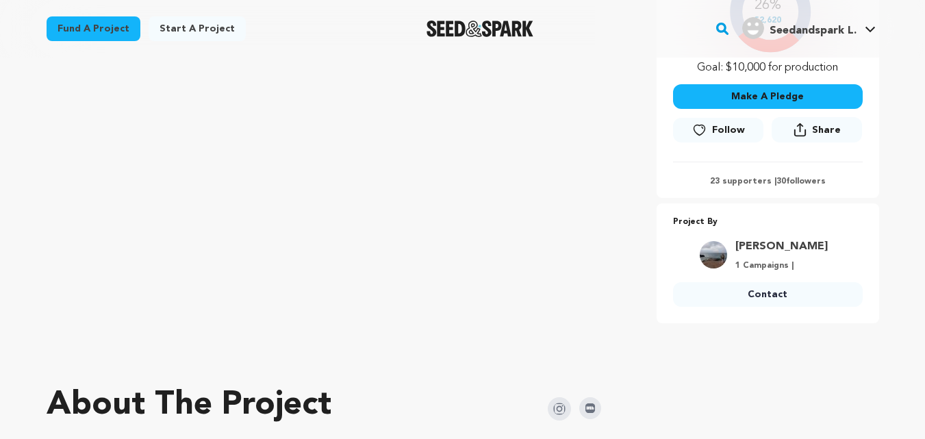
scroll to position [380, 0]
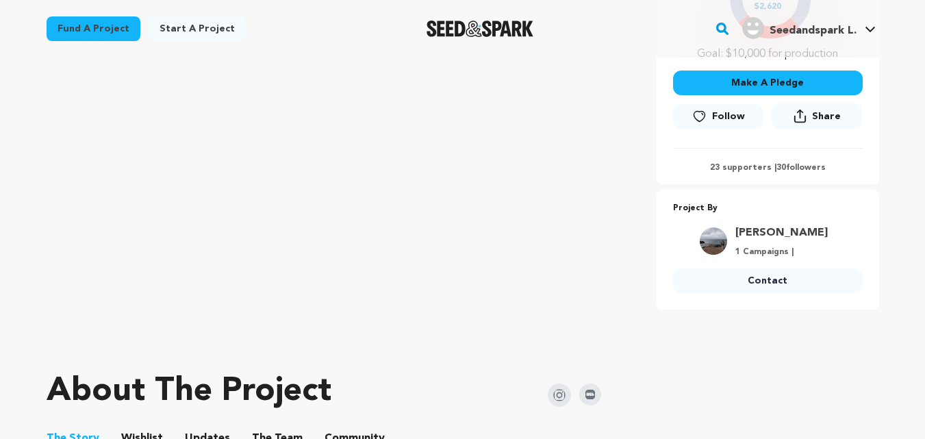
click at [771, 283] on link "Contact" at bounding box center [768, 280] width 190 height 25
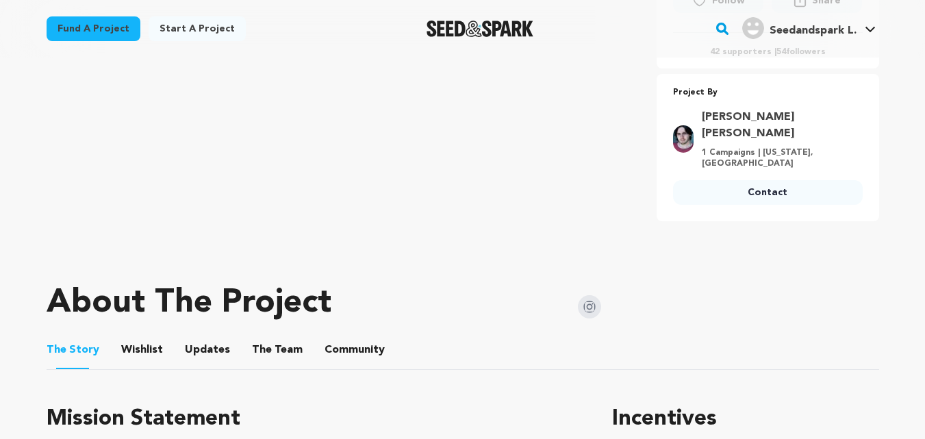
scroll to position [500, 0]
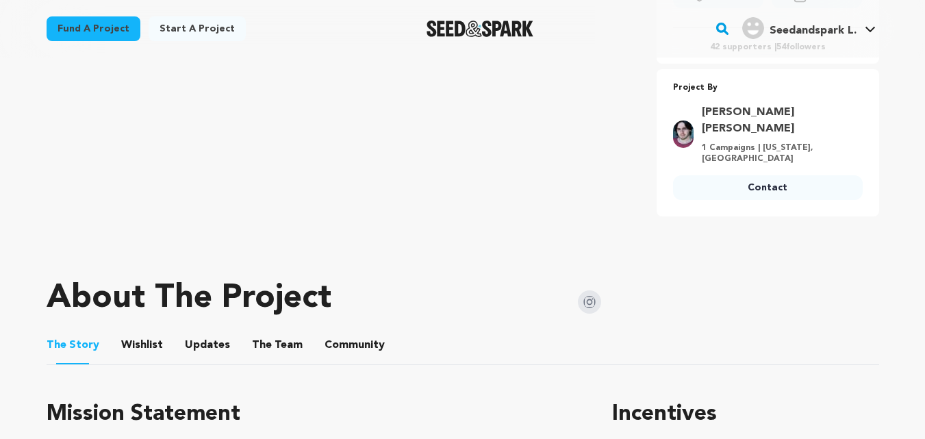
click at [737, 175] on link "Contact" at bounding box center [768, 187] width 190 height 25
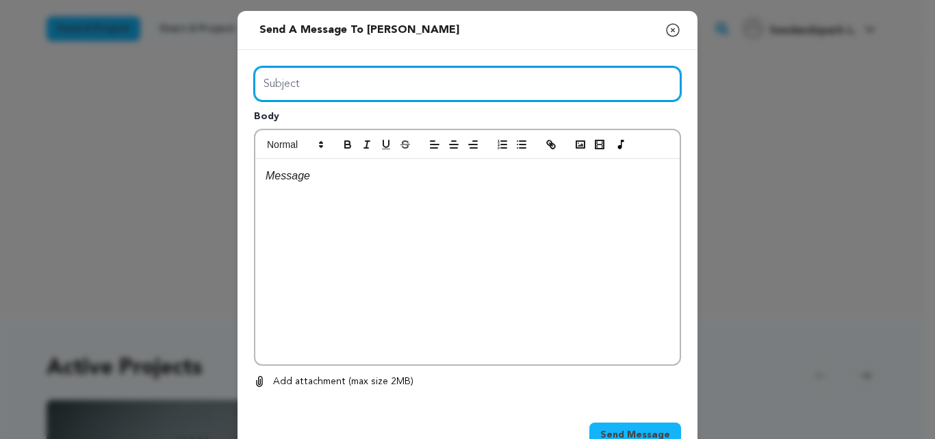
click at [461, 75] on input "Subject" at bounding box center [467, 83] width 427 height 35
type input "Launch Boom"
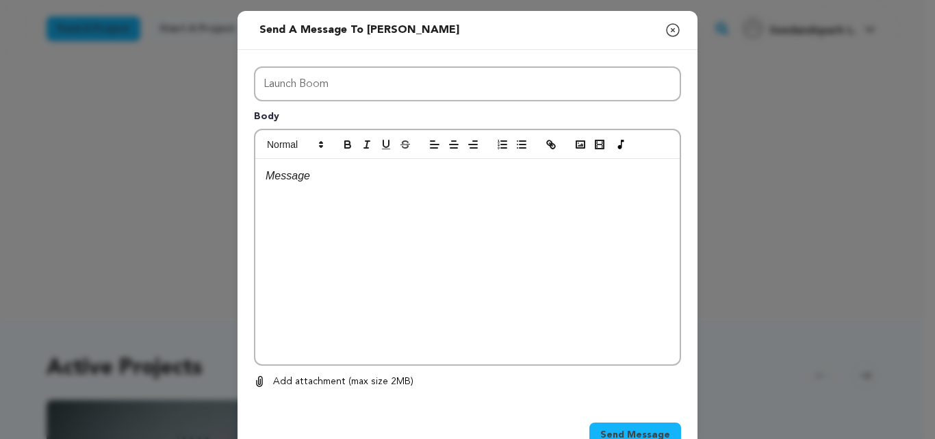
click at [424, 347] on div at bounding box center [467, 261] width 424 height 205
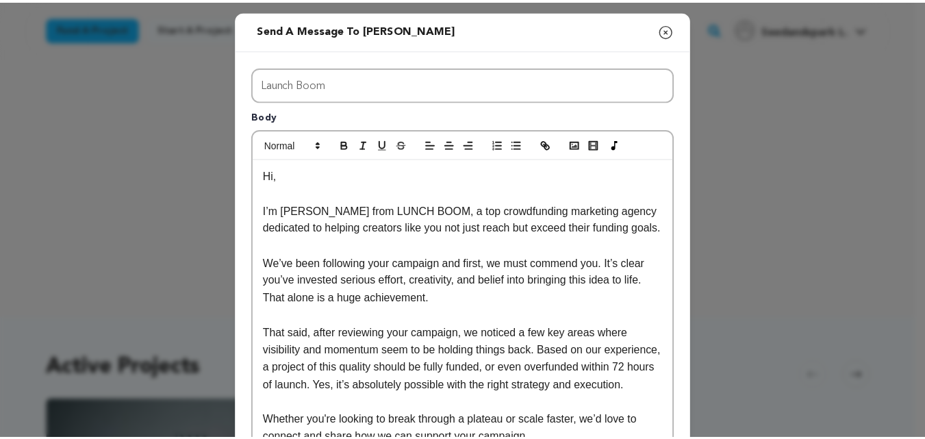
scroll to position [273, 0]
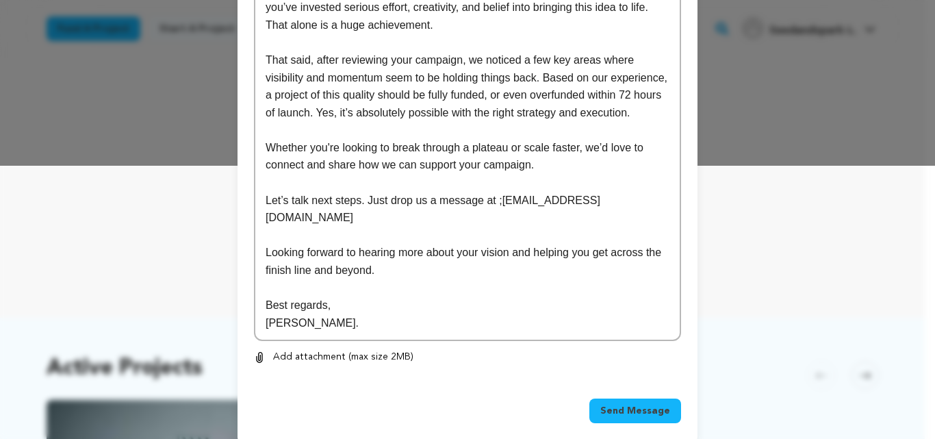
click at [641, 403] on button "Send Message" at bounding box center [635, 410] width 92 height 25
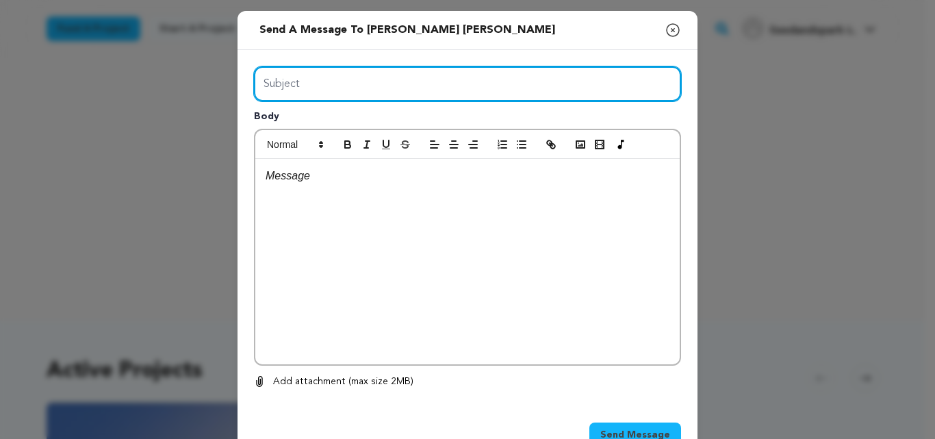
drag, startPoint x: 482, startPoint y: 94, endPoint x: 361, endPoint y: 125, distance: 124.4
click at [361, 125] on div "Subject Body 0 % 0 %" at bounding box center [467, 227] width 427 height 323
type input "Launch Boom"
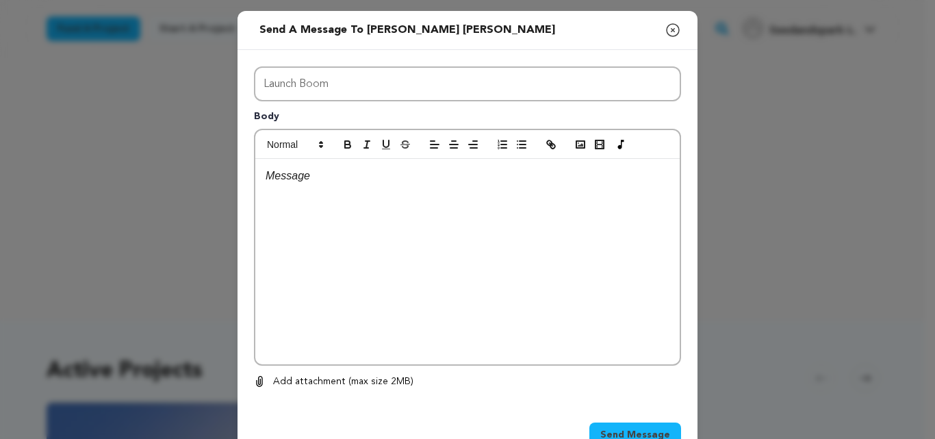
click at [383, 330] on div at bounding box center [467, 261] width 424 height 205
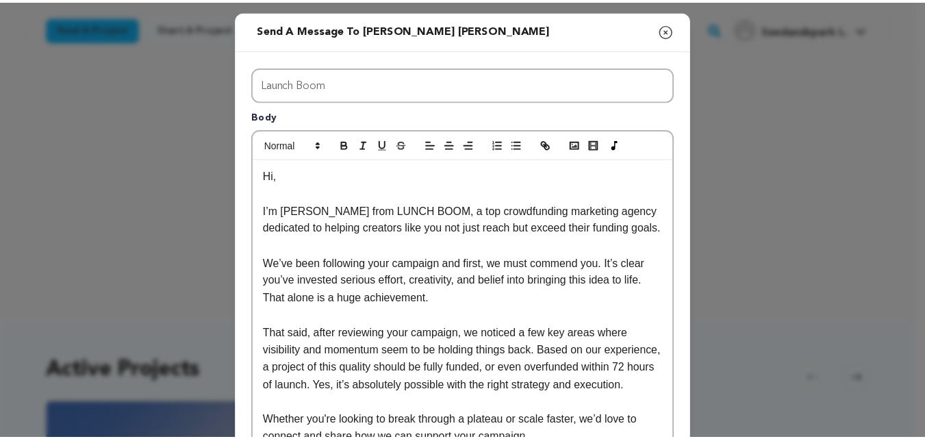
scroll to position [273, 0]
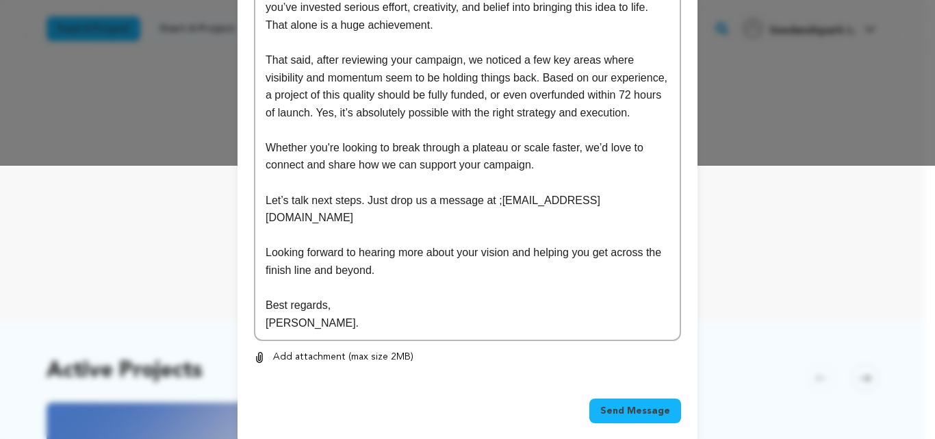
click at [639, 404] on span "Send Message" at bounding box center [635, 411] width 70 height 14
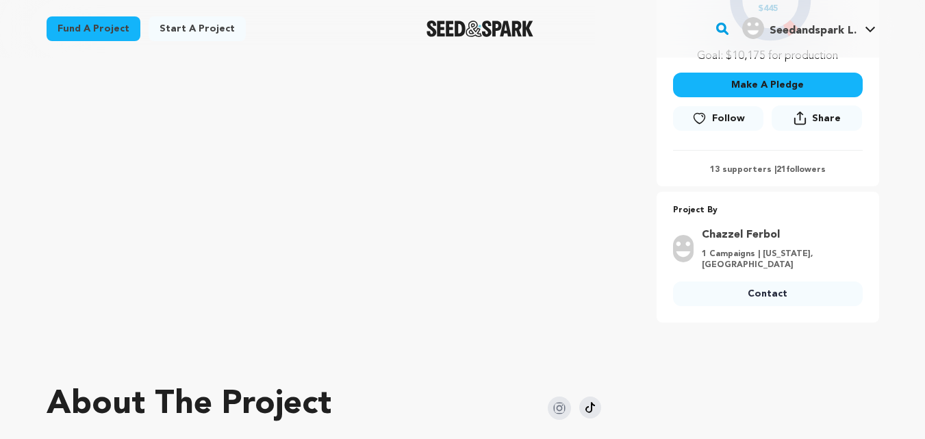
scroll to position [363, 0]
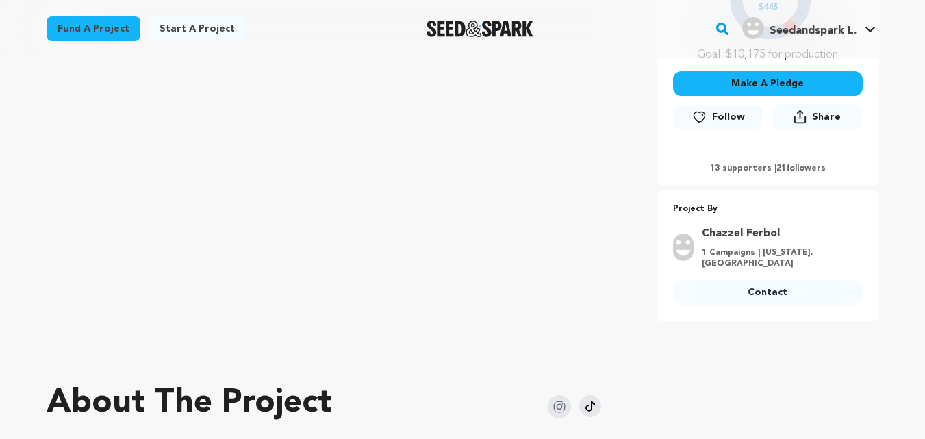
click at [754, 294] on link "Contact" at bounding box center [768, 292] width 190 height 25
